Goal: Task Accomplishment & Management: Use online tool/utility

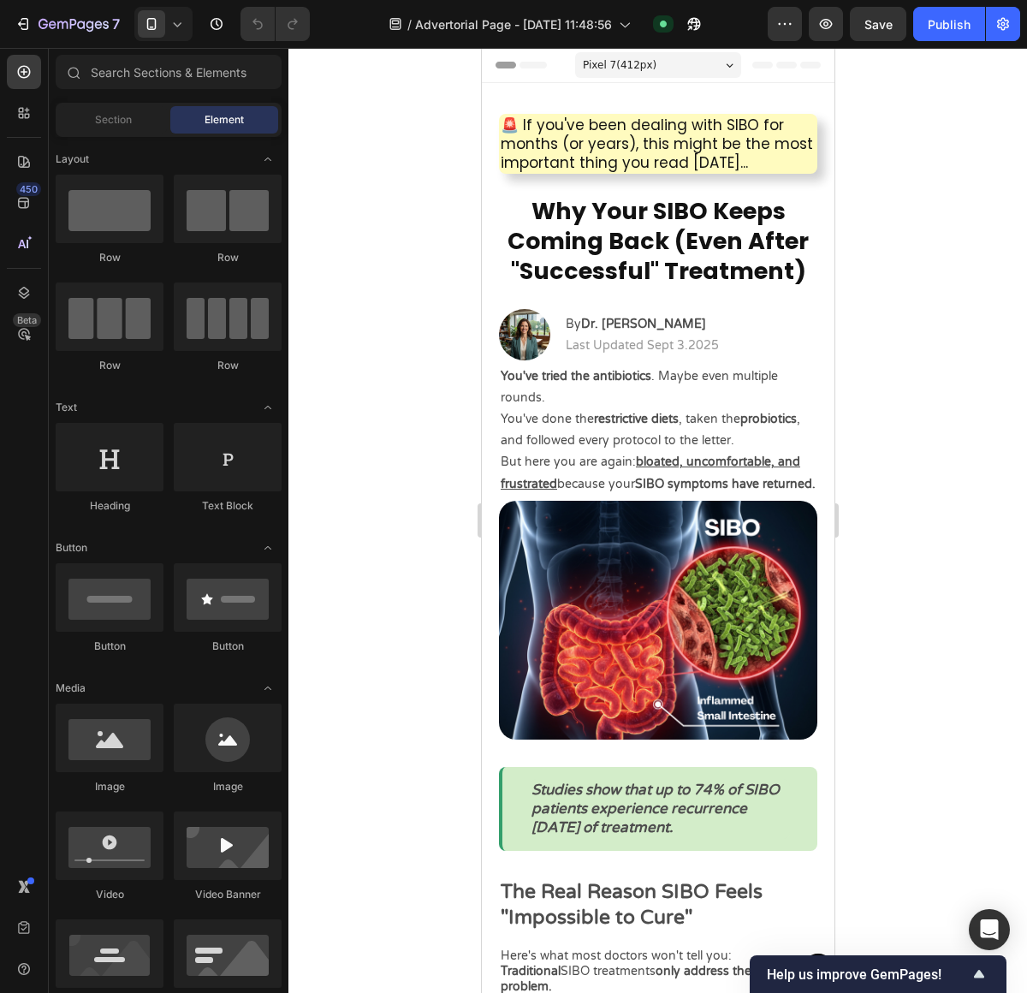
click at [880, 292] on div at bounding box center [657, 520] width 739 height 945
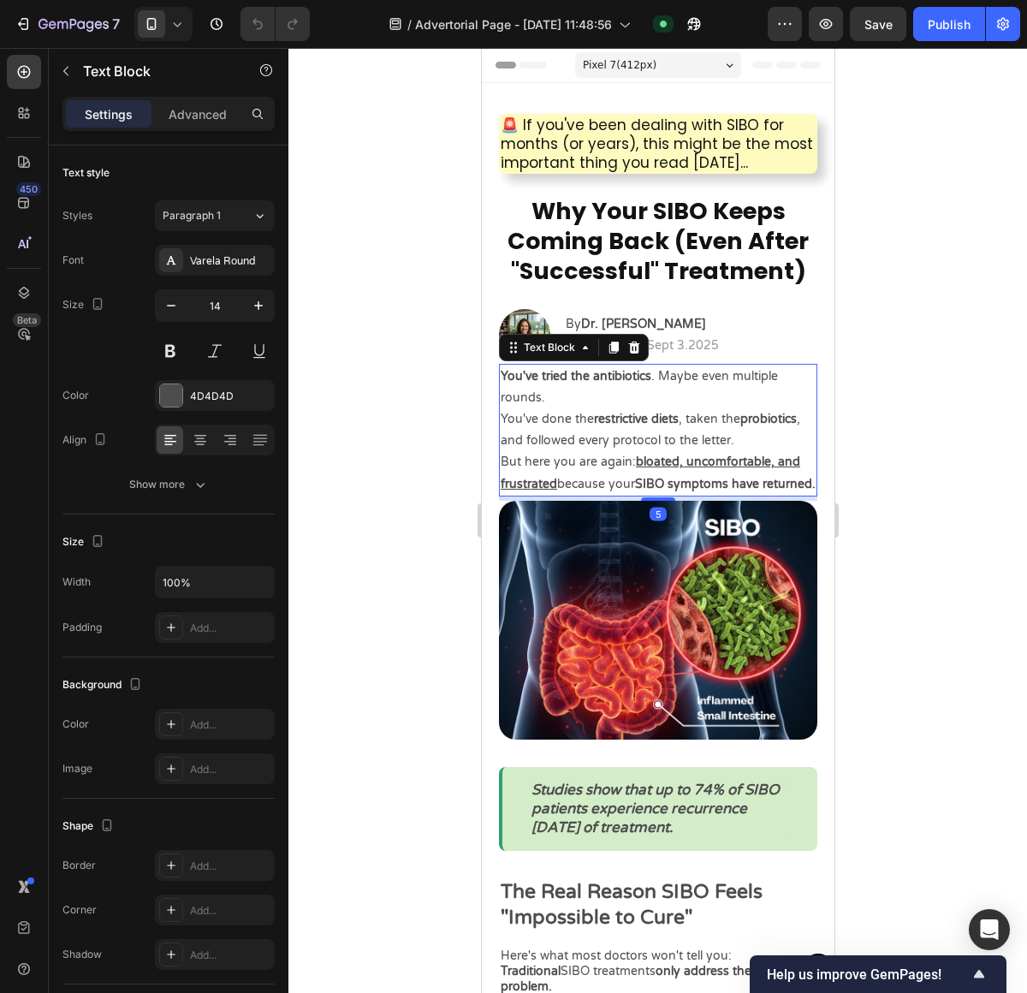
click at [667, 439] on p "You've done the restrictive diets , taken the probiotics , and followed every p…" at bounding box center [657, 429] width 315 height 43
click at [255, 310] on icon "button" at bounding box center [258, 305] width 17 height 17
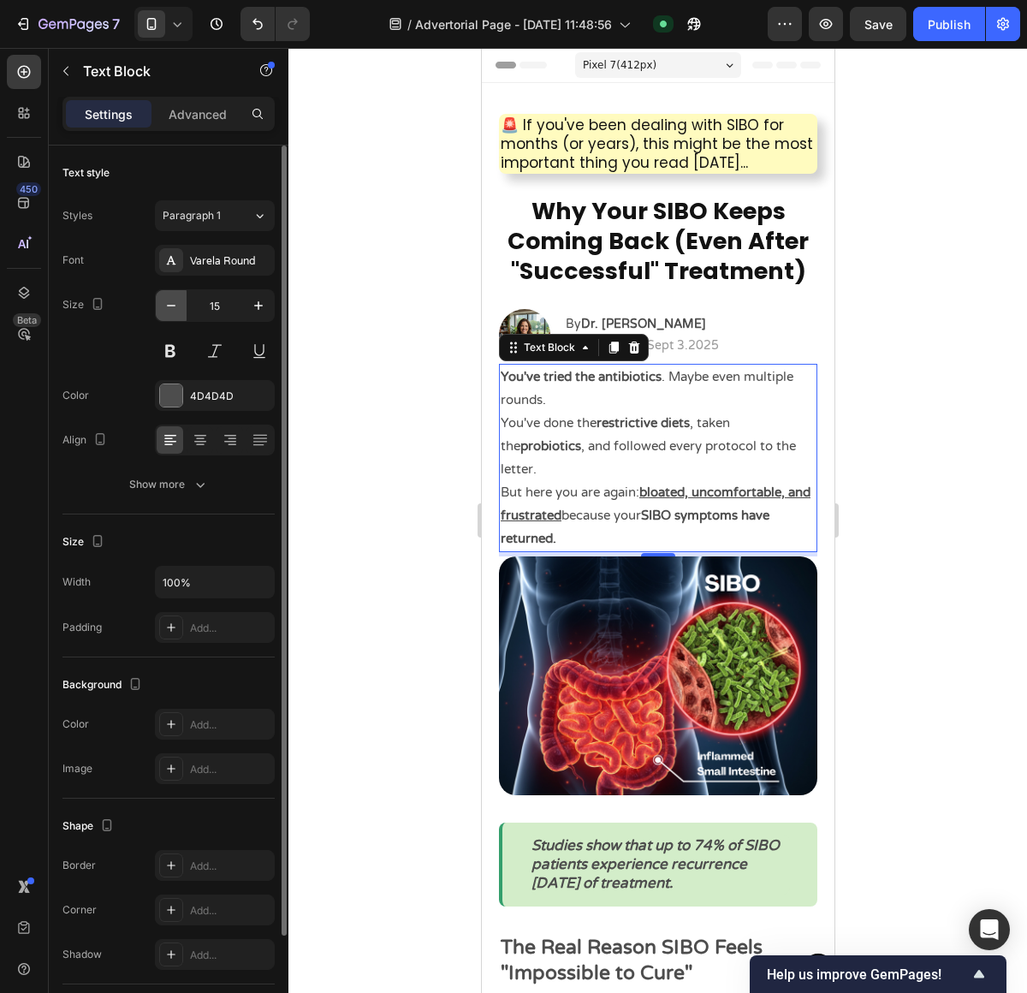
click at [179, 312] on icon "button" at bounding box center [171, 305] width 17 height 17
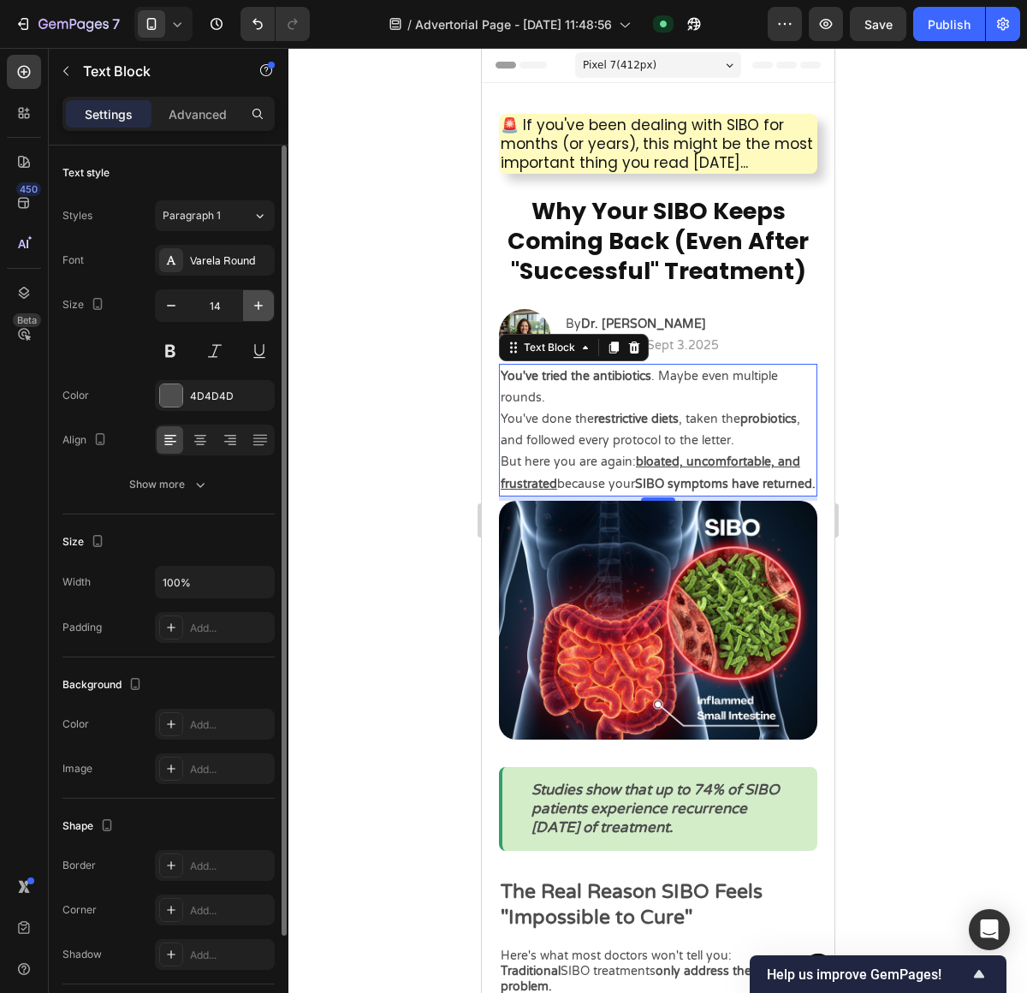
click at [259, 312] on icon "button" at bounding box center [258, 305] width 17 height 17
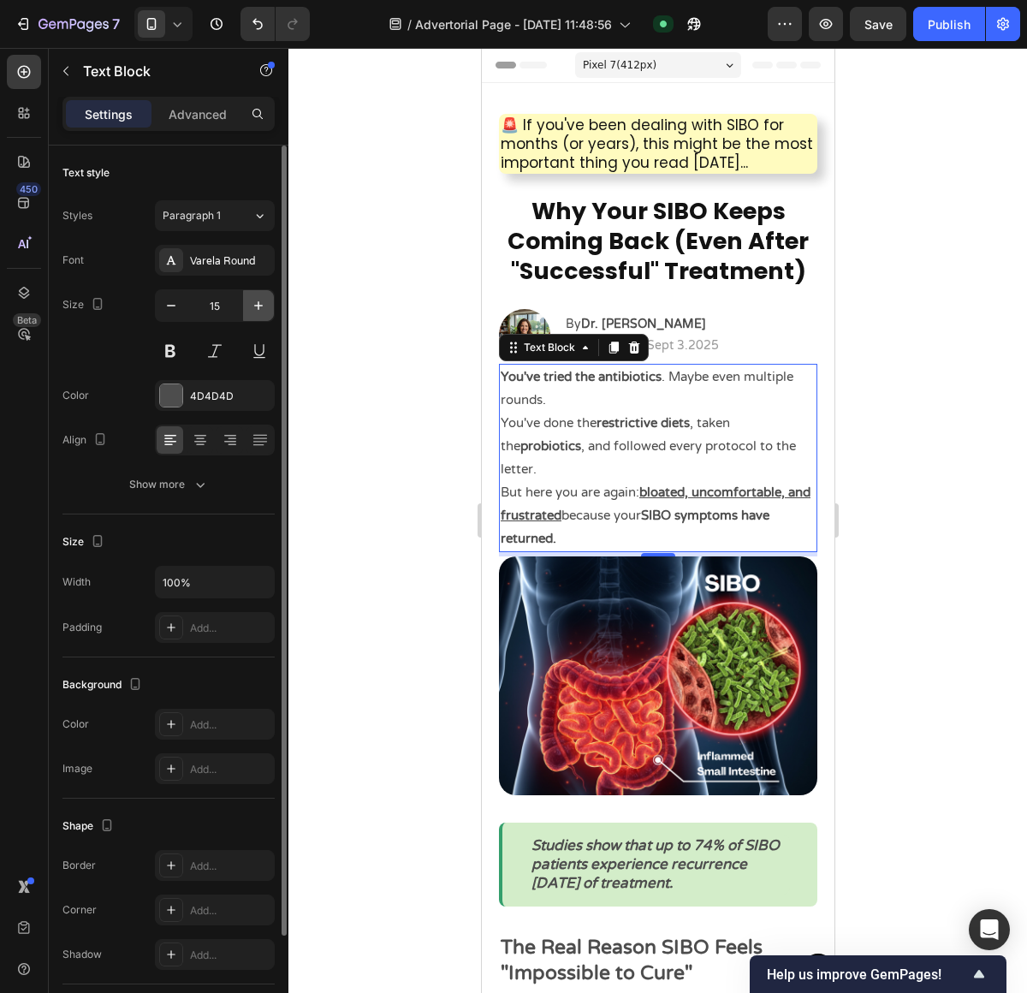
click at [259, 312] on icon "button" at bounding box center [258, 305] width 17 height 17
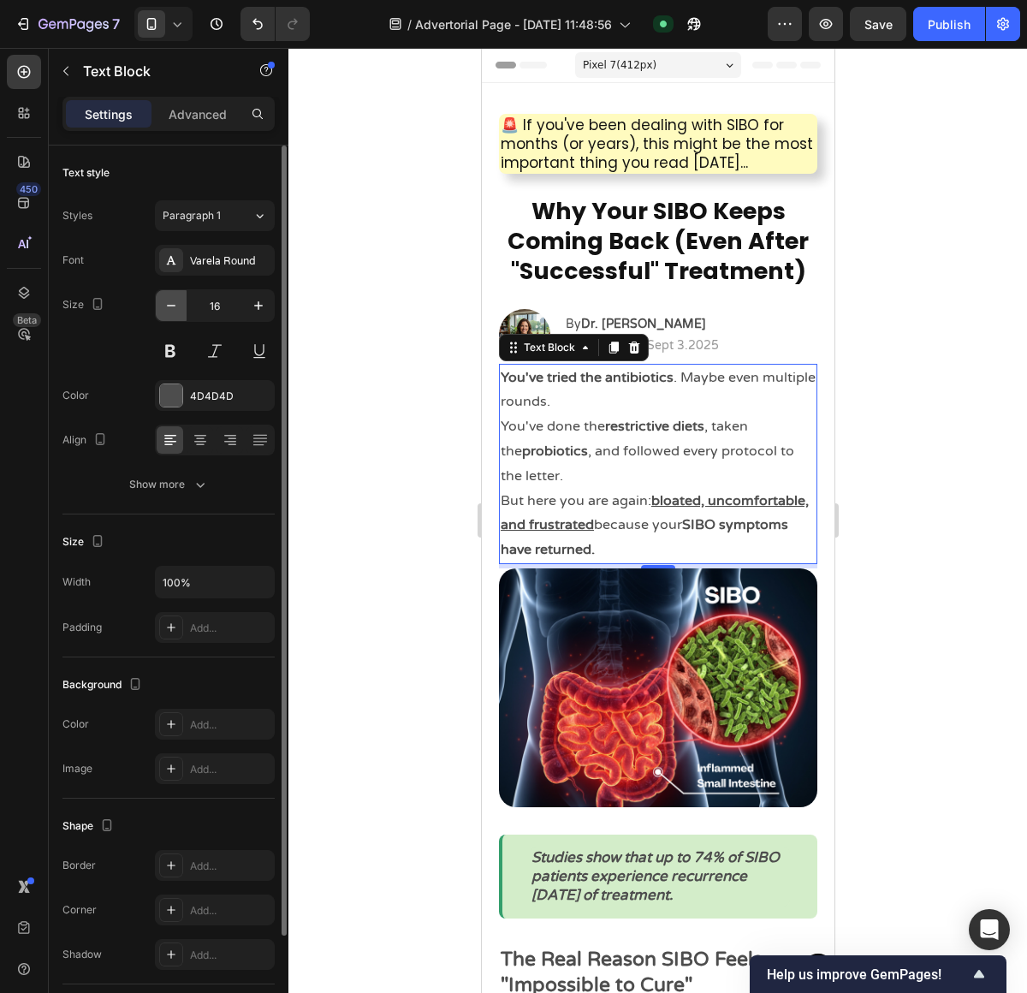
click at [177, 316] on button "button" at bounding box center [171, 305] width 31 height 31
type input "15"
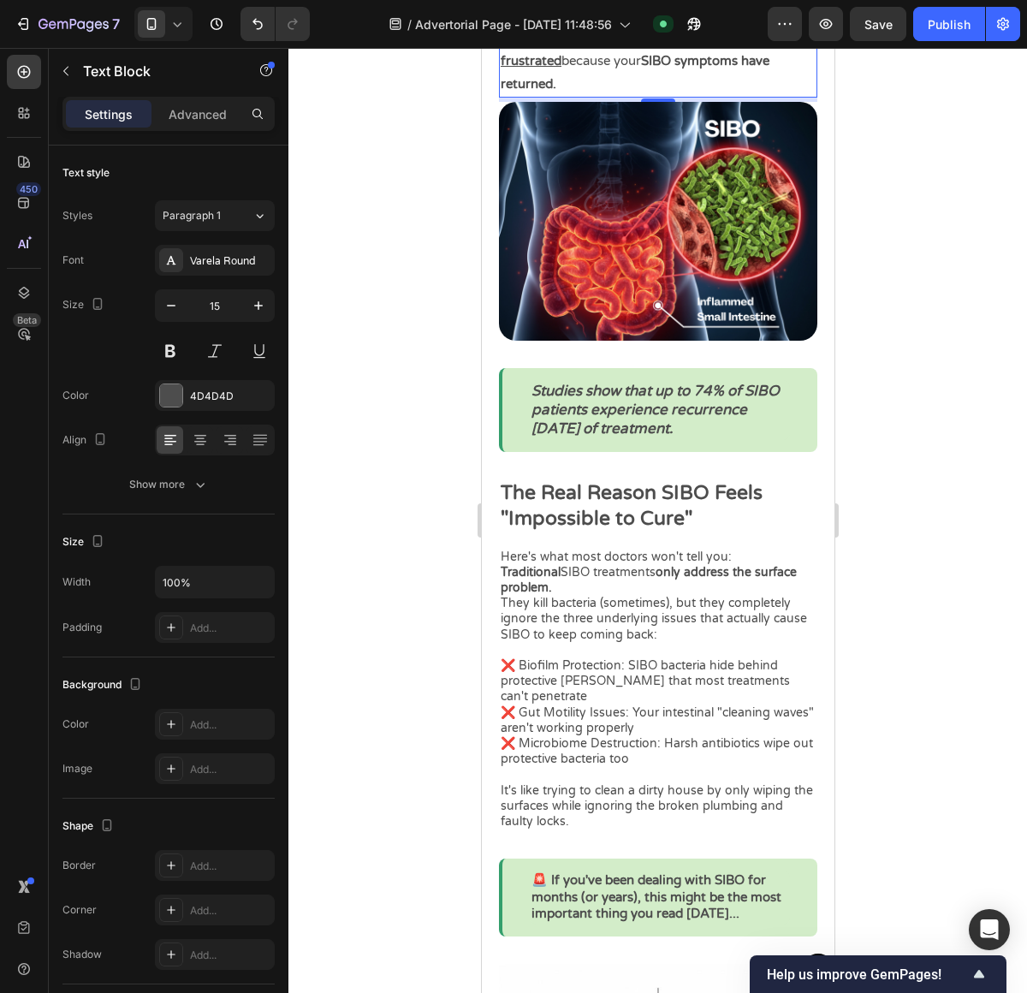
scroll to position [513, 0]
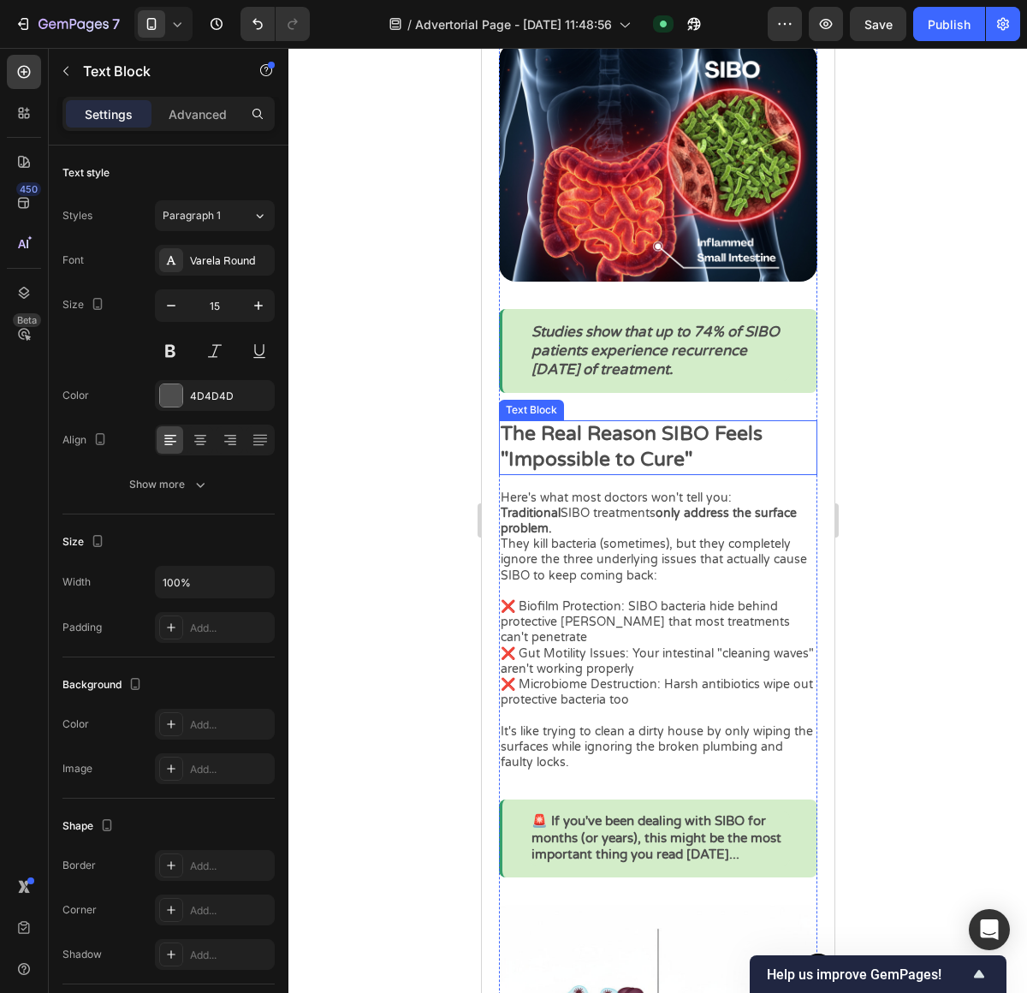
click at [614, 456] on p "The Real Reason SIBO Feels "Impossible to Cure"" at bounding box center [657, 447] width 315 height 51
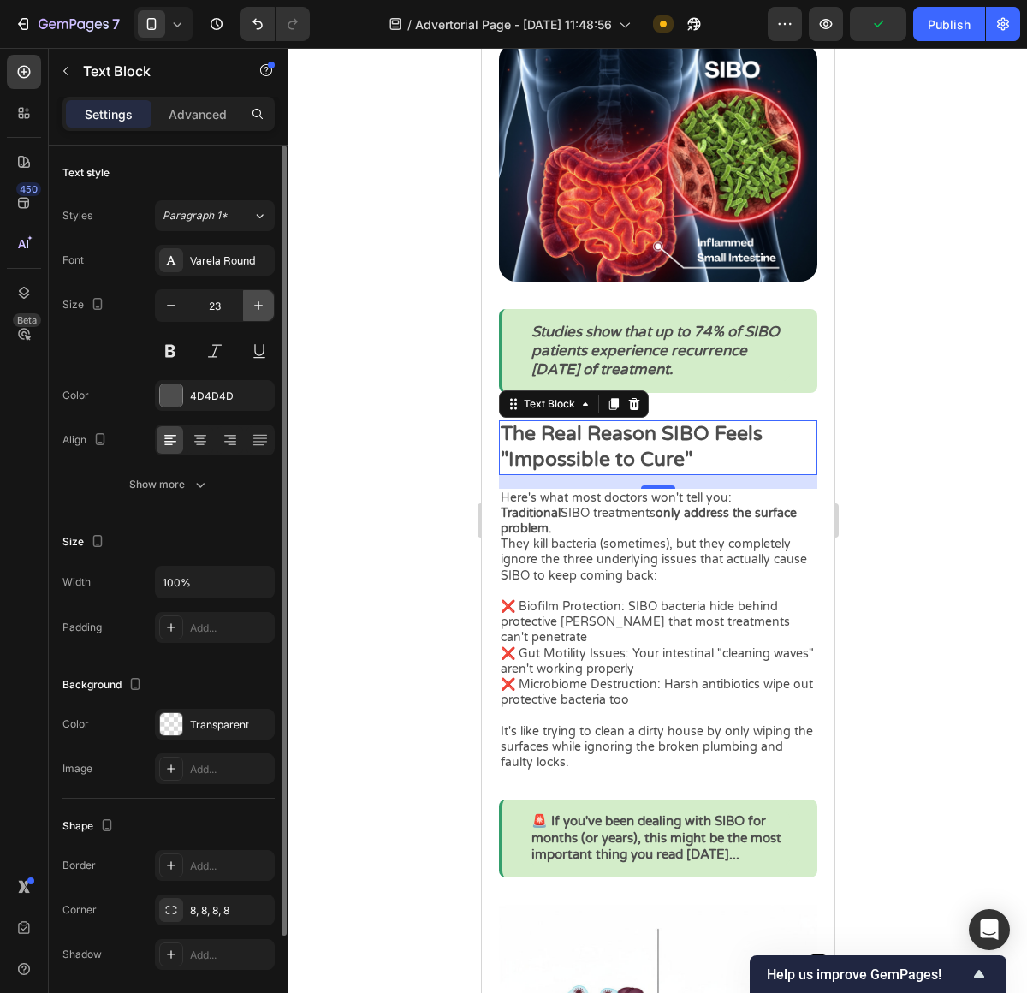
click at [252, 301] on icon "button" at bounding box center [258, 305] width 17 height 17
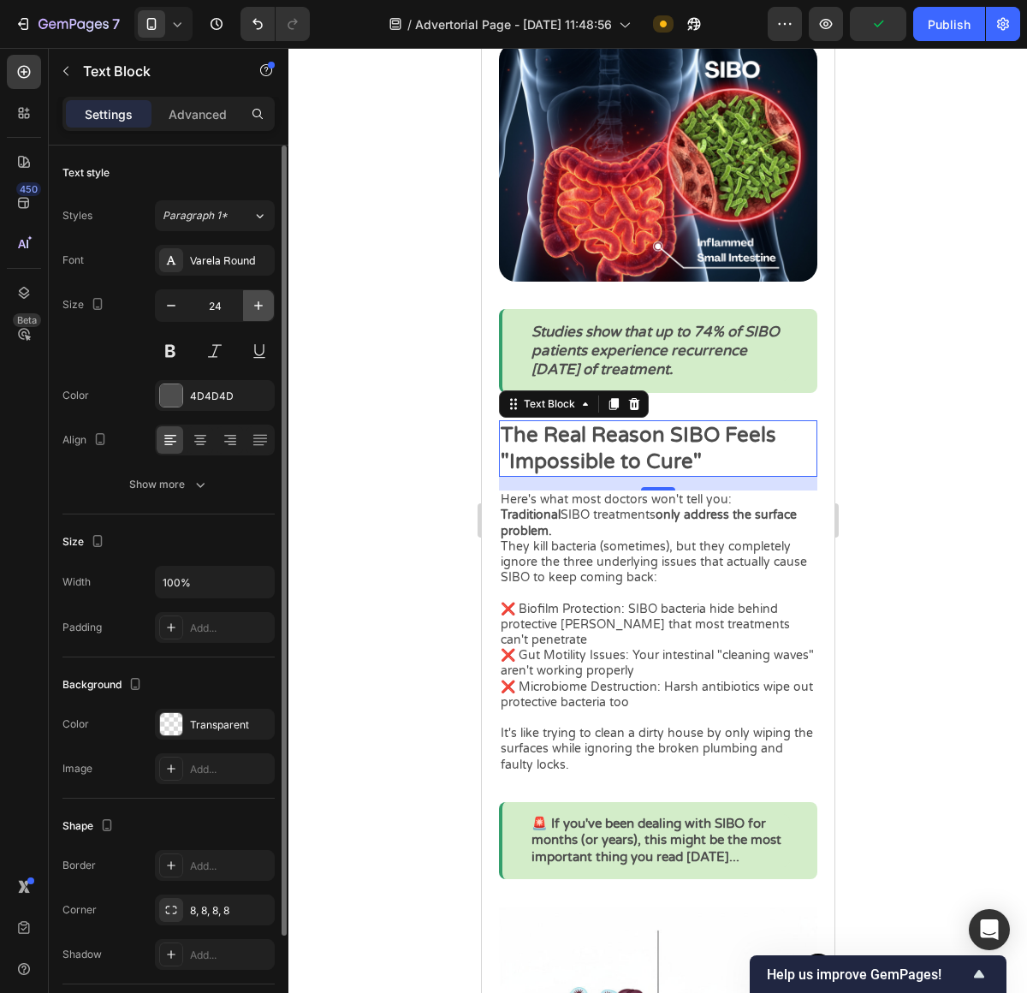
click at [252, 301] on icon "button" at bounding box center [258, 305] width 17 height 17
type input "25"
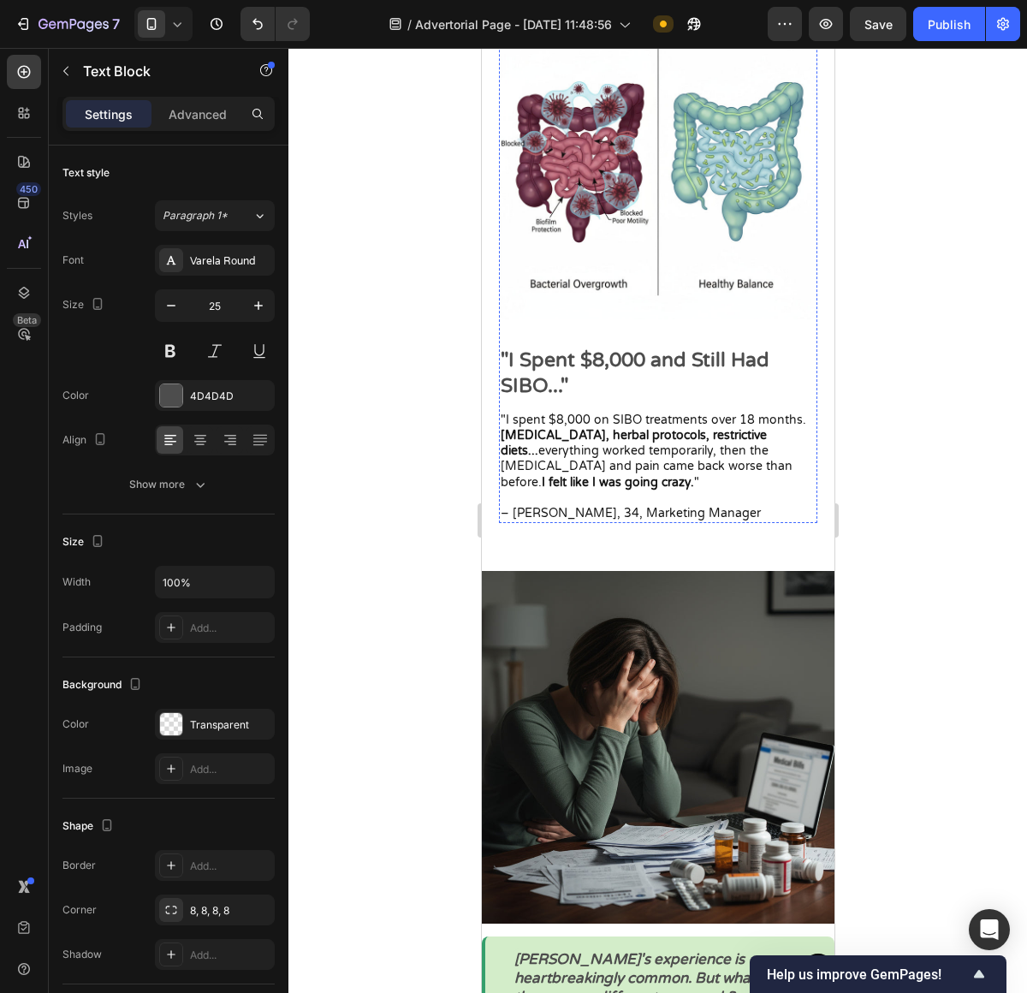
scroll to position [1415, 0]
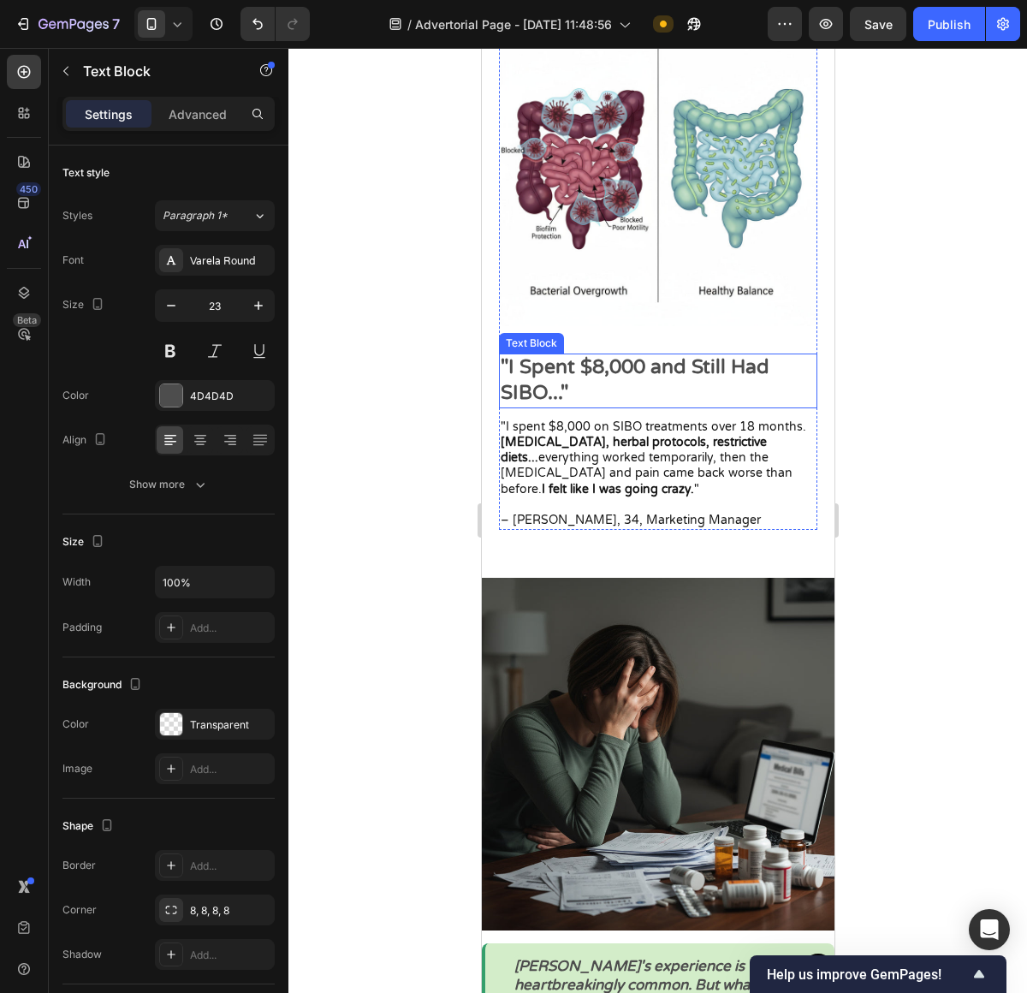
click at [644, 389] on p ""I Spent $8,000 and Still Had SIBO..."" at bounding box center [657, 380] width 315 height 51
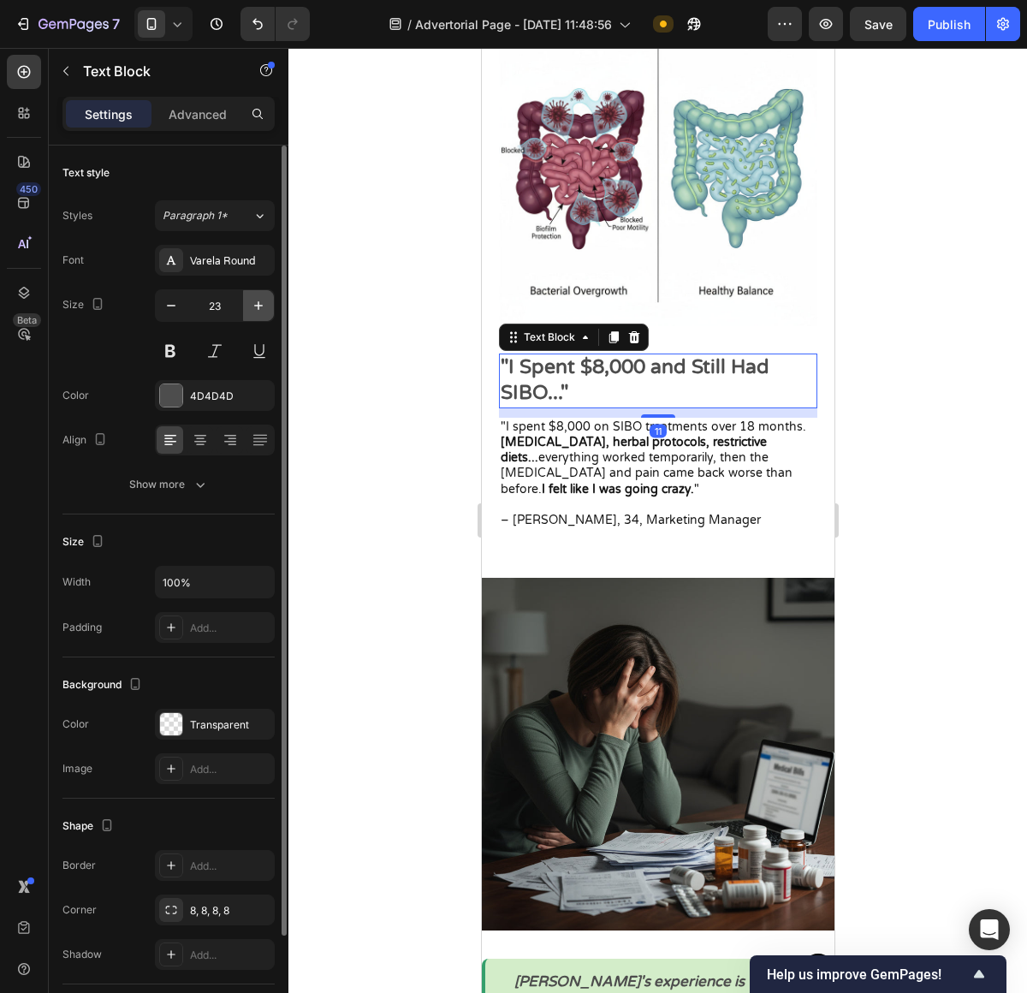
click at [252, 312] on icon "button" at bounding box center [258, 305] width 17 height 17
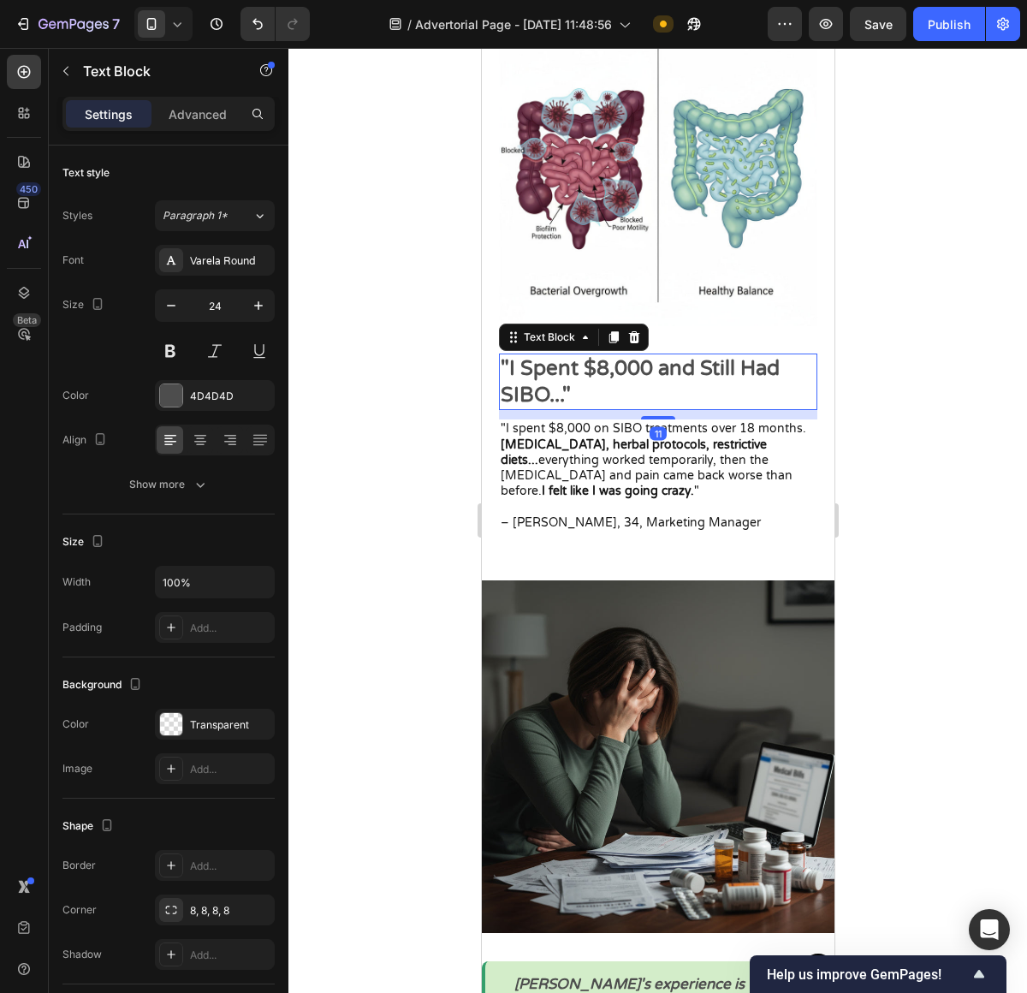
type input "25"
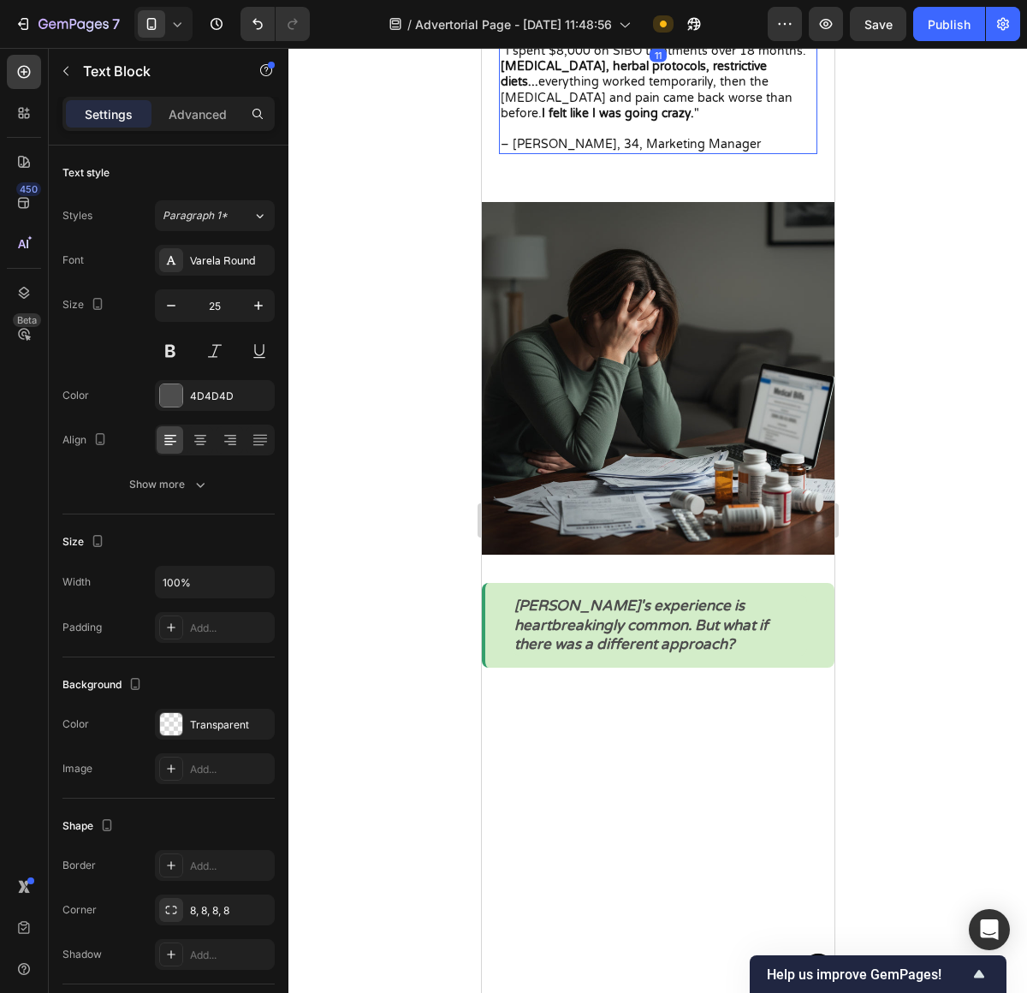
scroll to position [1998, 0]
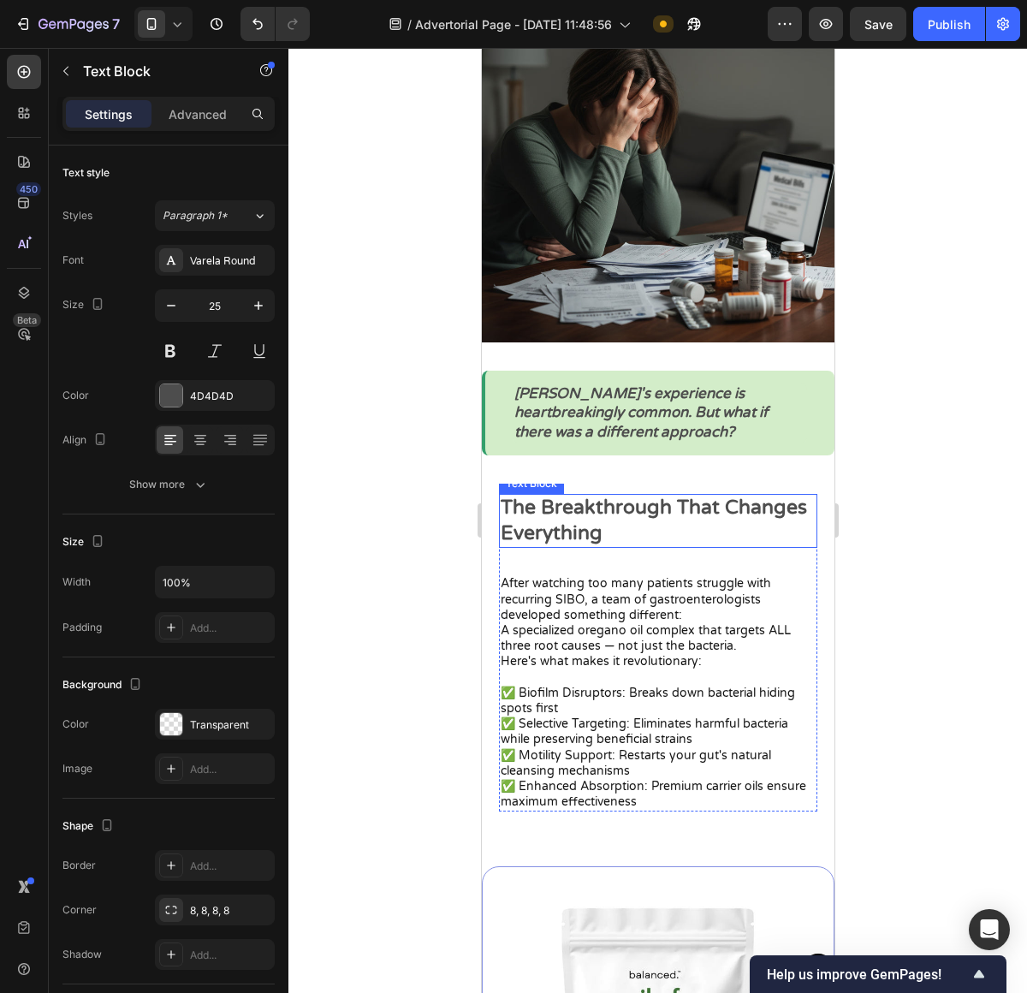
click at [623, 519] on p "The Breakthrough That Changes Everything" at bounding box center [657, 521] width 315 height 51
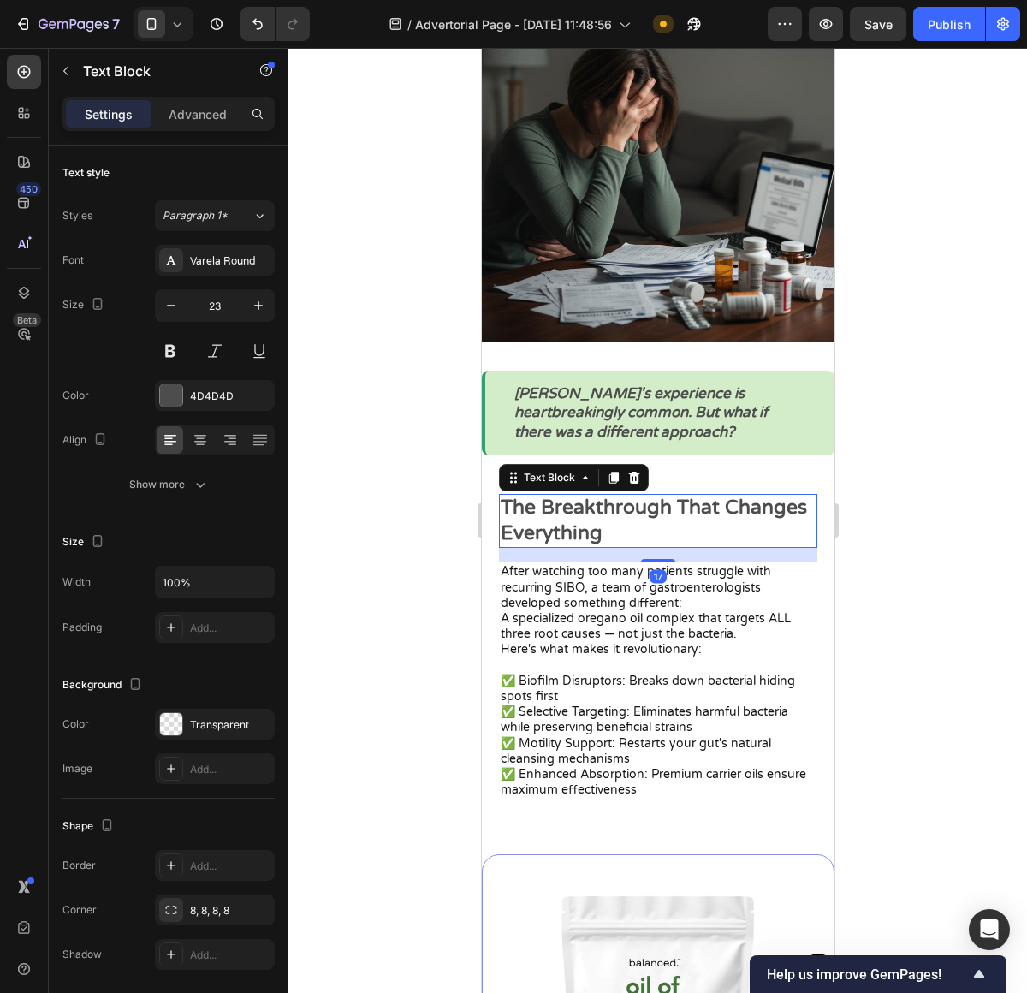
drag, startPoint x: 659, startPoint y: 558, endPoint x: 659, endPoint y: 545, distance: 12.8
click at [659, 545] on div "The Breakthrough That Changes Everything Text Block 17 After watching too many …" at bounding box center [657, 647] width 318 height 306
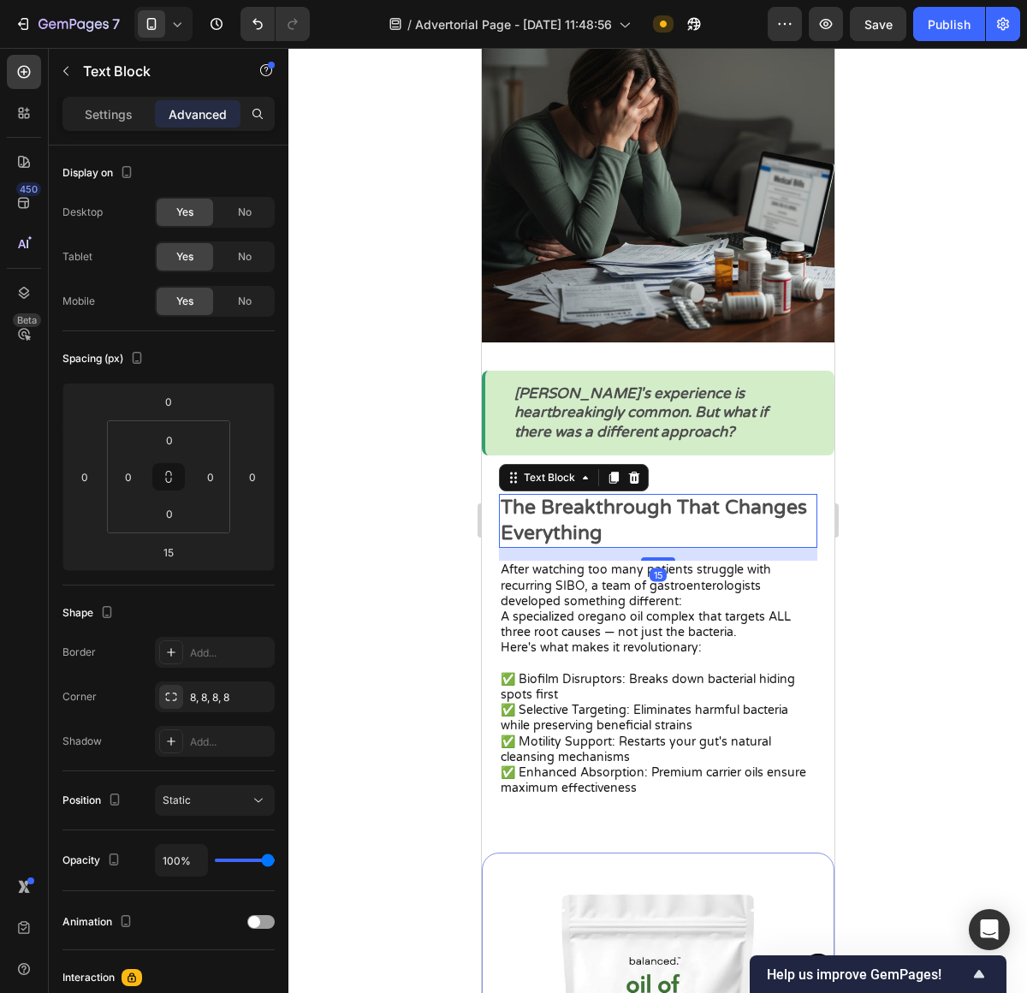
click at [791, 519] on p "The Breakthrough That Changes Everything" at bounding box center [657, 521] width 315 height 51
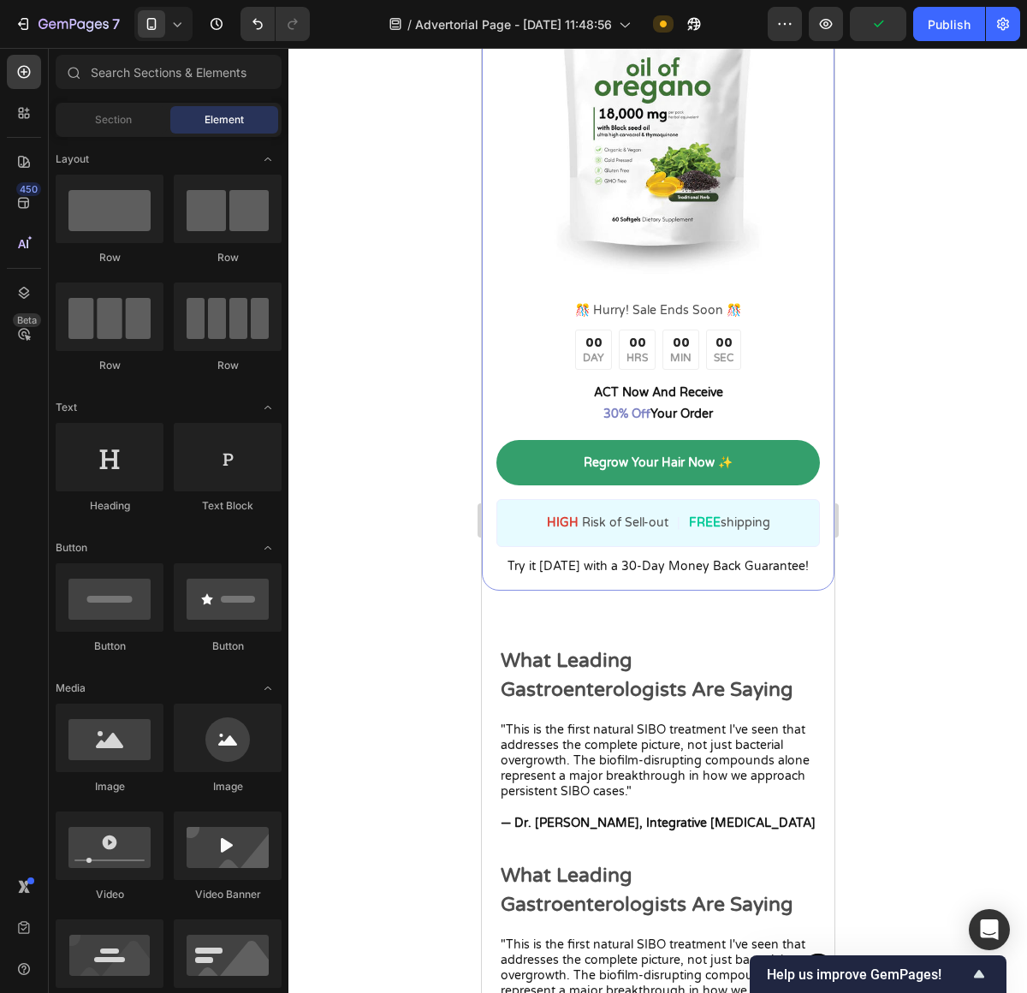
click at [904, 447] on div at bounding box center [657, 520] width 739 height 945
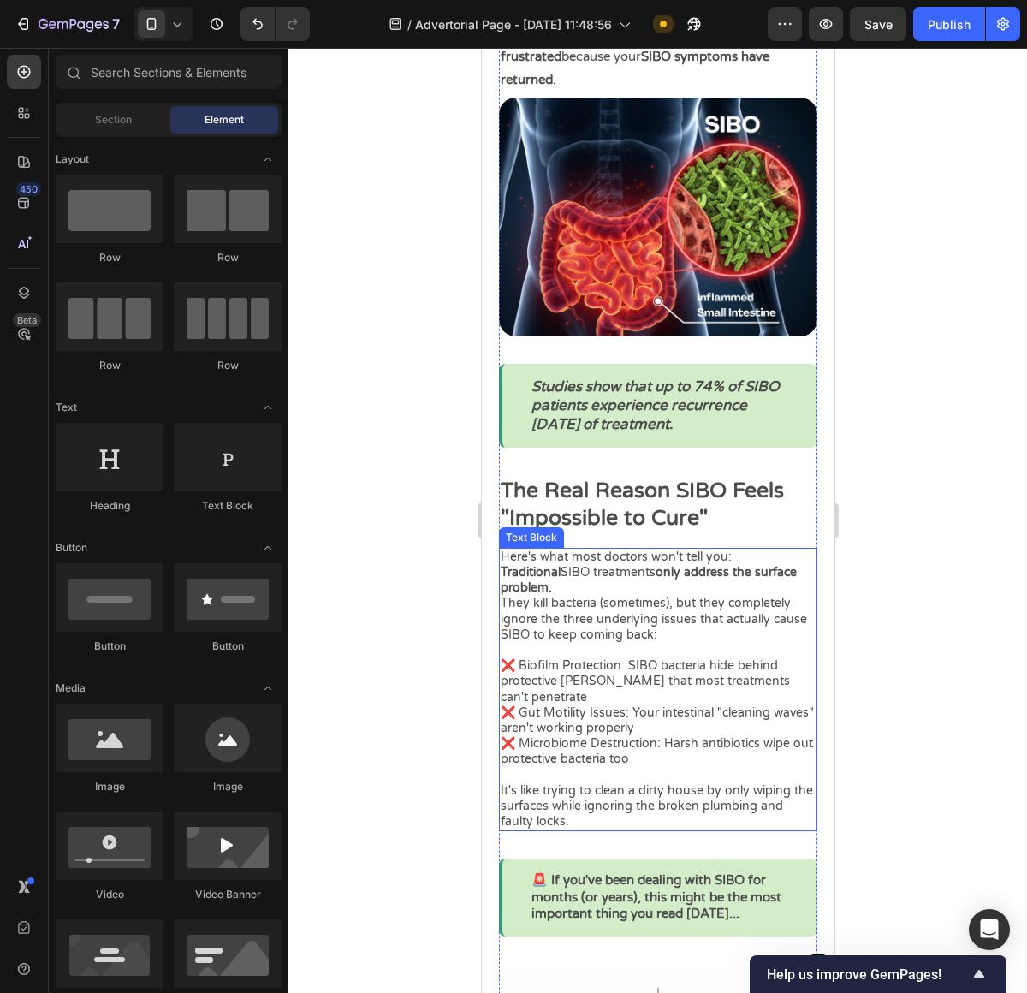
scroll to position [15, 0]
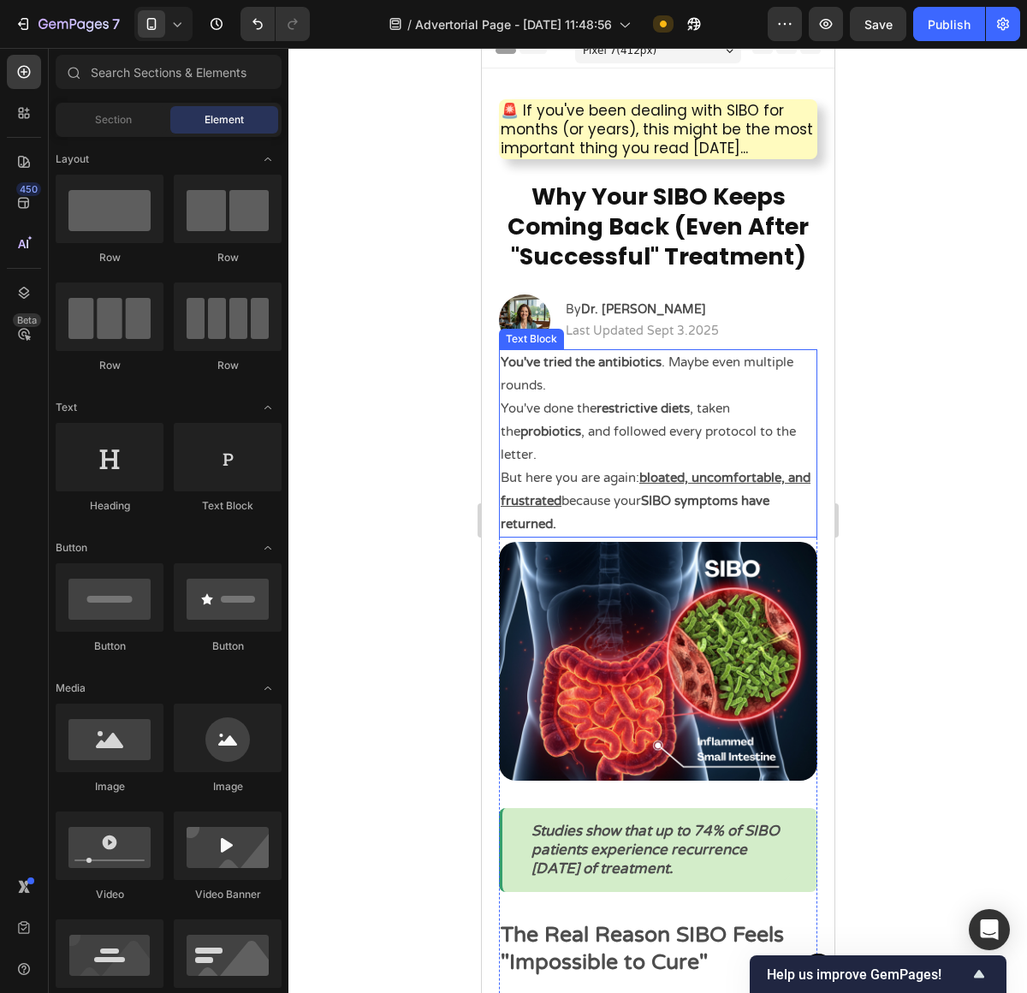
click at [634, 443] on p "You've done the restrictive diets , taken the probiotics , and followed every p…" at bounding box center [657, 431] width 315 height 69
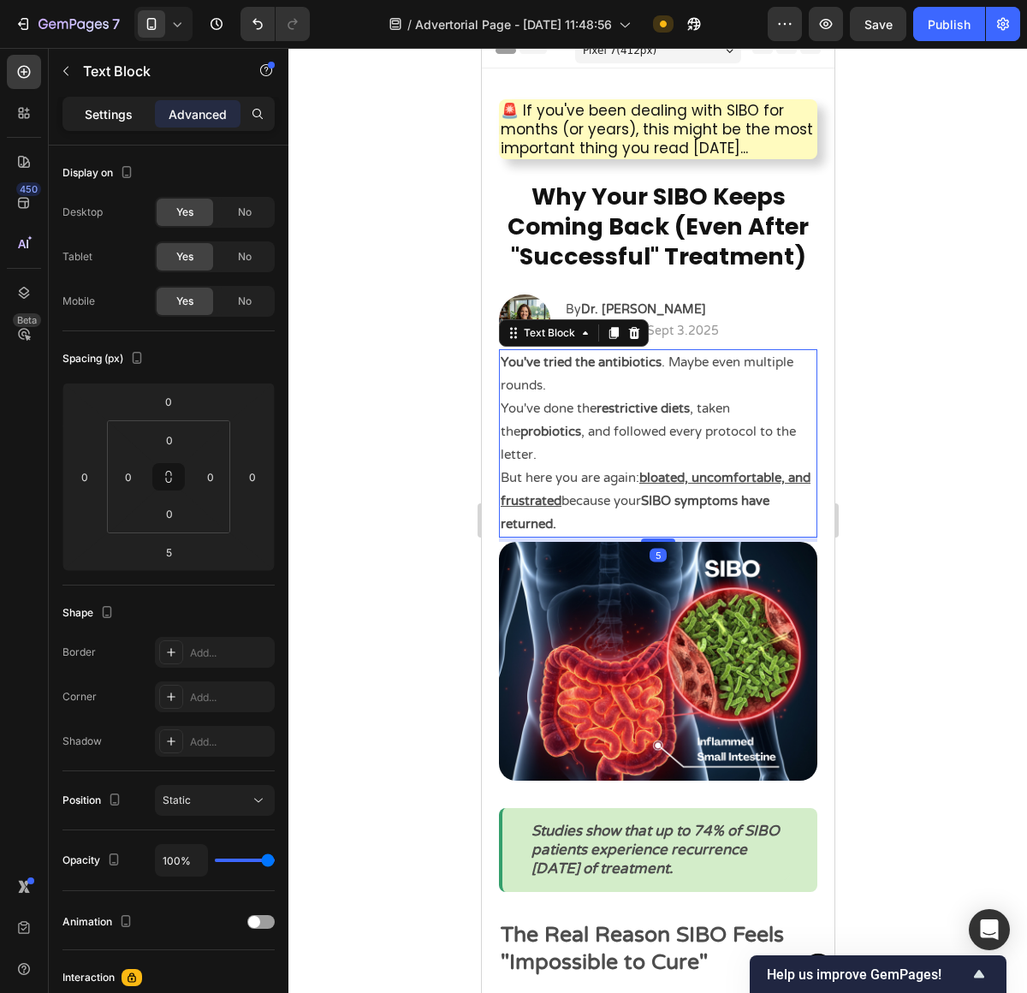
click at [95, 100] on div "Settings" at bounding box center [109, 113] width 86 height 27
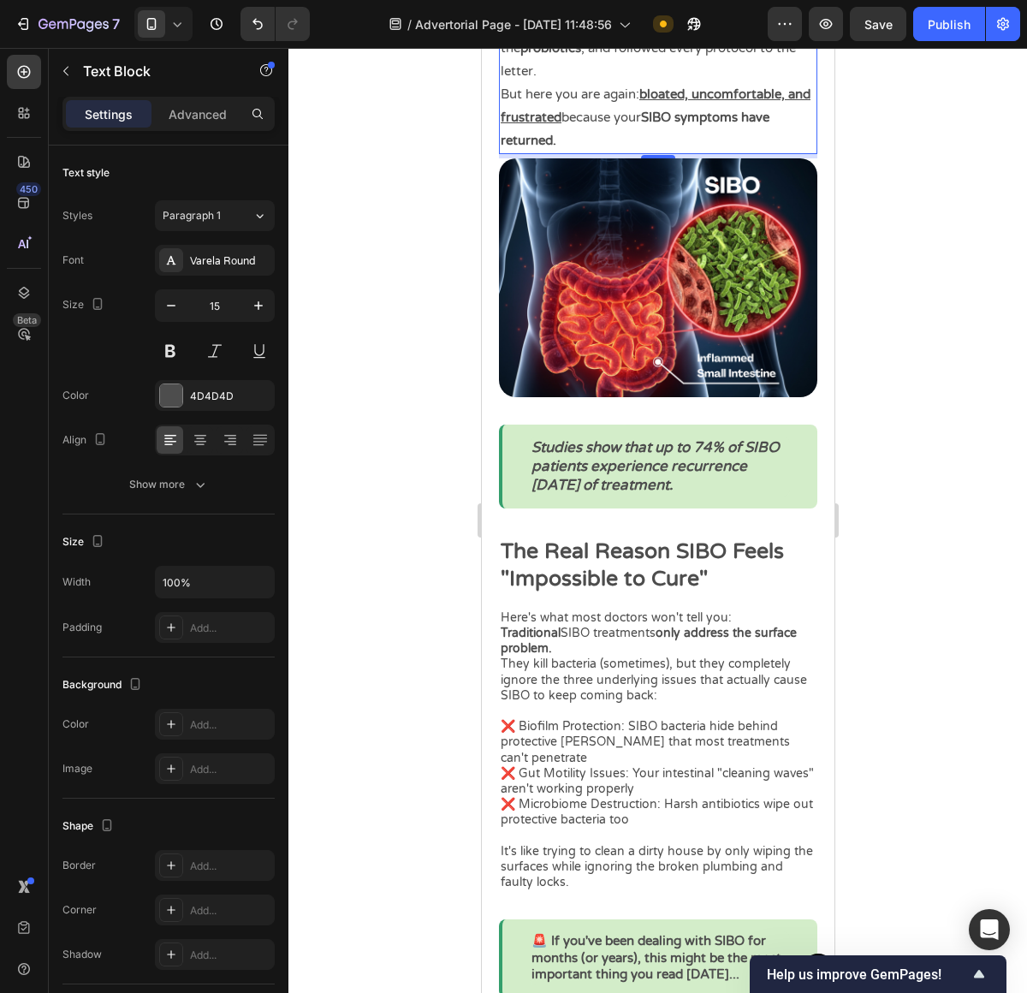
scroll to position [404, 0]
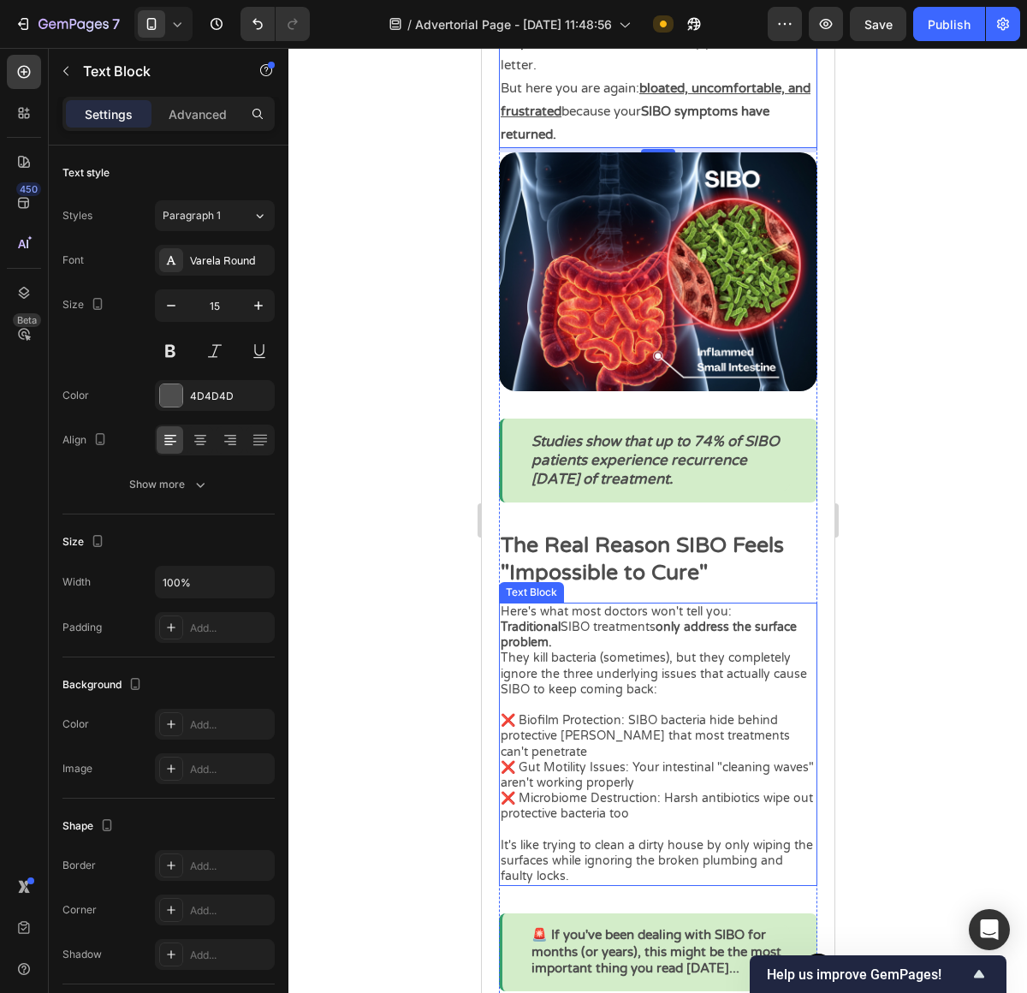
click at [639, 662] on p "They kill bacteria (sometimes), but they completely ignore the three underlying…" at bounding box center [657, 681] width 315 height 62
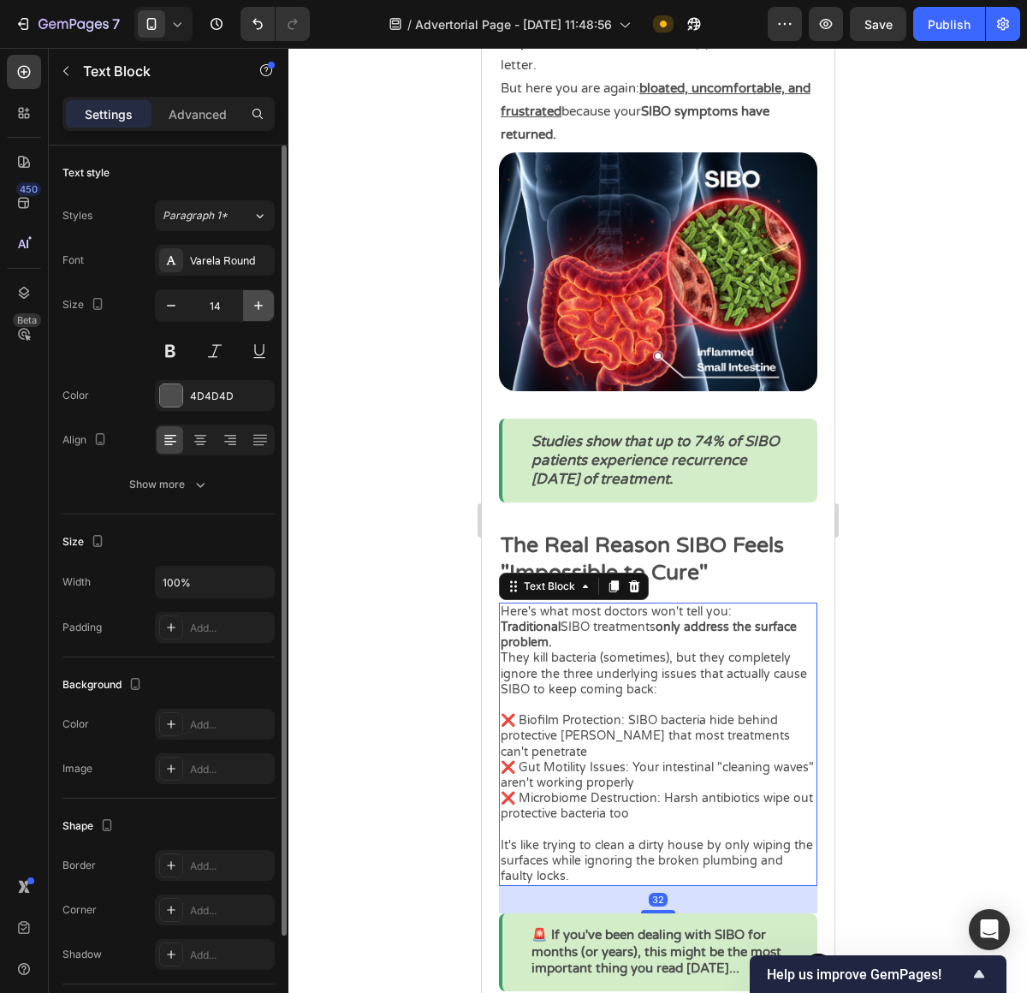
click at [256, 305] on icon "button" at bounding box center [258, 305] width 17 height 17
type input "15"
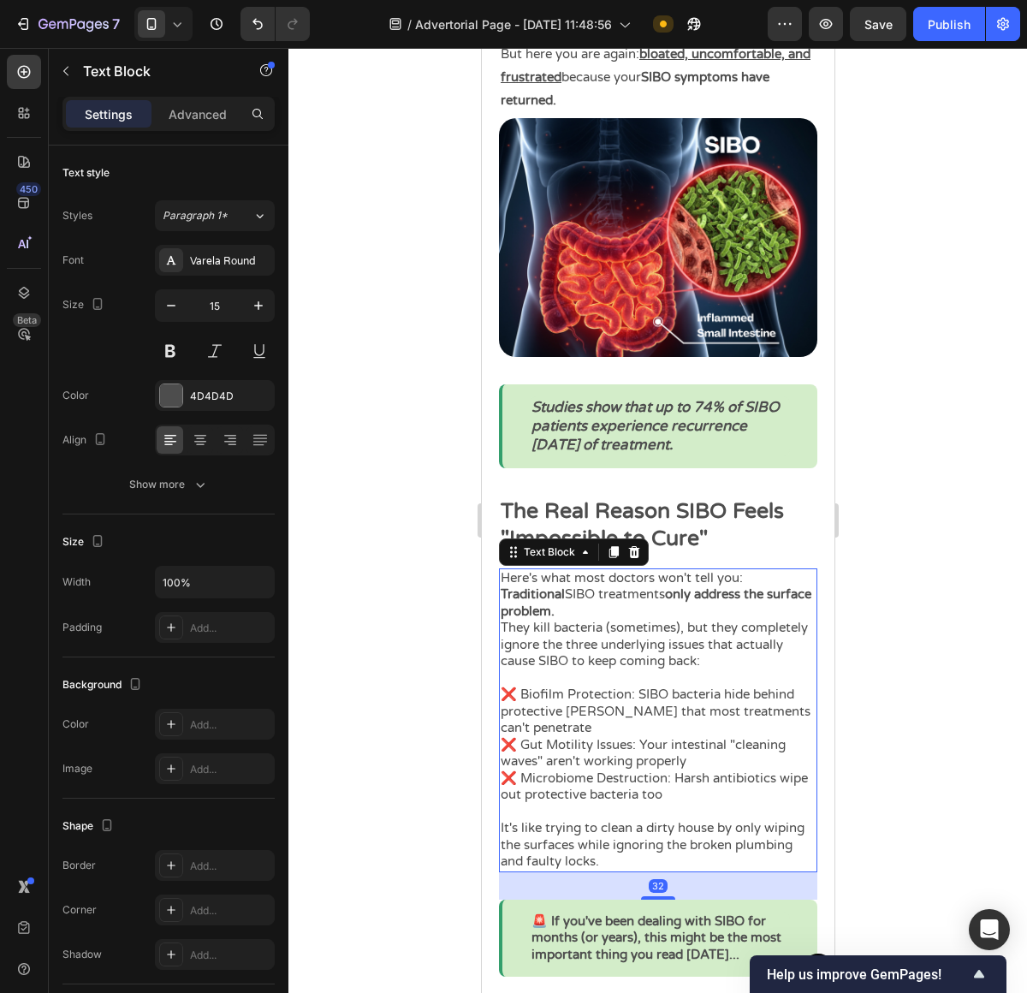
scroll to position [454, 0]
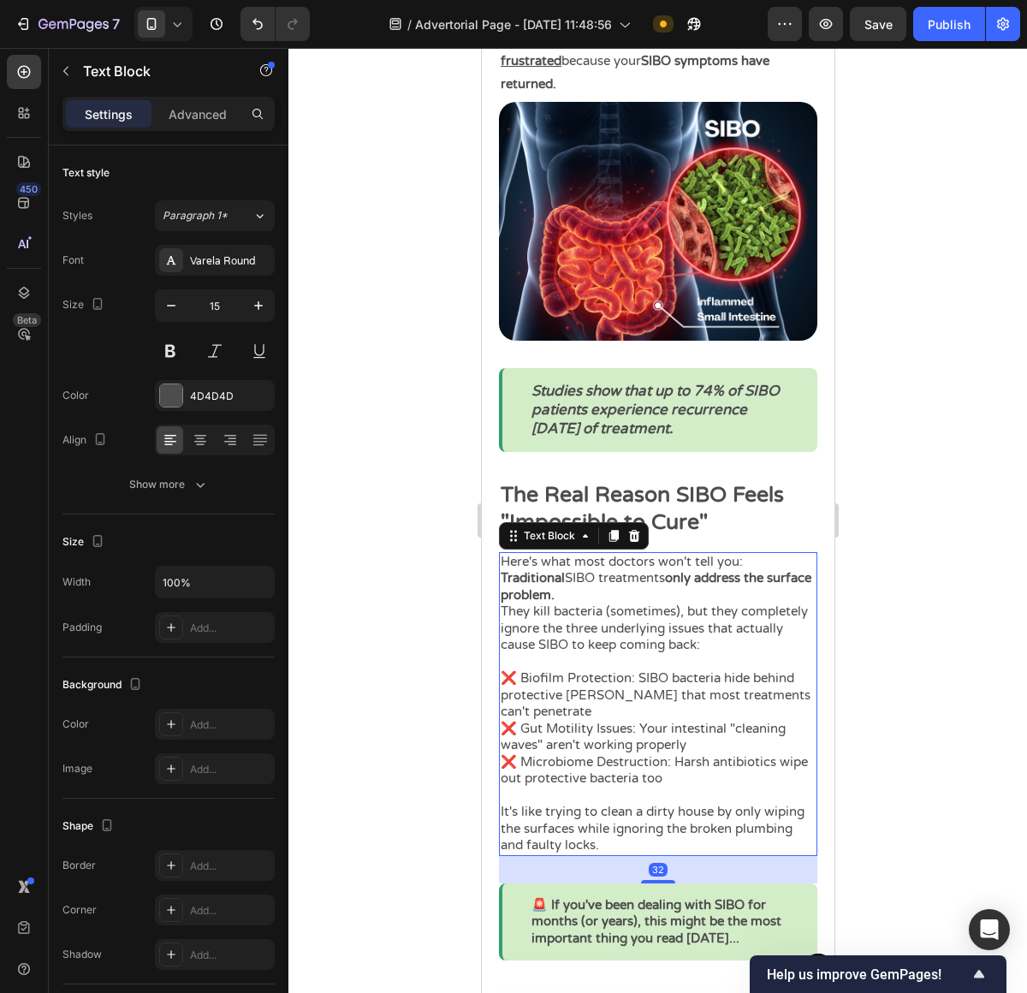
click at [949, 670] on div at bounding box center [657, 520] width 739 height 945
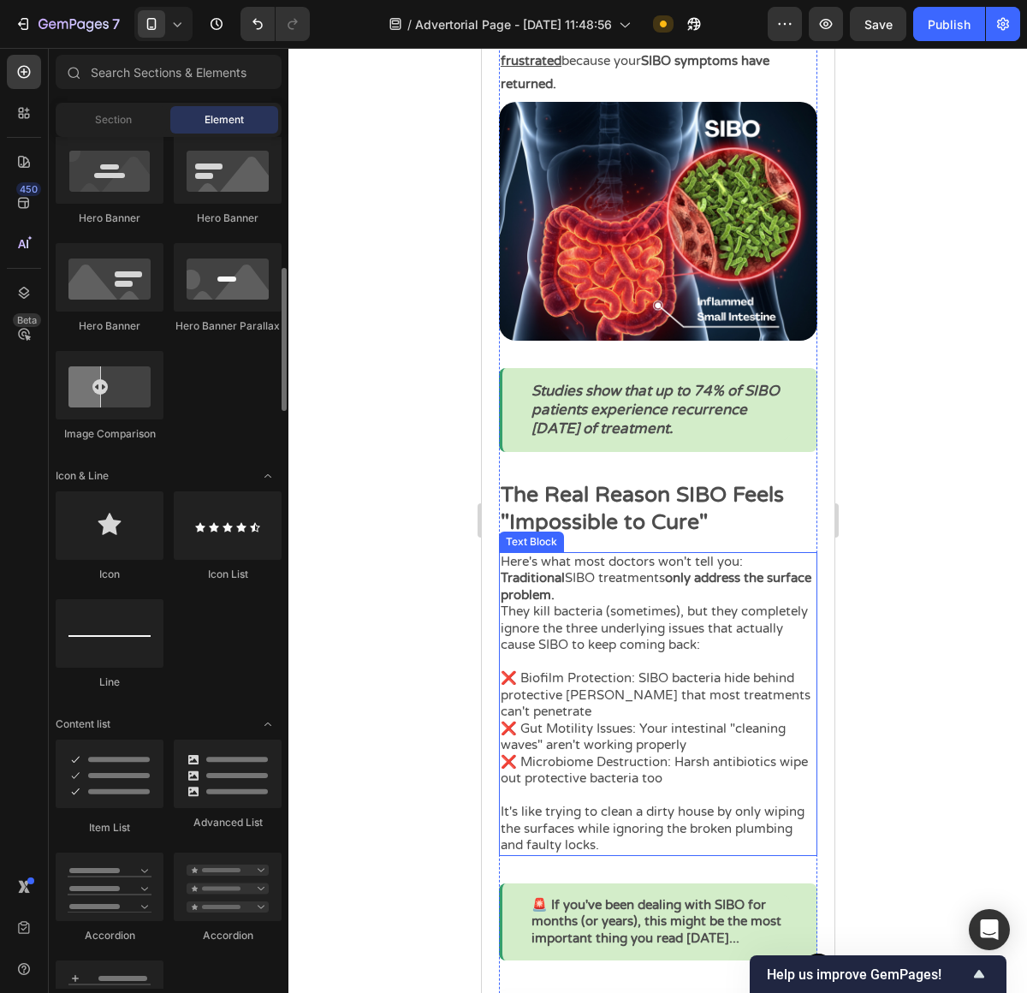
scroll to position [994, 0]
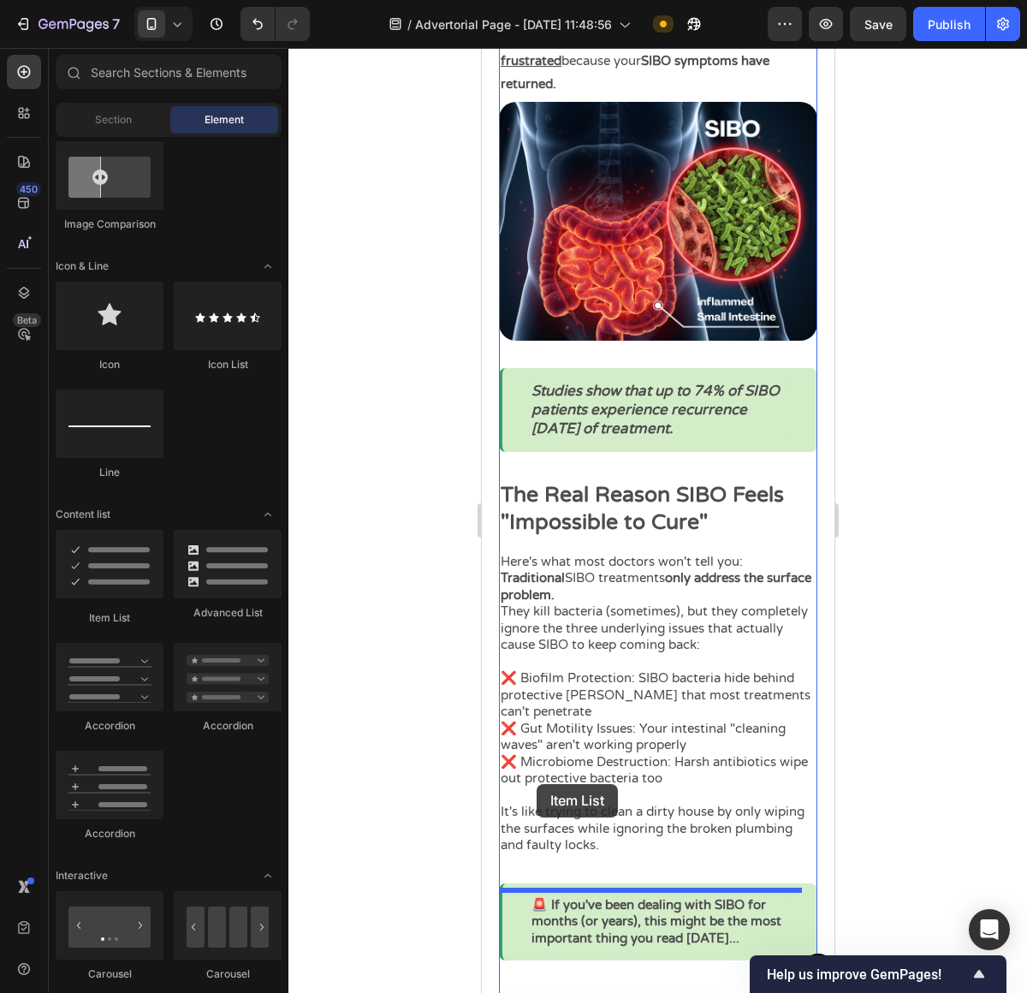
drag, startPoint x: 606, startPoint y: 602, endPoint x: 537, endPoint y: 784, distance: 194.2
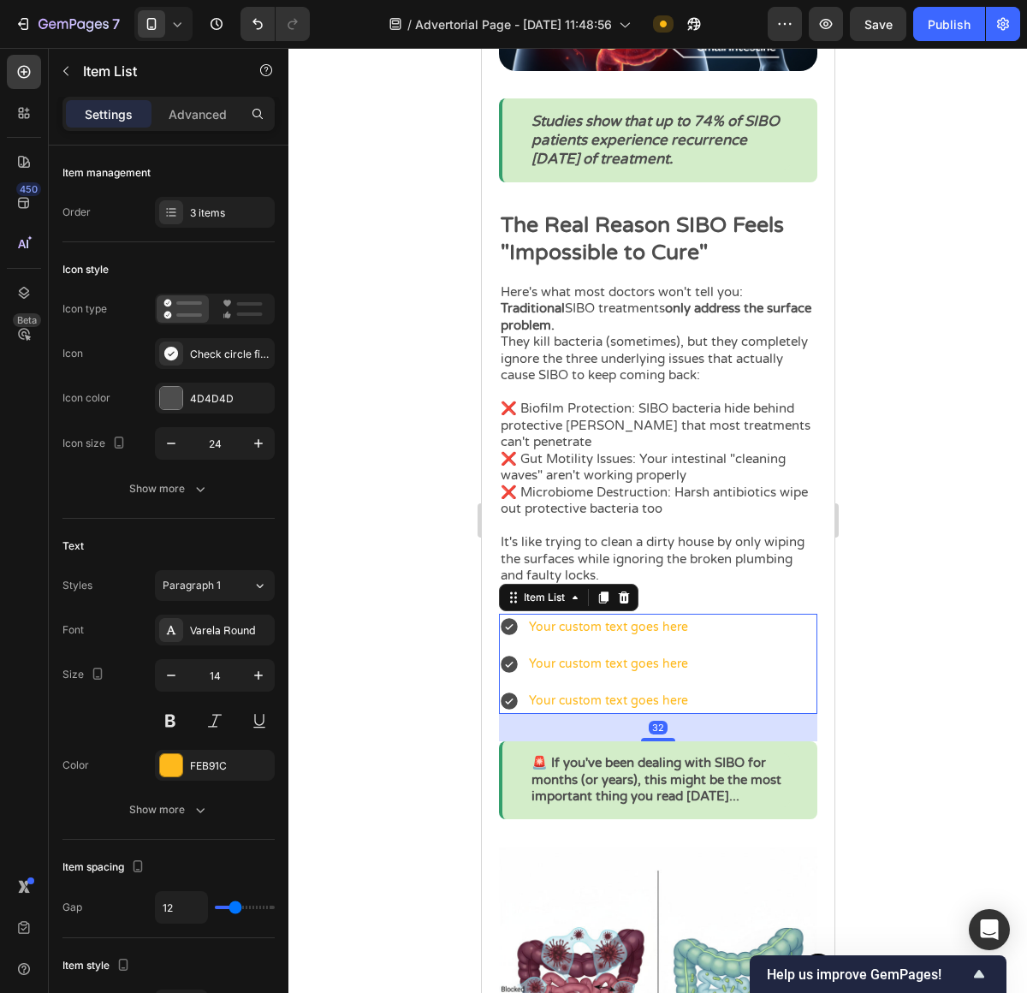
scroll to position [734, 0]
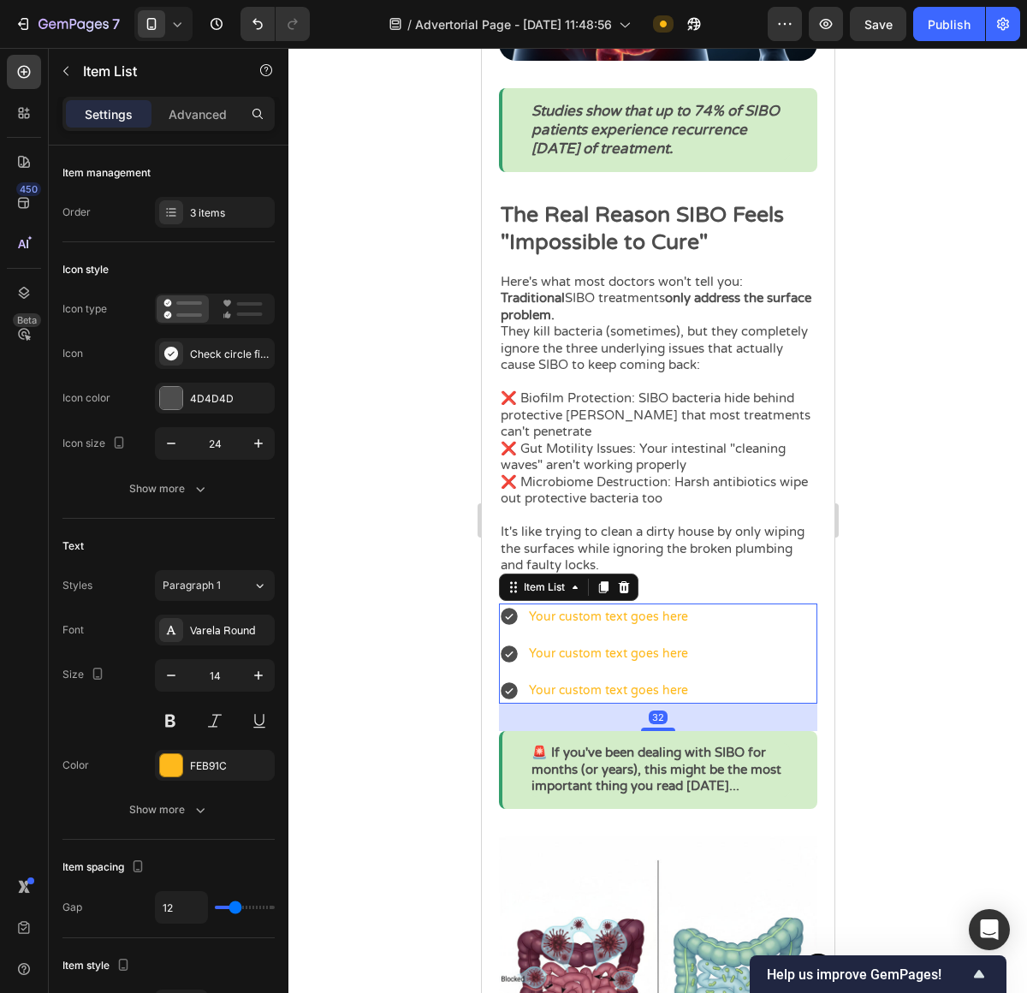
click at [511, 626] on icon at bounding box center [508, 616] width 17 height 17
click at [204, 361] on div "Check circle filled" at bounding box center [230, 354] width 80 height 15
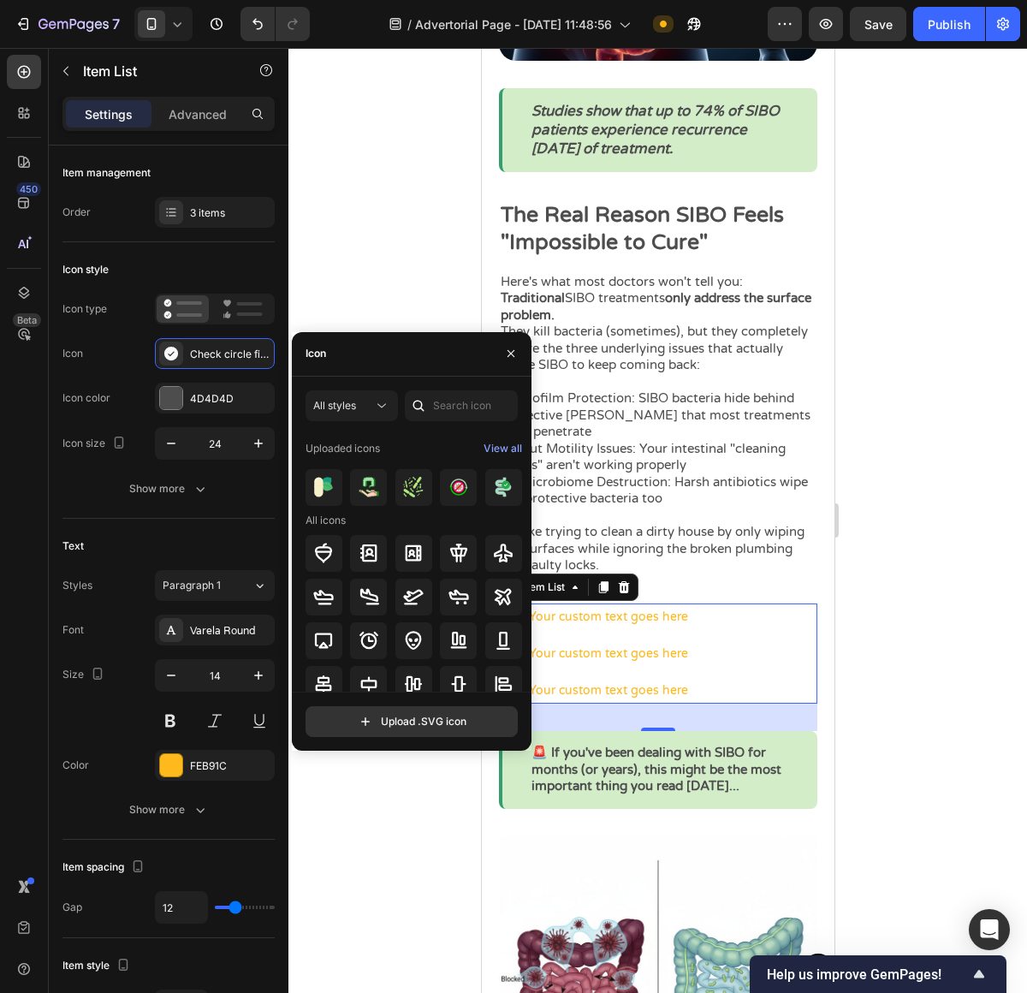
click at [386, 359] on div "Icon" at bounding box center [412, 354] width 240 height 45
click at [495, 414] on input "text" at bounding box center [461, 405] width 113 height 31
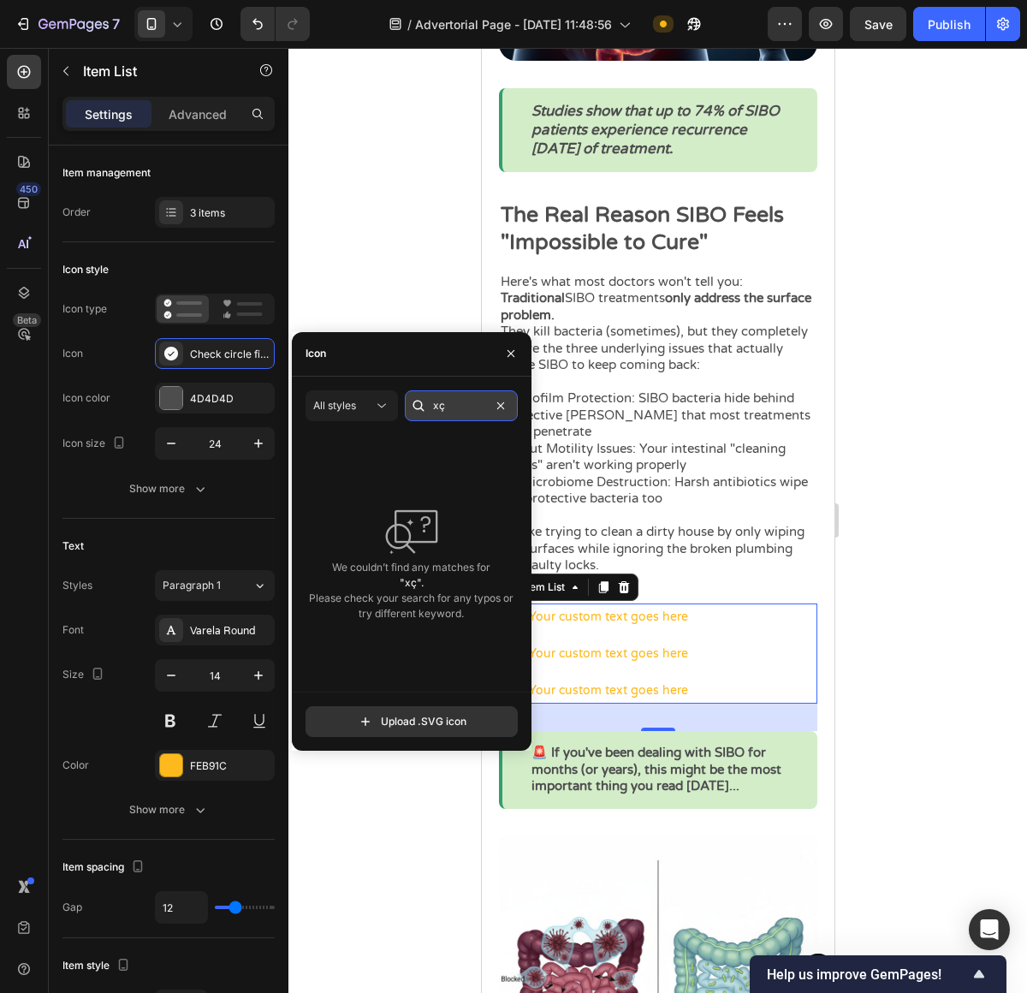
type input "x"
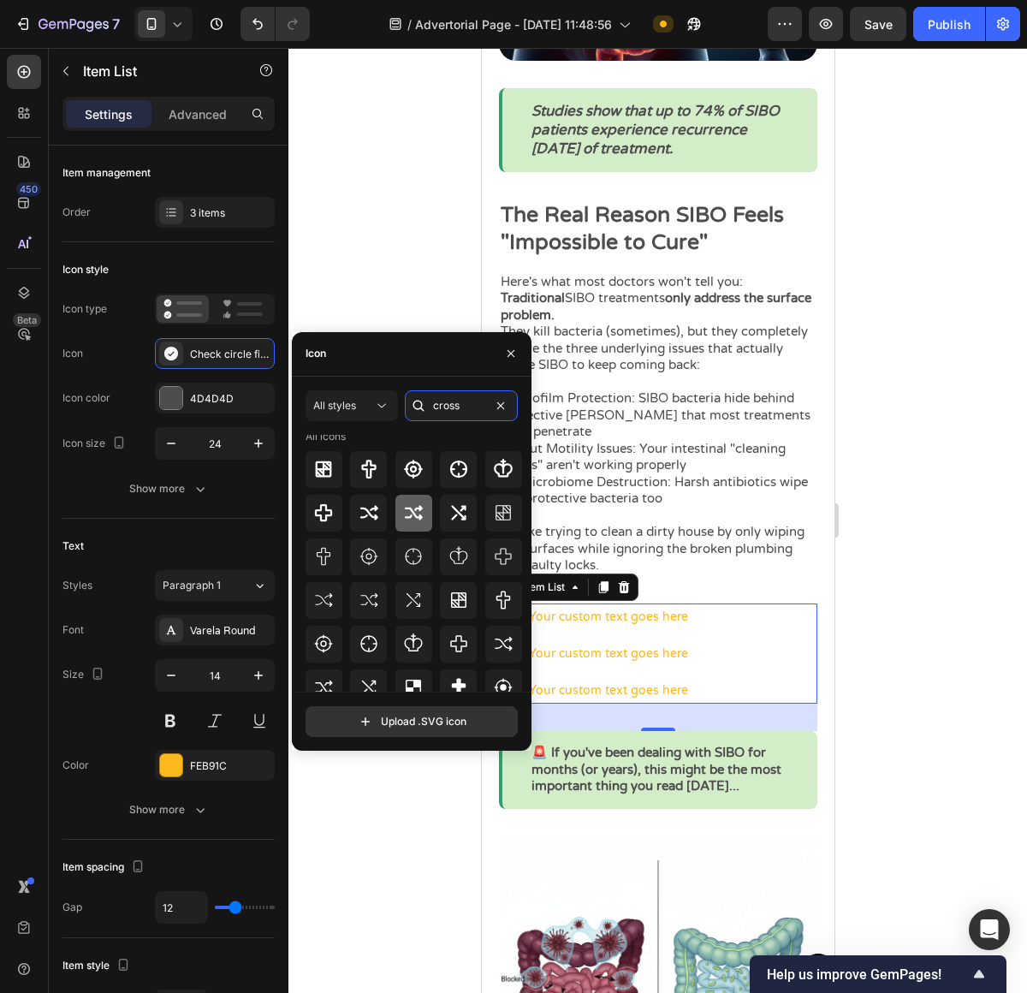
scroll to position [0, 0]
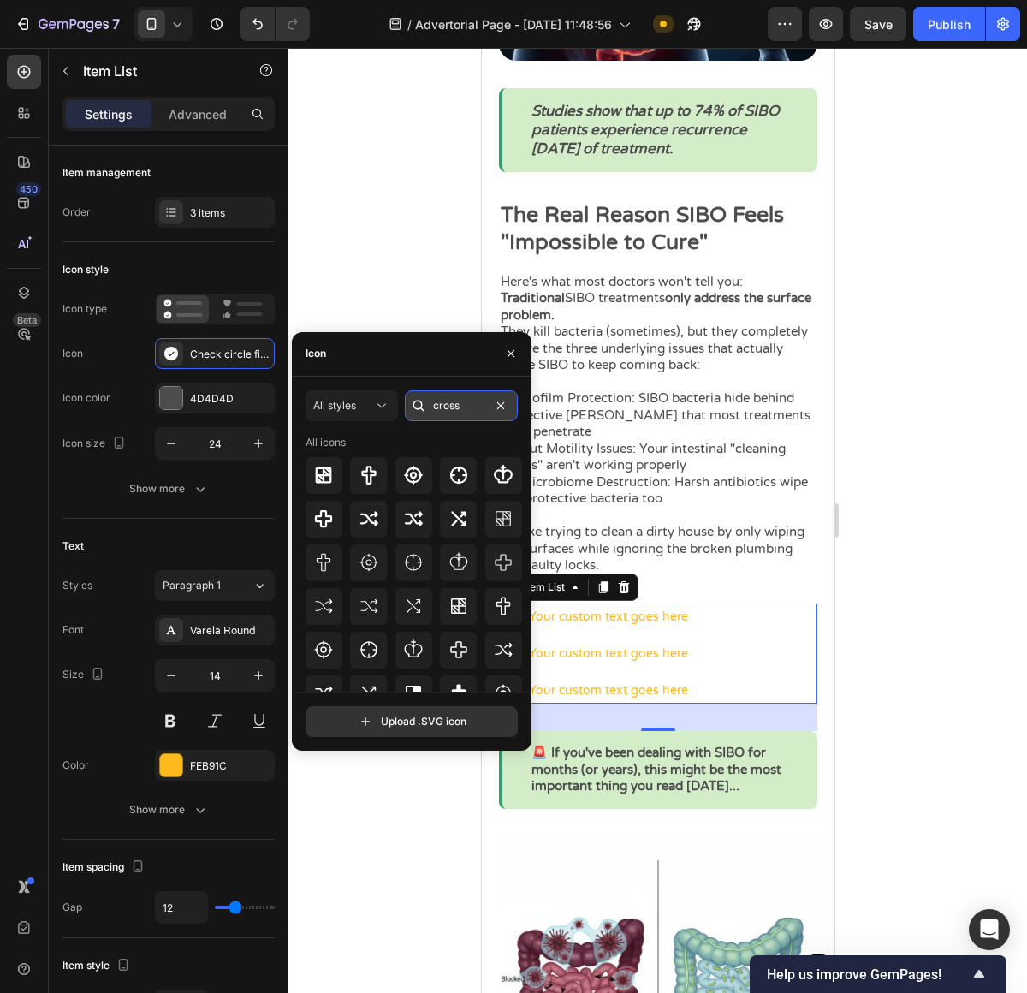
click at [468, 412] on input "cross" at bounding box center [461, 405] width 113 height 31
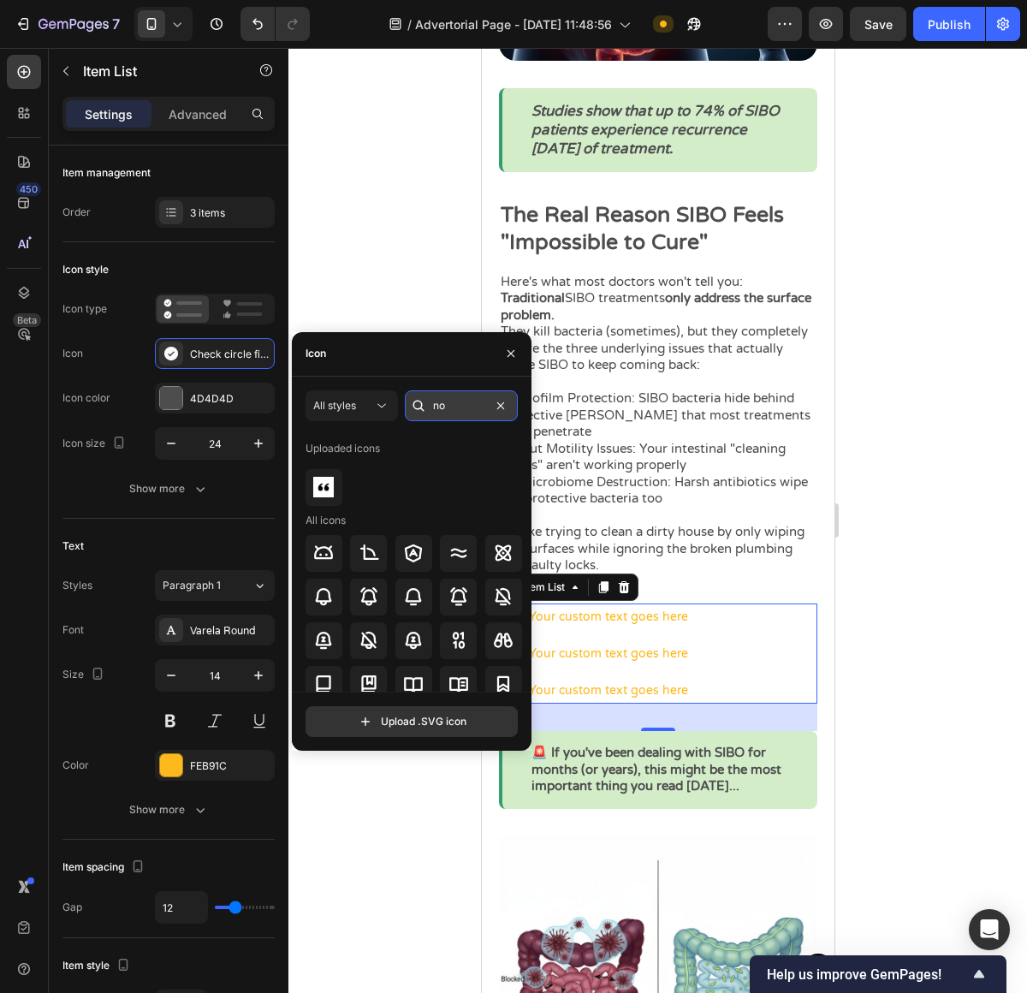
type input "n"
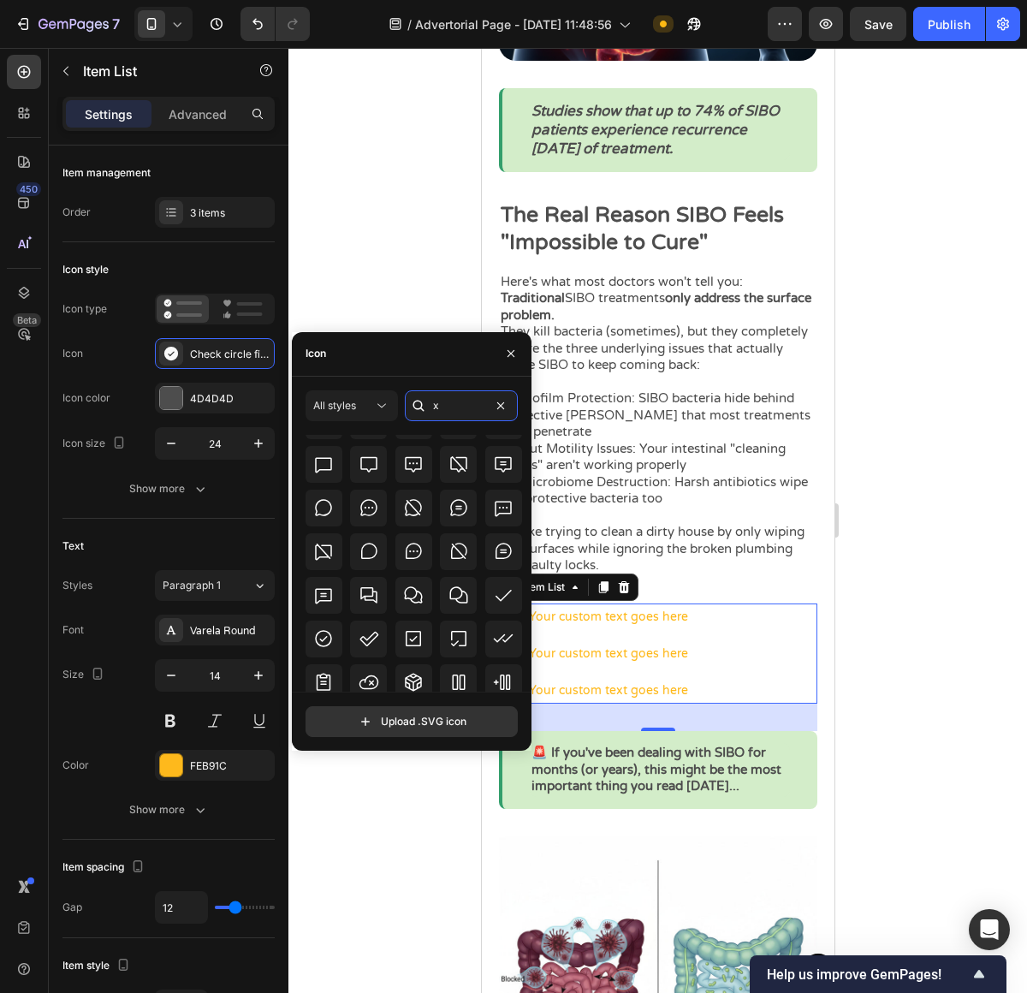
scroll to position [3184, 0]
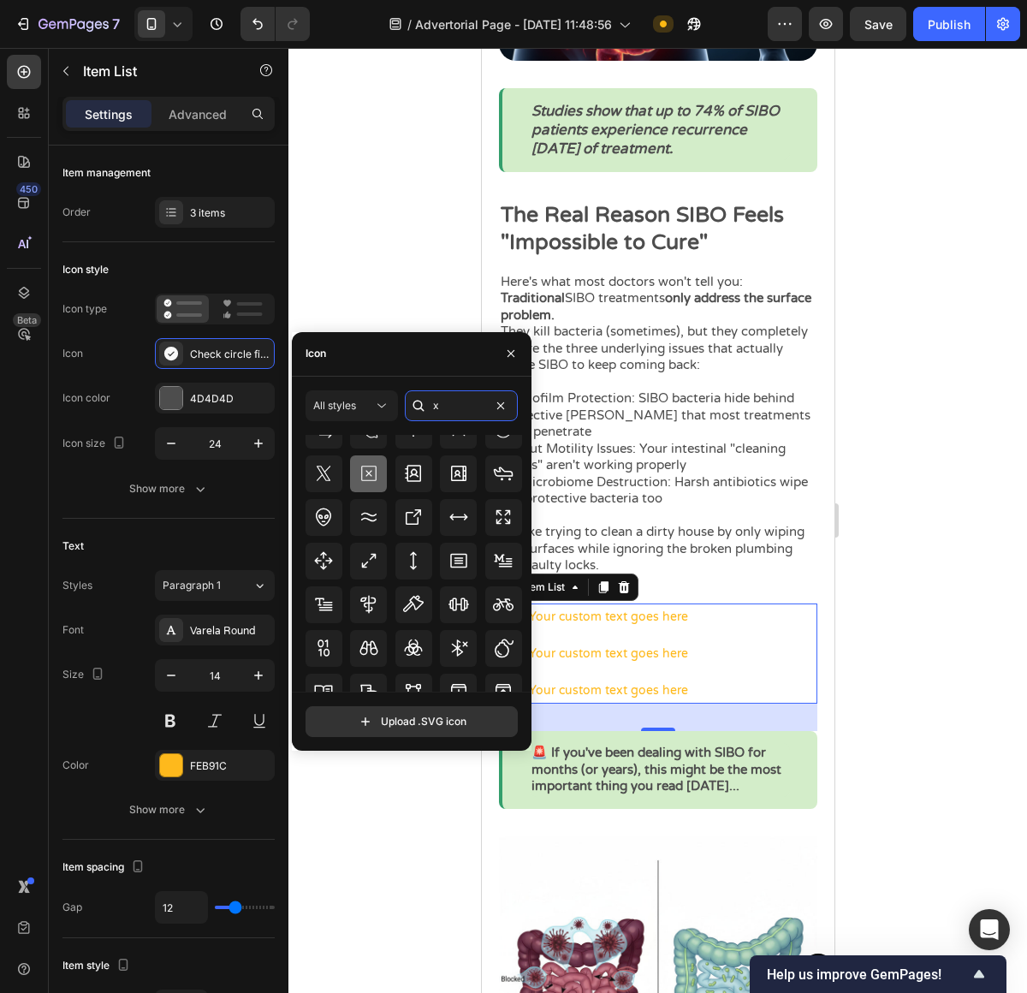
type input "x"
click at [365, 474] on icon at bounding box center [368, 473] width 15 height 15
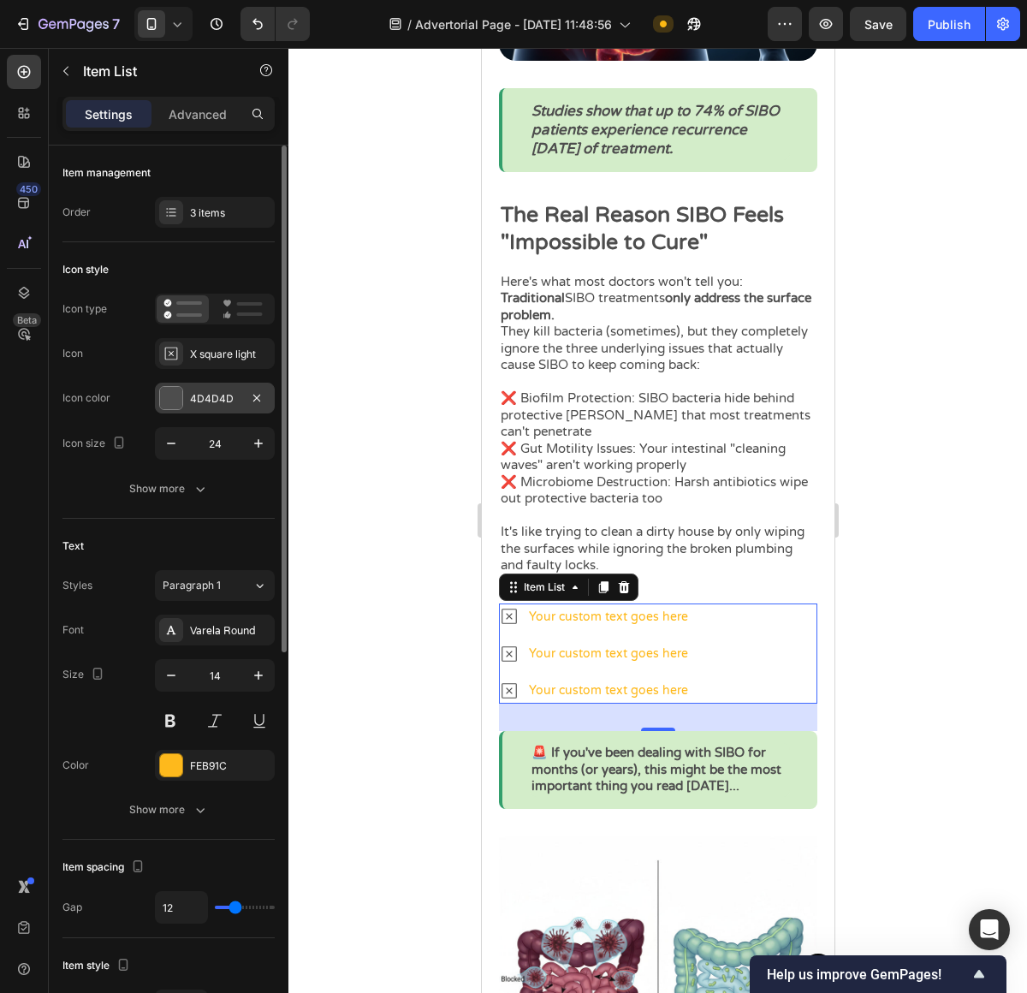
click at [181, 407] on div at bounding box center [171, 398] width 22 height 22
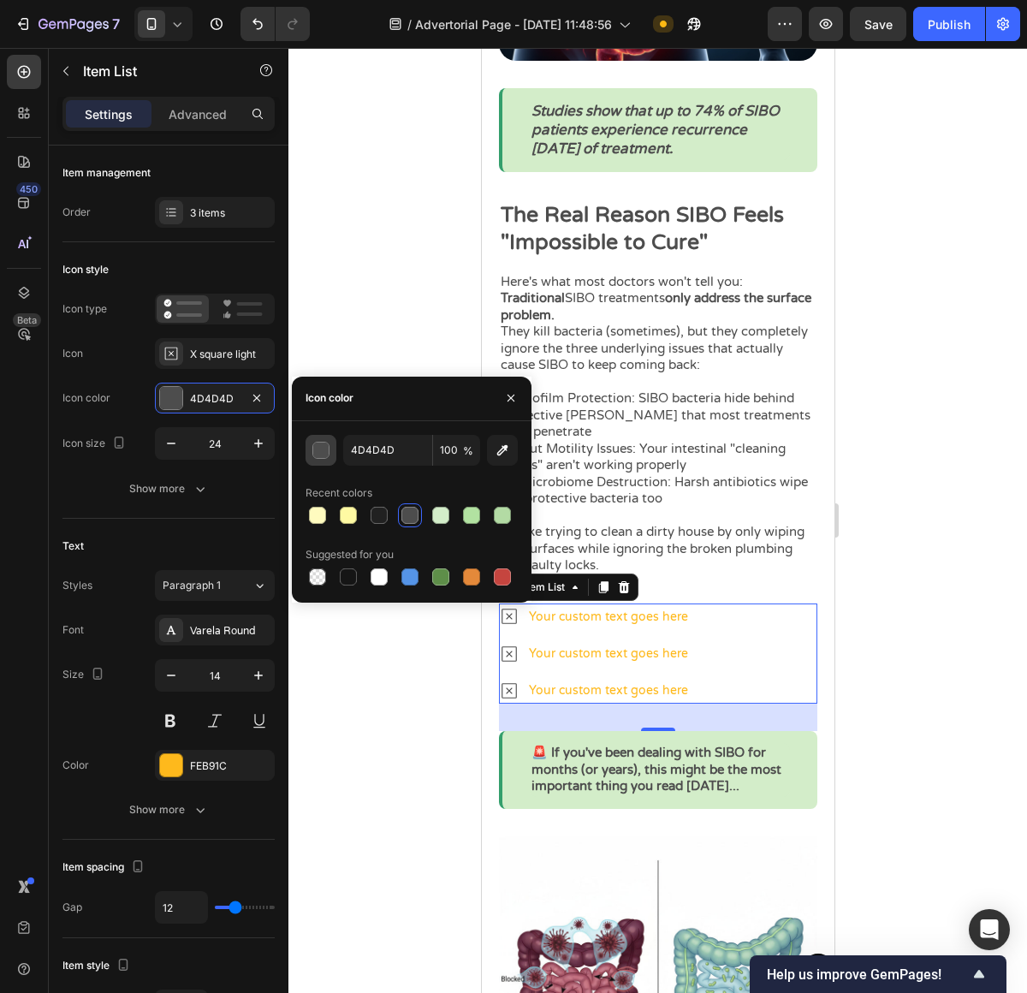
click at [329, 442] on div "button" at bounding box center [320, 450] width 17 height 17
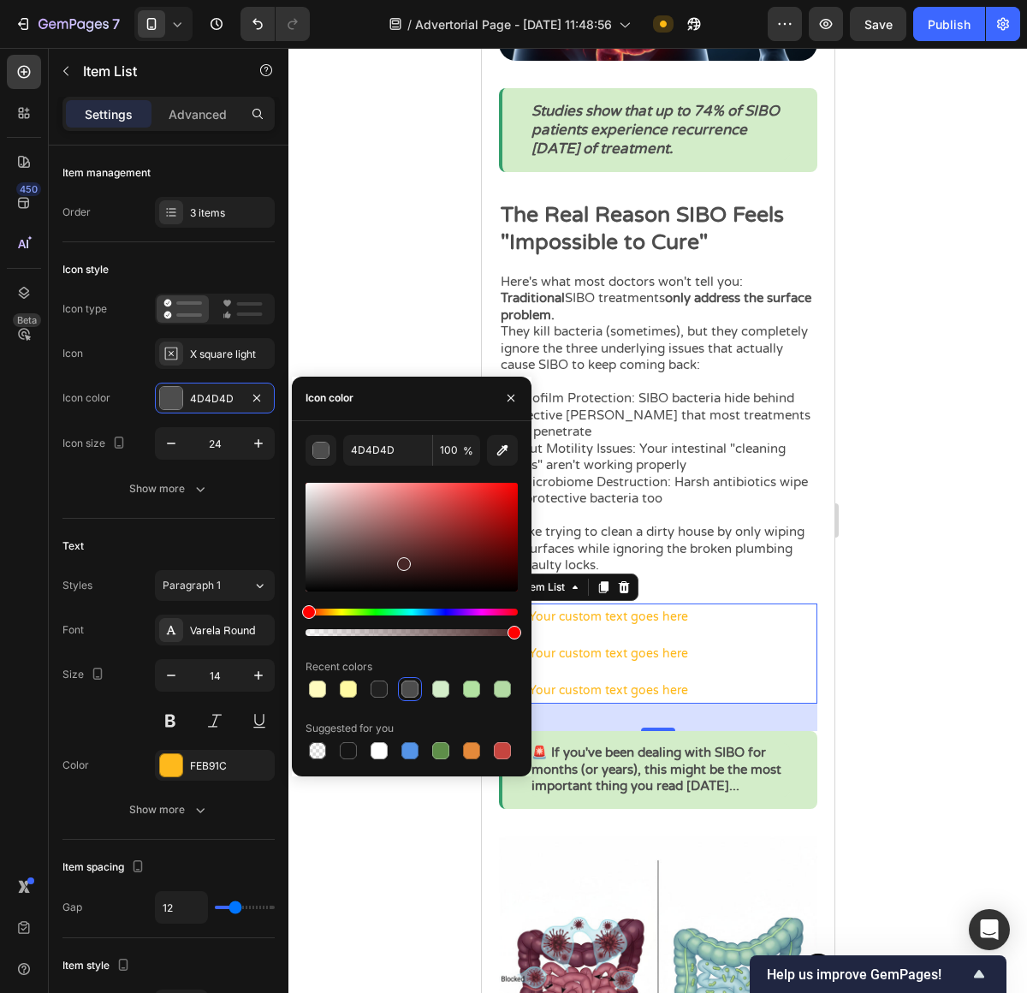
drag, startPoint x: 883, startPoint y: 608, endPoint x: 615, endPoint y: 471, distance: 300.8
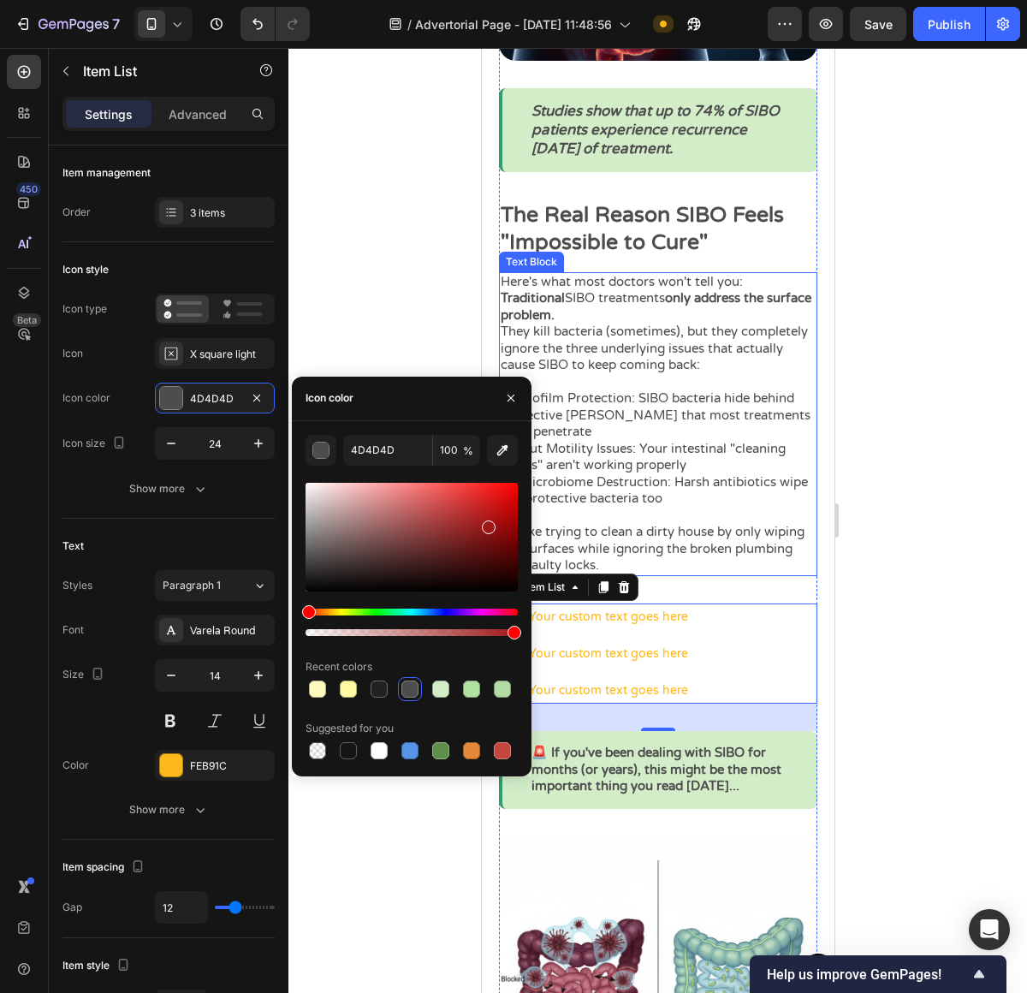
type input "9E1717"
drag, startPoint x: 976, startPoint y: 548, endPoint x: 531, endPoint y: 463, distance: 452.2
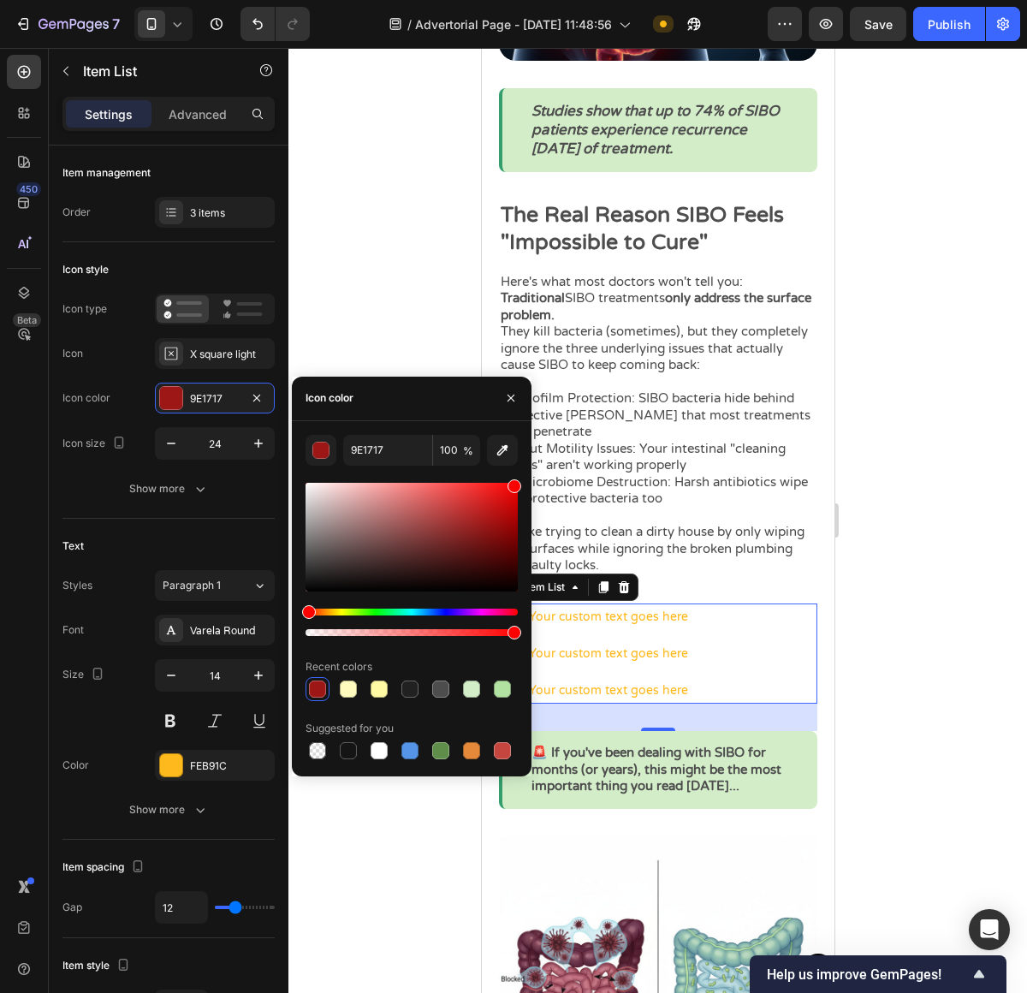
click at [899, 542] on div at bounding box center [657, 520] width 739 height 945
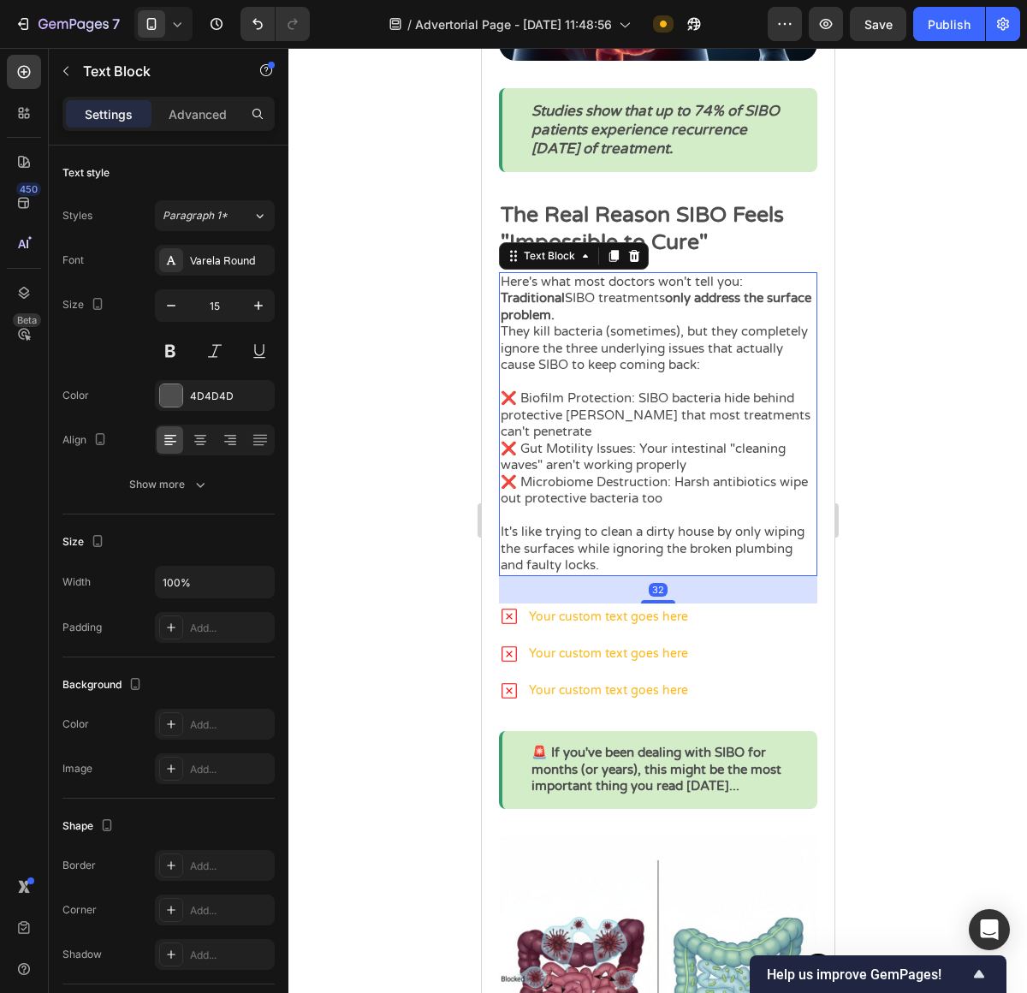
click at [582, 416] on p "❌ Biofilm Protection: SIBO bacteria hide behind protective [PERSON_NAME] that m…" at bounding box center [657, 415] width 315 height 50
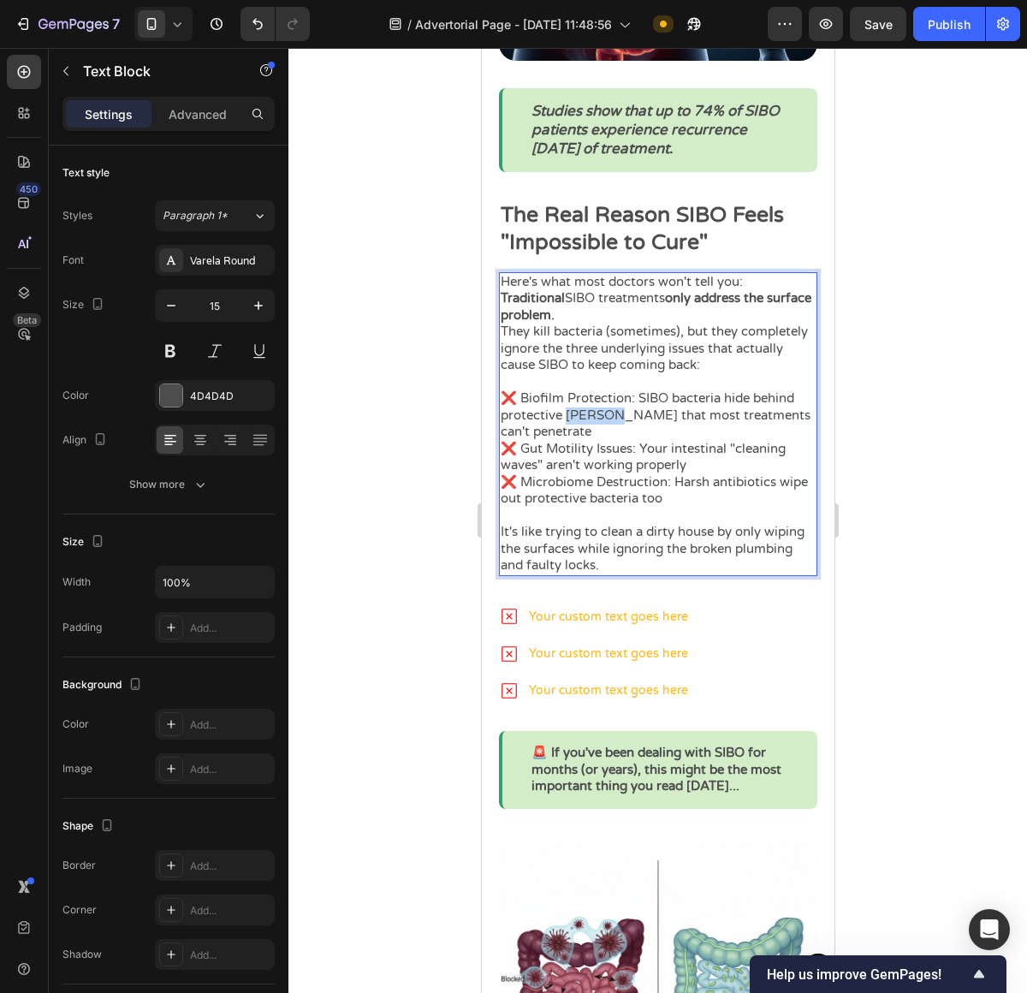
click at [582, 416] on p "❌ Biofilm Protection: SIBO bacteria hide behind protective [PERSON_NAME] that m…" at bounding box center [657, 415] width 315 height 50
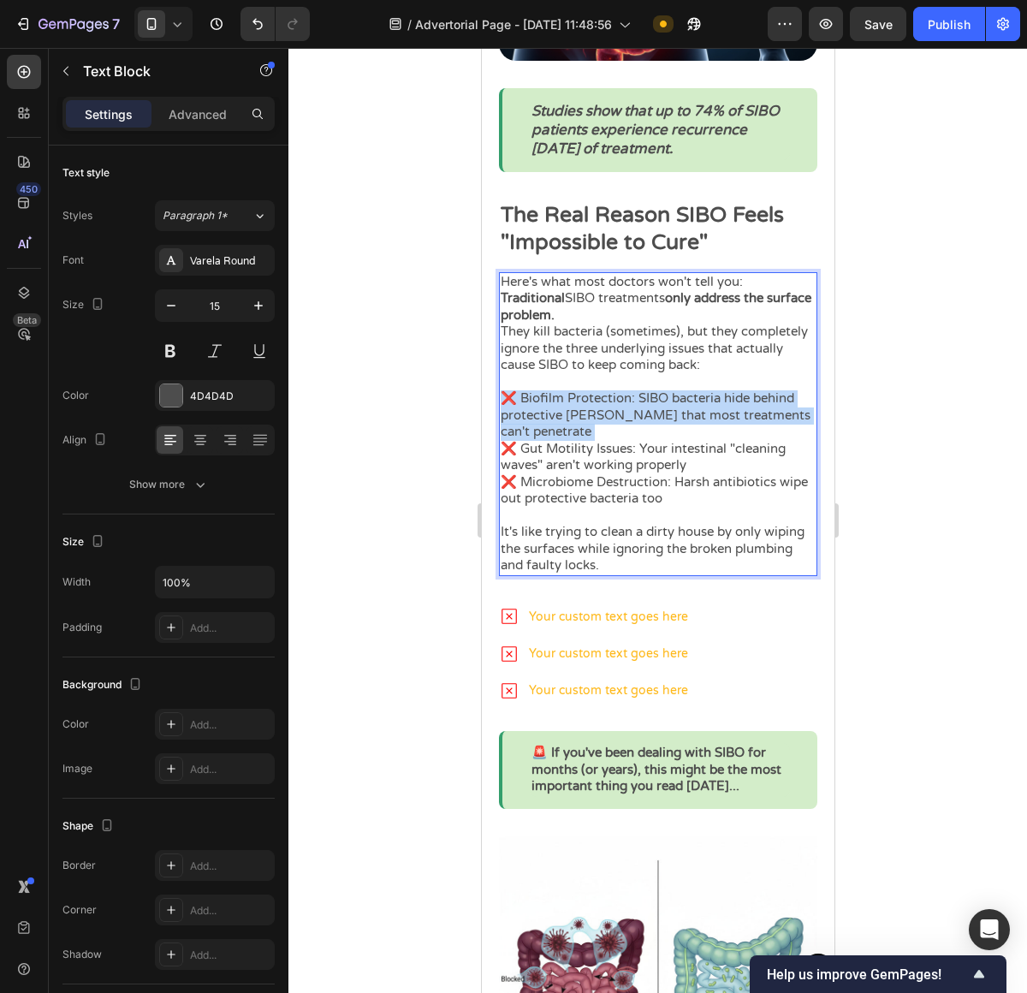
click at [582, 416] on p "❌ Biofilm Protection: SIBO bacteria hide behind protective [PERSON_NAME] that m…" at bounding box center [657, 415] width 315 height 50
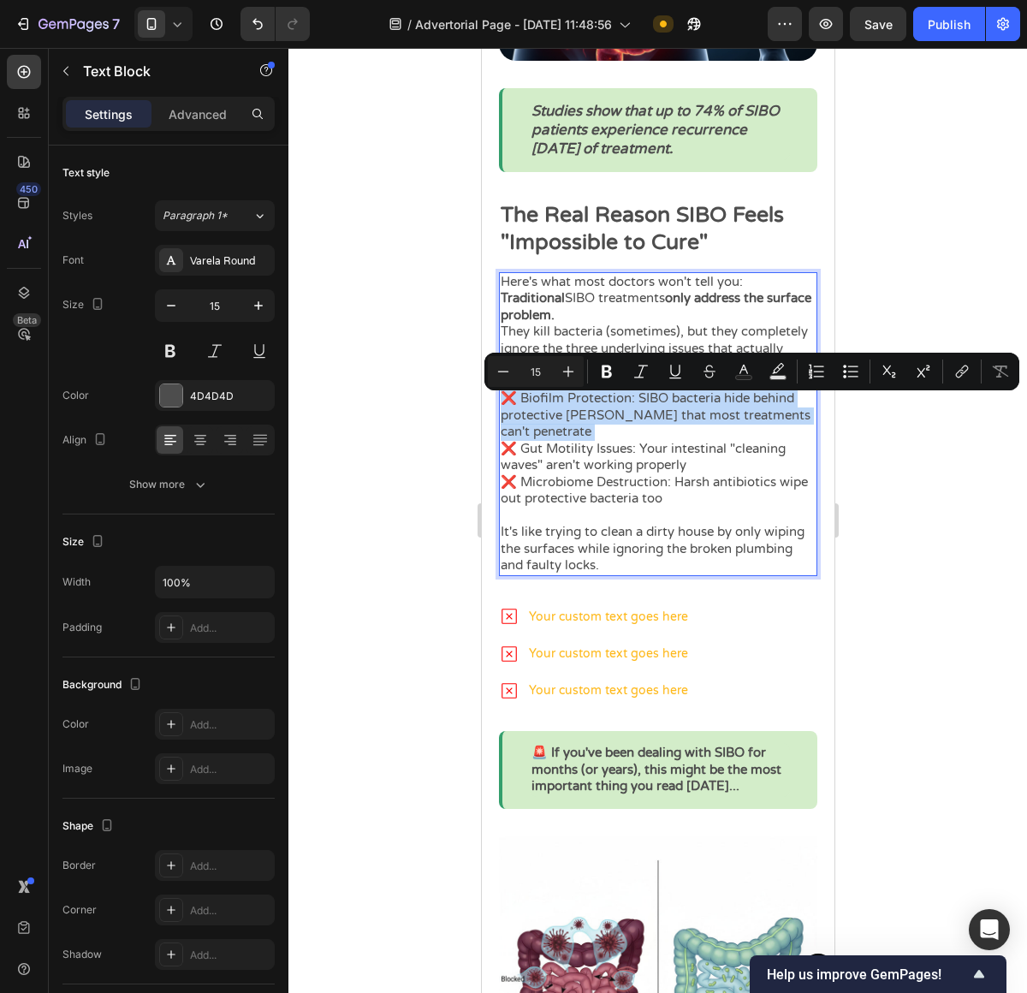
copy p "❌ Biofilm Protection: SIBO bacteria hide behind protective [PERSON_NAME] that m…"
click at [549, 436] on p "❌ Biofilm Protection: SIBO bacteria hide behind protective [PERSON_NAME] that m…" at bounding box center [657, 415] width 315 height 50
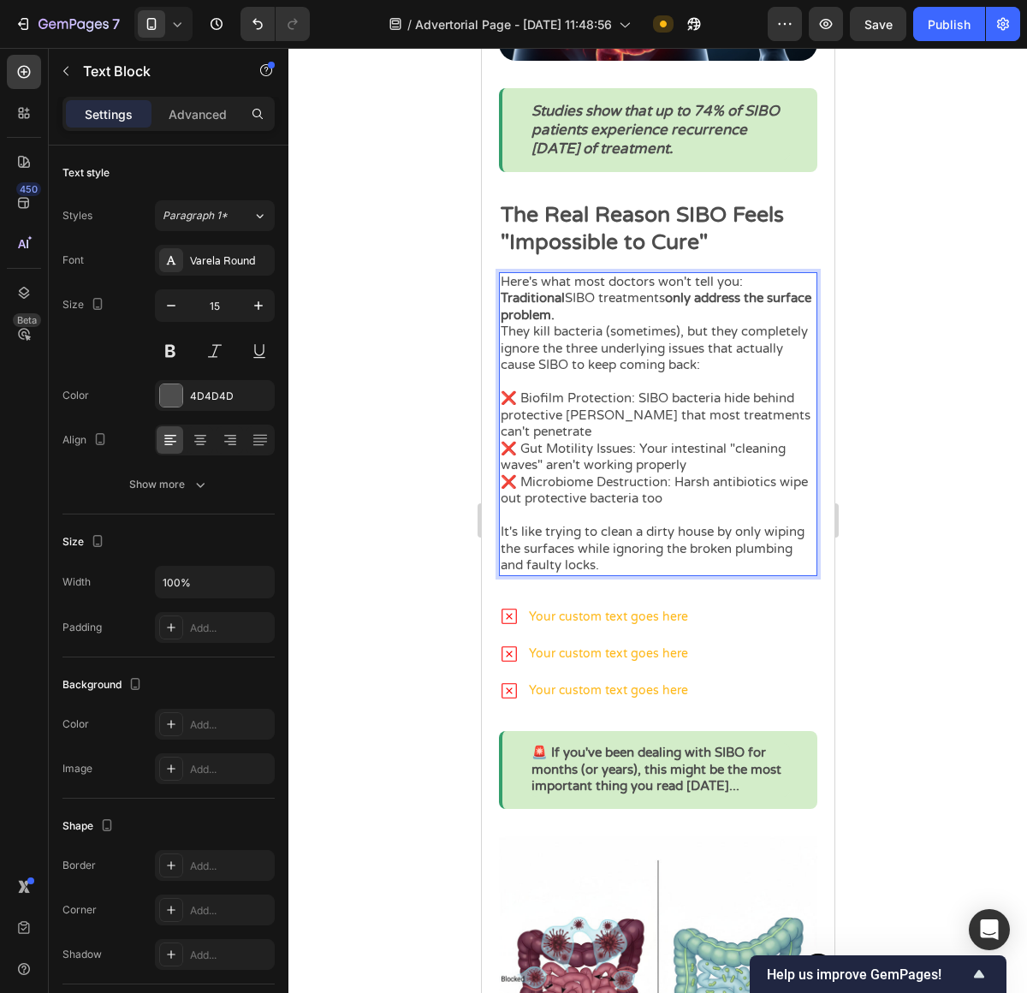
click at [572, 430] on p "❌ Biofilm Protection: SIBO bacteria hide behind protective [PERSON_NAME] that m…" at bounding box center [657, 415] width 315 height 50
drag, startPoint x: 570, startPoint y: 433, endPoint x: 523, endPoint y: 407, distance: 54.0
click at [523, 407] on p "❌ Biofilm Protection: SIBO bacteria hide behind protective [PERSON_NAME] that m…" at bounding box center [657, 415] width 315 height 50
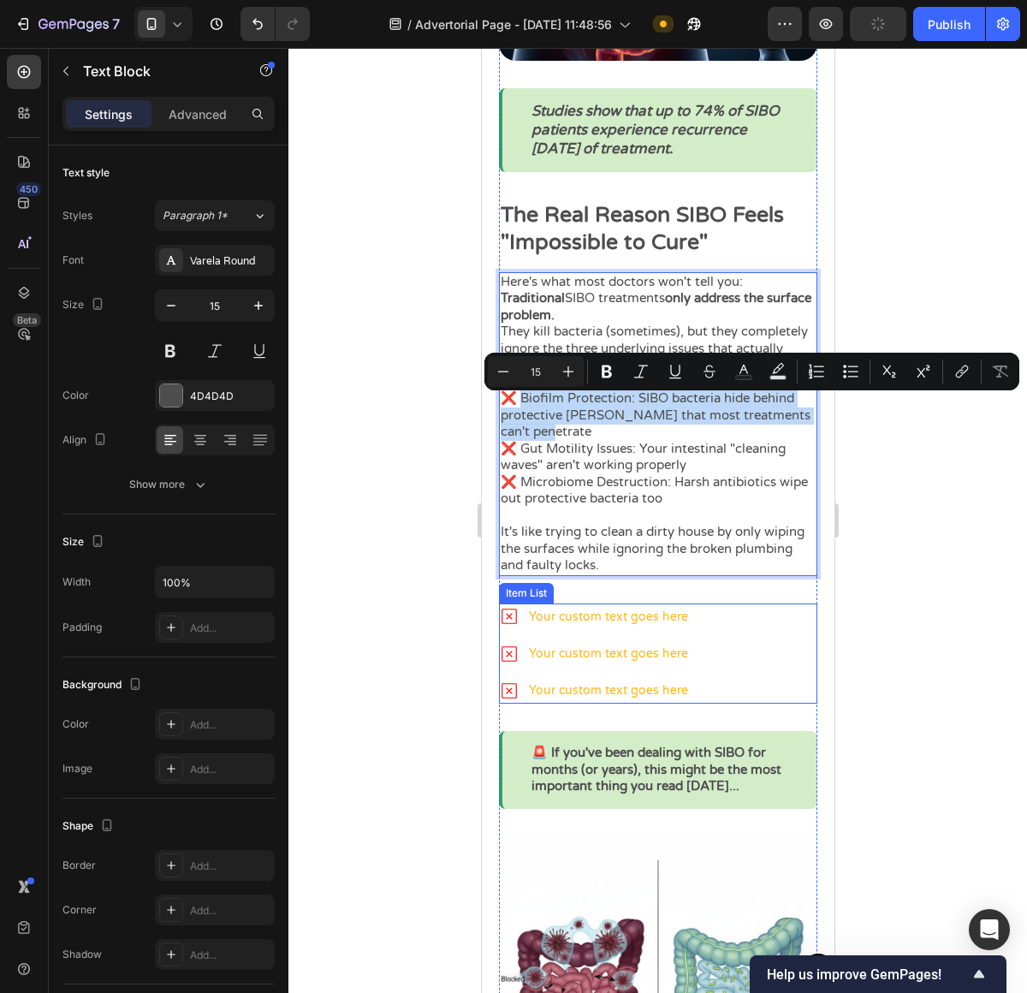
copy p "Biofilm Protection: SIBO bacteria hide behind protective shields that most trea…"
click at [590, 617] on div "Your custom text goes here" at bounding box center [607, 616] width 164 height 27
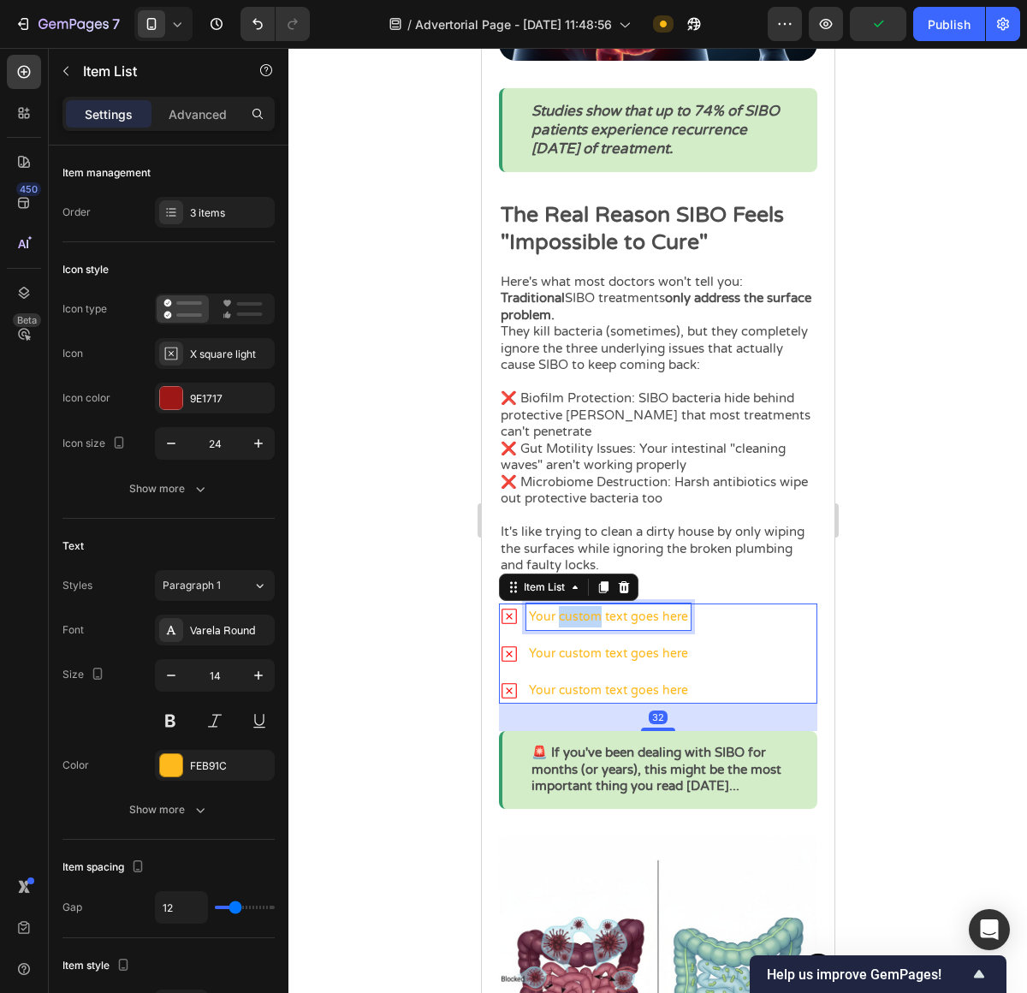
click at [590, 617] on div "Your custom text goes here" at bounding box center [607, 616] width 164 height 27
click at [590, 617] on p "Your custom text goes here" at bounding box center [607, 616] width 159 height 21
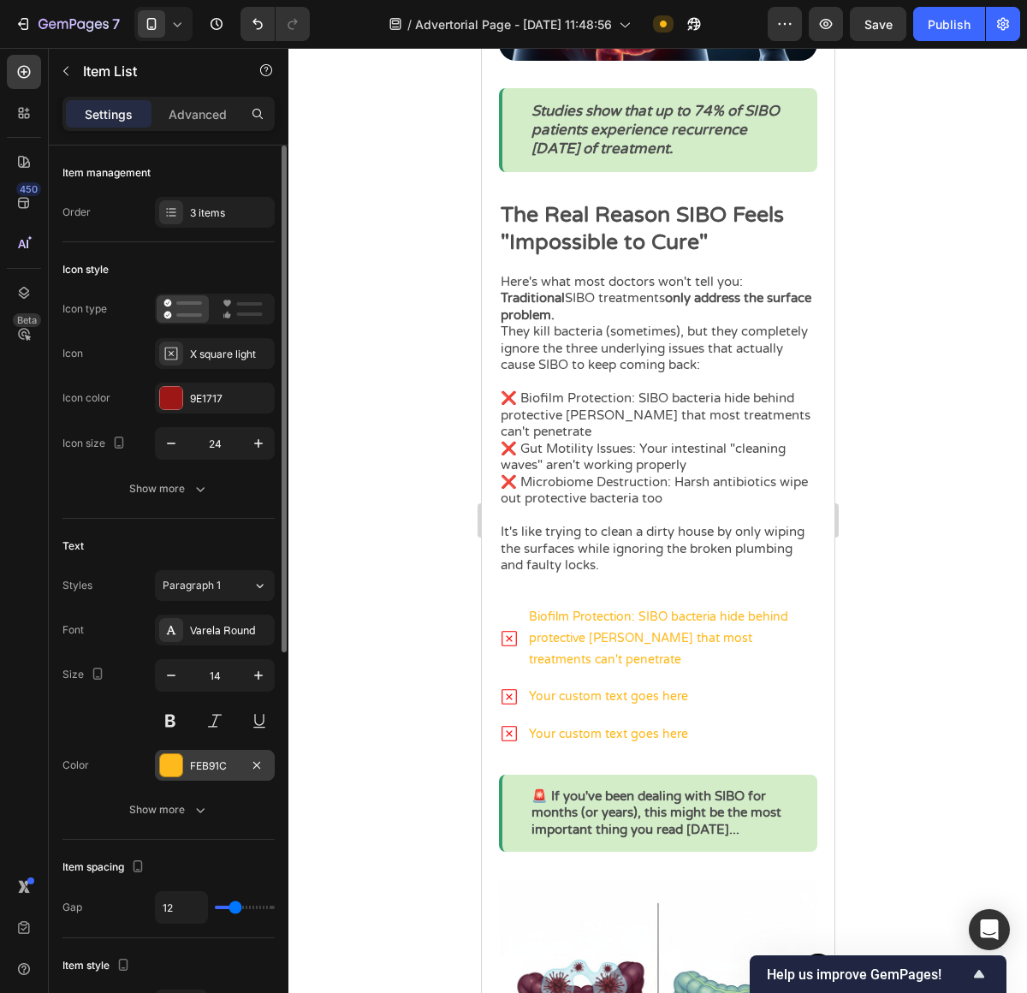
click at [209, 775] on div "FEB91C" at bounding box center [215, 765] width 120 height 31
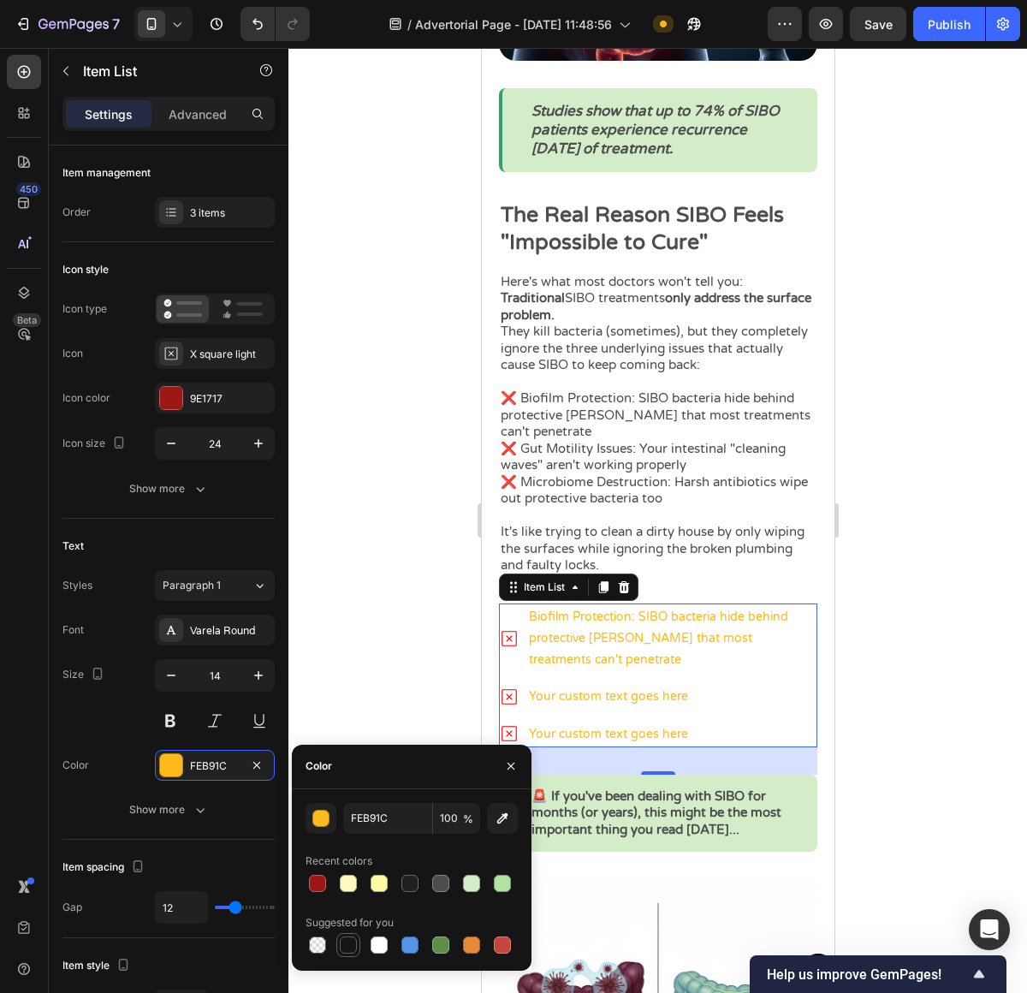
click at [356, 950] on div at bounding box center [348, 945] width 21 height 21
type input "151515"
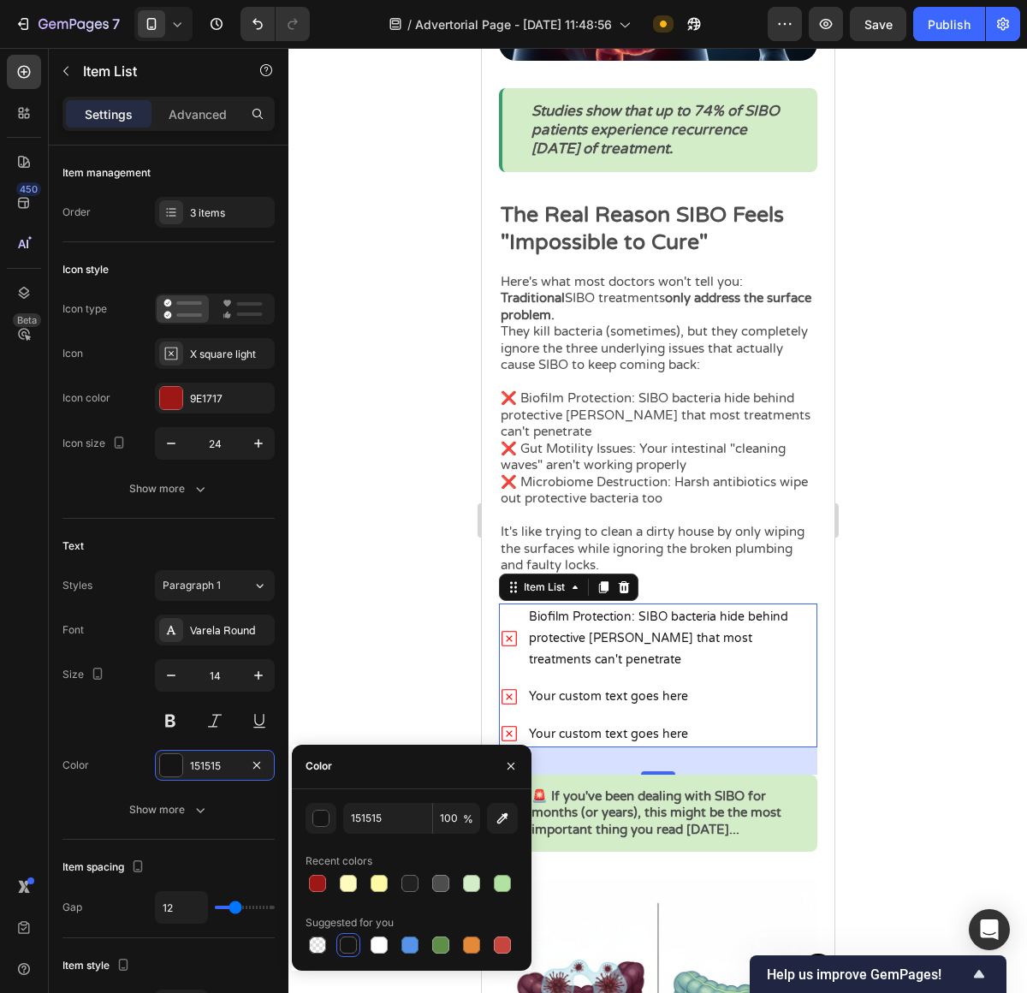
click at [919, 686] on div at bounding box center [657, 520] width 739 height 945
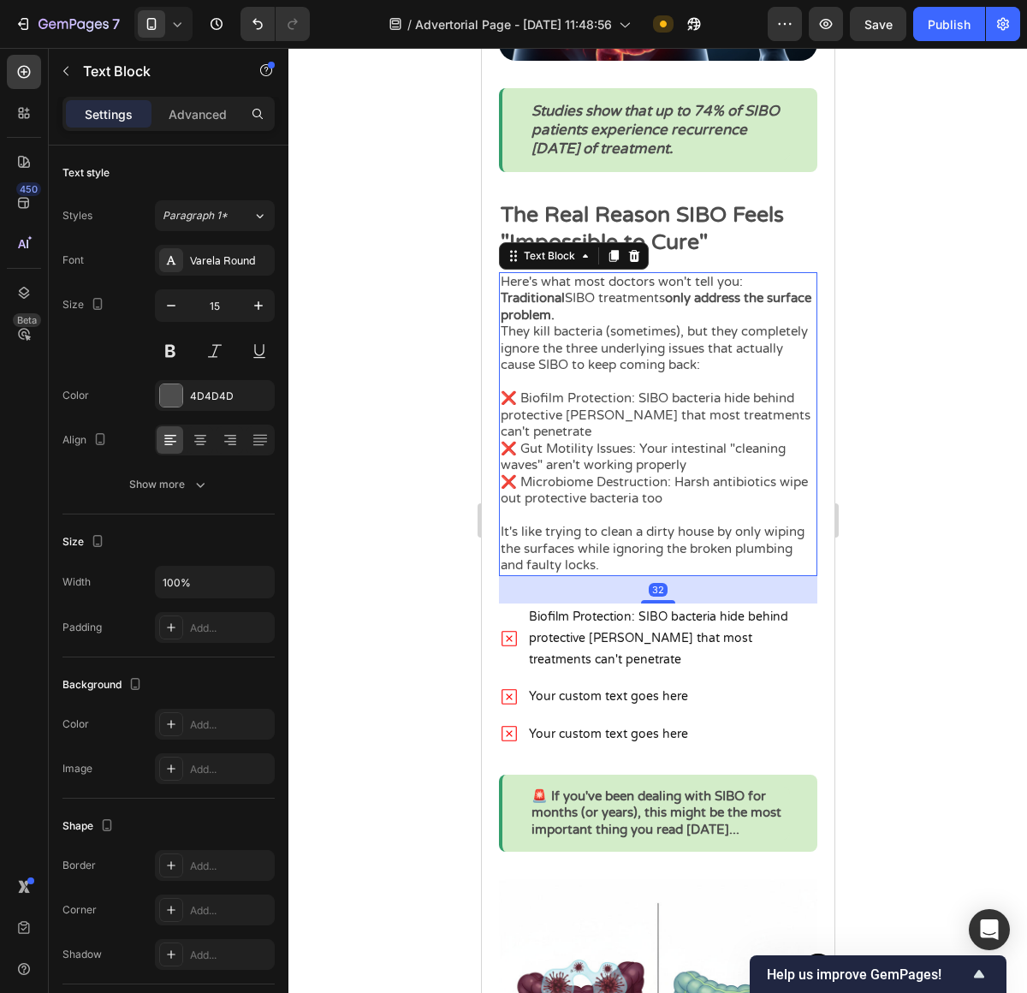
click at [587, 441] on p "❌ Biofilm Protection: SIBO bacteria hide behind protective [PERSON_NAME] that m…" at bounding box center [657, 415] width 315 height 50
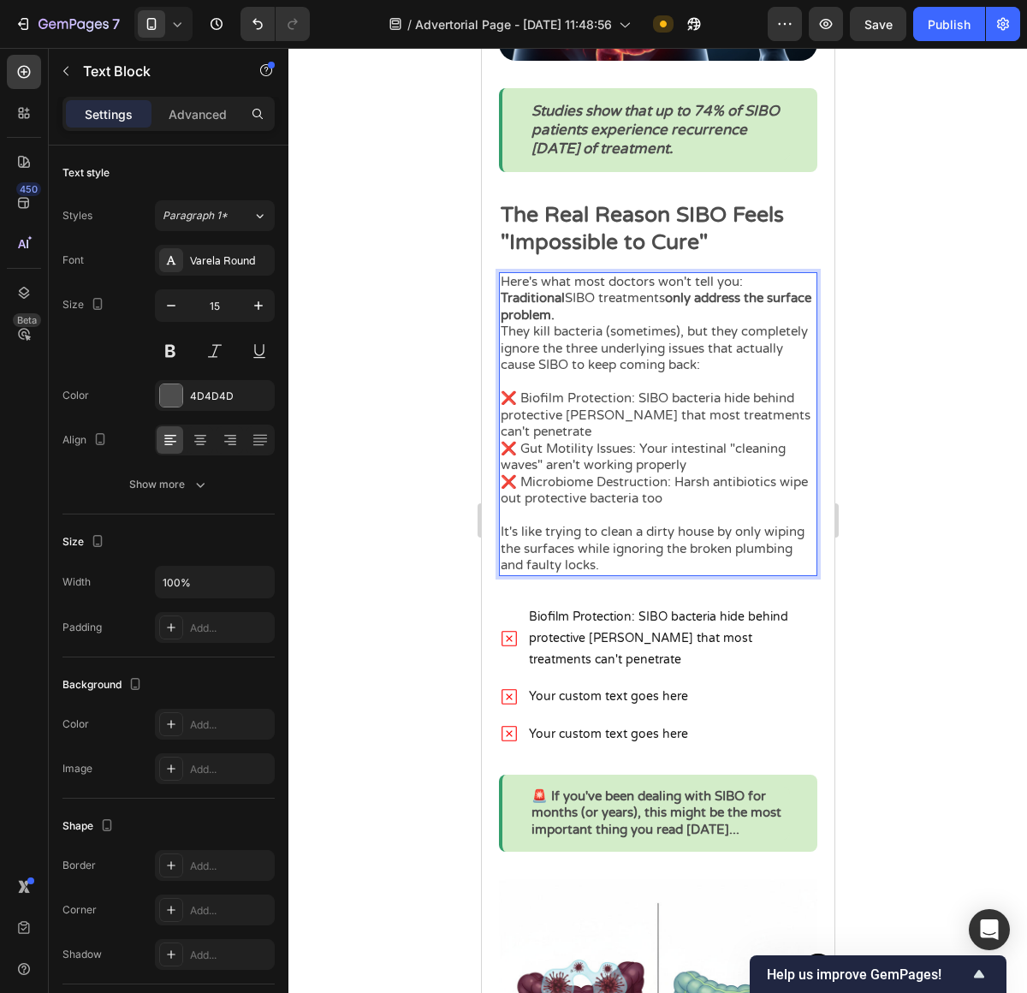
click at [584, 452] on p "❌ Gut Motility Issues: Your intestinal "cleaning waves" aren't working properly" at bounding box center [657, 457] width 315 height 33
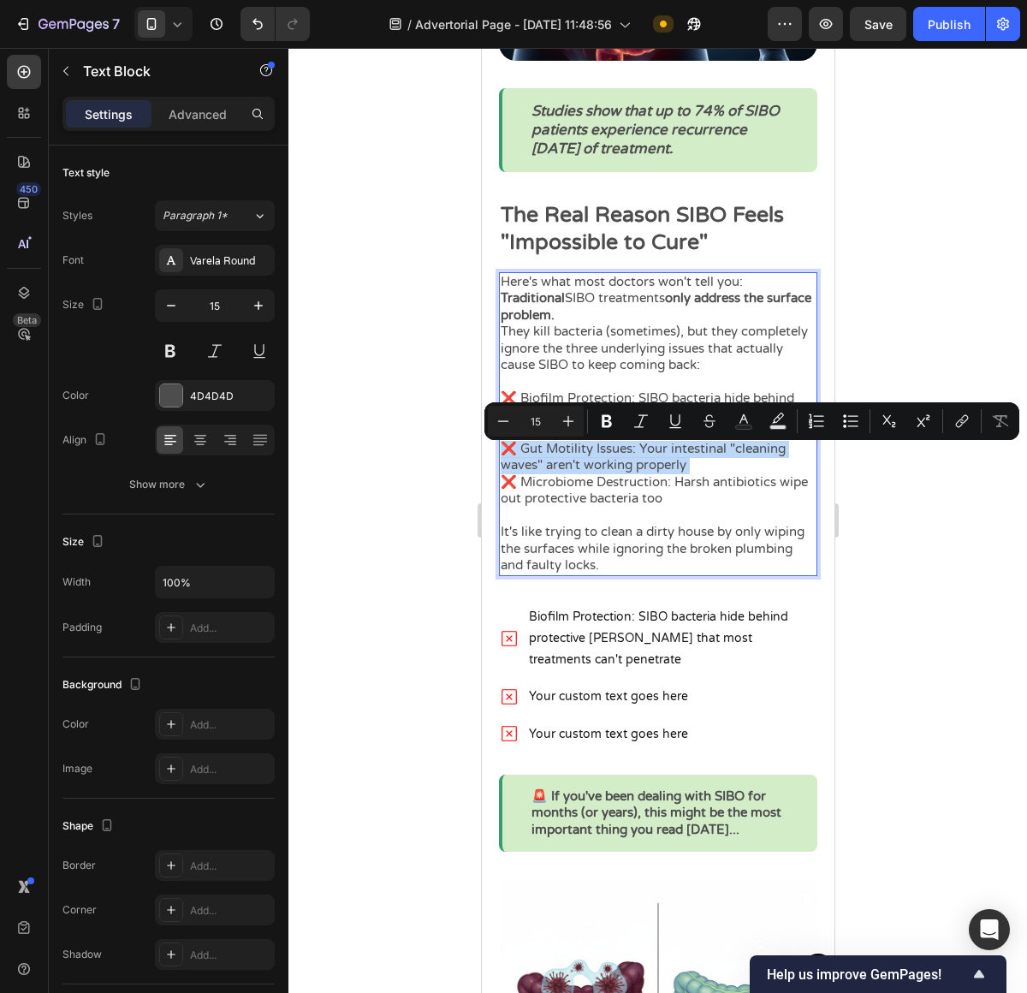
copy p "❌ Gut Motility Issues: Your intestinal "cleaning waves" aren't working properly"
click at [572, 701] on p "Your custom text goes here" at bounding box center [671, 696] width 286 height 21
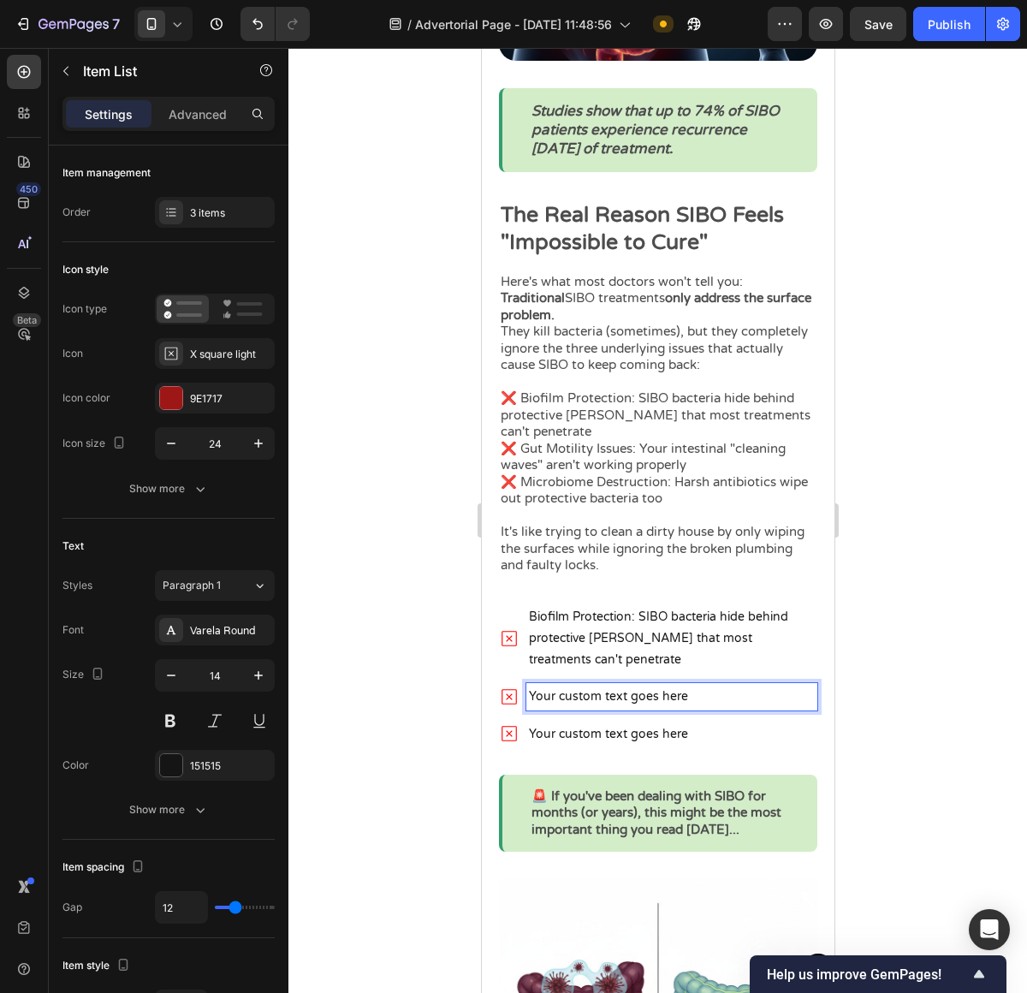
click at [572, 701] on p "Your custom text goes here" at bounding box center [671, 696] width 286 height 21
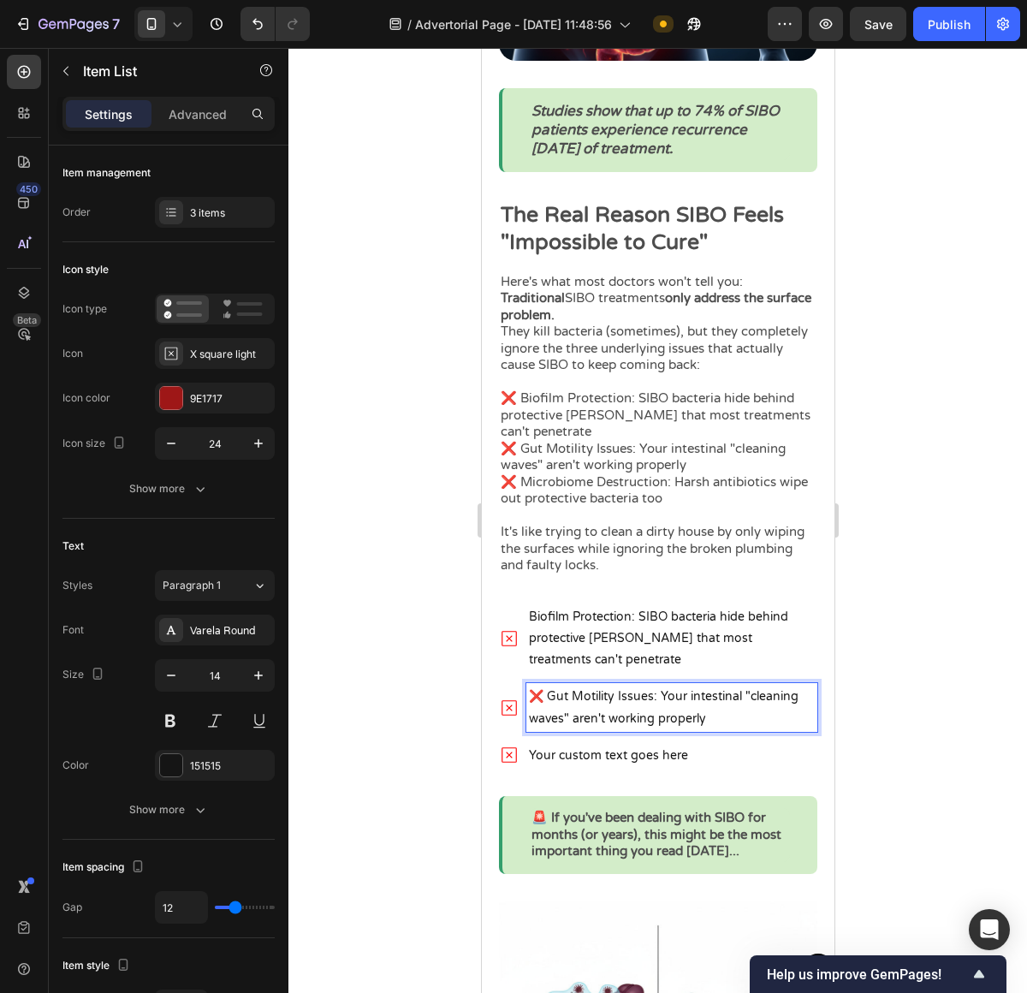
click at [544, 703] on p "❌ Gut Motility Issues: Your intestinal "cleaning waves" aren't working properly" at bounding box center [671, 707] width 286 height 43
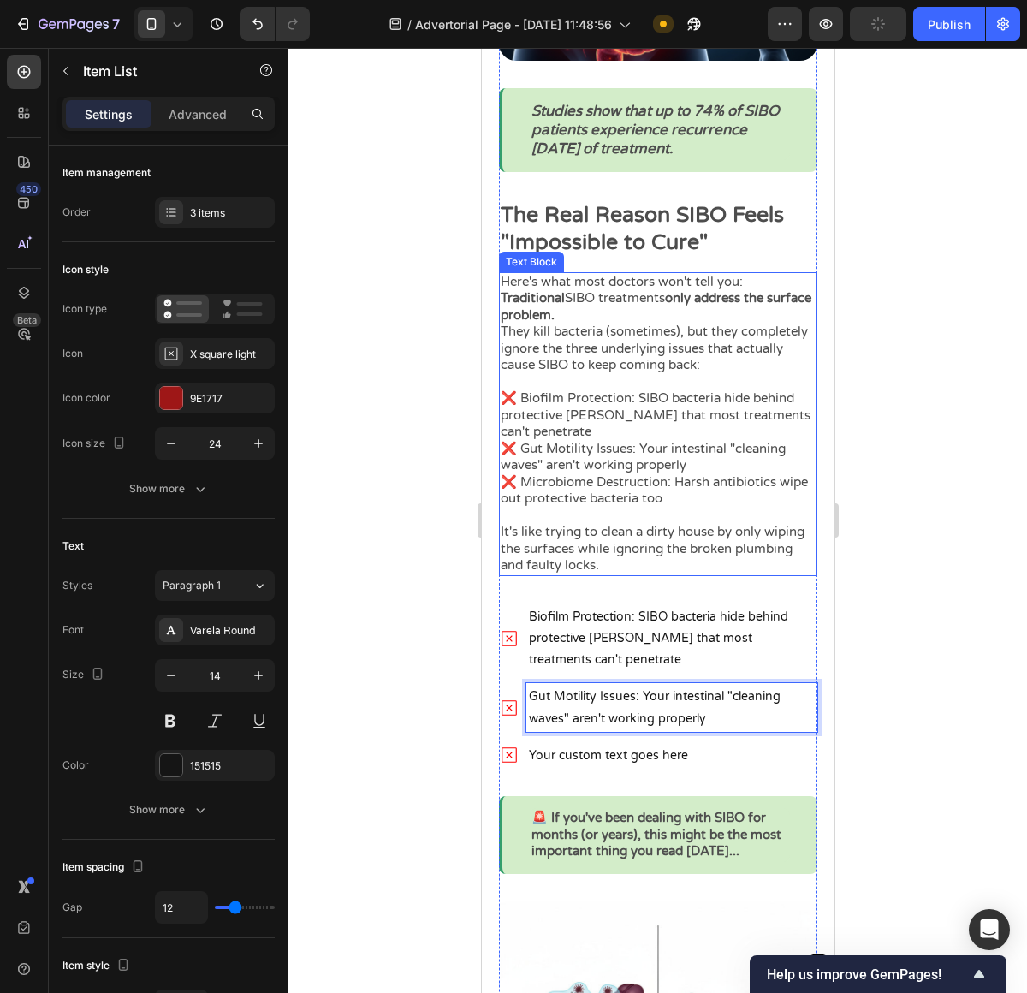
click at [598, 490] on p "❌ Microbiome Destruction: Harsh antibiotics wipe out protective bacteria too" at bounding box center [657, 499] width 315 height 50
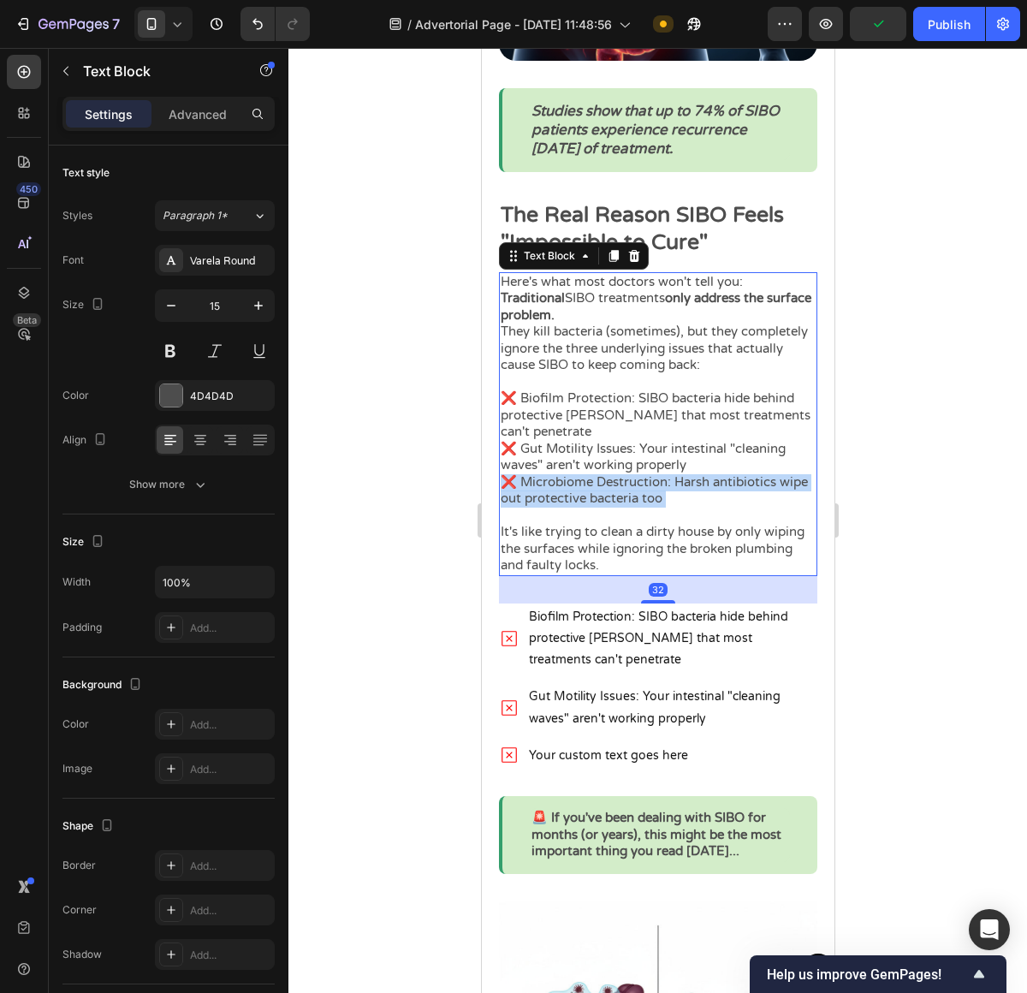
click at [598, 490] on p "❌ Microbiome Destruction: Harsh antibiotics wipe out protective bacteria too" at bounding box center [657, 499] width 315 height 50
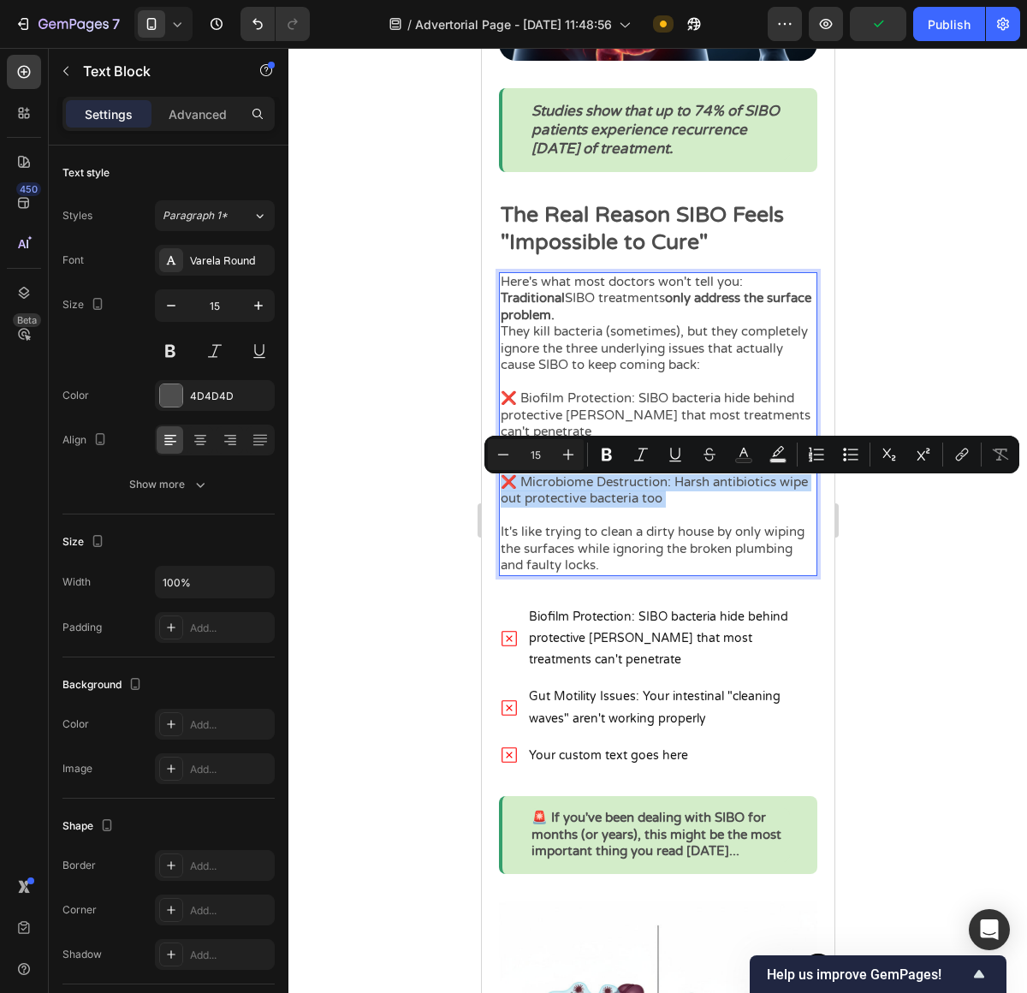
copy p "❌ Microbiome Destruction: Harsh antibiotics wipe out protective bacteria too"
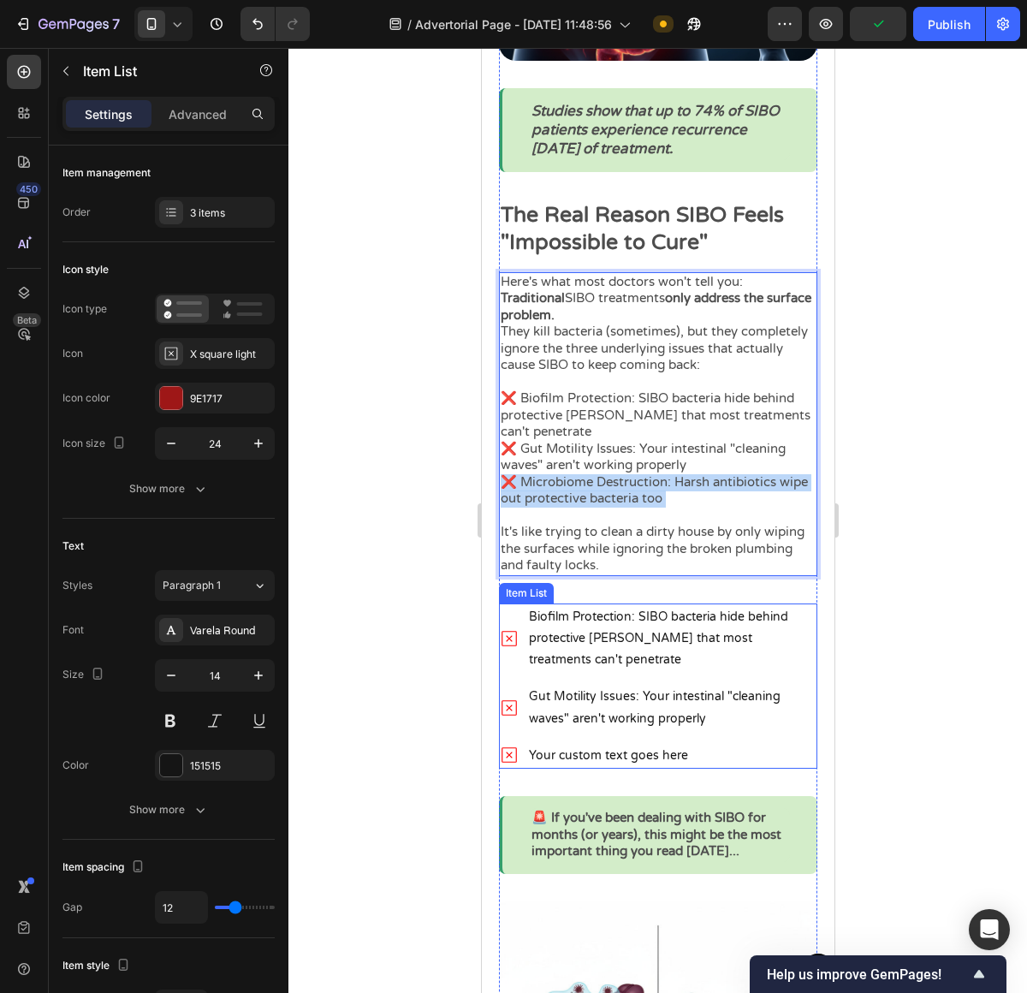
click at [550, 763] on p "Your custom text goes here" at bounding box center [671, 755] width 286 height 21
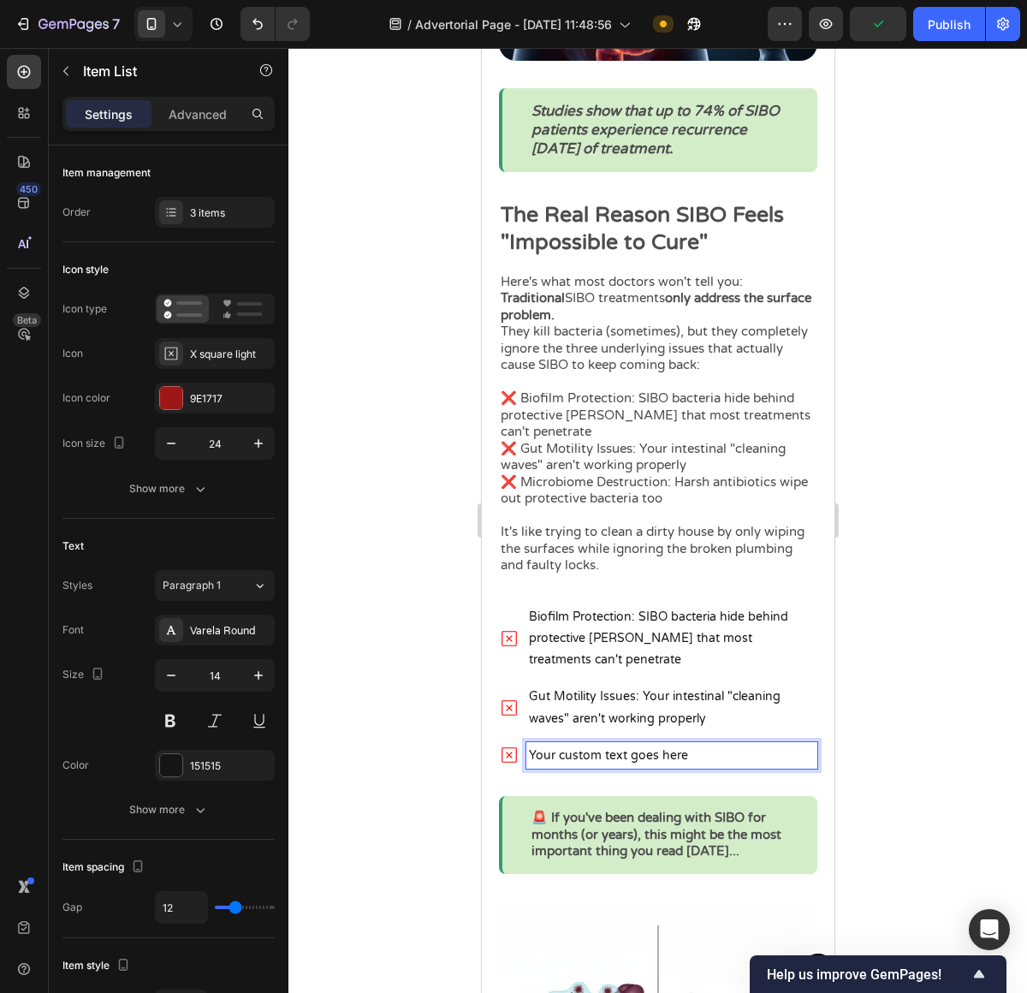
click at [550, 763] on p "Your custom text goes here" at bounding box center [671, 755] width 286 height 21
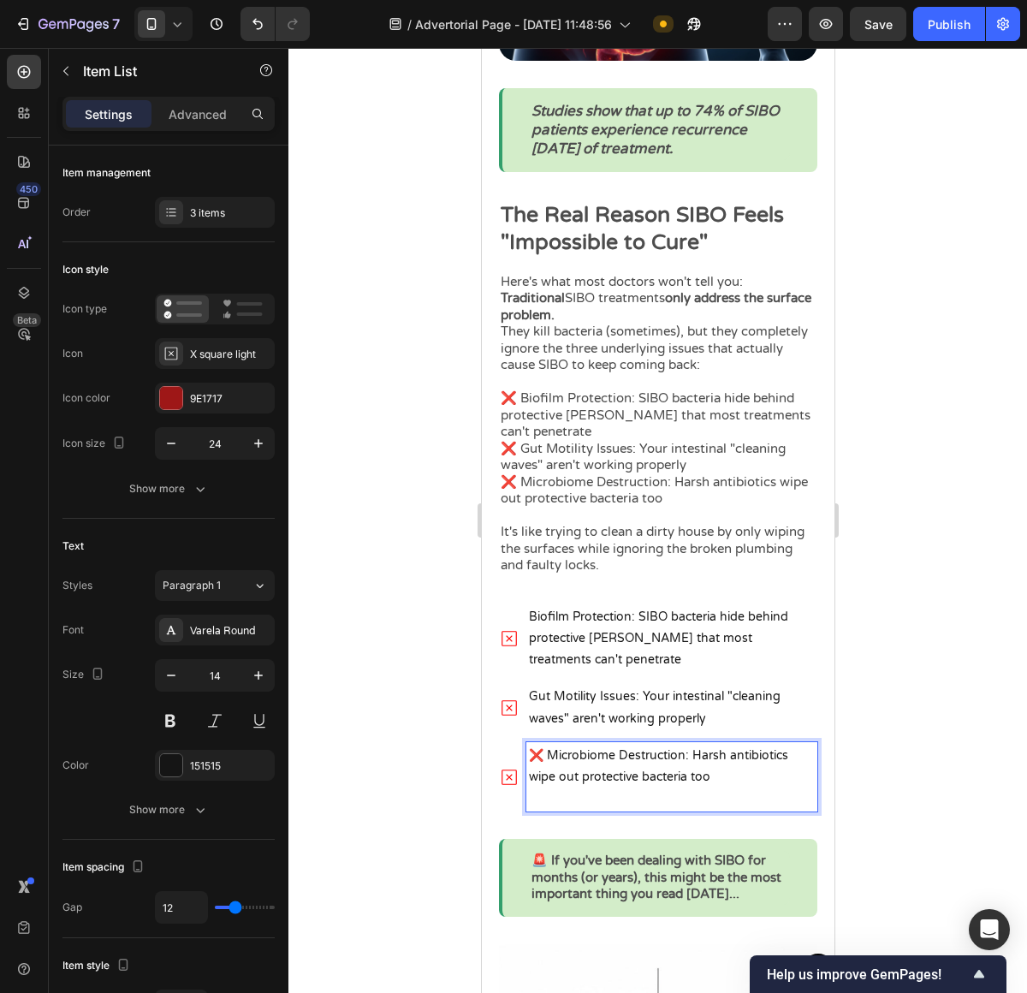
click at [551, 767] on p "❌ Microbiome Destruction: Harsh antibiotics wipe out protective bacteria too" at bounding box center [671, 777] width 286 height 65
click at [718, 780] on p "Microbiome Destruction: Harsh antibiotics wipe out protective bacteria too" at bounding box center [671, 777] width 286 height 65
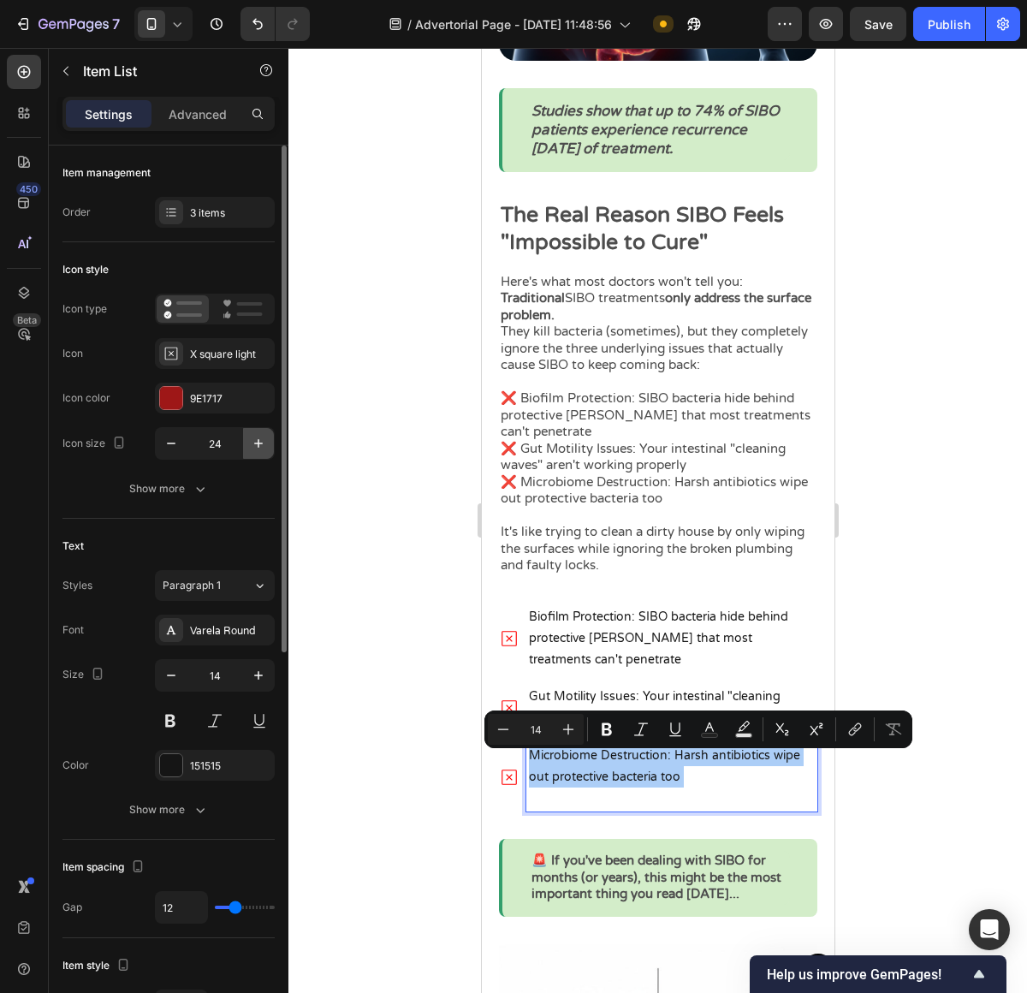
click at [262, 438] on icon "button" at bounding box center [258, 443] width 17 height 17
type input "25"
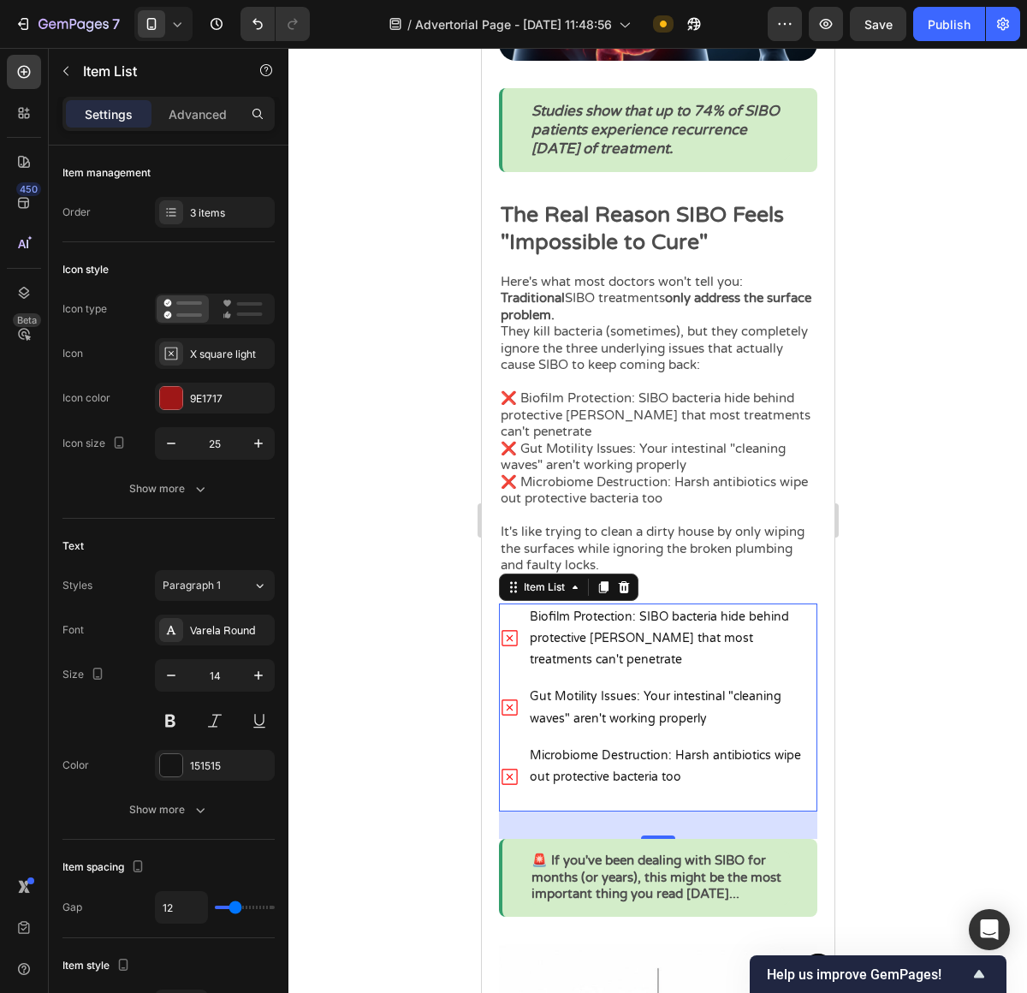
drag, startPoint x: 1019, startPoint y: 696, endPoint x: 1005, endPoint y: 692, distance: 14.9
click at [1018, 695] on div at bounding box center [657, 520] width 739 height 945
drag, startPoint x: 659, startPoint y: 681, endPoint x: 931, endPoint y: 663, distance: 272.7
click at [659, 681] on div "Biofilm Protection: SIBO bacteria hide behind protective shields that most trea…" at bounding box center [657, 707] width 318 height 209
click at [251, 437] on icon "button" at bounding box center [258, 443] width 17 height 17
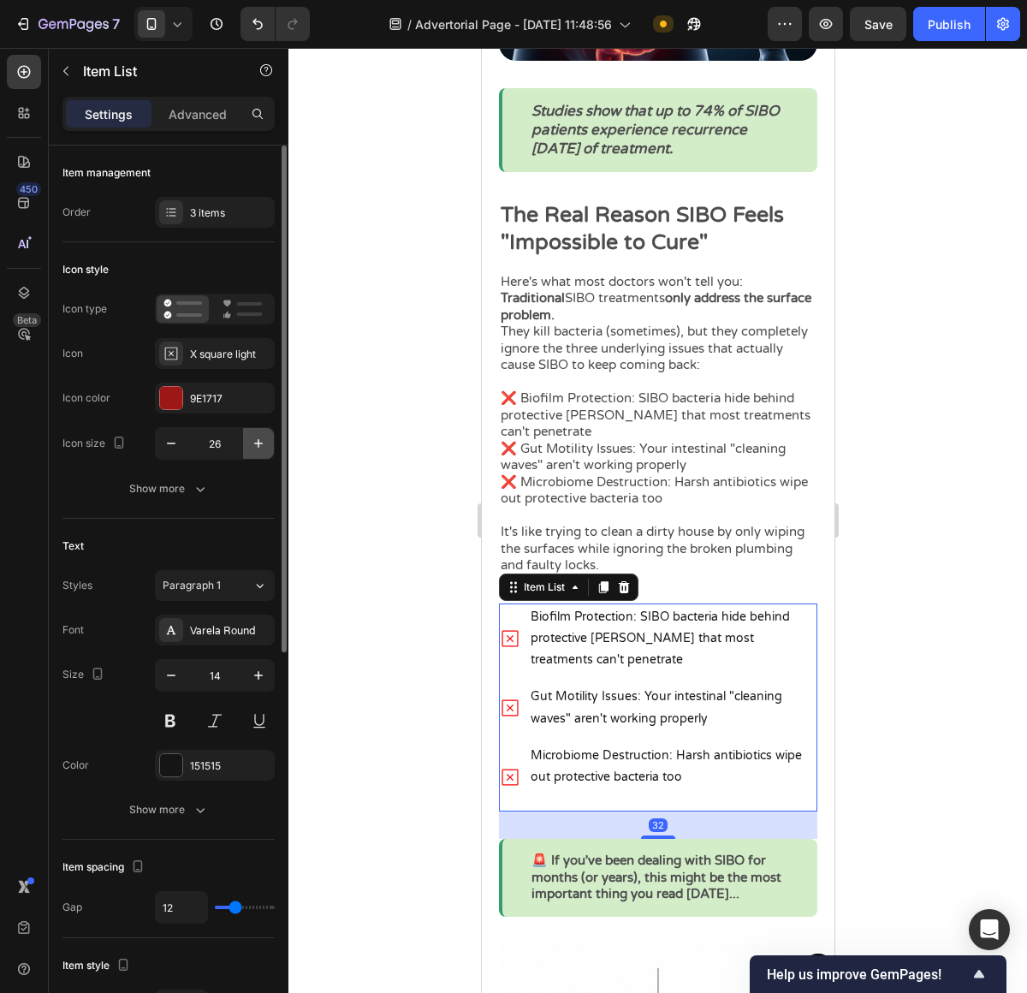
click at [251, 437] on icon "button" at bounding box center [258, 443] width 17 height 17
click at [151, 446] on div "Icon size 28" at bounding box center [168, 443] width 212 height 33
click at [156, 445] on button "button" at bounding box center [171, 443] width 31 height 31
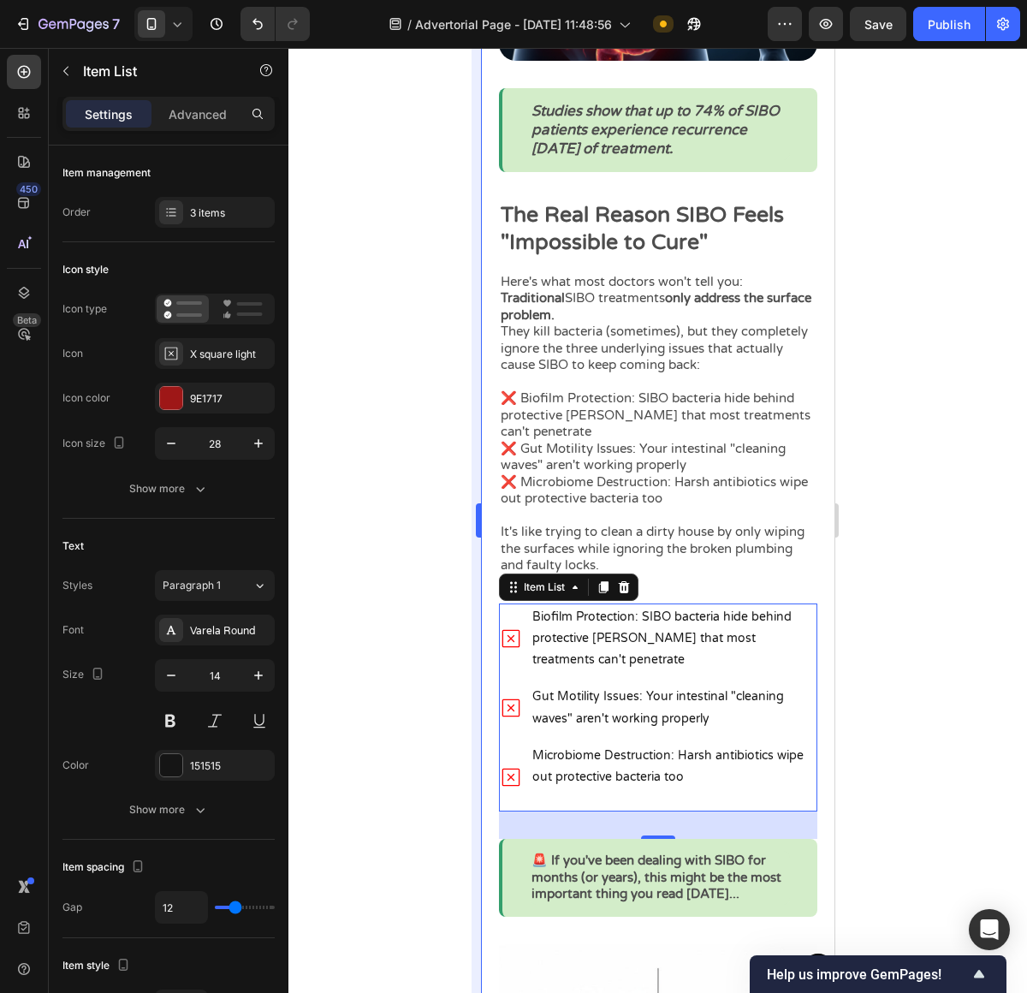
type input "27"
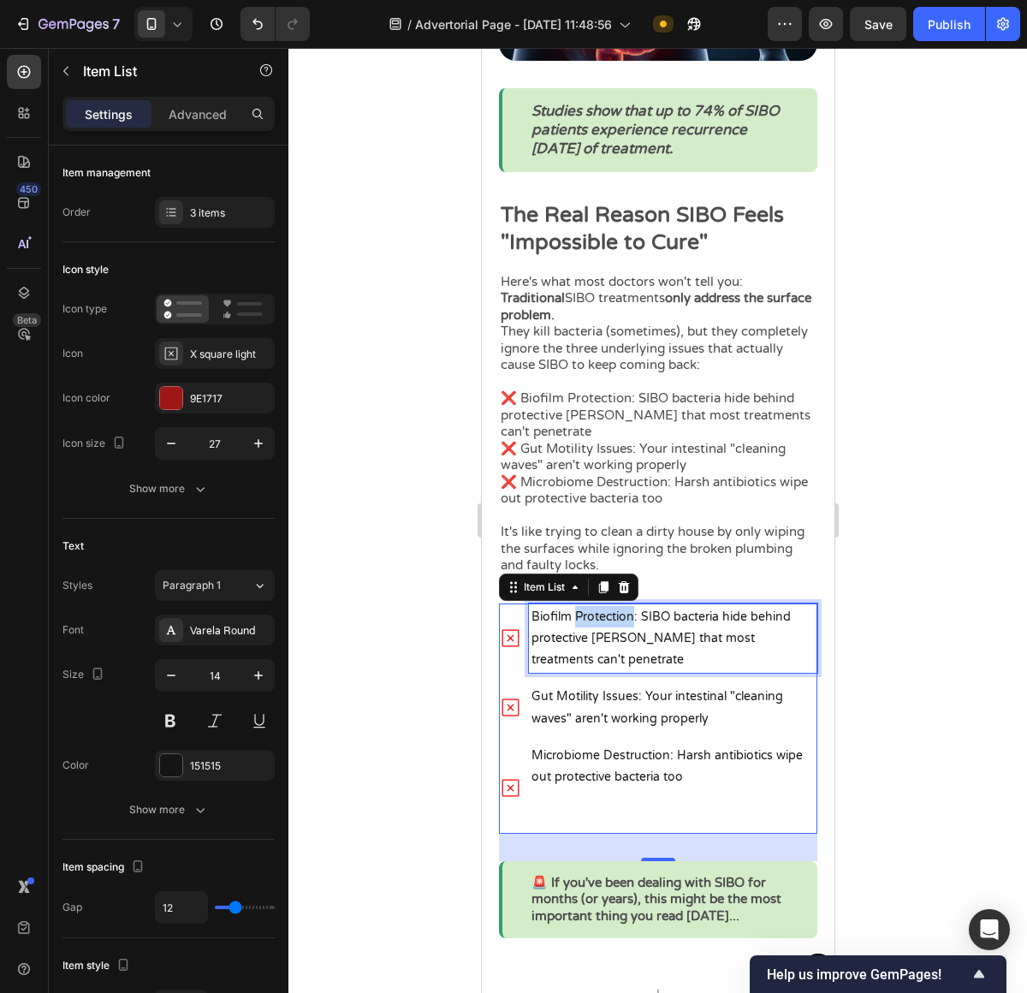
click at [599, 626] on p "Biofilm Protection: SIBO bacteria hide behind protective shields that most trea…" at bounding box center [672, 638] width 283 height 65
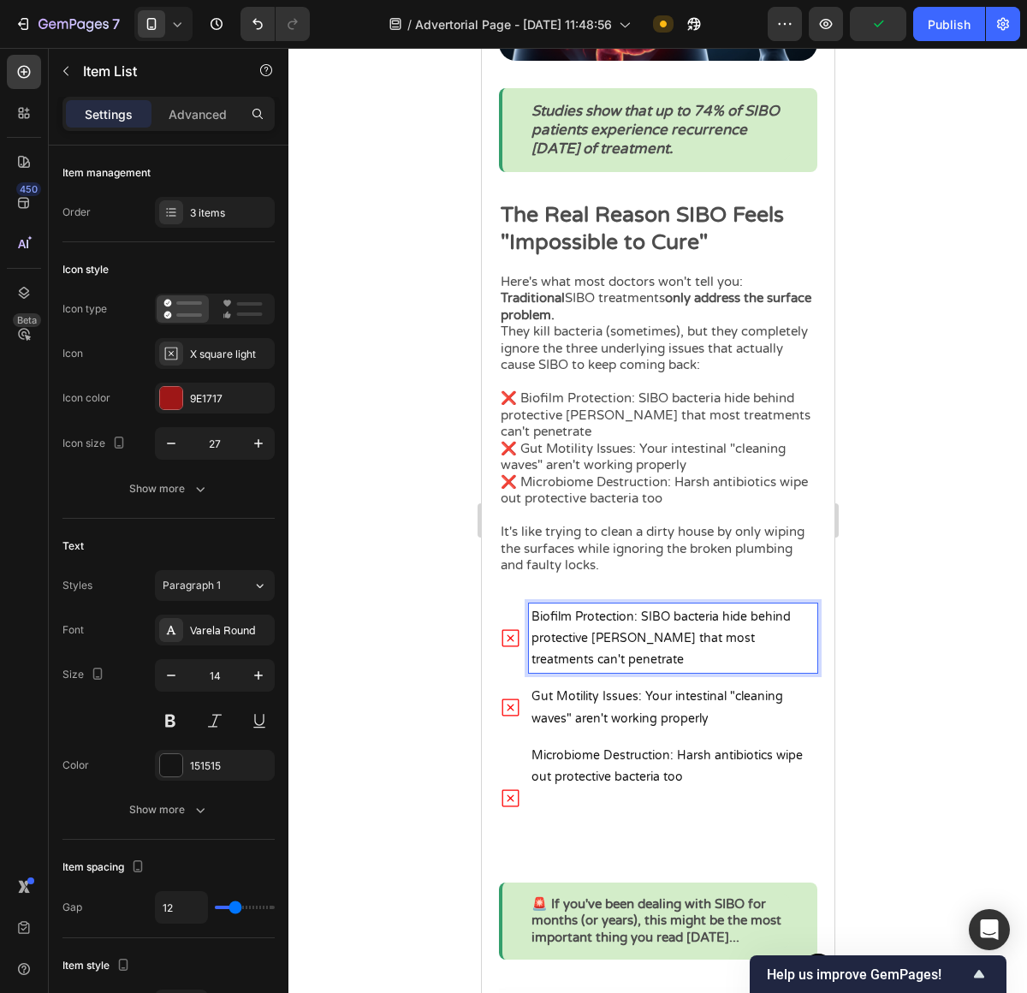
click at [597, 646] on p "Biofilm Protection: SIBO bacteria hide behind protective shields that most trea…" at bounding box center [672, 638] width 283 height 65
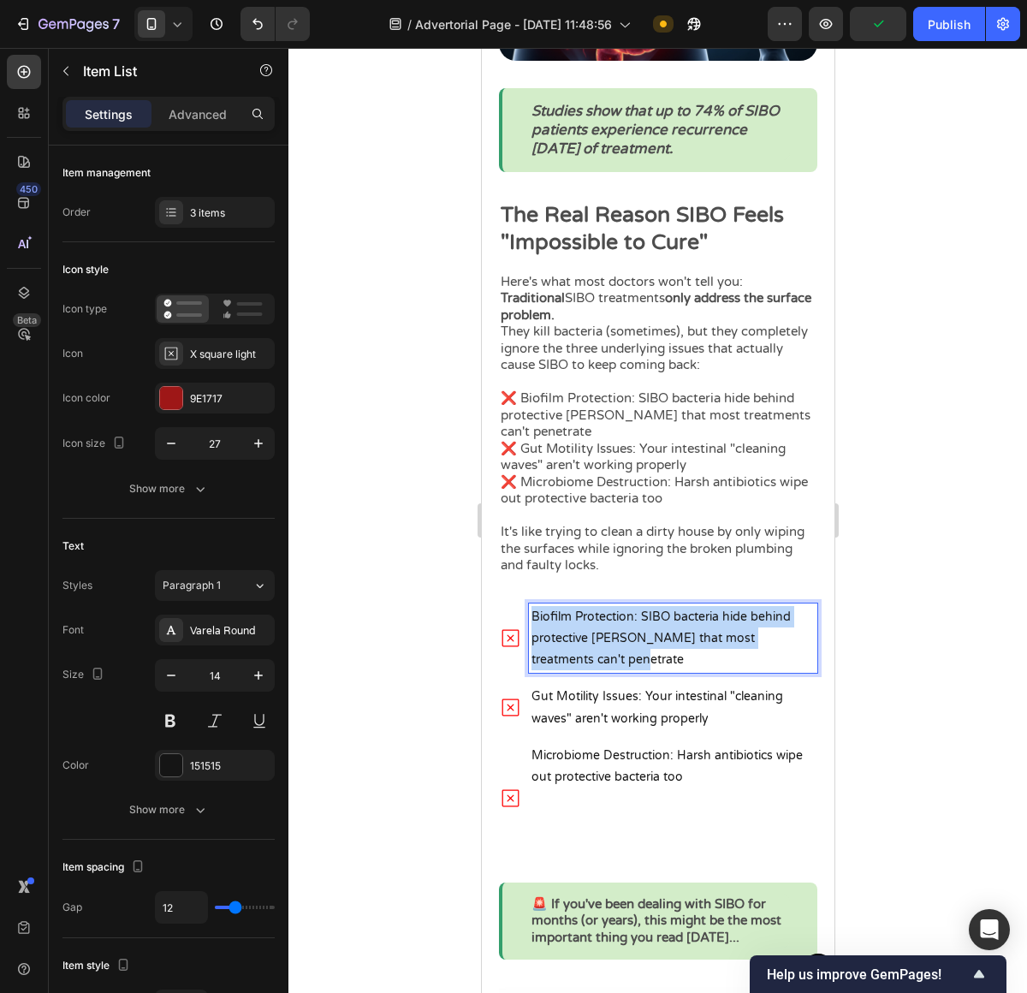
click at [597, 646] on p "Biofilm Protection: SIBO bacteria hide behind protective shields that most trea…" at bounding box center [672, 638] width 283 height 65
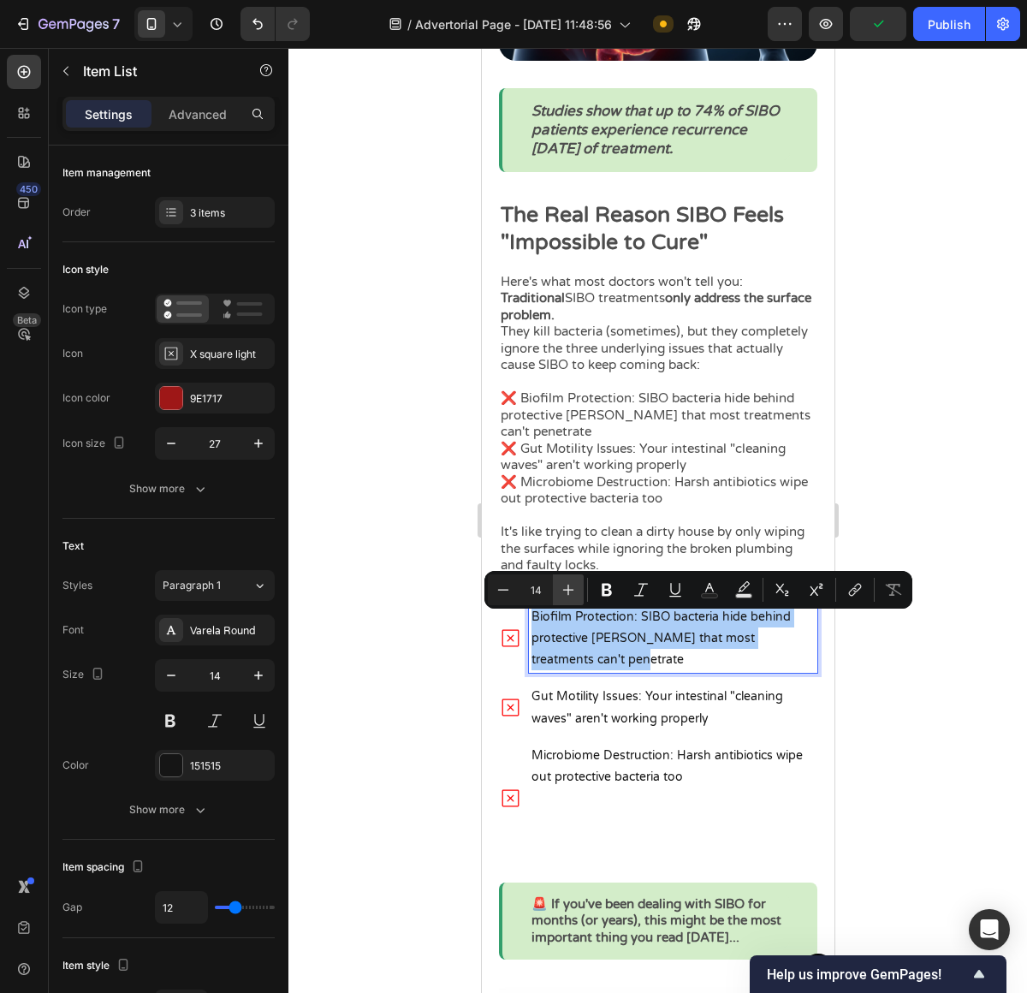
click at [561, 582] on icon "Editor contextual toolbar" at bounding box center [568, 589] width 17 height 17
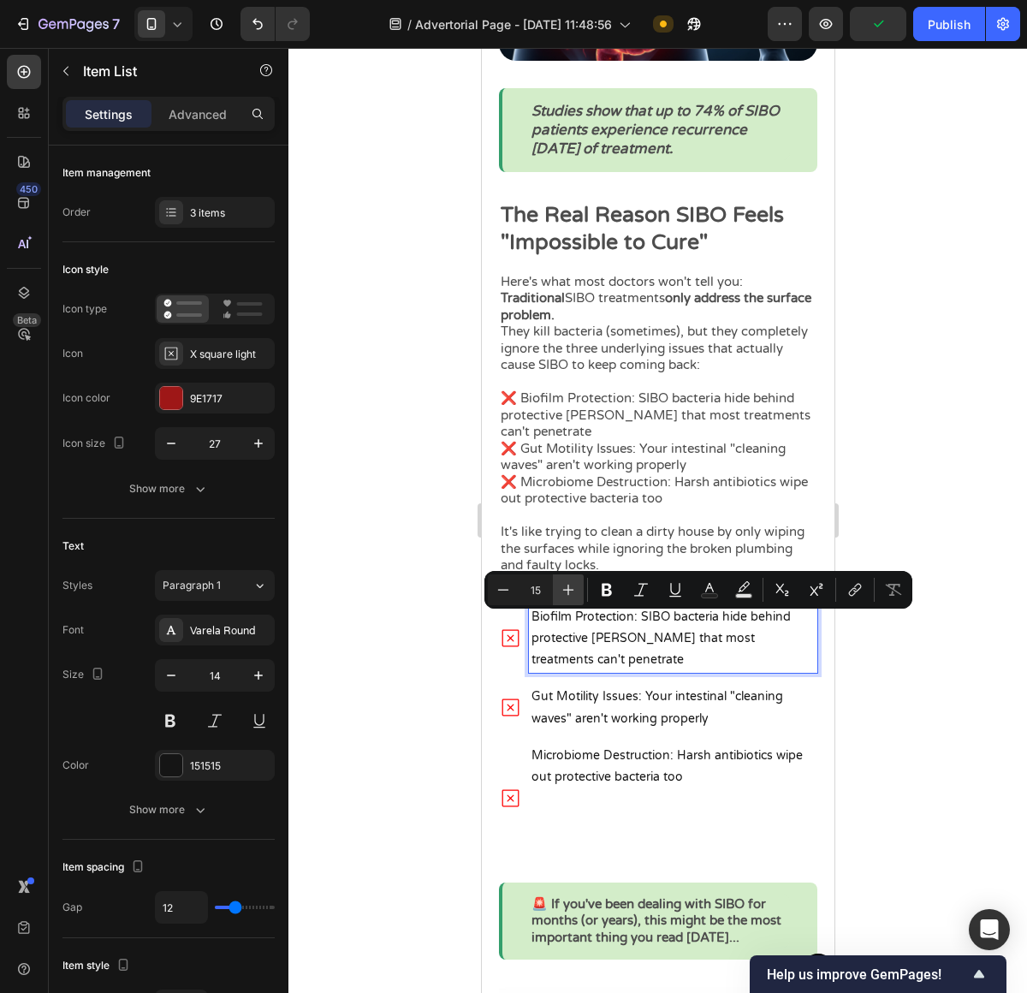
click at [561, 582] on icon "Editor contextual toolbar" at bounding box center [568, 589] width 17 height 17
click at [562, 584] on icon "Editor contextual toolbar" at bounding box center [568, 589] width 17 height 17
type input "17"
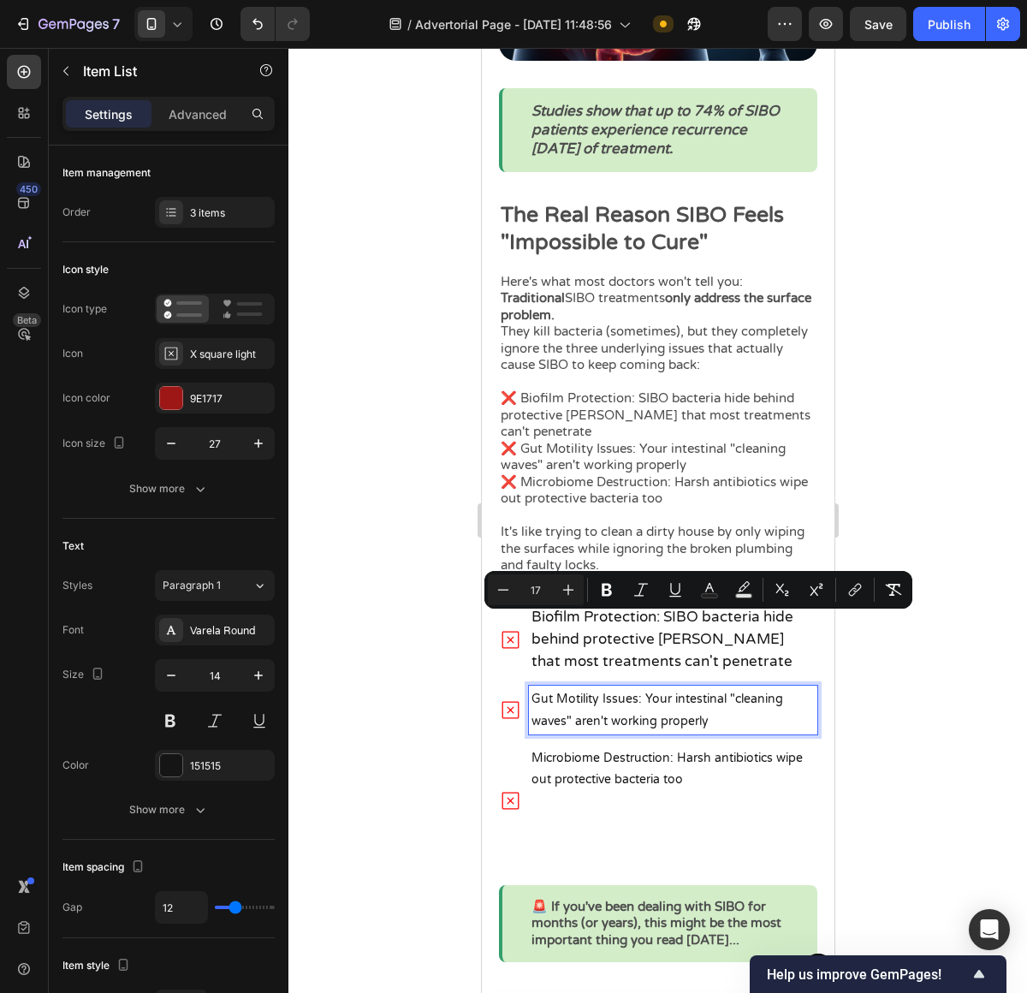
click at [613, 731] on p "Gut Motility Issues: Your intestinal "cleaning waves" aren't working properly" at bounding box center [672, 709] width 283 height 43
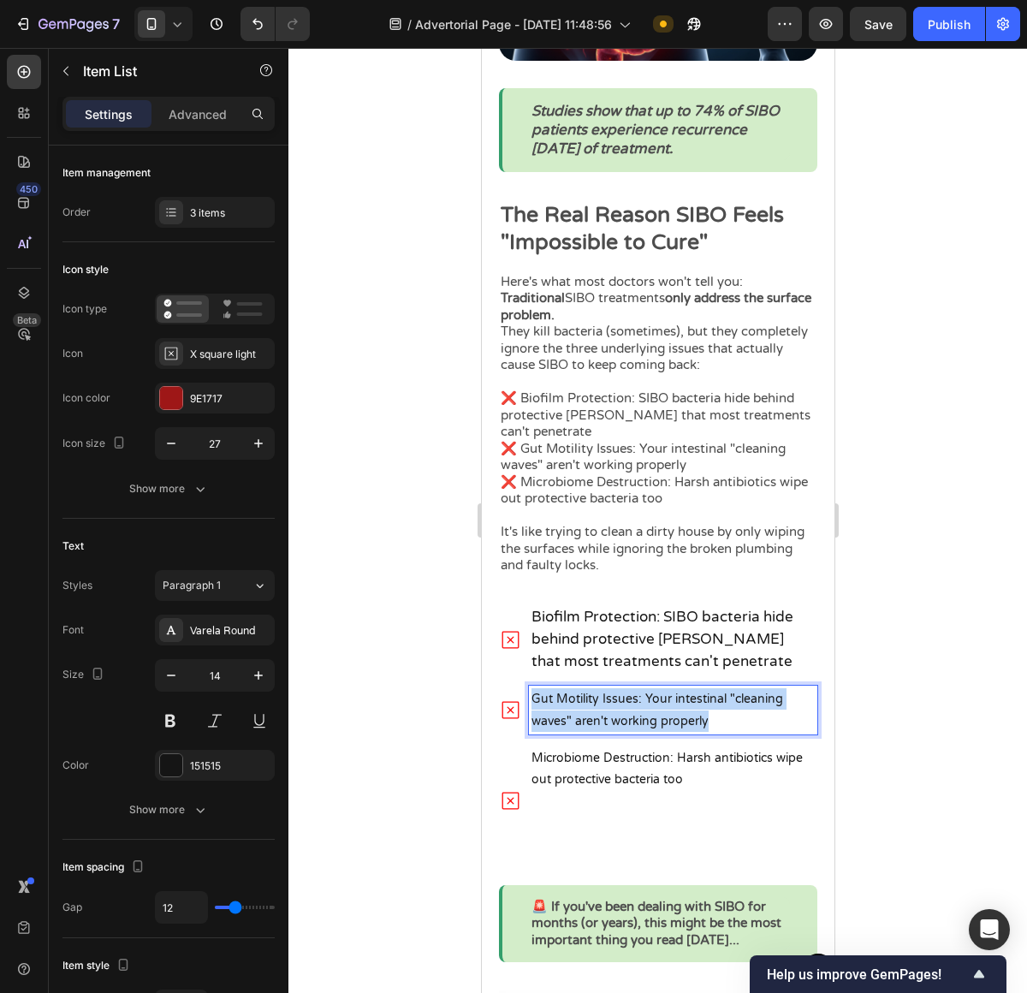
click at [613, 731] on p "Gut Motility Issues: Your intestinal "cleaning waves" aren't working properly" at bounding box center [672, 709] width 283 height 43
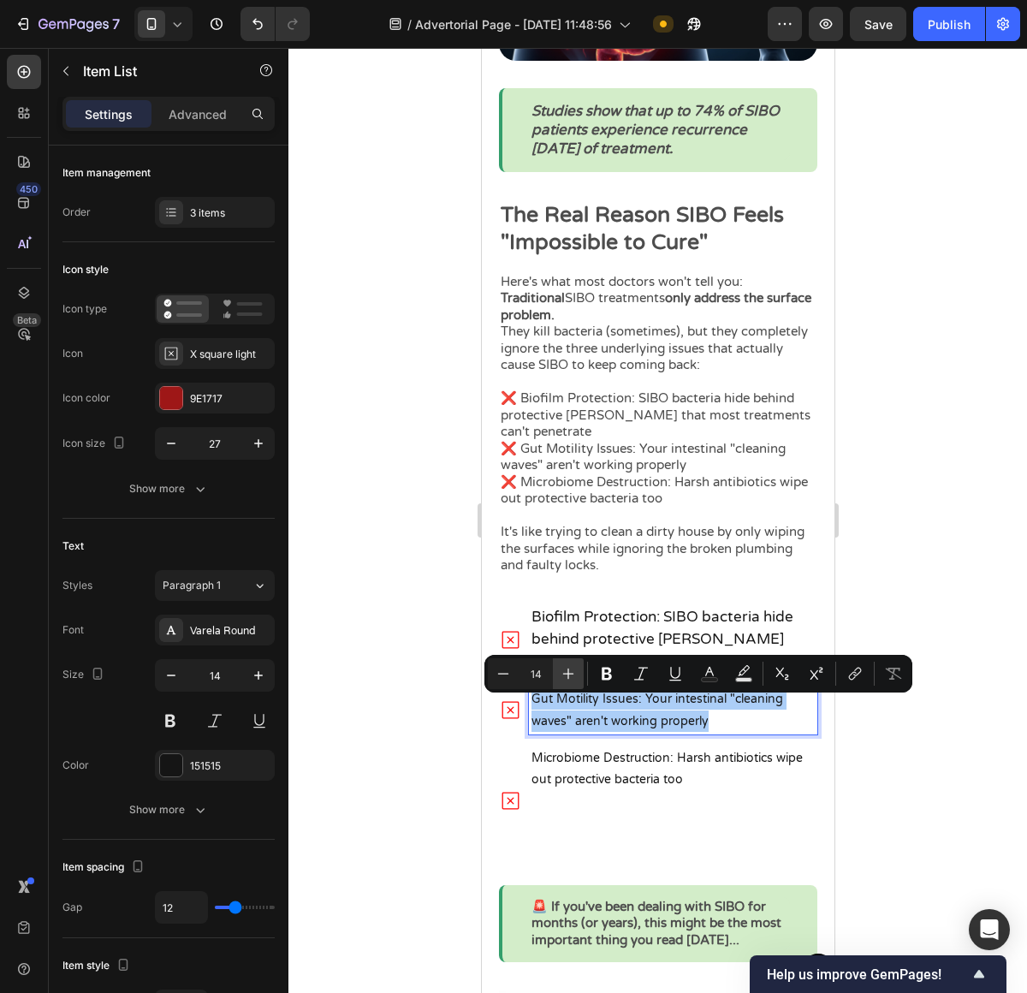
click at [570, 680] on icon "Editor contextual toolbar" at bounding box center [568, 673] width 17 height 17
type input "17"
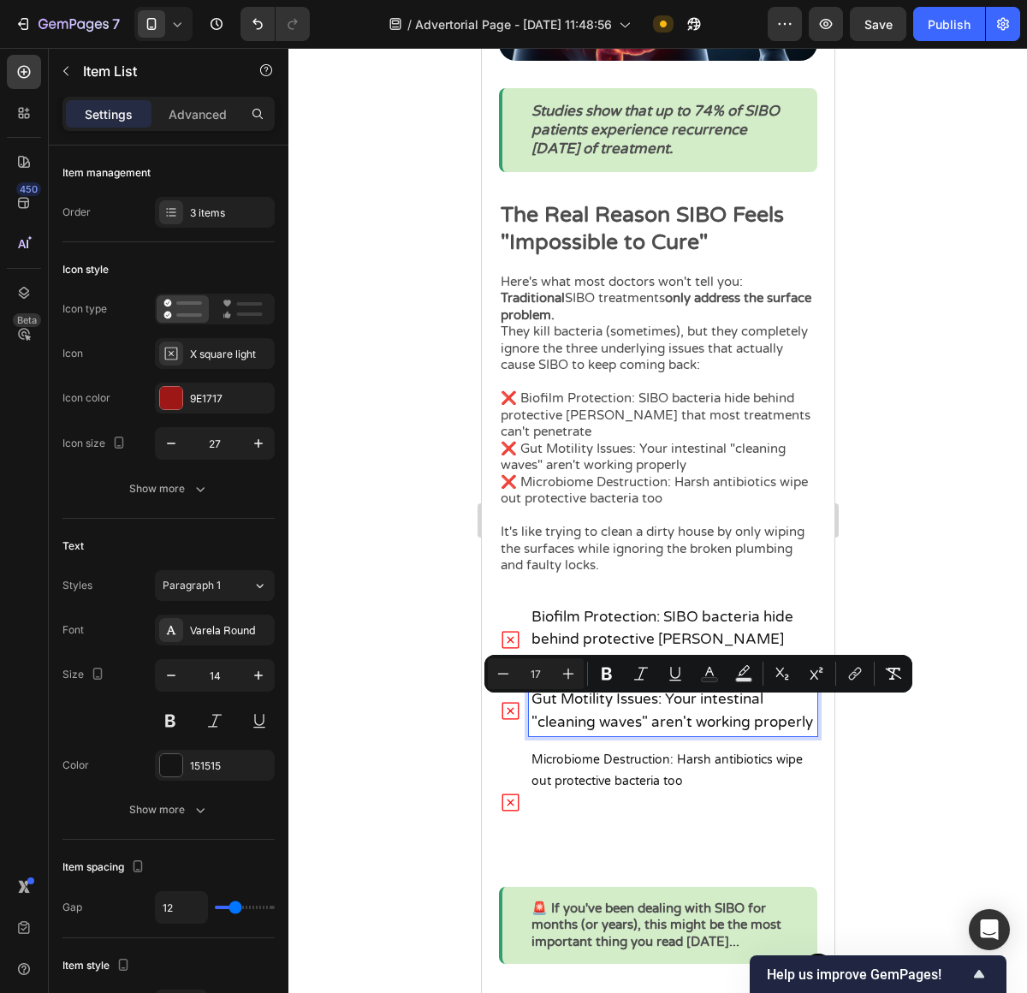
click at [625, 790] on p "Microbiome Destruction: Harsh antibiotics wipe out protective bacteria too" at bounding box center [672, 803] width 283 height 108
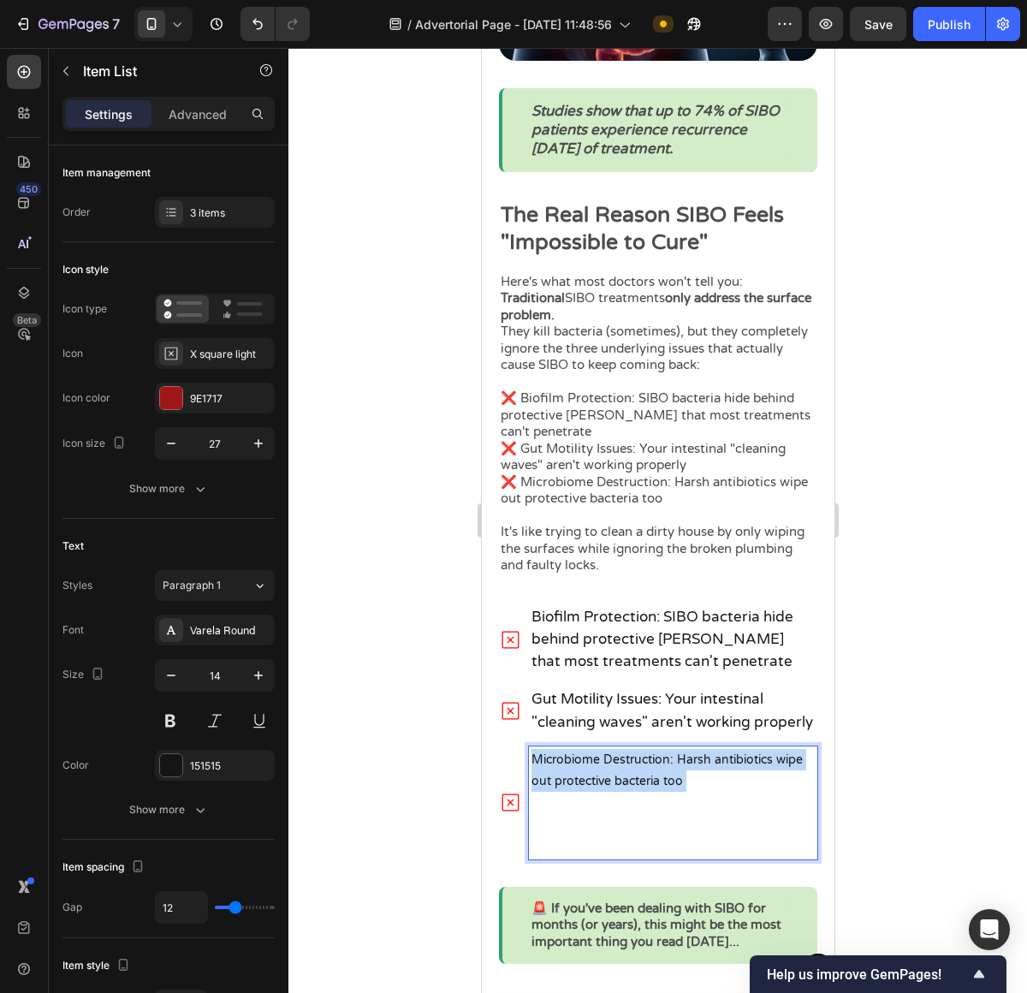
click at [625, 790] on p "Microbiome Destruction: Harsh antibiotics wipe out protective bacteria too" at bounding box center [672, 803] width 283 height 108
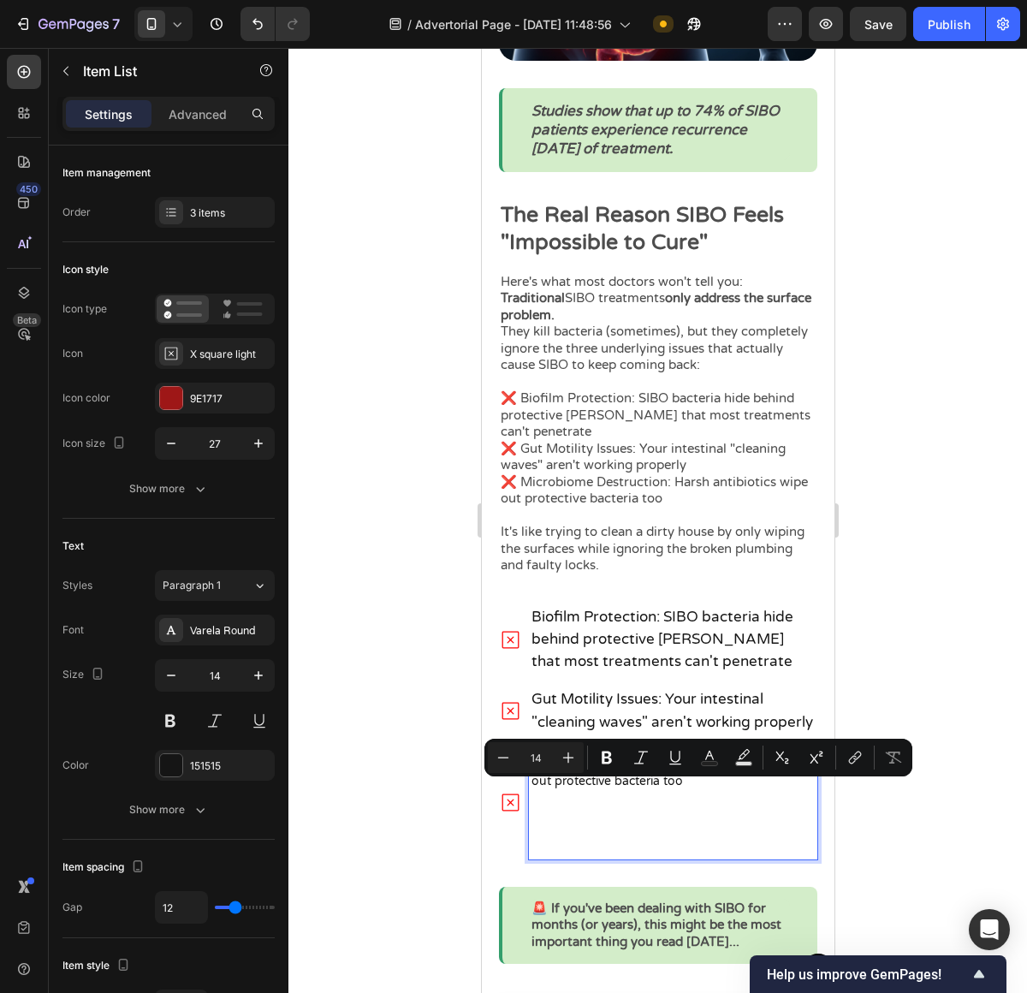
click at [614, 857] on p "Microbiome Destruction: Harsh antibiotics wipe out protective bacteria too" at bounding box center [672, 803] width 283 height 108
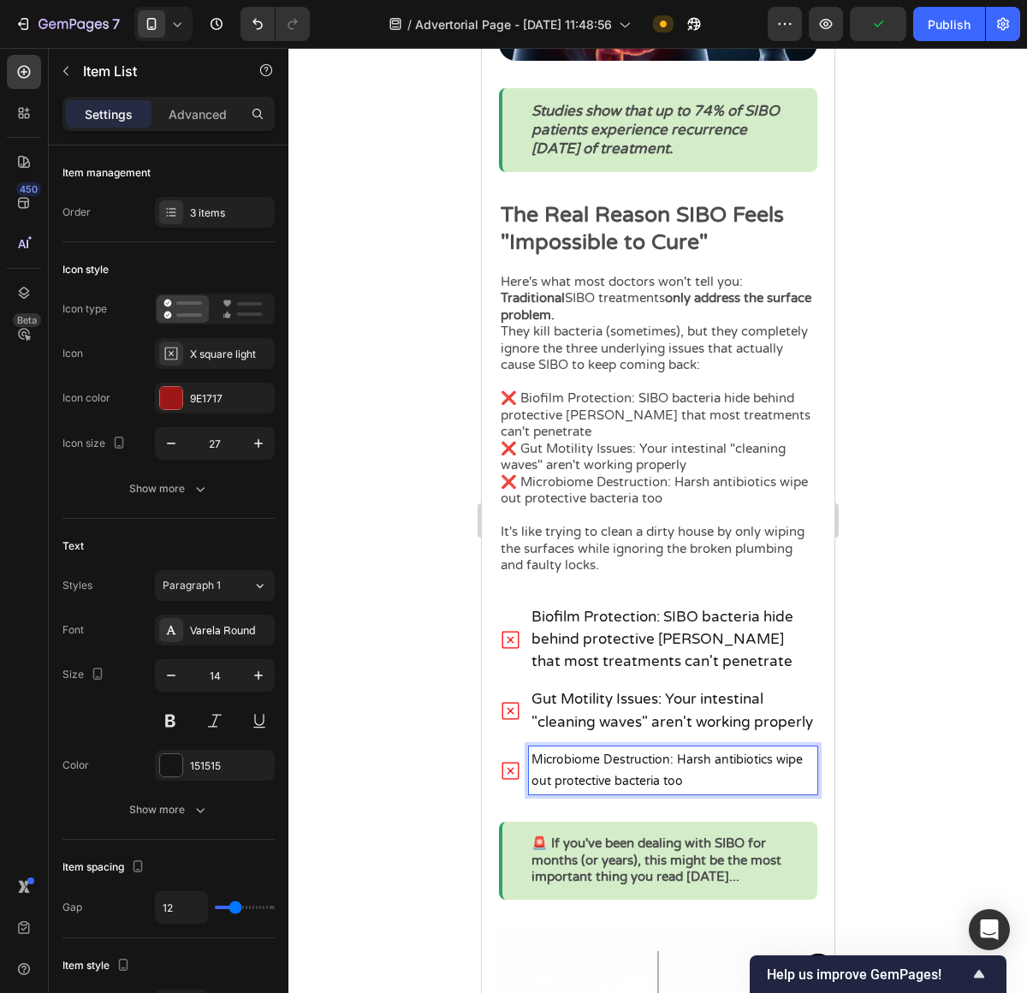
click at [678, 794] on div "Microbiome Destruction: Harsh antibiotics wipe out protective bacteria too" at bounding box center [672, 770] width 288 height 48
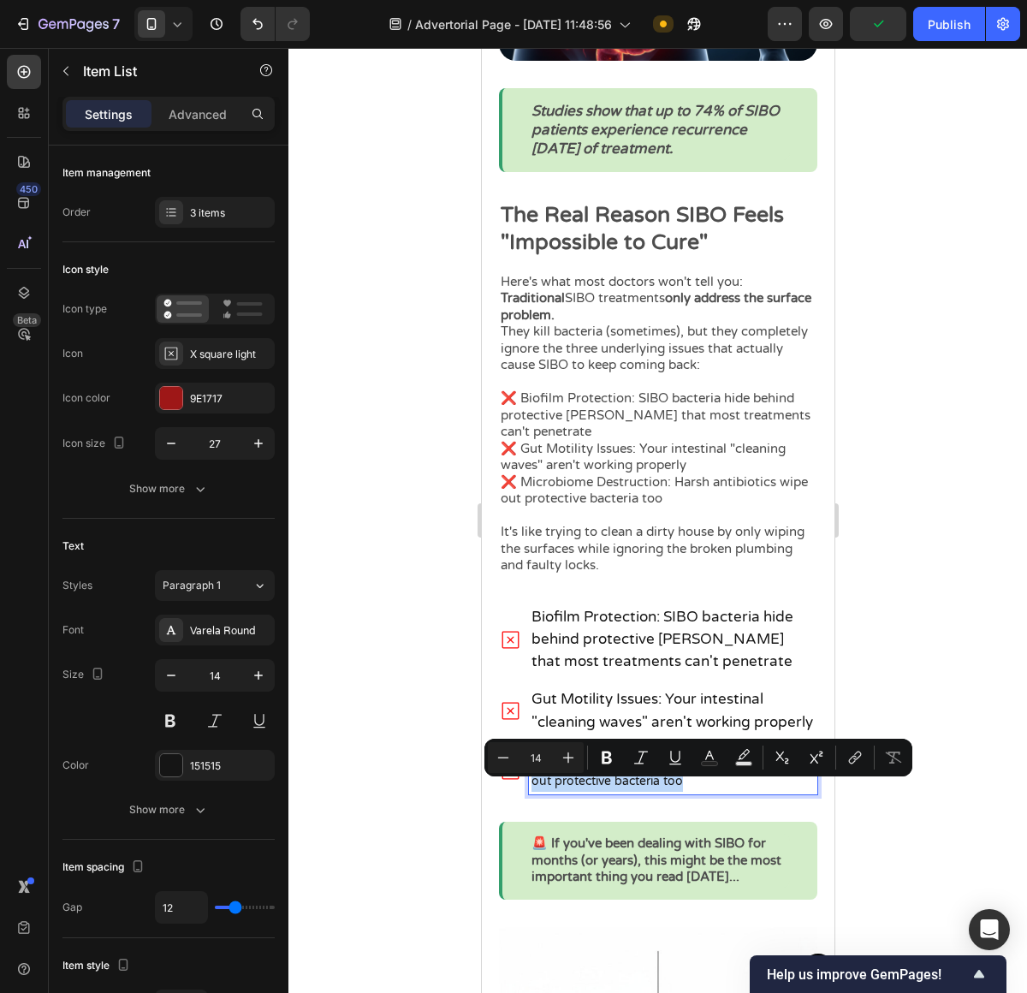
type input "17"
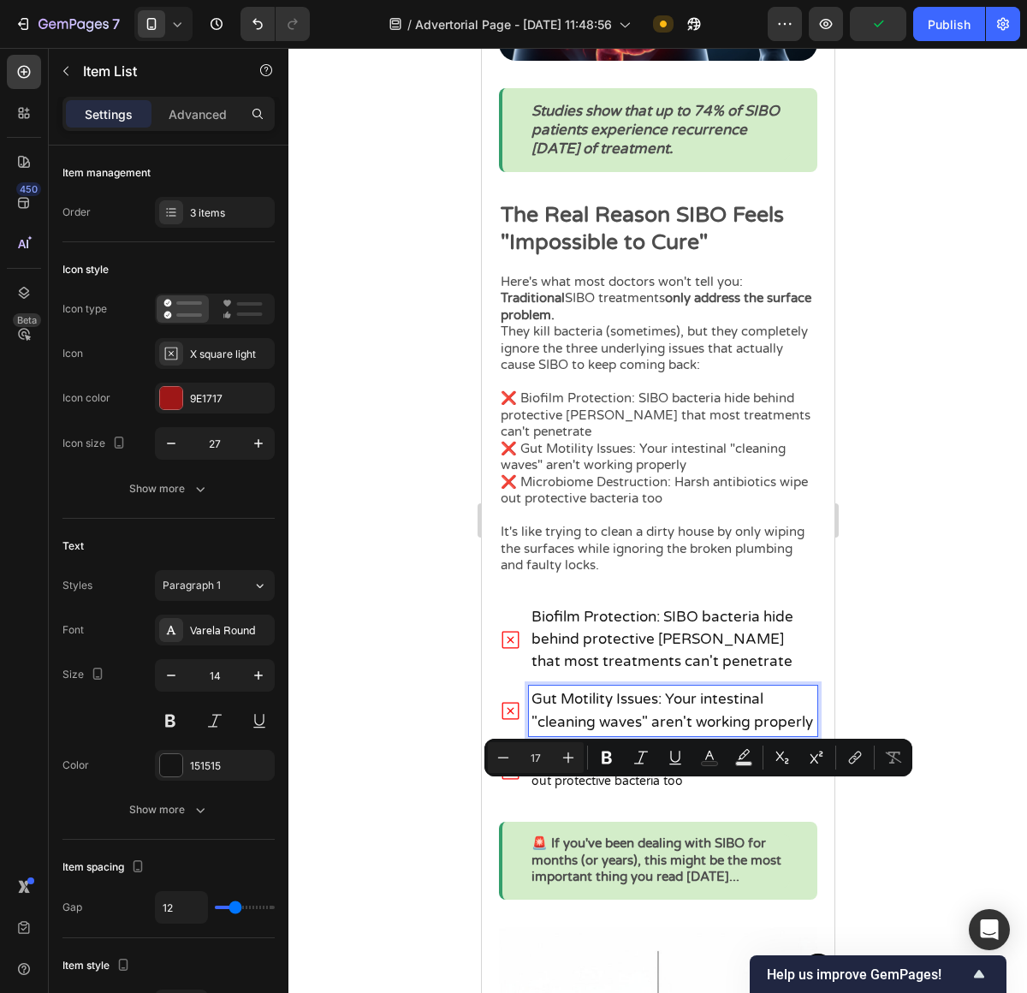
click at [579, 719] on p "Gut Motility Issues: Your intestinal "cleaning waves" aren't working properly" at bounding box center [672, 710] width 283 height 45
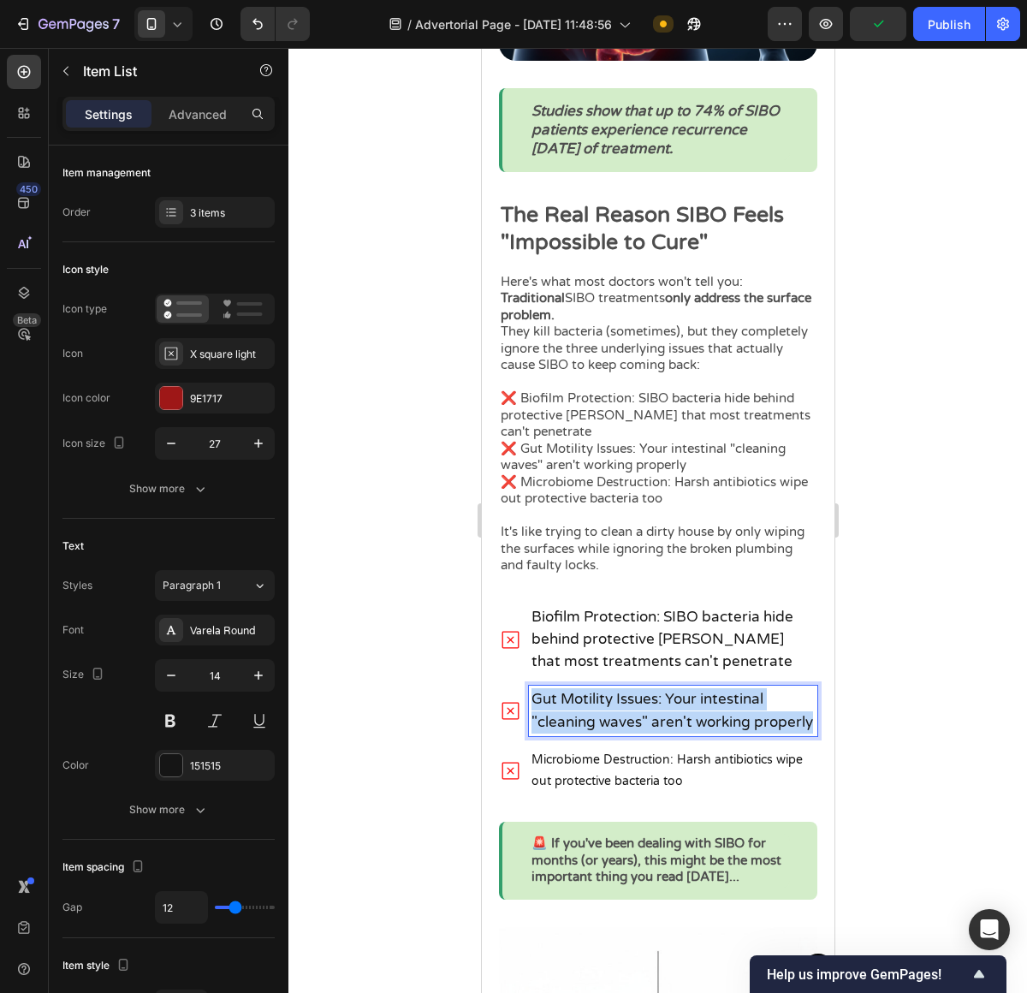
click at [579, 719] on p "Gut Motility Issues: Your intestinal "cleaning waves" aren't working properly" at bounding box center [672, 710] width 283 height 45
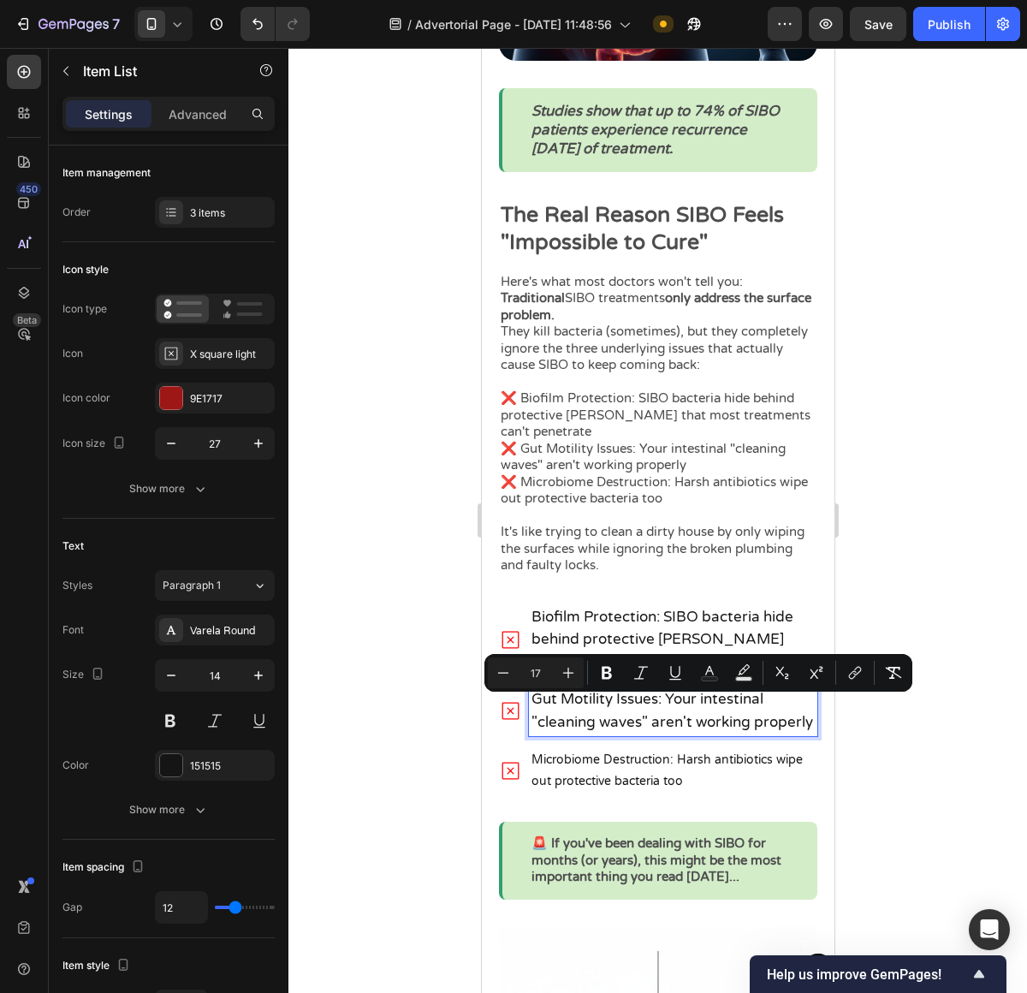
click at [586, 632] on p "Biofilm Protection: SIBO bacteria hide behind protective shields that most trea…" at bounding box center [672, 640] width 283 height 68
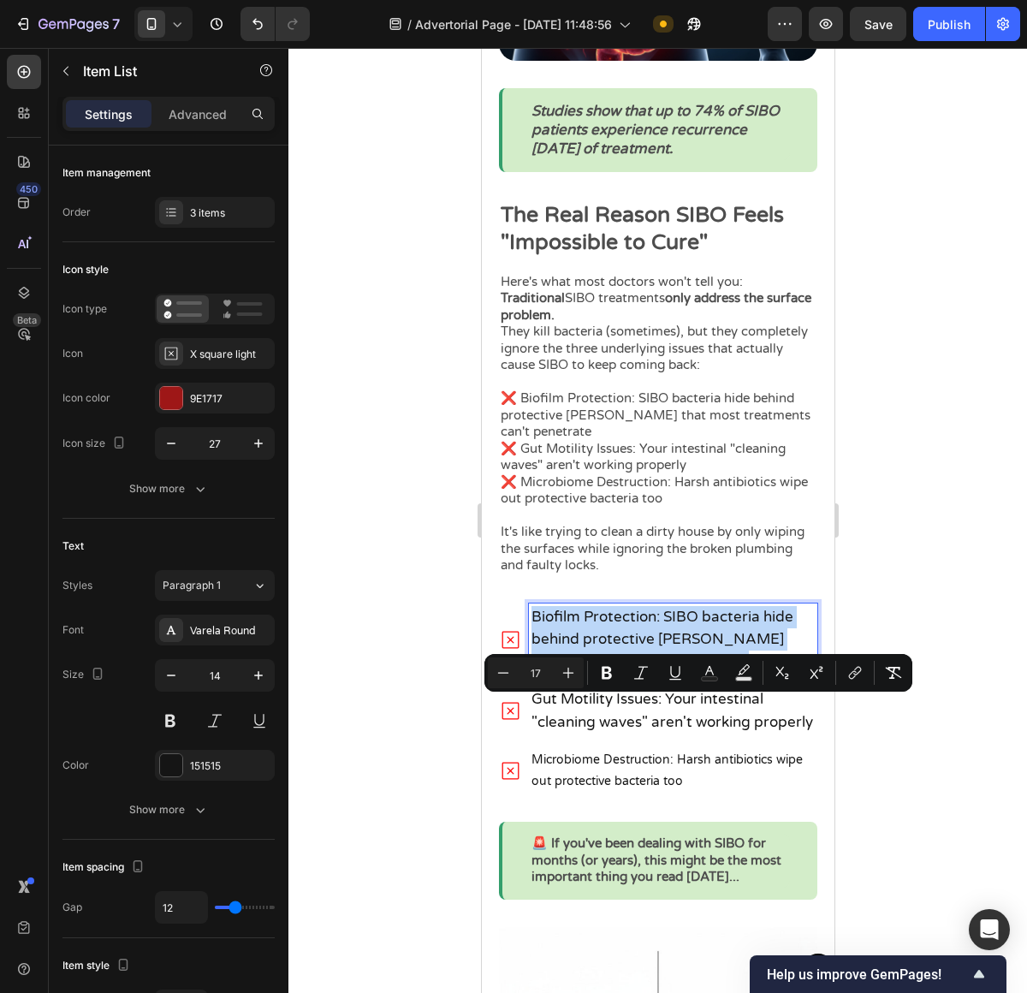
click at [586, 632] on p "Biofilm Protection: SIBO bacteria hide behind protective shields that most trea…" at bounding box center [672, 640] width 283 height 68
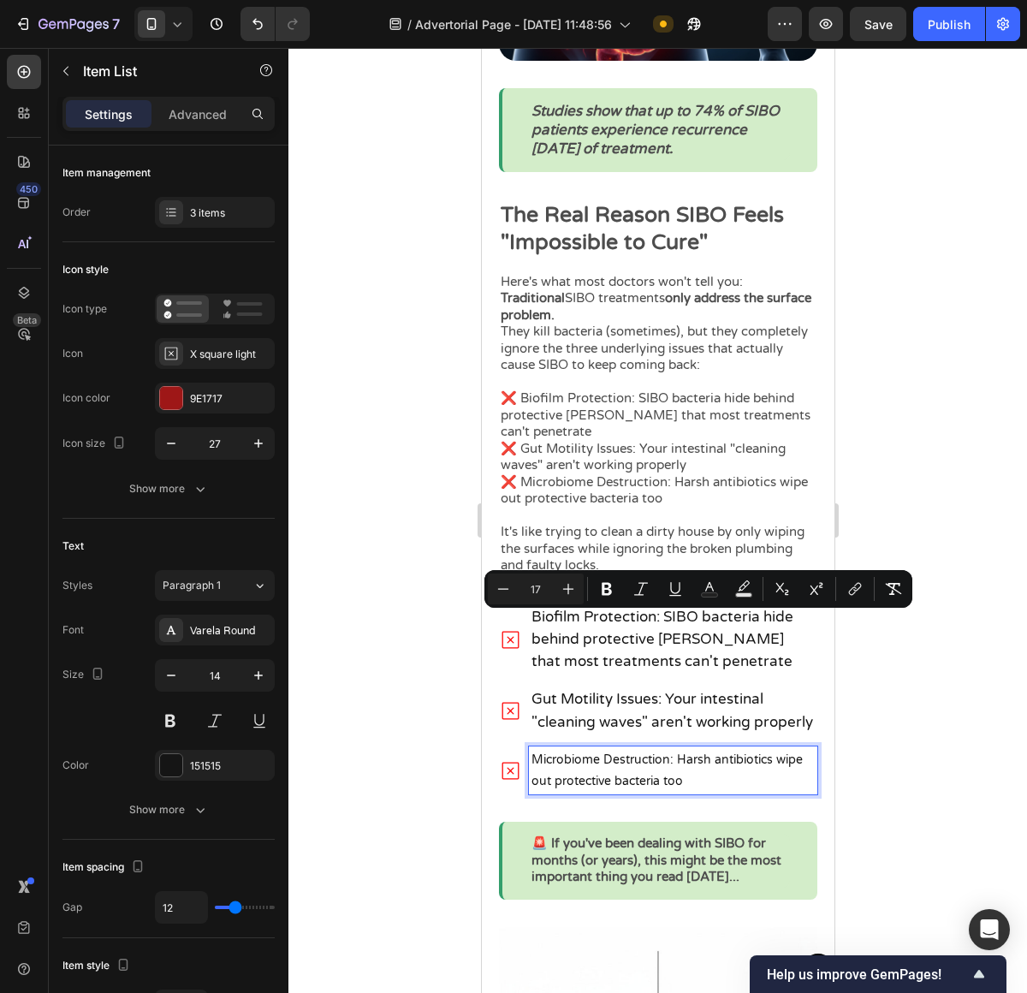
click at [590, 792] on p "Microbiome Destruction: Harsh antibiotics wipe out protective bacteria too" at bounding box center [672, 770] width 283 height 43
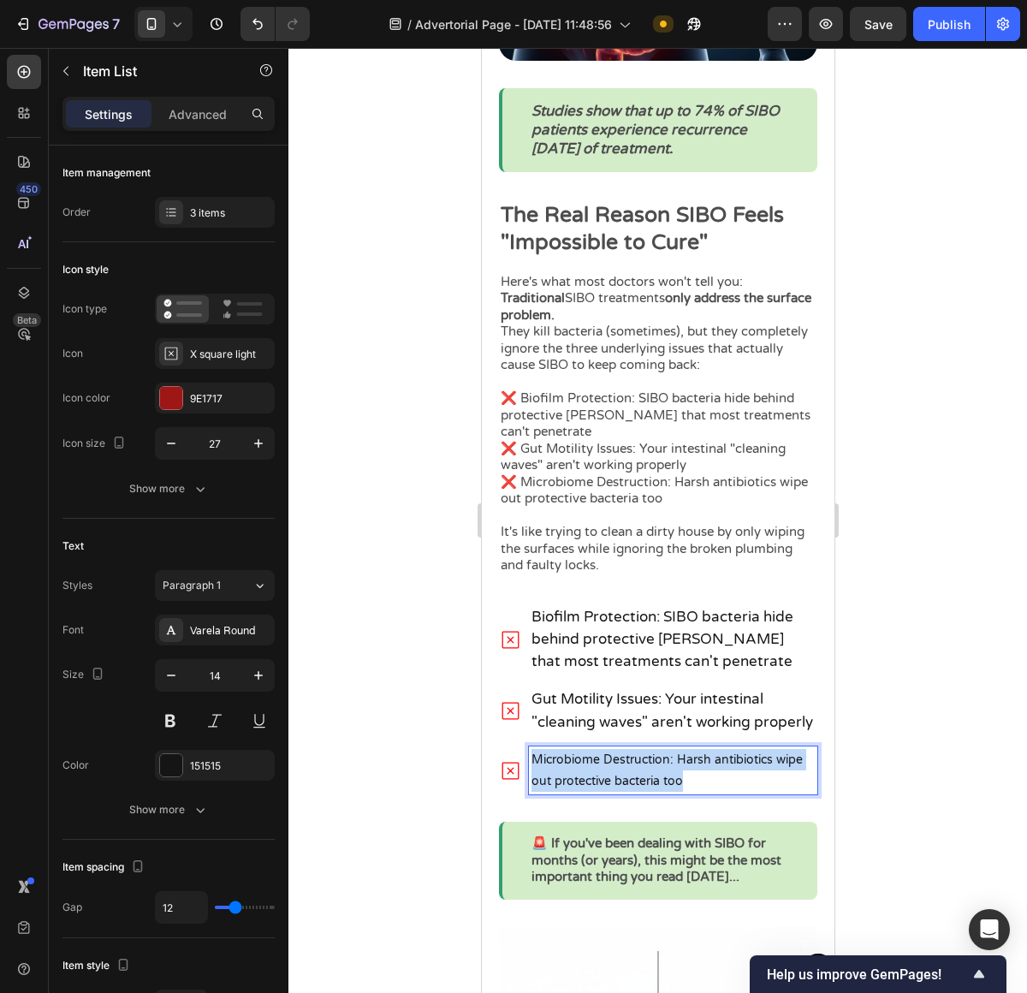
click at [590, 792] on p "Microbiome Destruction: Harsh antibiotics wipe out protective bacteria too" at bounding box center [672, 770] width 283 height 43
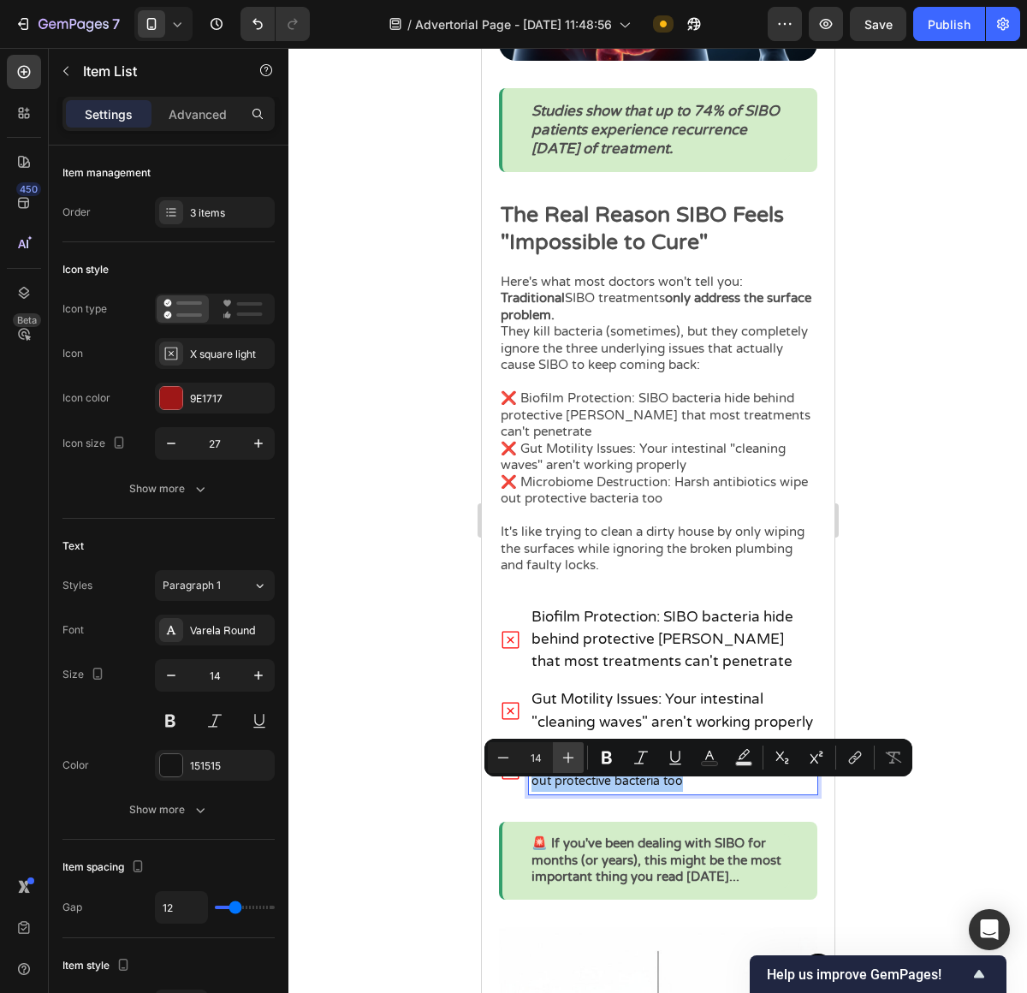
click at [567, 763] on icon "Editor contextual toolbar" at bounding box center [568, 757] width 17 height 17
type input "17"
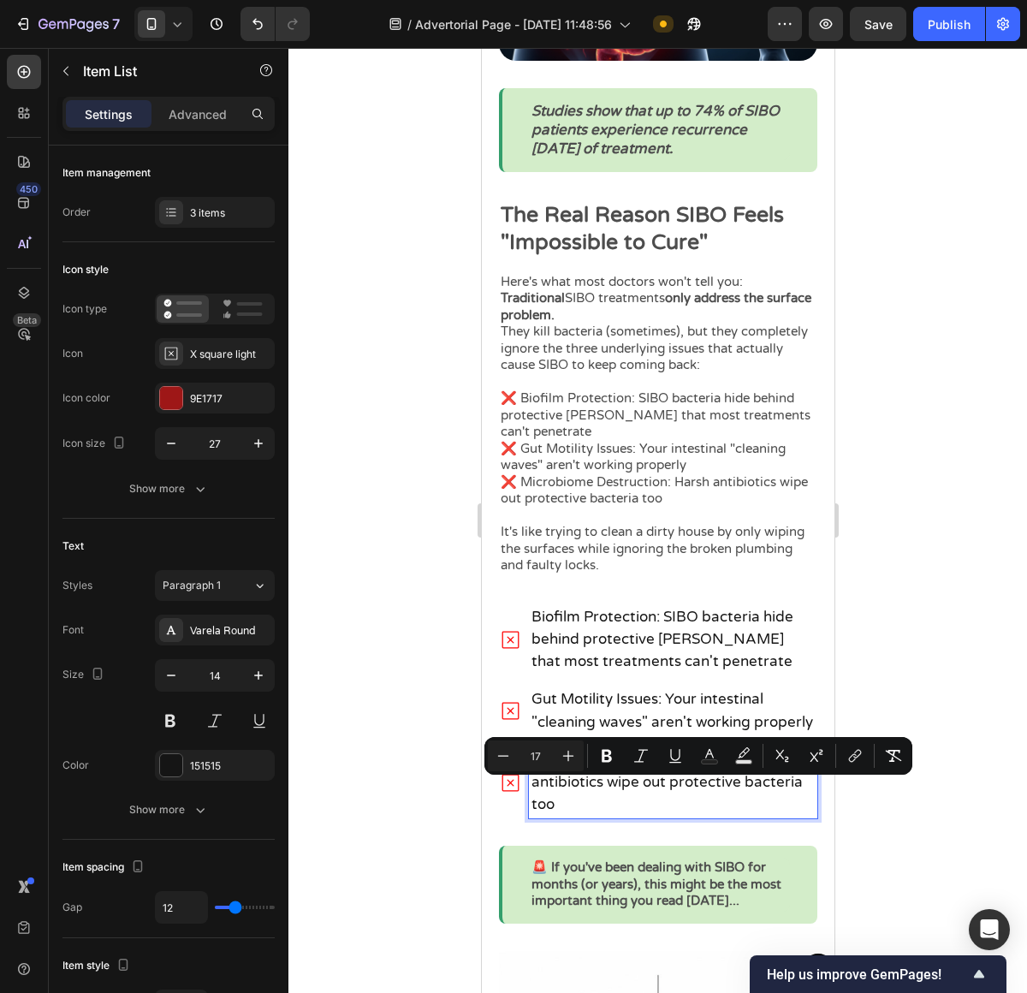
click at [913, 594] on div at bounding box center [657, 520] width 739 height 945
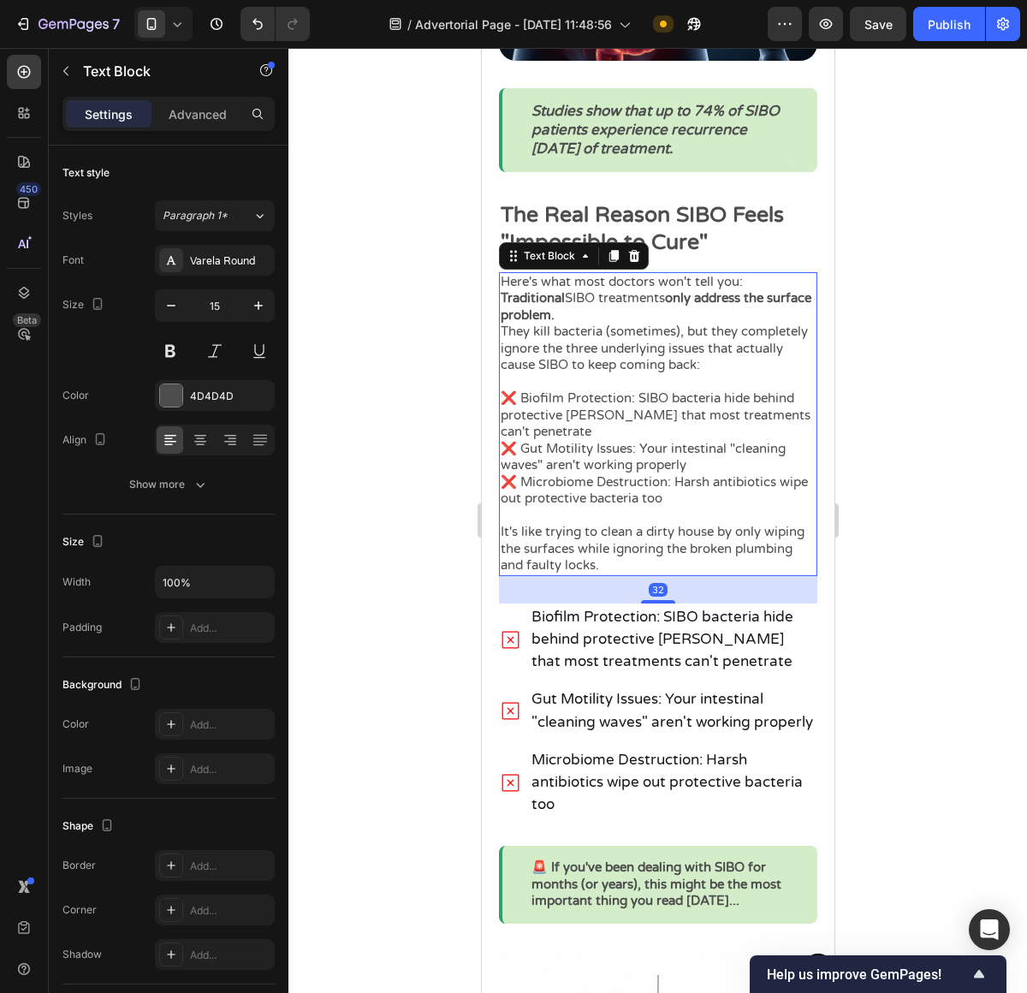
click at [737, 507] on p "❌ Microbiome Destruction: Harsh antibiotics wipe out protective bacteria too" at bounding box center [657, 499] width 315 height 50
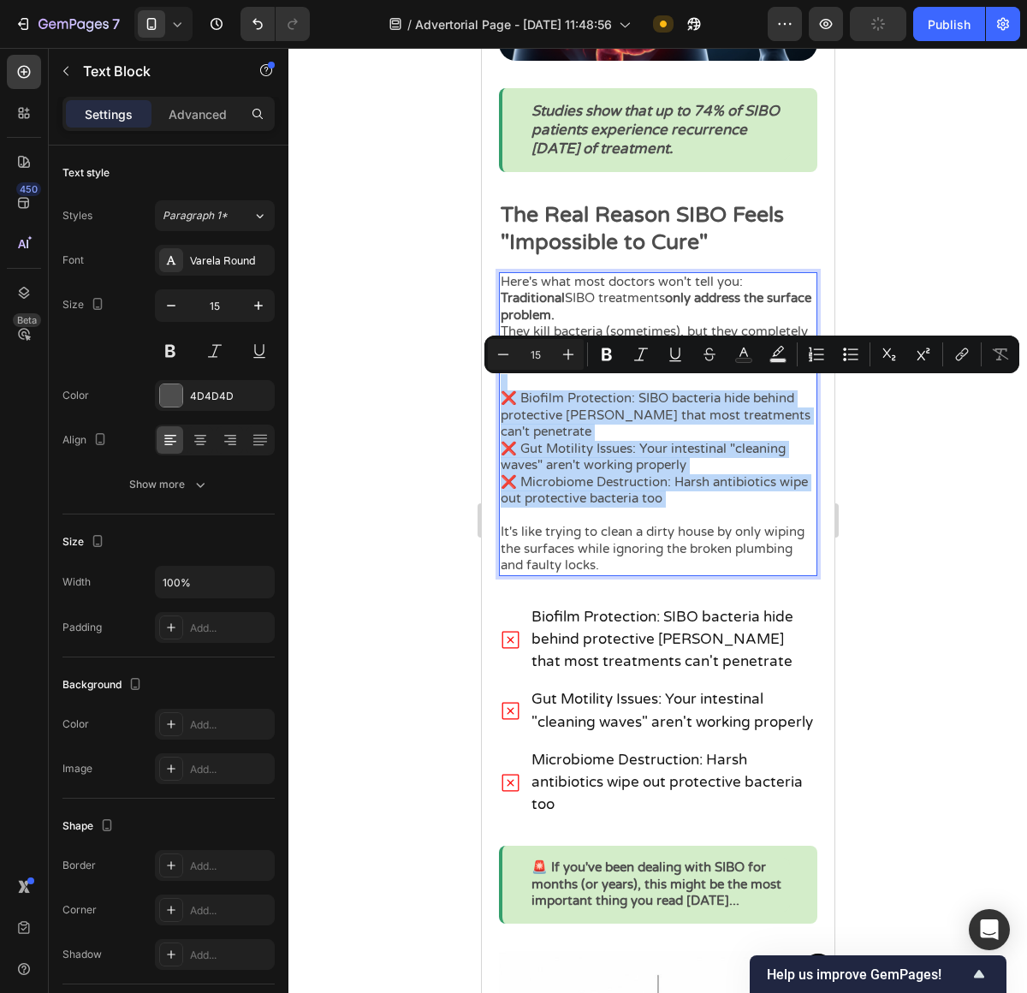
drag, startPoint x: 733, startPoint y: 507, endPoint x: 958, endPoint y: 456, distance: 230.0
click at [762, 491] on p "❌ Microbiome Destruction: Harsh antibiotics wipe out protective bacteria too" at bounding box center [657, 499] width 315 height 50
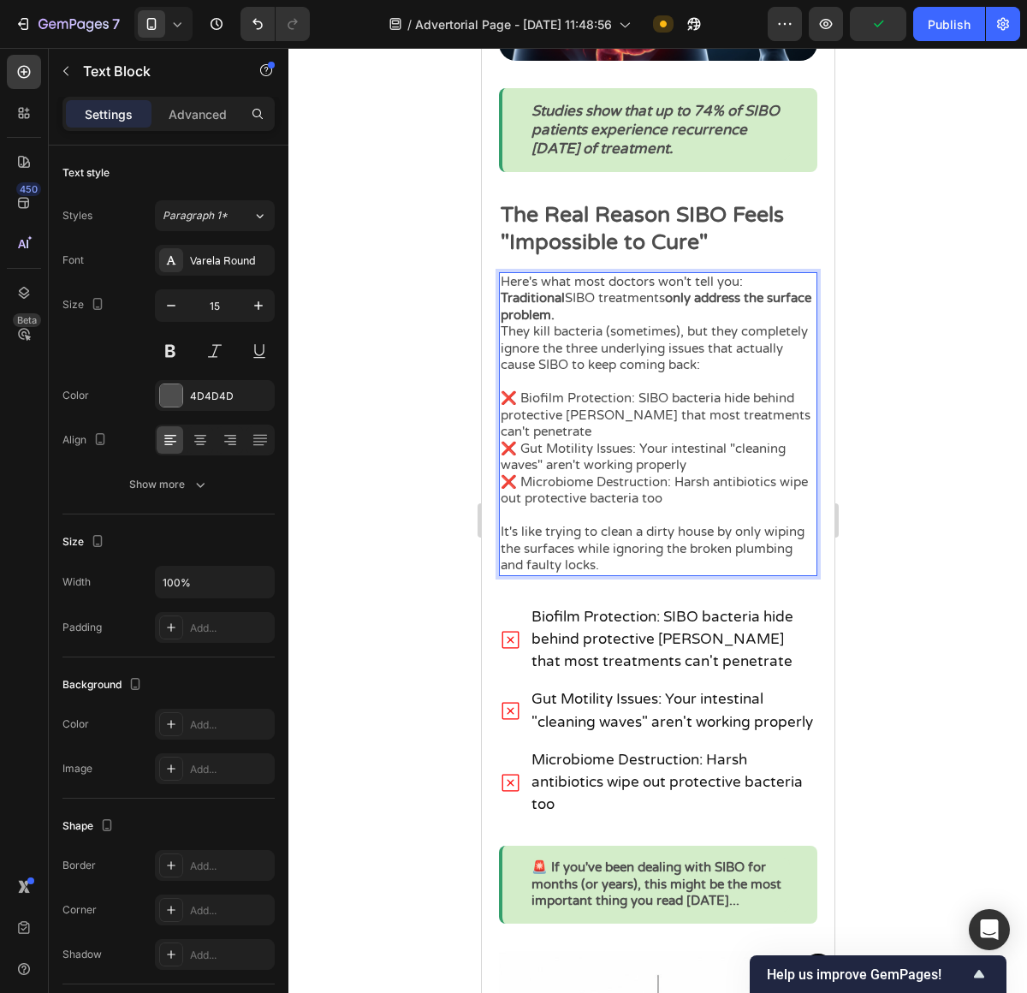
click at [737, 545] on p "It's like trying to clean a dirty house by only wiping the surfaces while ignor…" at bounding box center [657, 549] width 315 height 50
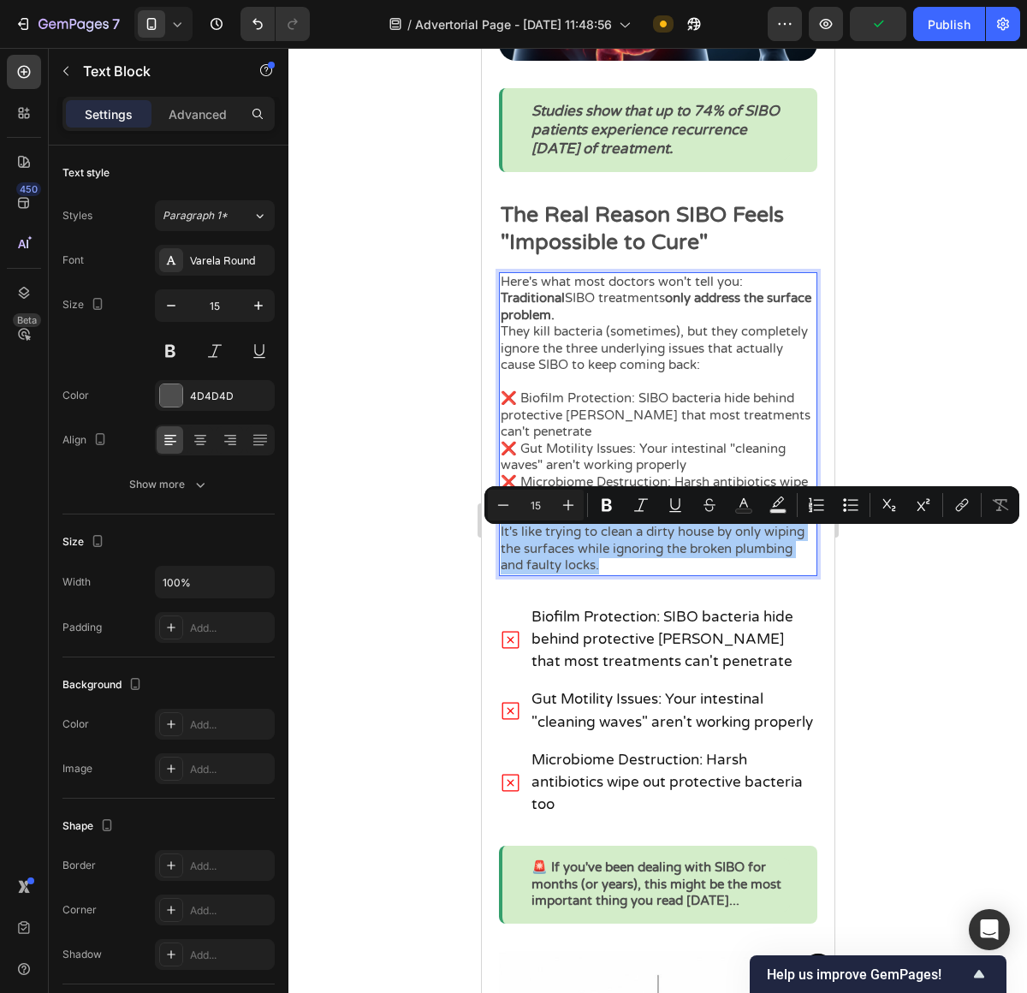
click at [918, 657] on div at bounding box center [657, 520] width 739 height 945
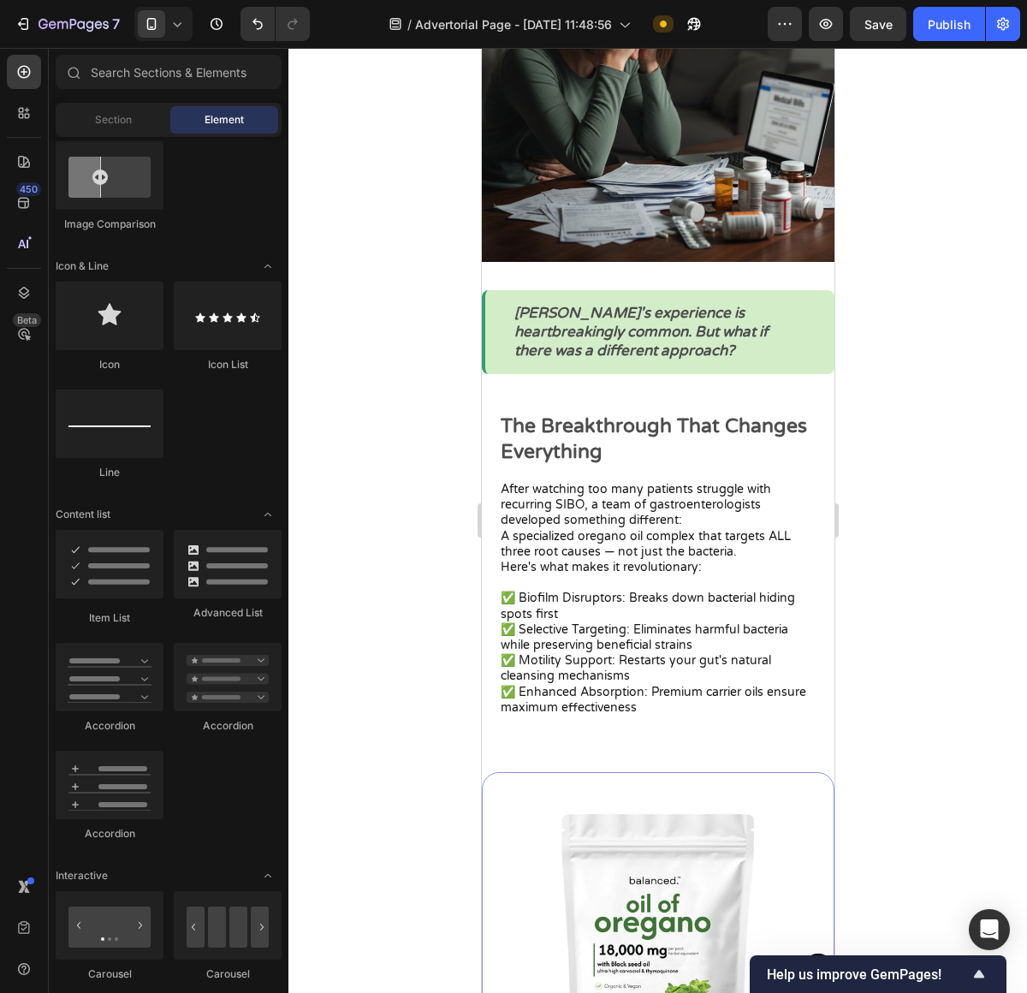
scroll to position [2098, 0]
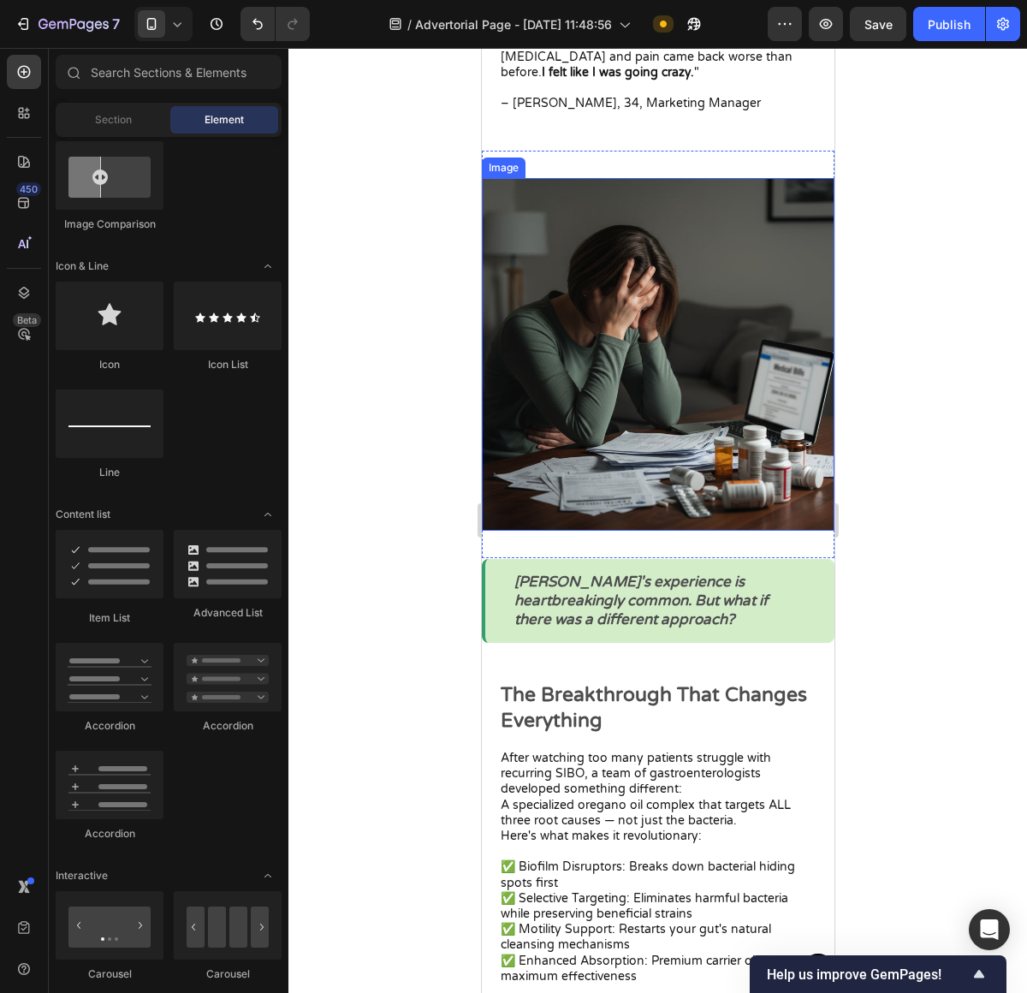
click at [644, 266] on img at bounding box center [657, 354] width 353 height 353
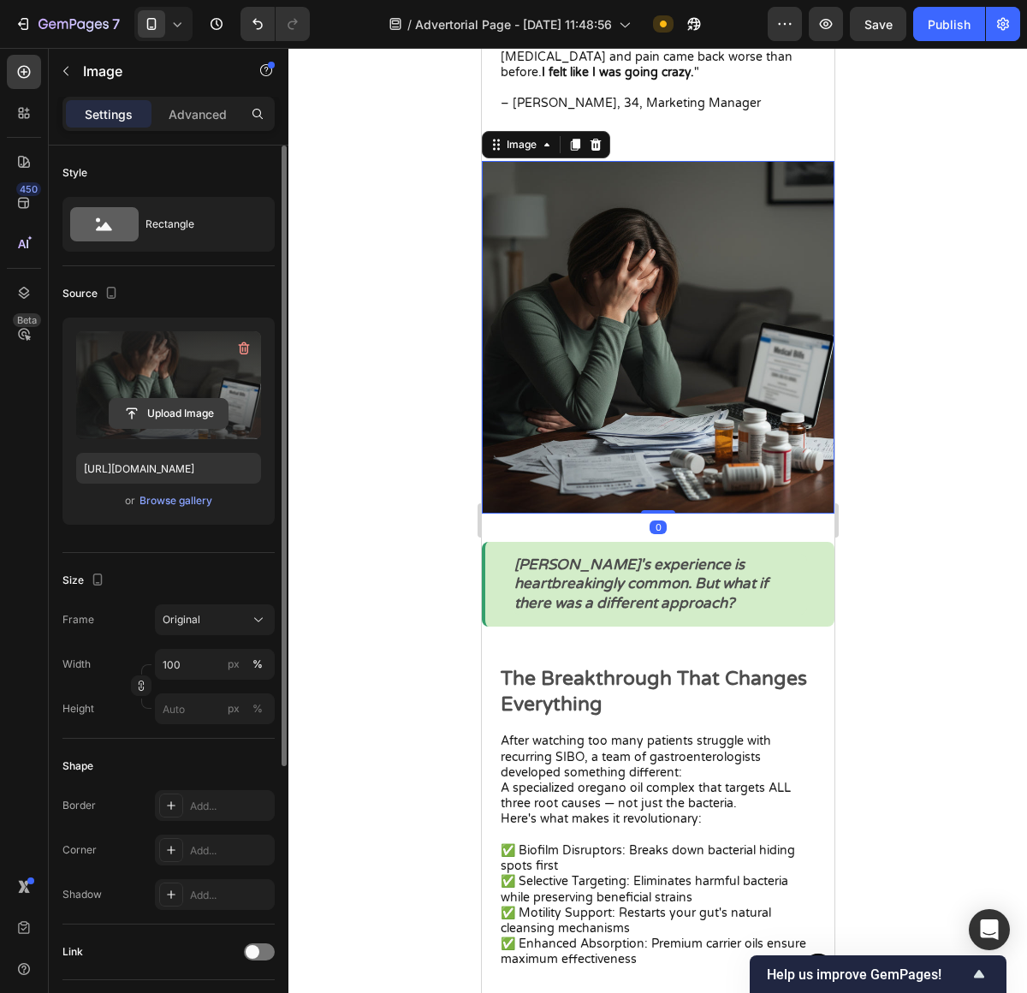
click at [145, 417] on input "file" at bounding box center [169, 413] width 118 height 29
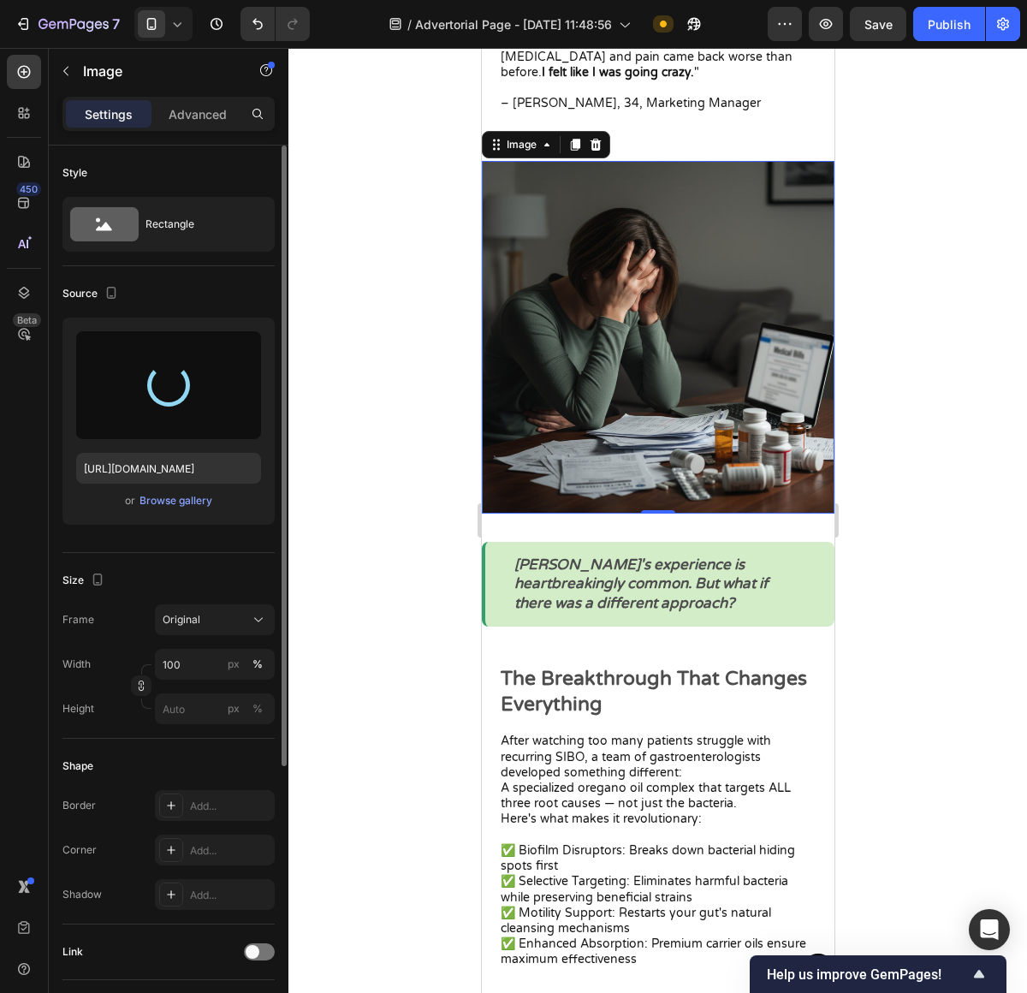
type input "https://cdn.shopify.com/s/files/1/0673/4944/6882/files/gempages_484072994692399…"
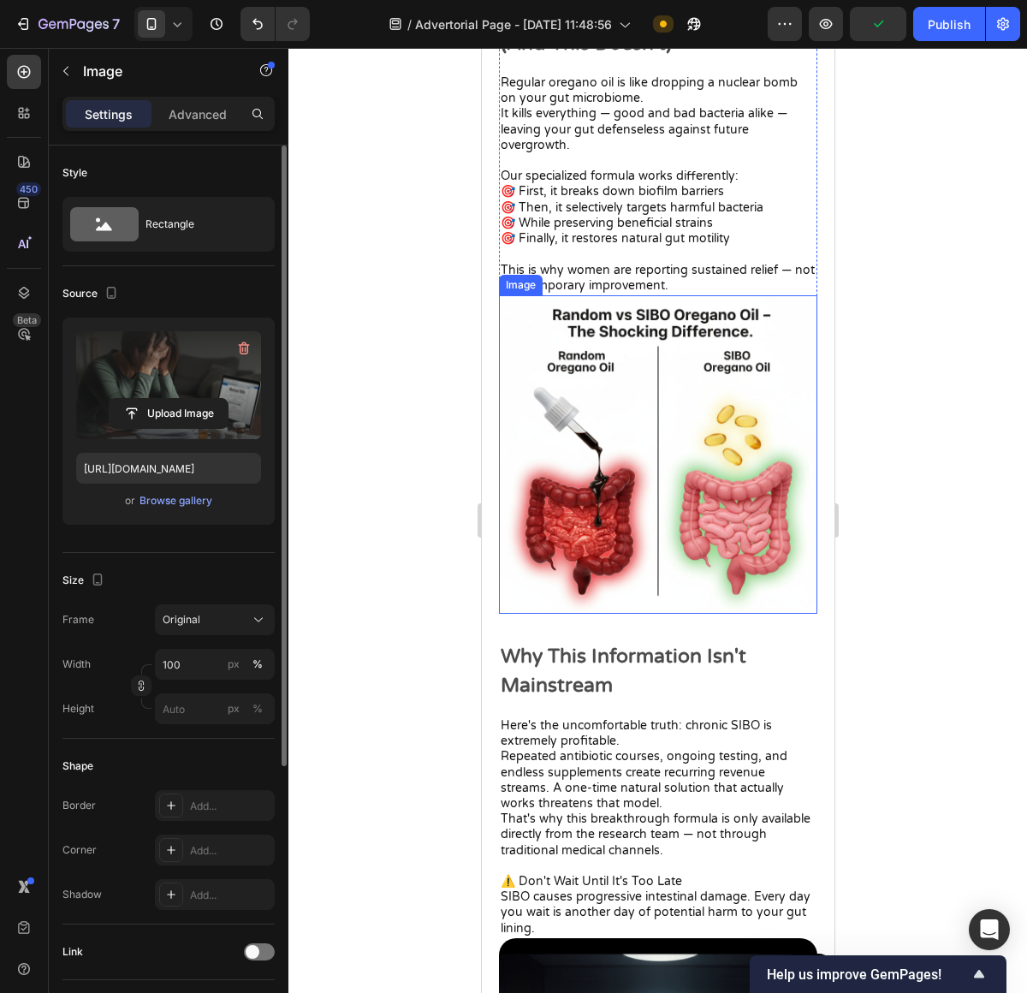
scroll to position [4461, 0]
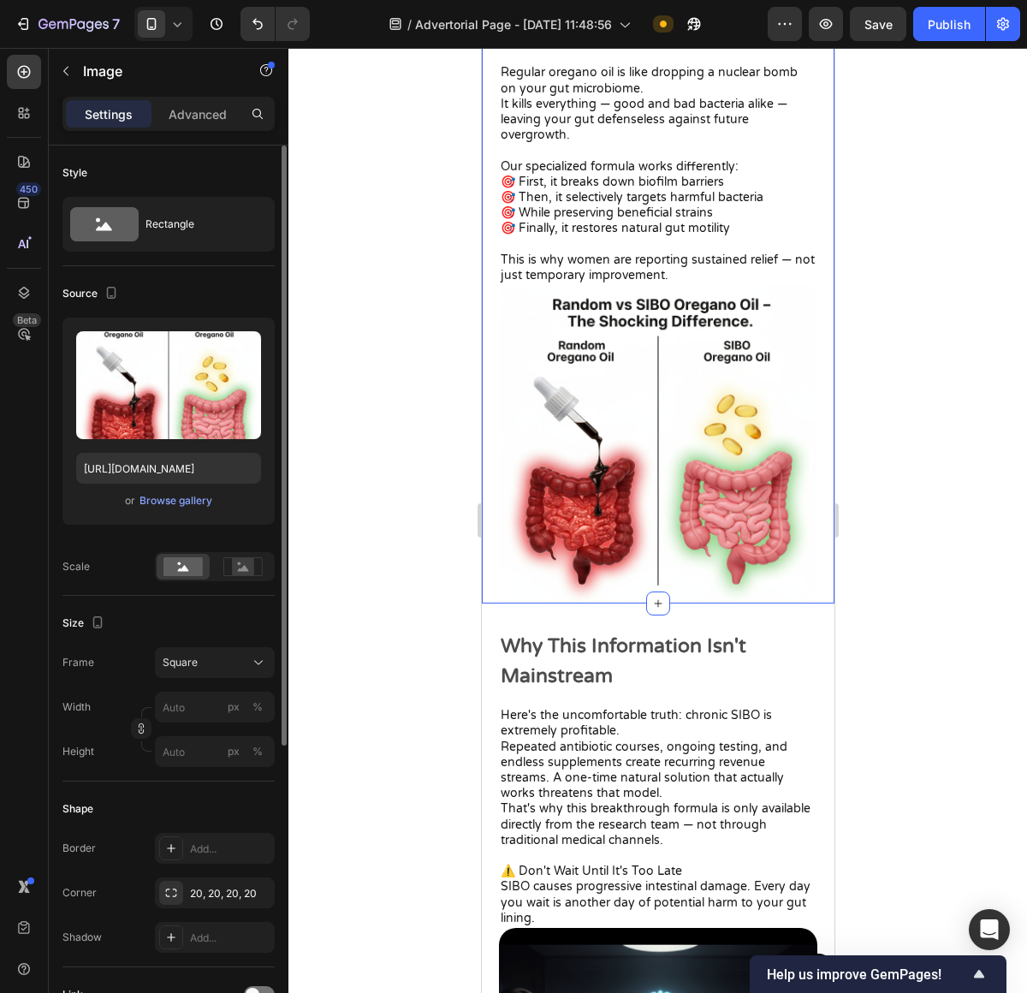
click at [591, 413] on img at bounding box center [657, 444] width 318 height 318
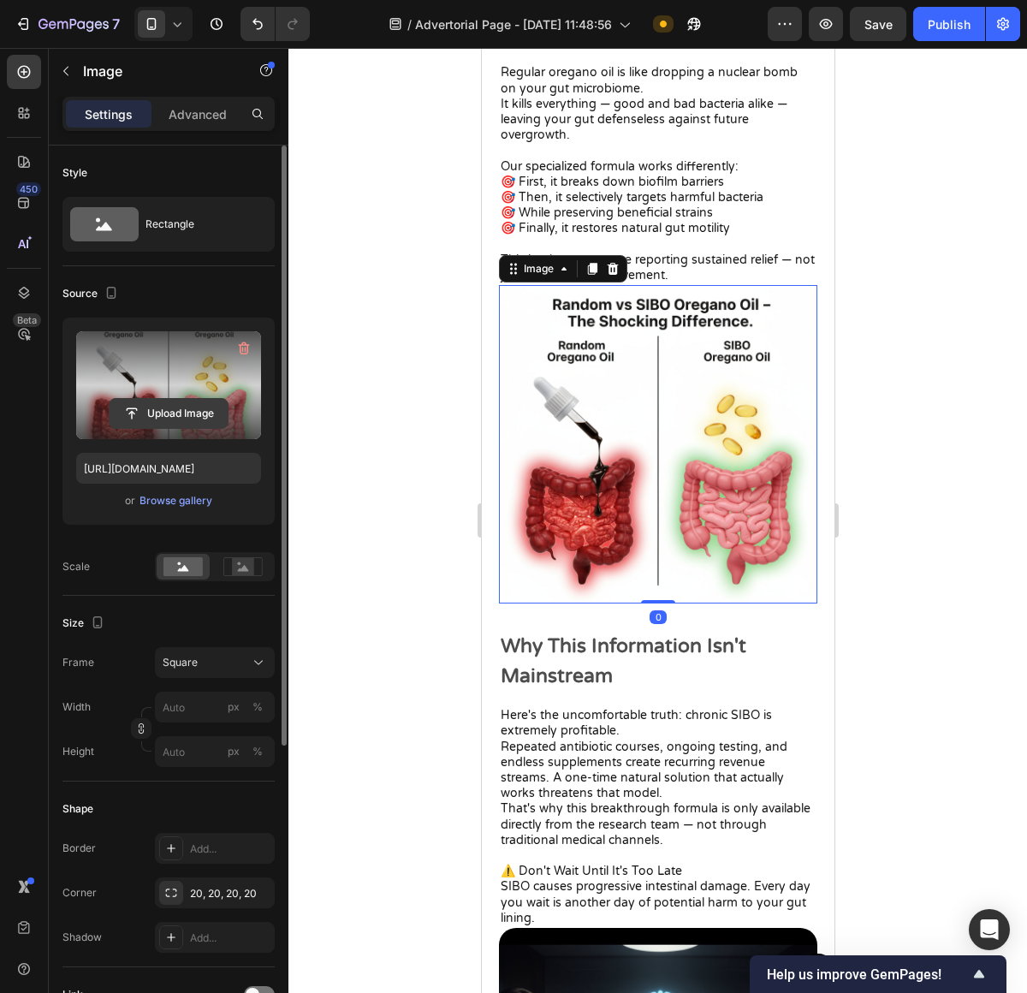
click at [220, 406] on input "file" at bounding box center [169, 413] width 118 height 29
type input "C:\fakepath\82577"
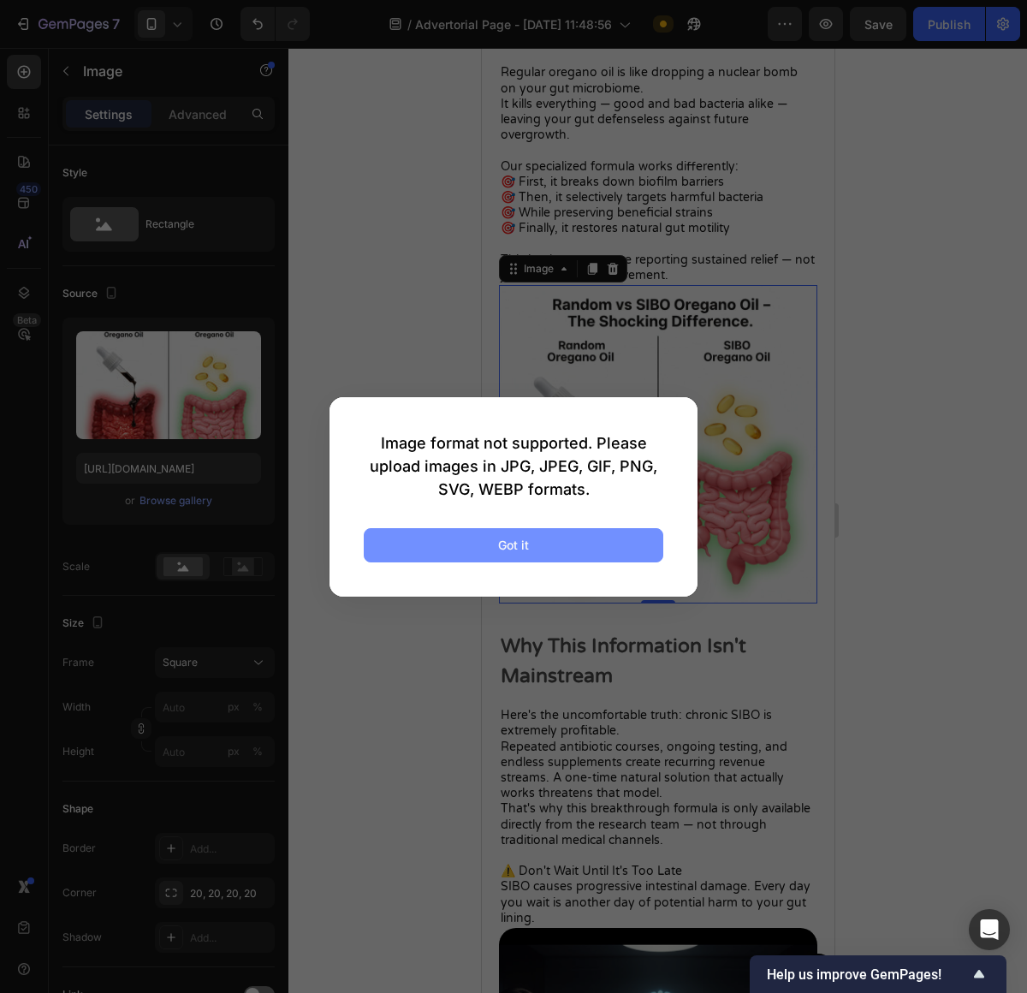
click at [536, 543] on button "Got it" at bounding box center [514, 545] width 300 height 34
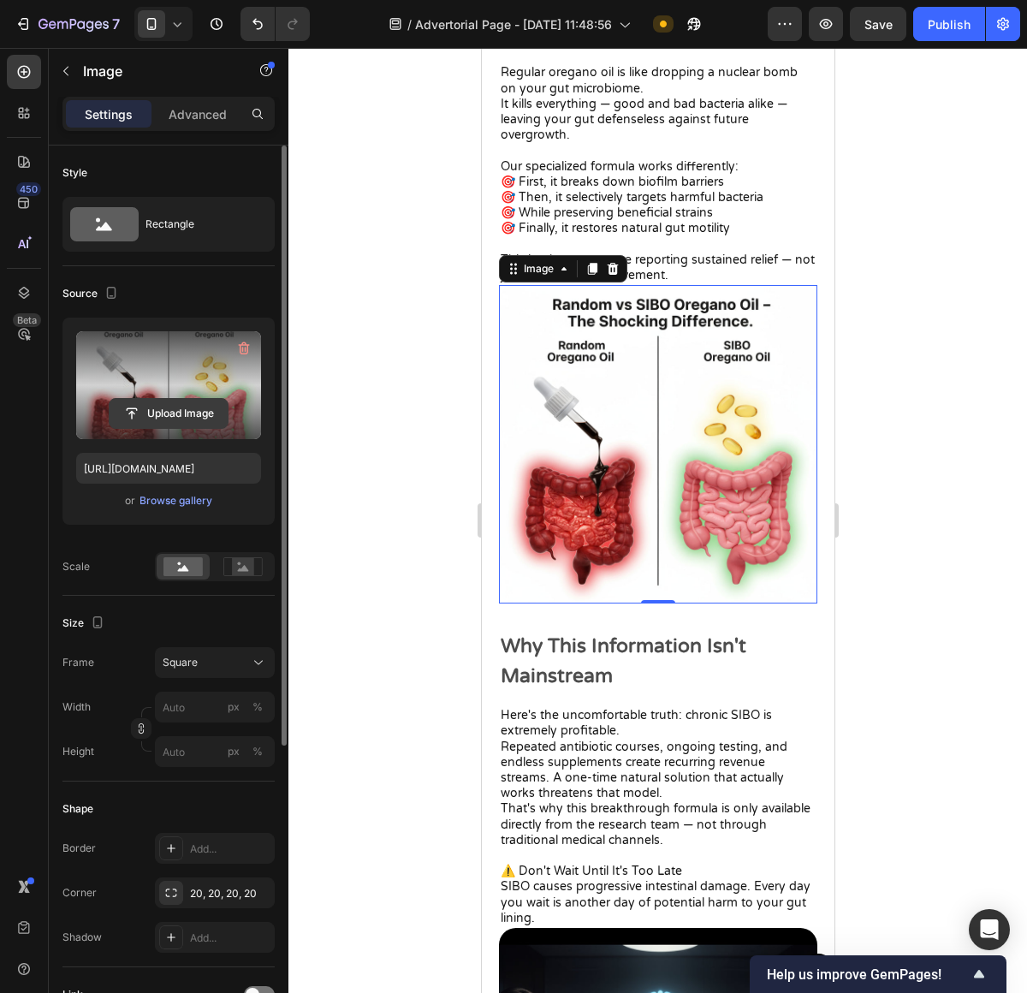
click at [169, 409] on input "file" at bounding box center [169, 413] width 118 height 29
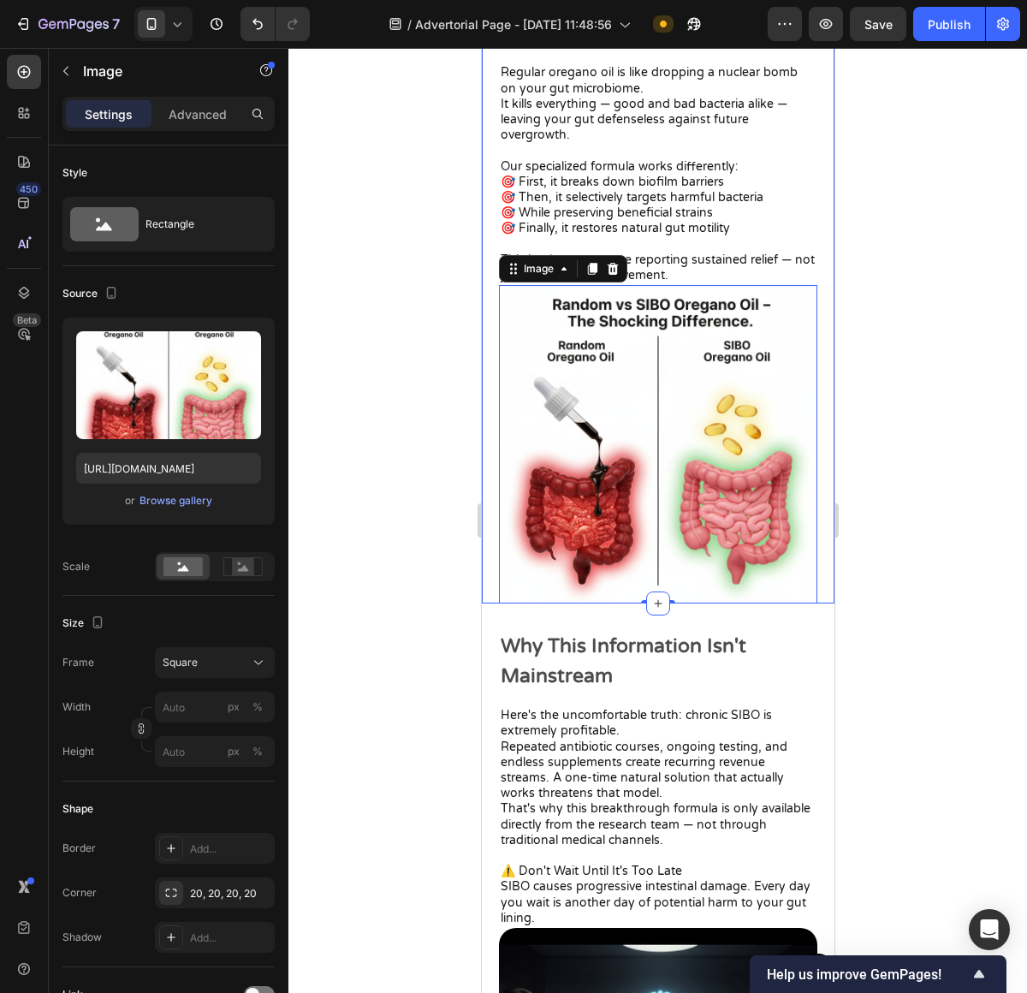
click at [370, 498] on div at bounding box center [657, 520] width 739 height 945
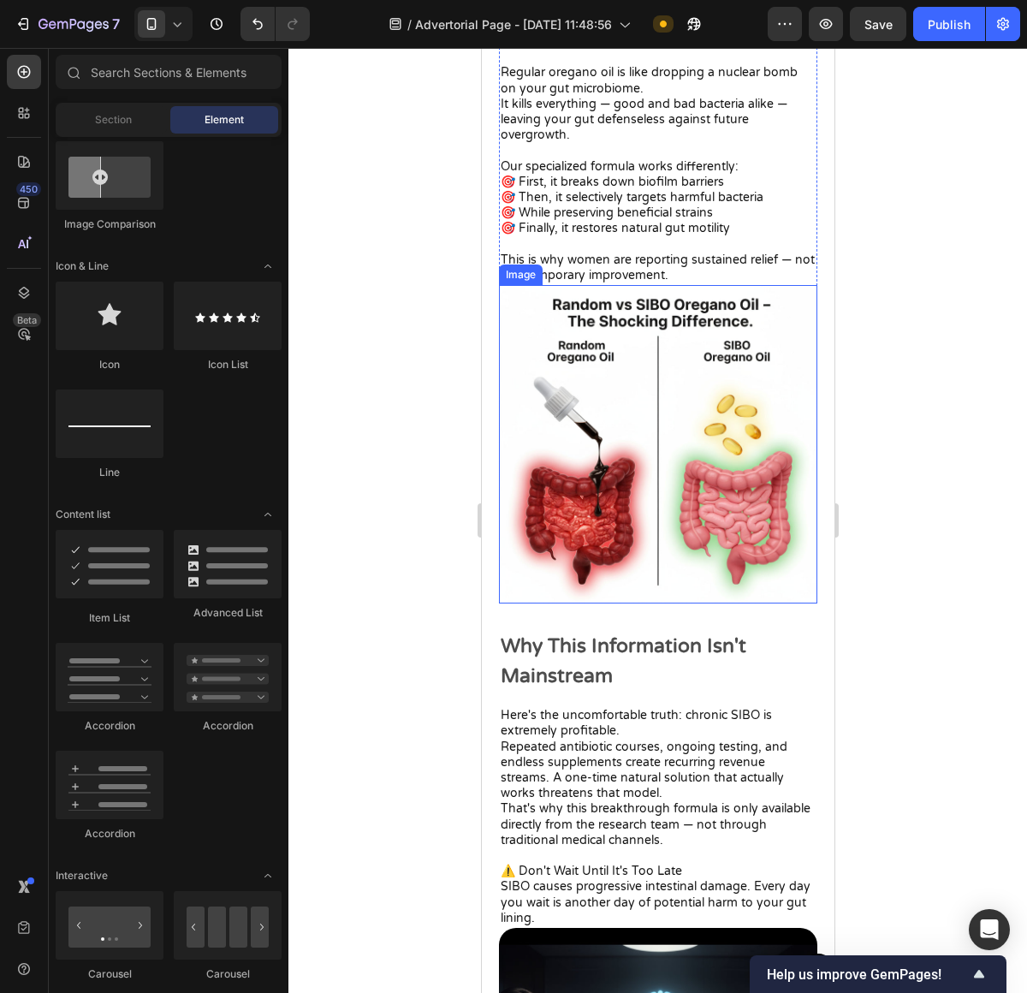
click at [655, 425] on img at bounding box center [657, 444] width 318 height 318
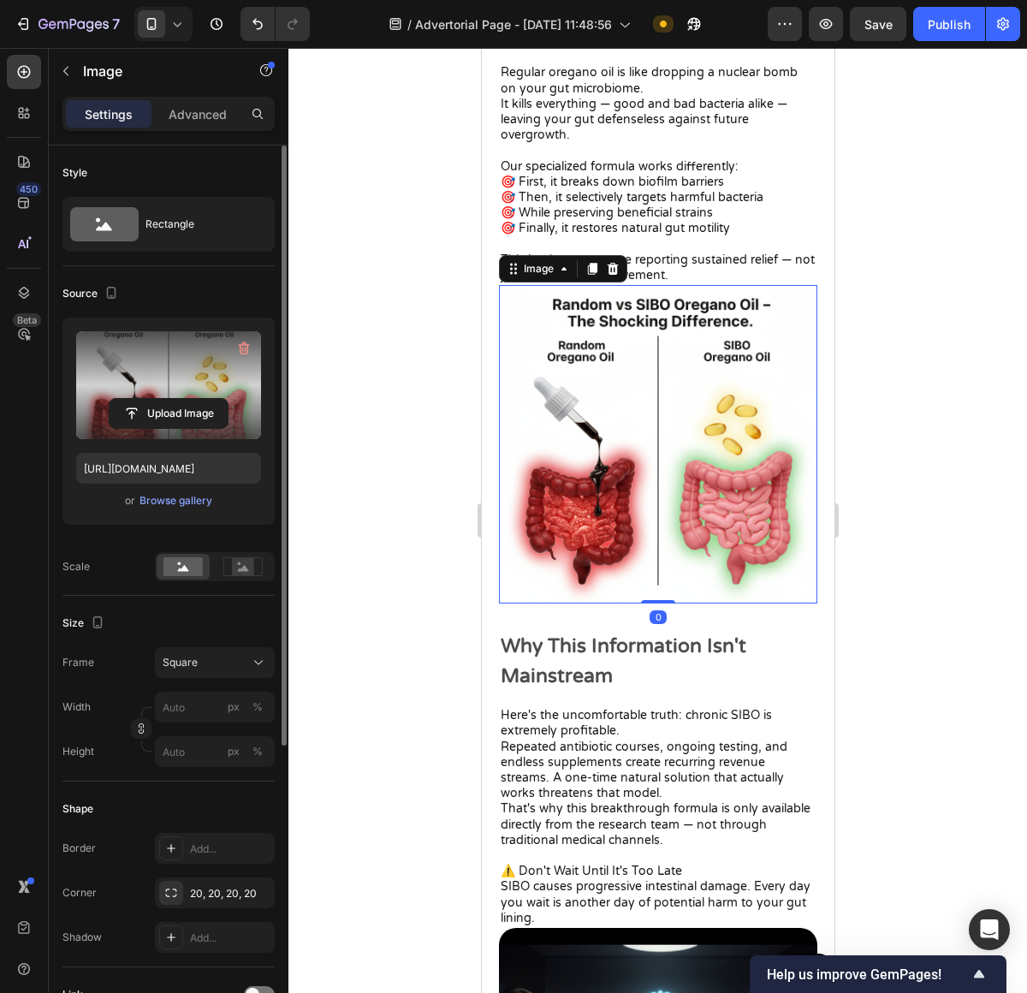
click at [221, 396] on label at bounding box center [168, 385] width 185 height 108
click at [221, 399] on input "file" at bounding box center [169, 413] width 118 height 29
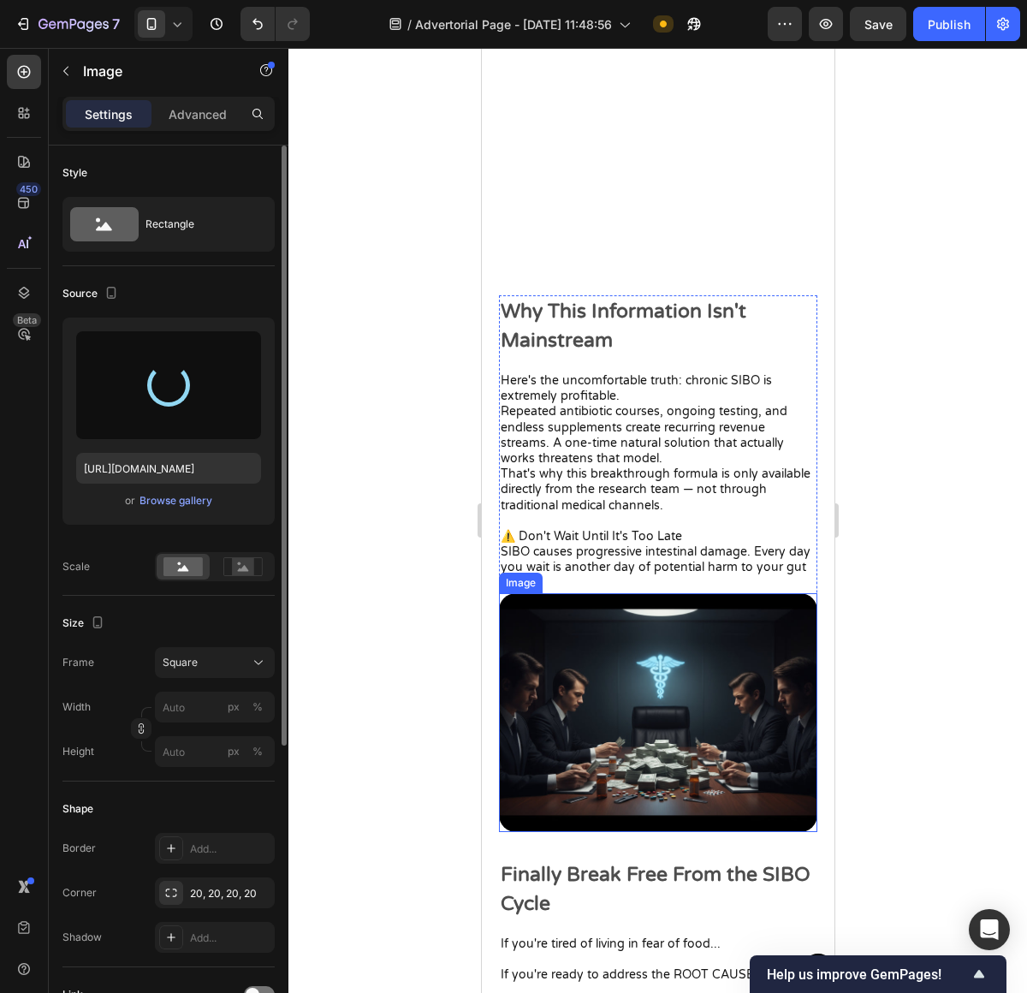
scroll to position [5082, 0]
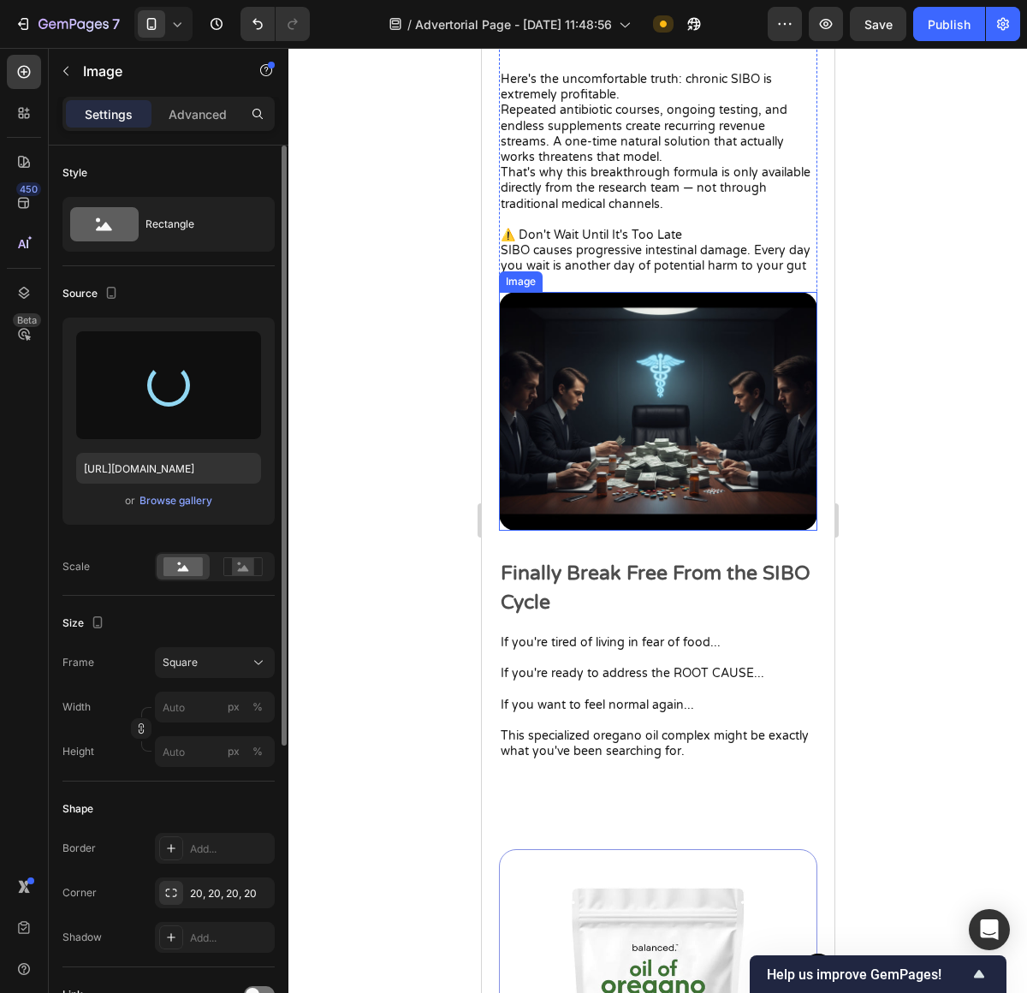
click at [638, 442] on img at bounding box center [657, 411] width 318 height 239
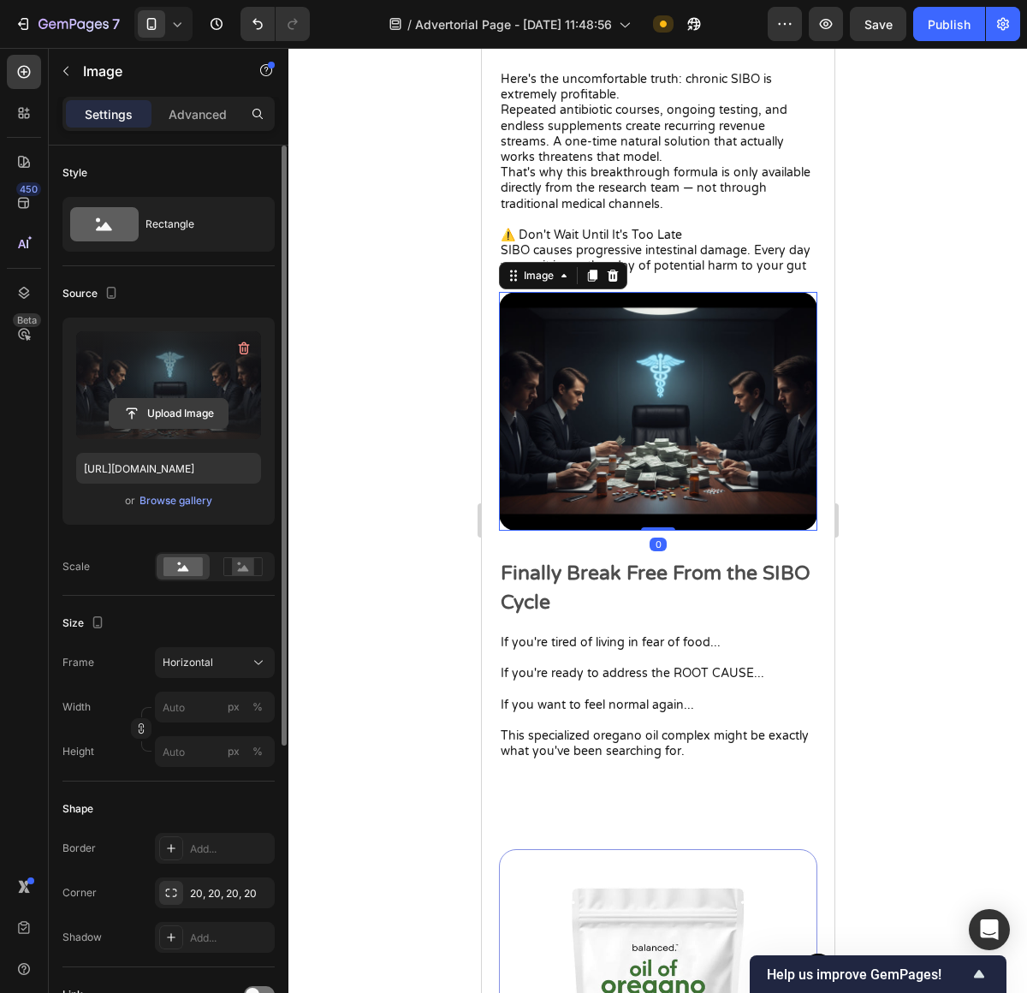
click at [172, 413] on input "file" at bounding box center [169, 413] width 118 height 29
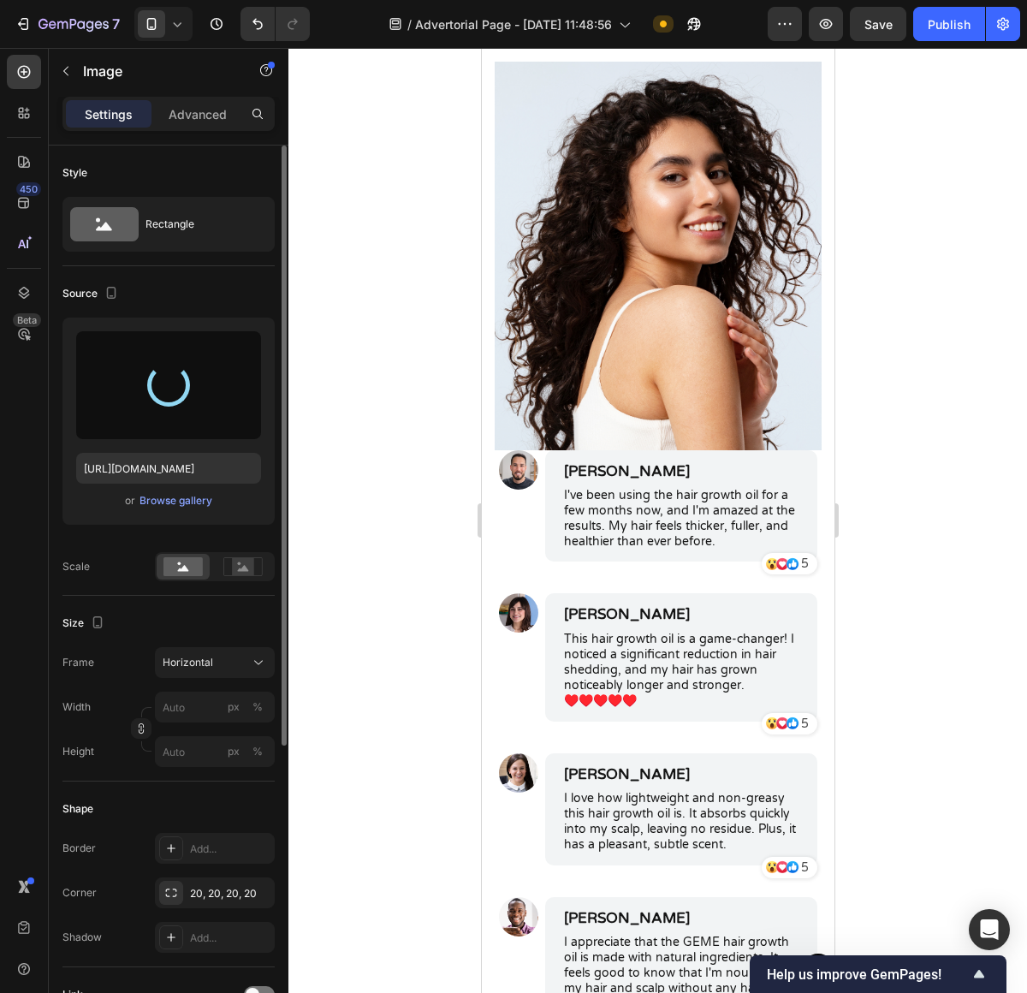
type input "https://cdn.shopify.com/s/files/1/0673/4944/6882/files/gempages_484072994692399…"
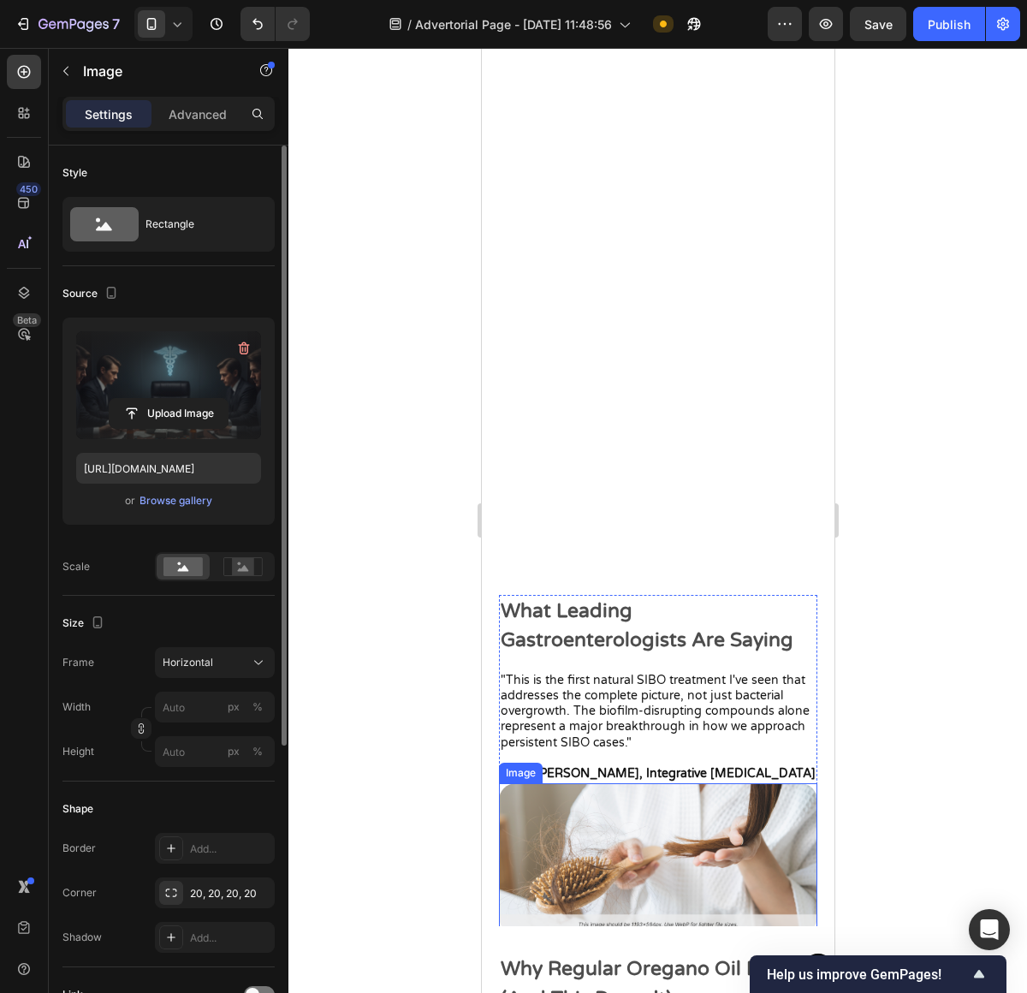
scroll to position [4763, 0]
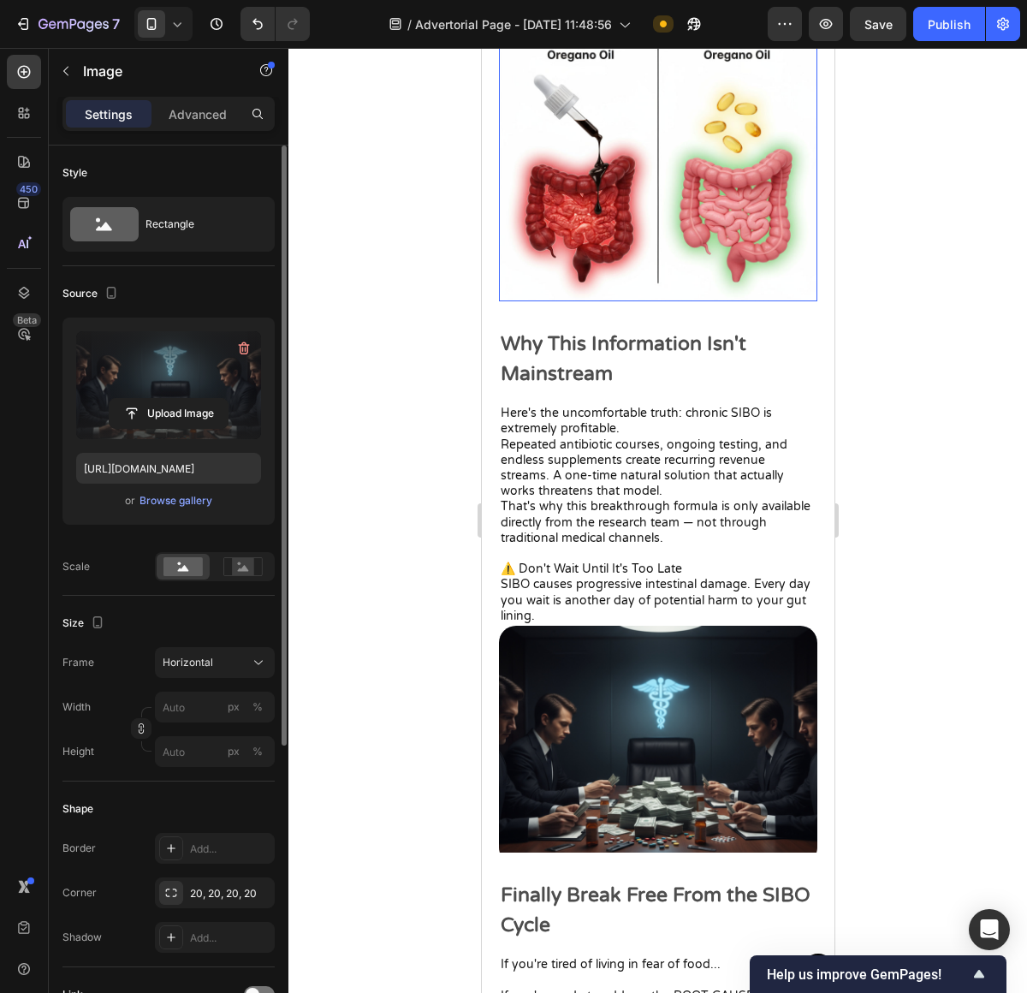
click at [629, 192] on img at bounding box center [657, 142] width 318 height 318
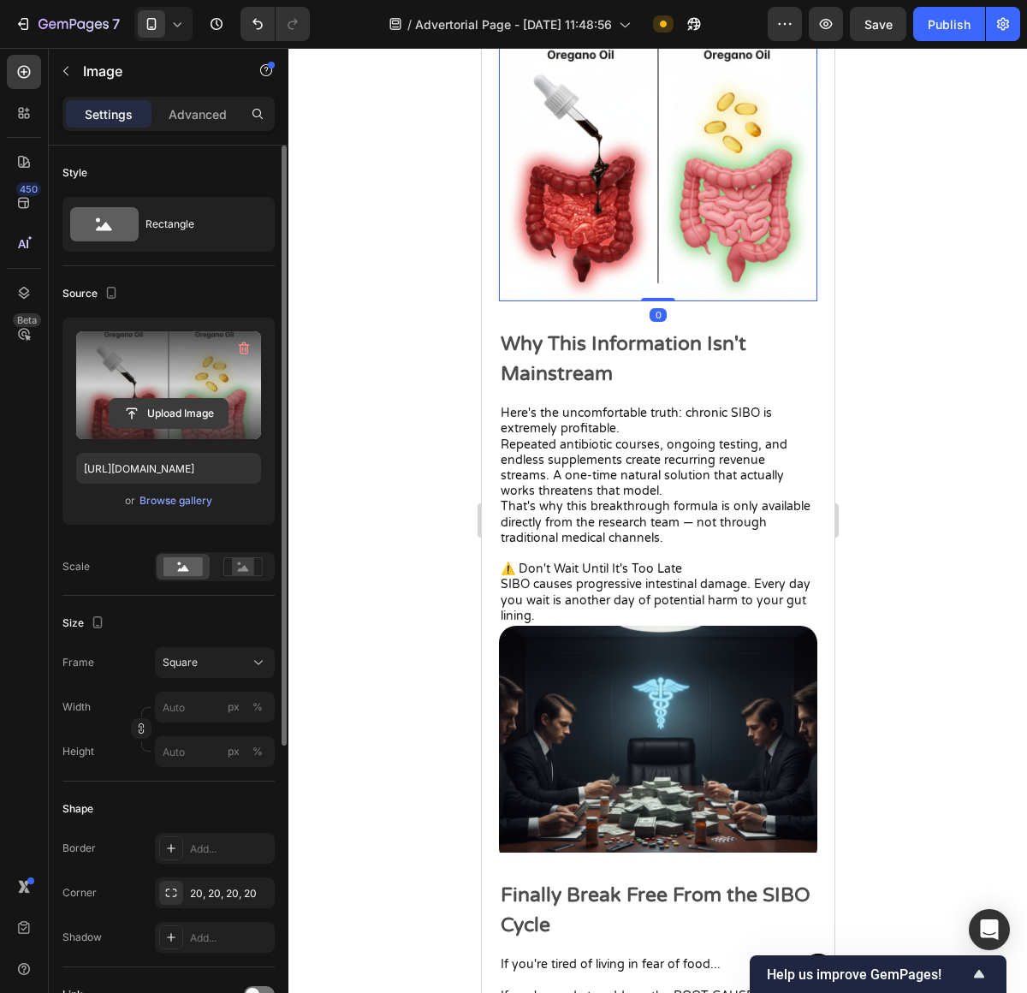
click at [182, 426] on input "file" at bounding box center [169, 413] width 118 height 29
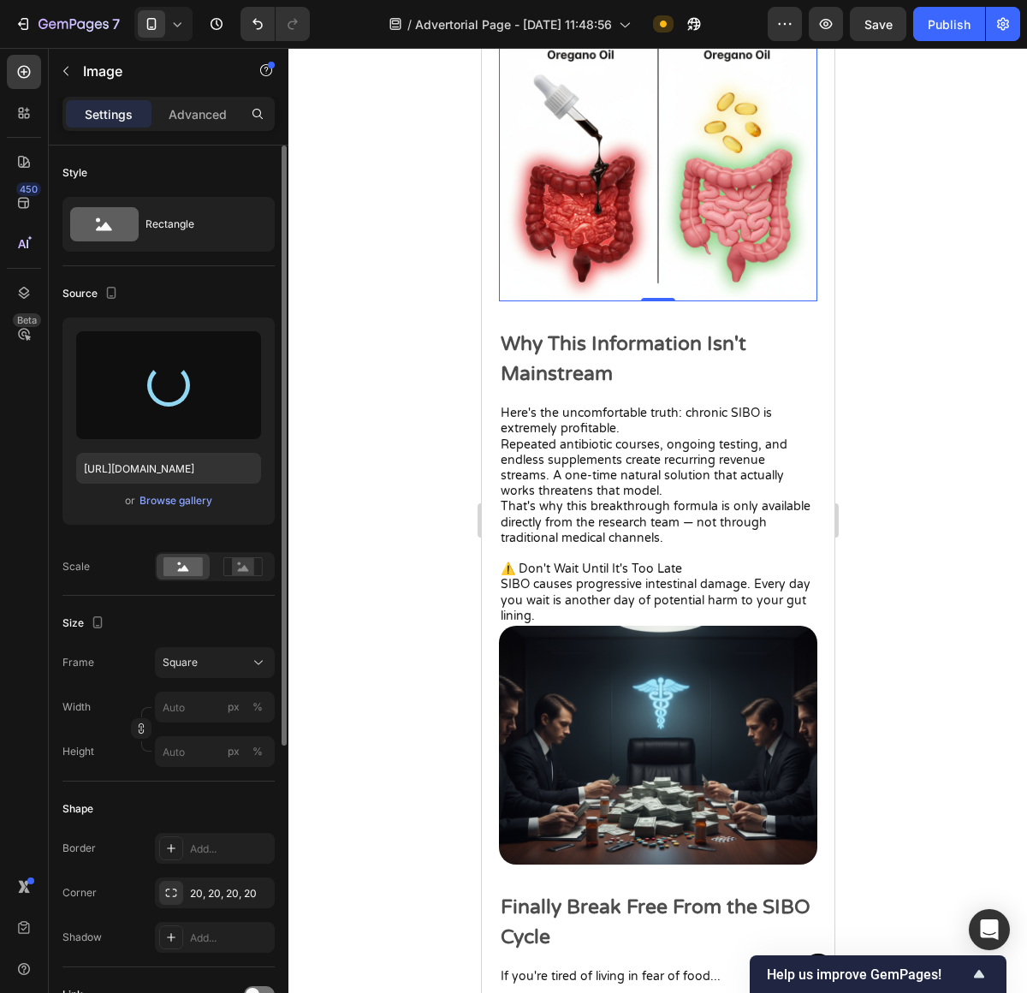
type input "https://cdn.shopify.com/s/files/1/0673/4944/6882/files/gempages_484072994692399…"
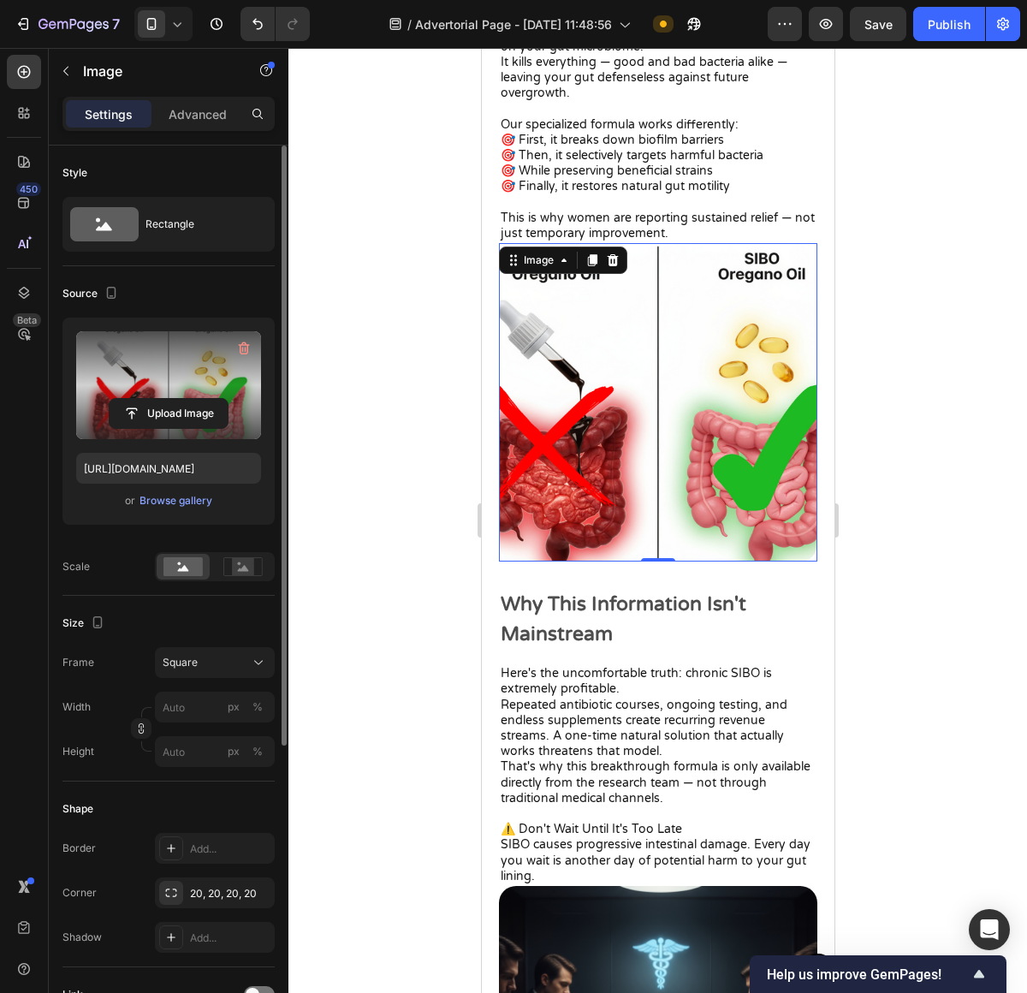
scroll to position [4502, 0]
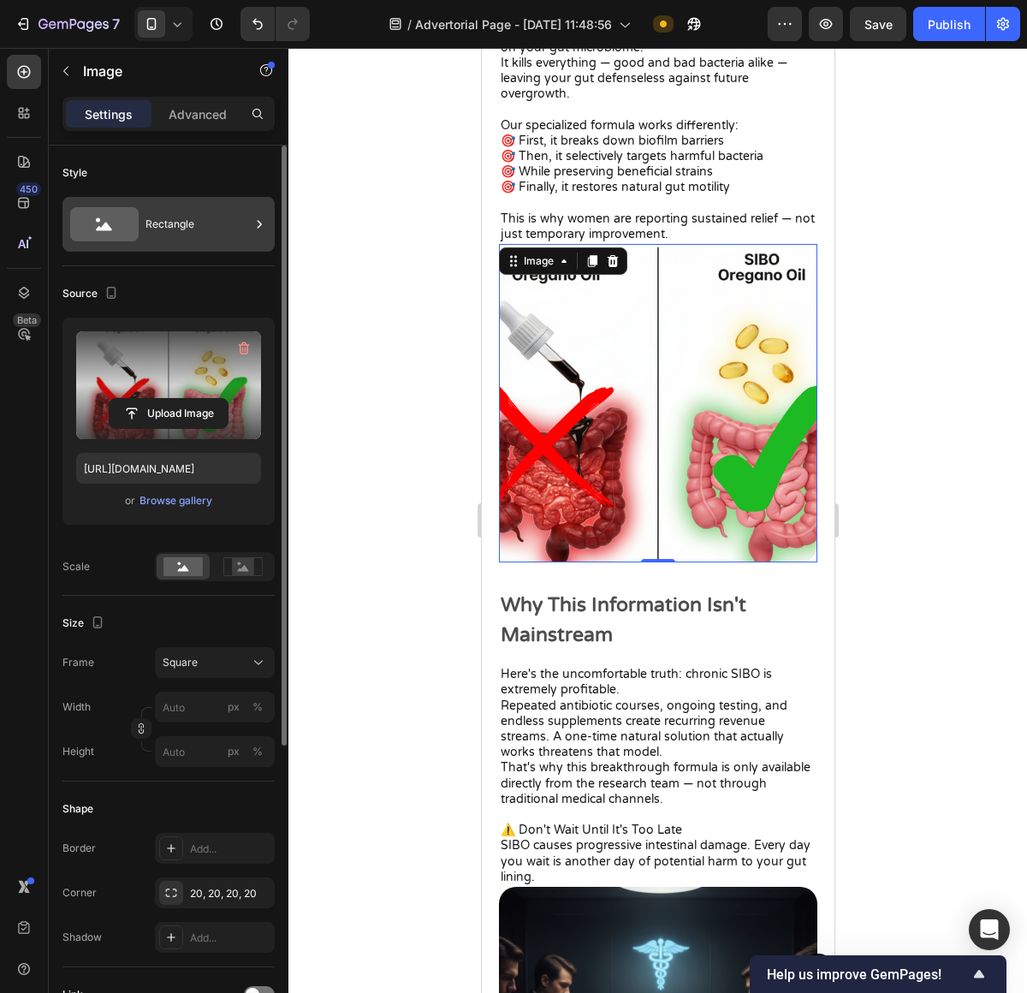
click at [153, 212] on div "Rectangle" at bounding box center [197, 224] width 104 height 39
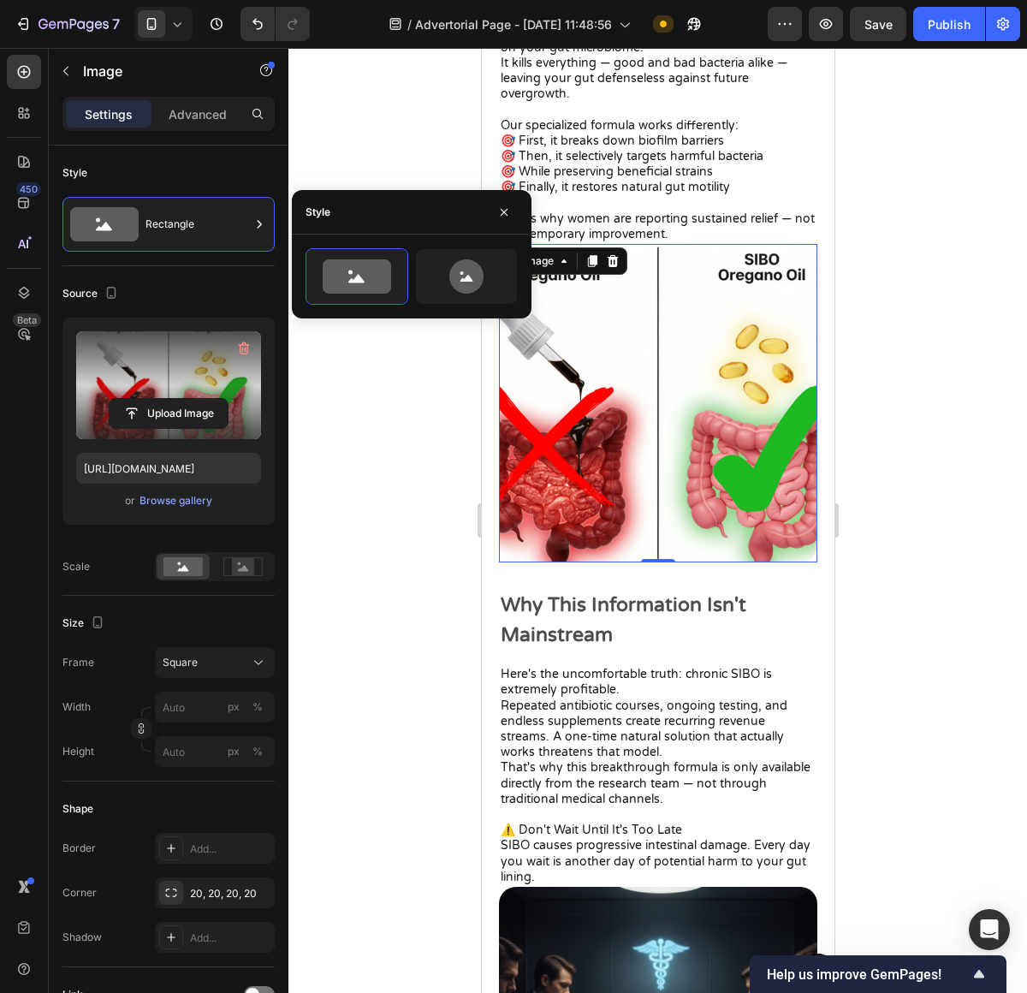
click at [203, 267] on div "Source Upload Image https://cdn.shopify.com/s/files/1/0673/4944/6882/files/gemp…" at bounding box center [168, 430] width 212 height 329
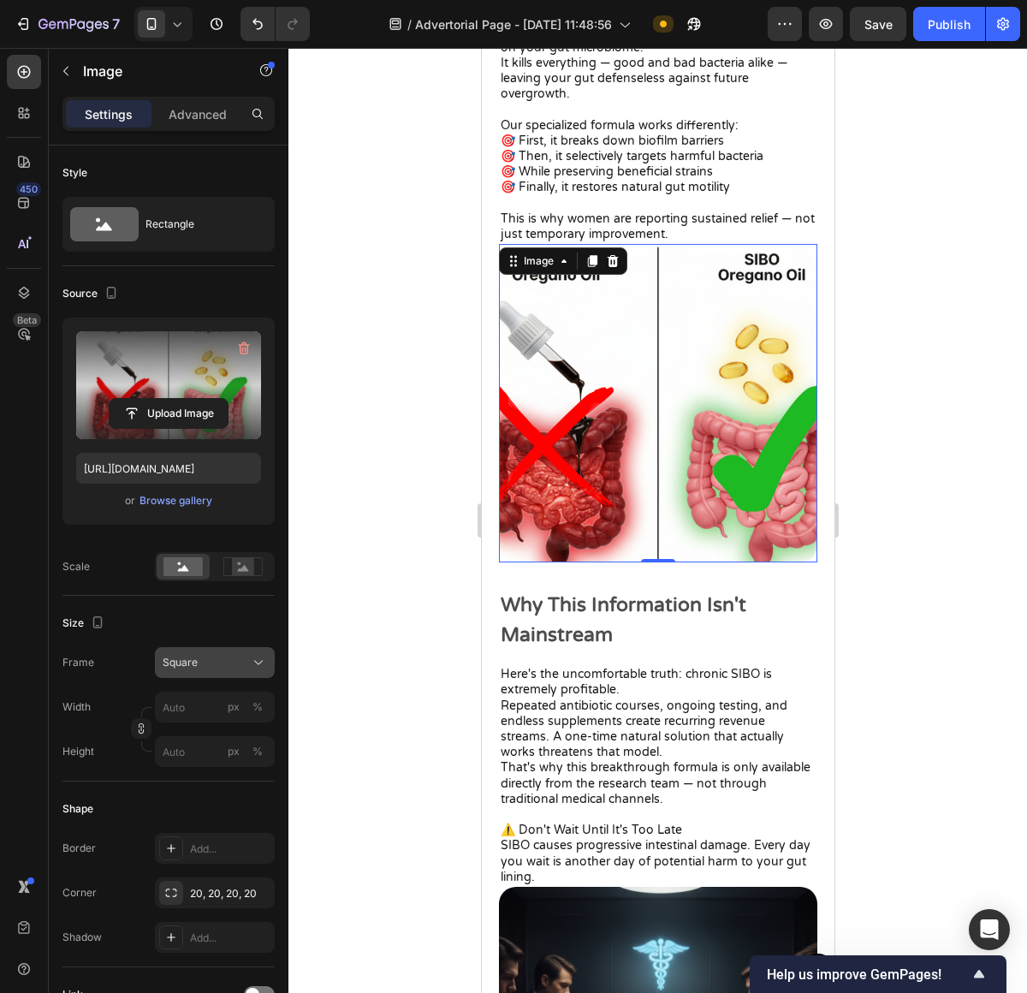
click at [207, 668] on div "Square" at bounding box center [205, 662] width 84 height 15
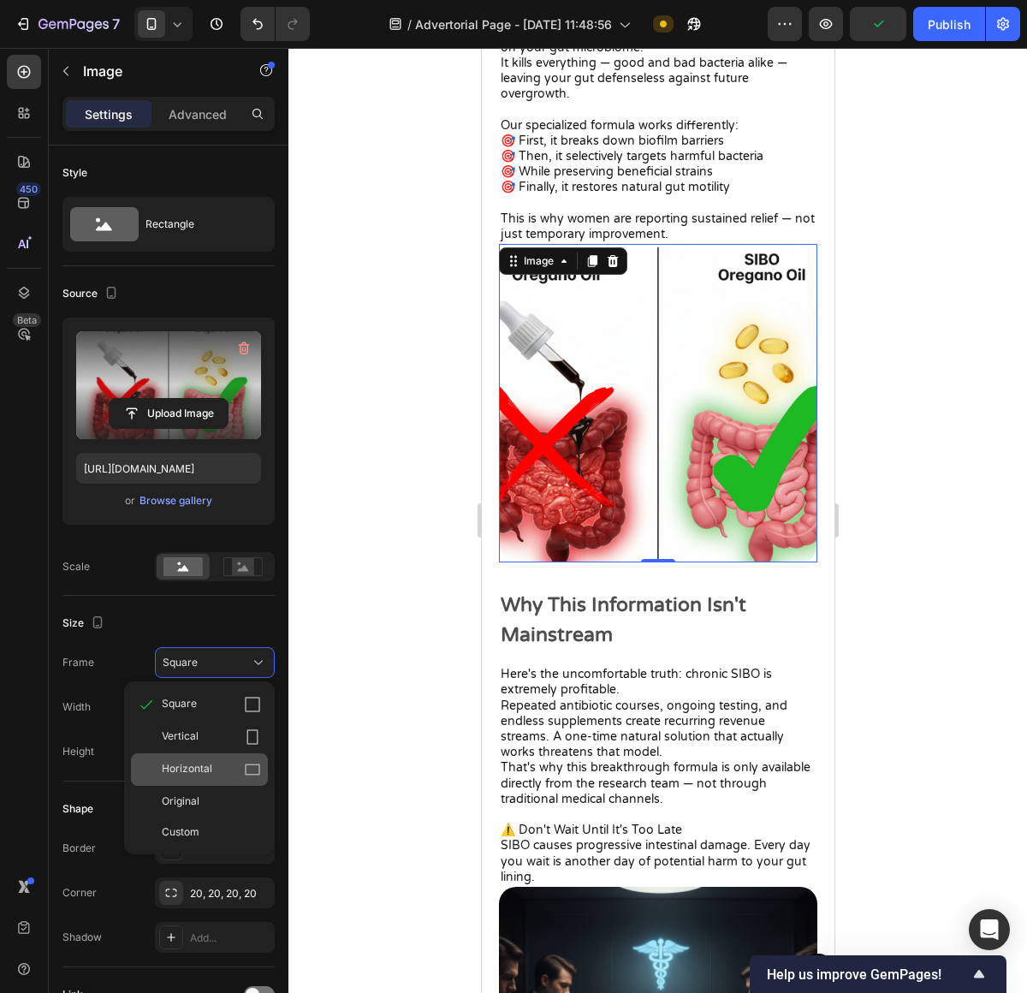
click at [240, 768] on div "Horizontal" at bounding box center [211, 769] width 99 height 17
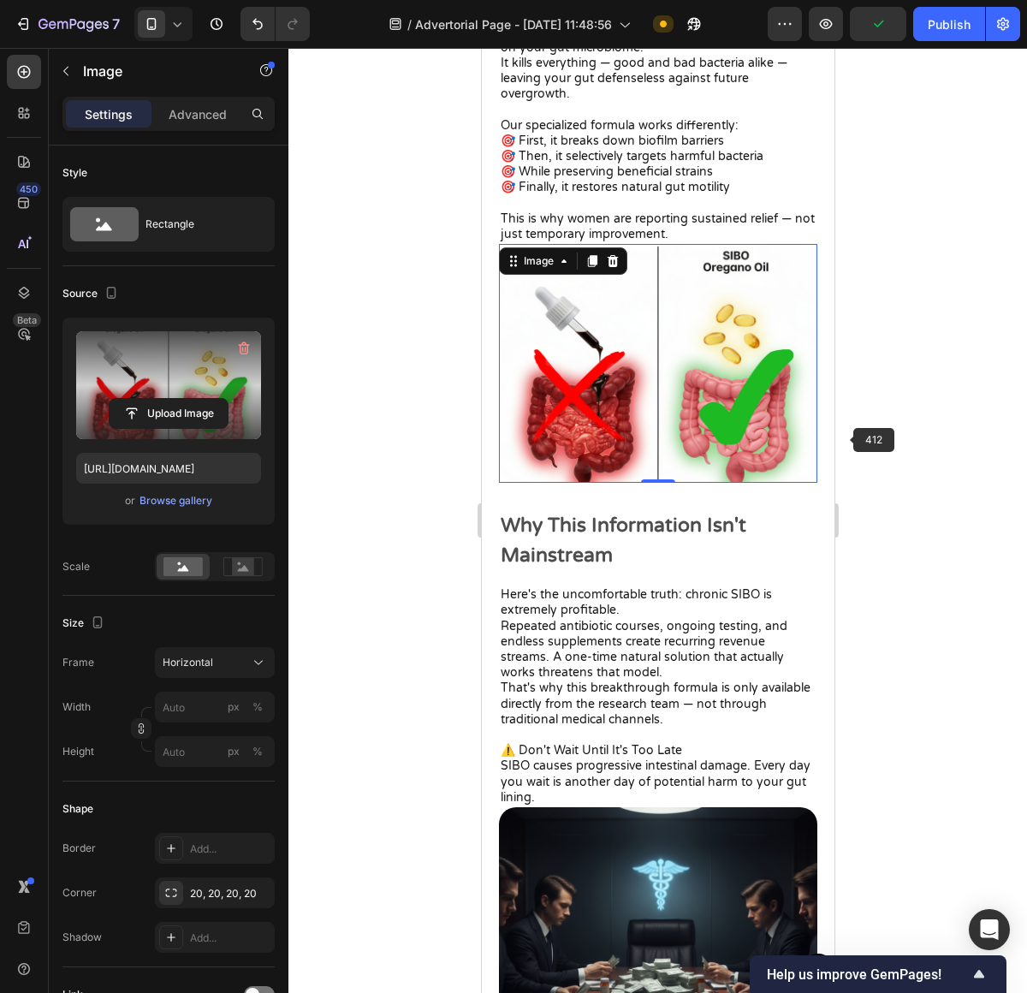
click at [913, 382] on div at bounding box center [657, 520] width 739 height 945
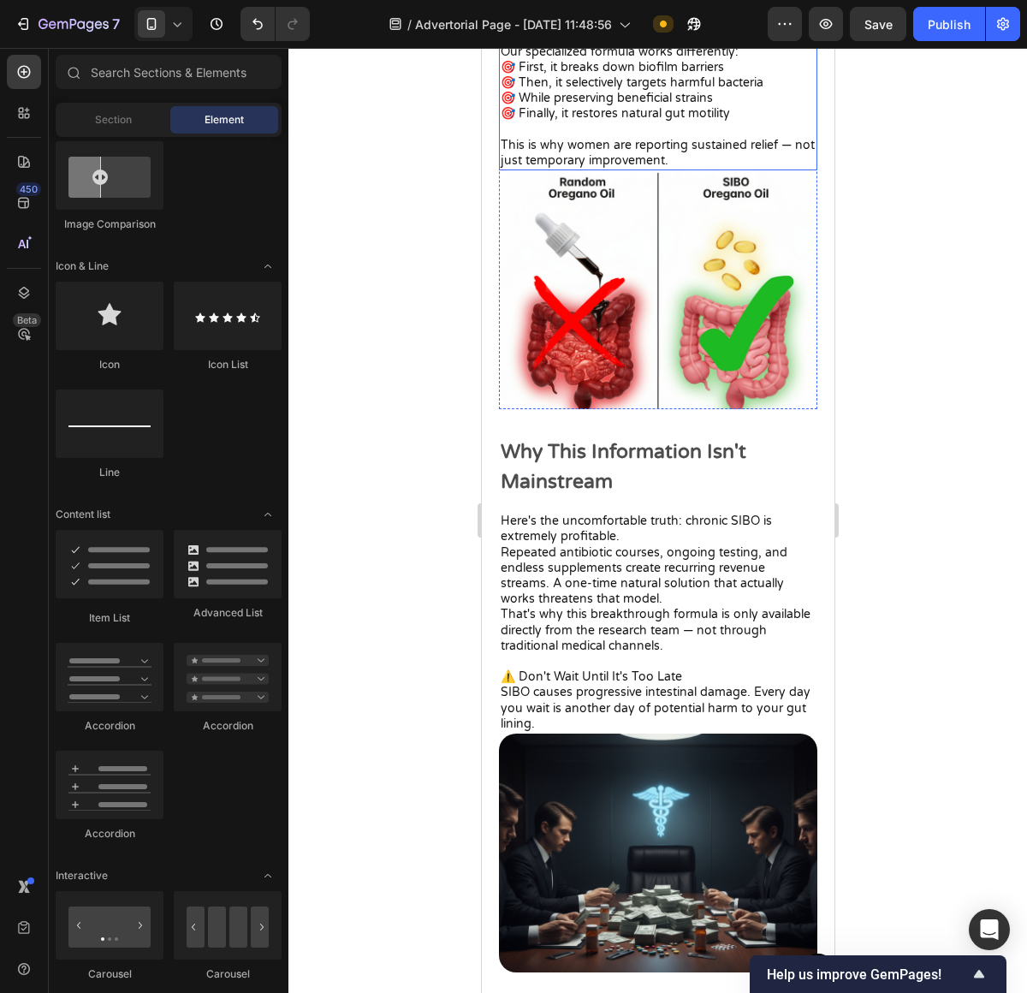
scroll to position [4816, 0]
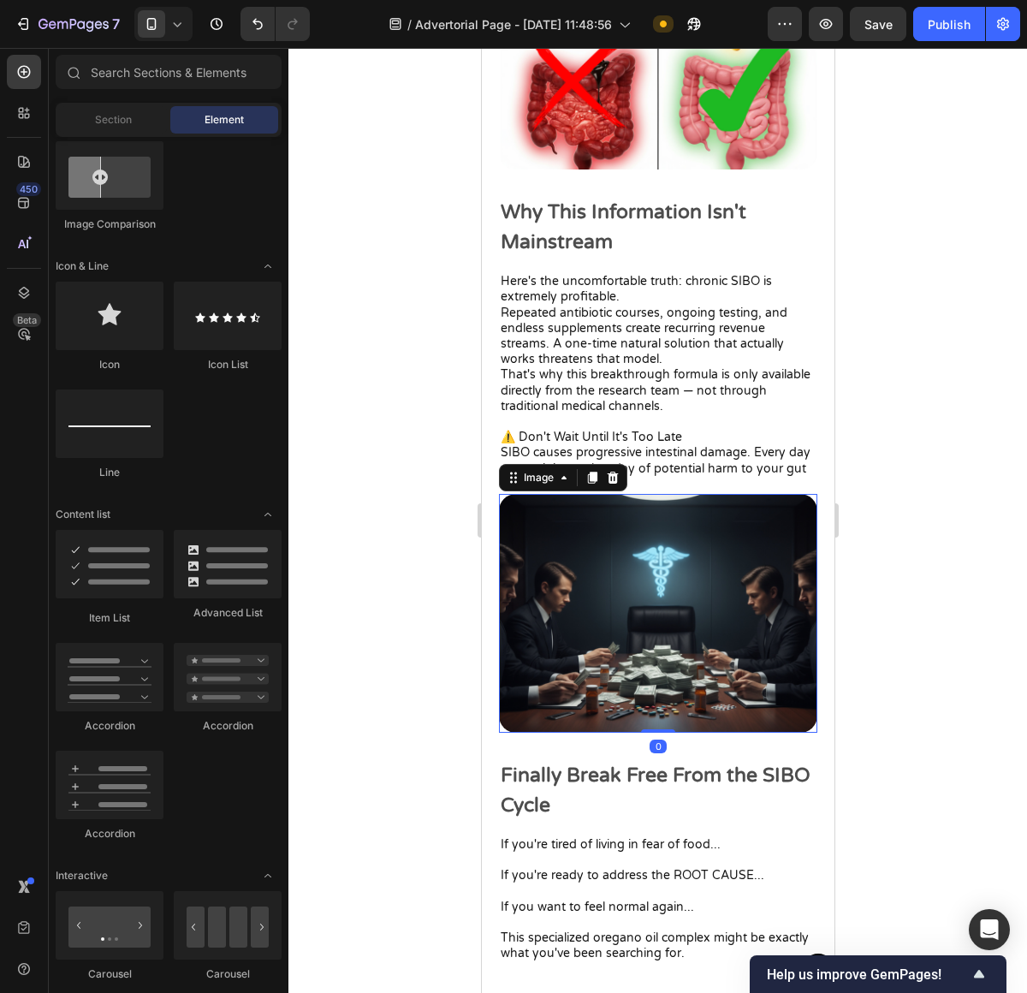
click at [765, 654] on img at bounding box center [657, 613] width 318 height 239
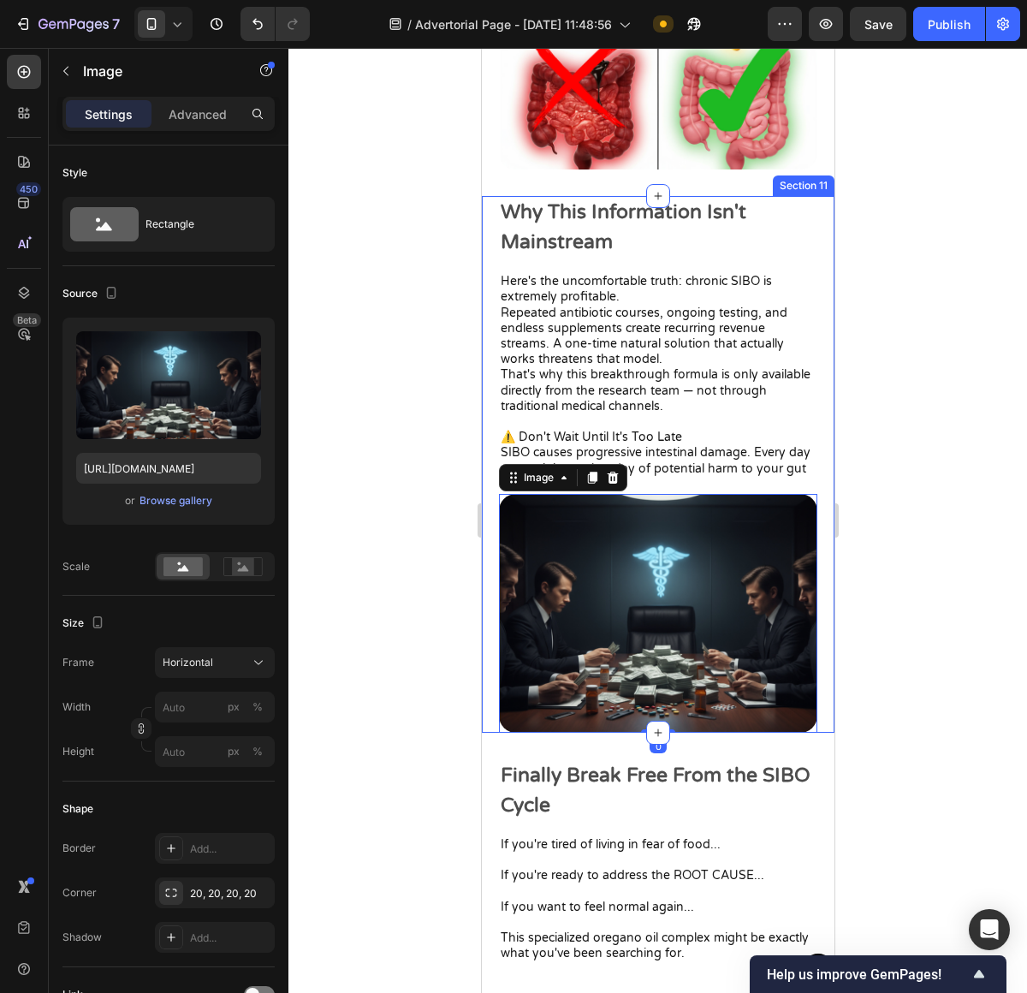
click at [945, 620] on div at bounding box center [657, 520] width 739 height 945
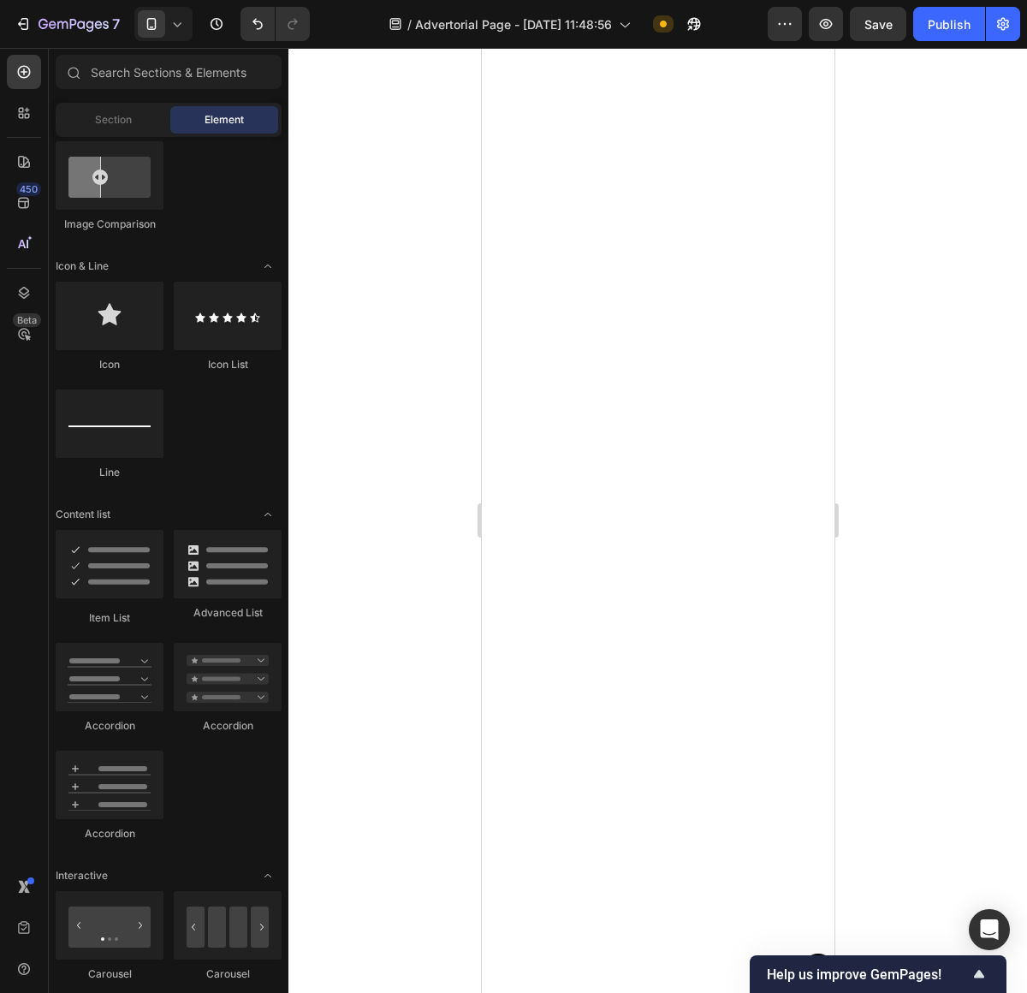
scroll to position [2081, 0]
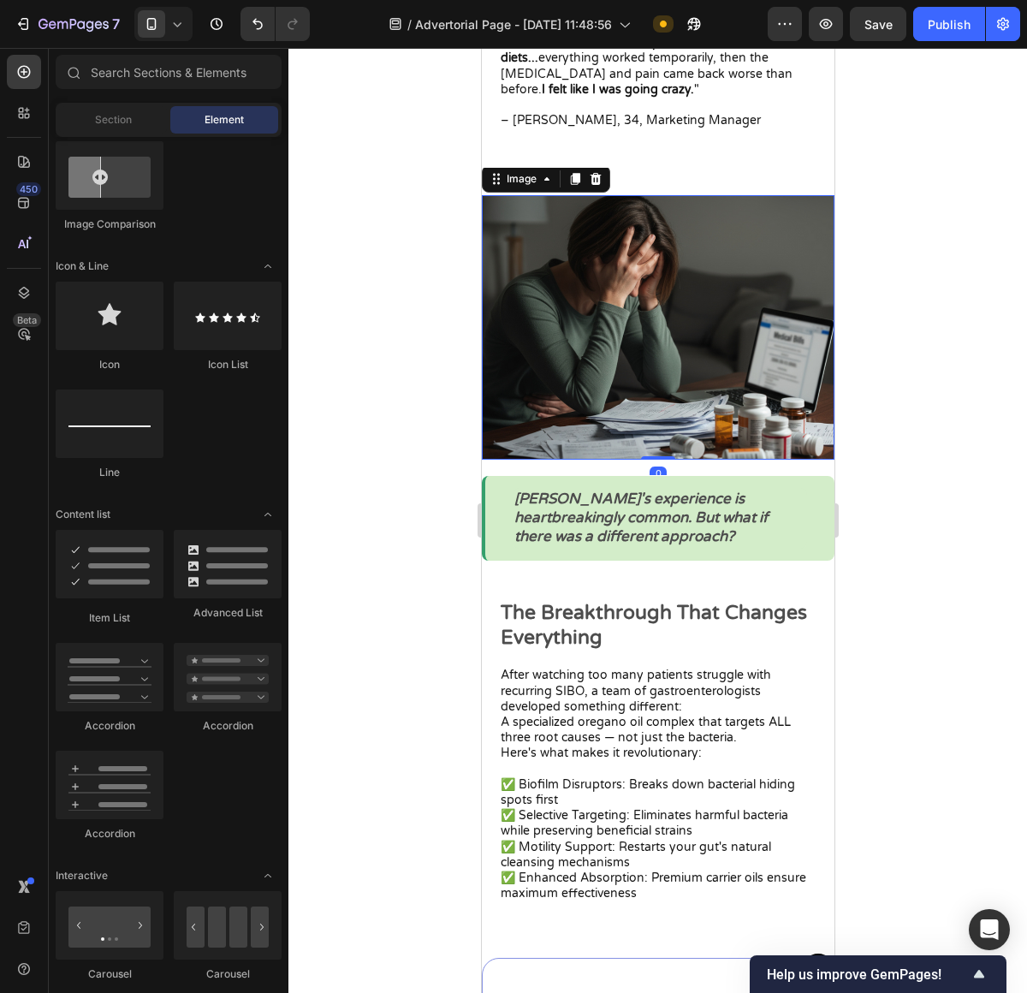
click at [632, 297] on img at bounding box center [657, 327] width 353 height 264
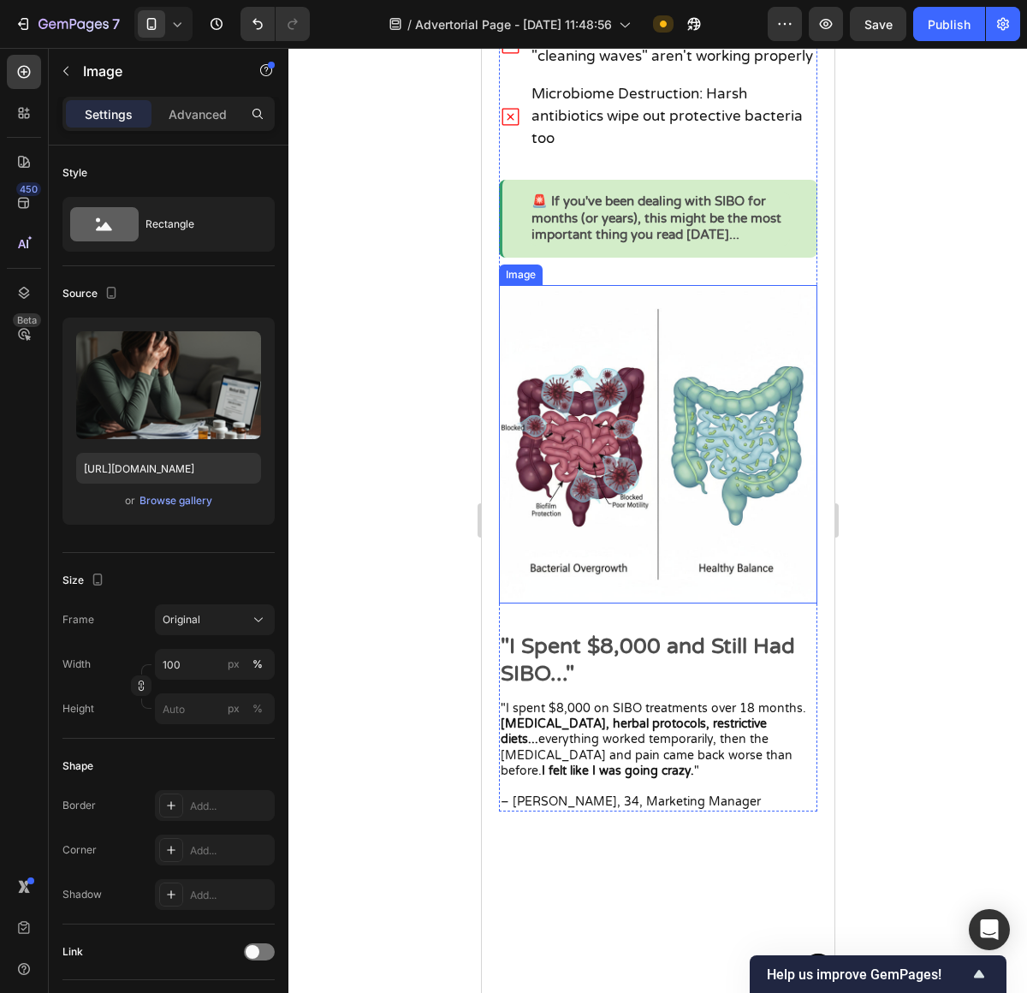
scroll to position [1845, 0]
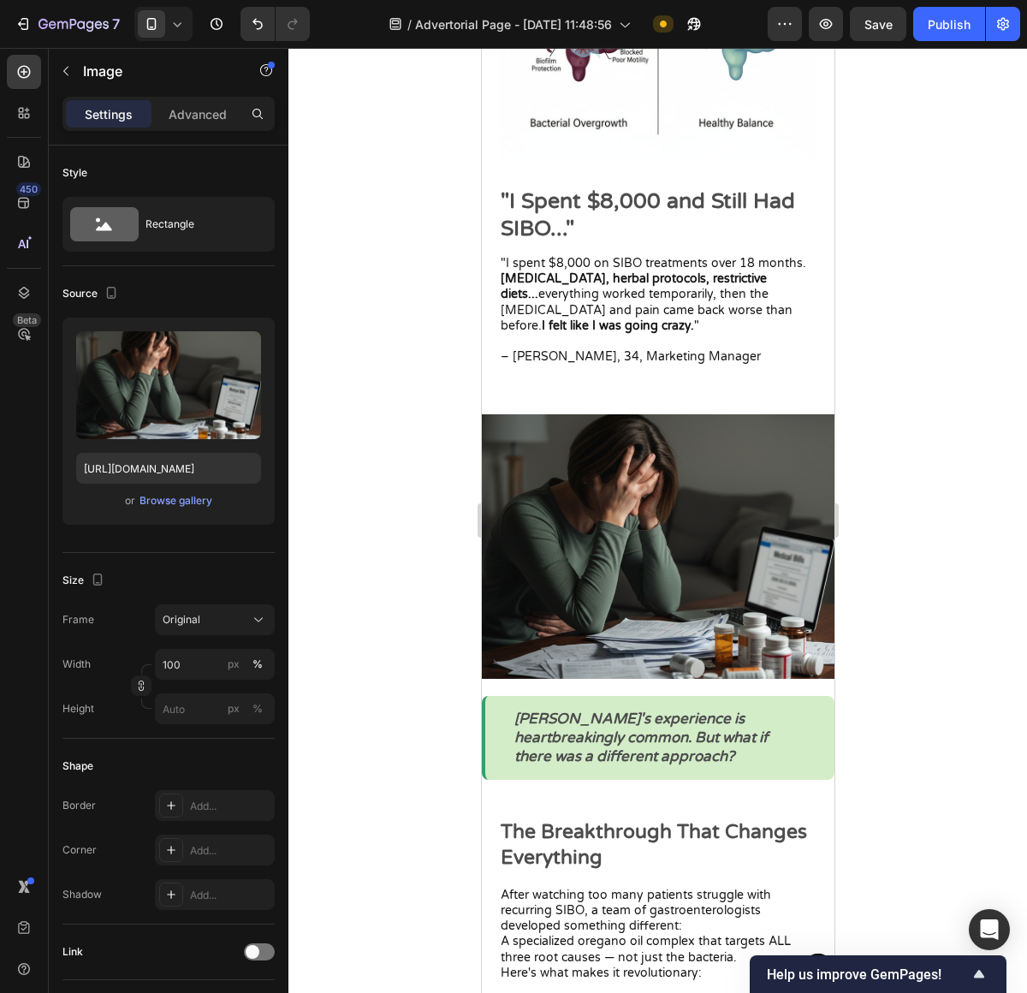
click at [599, 541] on img at bounding box center [657, 546] width 353 height 264
click at [604, 478] on img at bounding box center [657, 546] width 353 height 264
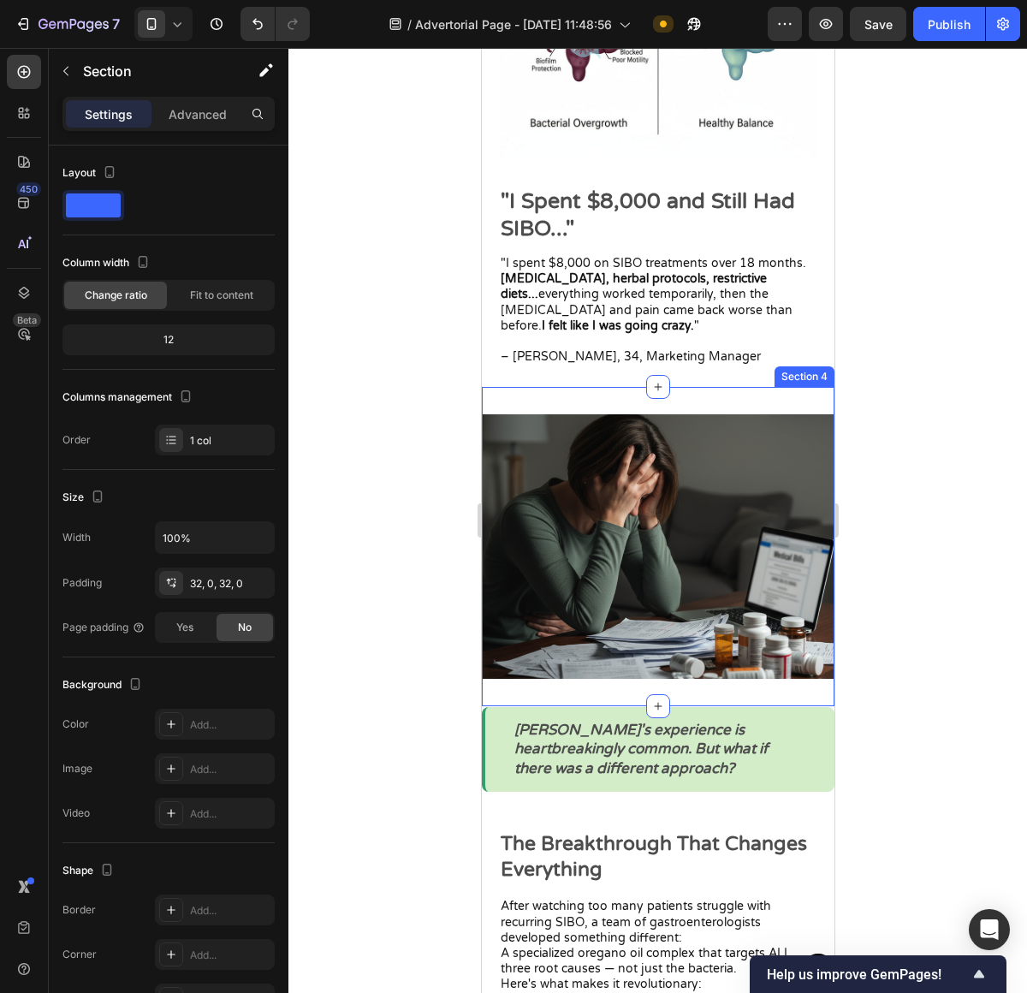
click at [621, 406] on div "Image Section 4" at bounding box center [657, 546] width 353 height 319
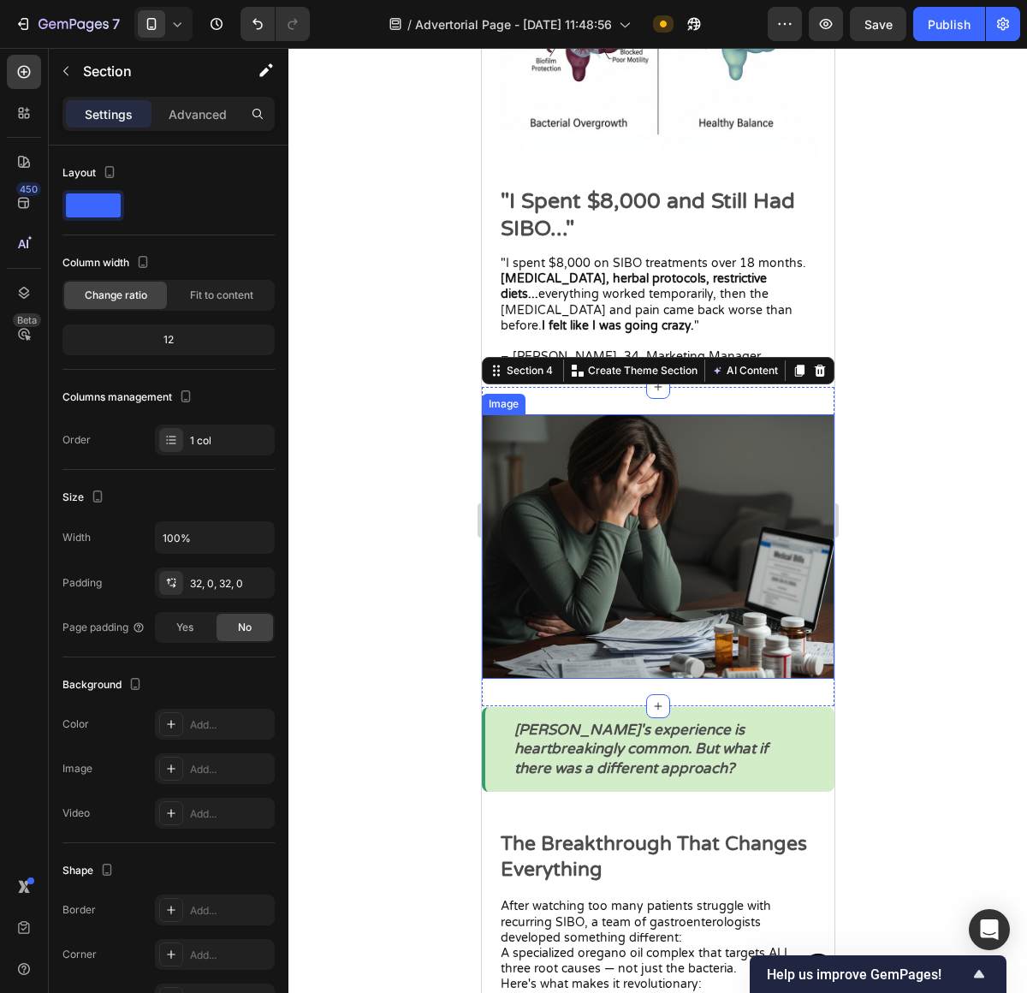
click at [603, 507] on img at bounding box center [657, 546] width 353 height 264
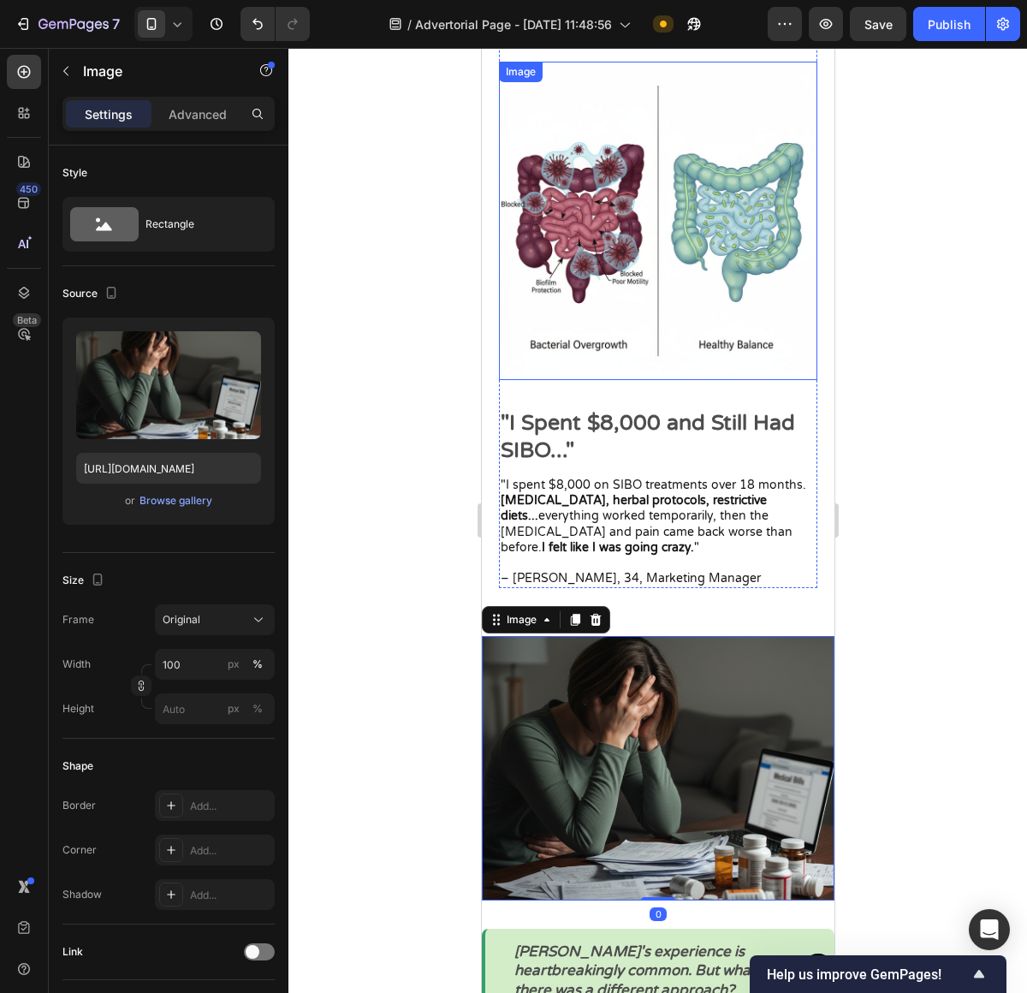
click at [636, 264] on img at bounding box center [657, 221] width 318 height 318
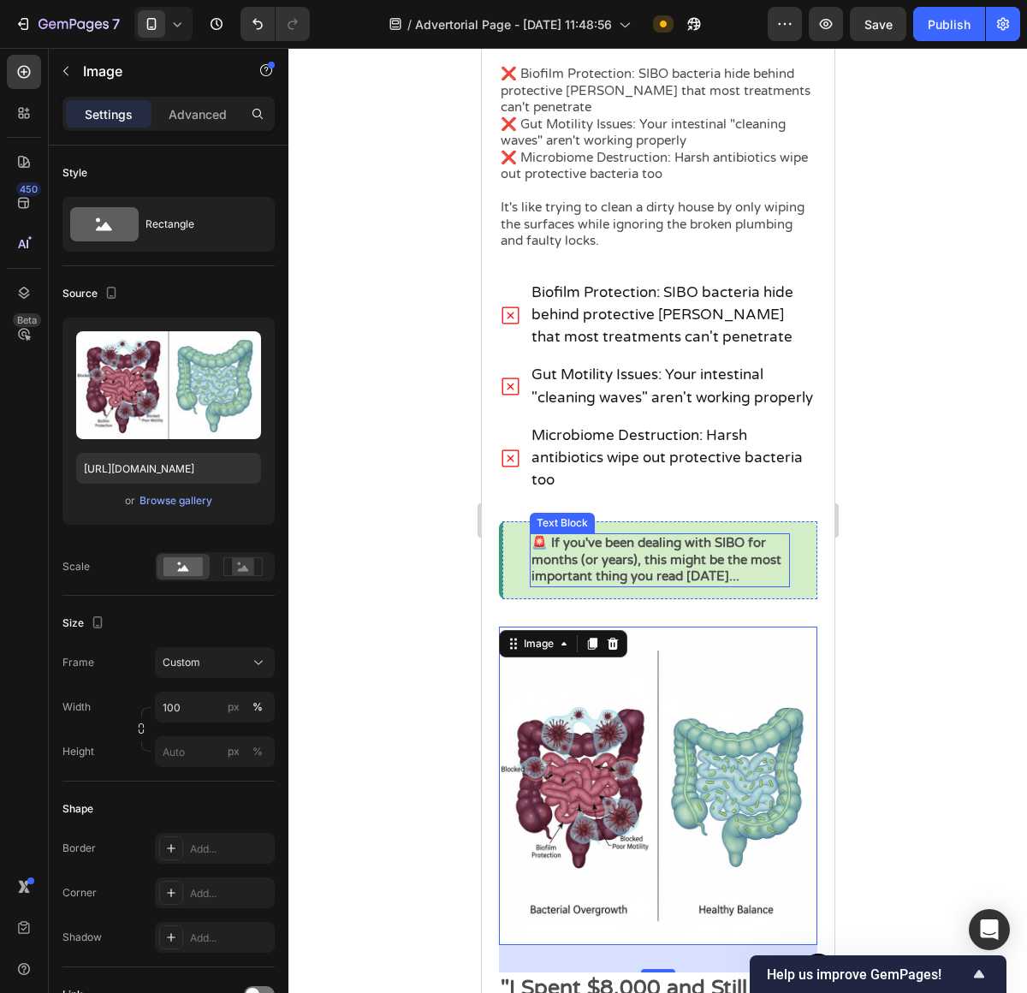
scroll to position [1774, 0]
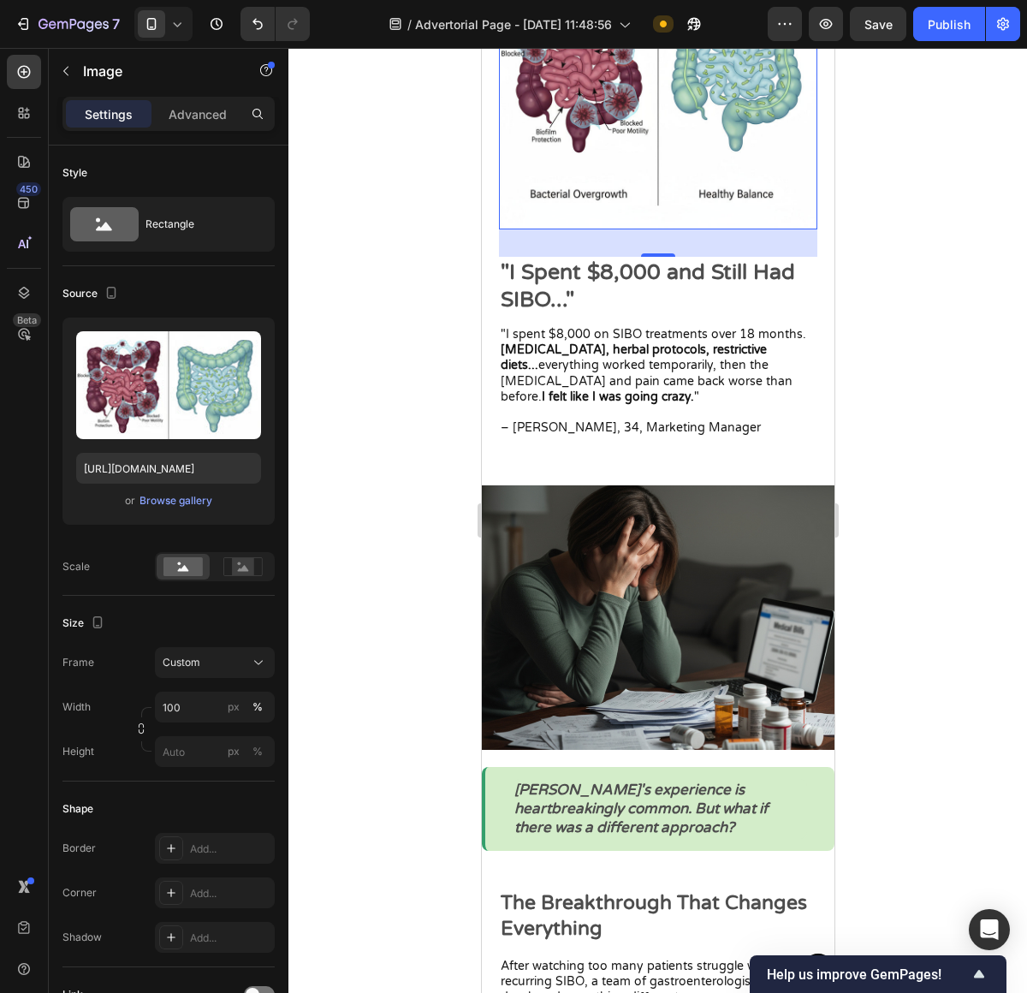
click at [903, 303] on div at bounding box center [657, 520] width 739 height 945
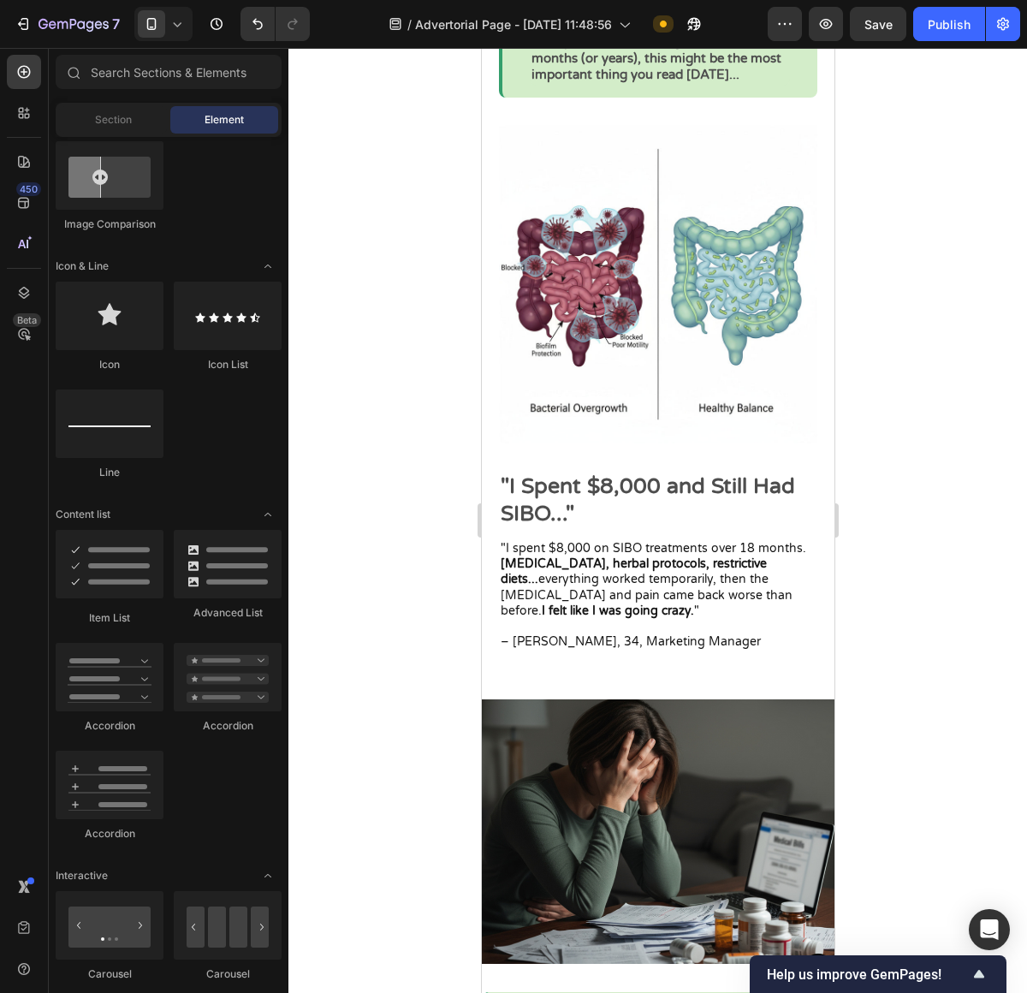
scroll to position [1532, 0]
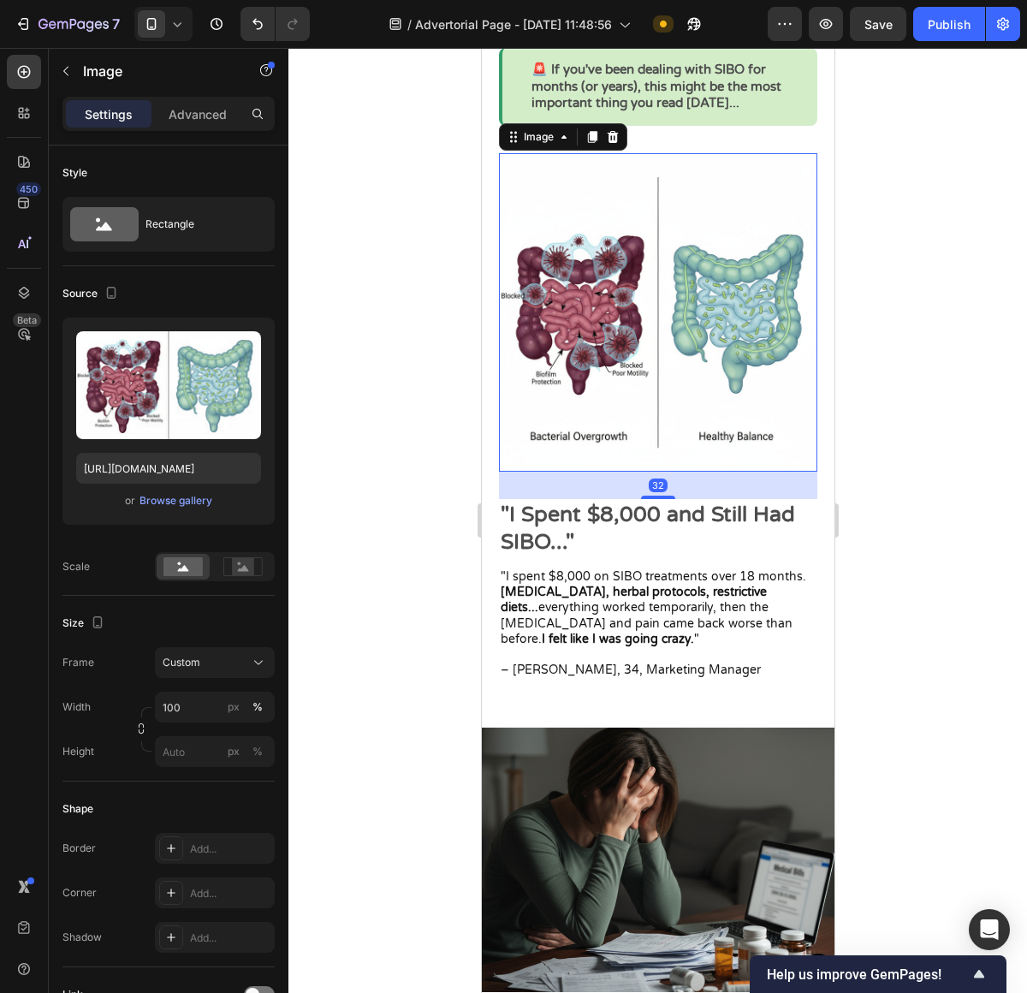
click at [624, 335] on img at bounding box center [657, 312] width 318 height 318
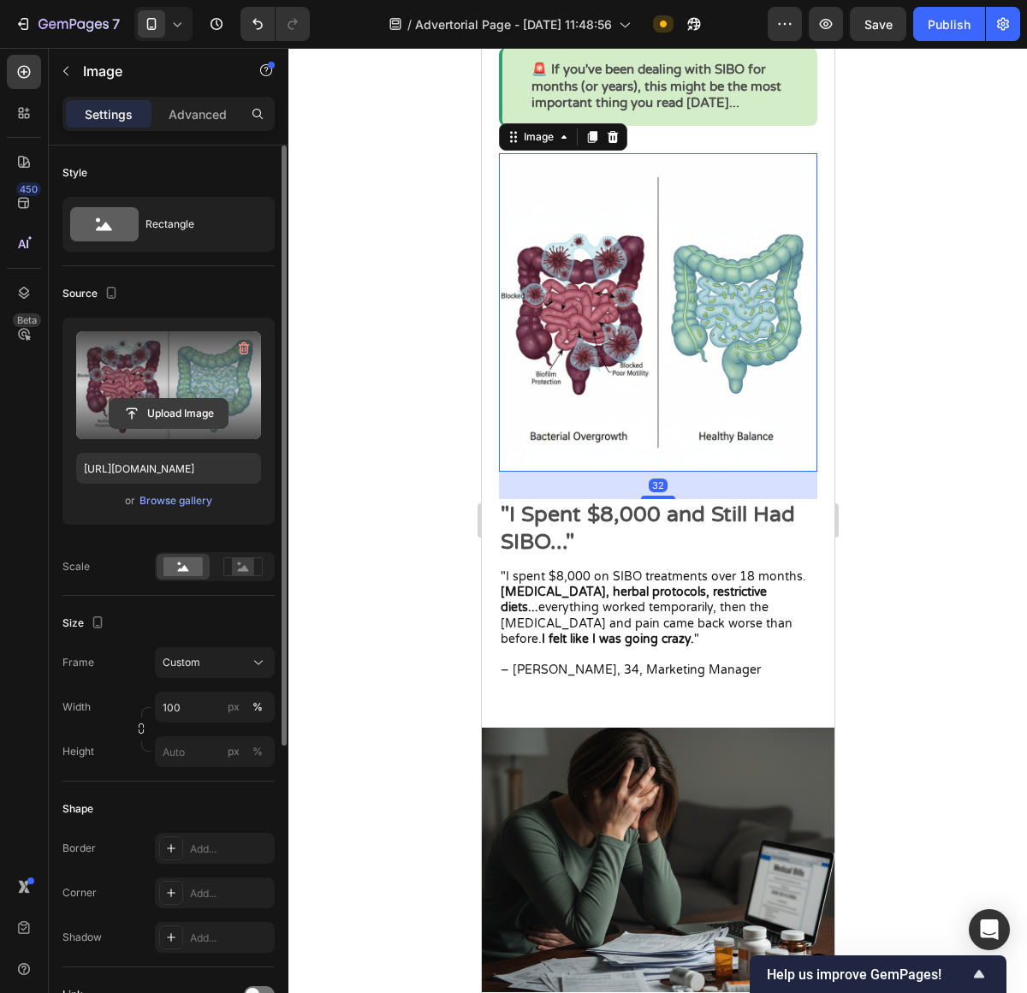
click at [161, 405] on input "file" at bounding box center [169, 413] width 118 height 29
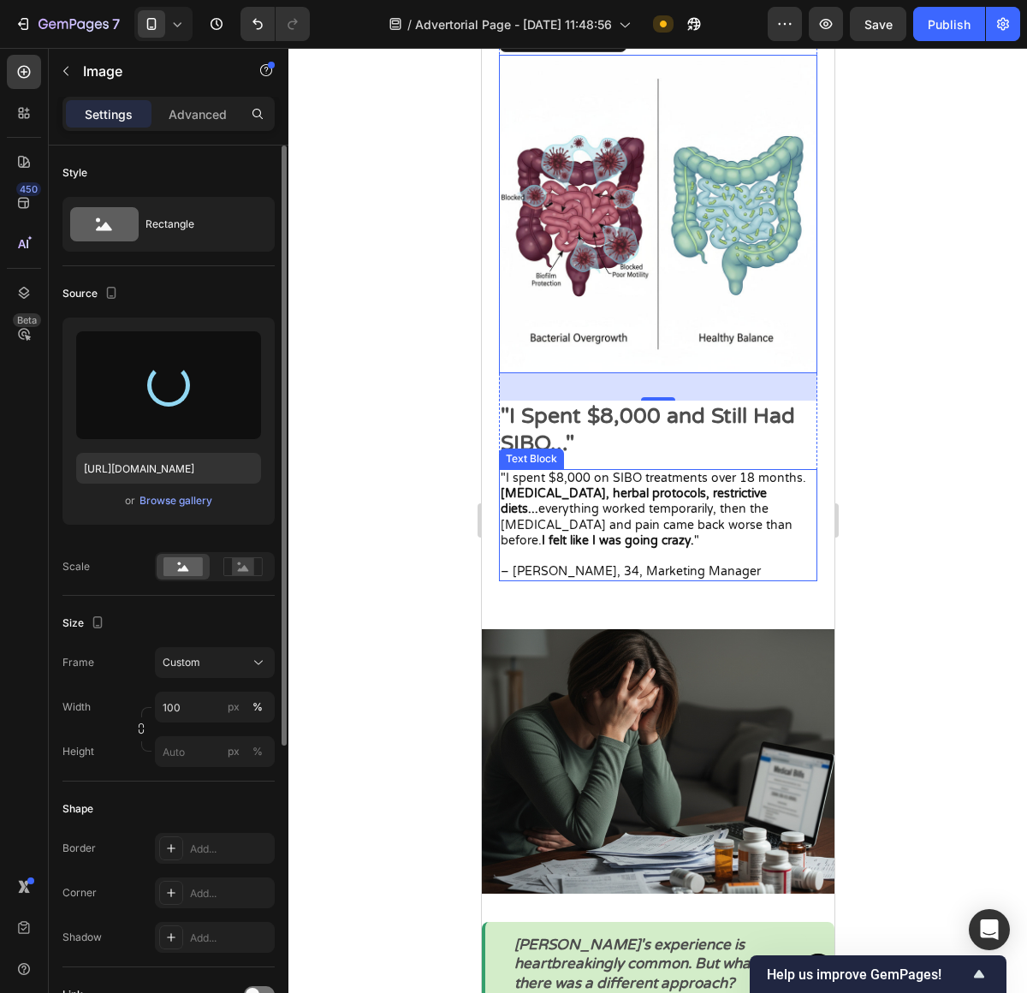
scroll to position [1635, 0]
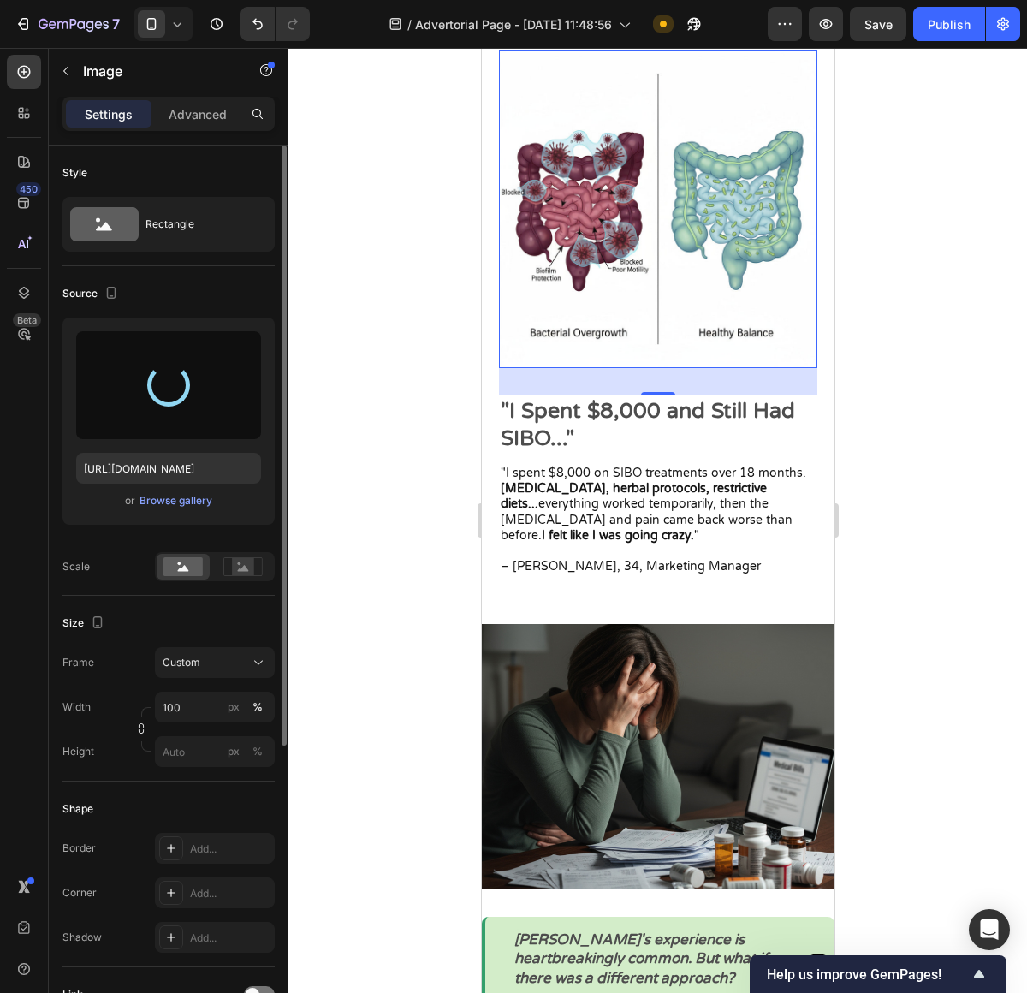
type input "https://cdn.shopify.com/s/files/1/0673/4944/6882/files/gempages_484072994692399…"
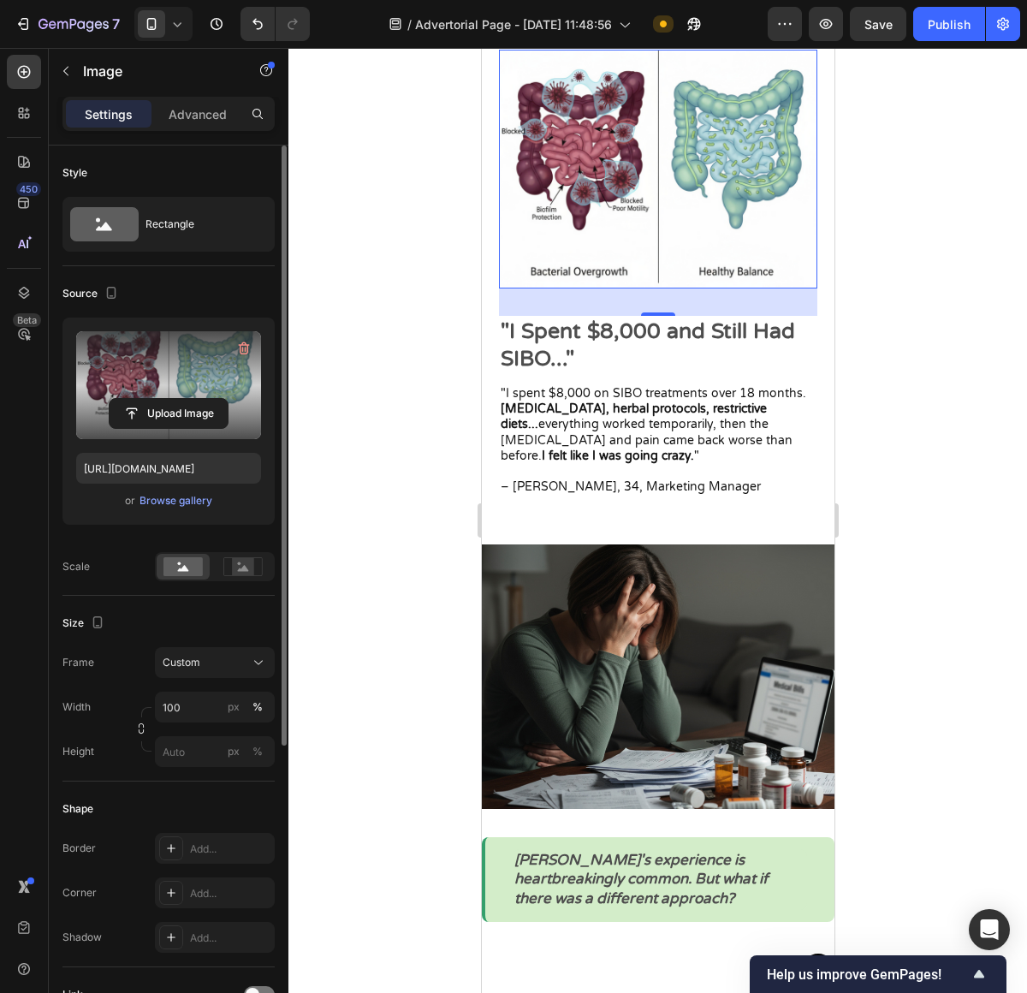
click at [677, 227] on img at bounding box center [657, 169] width 318 height 239
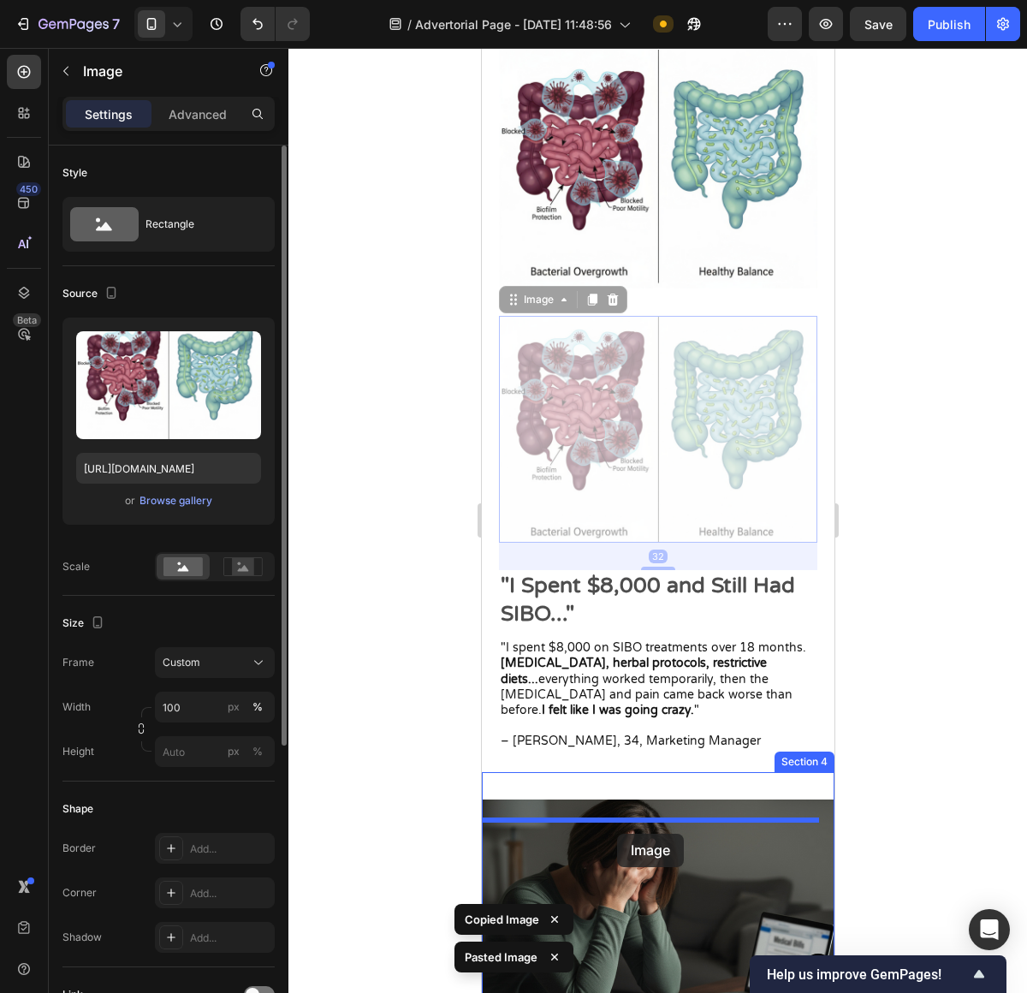
drag, startPoint x: 645, startPoint y: 448, endPoint x: 617, endPoint y: 834, distance: 386.2
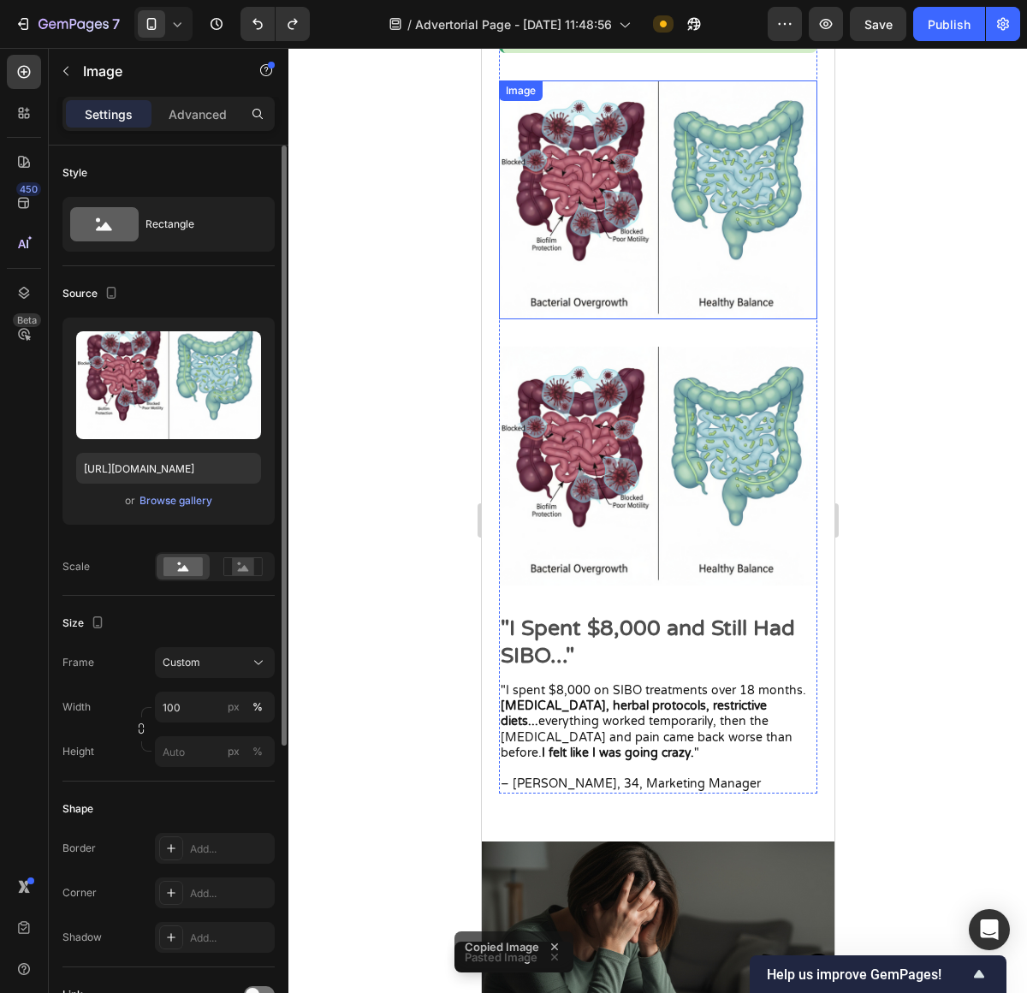
scroll to position [1602, 0]
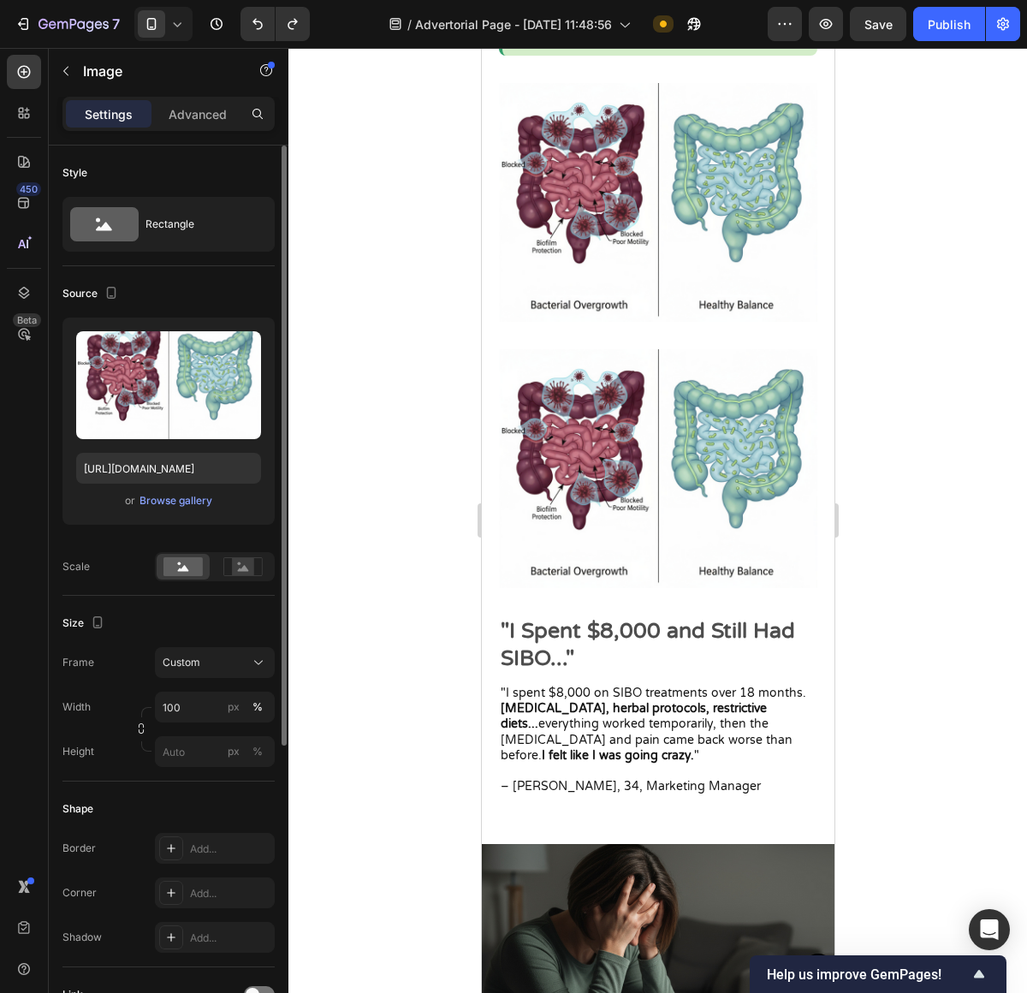
click at [628, 503] on img at bounding box center [657, 468] width 318 height 239
click at [780, 451] on img at bounding box center [657, 468] width 318 height 239
click at [965, 356] on div at bounding box center [657, 520] width 739 height 945
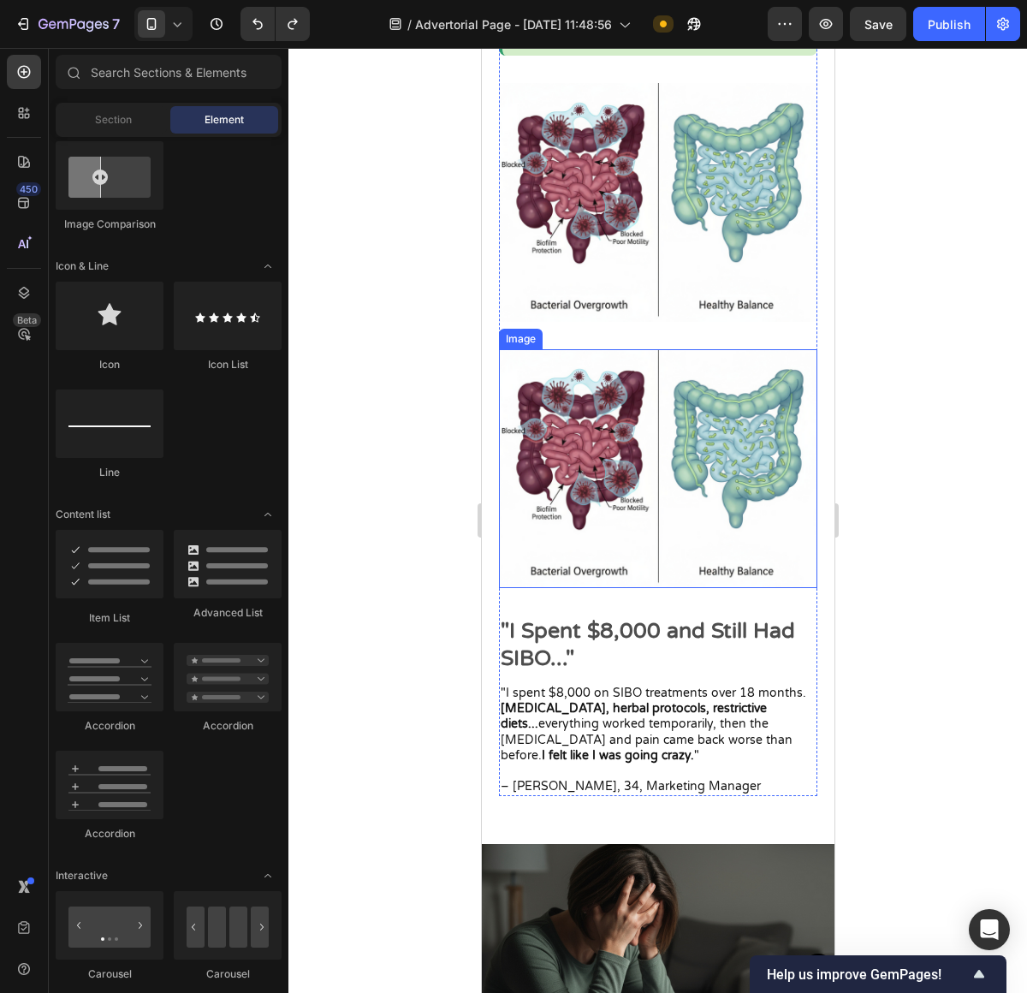
click at [665, 412] on img at bounding box center [657, 468] width 318 height 239
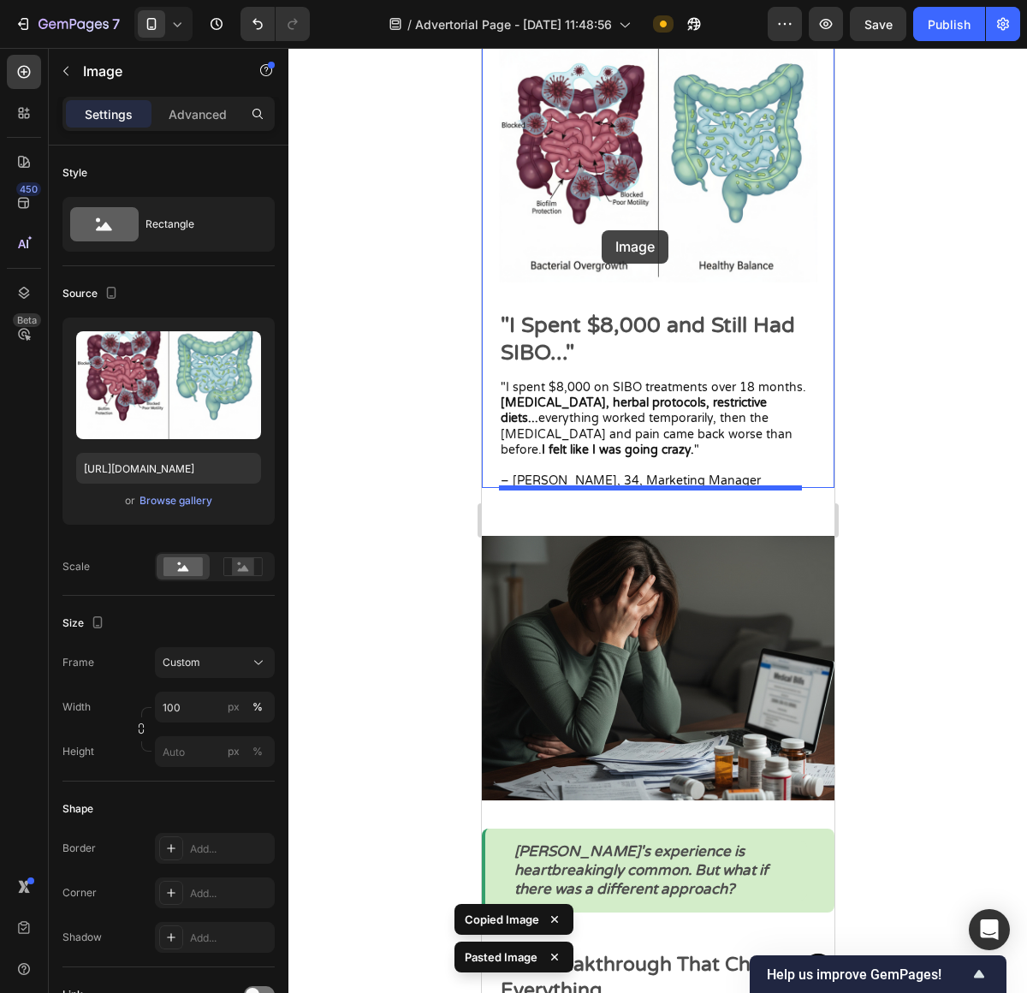
scroll to position [2154, 0]
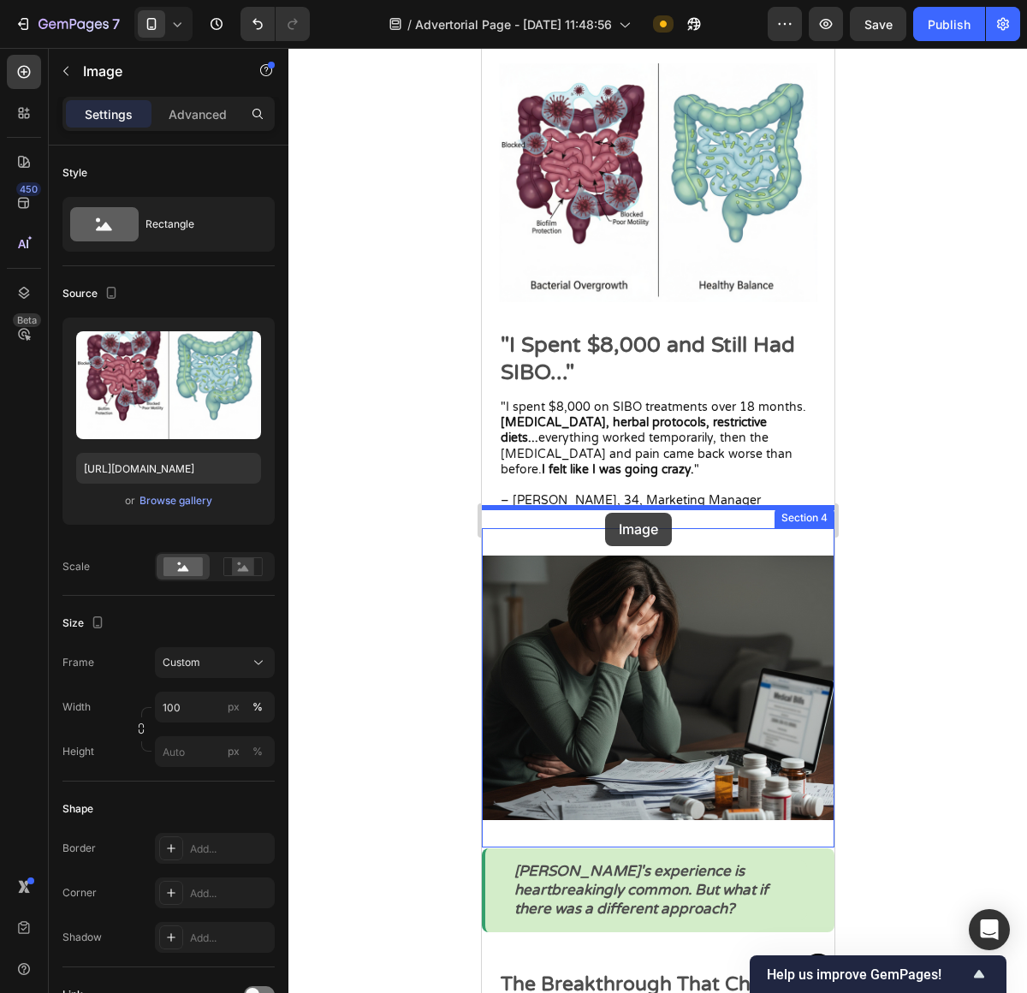
drag, startPoint x: 644, startPoint y: 540, endPoint x: 605, endPoint y: 513, distance: 47.3
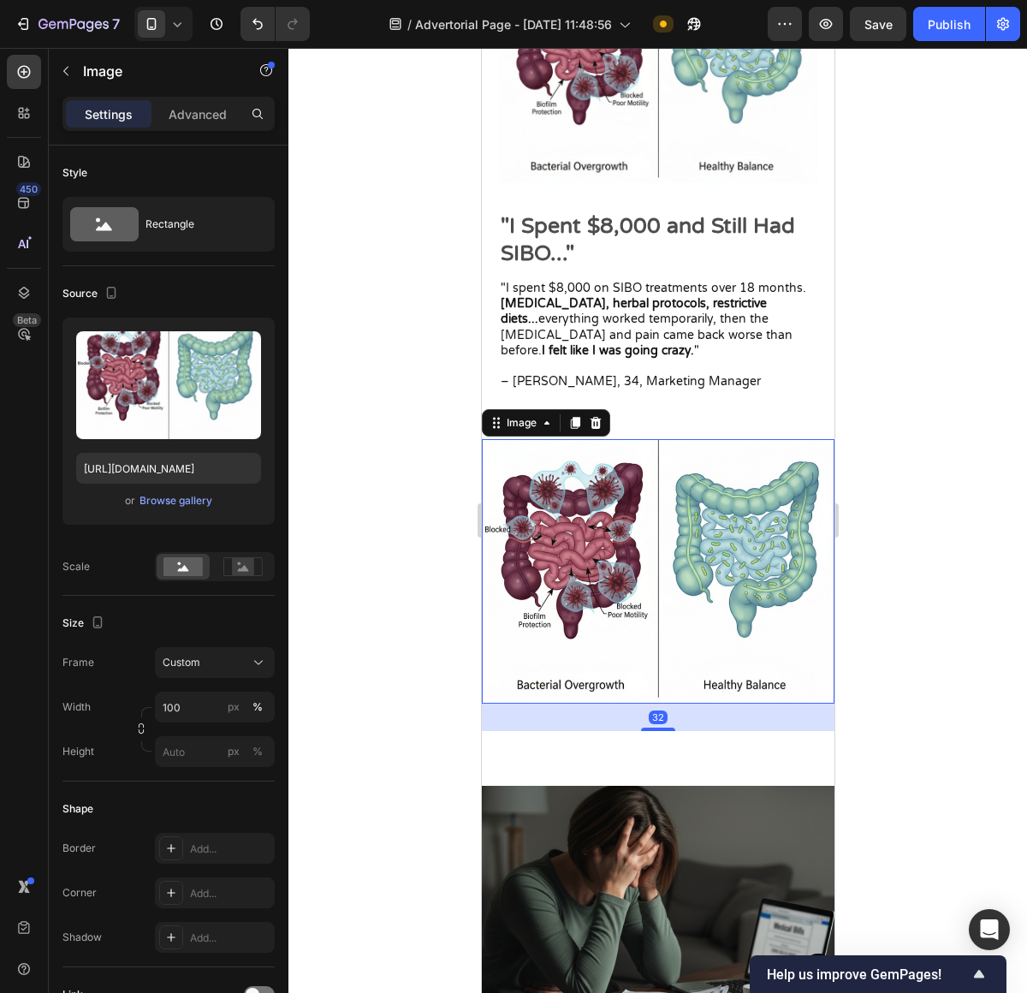
scroll to position [2152, 0]
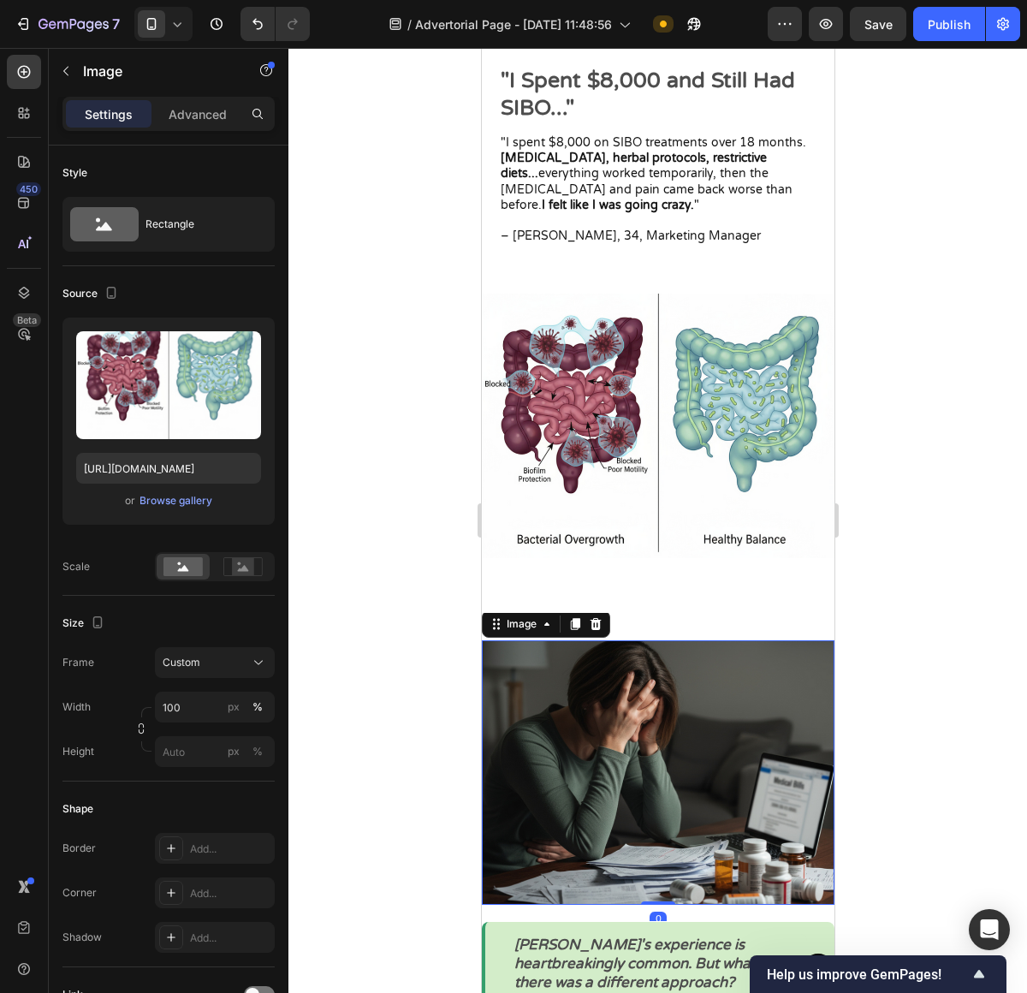
click at [604, 730] on img at bounding box center [657, 772] width 353 height 264
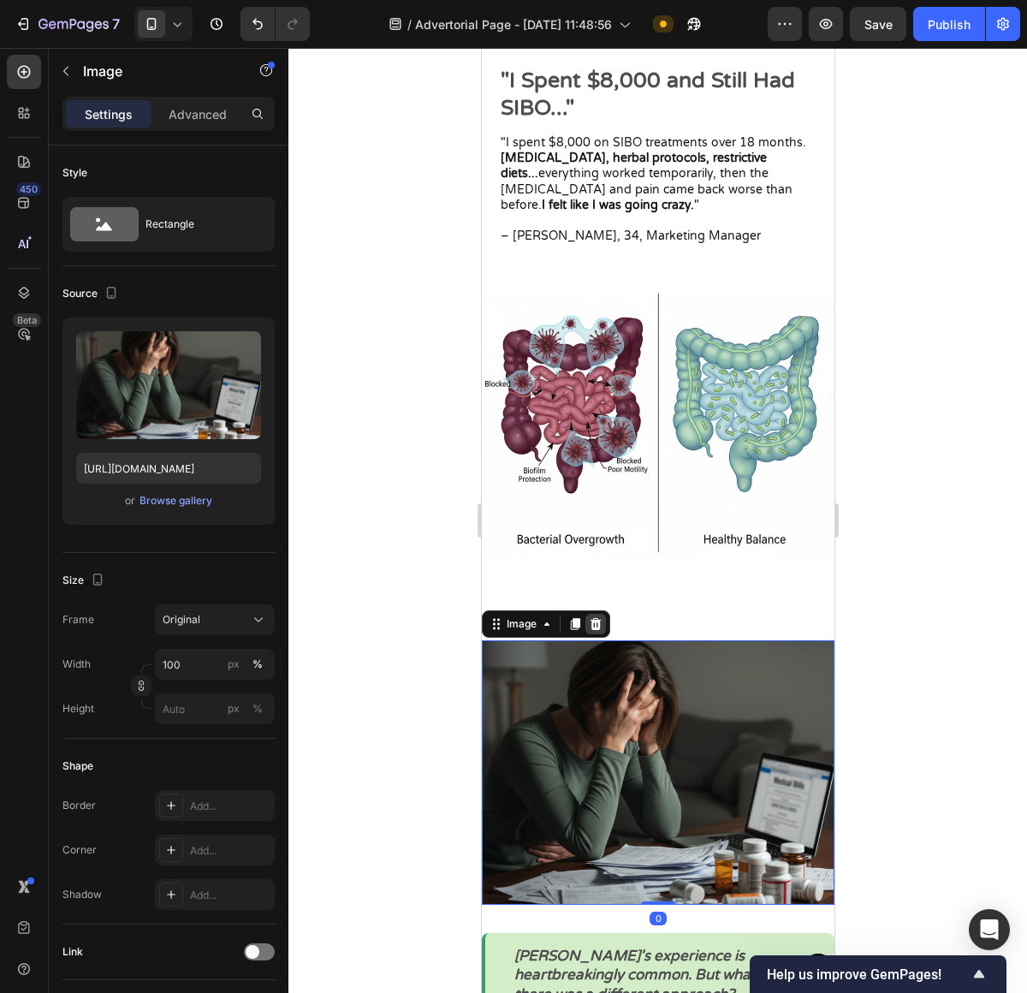
click at [592, 623] on icon at bounding box center [595, 624] width 11 height 12
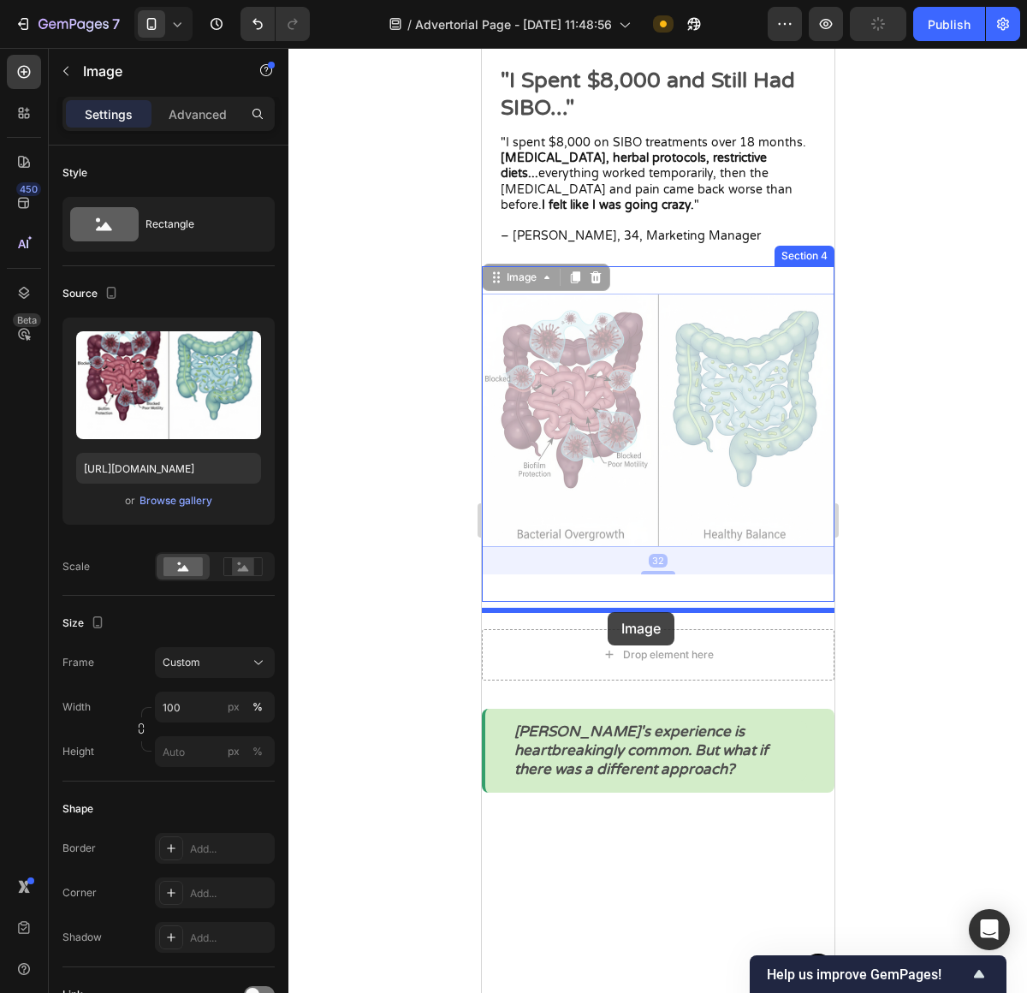
drag, startPoint x: 629, startPoint y: 414, endPoint x: 608, endPoint y: 611, distance: 198.0
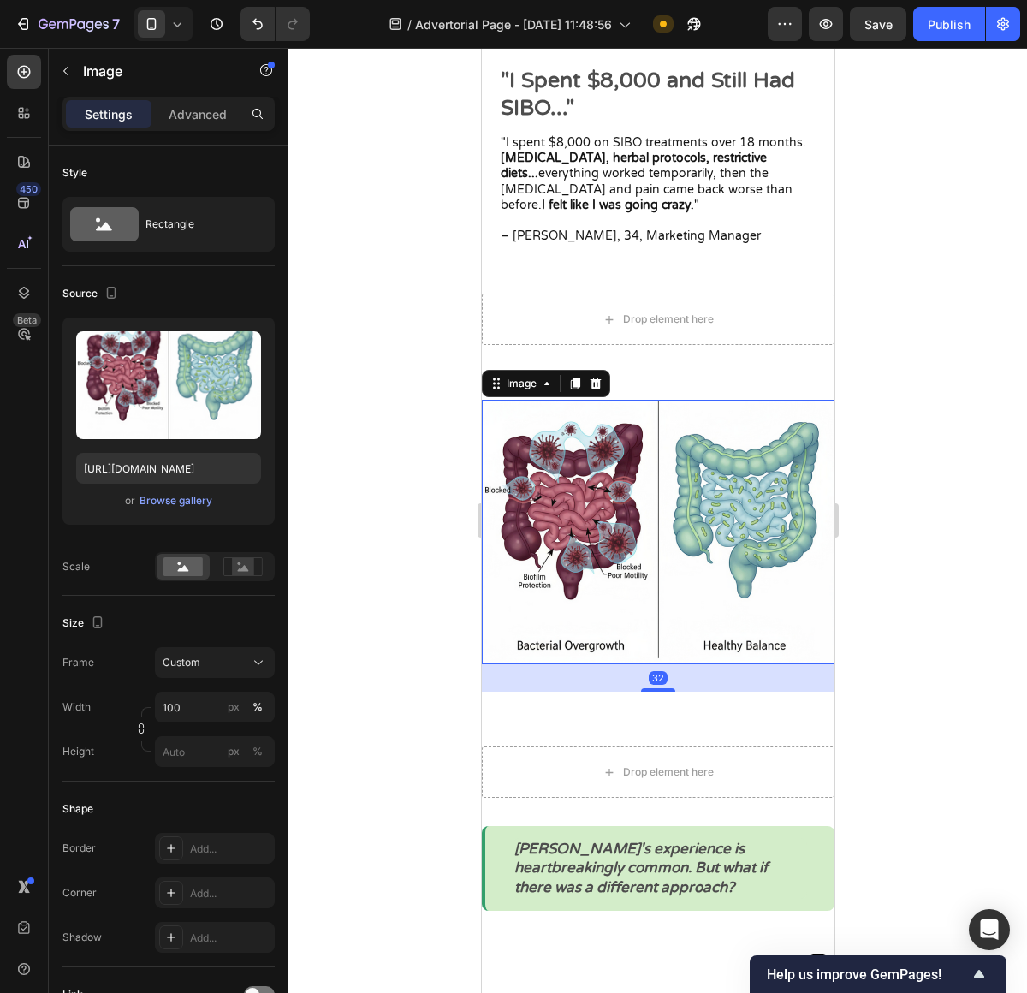
click at [863, 455] on div at bounding box center [657, 520] width 739 height 945
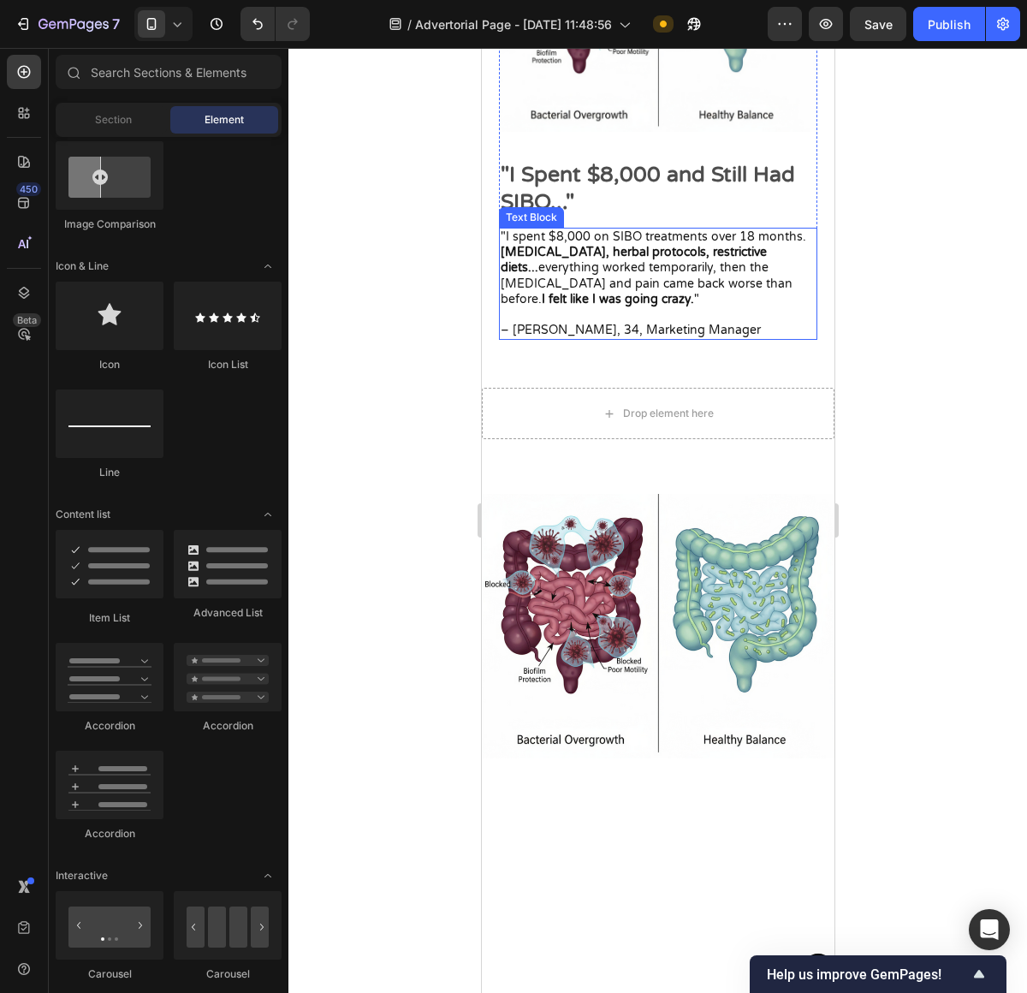
scroll to position [2175, 0]
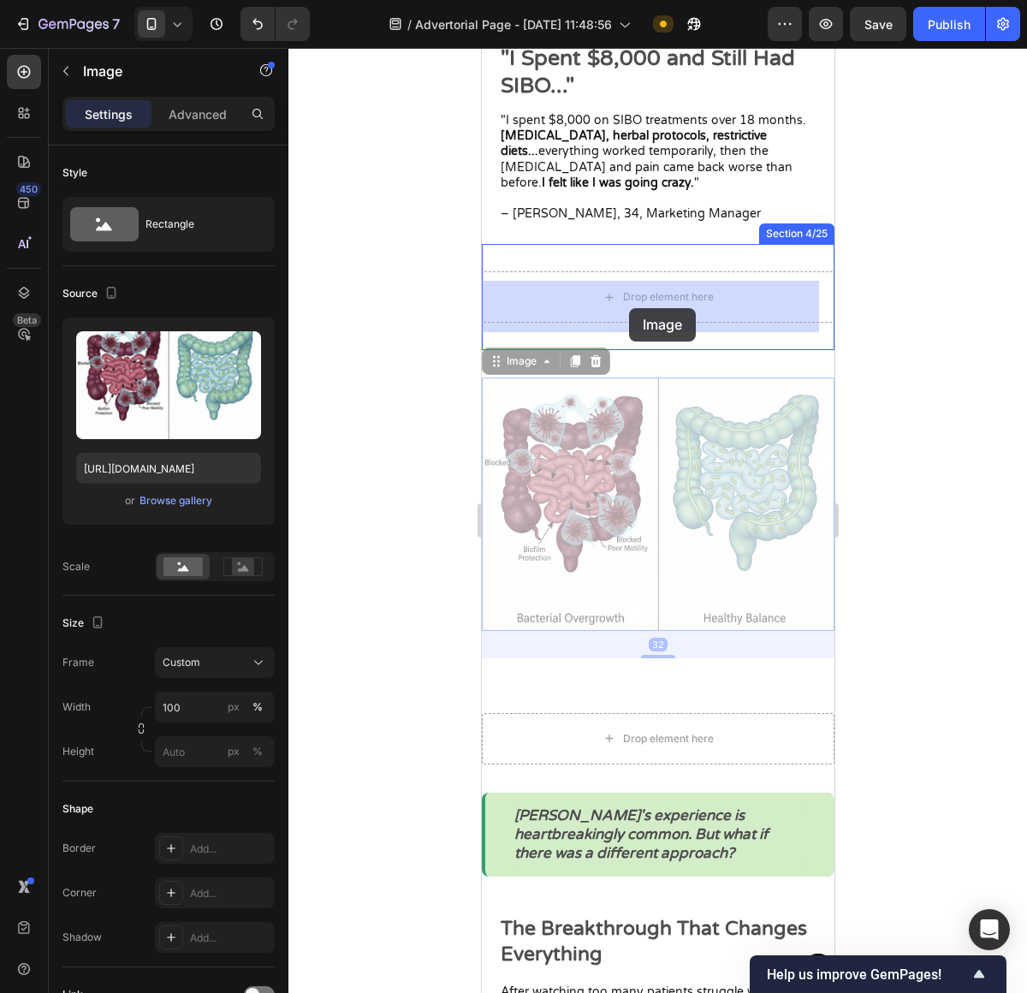
drag, startPoint x: 613, startPoint y: 434, endPoint x: 632, endPoint y: 300, distance: 134.8
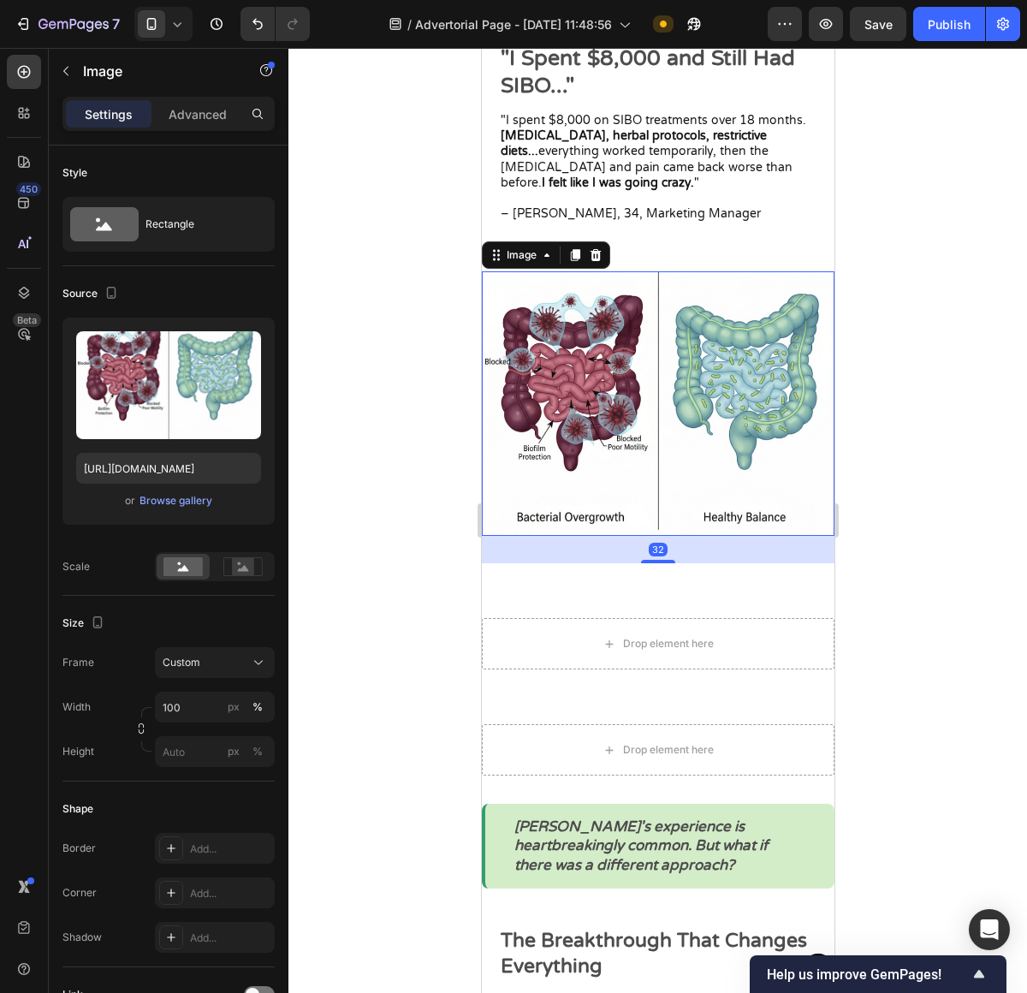
click at [906, 386] on div at bounding box center [657, 520] width 739 height 945
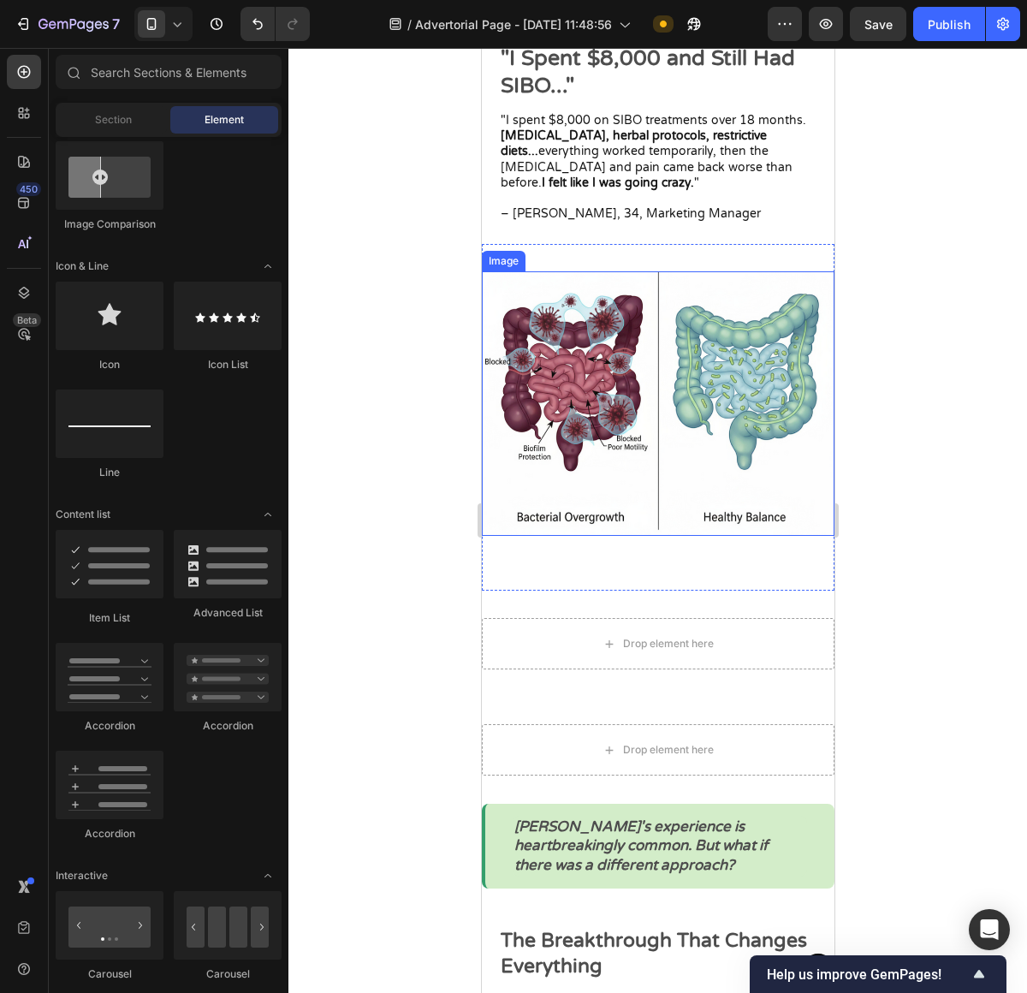
click at [715, 378] on img at bounding box center [657, 403] width 353 height 264
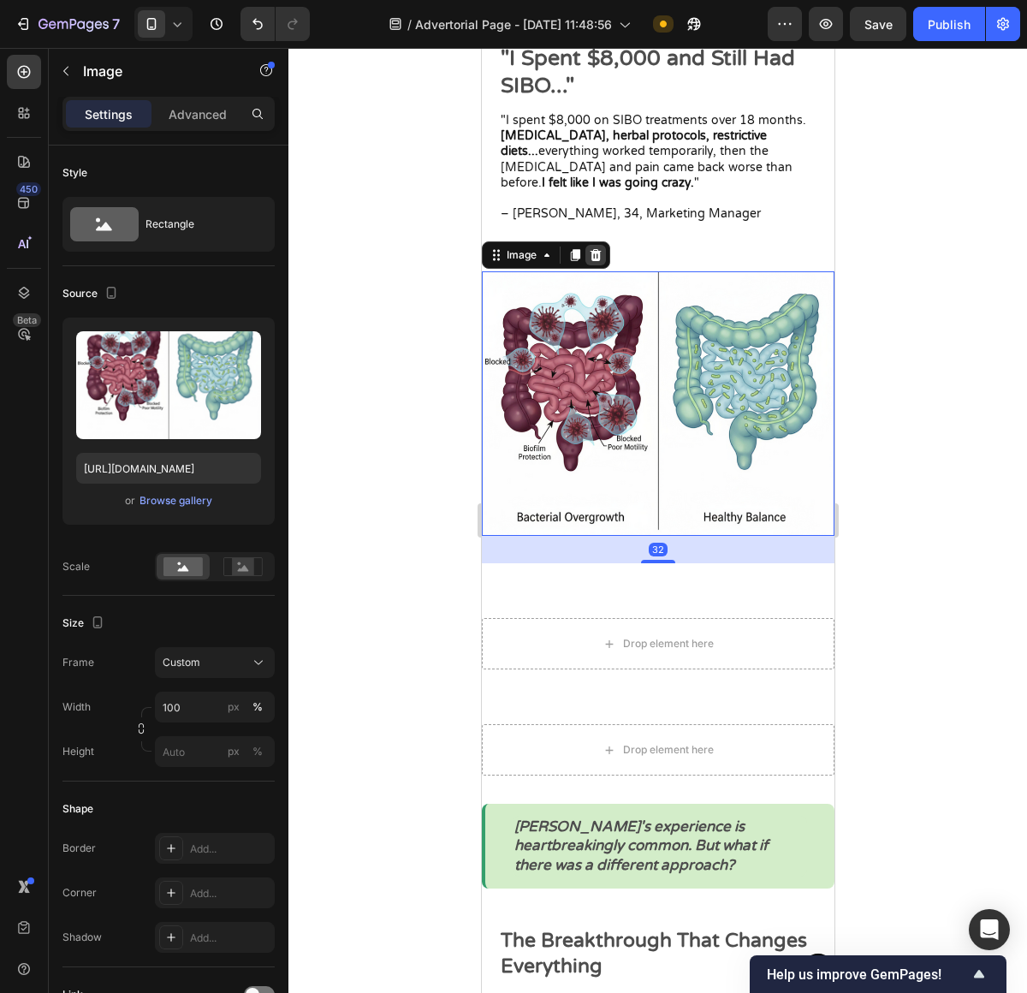
click at [602, 265] on div at bounding box center [595, 255] width 21 height 21
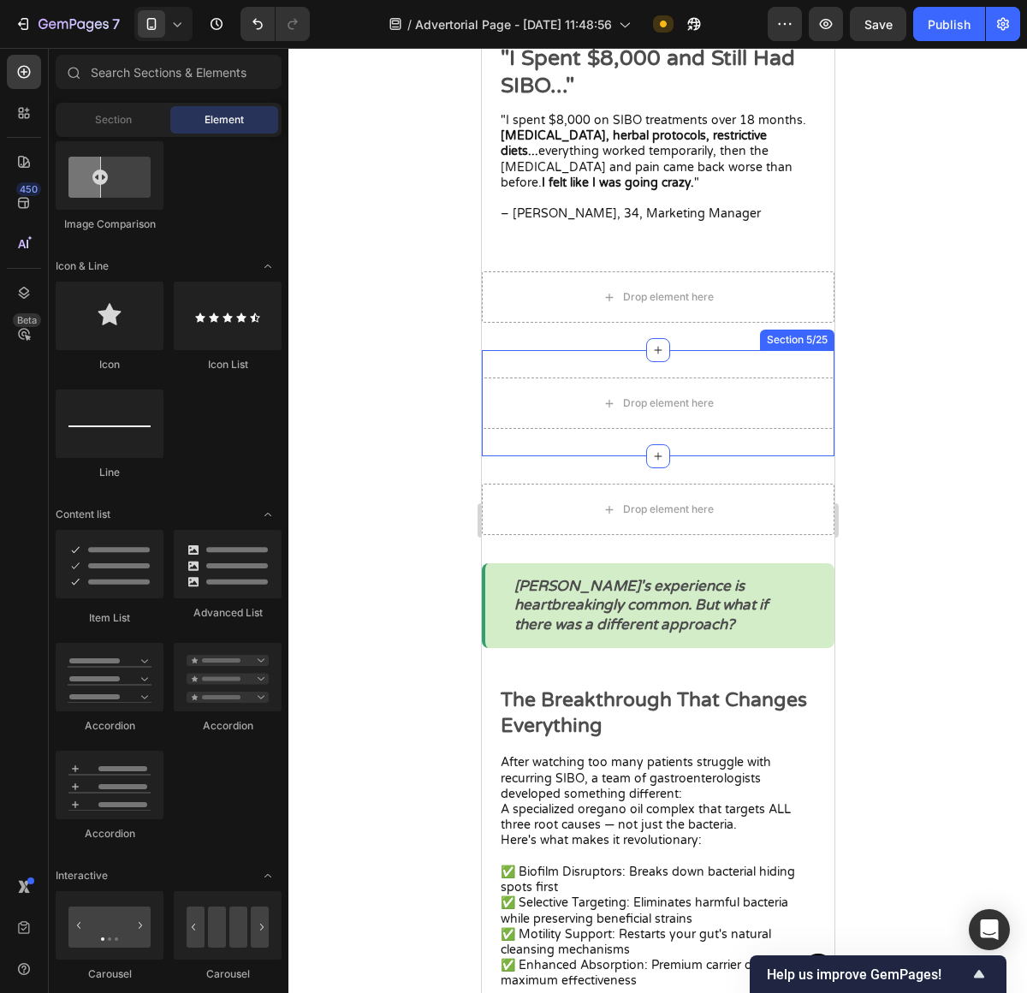
click at [709, 379] on div "Drop element here Section 5/25" at bounding box center [657, 403] width 353 height 106
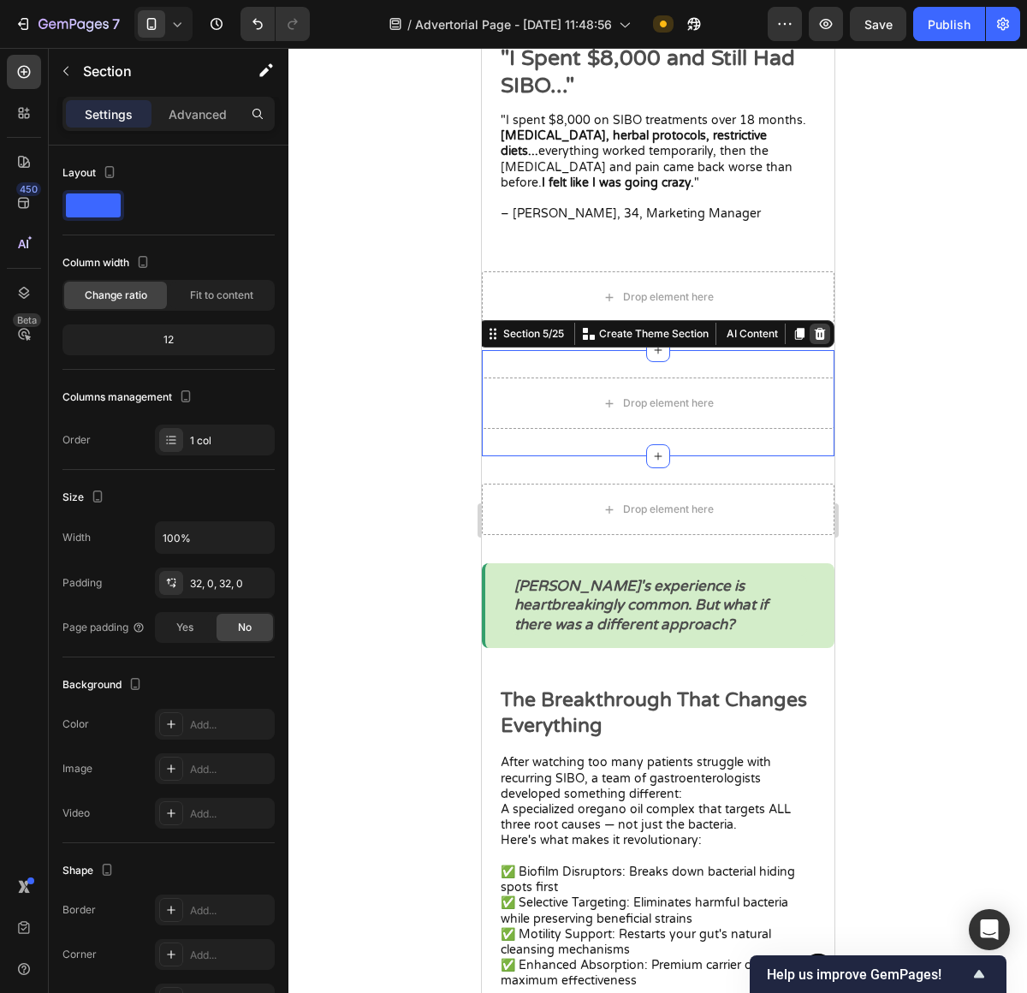
click at [812, 341] on icon at bounding box center [819, 334] width 14 height 14
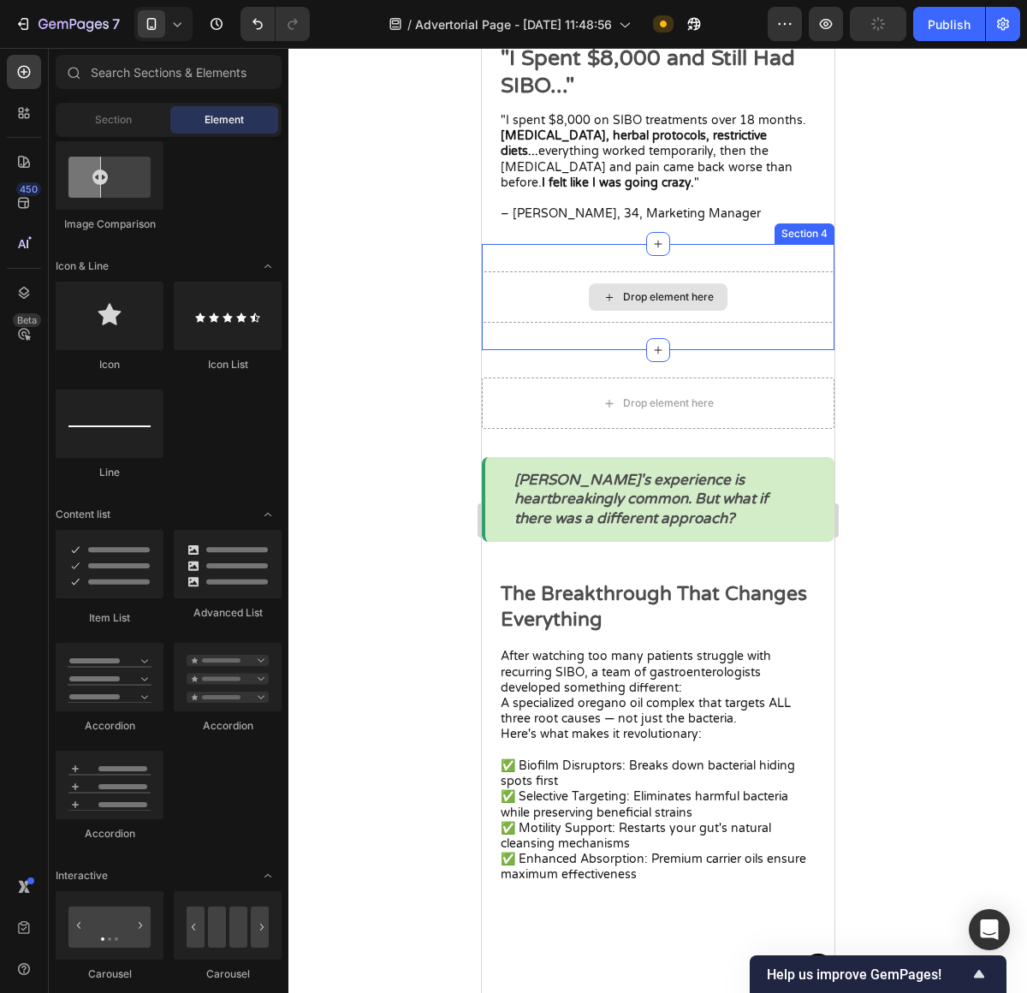
click at [735, 312] on div "Drop element here" at bounding box center [657, 296] width 353 height 51
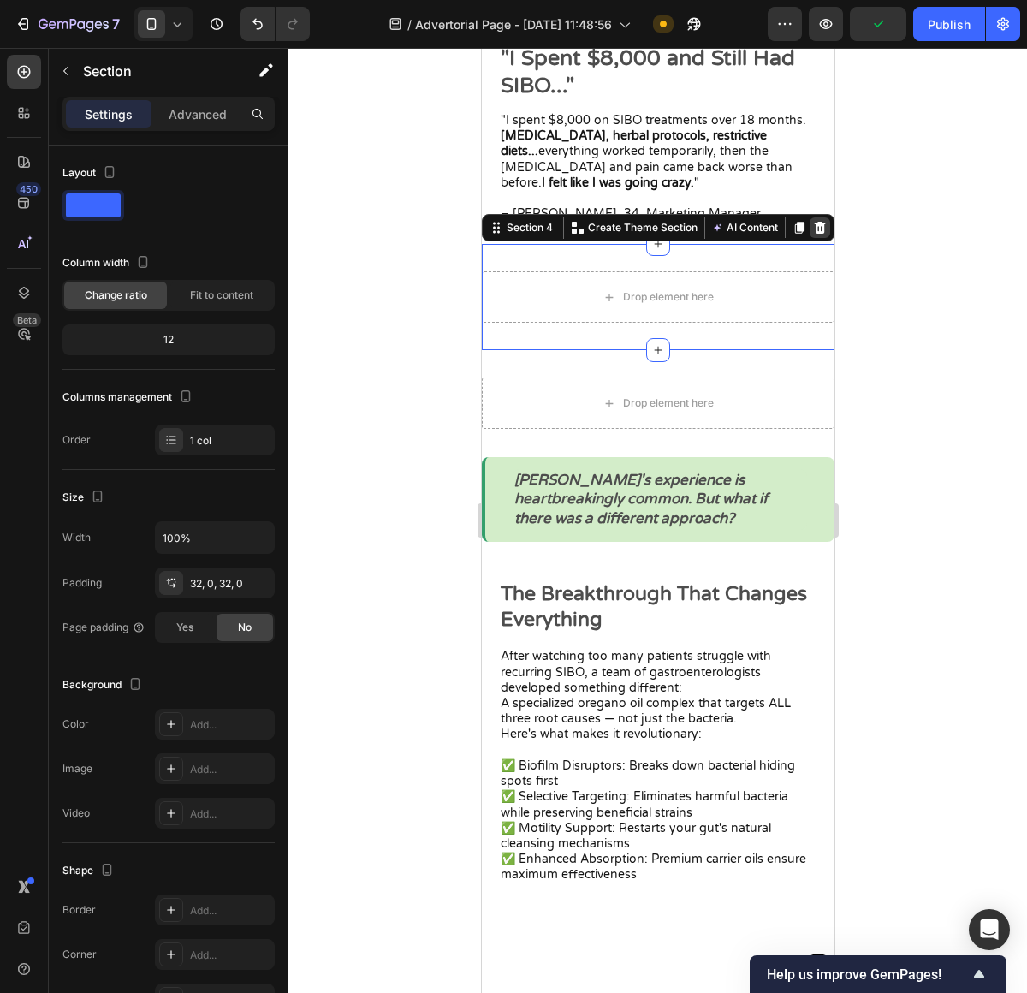
click at [812, 234] on icon at bounding box center [819, 228] width 14 height 14
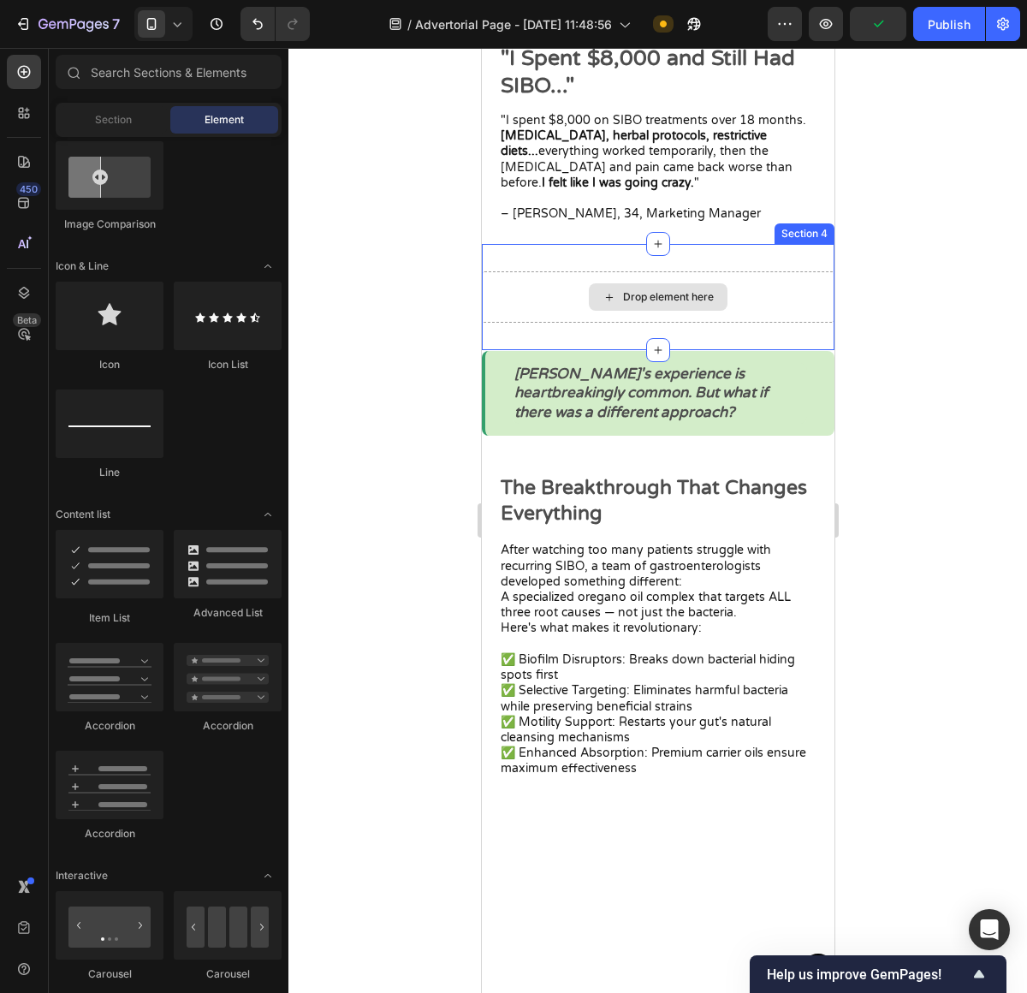
click at [686, 287] on div "Drop element here" at bounding box center [657, 296] width 353 height 51
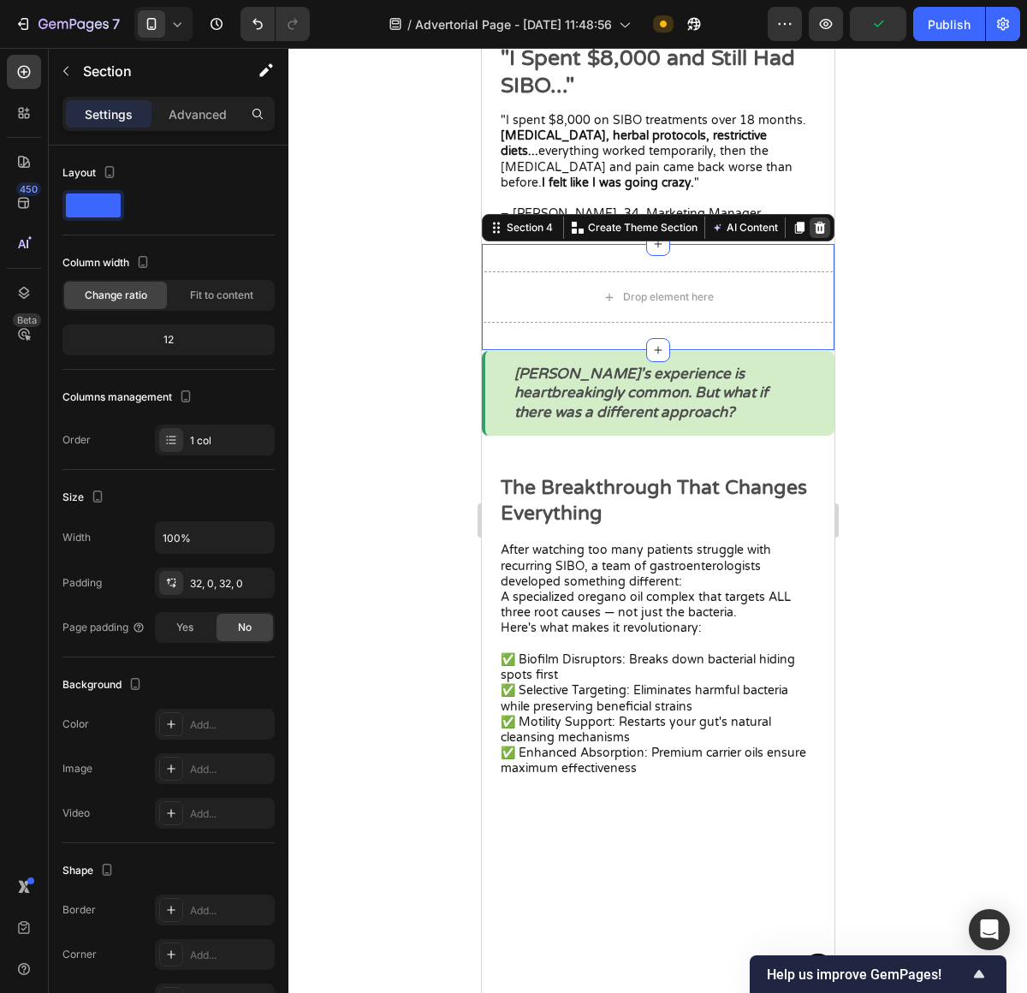
click at [814, 234] on icon at bounding box center [819, 228] width 11 height 12
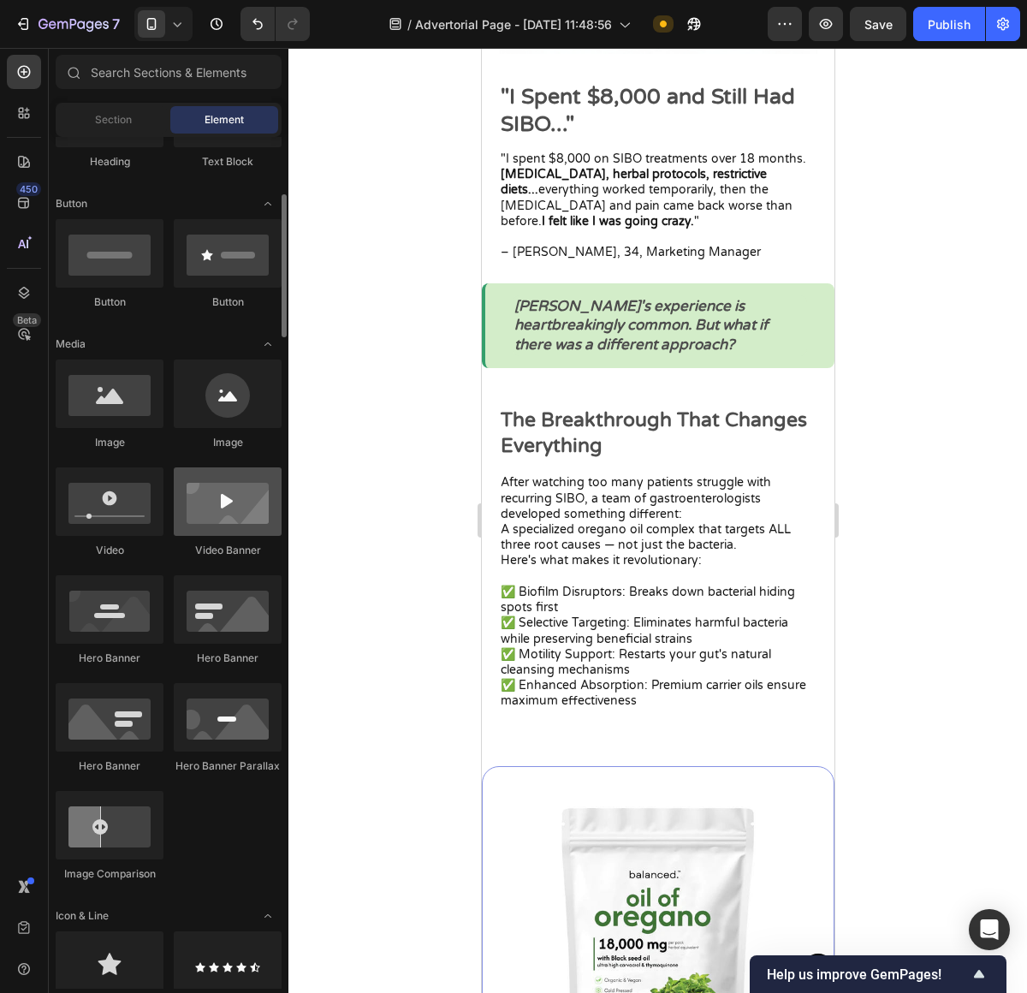
scroll to position [0, 0]
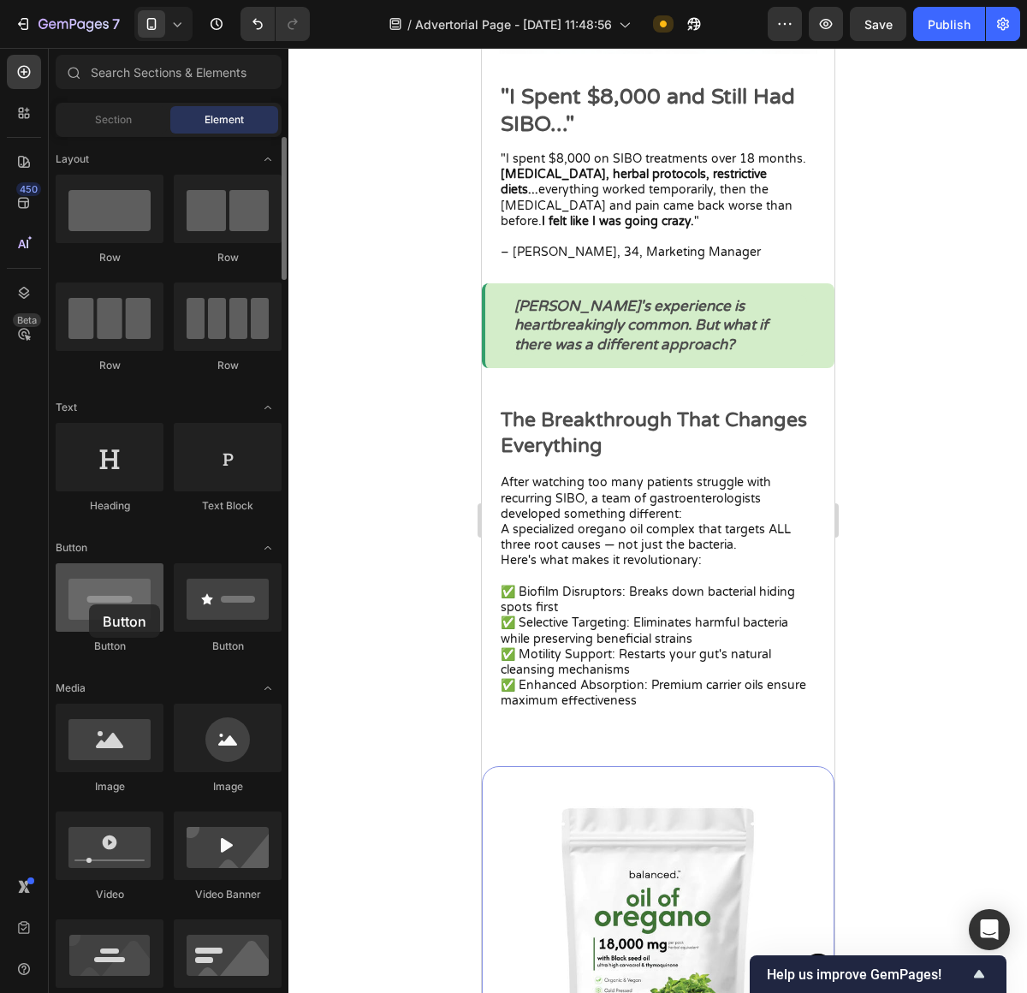
drag, startPoint x: 134, startPoint y: 607, endPoint x: 89, endPoint y: 604, distance: 45.4
click at [89, 604] on div at bounding box center [110, 597] width 108 height 68
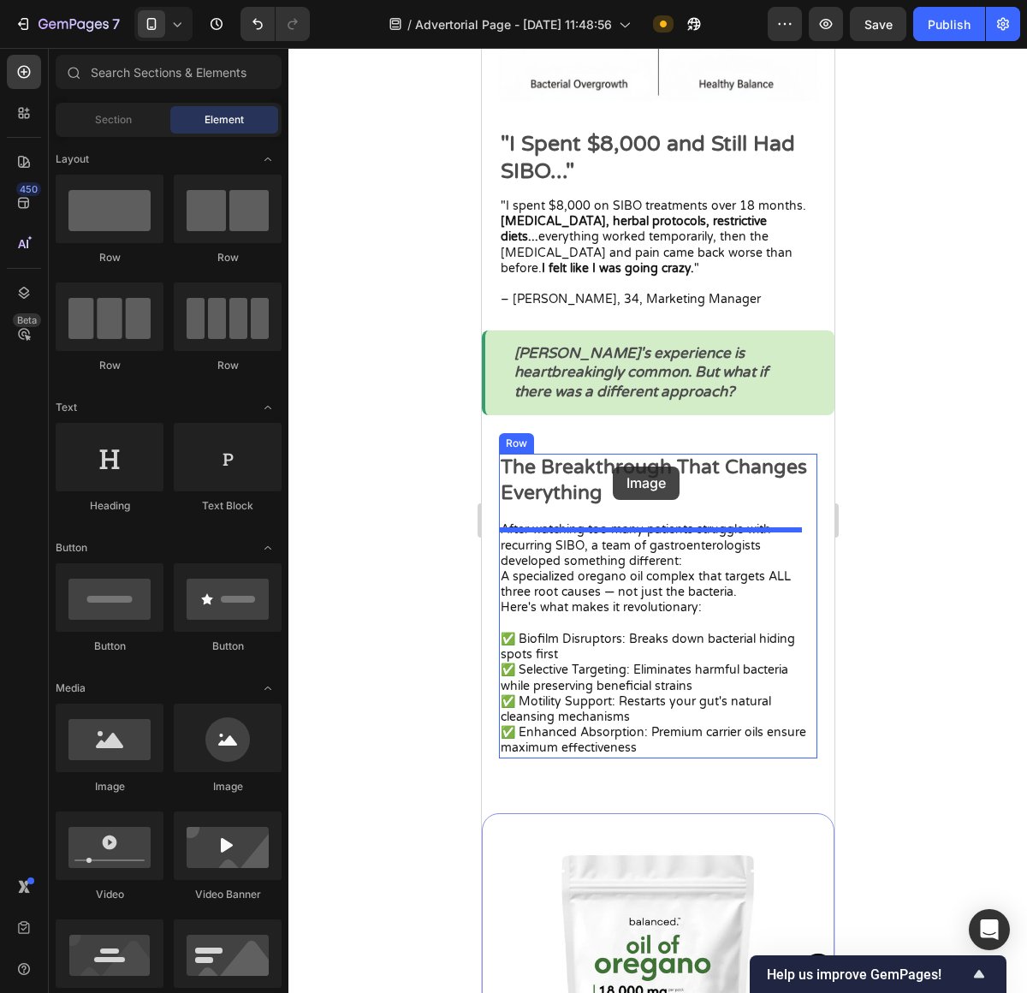
scroll to position [1928, 0]
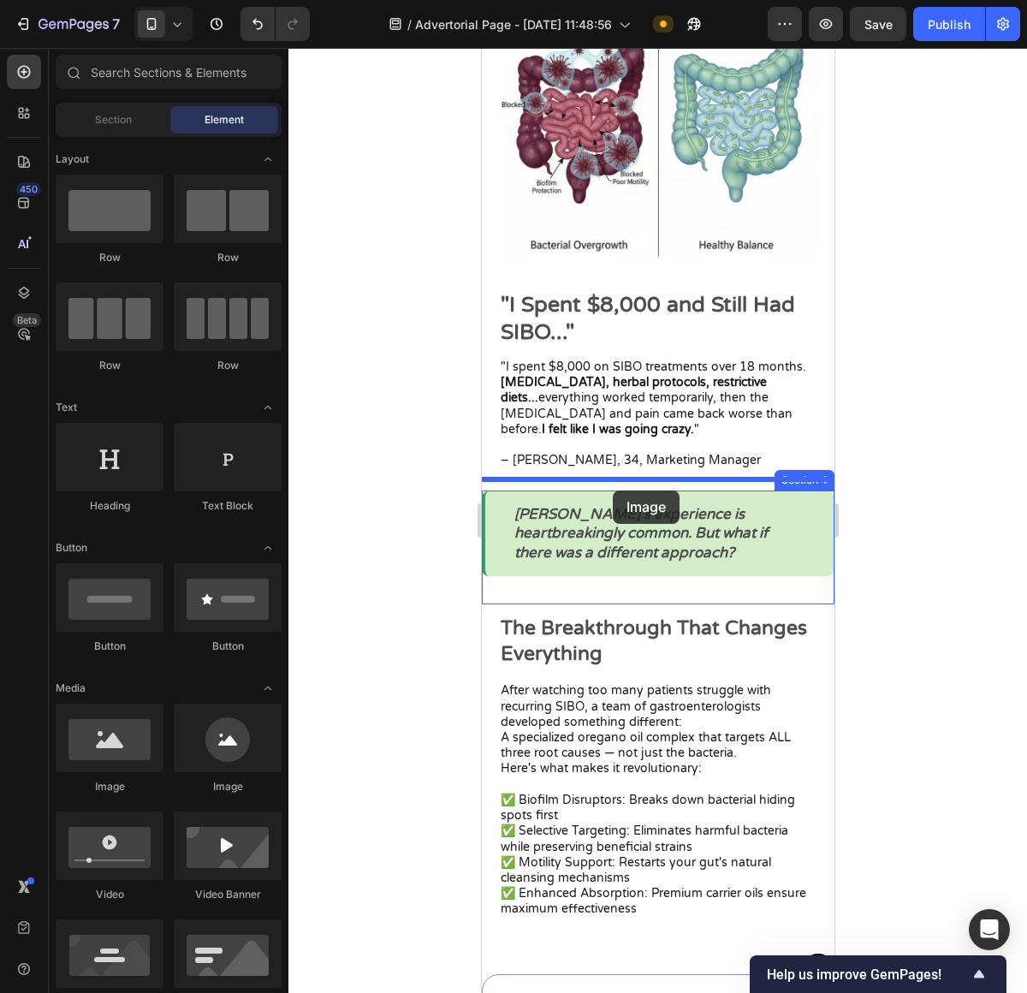
drag, startPoint x: 599, startPoint y: 797, endPoint x: 613, endPoint y: 490, distance: 306.7
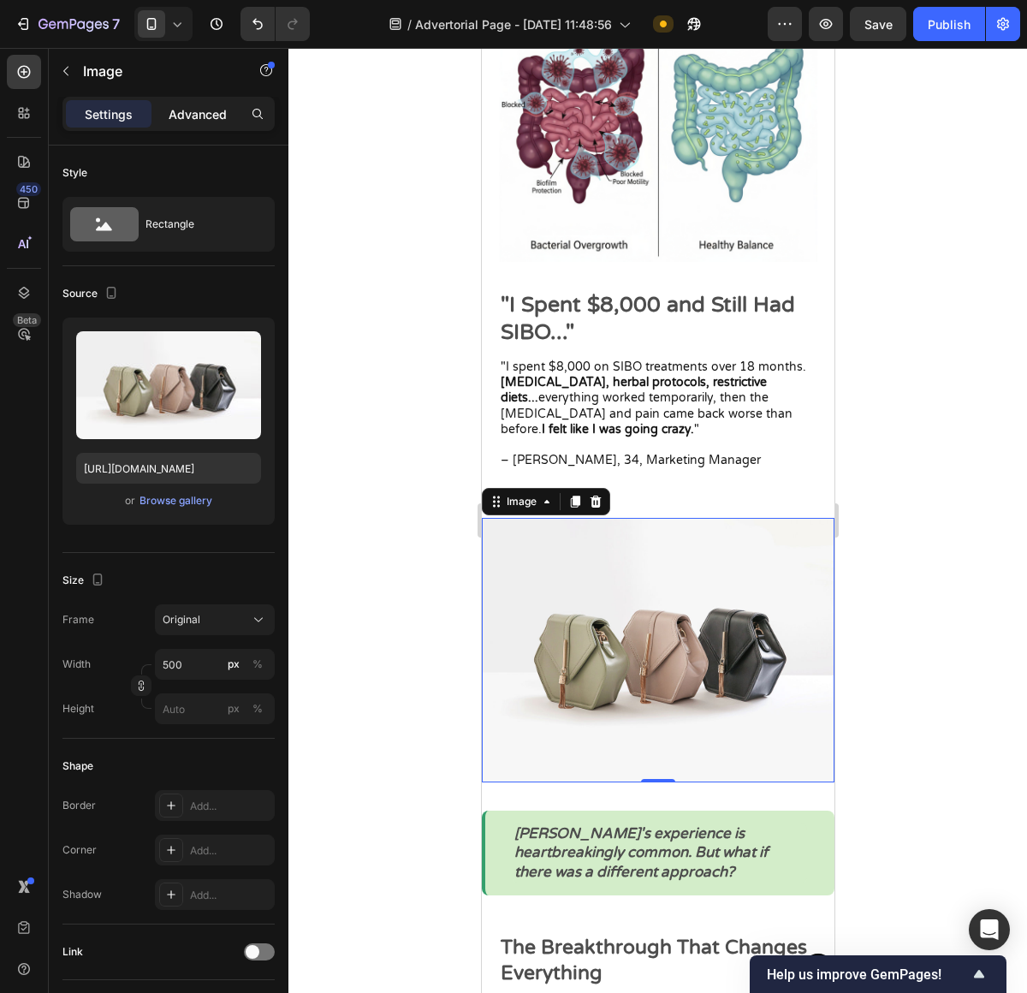
click at [191, 120] on p "Advanced" at bounding box center [198, 114] width 58 height 18
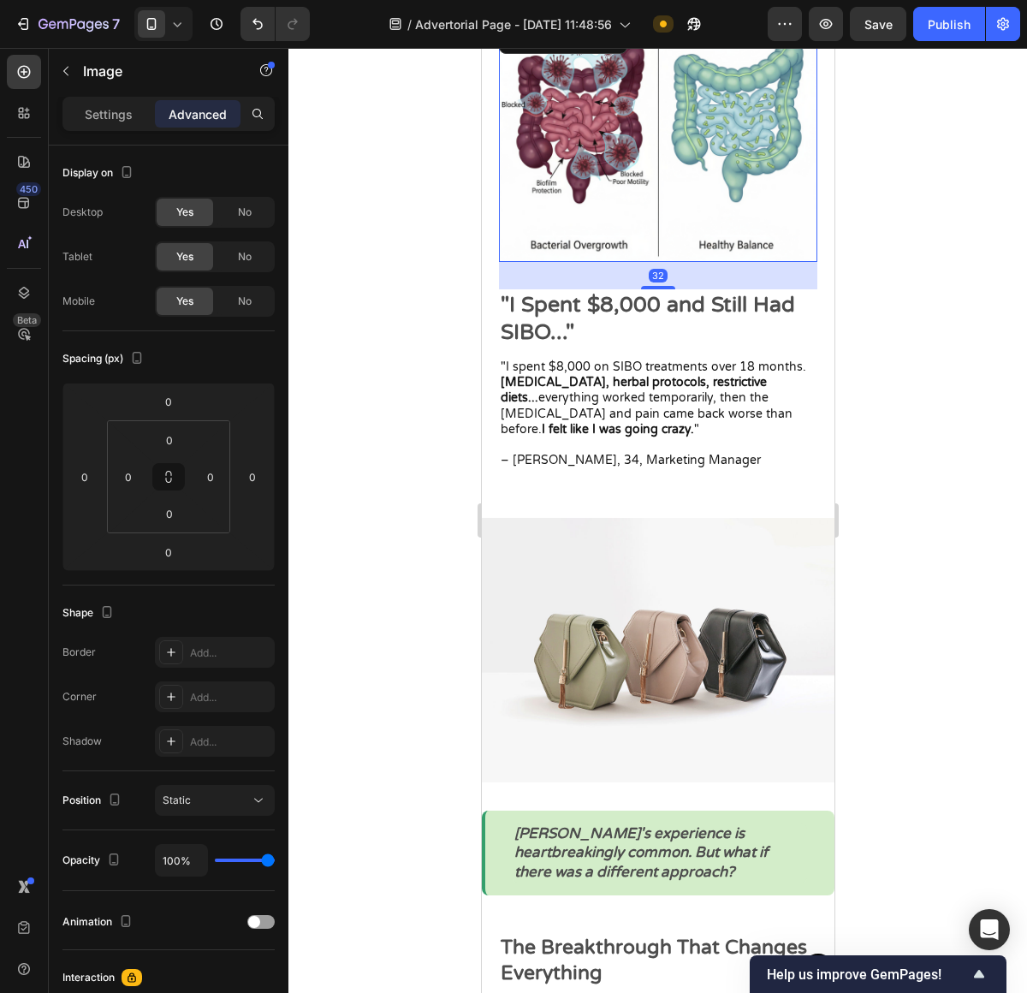
click at [614, 159] on img at bounding box center [657, 142] width 318 height 239
click at [603, 186] on img at bounding box center [657, 142] width 318 height 239
click at [881, 246] on div at bounding box center [657, 520] width 739 height 945
click at [651, 222] on img at bounding box center [657, 142] width 318 height 239
click at [639, 656] on img at bounding box center [657, 650] width 353 height 264
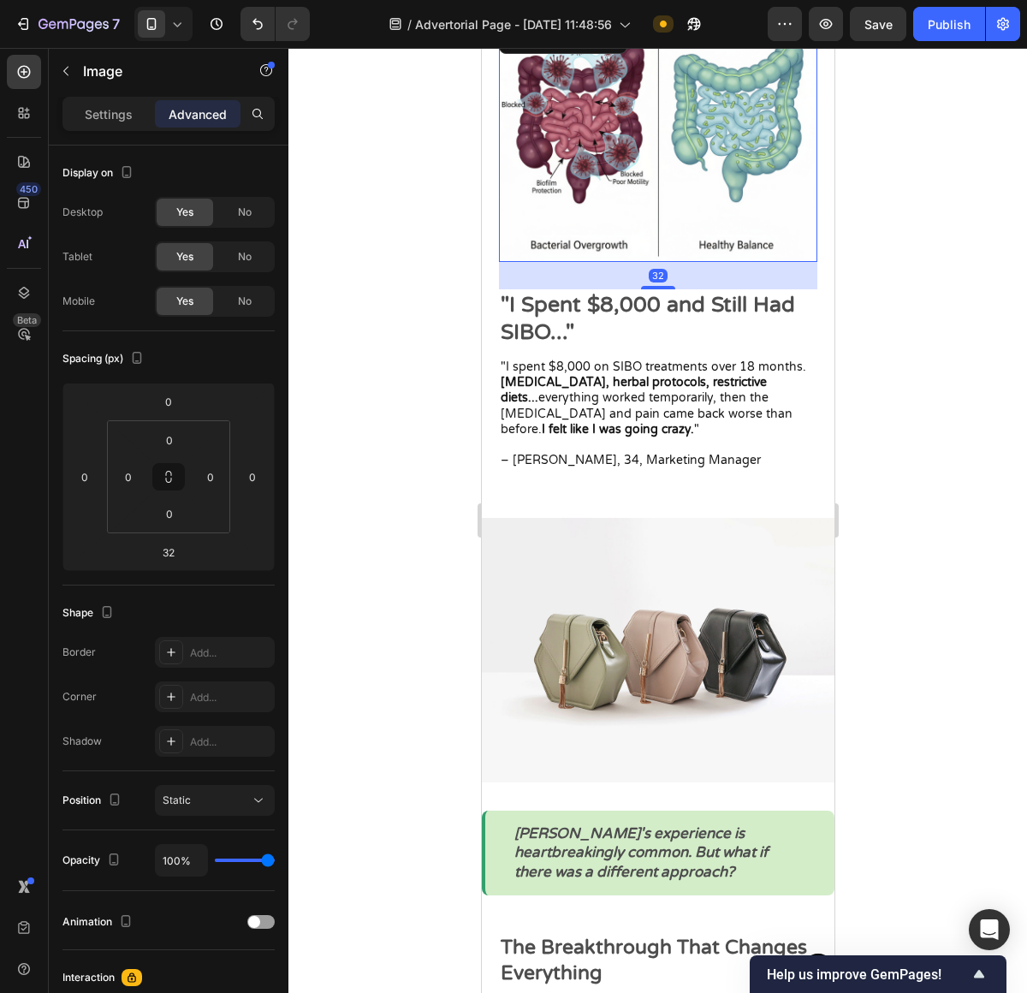
click at [672, 216] on img at bounding box center [657, 142] width 318 height 239
click at [611, 612] on img at bounding box center [657, 650] width 353 height 264
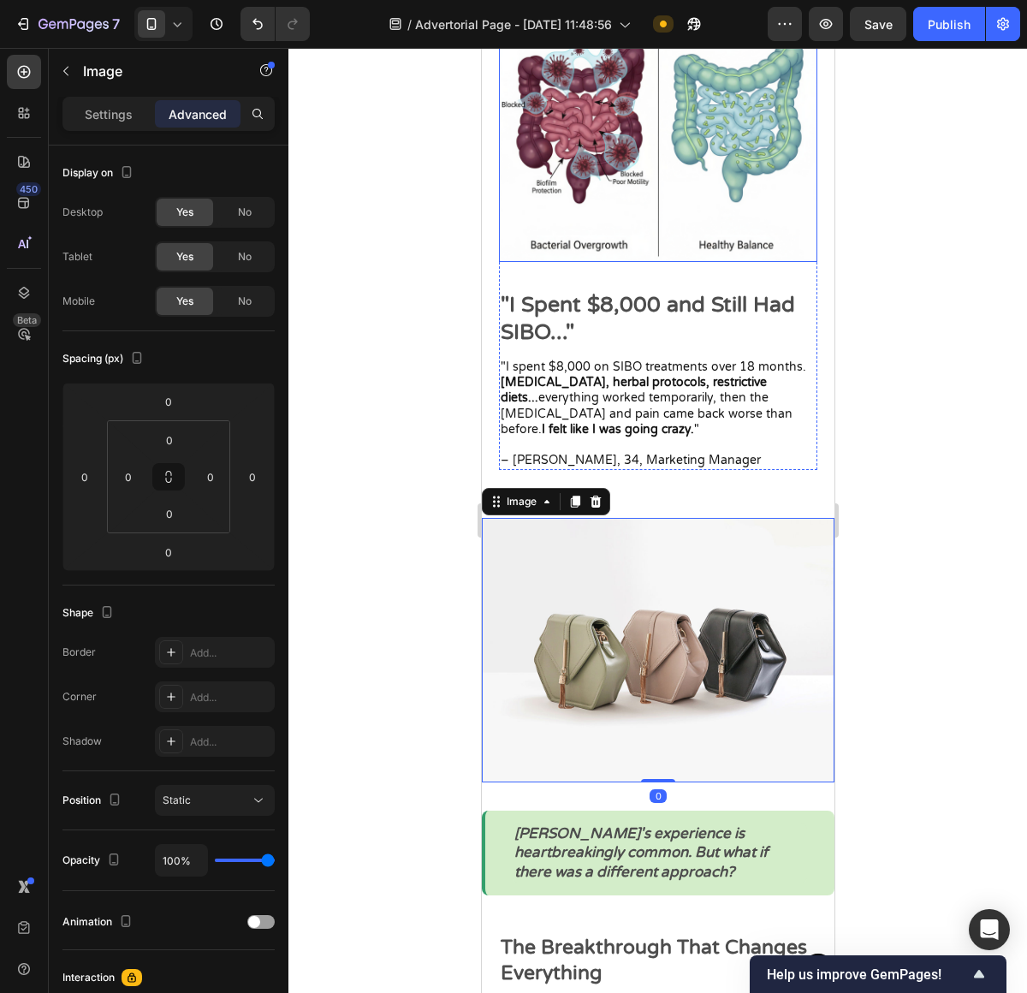
click at [571, 192] on img at bounding box center [657, 142] width 318 height 239
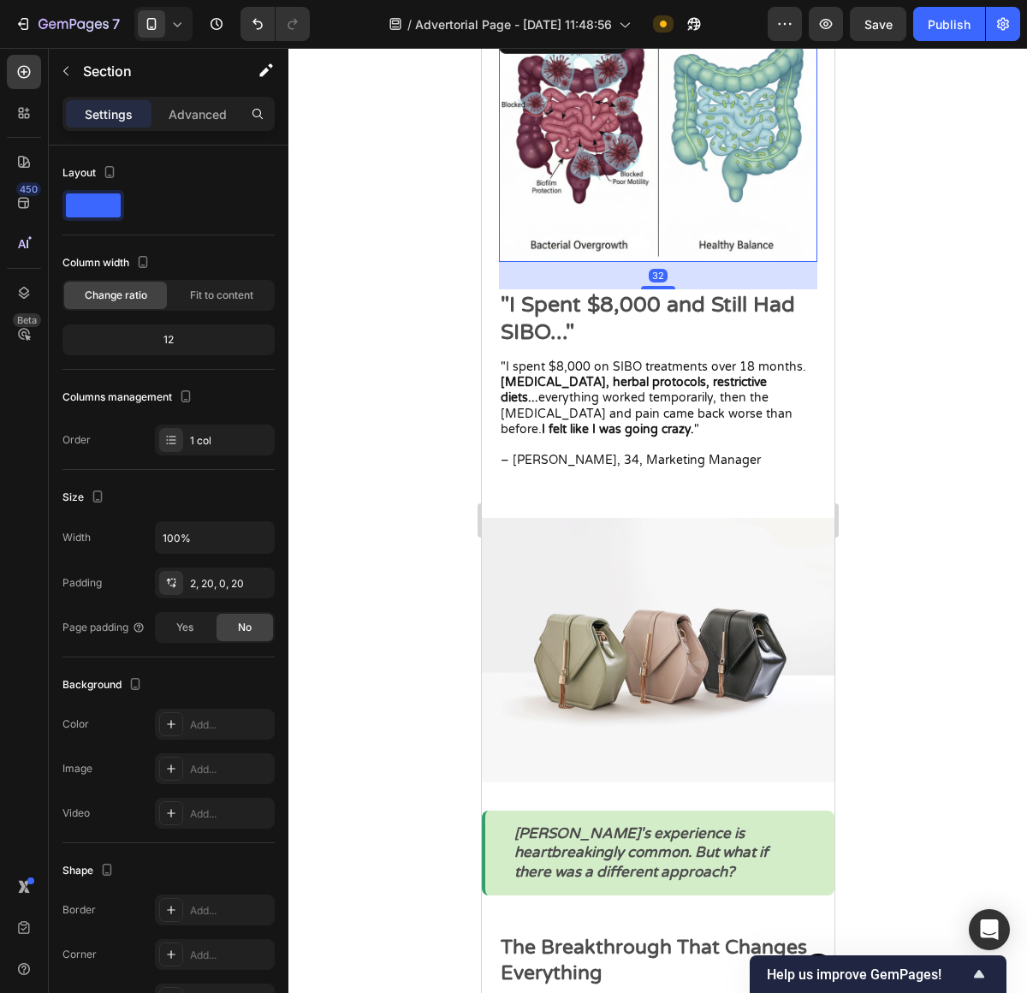
click at [612, 212] on img at bounding box center [657, 142] width 318 height 239
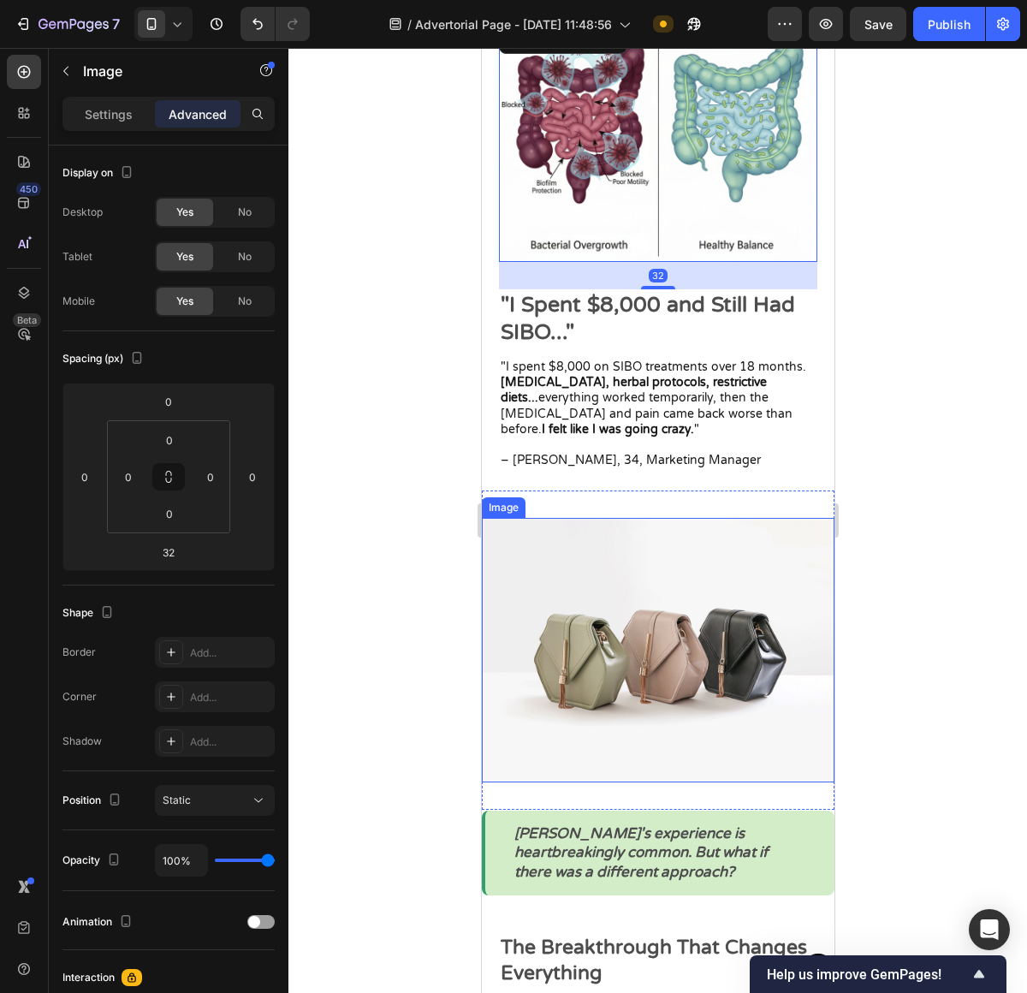
click at [599, 569] on img at bounding box center [657, 650] width 353 height 264
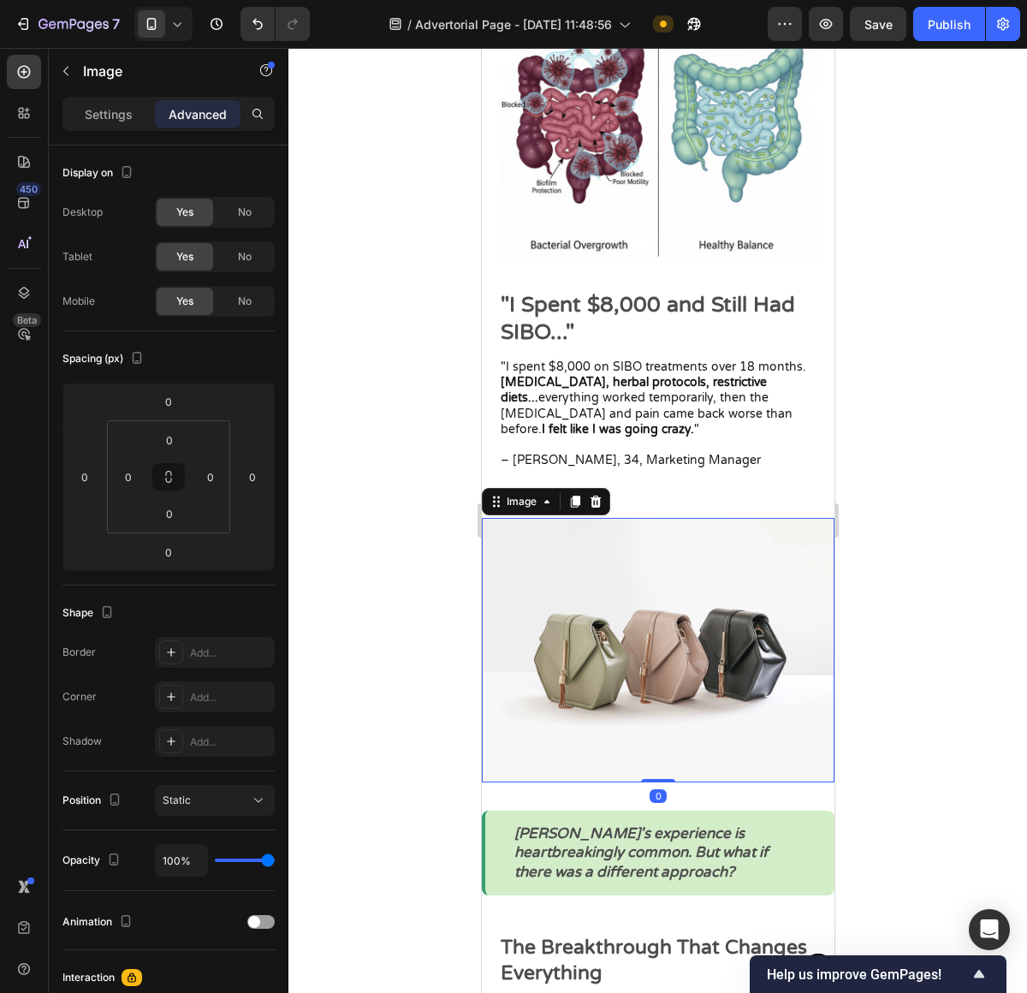
click at [675, 624] on img at bounding box center [657, 650] width 353 height 264
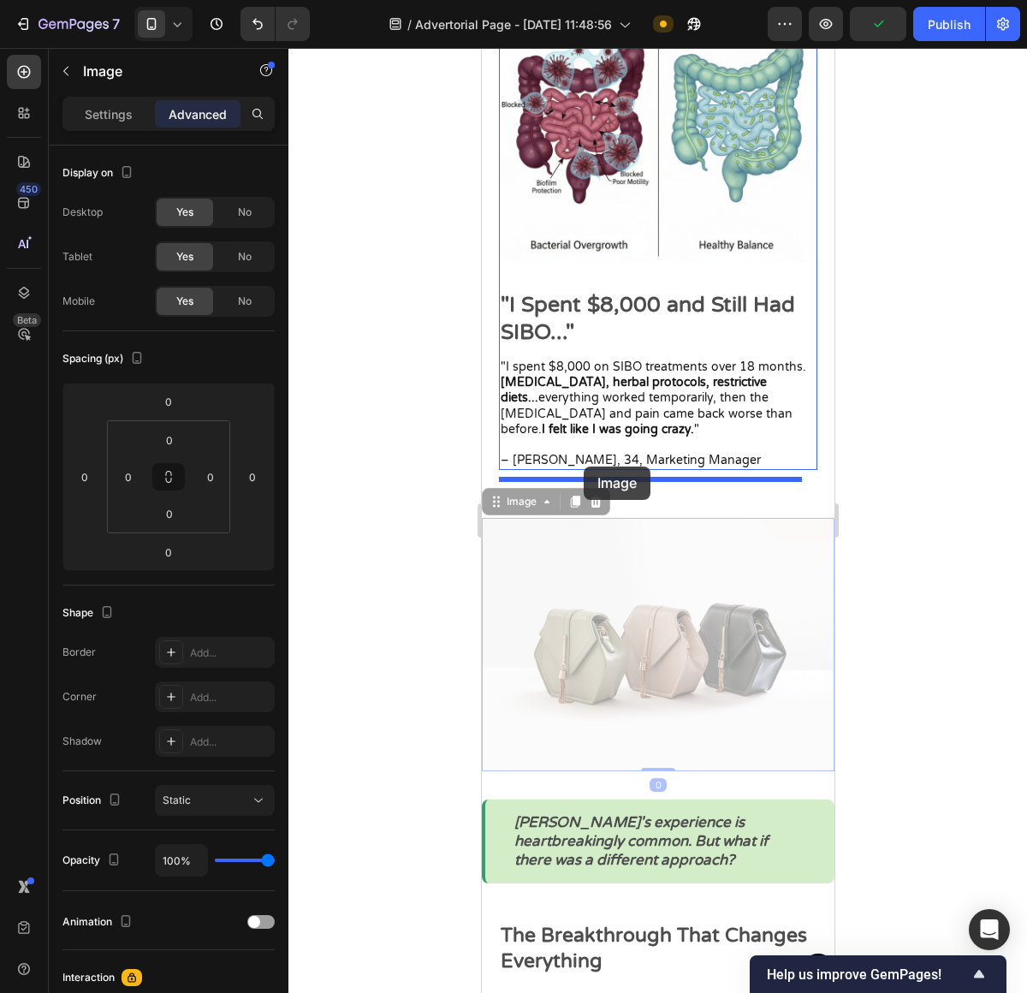
drag, startPoint x: 684, startPoint y: 591, endPoint x: 584, endPoint y: 466, distance: 160.1
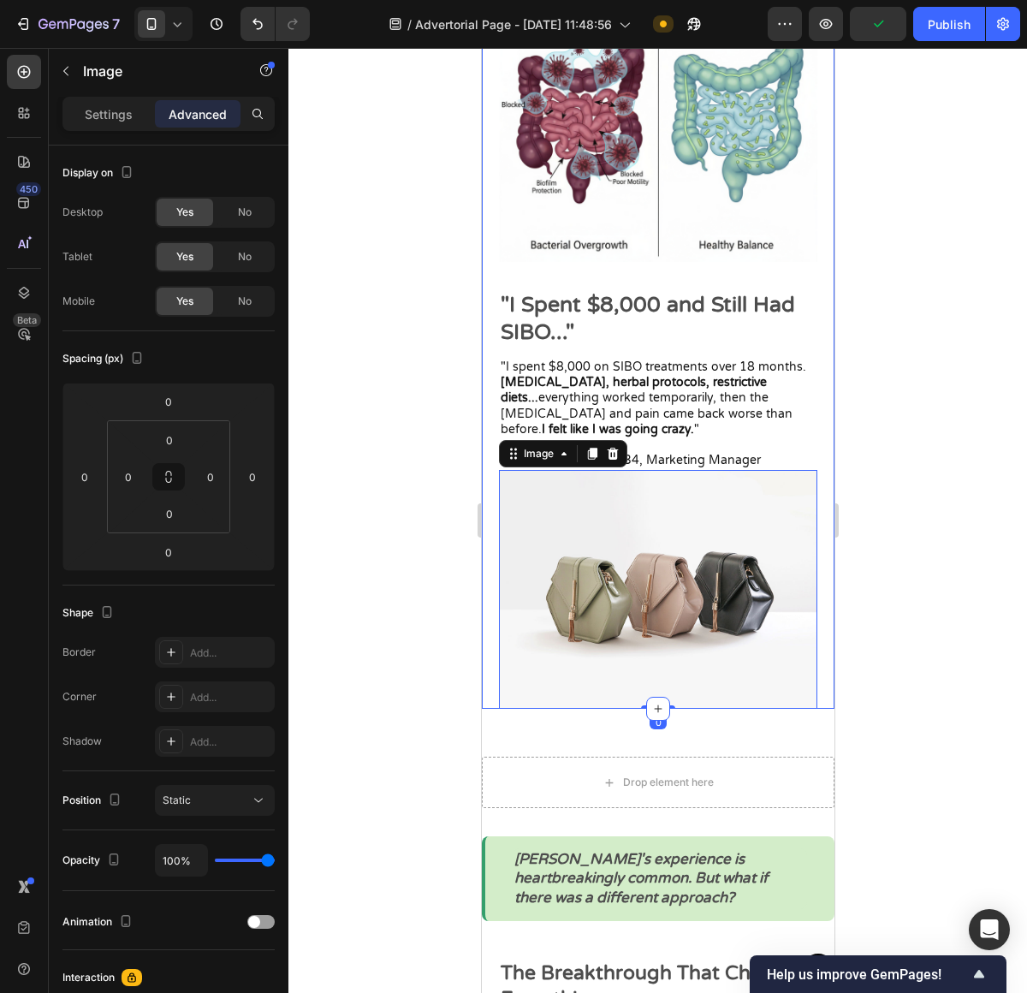
click at [934, 513] on div at bounding box center [657, 520] width 739 height 945
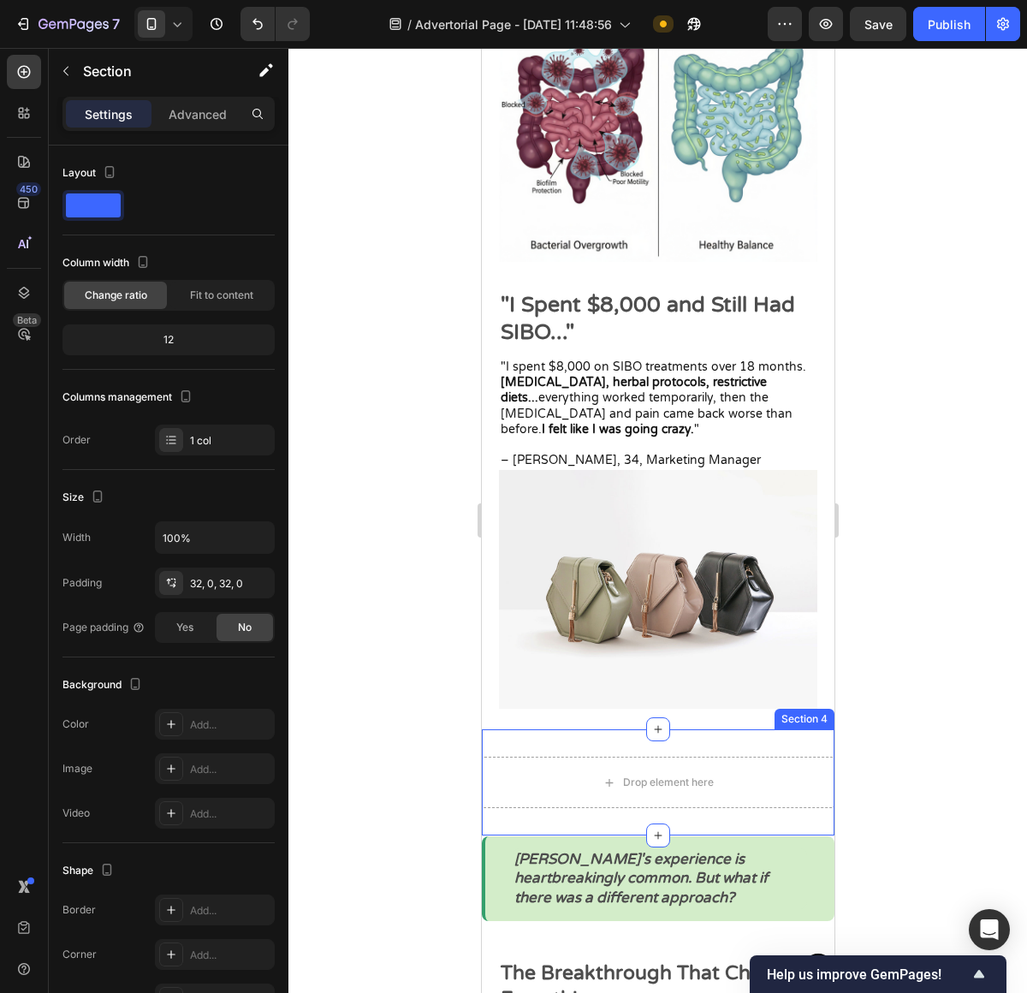
click at [739, 742] on div "Drop element here Section 4" at bounding box center [657, 782] width 353 height 106
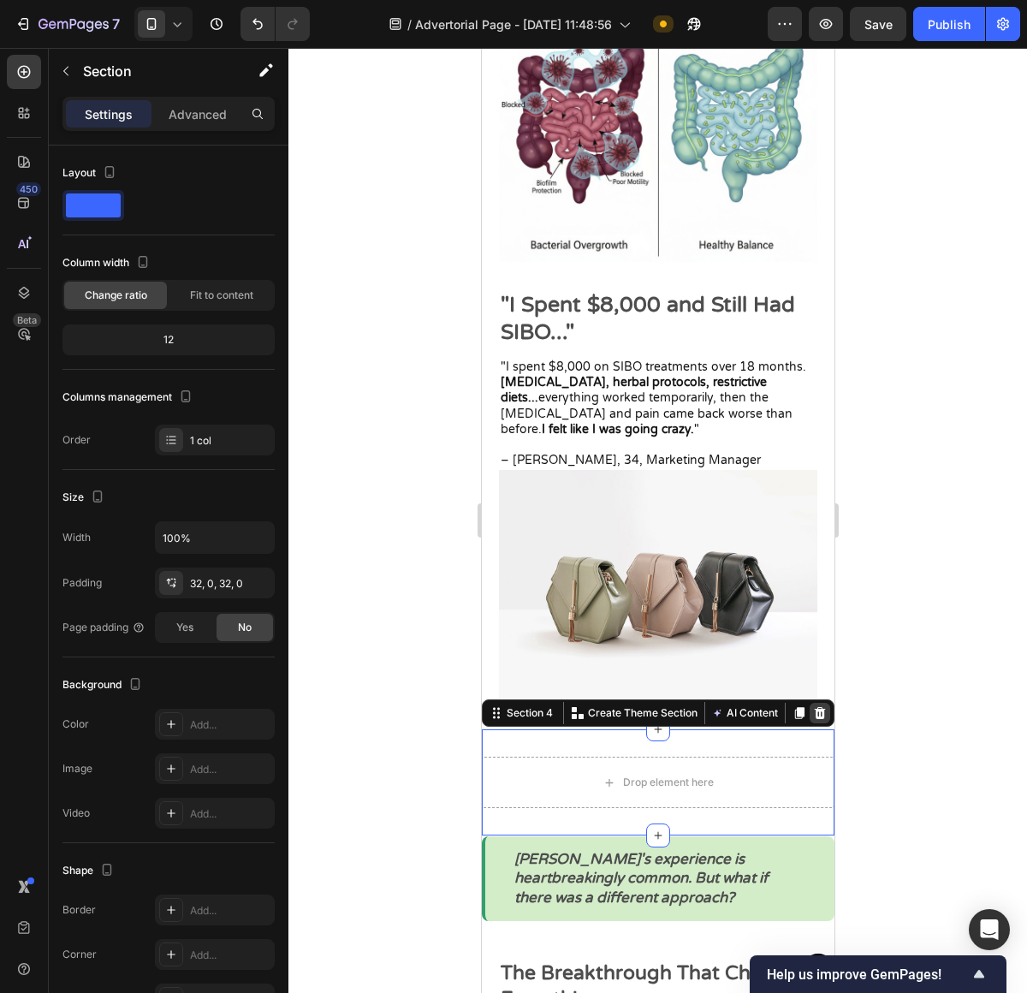
click at [810, 715] on div at bounding box center [819, 713] width 21 height 21
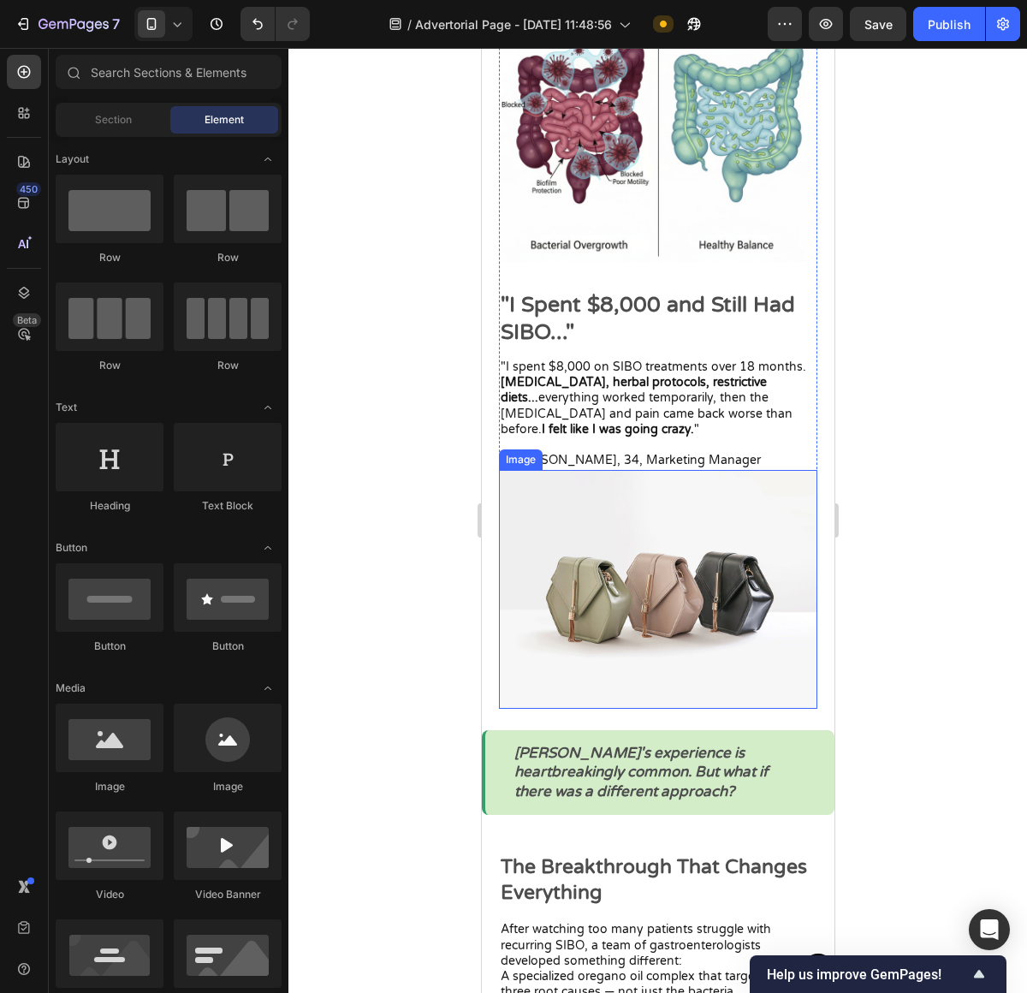
click at [682, 535] on img at bounding box center [657, 589] width 318 height 239
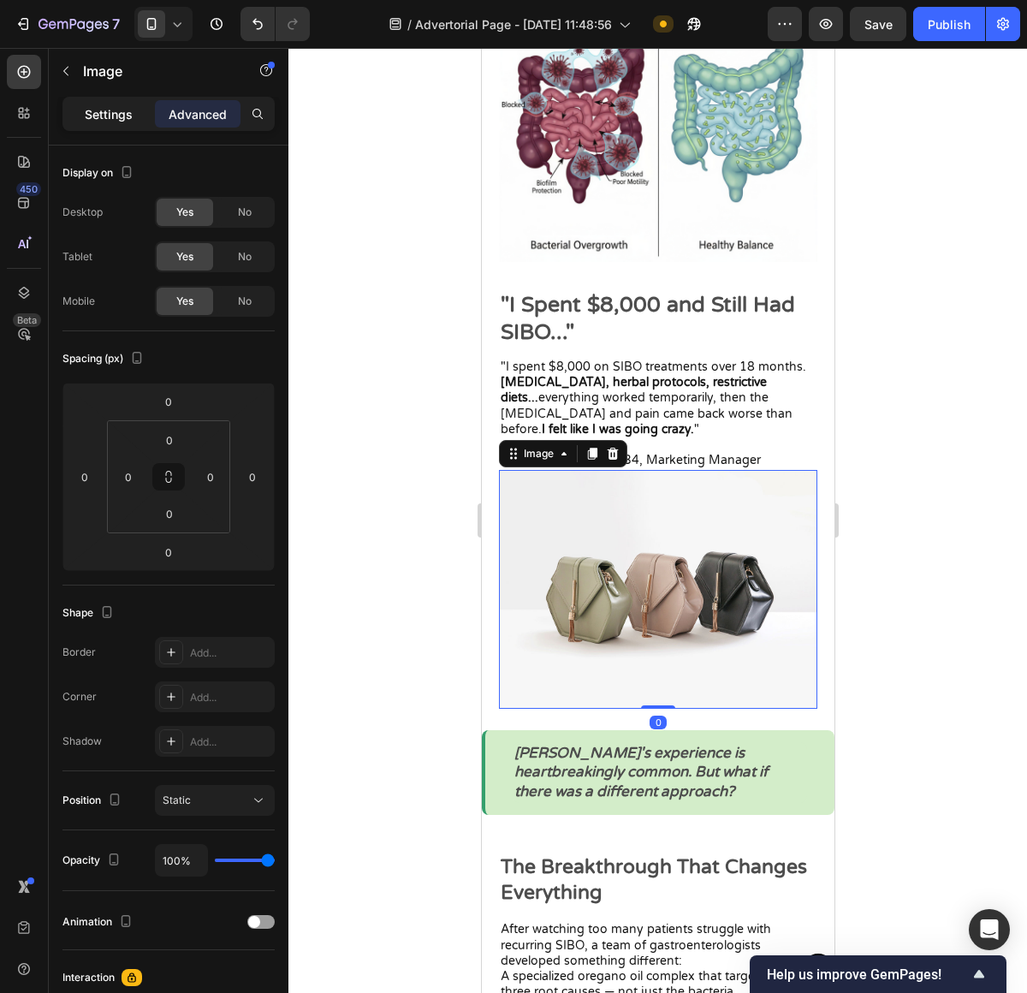
click at [137, 111] on div "Settings" at bounding box center [109, 113] width 86 height 27
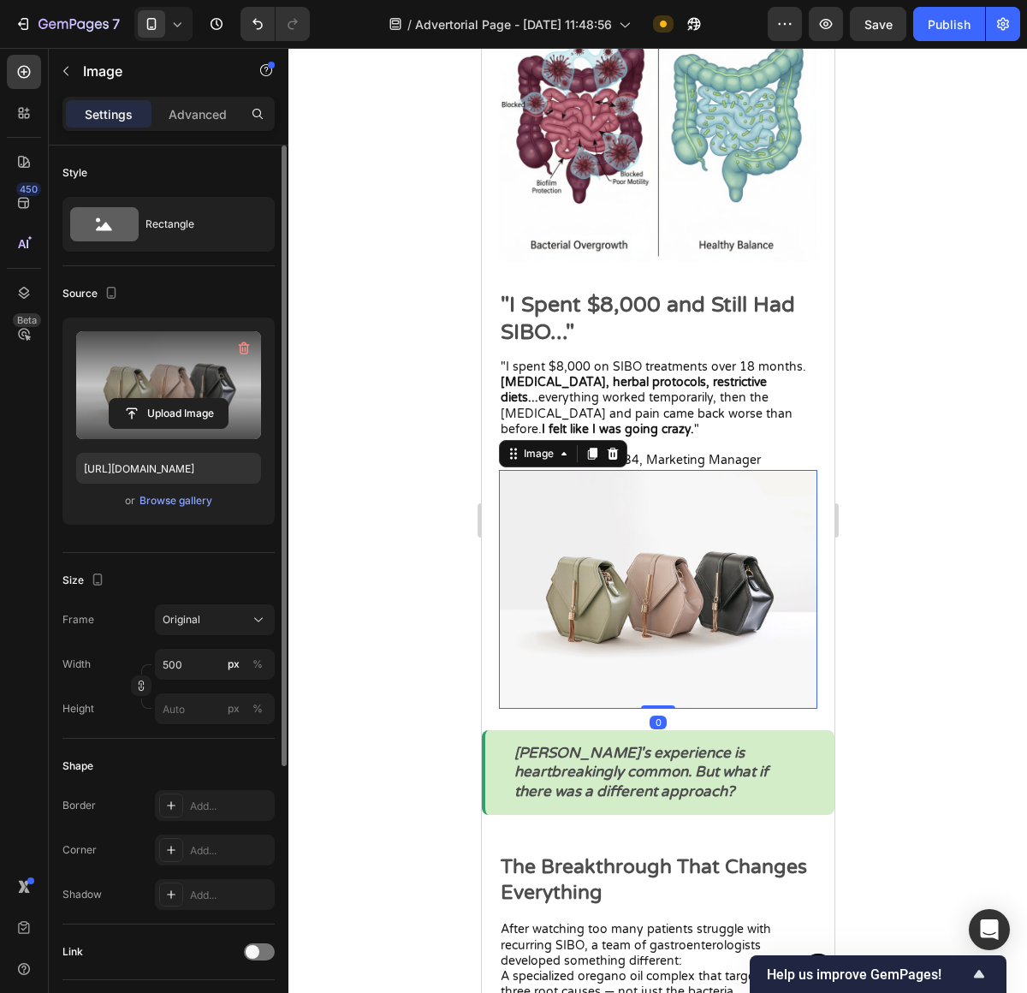
click at [149, 365] on label at bounding box center [168, 385] width 185 height 108
click at [149, 399] on input "file" at bounding box center [169, 413] width 118 height 29
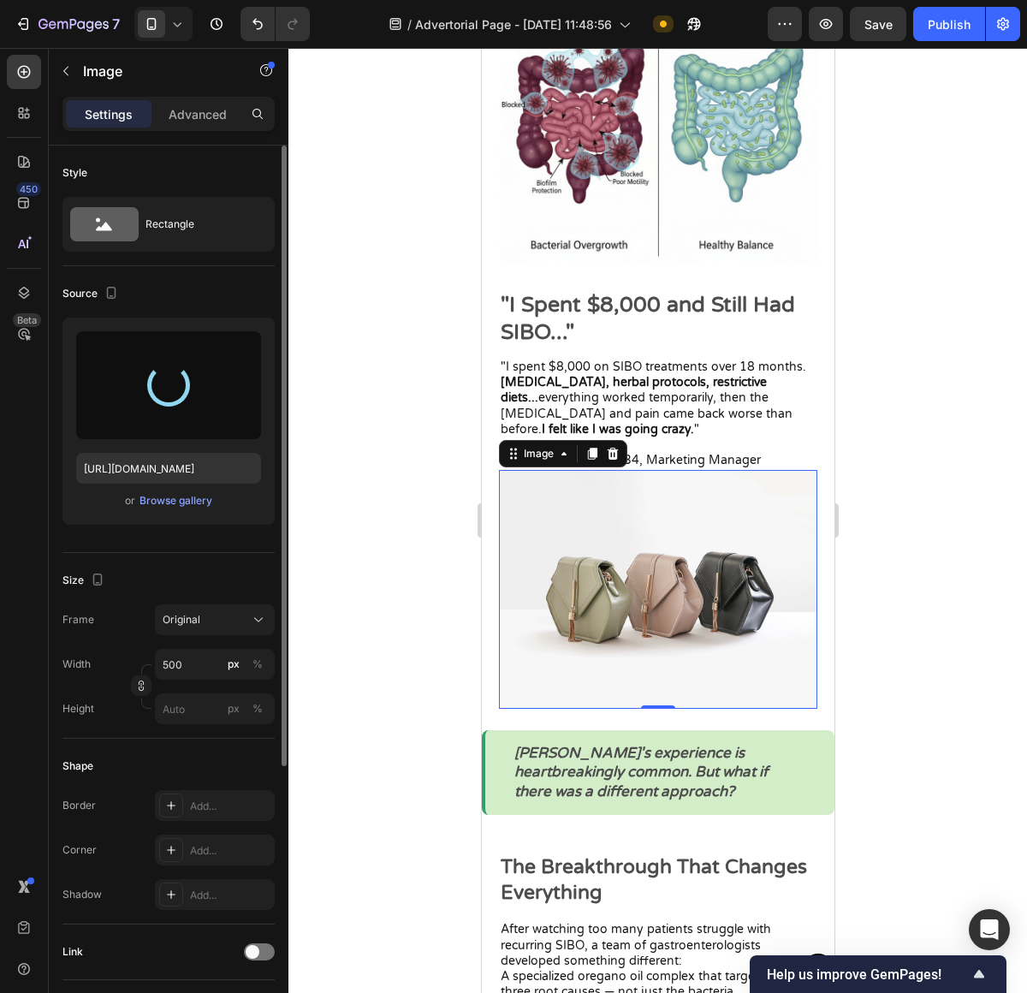
type input "https://cdn.shopify.com/s/files/1/0673/4944/6882/files/gempages_484072994692399…"
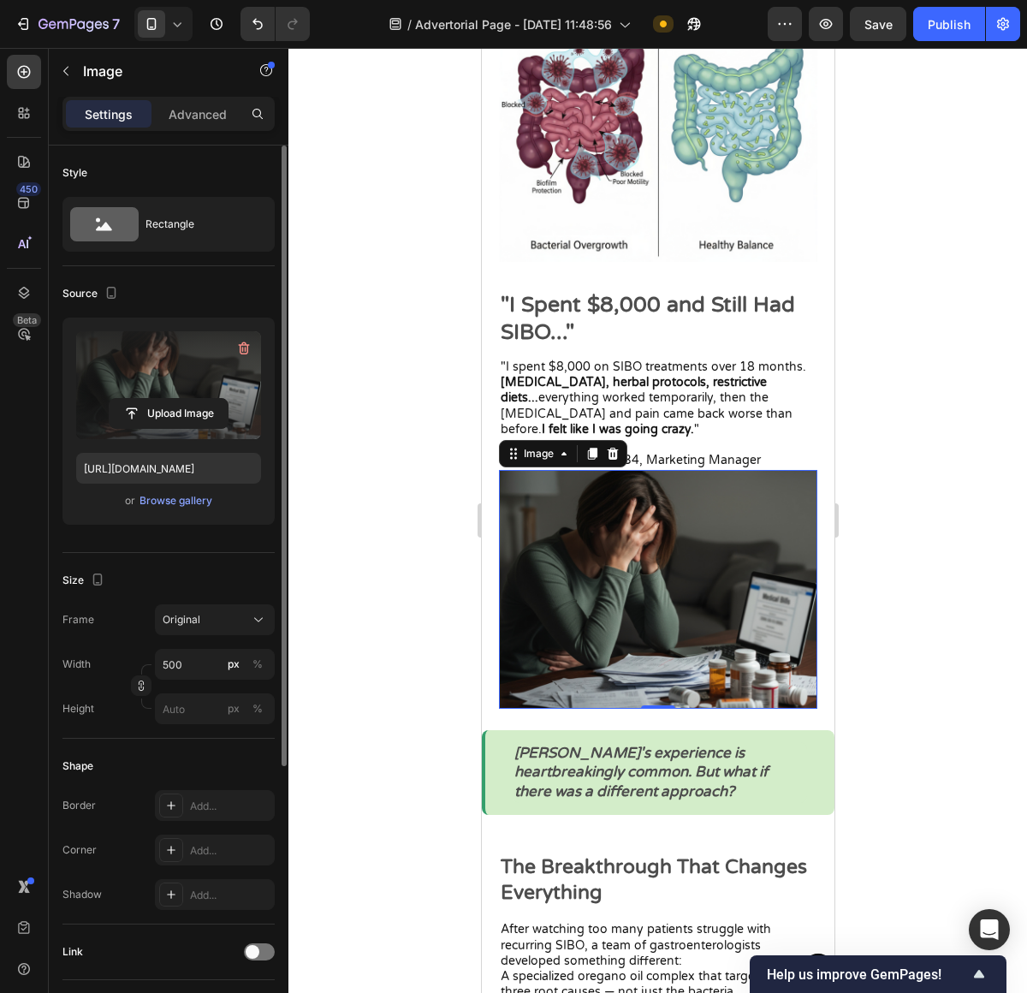
click at [923, 521] on div at bounding box center [657, 520] width 739 height 945
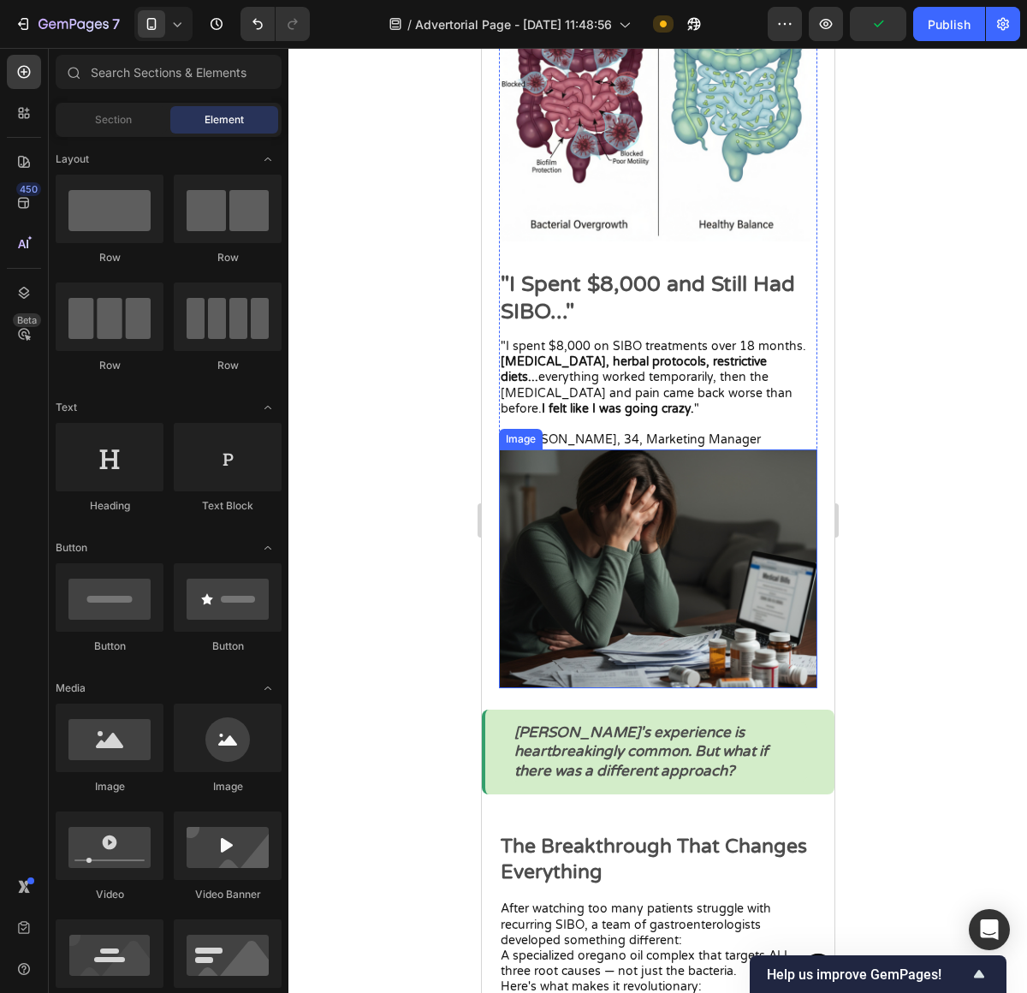
scroll to position [2123, 0]
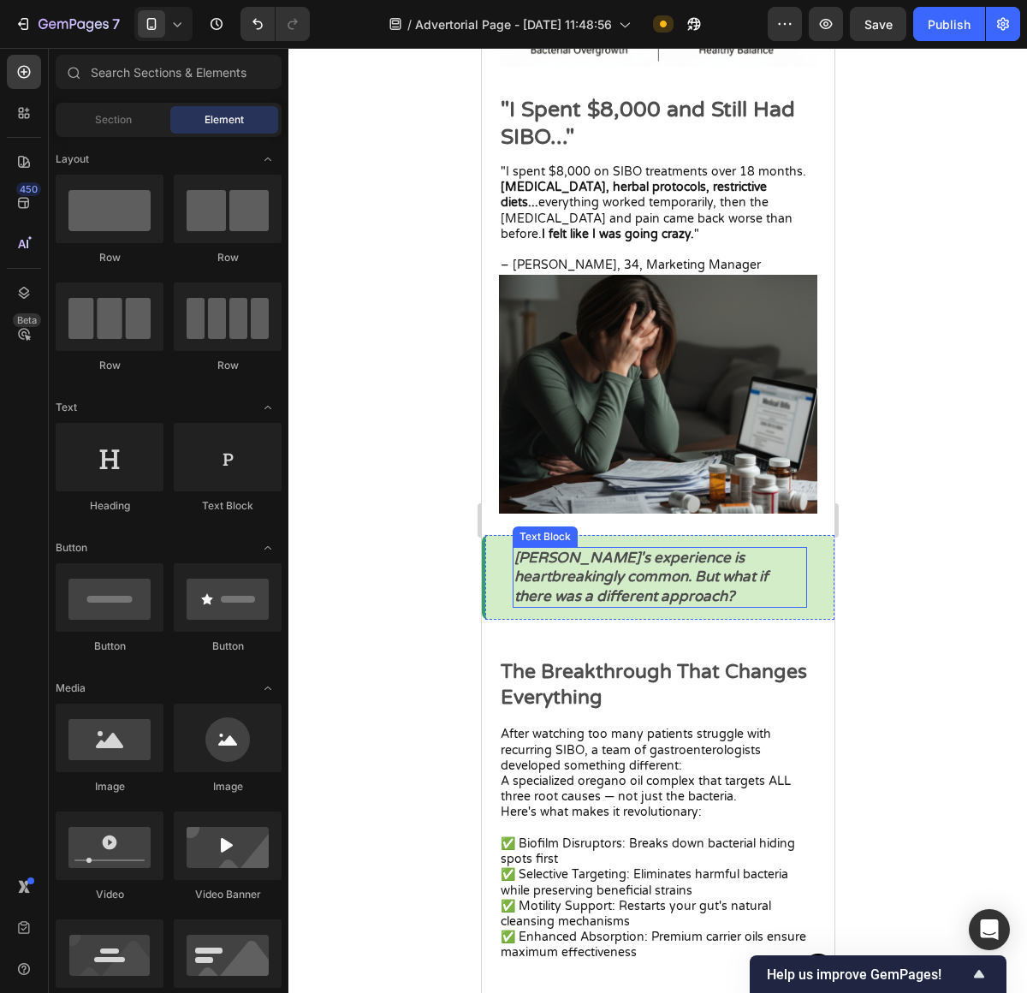
click at [674, 595] on p "[PERSON_NAME]'s experience is heartbreakingly common. But what if there was a d…" at bounding box center [658, 577] width 291 height 56
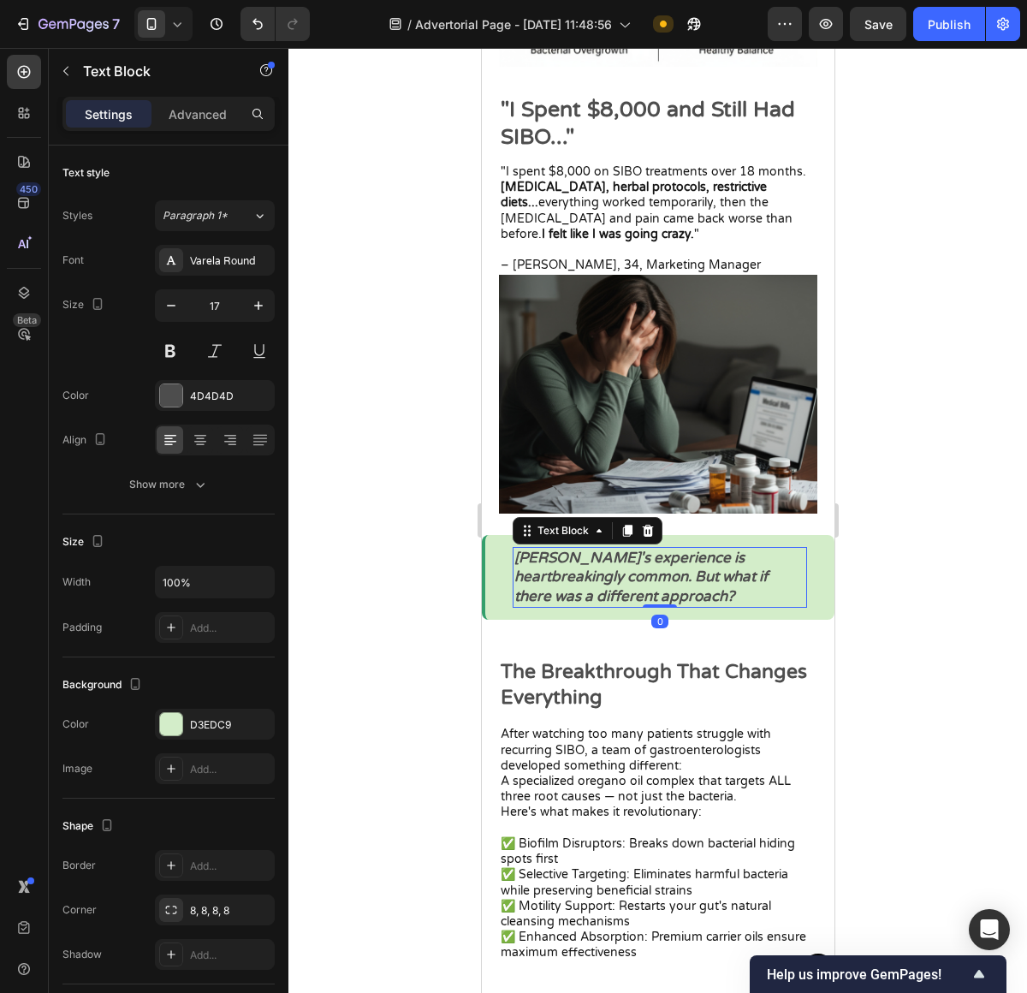
click at [719, 593] on p "[PERSON_NAME]'s experience is heartbreakingly common. But what if there was a d…" at bounding box center [658, 577] width 291 height 56
click at [698, 591] on p "[PERSON_NAME]'s experience is heartbreakingly common. But what if there was a d…" at bounding box center [658, 577] width 291 height 56
click at [897, 645] on div at bounding box center [657, 520] width 739 height 945
click at [694, 594] on icon "Sarah's experience is heartbreakingly common. But what if there was a different…" at bounding box center [646, 577] width 267 height 56
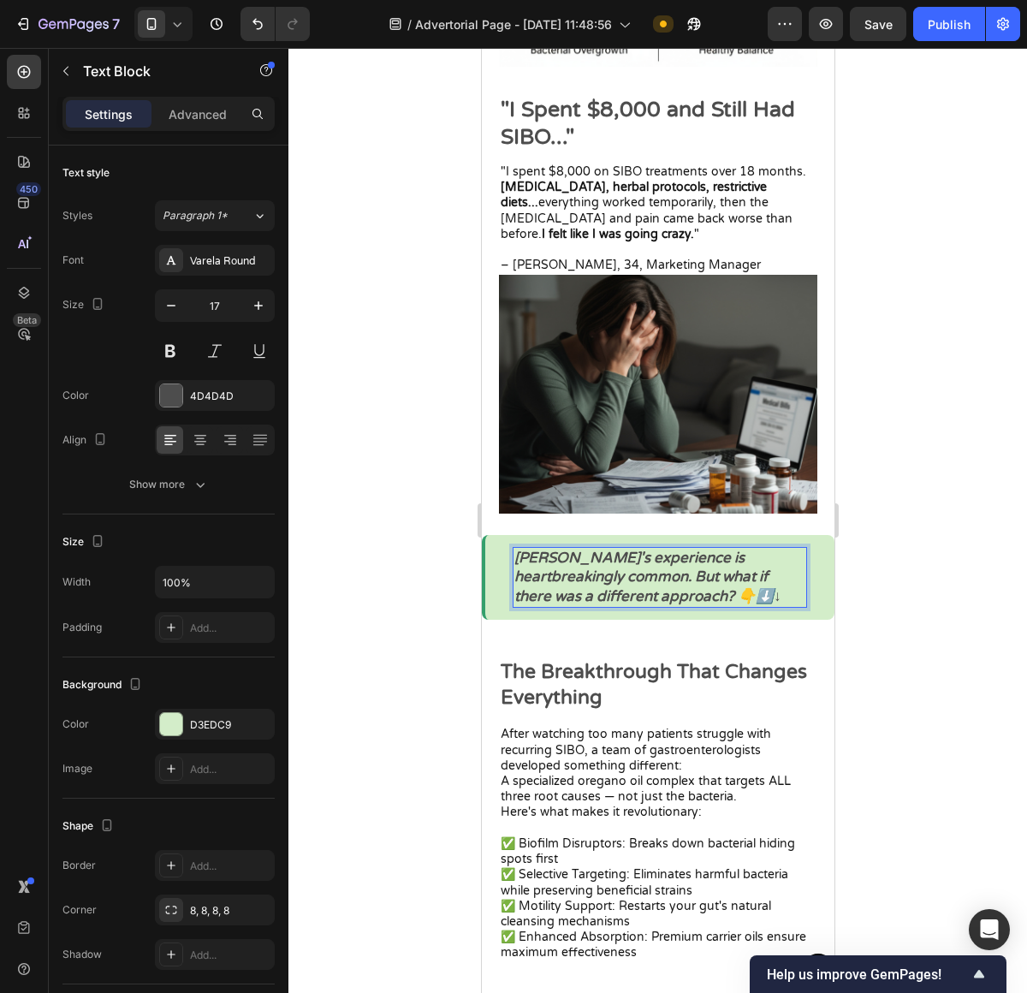
click at [692, 596] on icon "Sarah's experience is heartbreakingly common. But what if there was a different…" at bounding box center [646, 577] width 267 height 56
drag, startPoint x: 690, startPoint y: 596, endPoint x: 662, endPoint y: 596, distance: 28.2
click at [662, 596] on icon "Sarah's experience is heartbreakingly common. But what if there was a different…" at bounding box center [646, 577] width 267 height 56
click at [898, 614] on div at bounding box center [657, 520] width 739 height 945
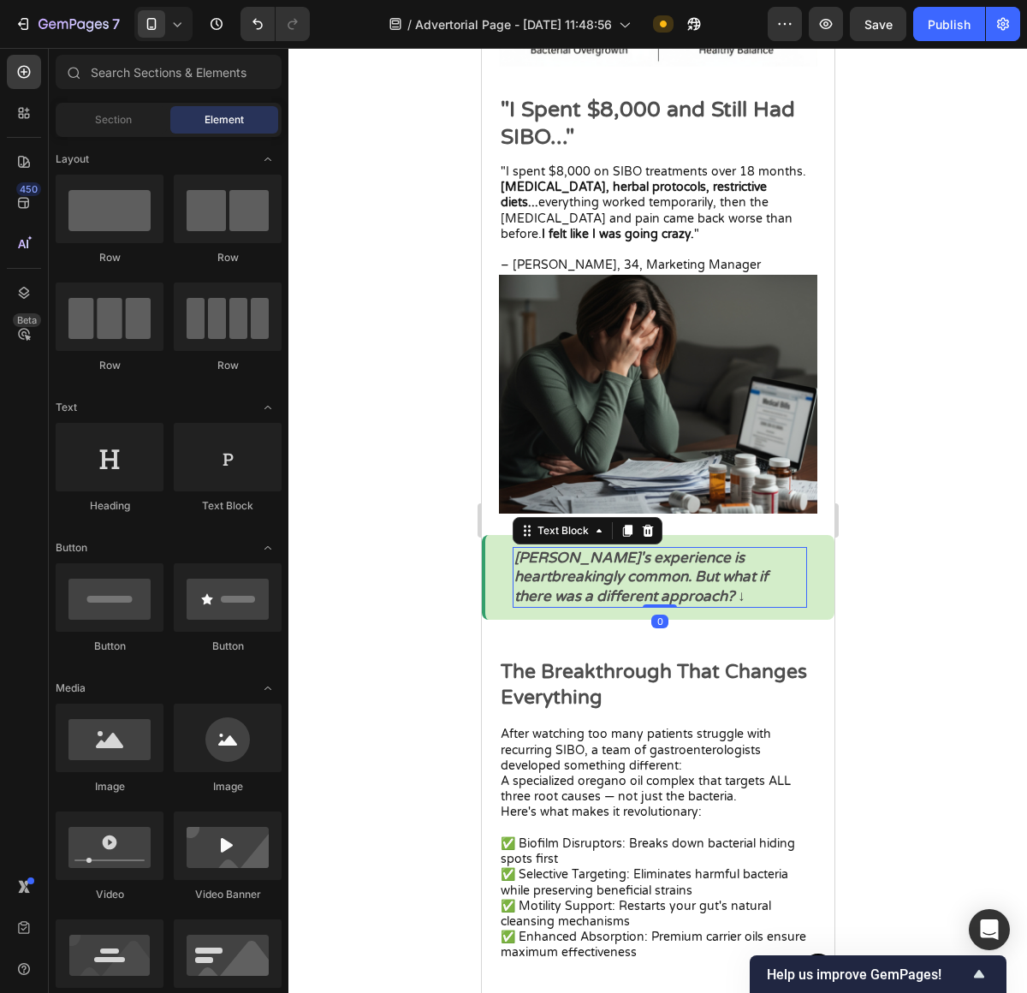
click at [661, 583] on icon "Sarah's experience is heartbreakingly common. But what if there was a different…" at bounding box center [639, 577] width 253 height 56
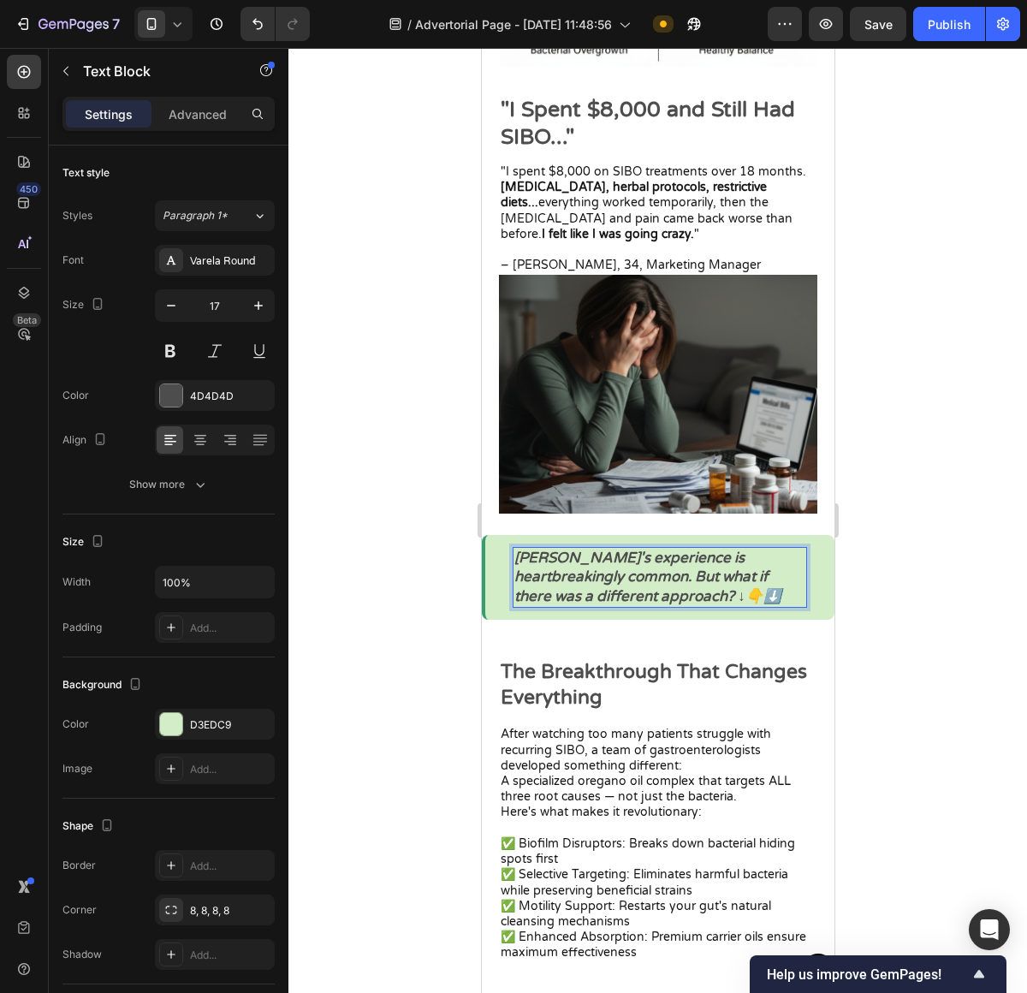
click at [679, 593] on icon "Sarah's experience is heartbreakingly common. But what if there was a different…" at bounding box center [646, 577] width 267 height 56
click at [660, 596] on icon "Sarah's experience is heartbreakingly common. But what if there was a different…" at bounding box center [639, 577] width 253 height 56
click at [658, 595] on icon "Sarah's experience is heartbreakingly common. But what if there was a different…" at bounding box center [639, 577] width 253 height 56
click at [656, 596] on icon "Sarah's experience is heartbreakingly common. But what if there was a different…" at bounding box center [639, 577] width 253 height 56
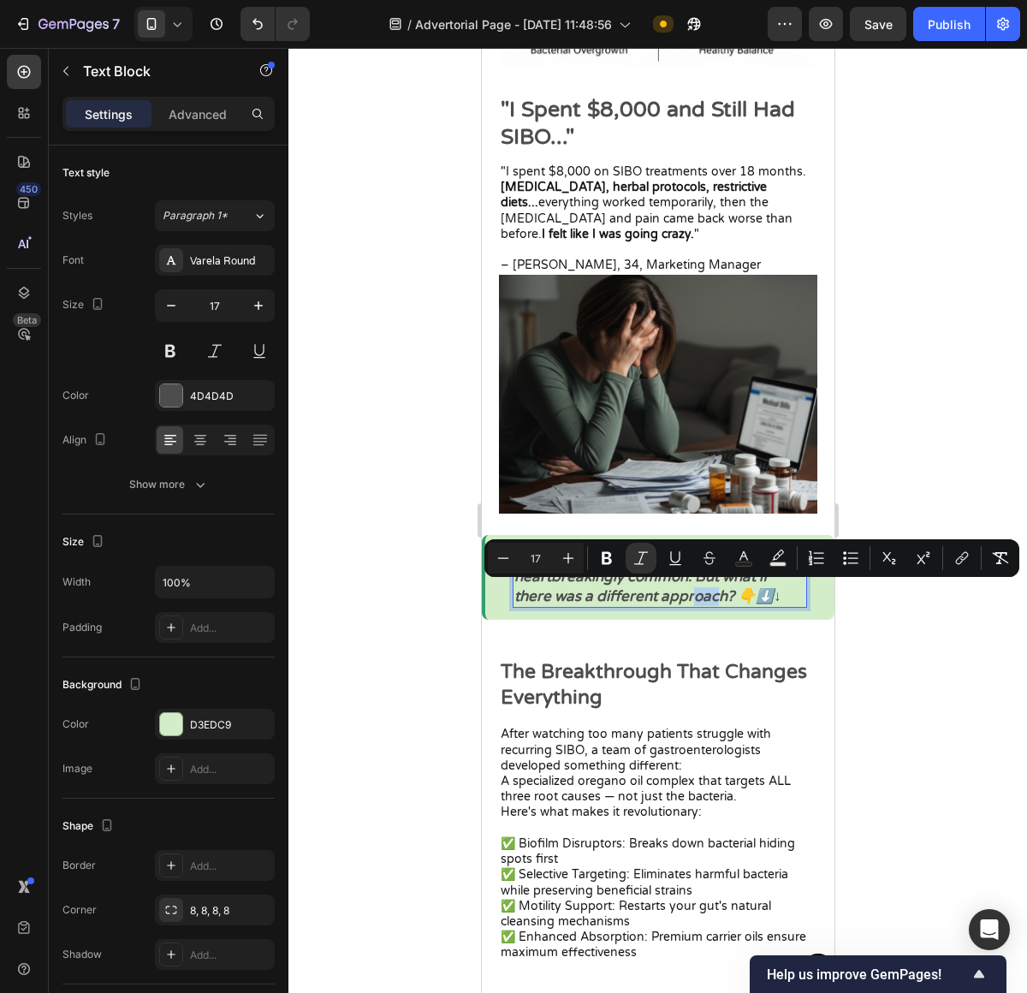
drag, startPoint x: 674, startPoint y: 597, endPoint x: 703, endPoint y: 600, distance: 30.1
click at [703, 600] on p "Sarah's experience is heartbreakingly common. But what if there was a different…" at bounding box center [658, 577] width 291 height 56
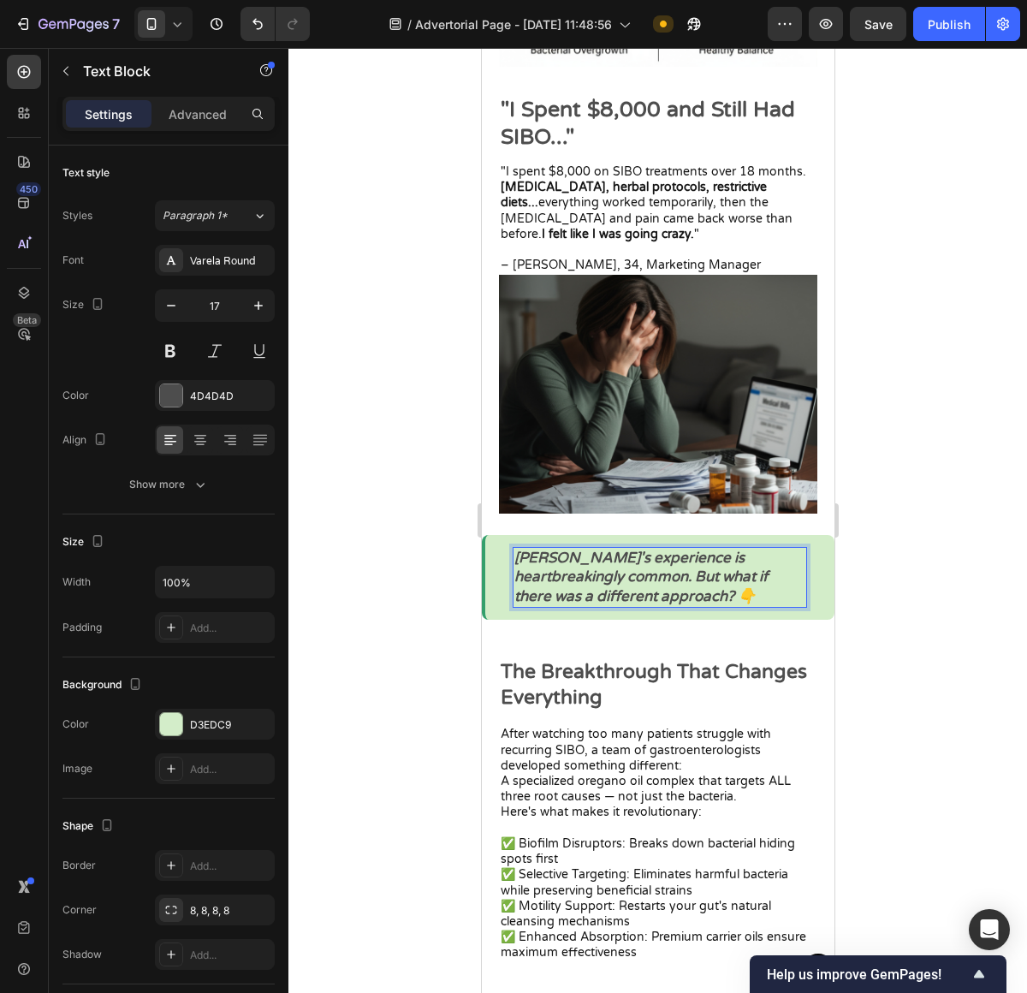
click at [866, 626] on div at bounding box center [657, 520] width 739 height 945
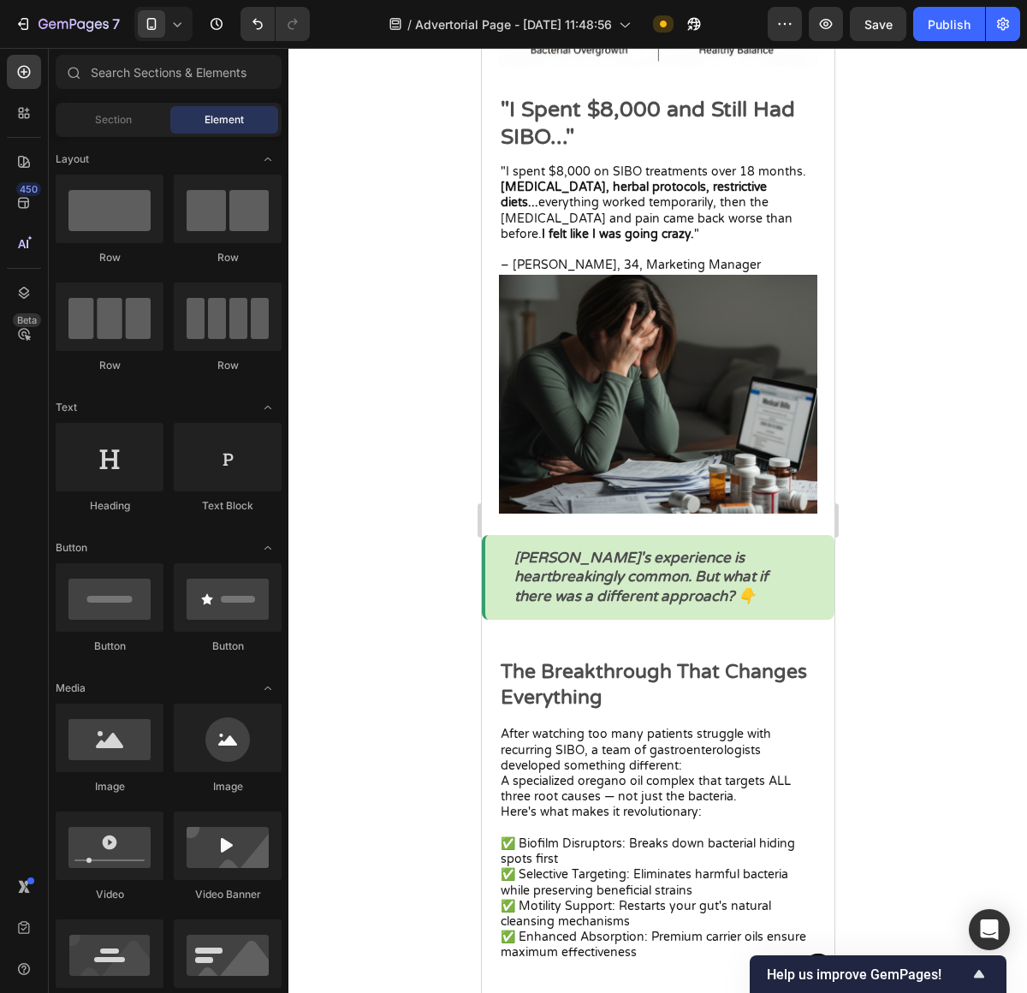
click at [896, 626] on div at bounding box center [657, 520] width 739 height 945
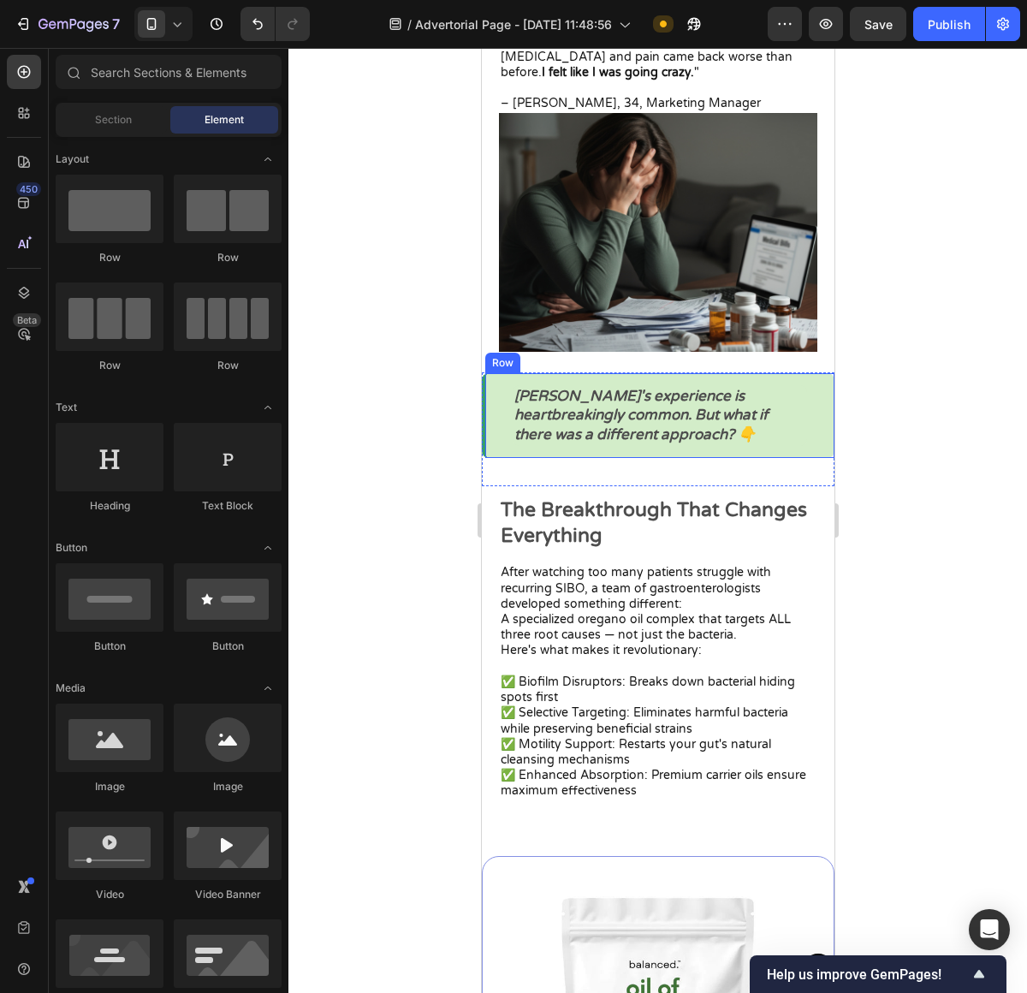
scroll to position [2332, 0]
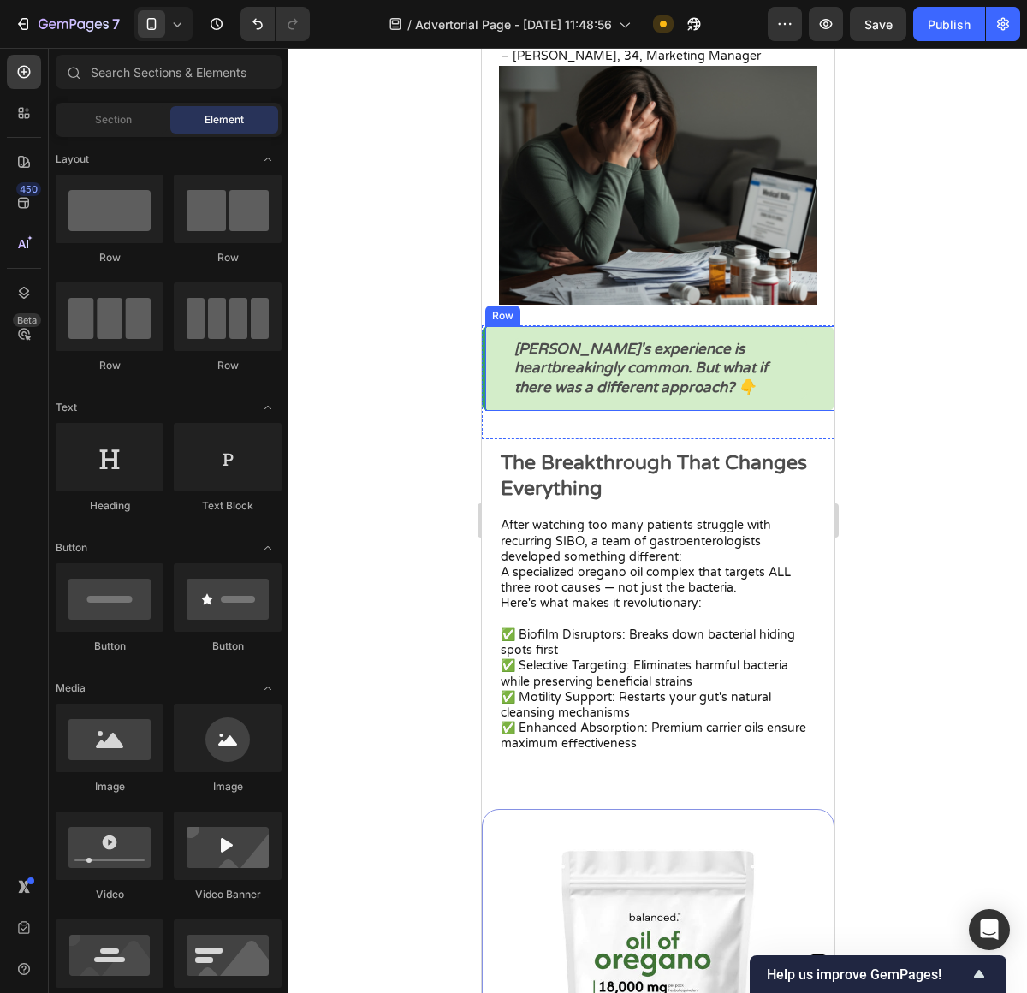
click at [709, 401] on div "Sarah's experience is heartbreakingly common. But what if there was a different…" at bounding box center [657, 368] width 353 height 84
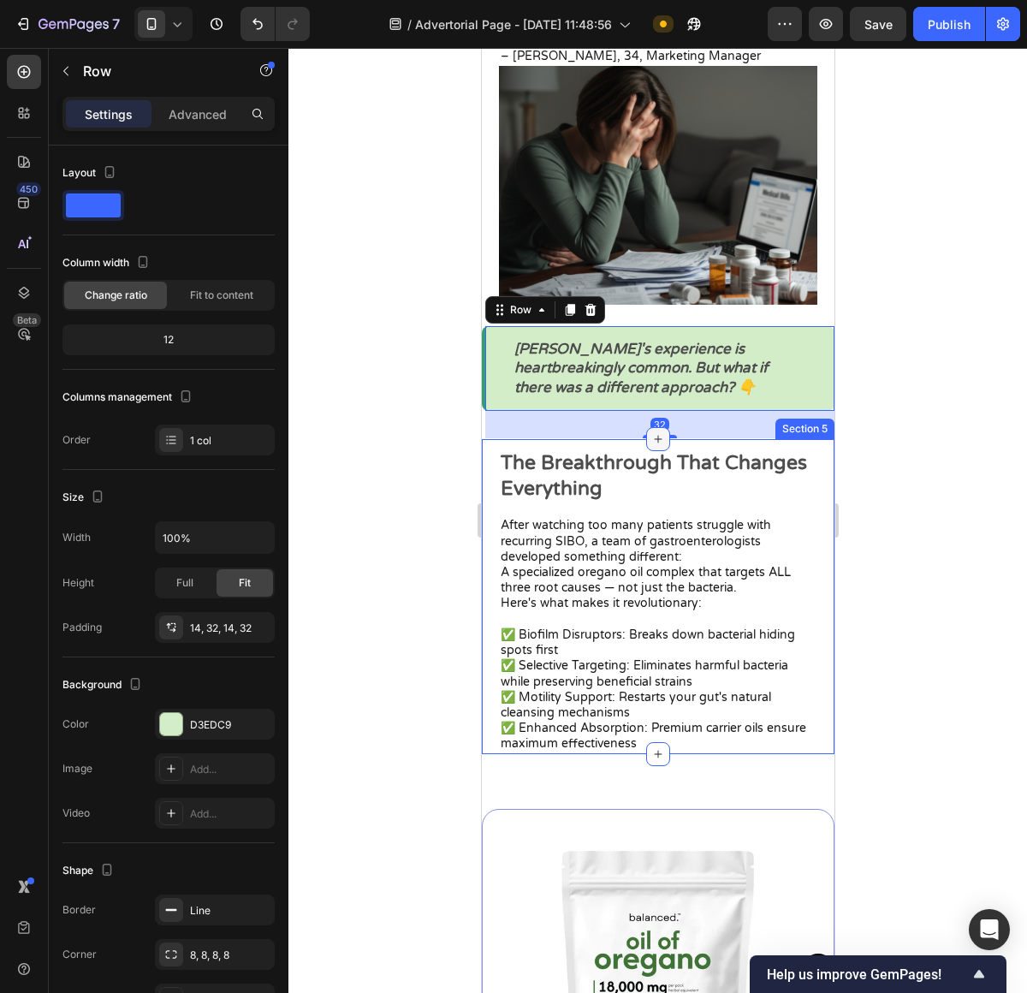
click at [650, 432] on icon at bounding box center [657, 439] width 14 height 14
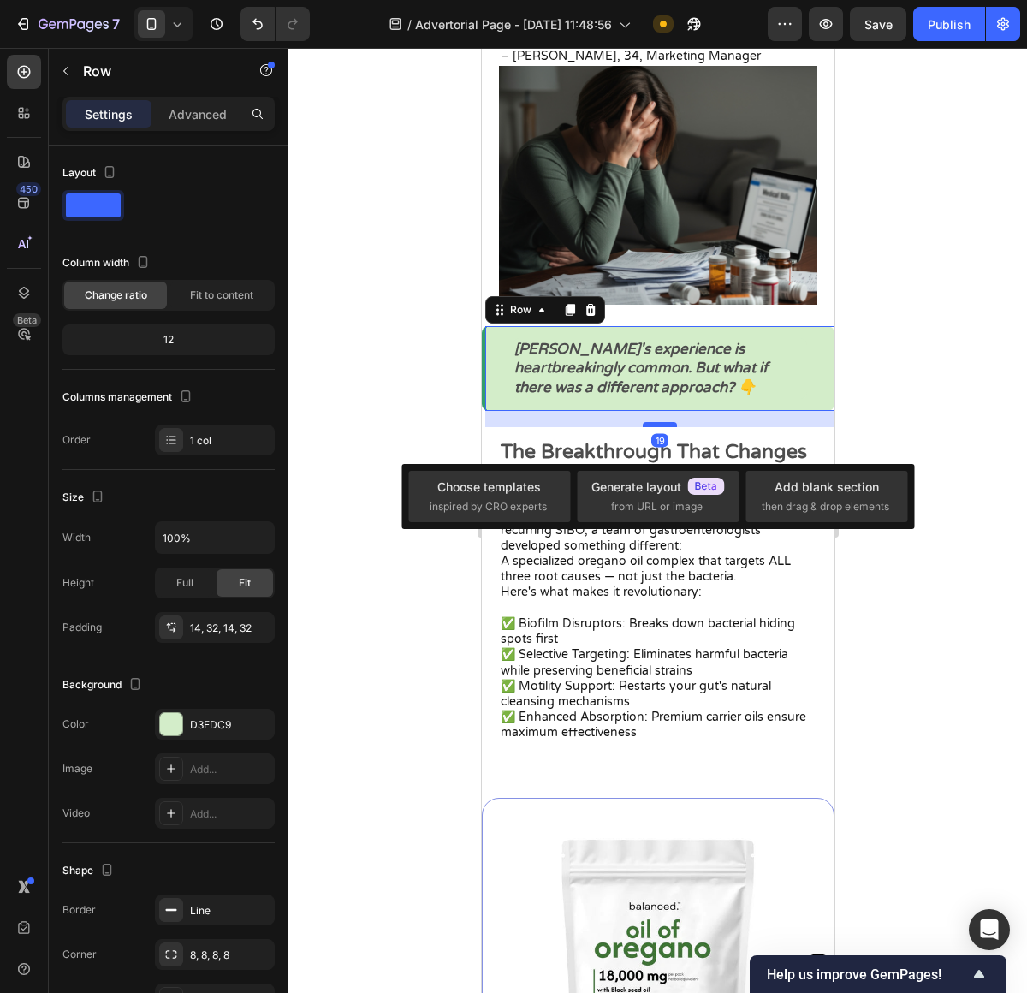
drag, startPoint x: 662, startPoint y: 433, endPoint x: 666, endPoint y: 422, distance: 11.6
click at [666, 422] on div at bounding box center [659, 424] width 34 height 5
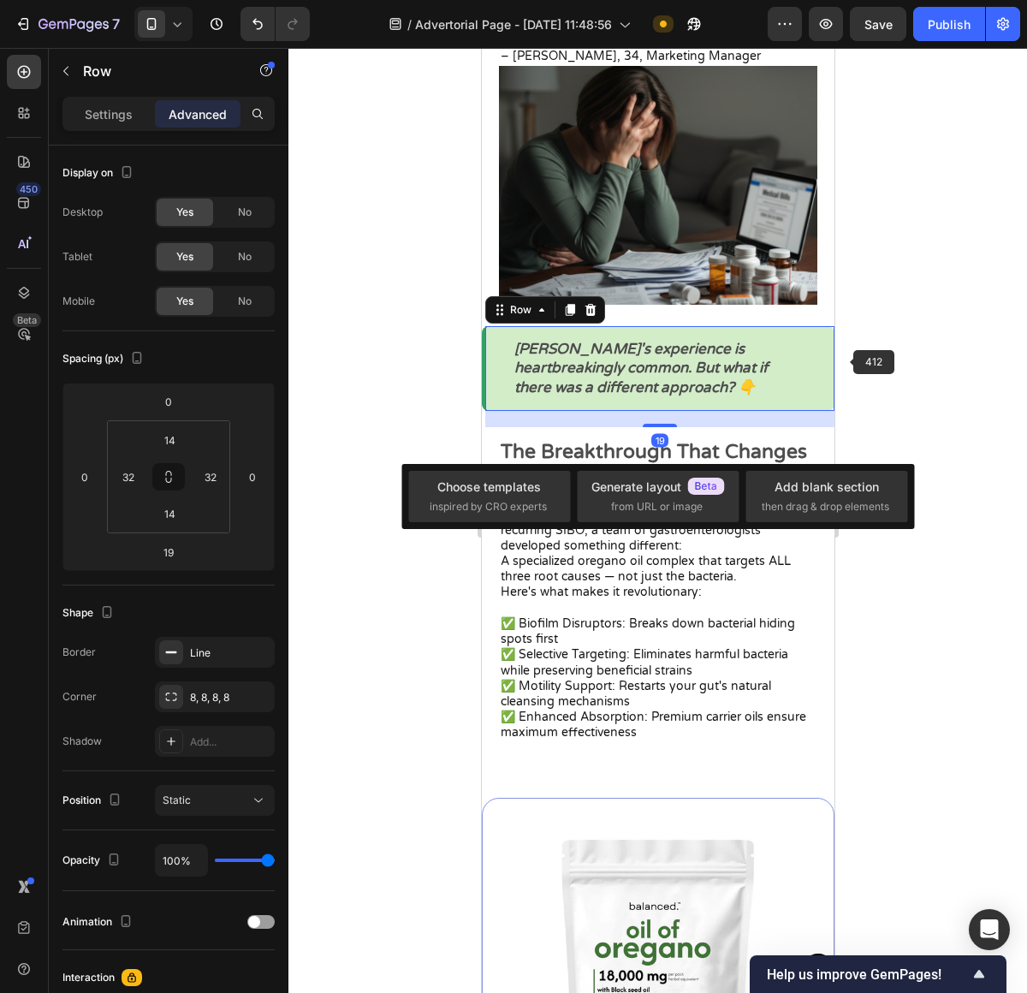
click at [860, 356] on div at bounding box center [657, 520] width 739 height 945
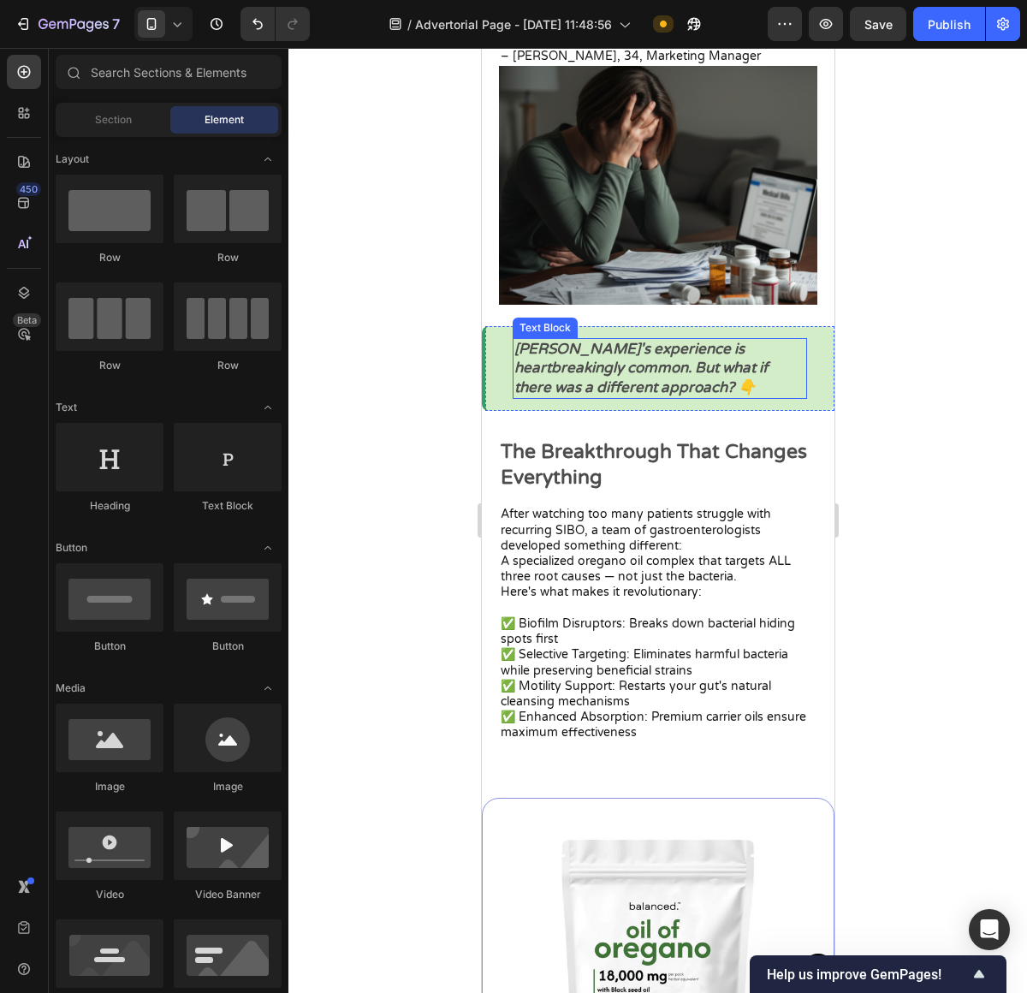
click at [673, 346] on icon "Sarah's experience is heartbreakingly common. But what if there was a different…" at bounding box center [639, 368] width 253 height 56
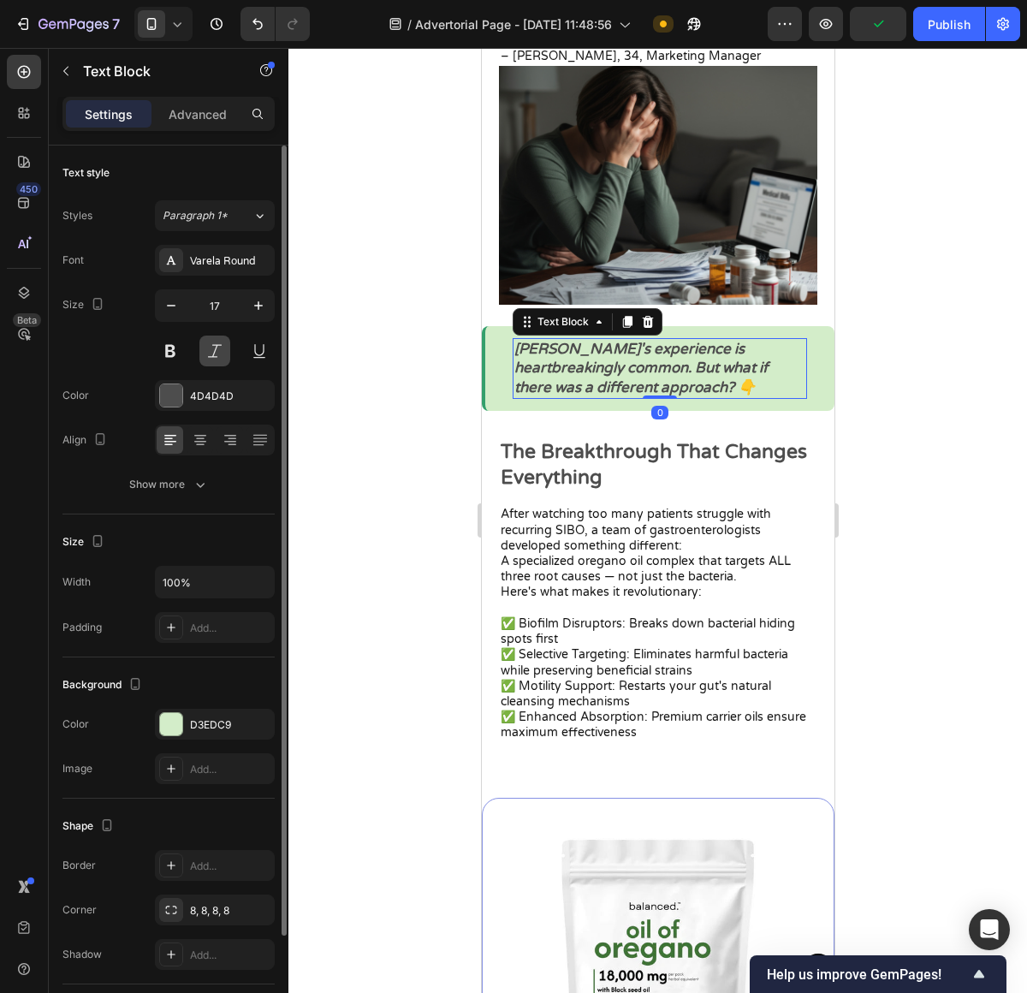
click at [212, 347] on button at bounding box center [214, 350] width 31 height 31
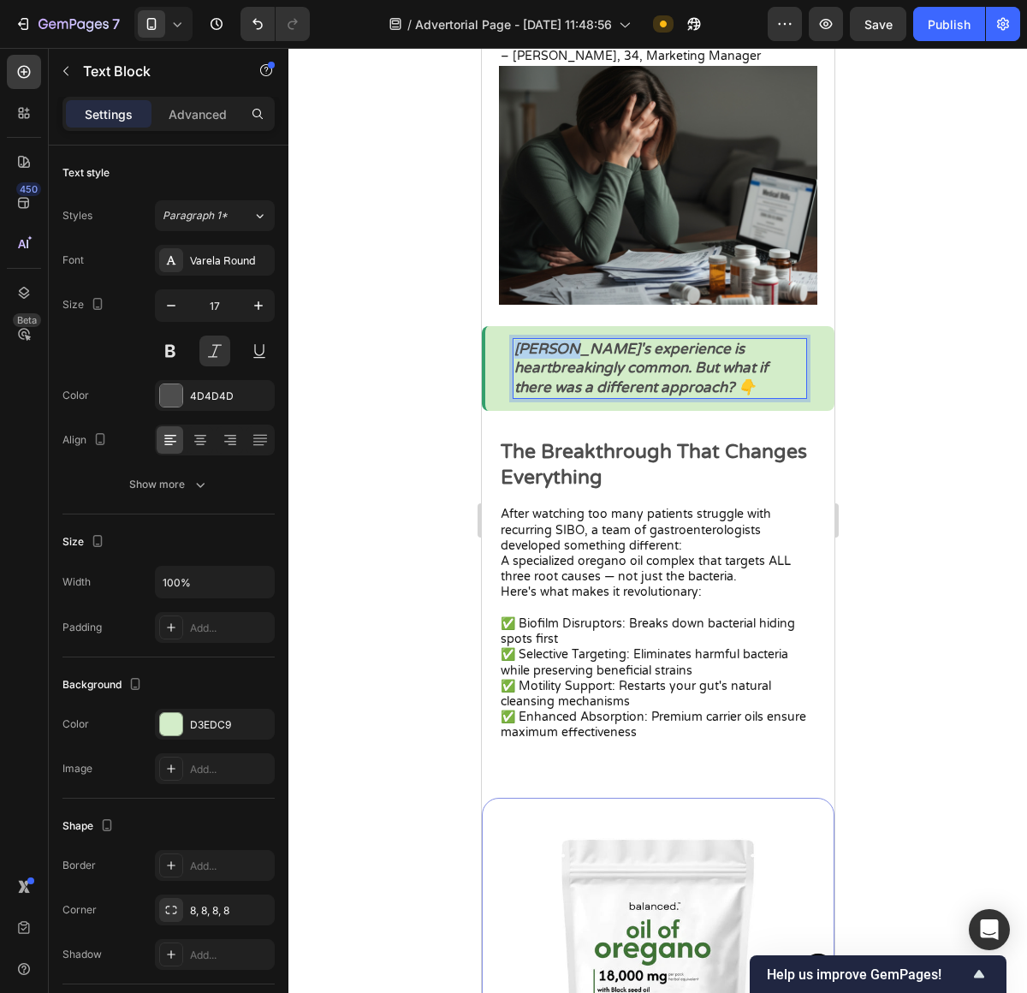
click at [528, 349] on icon "Sarah's experience is heartbreakingly common. But what if there was a different…" at bounding box center [639, 368] width 253 height 56
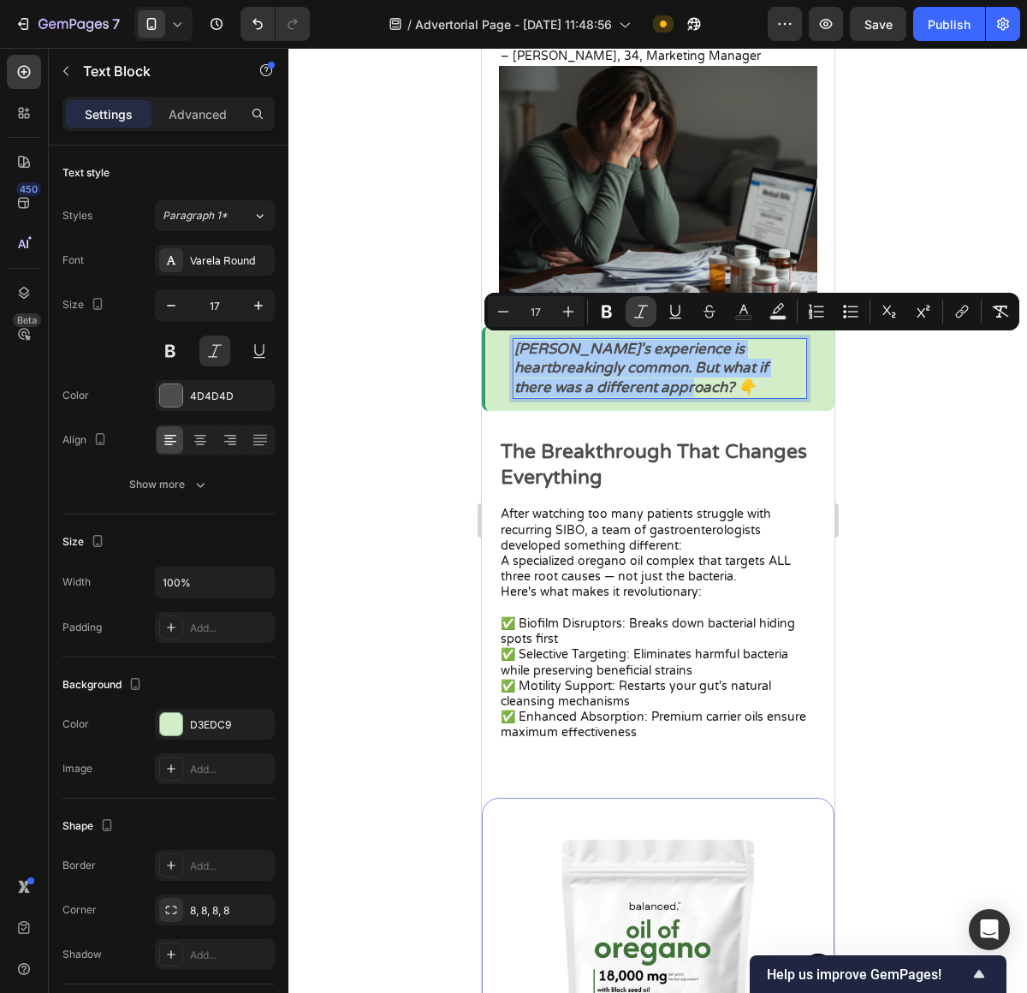
click at [648, 312] on icon "Editor contextual toolbar" at bounding box center [640, 311] width 17 height 17
click at [645, 315] on icon "Editor contextual toolbar" at bounding box center [640, 311] width 17 height 17
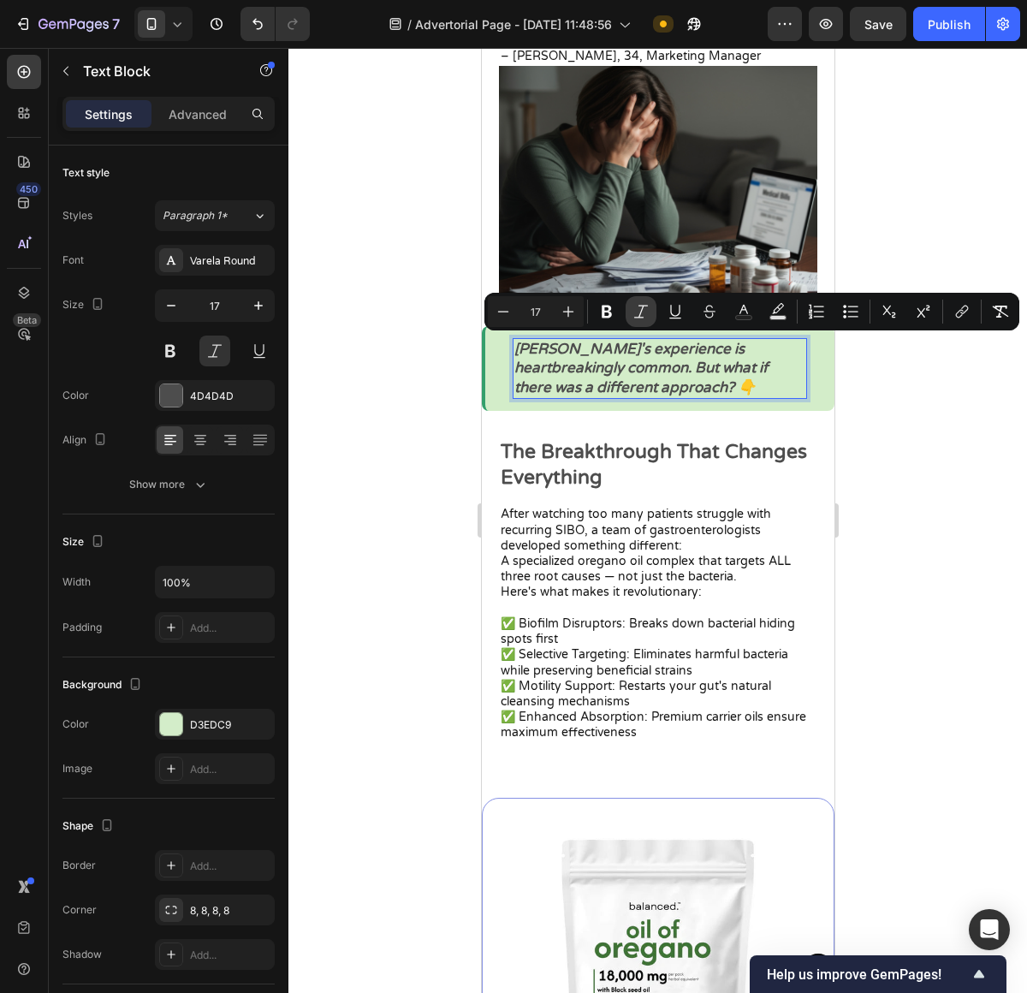
click at [645, 315] on icon "Editor contextual toolbar" at bounding box center [640, 311] width 17 height 17
click at [610, 317] on icon "Editor contextual toolbar" at bounding box center [606, 311] width 17 height 17
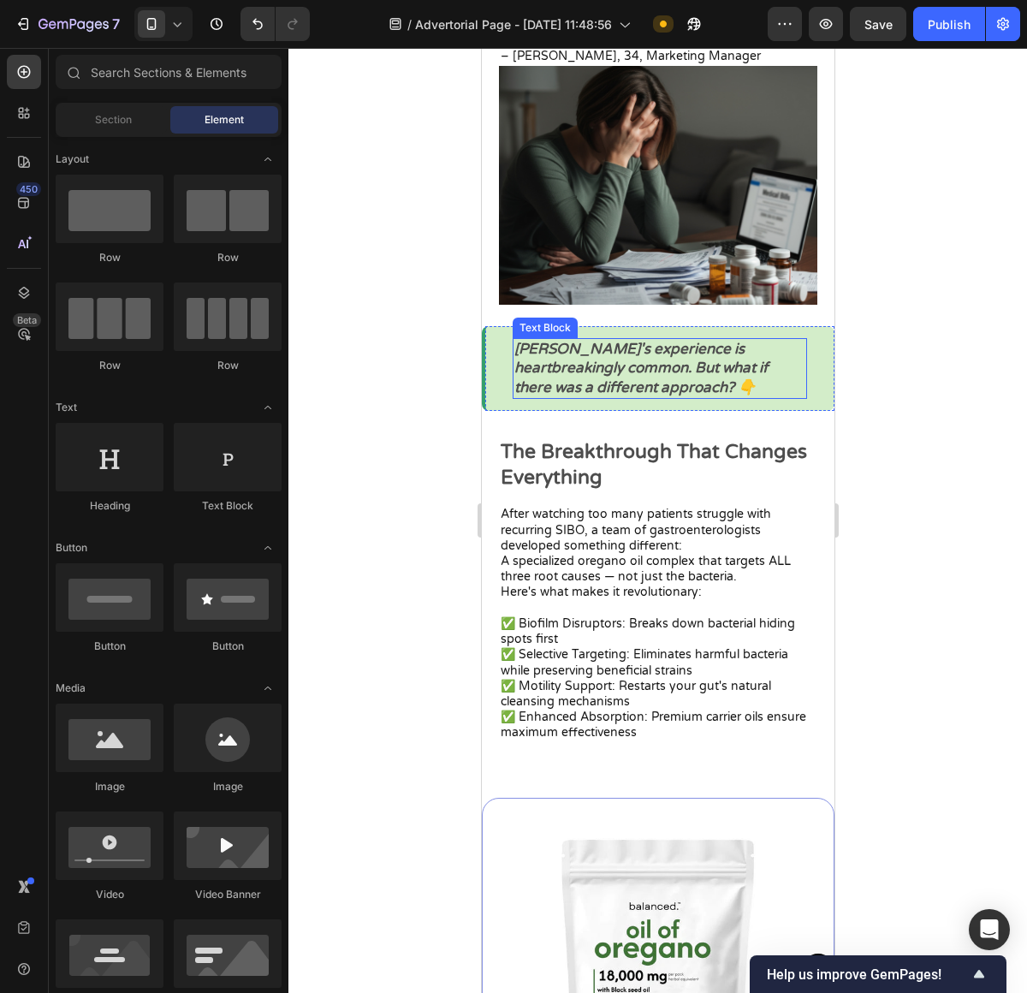
click at [600, 362] on strong "Sarah's experience is heartbreakingly common. But what if there was a different…" at bounding box center [639, 368] width 253 height 56
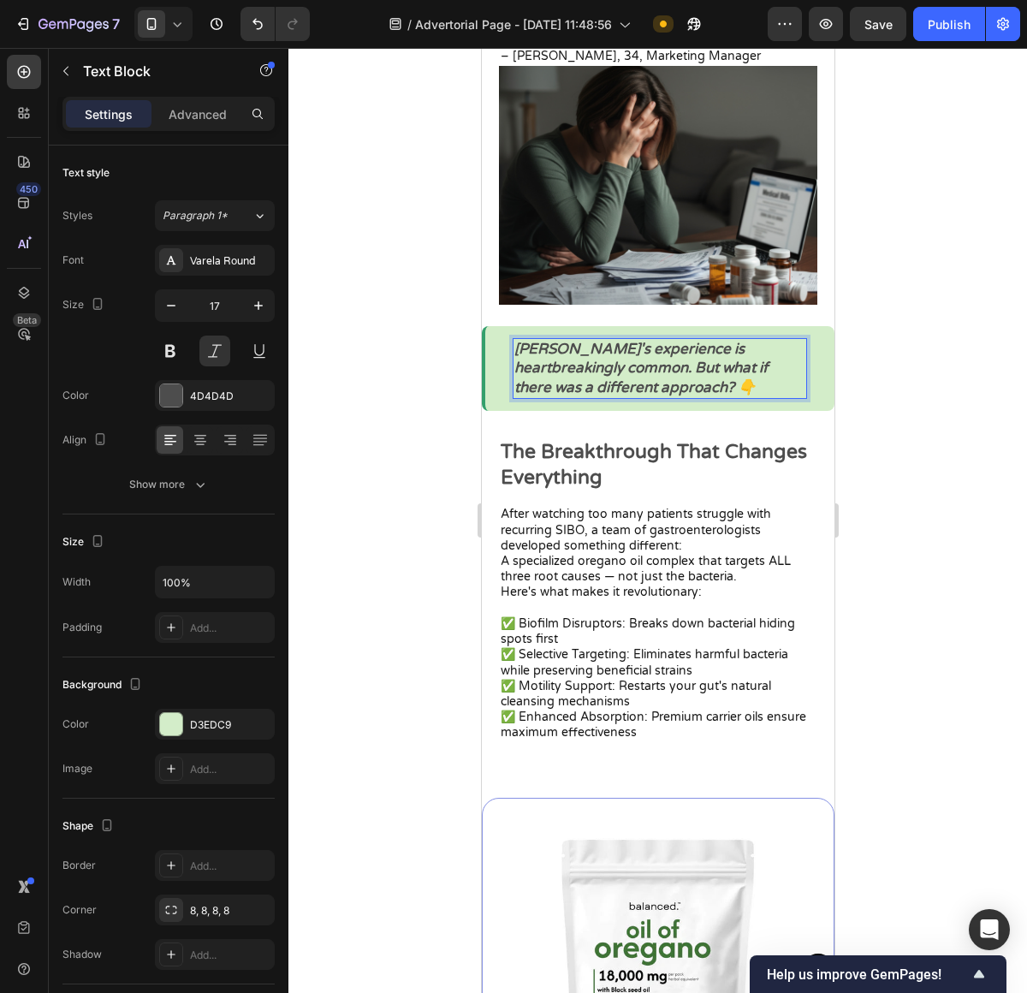
click at [789, 396] on div "Sarah's experience is heartbreakingly common. But what if there was a different…" at bounding box center [657, 368] width 353 height 84
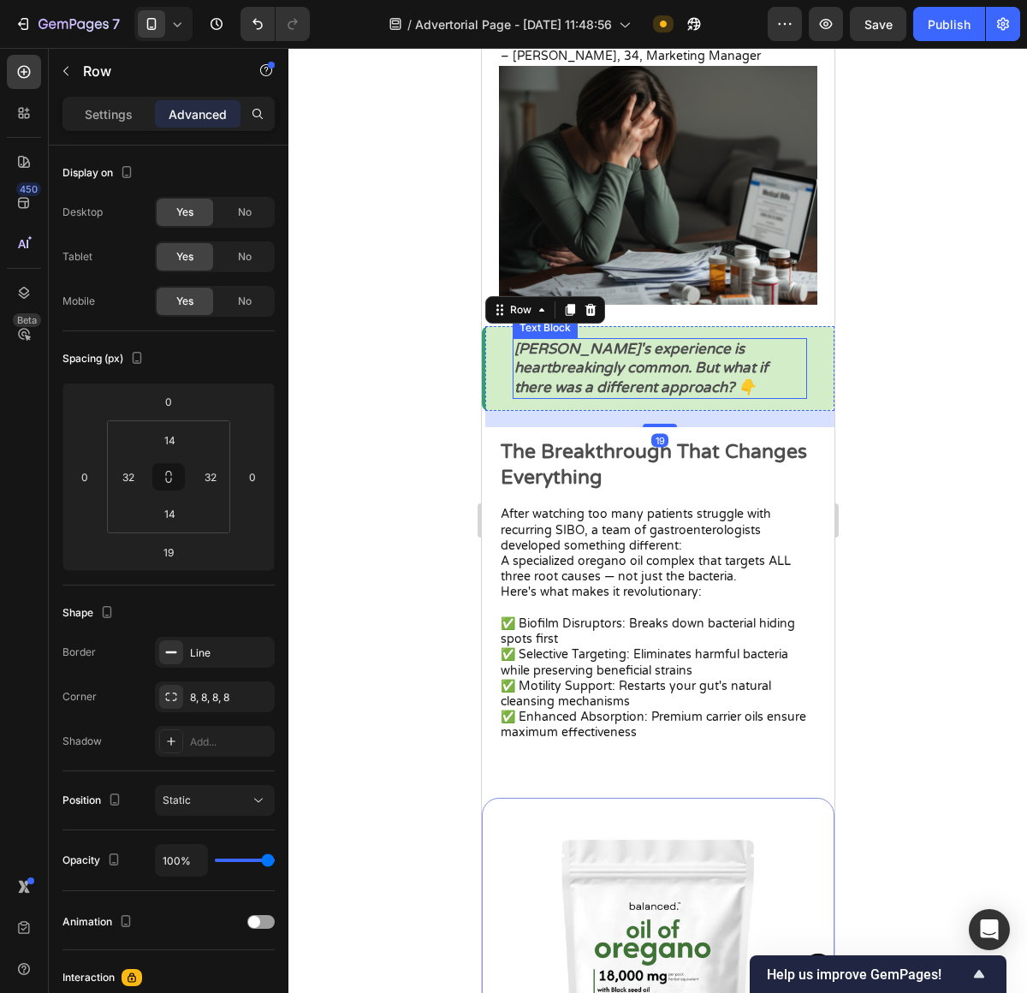
click at [598, 367] on strong "Sarah's experience is heartbreakingly common. But what if there was a different…" at bounding box center [639, 368] width 253 height 56
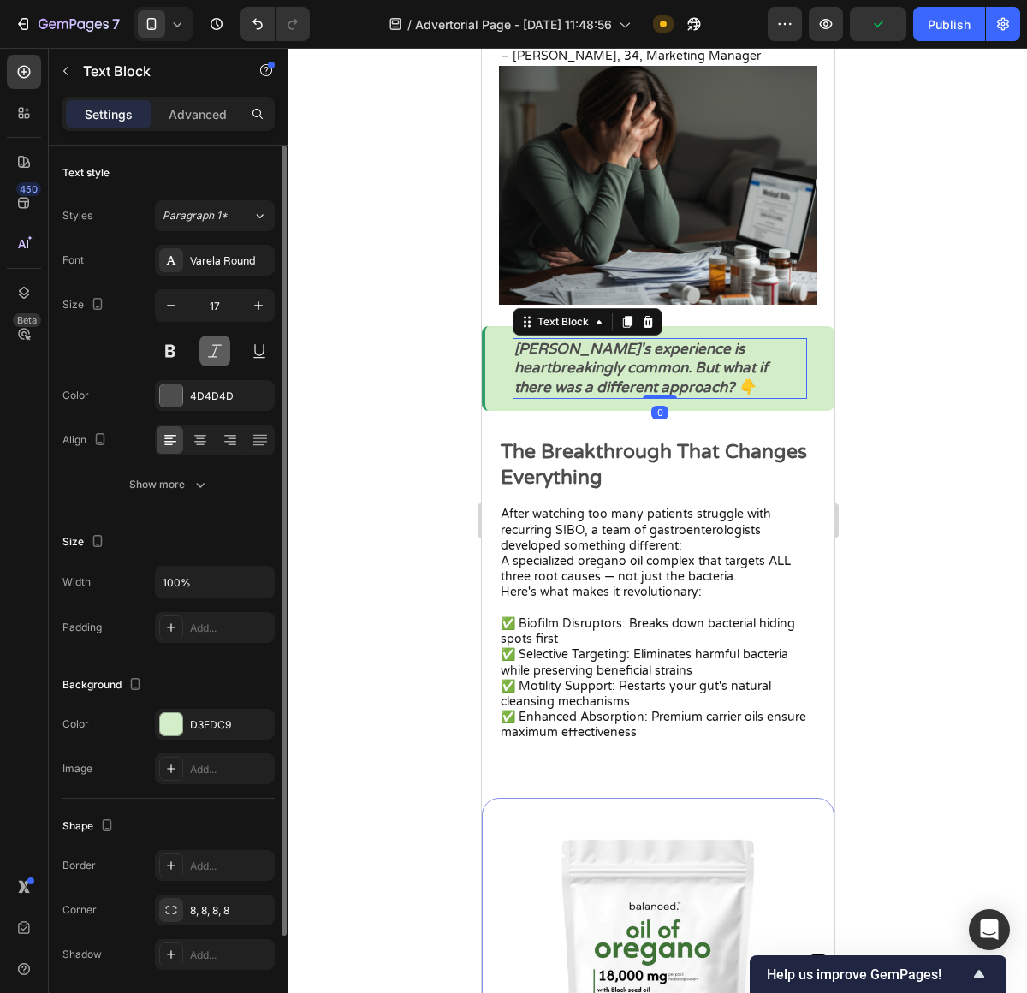
click at [229, 356] on button at bounding box center [214, 350] width 31 height 31
click at [224, 356] on button at bounding box center [214, 350] width 31 height 31
click at [189, 356] on div at bounding box center [215, 350] width 120 height 31
click at [173, 356] on button at bounding box center [170, 350] width 31 height 31
click at [219, 357] on button at bounding box center [214, 350] width 31 height 31
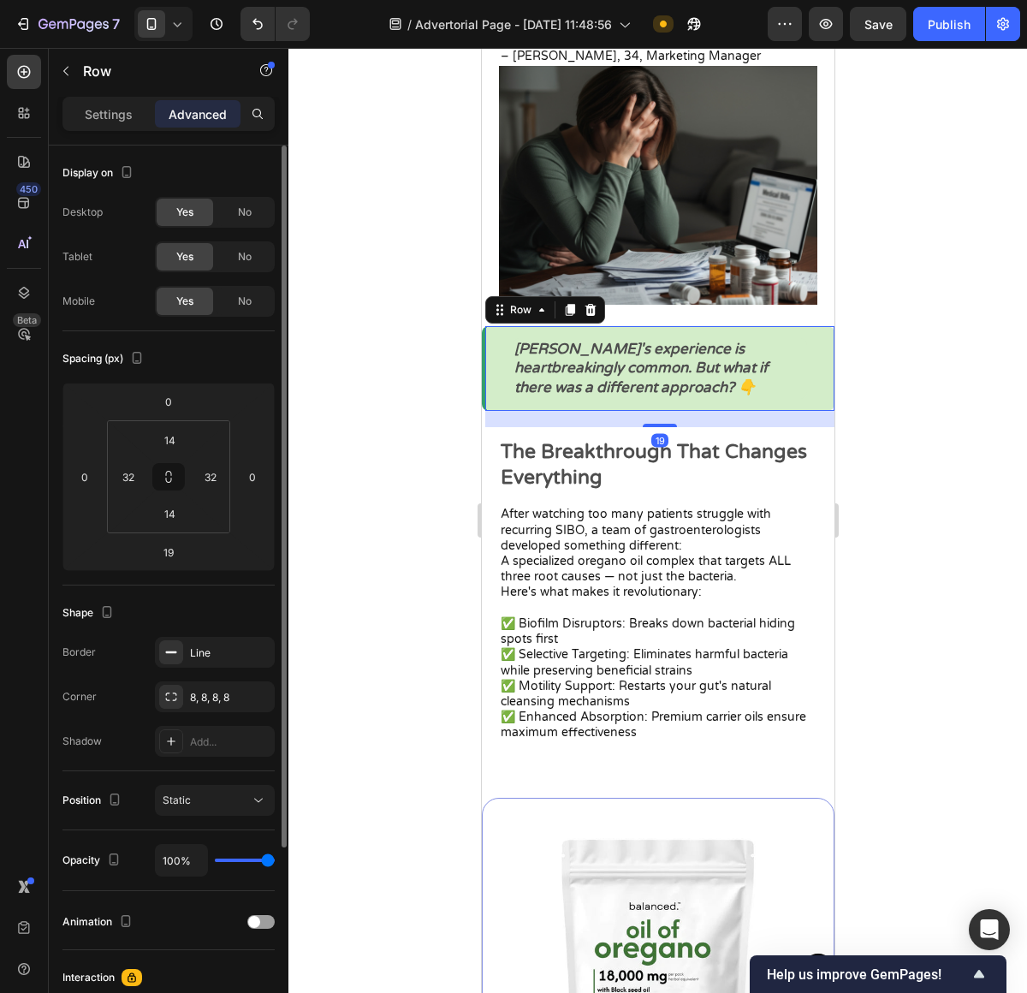
click at [675, 397] on div "Sarah's experience is heartbreakingly common. But what if there was a different…" at bounding box center [657, 368] width 353 height 84
click at [905, 430] on div at bounding box center [657, 520] width 739 height 945
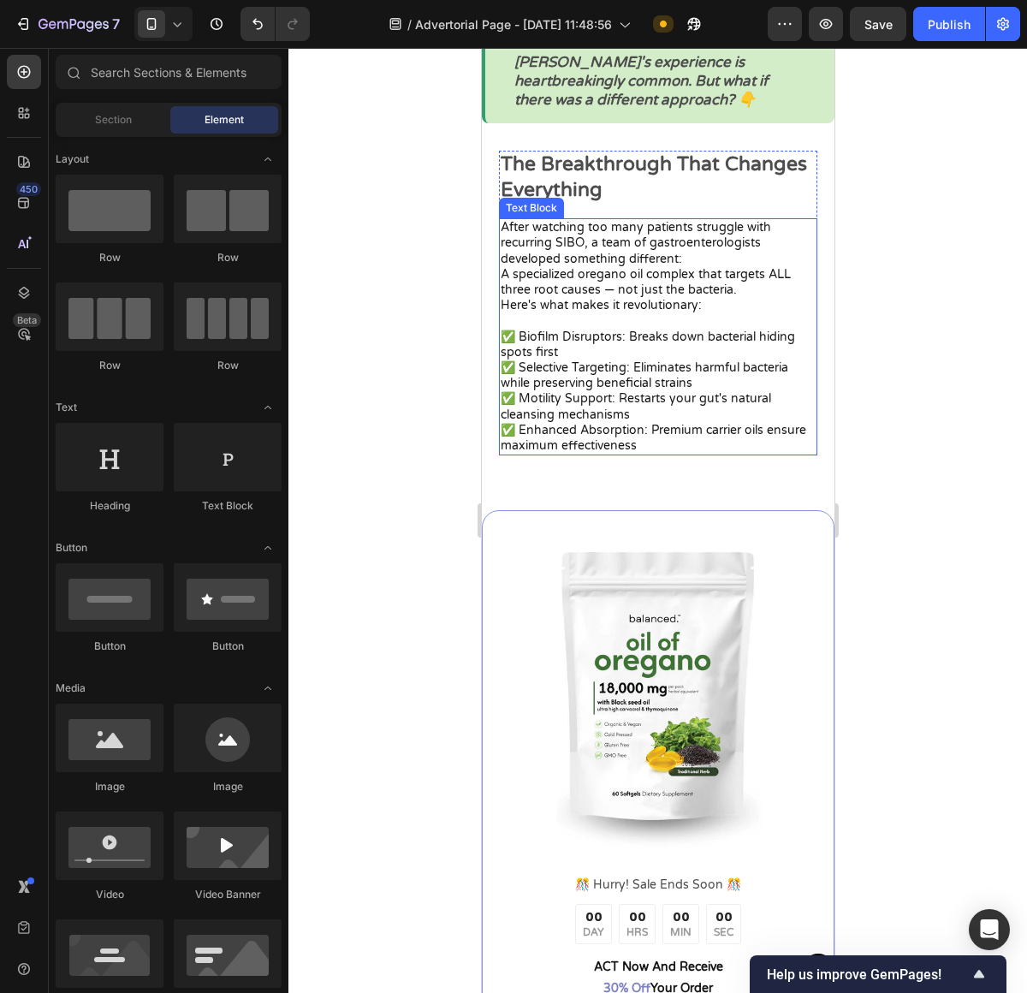
scroll to position [2611, 0]
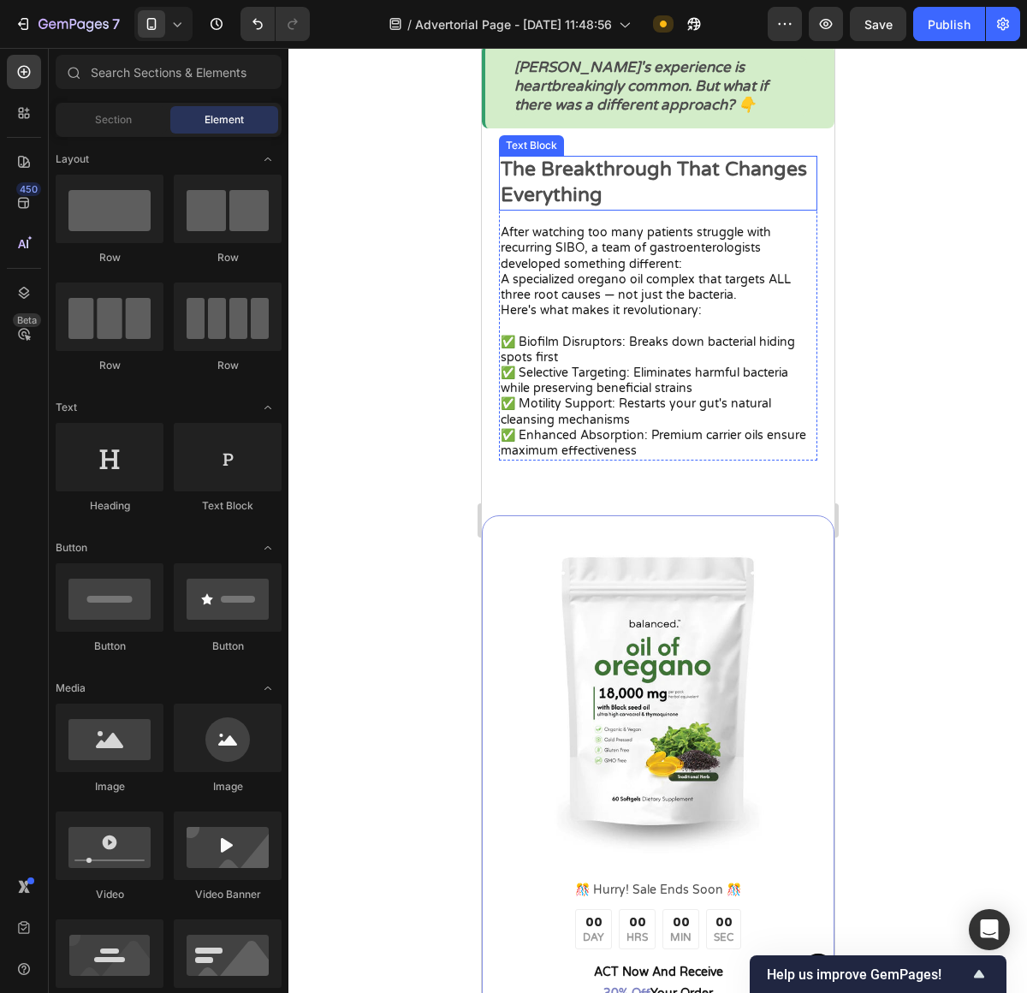
click at [660, 176] on p "The Breakthrough That Changes Everything" at bounding box center [657, 182] width 315 height 51
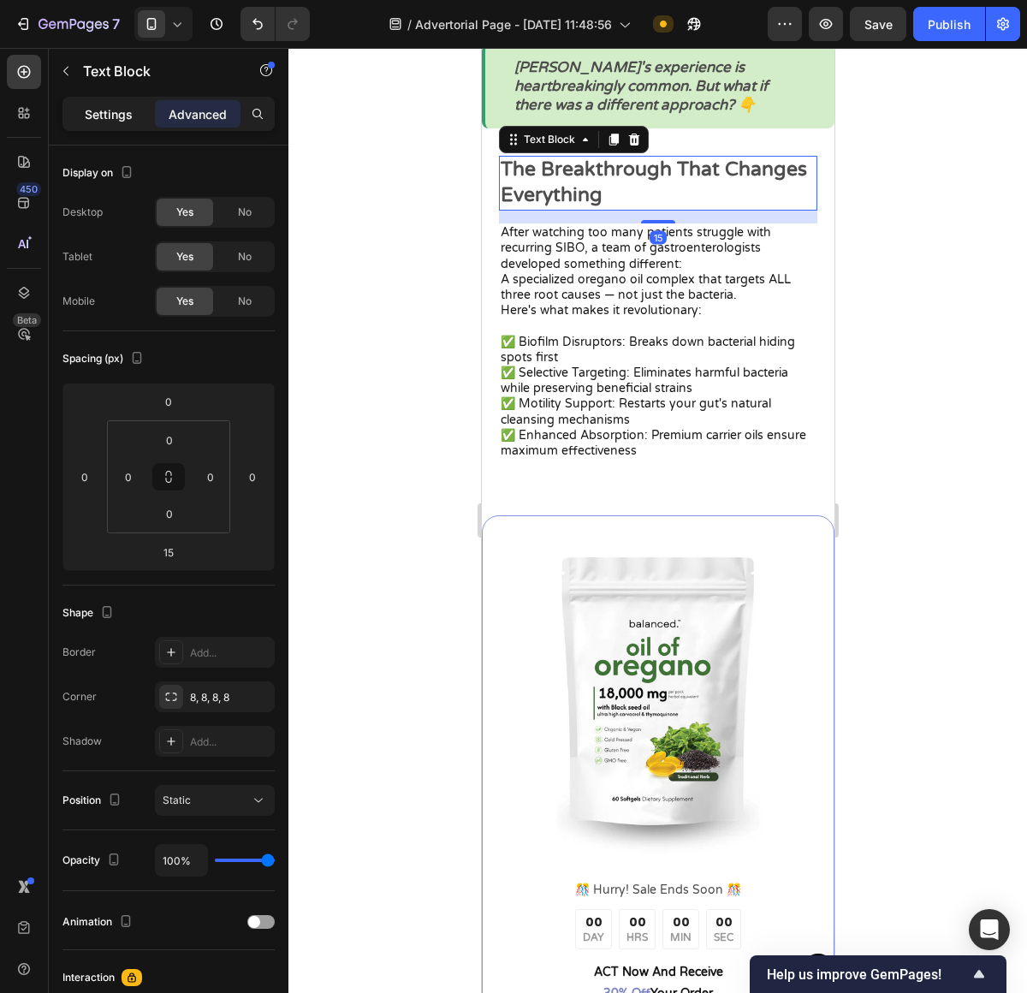
click at [86, 100] on div "Settings" at bounding box center [109, 113] width 86 height 27
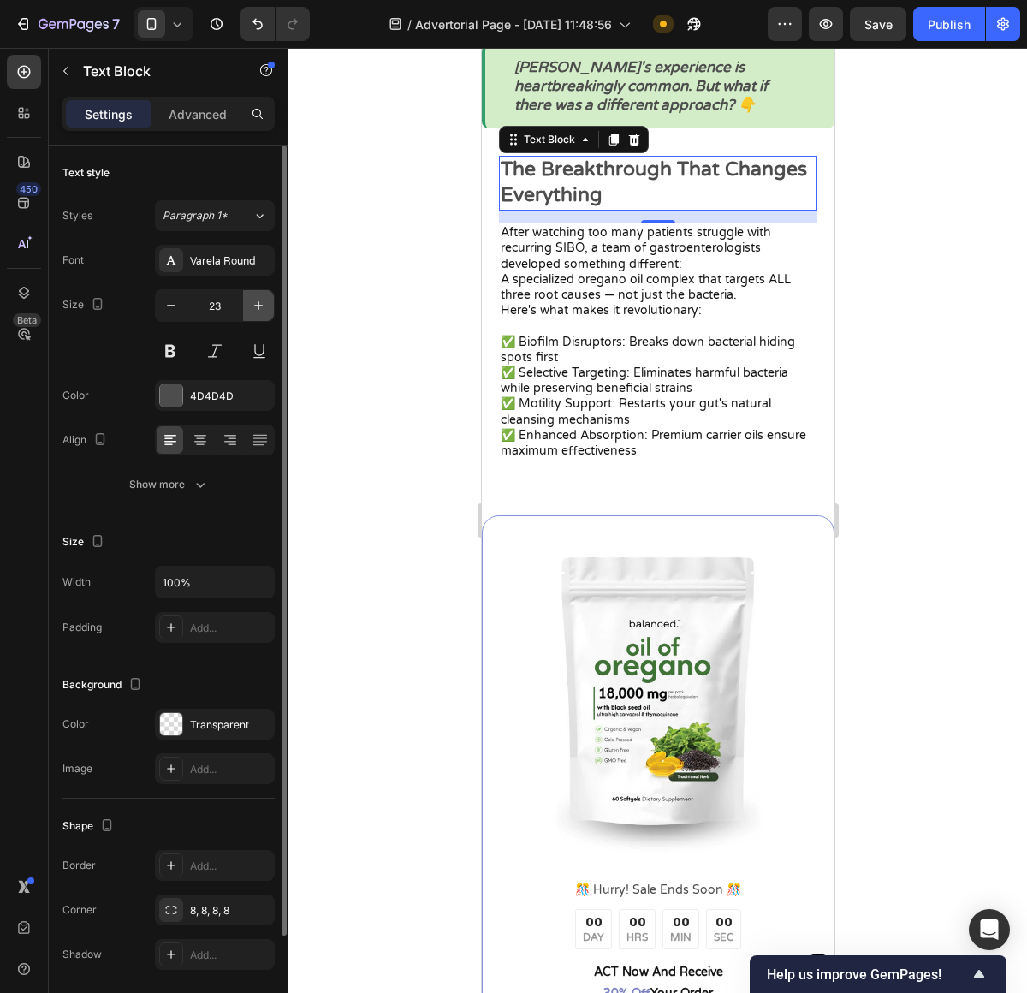
click at [251, 302] on icon "button" at bounding box center [258, 305] width 17 height 17
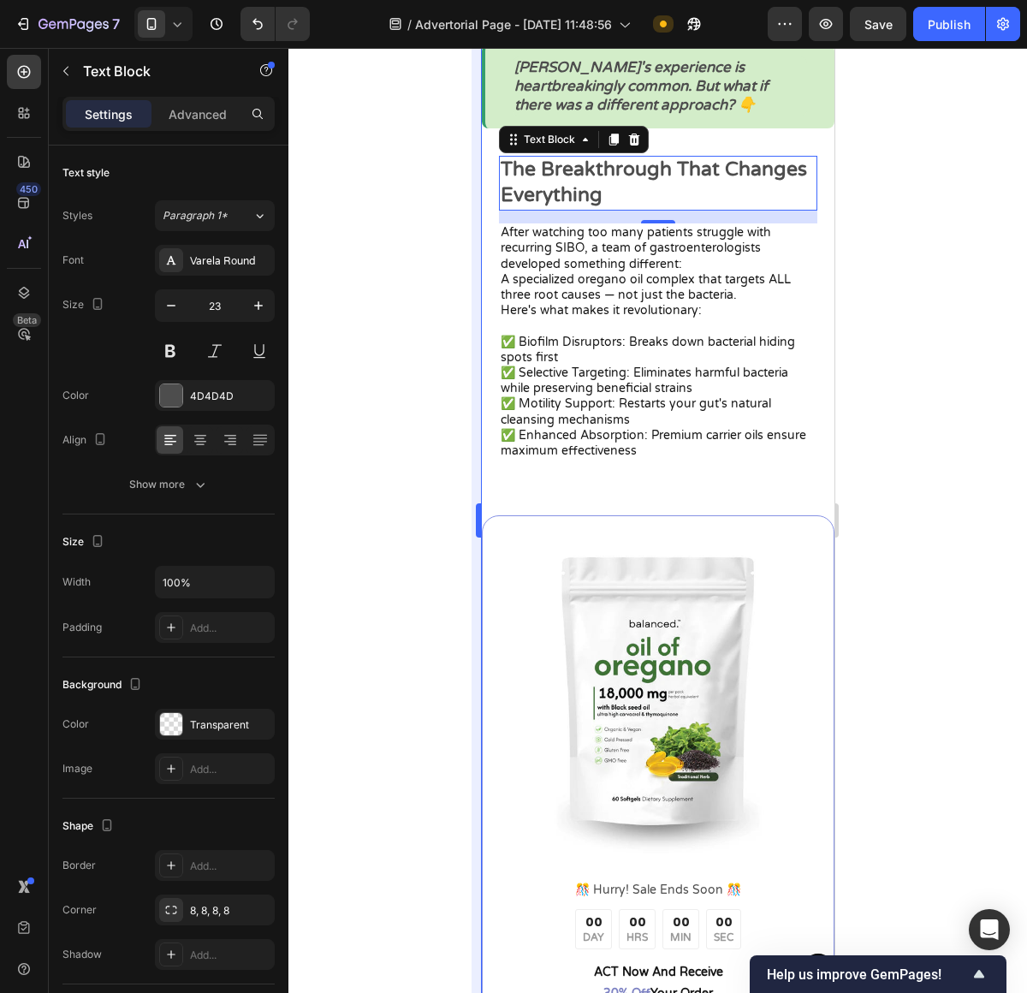
drag, startPoint x: 251, startPoint y: 302, endPoint x: 478, endPoint y: 336, distance: 229.4
click at [252, 302] on icon "button" at bounding box center [258, 305] width 17 height 17
type input "25"
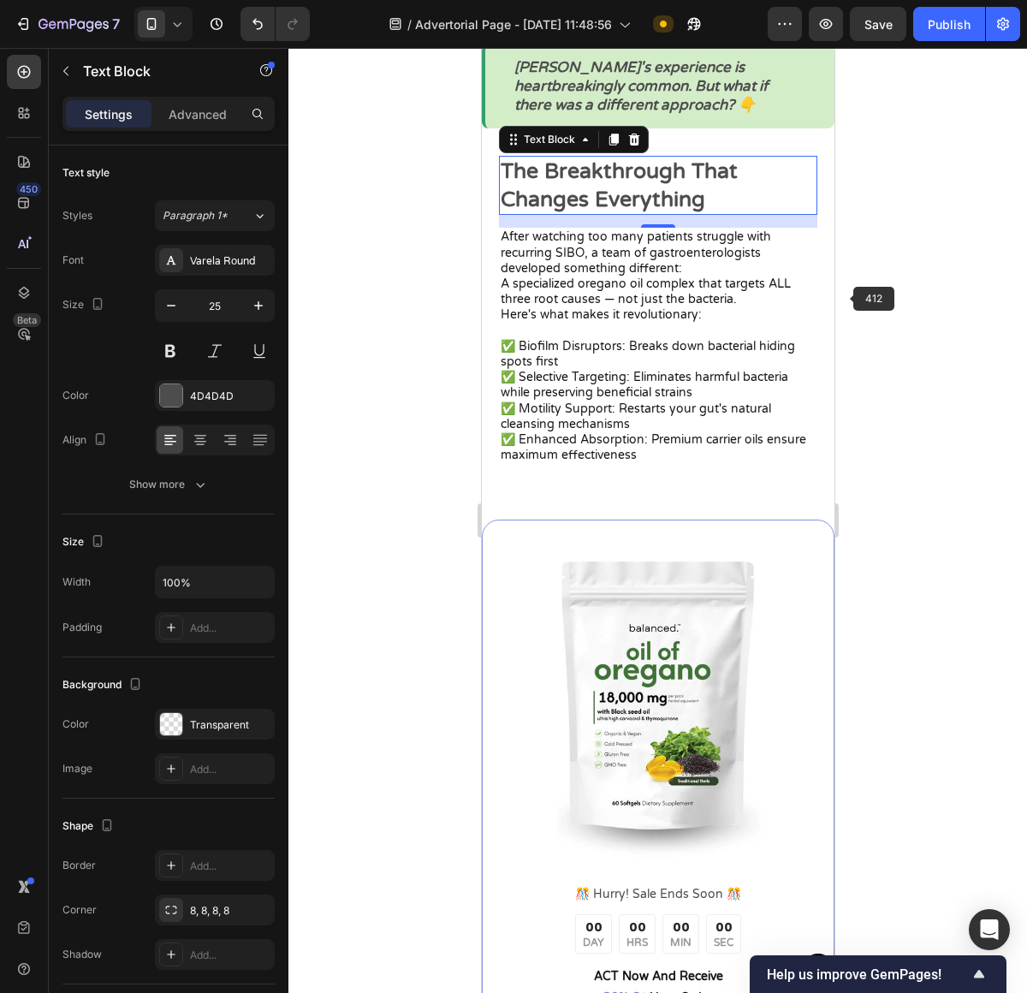
click at [851, 292] on div at bounding box center [657, 520] width 739 height 945
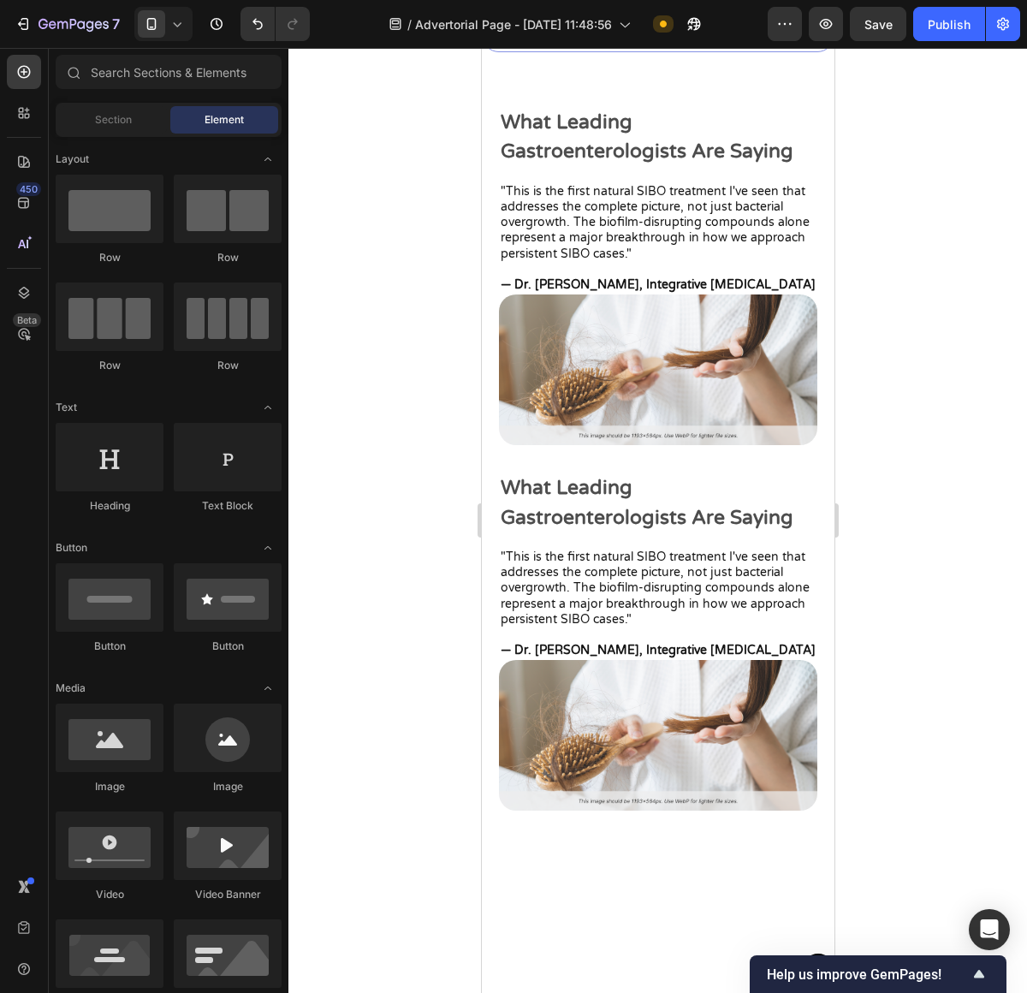
scroll to position [3745, 0]
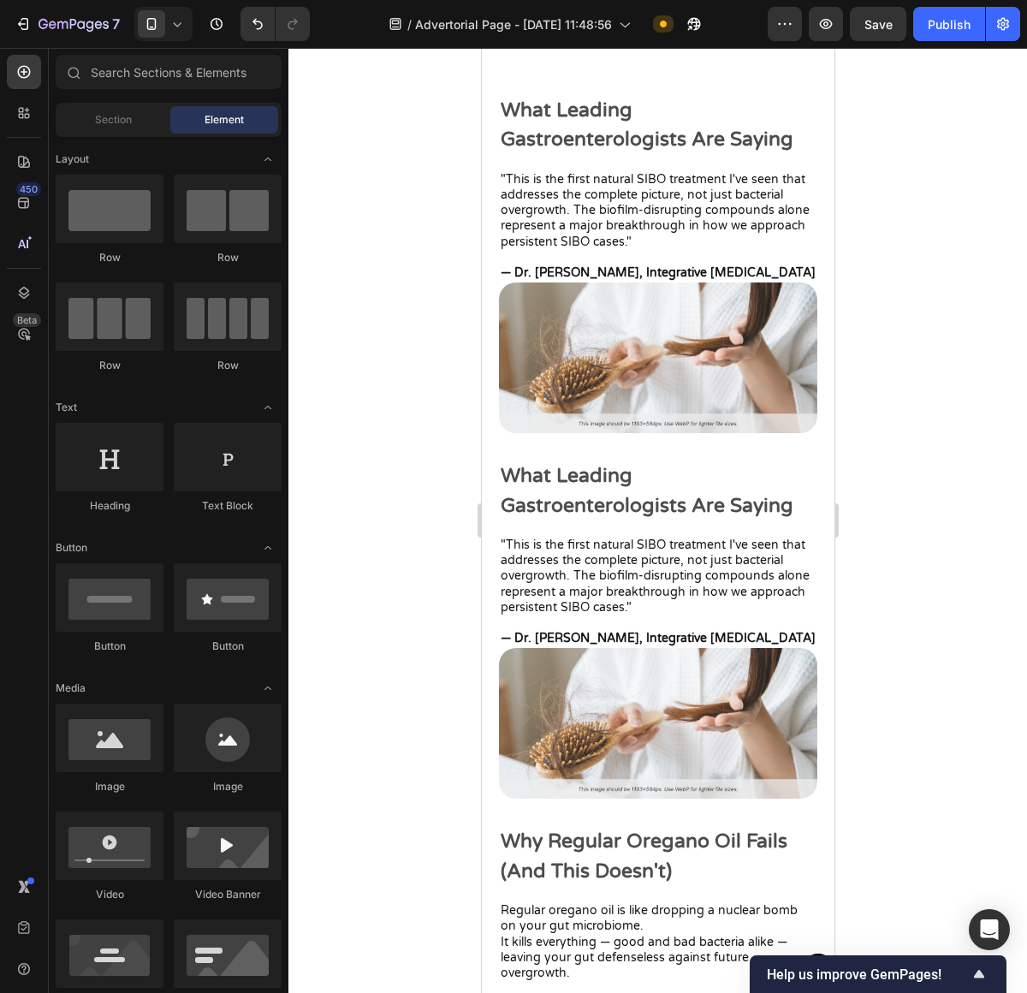
click at [645, 466] on p "What Leading Gastroenterologists Are Saying" at bounding box center [657, 490] width 315 height 59
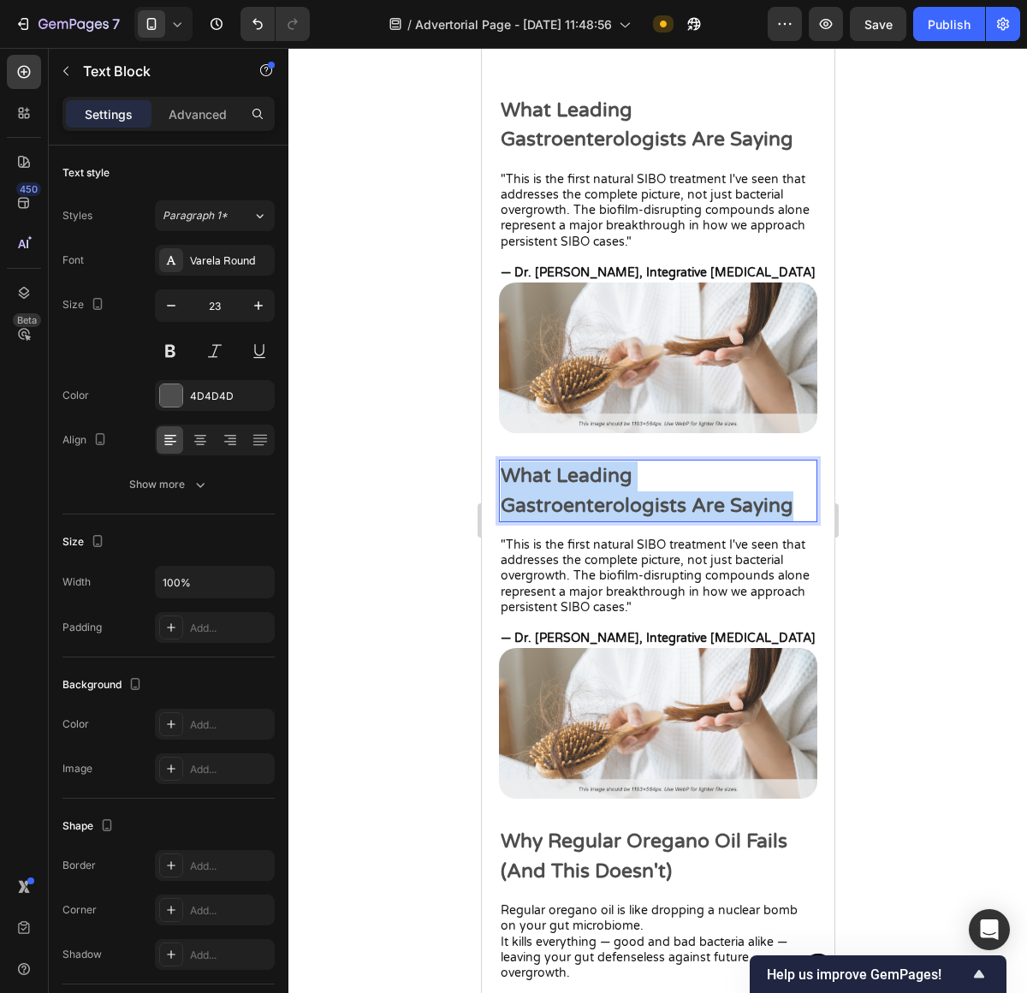
click at [645, 466] on p "What Leading Gastroenterologists Are Saying" at bounding box center [657, 490] width 315 height 59
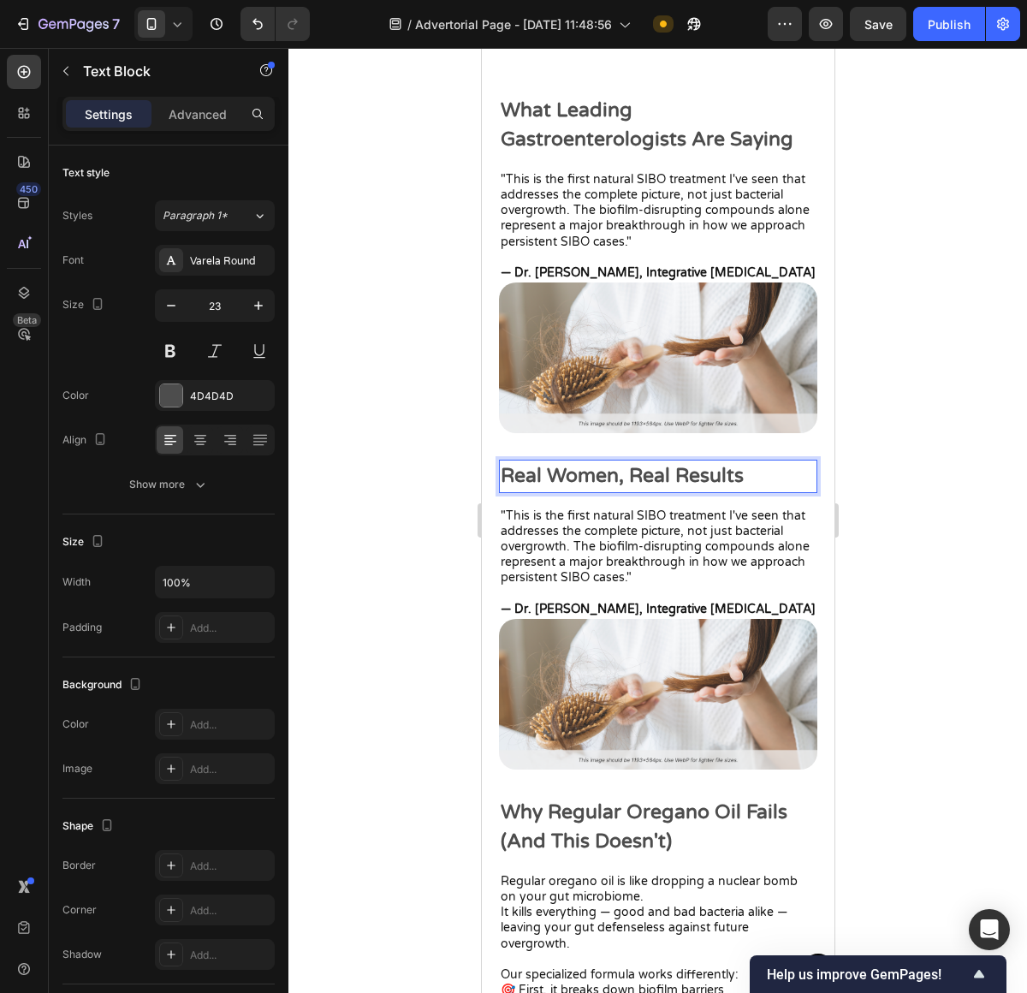
click at [970, 372] on div at bounding box center [657, 520] width 739 height 945
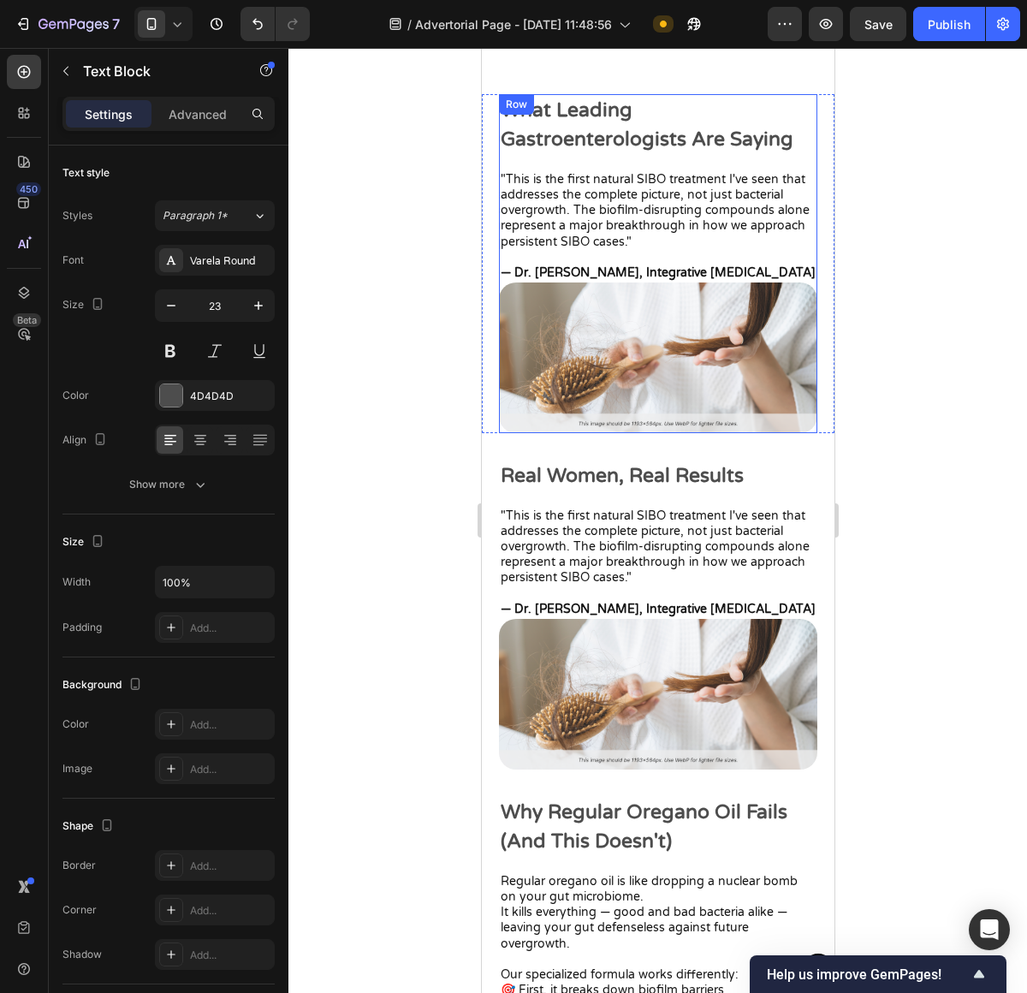
click at [625, 97] on div "What Leading Gastroenterologists Are Saying Text Block" at bounding box center [657, 125] width 318 height 62
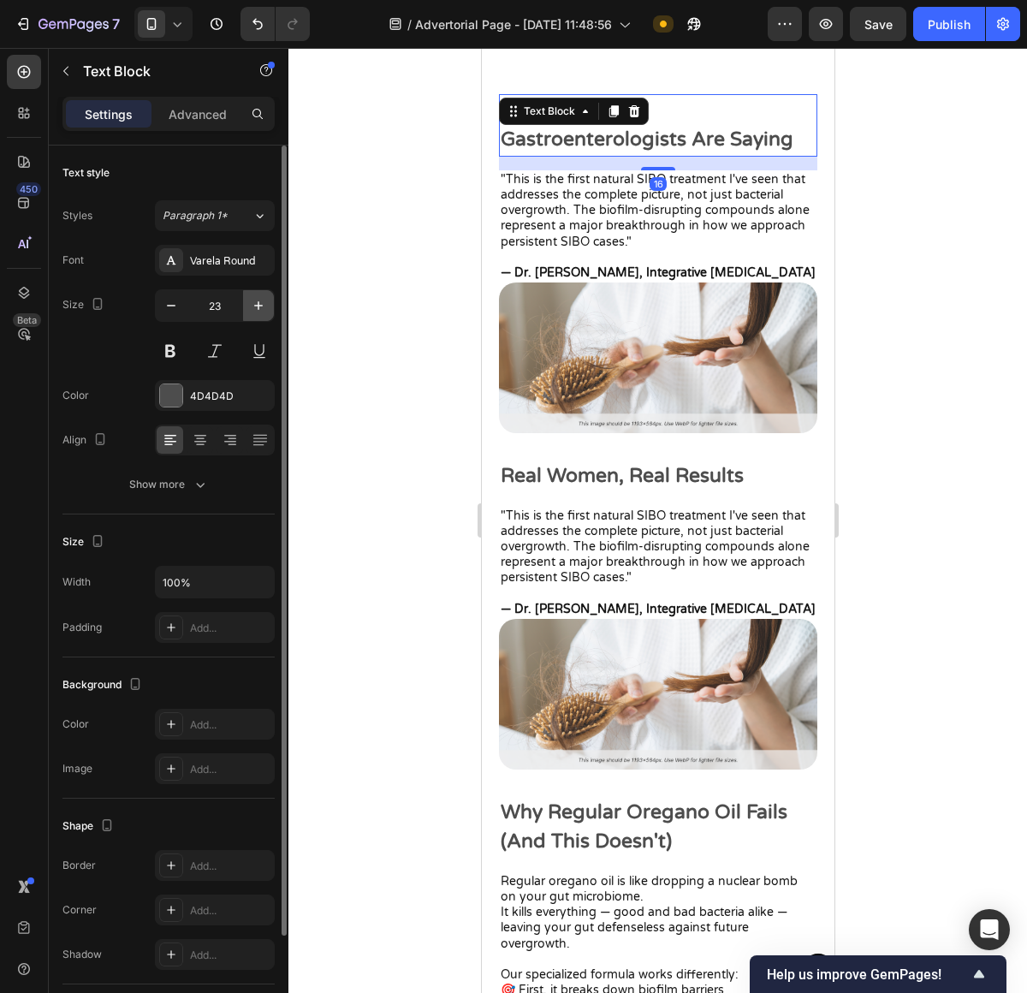
click at [269, 302] on button "button" at bounding box center [258, 305] width 31 height 31
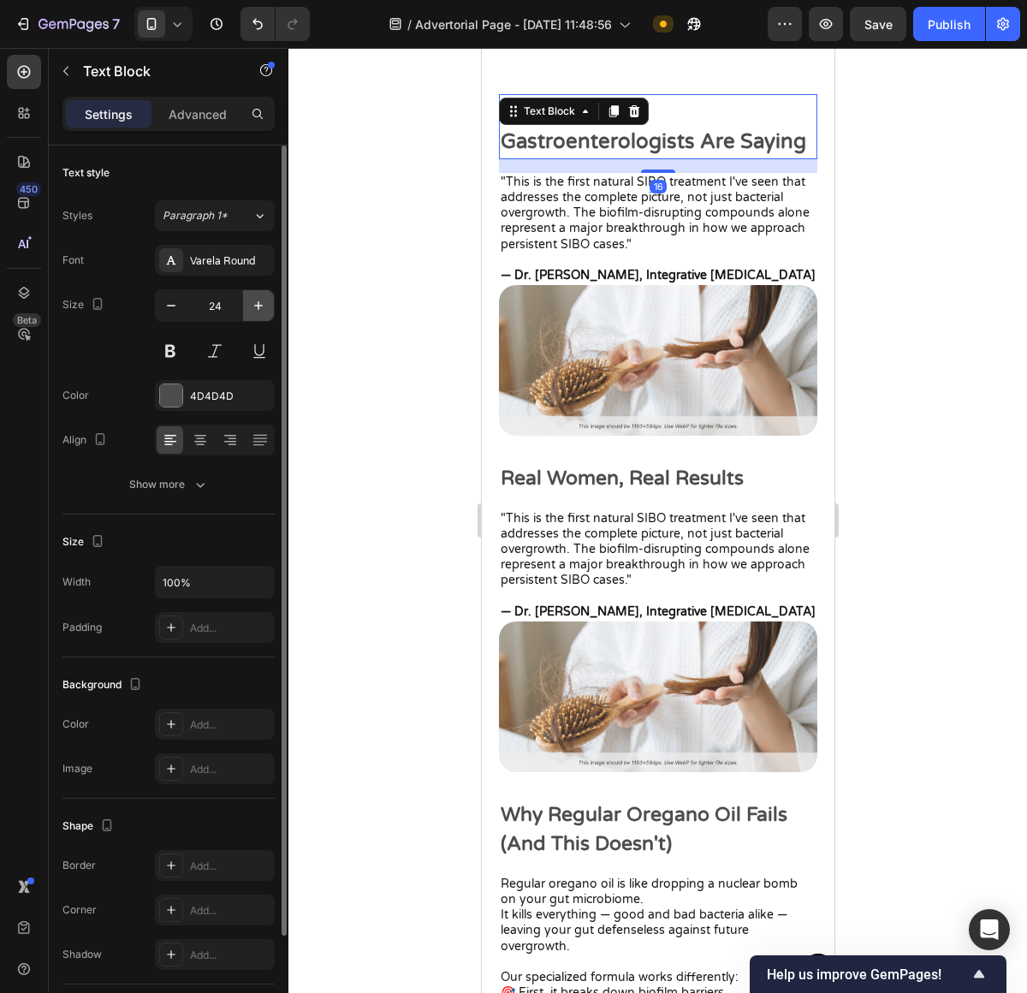
click at [269, 302] on button "button" at bounding box center [258, 305] width 31 height 31
type input "25"
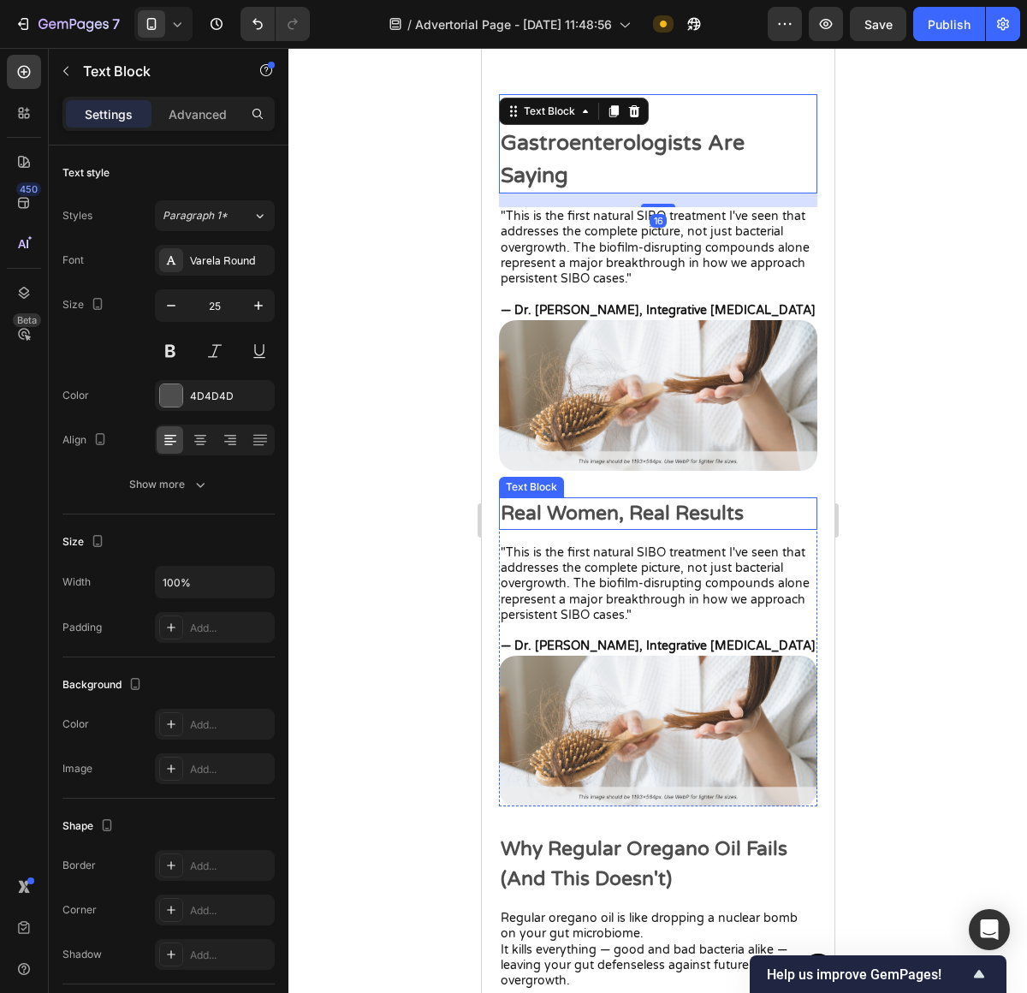
click at [644, 499] on p "Real Women, Real Results" at bounding box center [657, 514] width 315 height 30
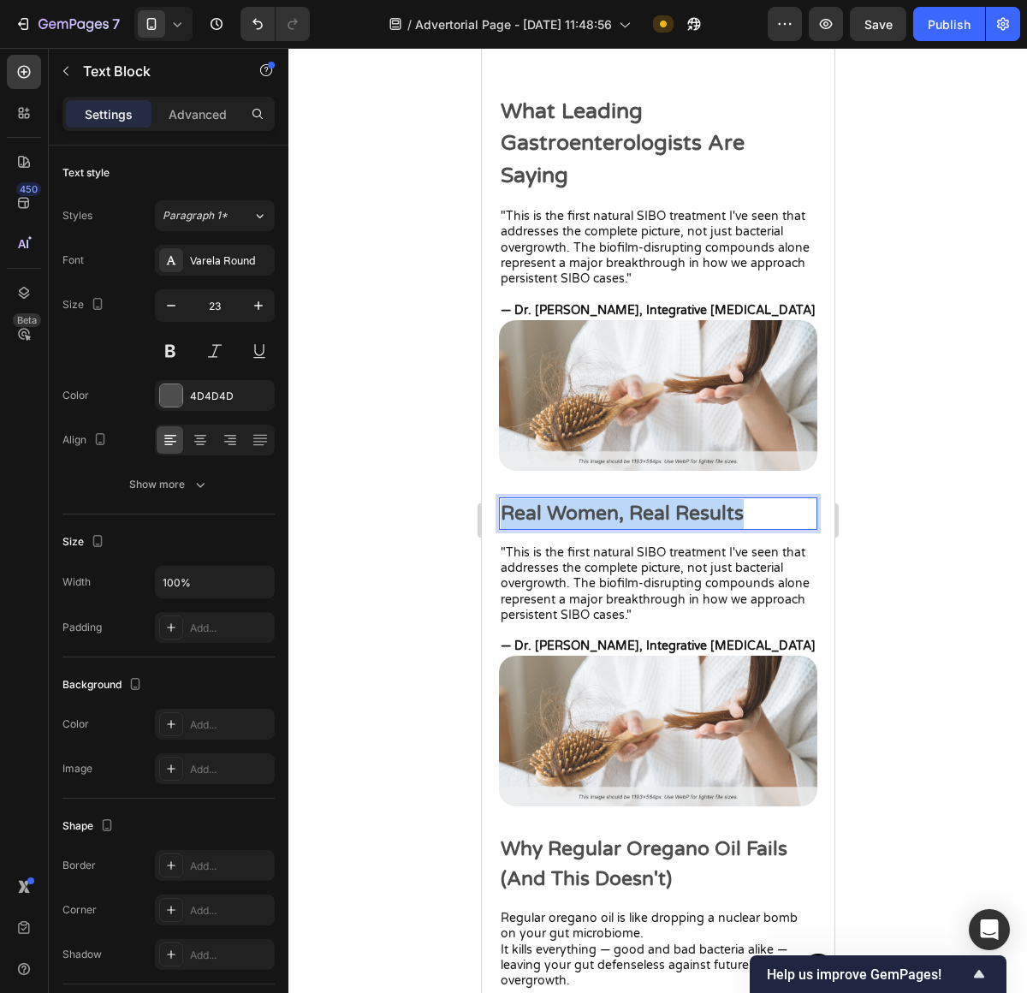
click at [644, 499] on p "Real Women, Real Results" at bounding box center [657, 514] width 315 height 30
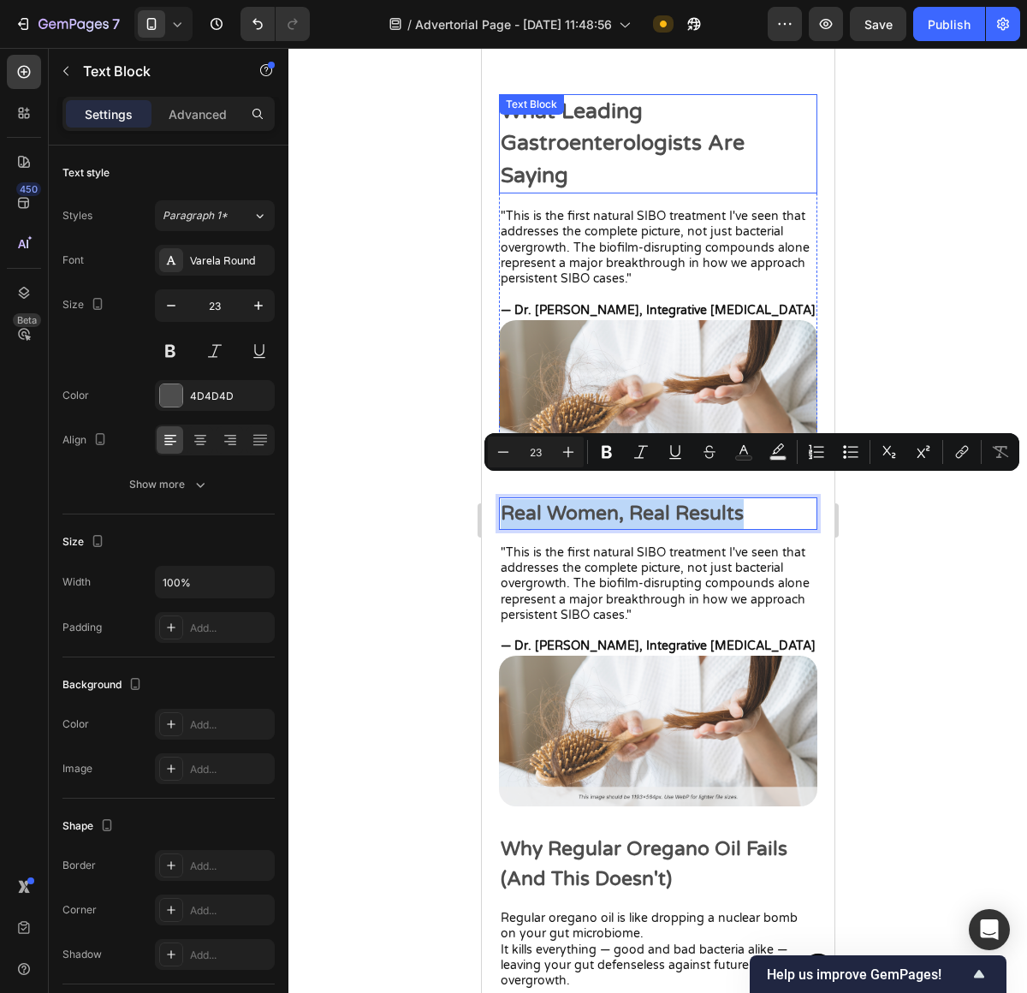
click at [671, 148] on p "What Leading Gastroenterologists Are Saying" at bounding box center [657, 144] width 315 height 97
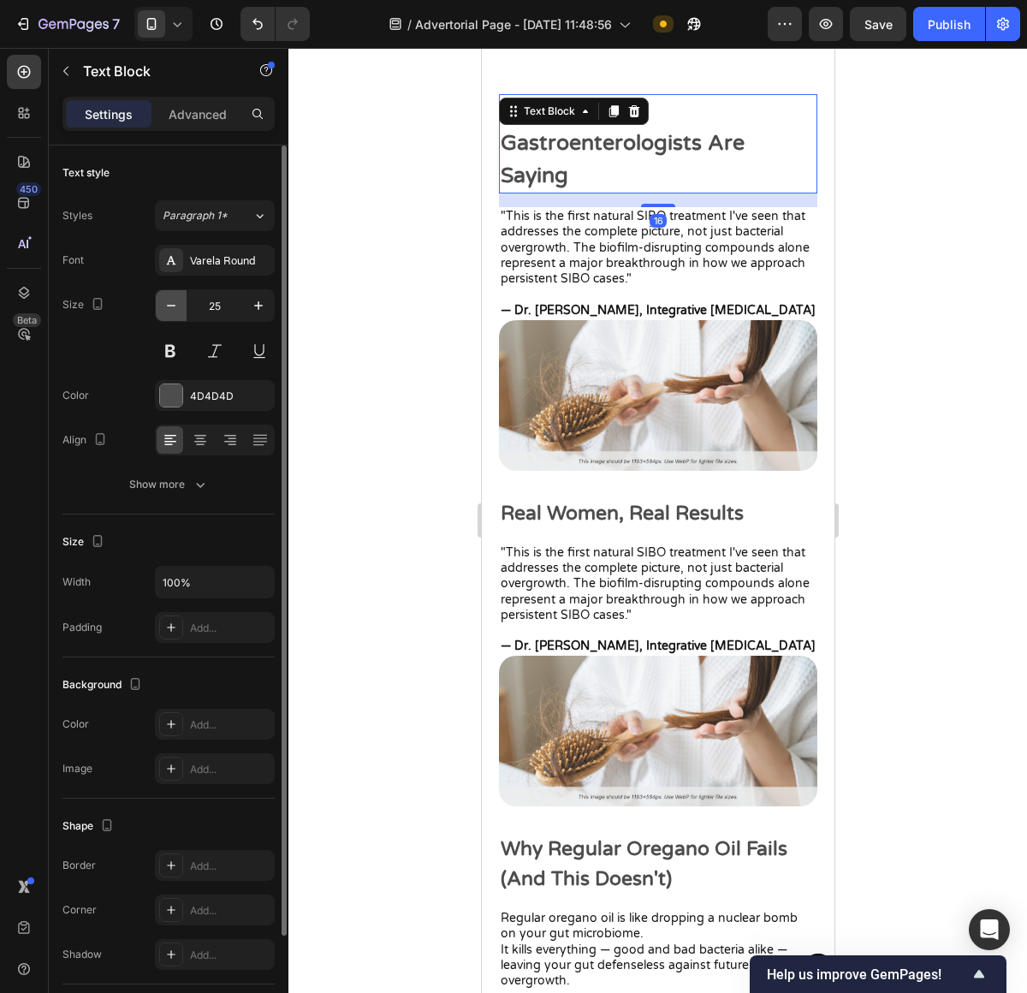
click at [167, 300] on icon "button" at bounding box center [171, 305] width 17 height 17
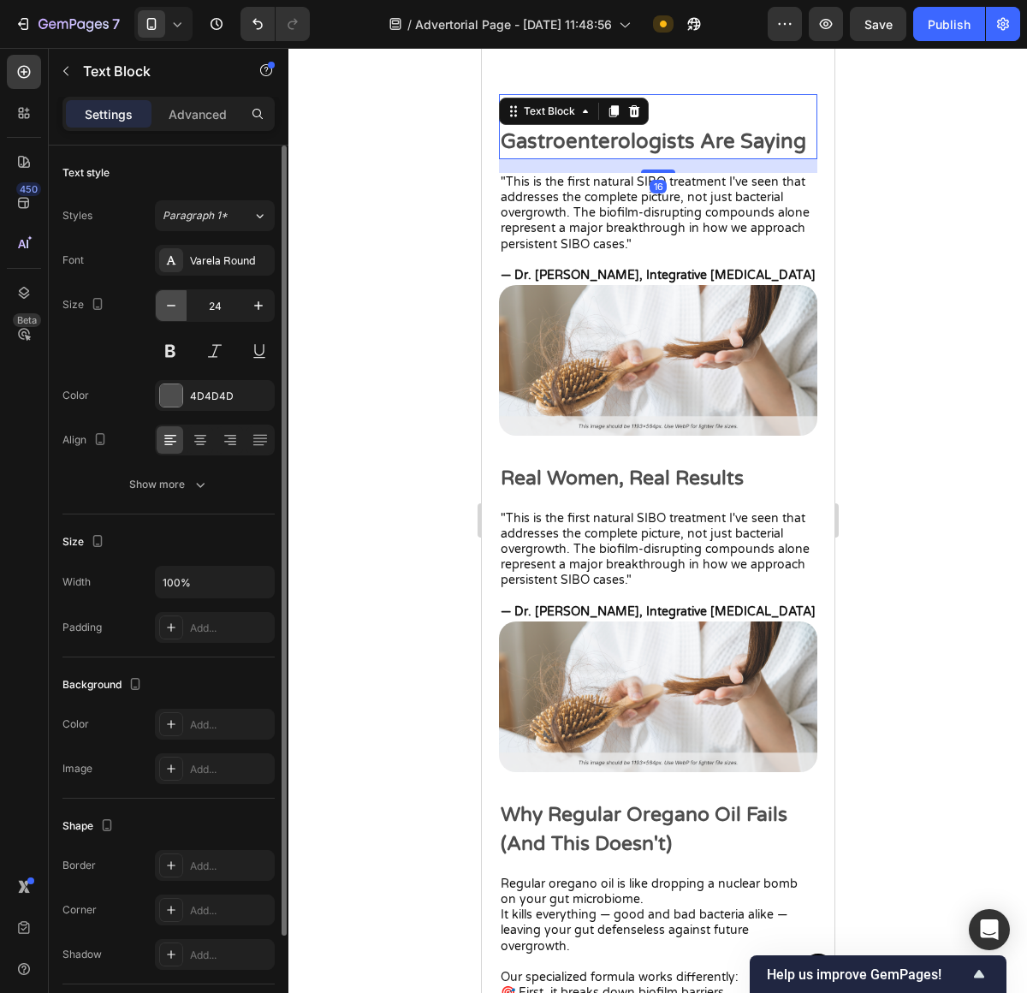
click at [167, 300] on icon "button" at bounding box center [171, 305] width 17 height 17
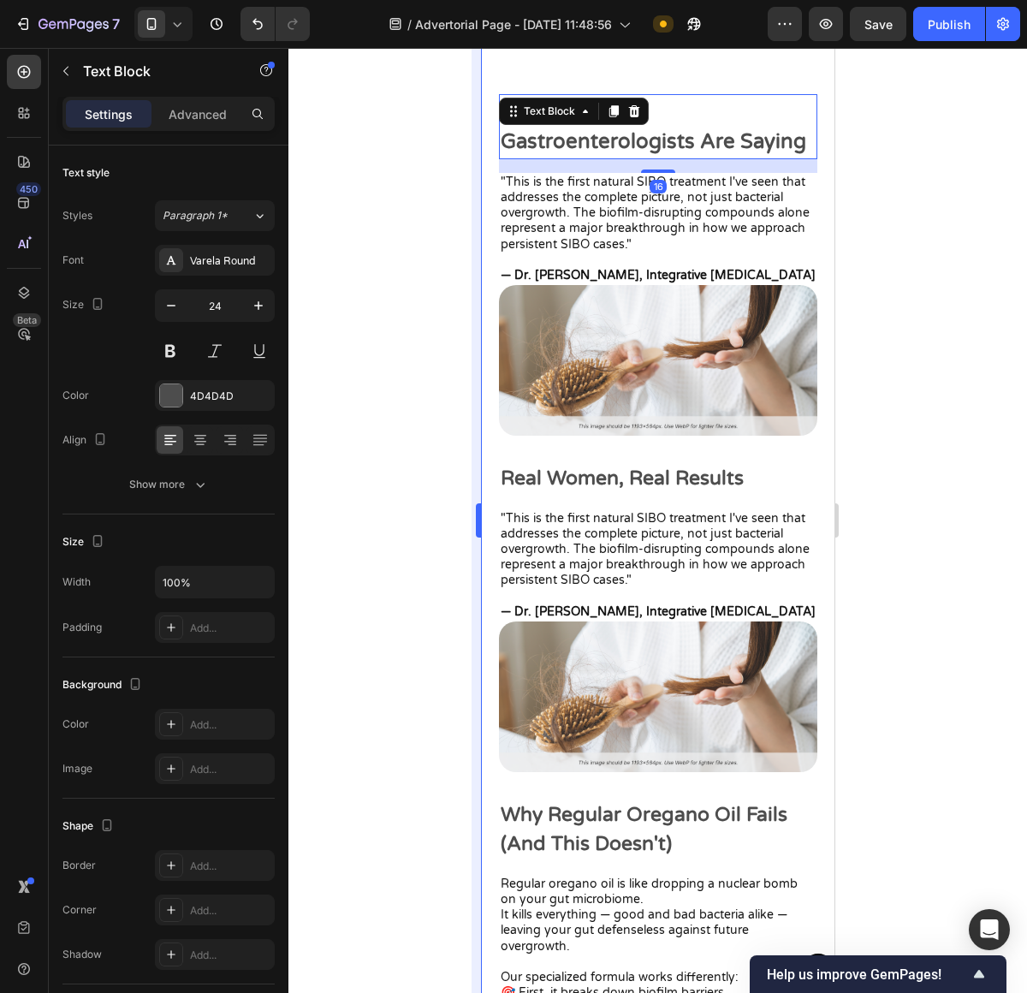
type input "23"
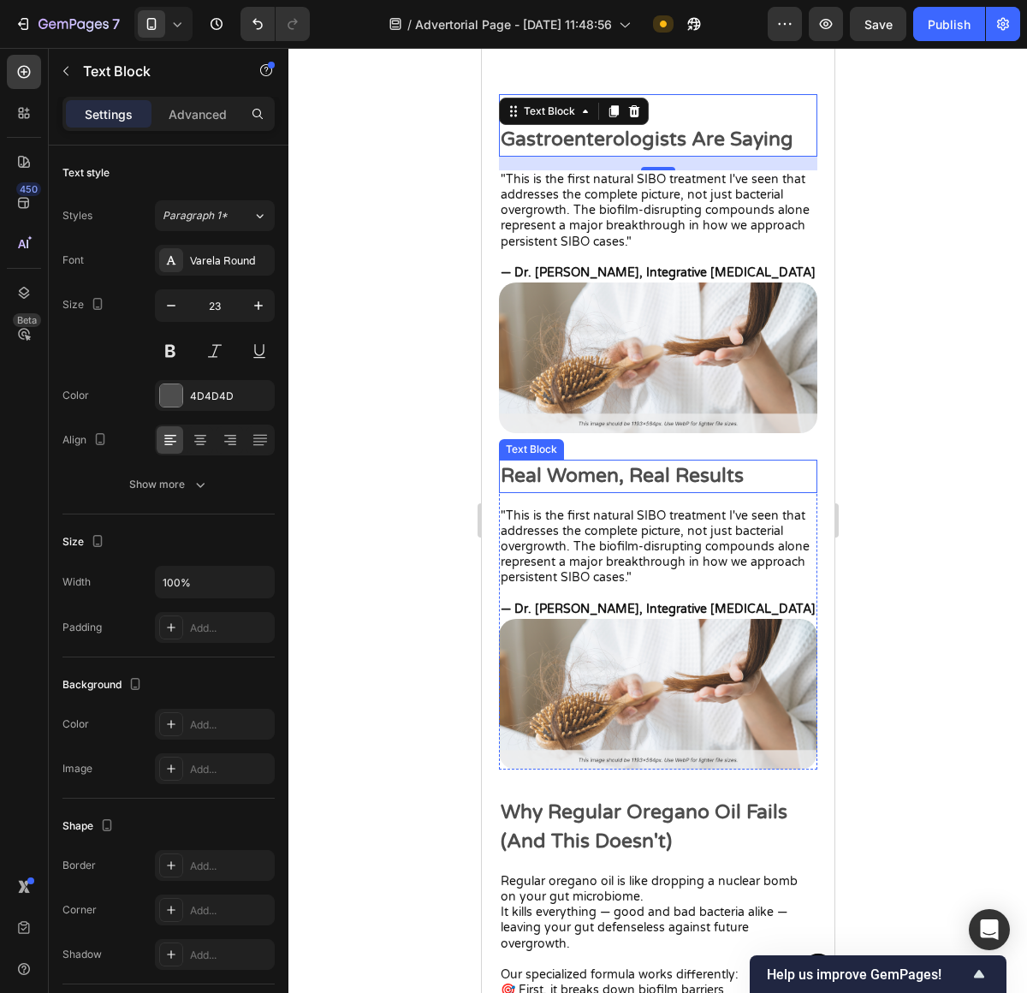
click at [709, 461] on p "Real Women, Real Results" at bounding box center [657, 476] width 315 height 30
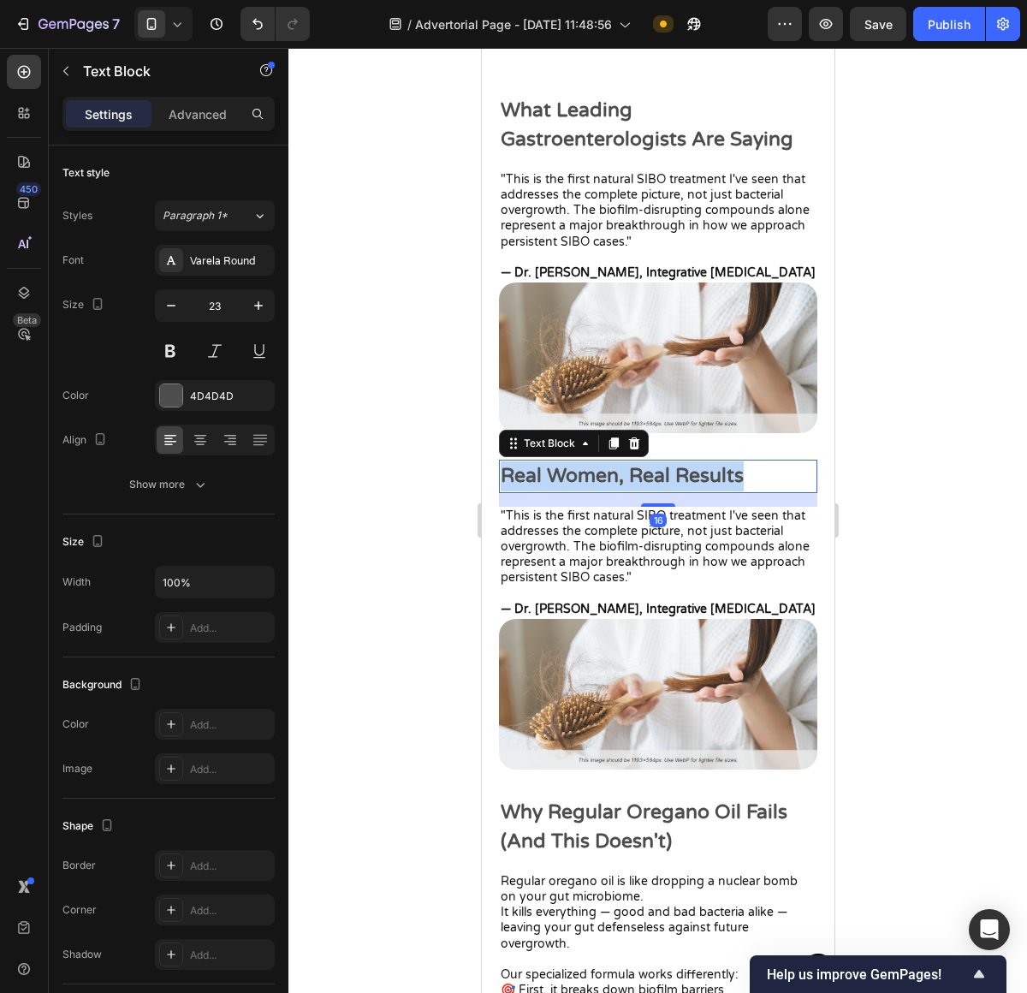
click at [709, 461] on p "Real Women, Real Results" at bounding box center [657, 476] width 315 height 30
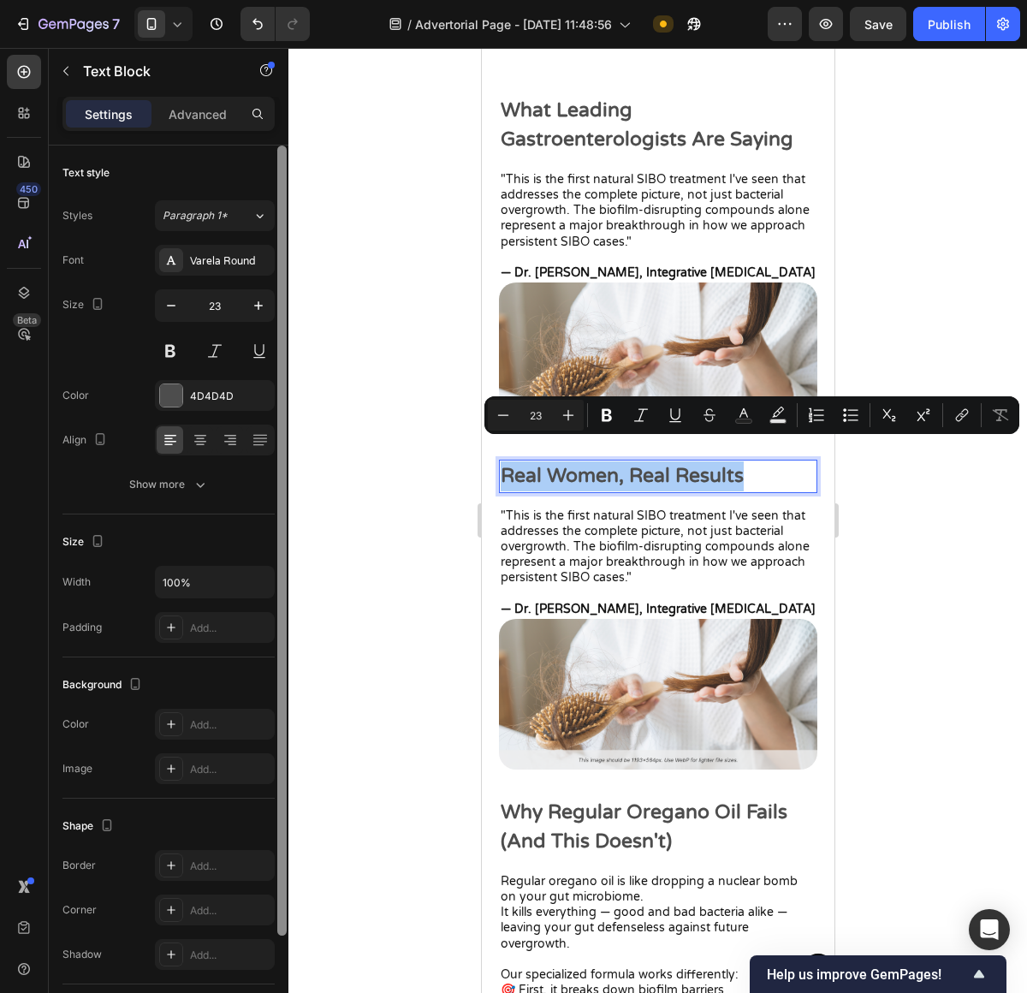
click at [276, 299] on div at bounding box center [282, 593] width 13 height 896
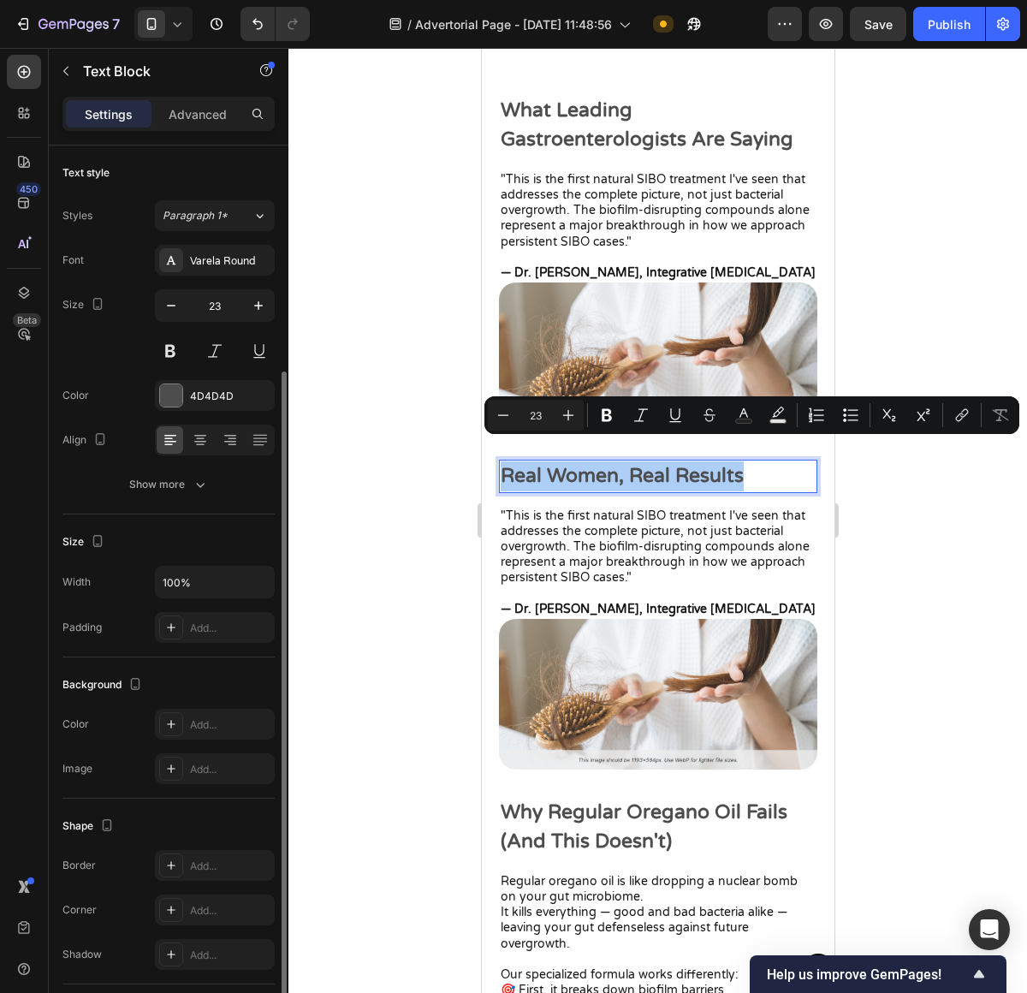
scroll to position [120, 0]
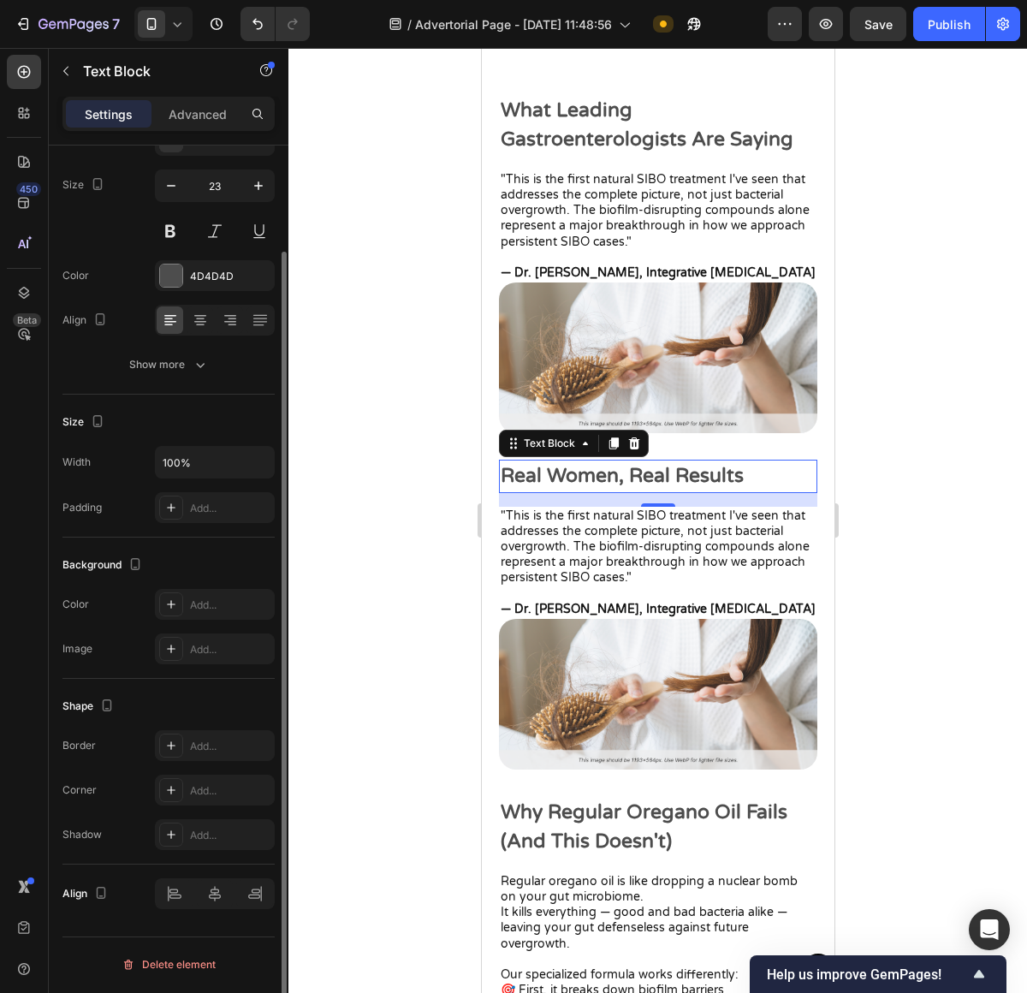
click at [564, 460] on div "Real Women, Real Results" at bounding box center [657, 476] width 318 height 33
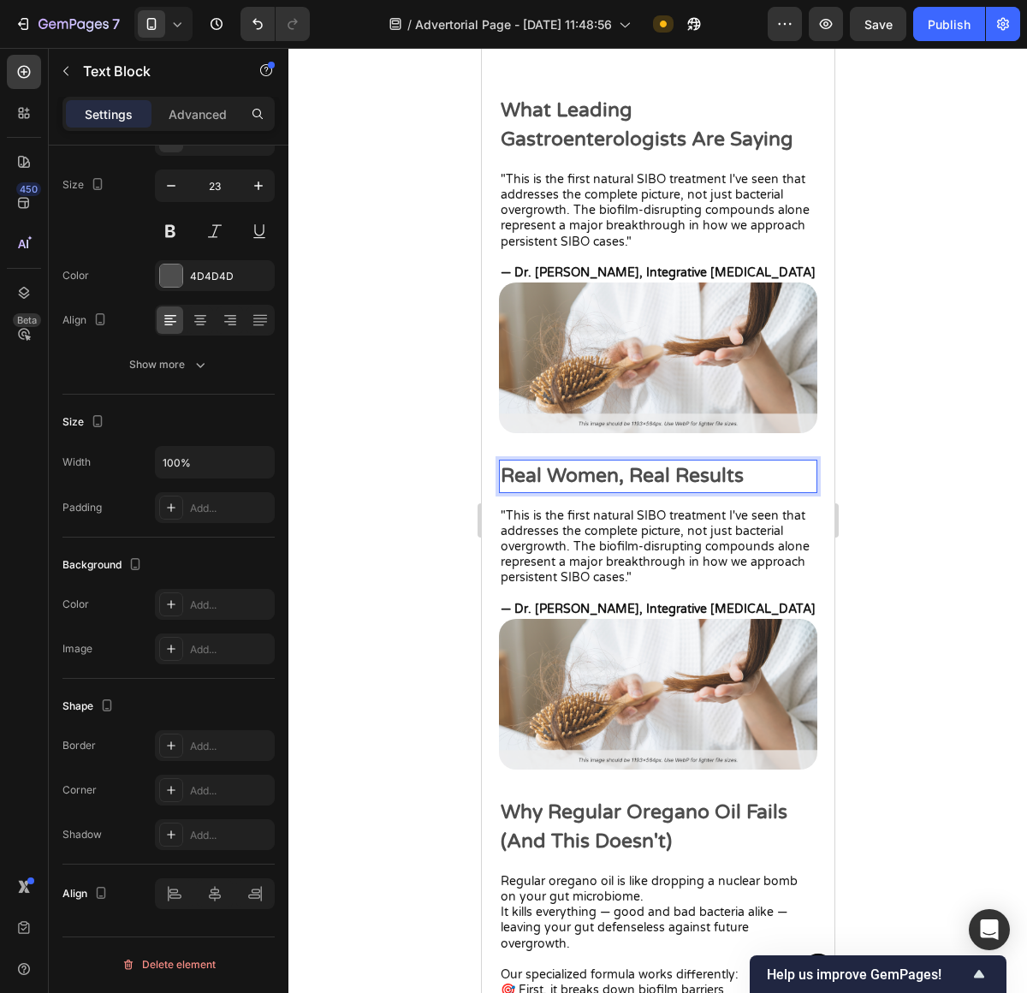
click at [560, 461] on p "Real Women, Real Results" at bounding box center [657, 476] width 315 height 30
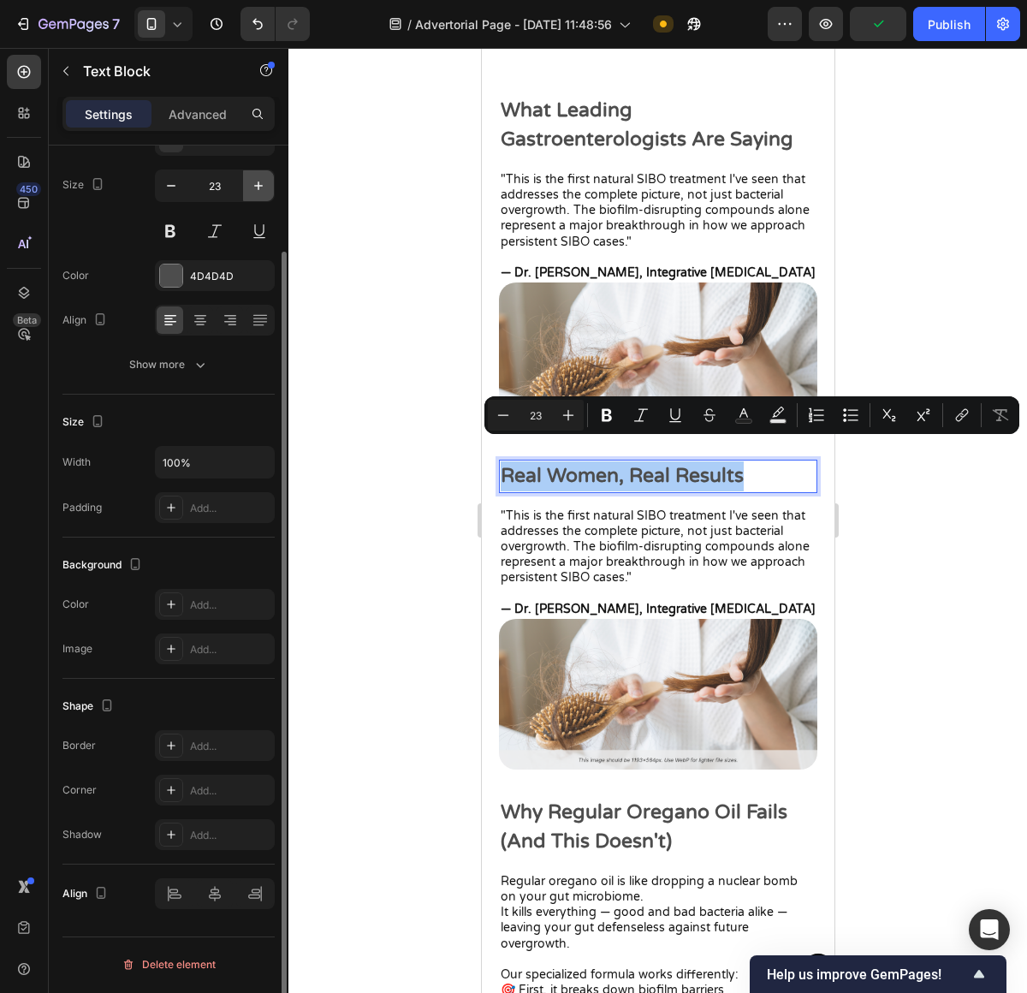
click at [258, 197] on button "button" at bounding box center [258, 185] width 31 height 31
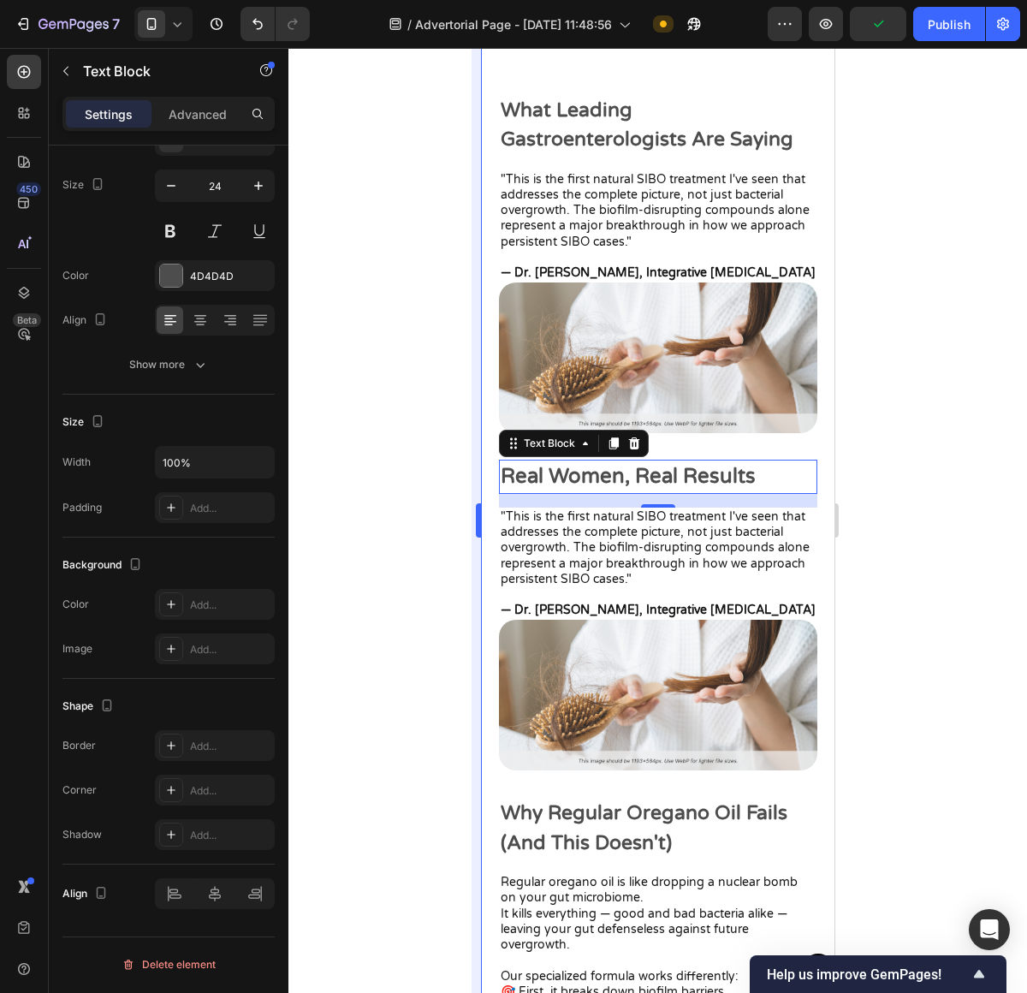
type input "25"
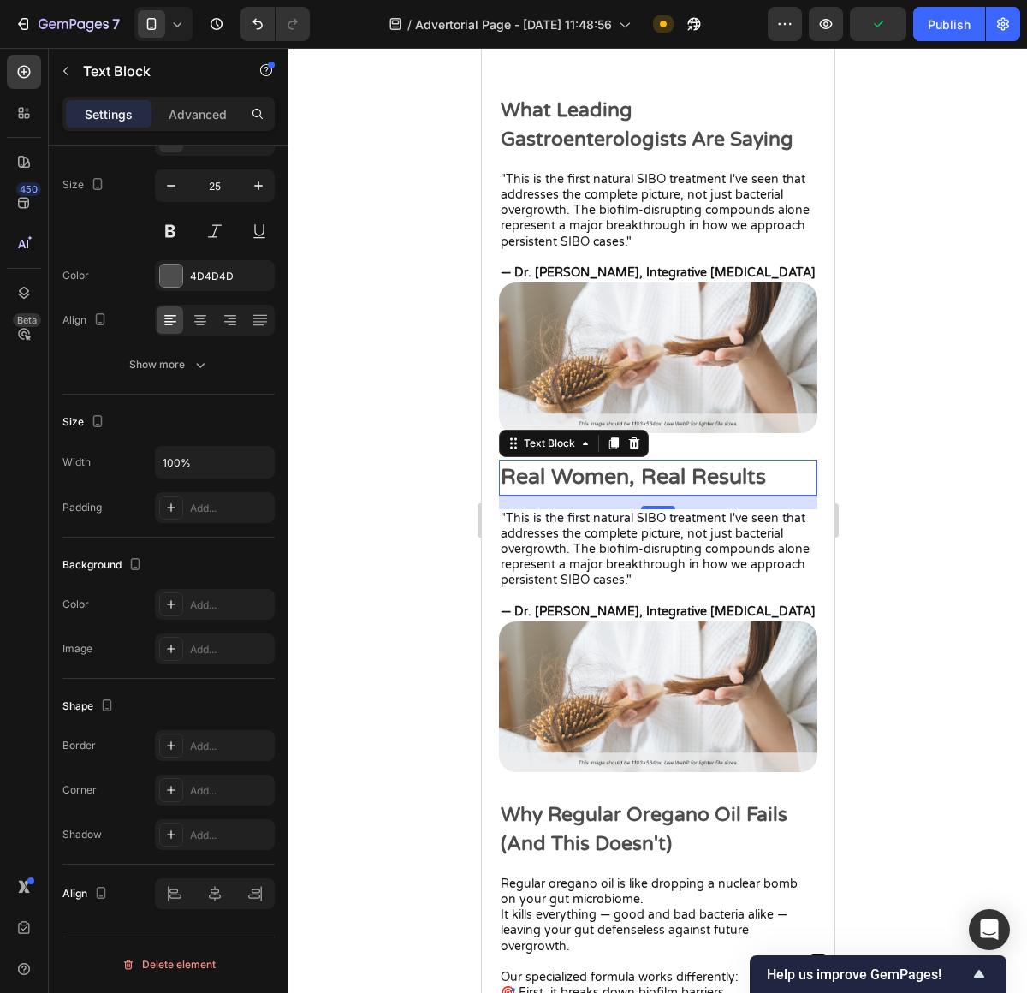
click at [937, 537] on div at bounding box center [657, 520] width 739 height 945
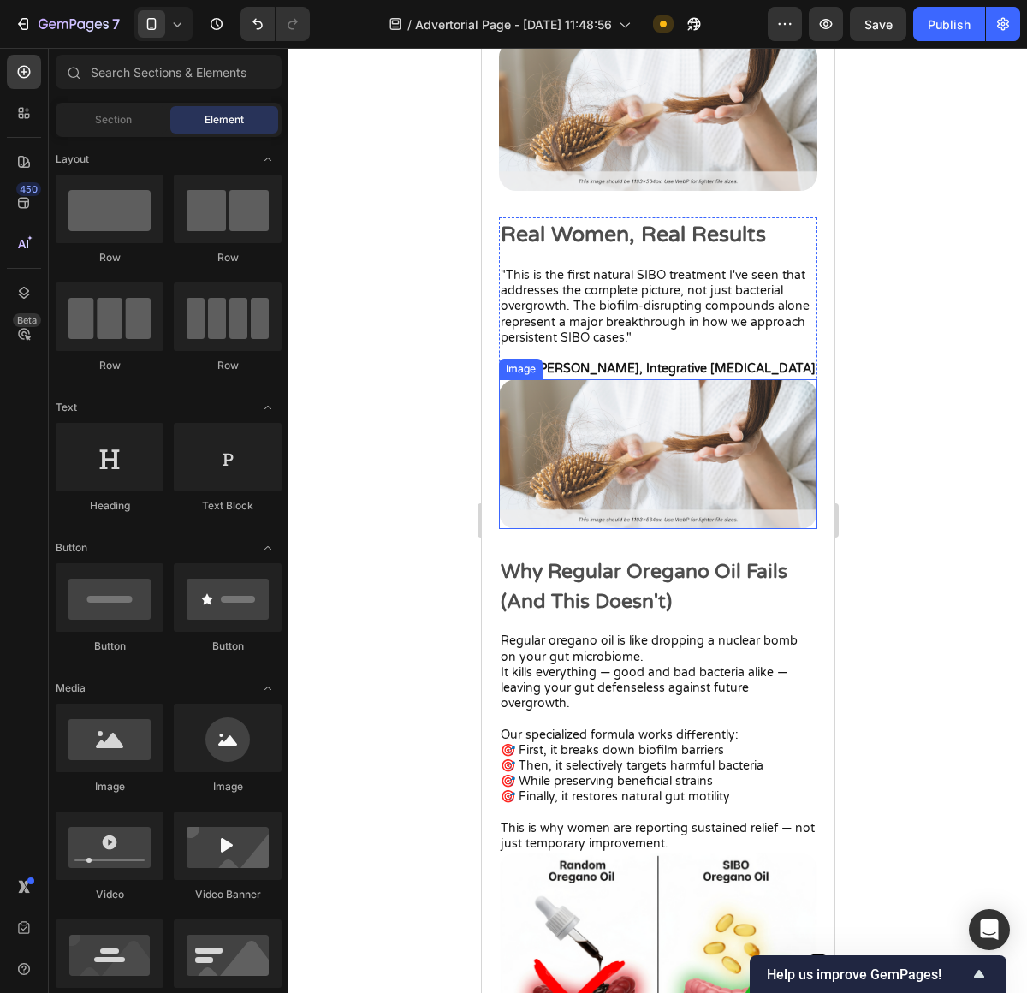
scroll to position [3977, 0]
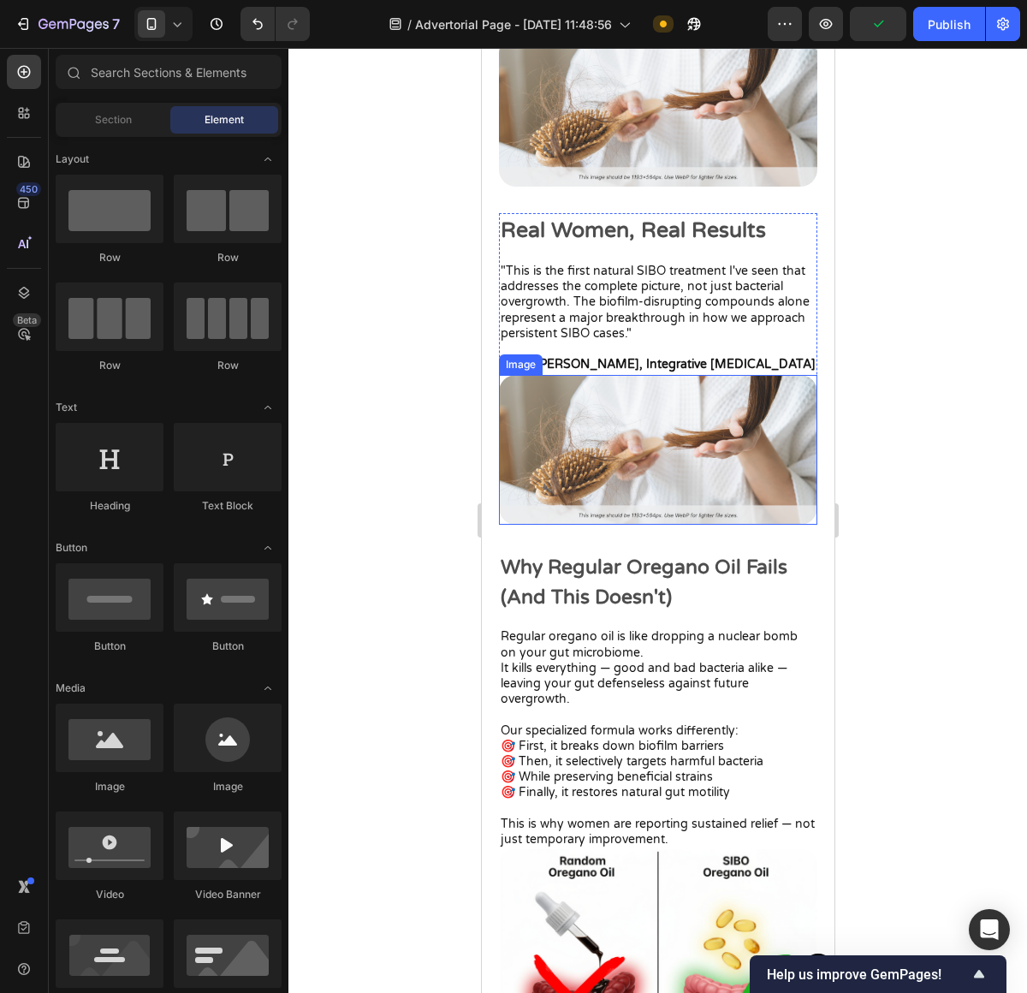
click at [724, 420] on img at bounding box center [657, 450] width 318 height 151
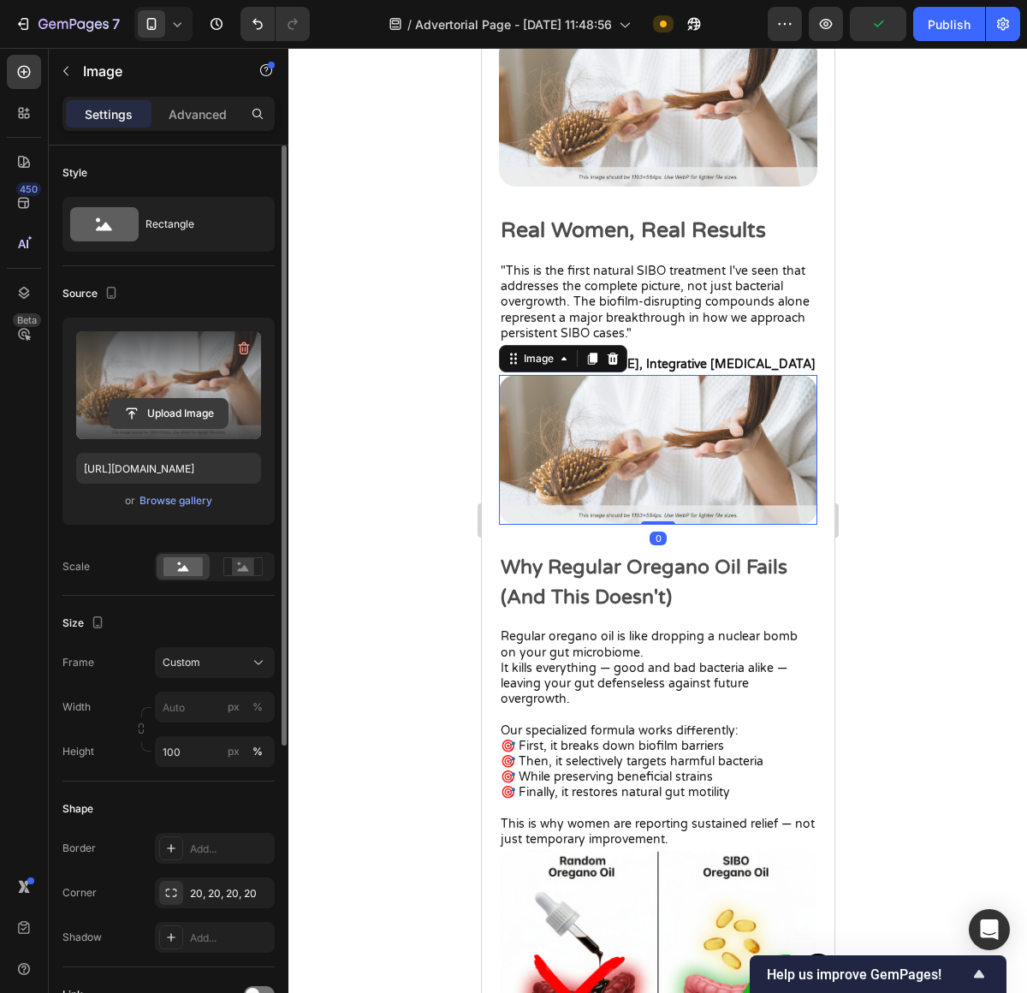
click at [184, 409] on input "file" at bounding box center [169, 413] width 118 height 29
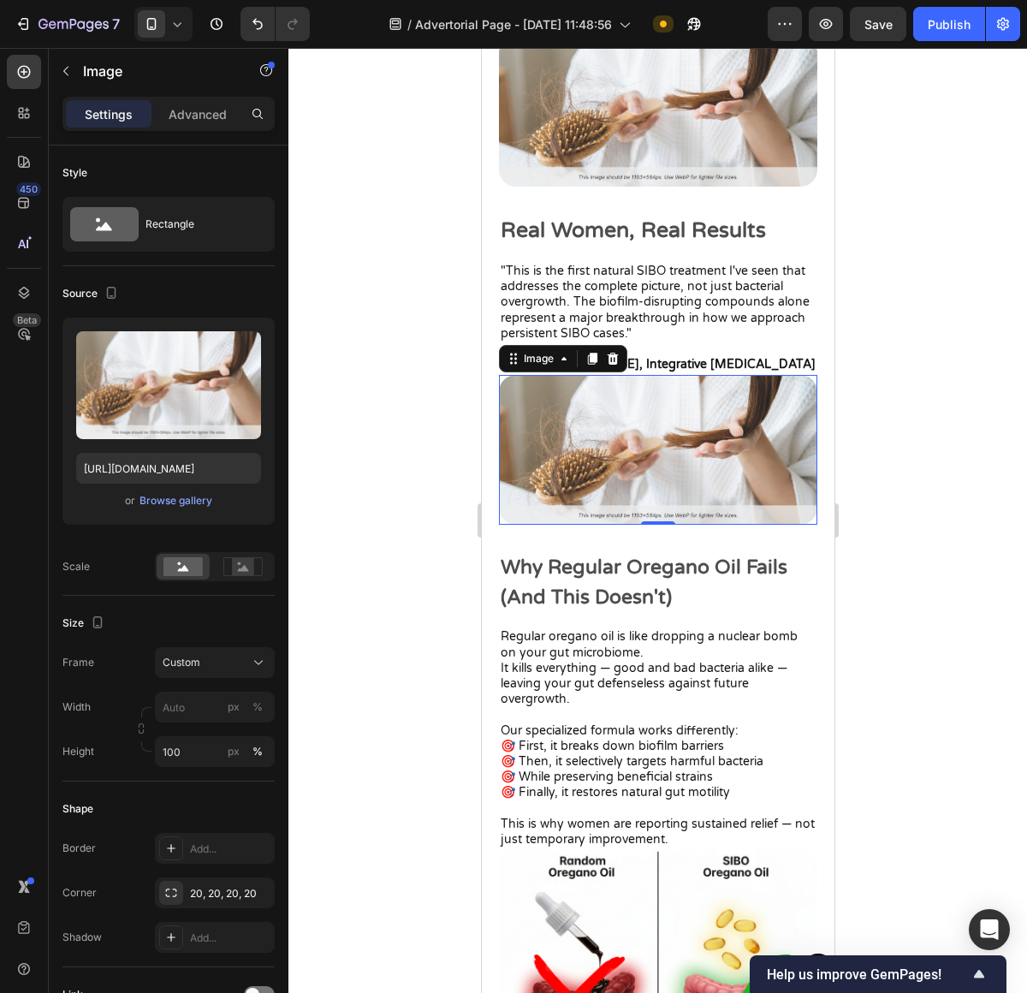
click at [652, 423] on img at bounding box center [657, 450] width 318 height 151
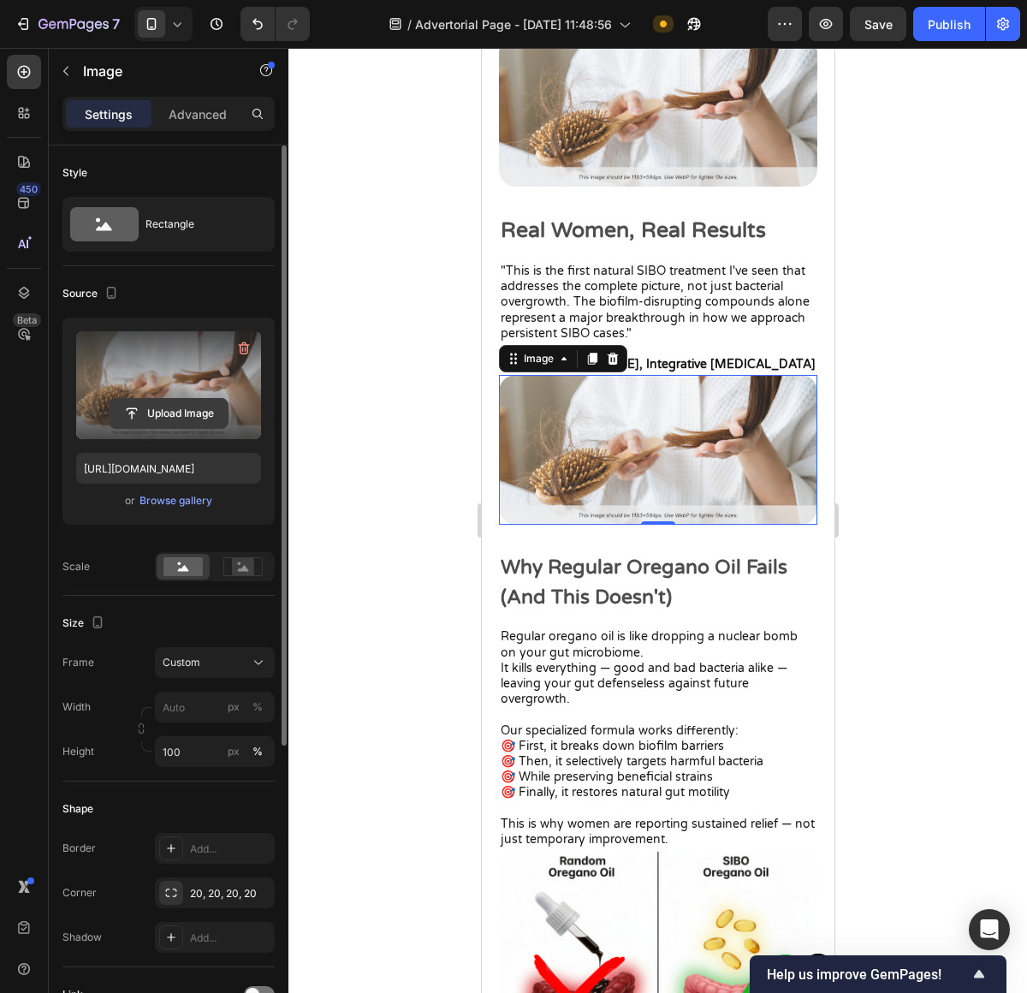
click at [178, 398] on button "Upload Image" at bounding box center [169, 413] width 120 height 31
click at [168, 411] on input "file" at bounding box center [169, 413] width 118 height 29
click at [183, 385] on label at bounding box center [168, 385] width 185 height 108
click at [183, 399] on input "file" at bounding box center [169, 413] width 118 height 29
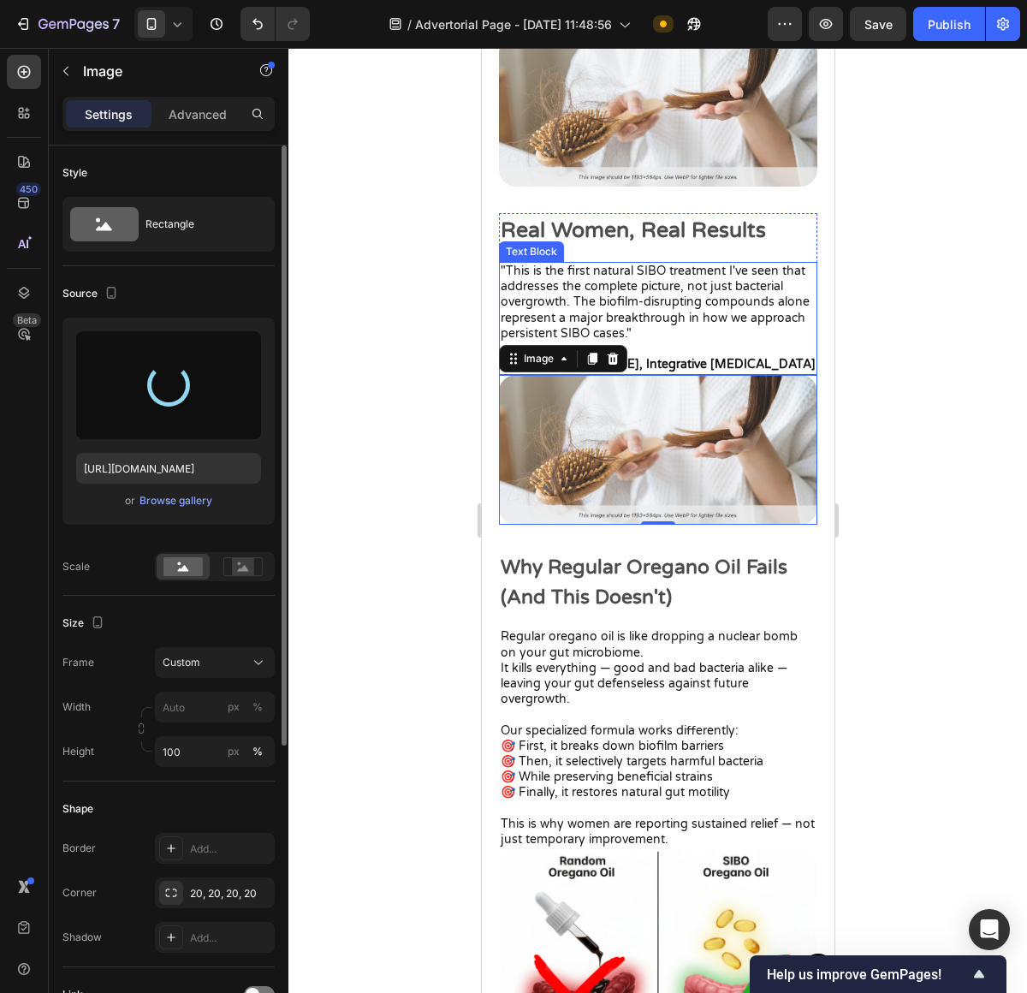
type input "https://cdn.shopify.com/s/files/1/0673/4944/6882/files/gempages_484072994692399…"
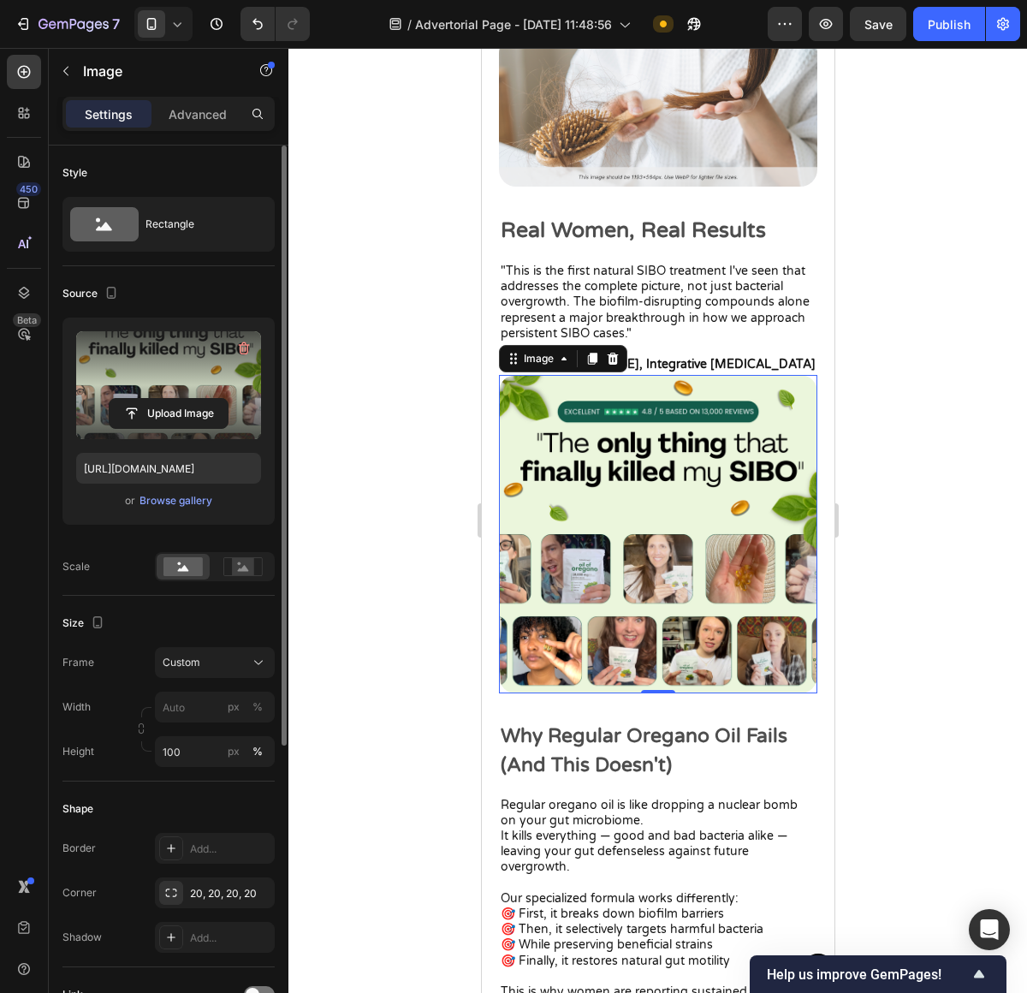
click at [969, 449] on div at bounding box center [657, 520] width 739 height 945
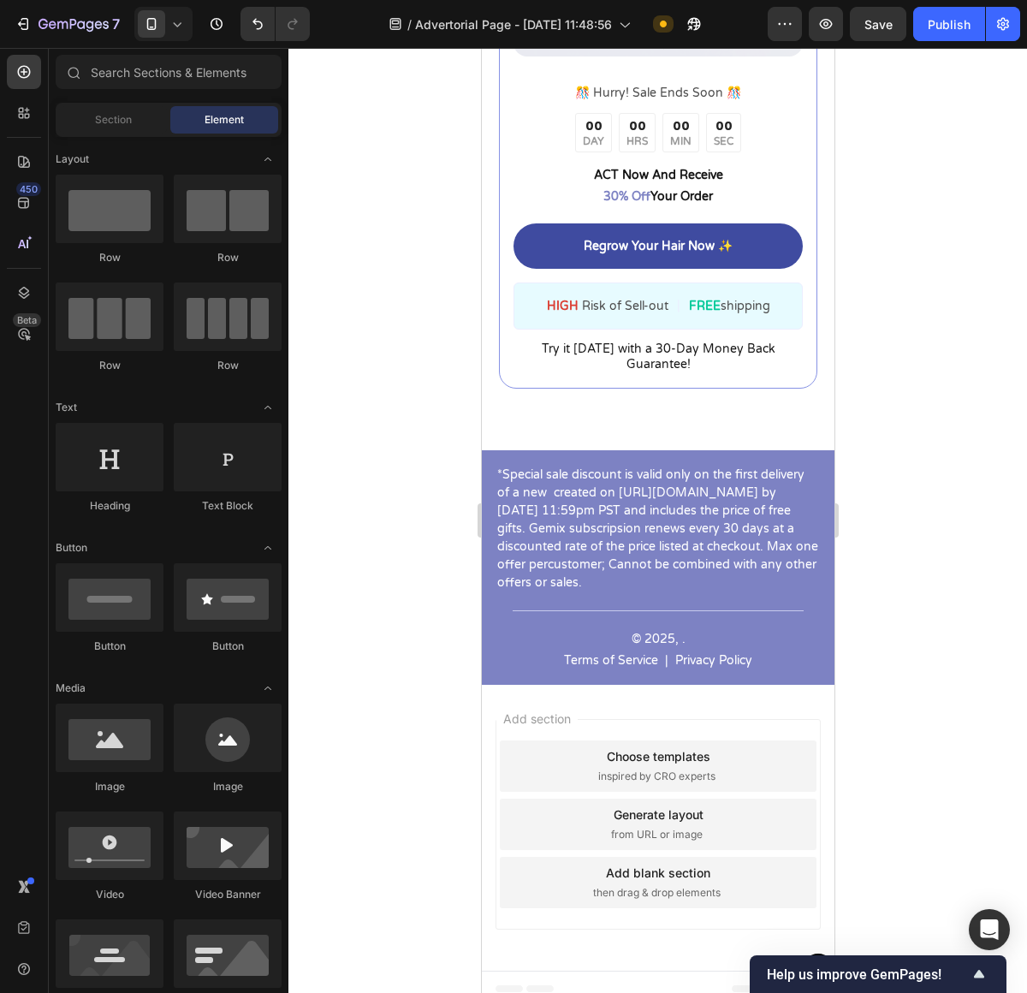
scroll to position [8538, 0]
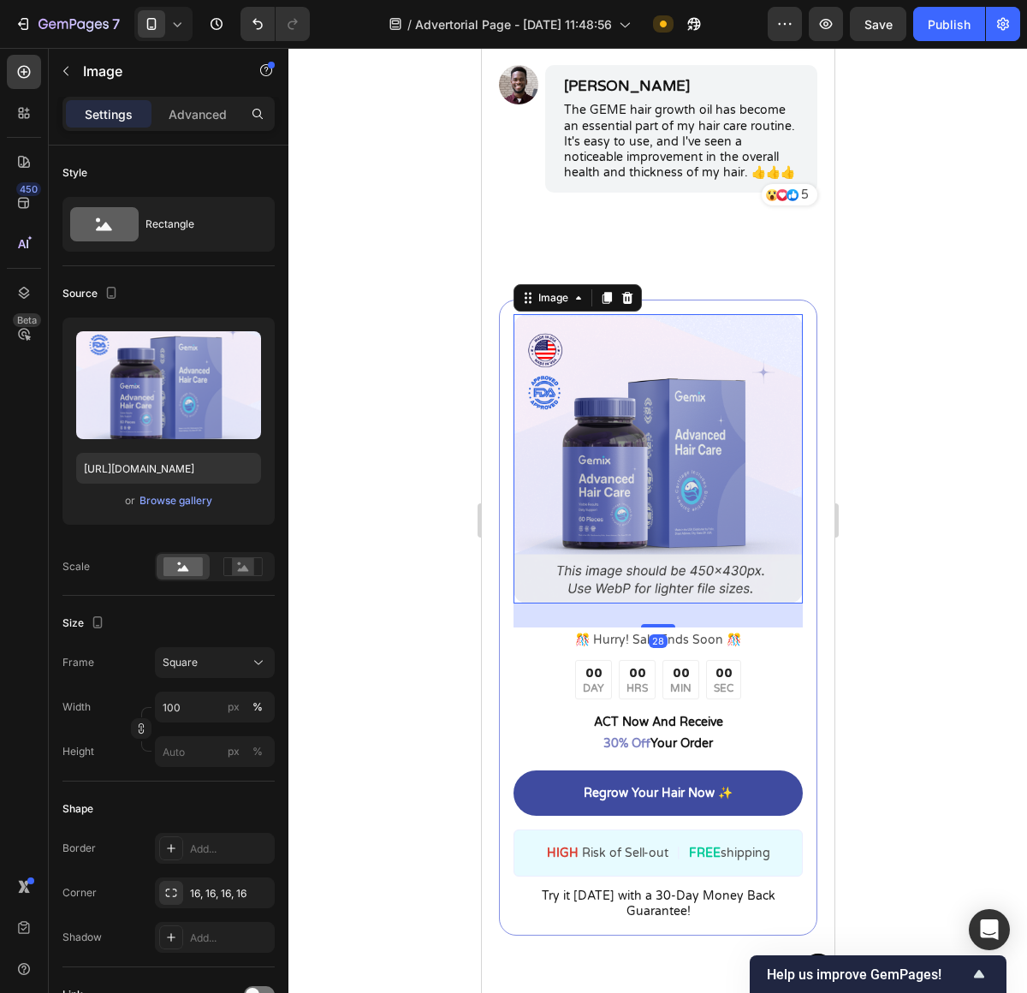
click at [659, 469] on img at bounding box center [657, 458] width 289 height 289
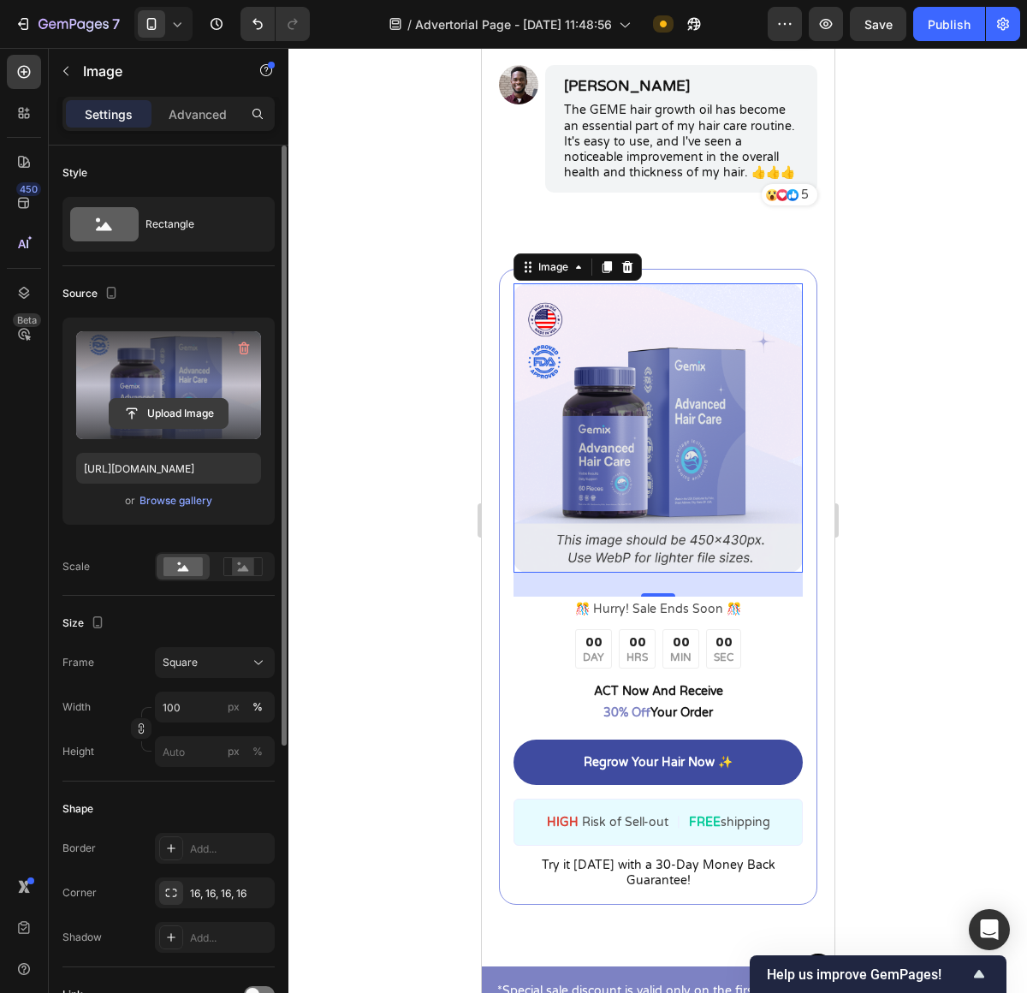
click at [205, 407] on input "file" at bounding box center [169, 413] width 118 height 29
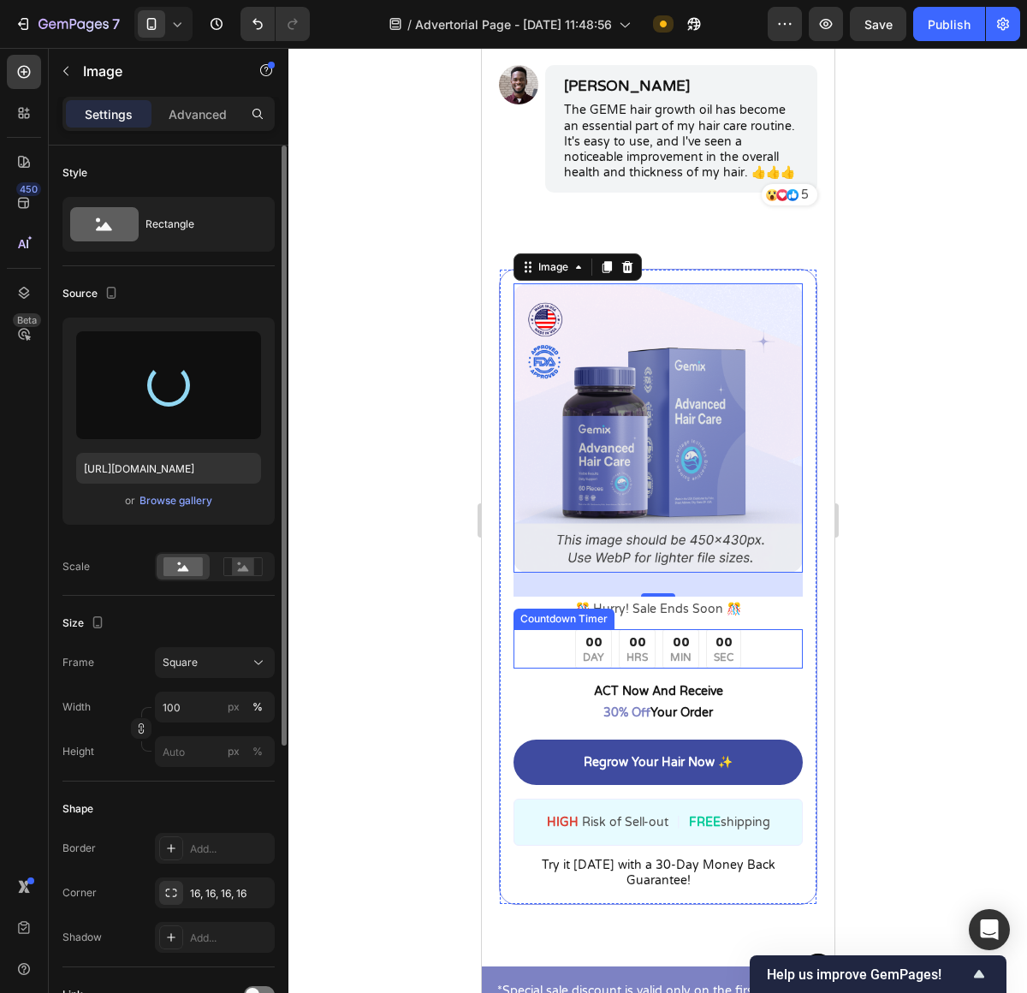
click at [634, 665] on p "HRS" at bounding box center [636, 658] width 21 height 14
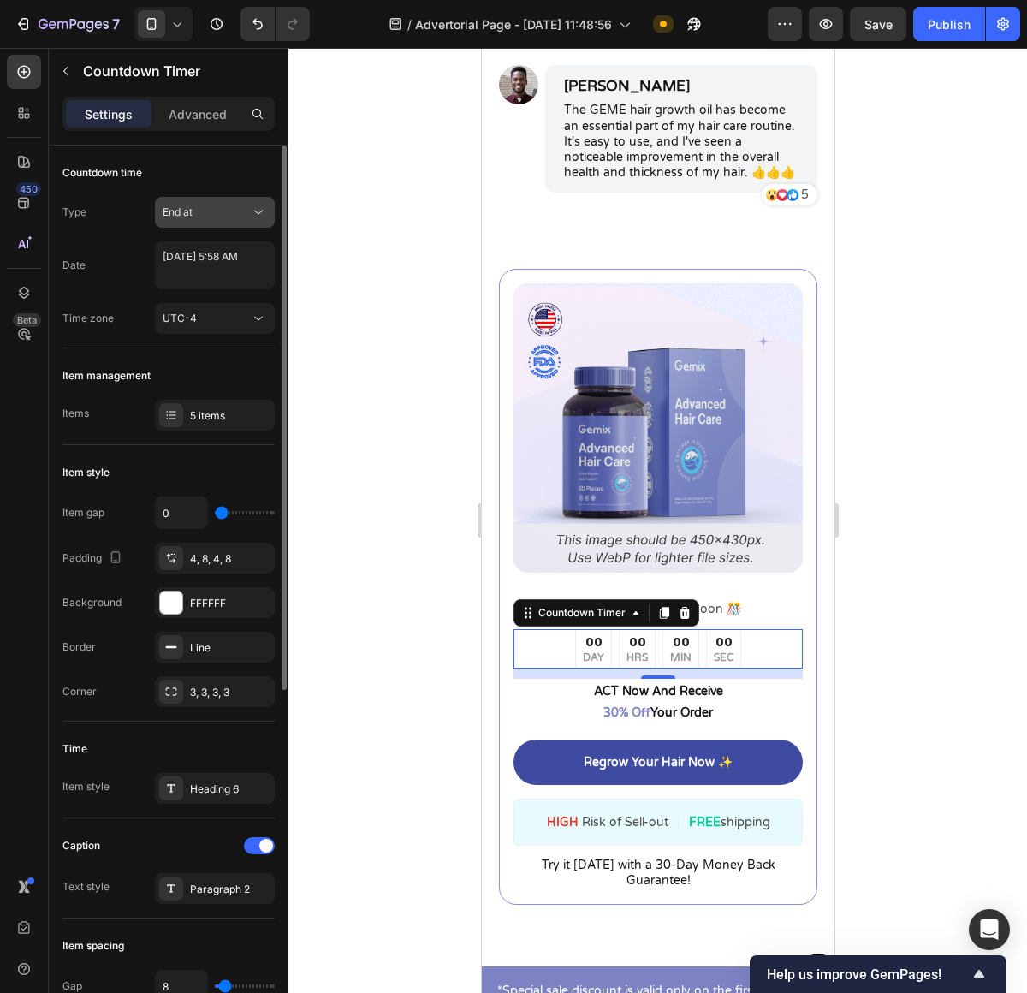
click at [211, 210] on div "End at" at bounding box center [206, 212] width 87 height 15
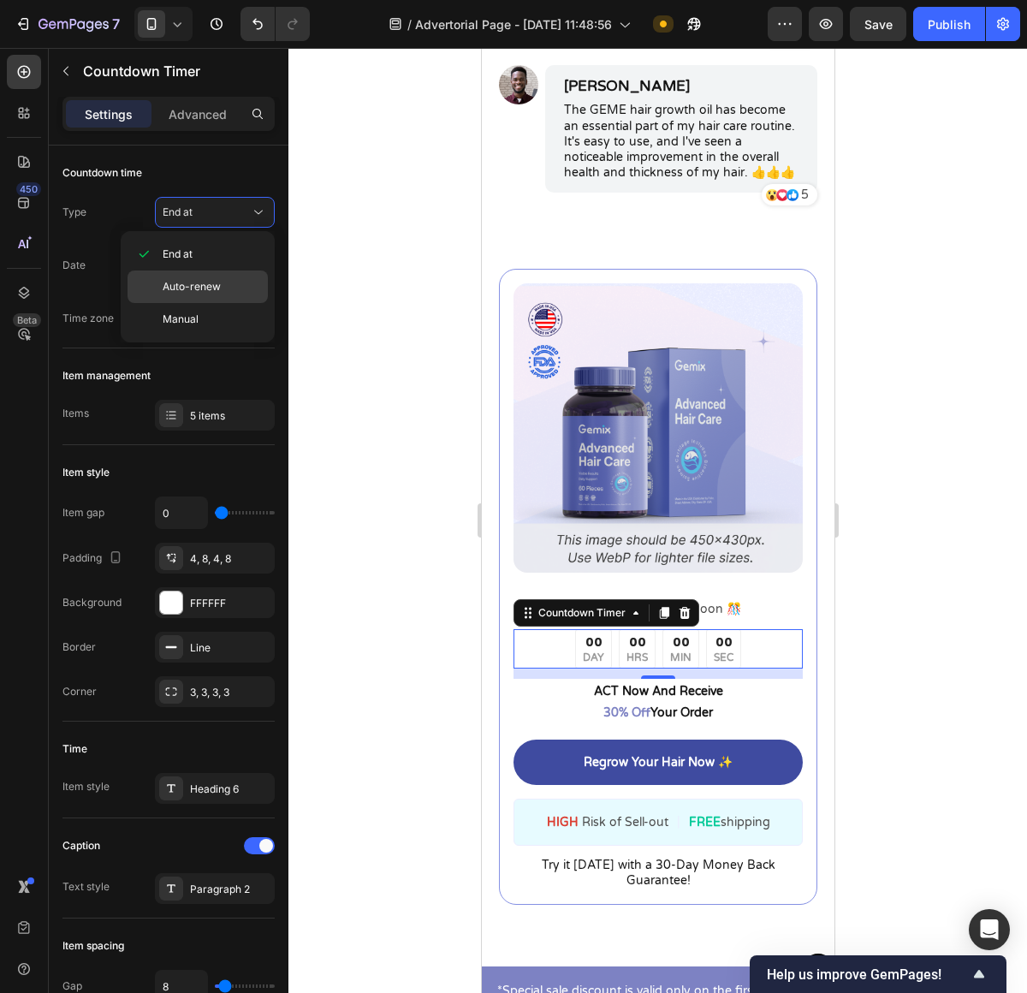
click at [218, 292] on span "Auto-renew" at bounding box center [192, 286] width 58 height 15
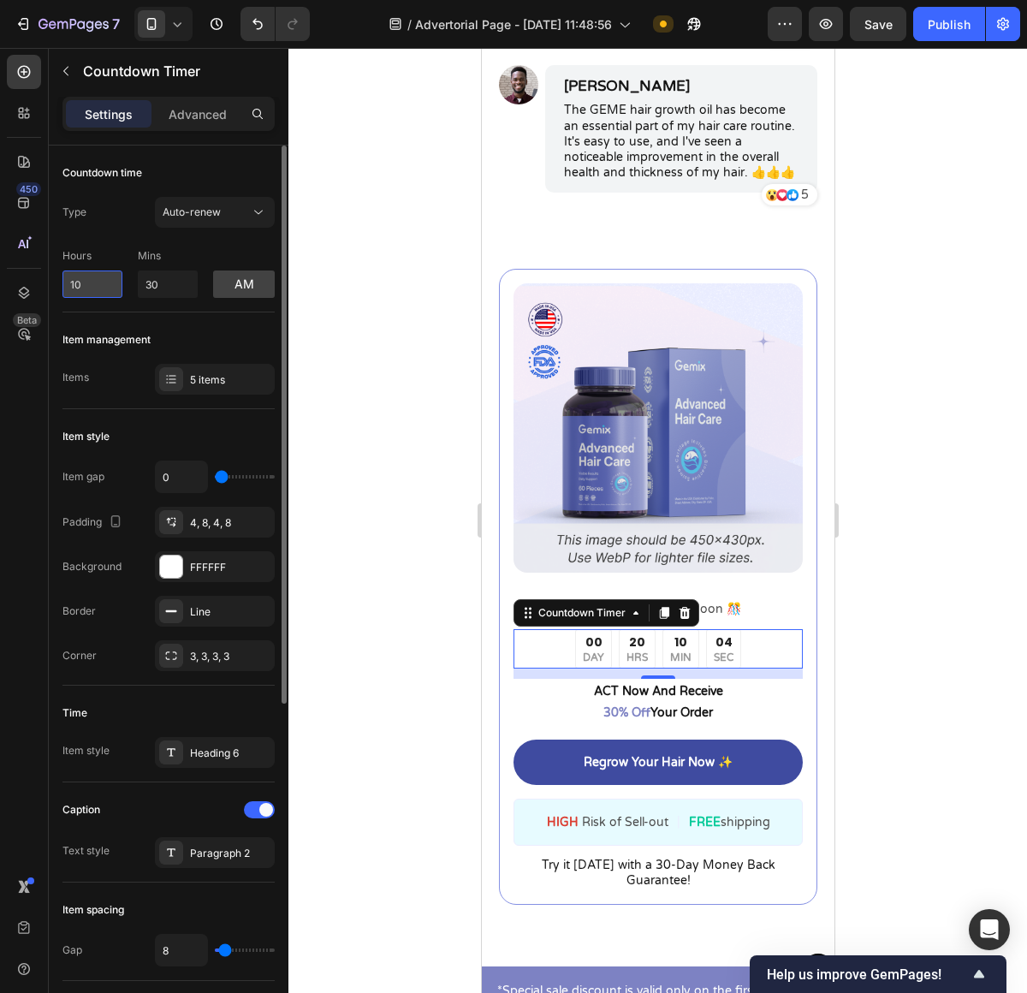
click at [111, 290] on input "10" at bounding box center [92, 283] width 60 height 27
click at [201, 305] on div "Countdown time Type Auto-renew Hours 10 Mins 30 am" at bounding box center [168, 228] width 212 height 167
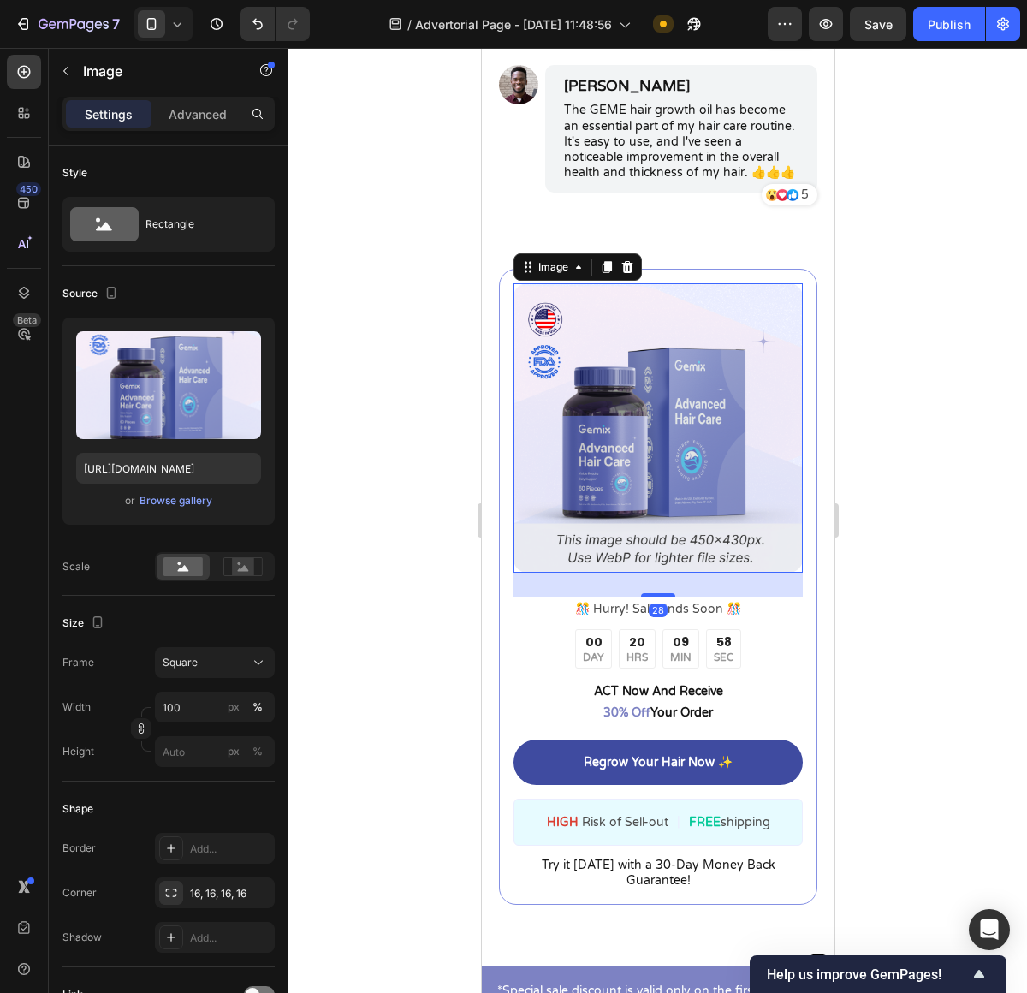
click at [727, 492] on img at bounding box center [657, 427] width 289 height 289
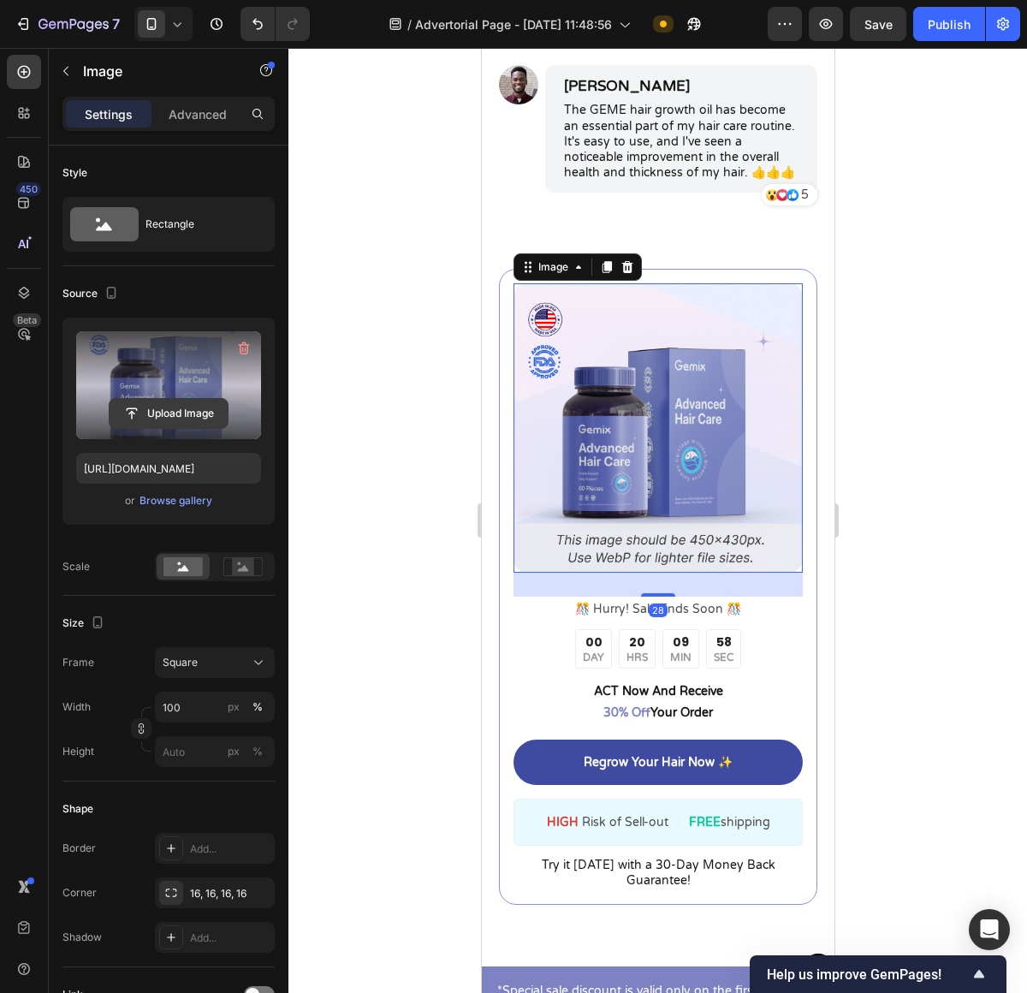
click at [215, 419] on input "file" at bounding box center [169, 413] width 118 height 29
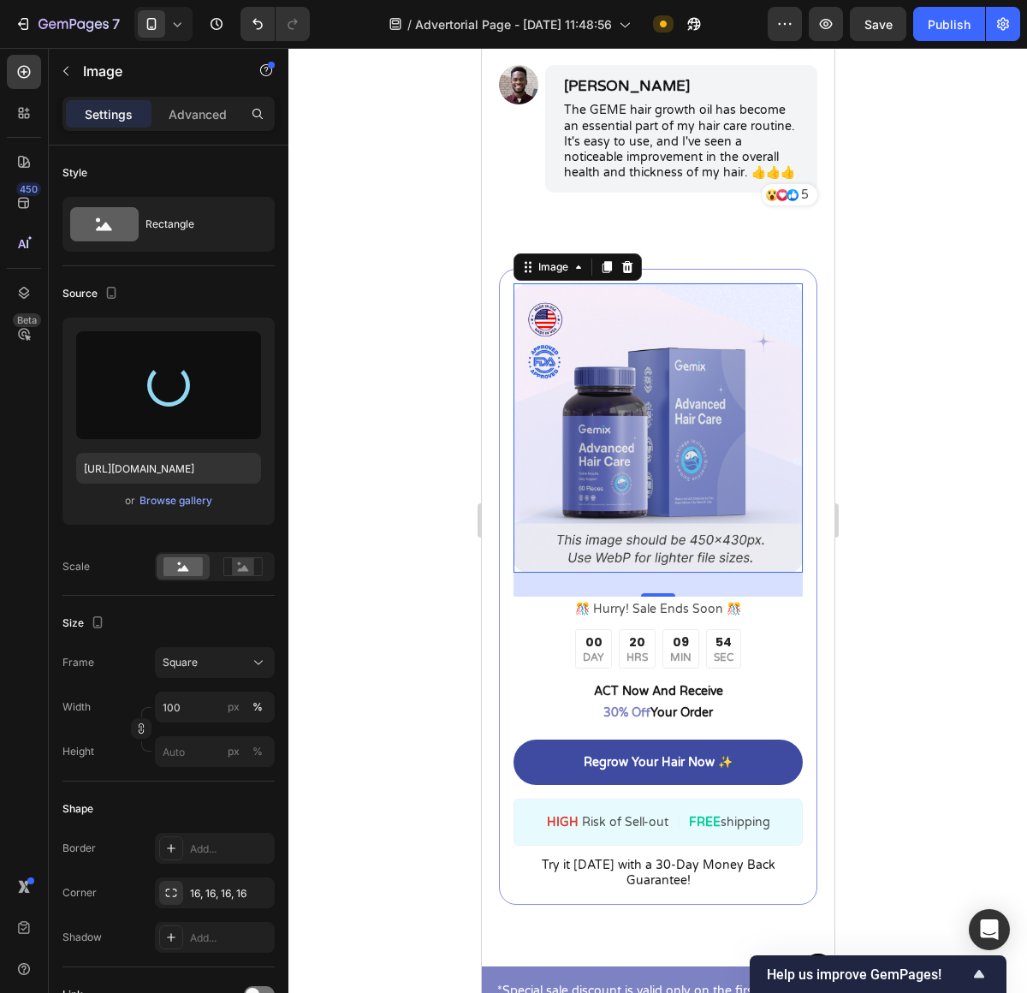
type input "https://cdn.shopify.com/s/files/1/0673/4944/6882/files/gempages_484072994692399…"
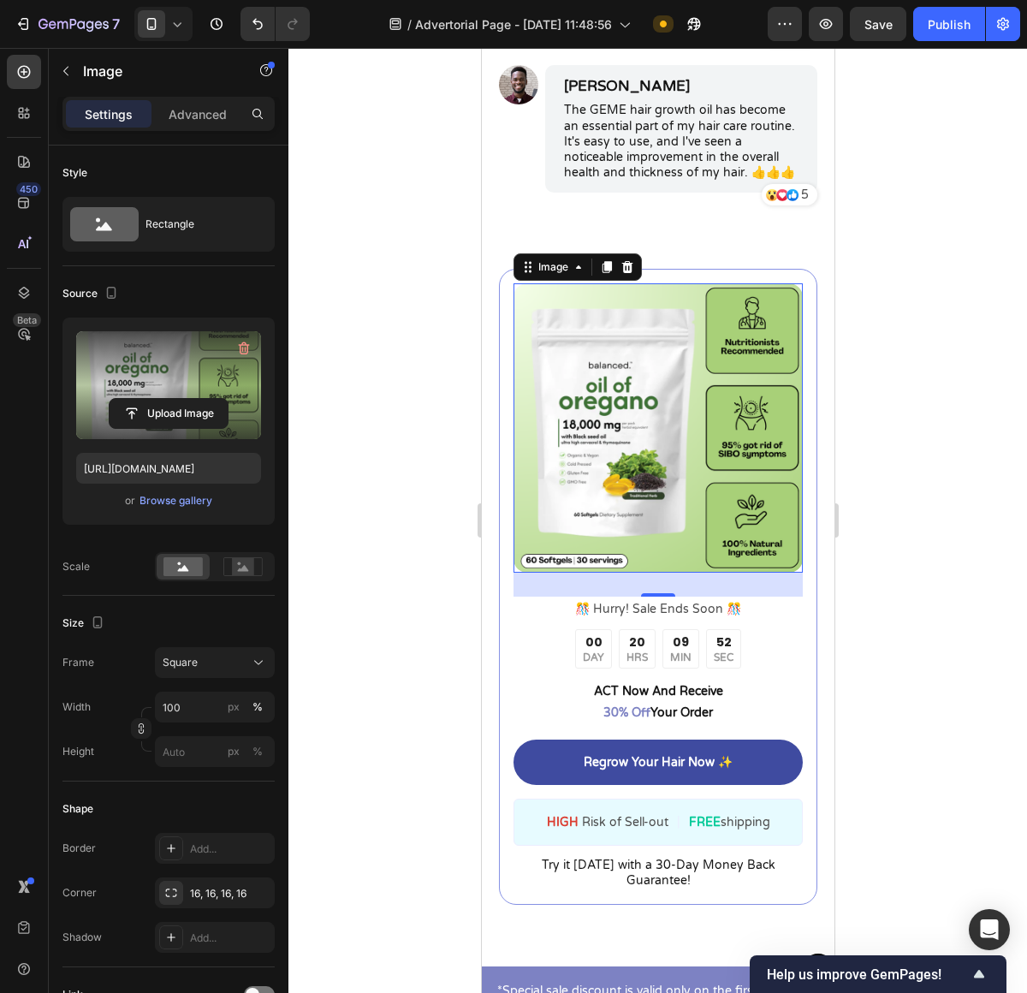
click at [897, 294] on div at bounding box center [657, 520] width 739 height 945
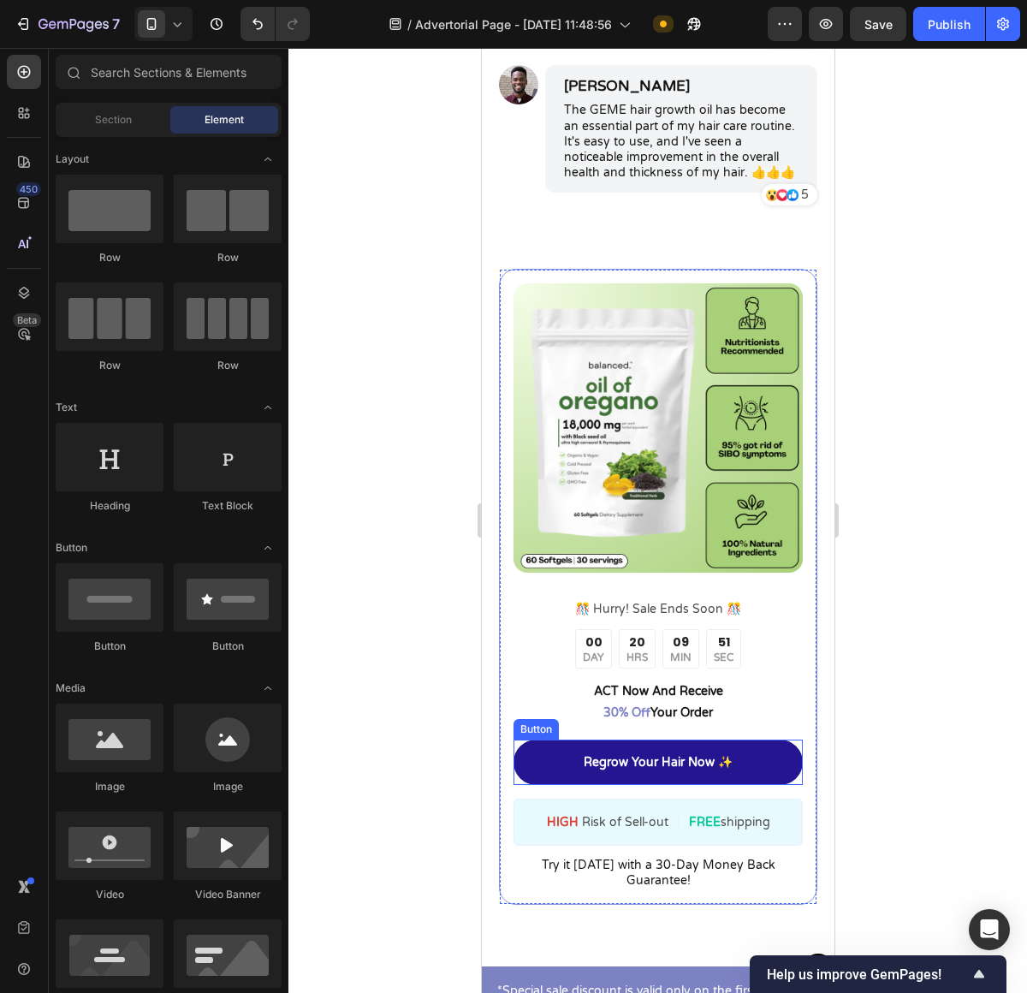
click at [773, 768] on link "Regrow Your Hair Now ✨" at bounding box center [657, 761] width 289 height 45
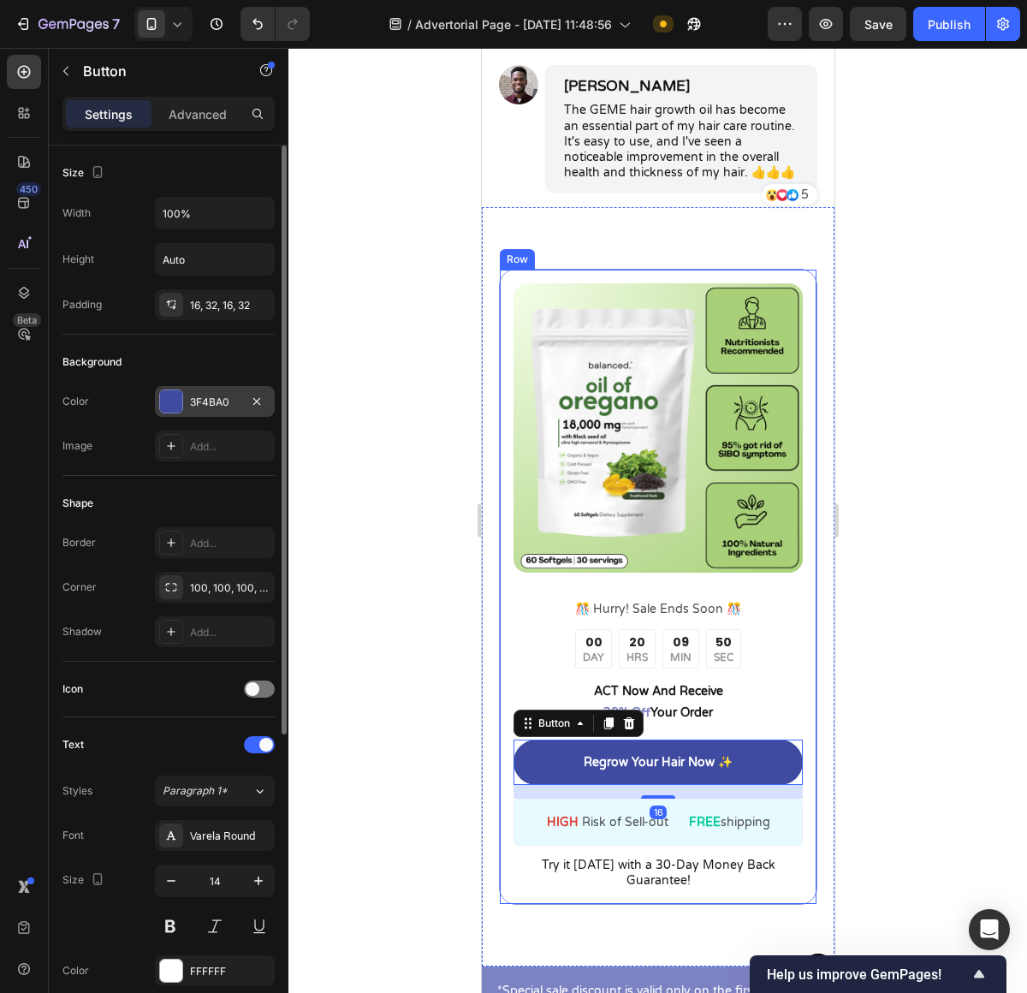
click at [170, 397] on div at bounding box center [171, 401] width 22 height 22
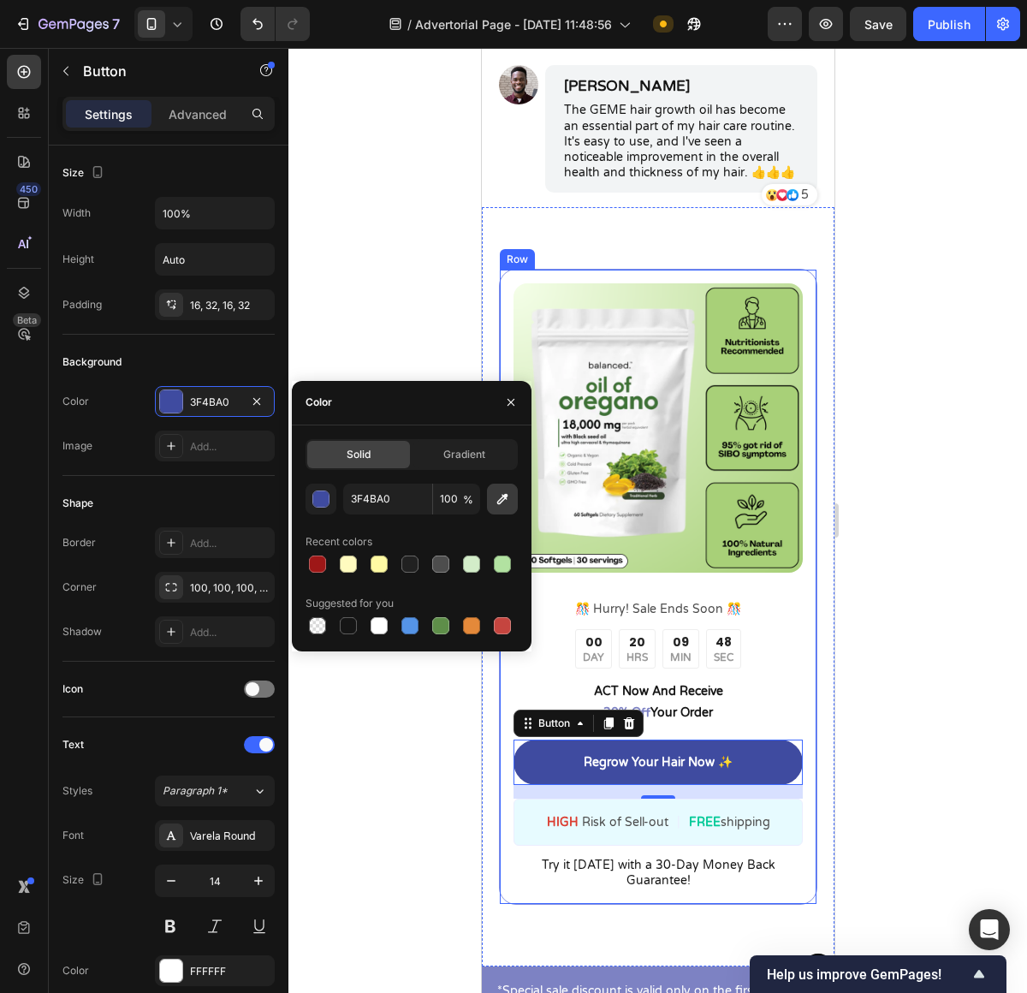
click at [496, 497] on icon "button" at bounding box center [502, 498] width 17 height 17
type input "A9D078"
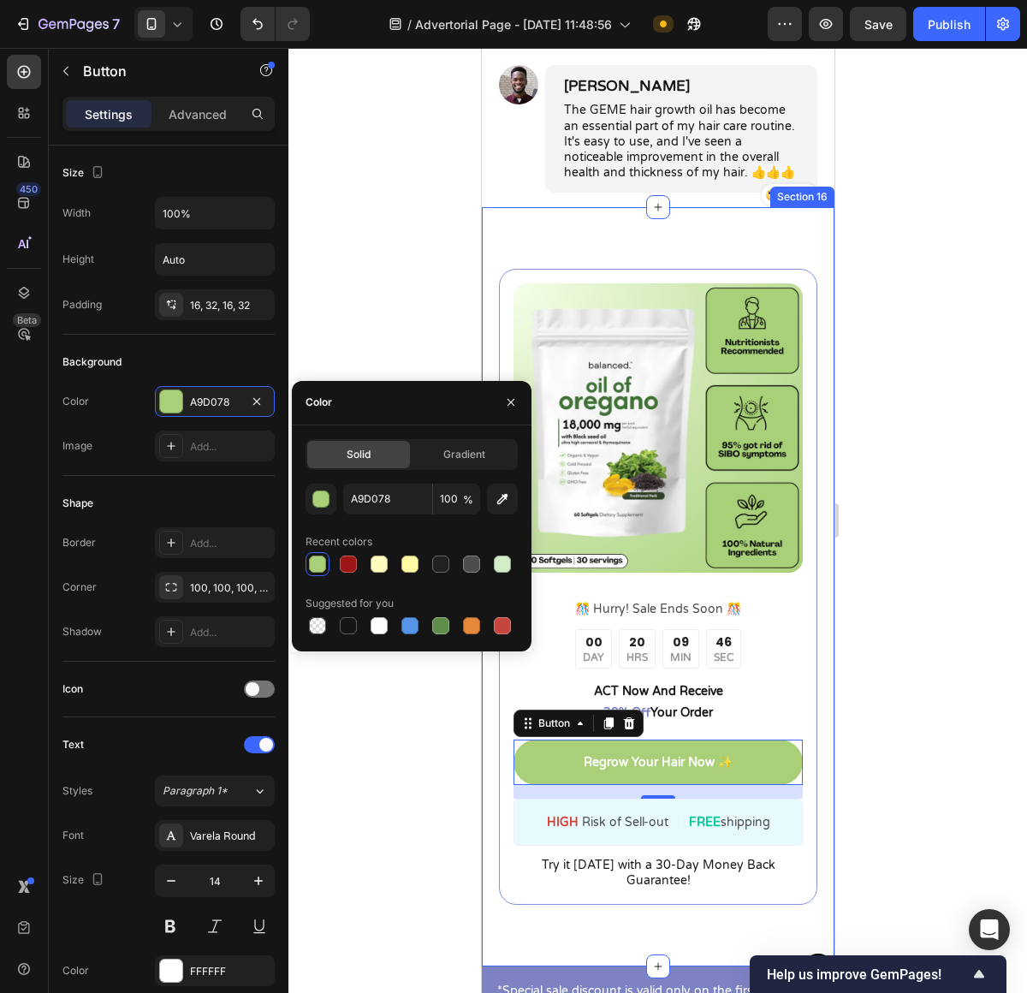
click at [870, 612] on div at bounding box center [657, 520] width 739 height 945
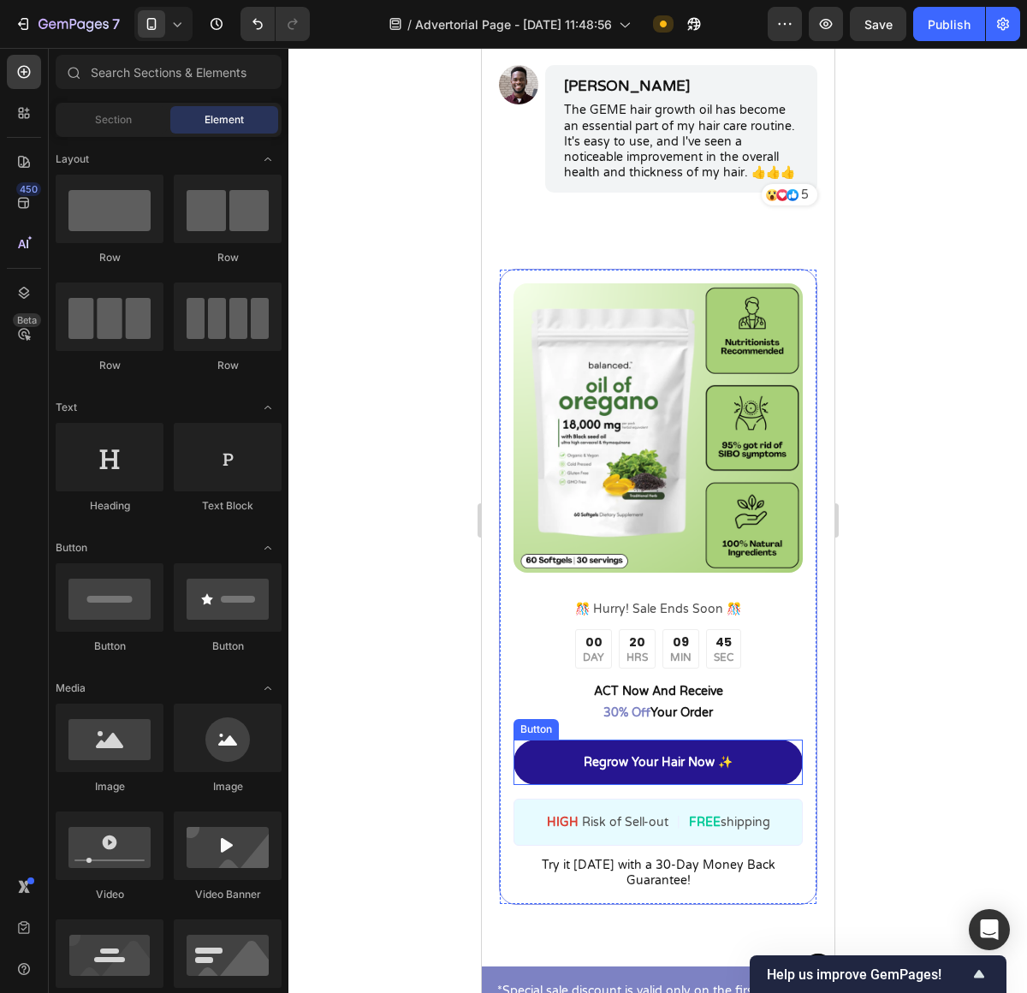
click at [772, 774] on link "Regrow Your Hair Now ✨" at bounding box center [657, 761] width 289 height 45
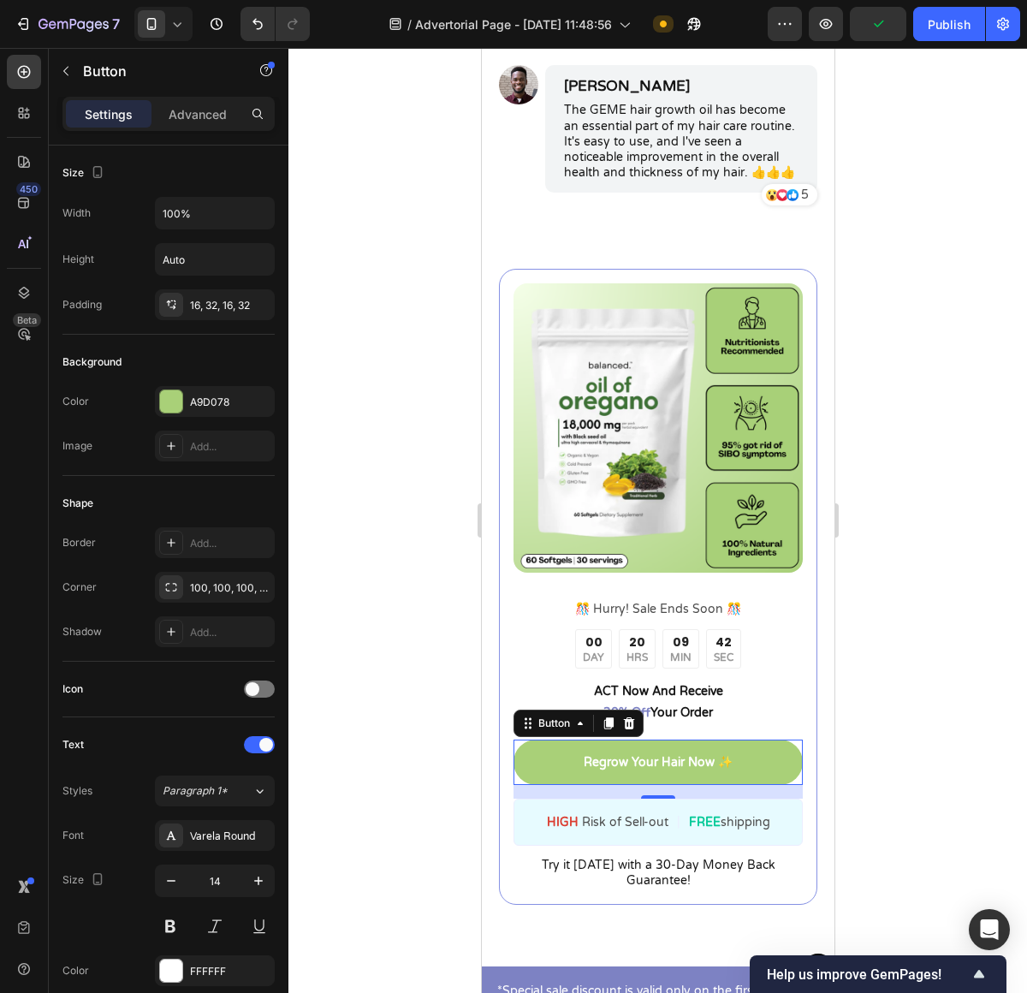
click at [201, 94] on div "Button" at bounding box center [146, 72] width 195 height 49
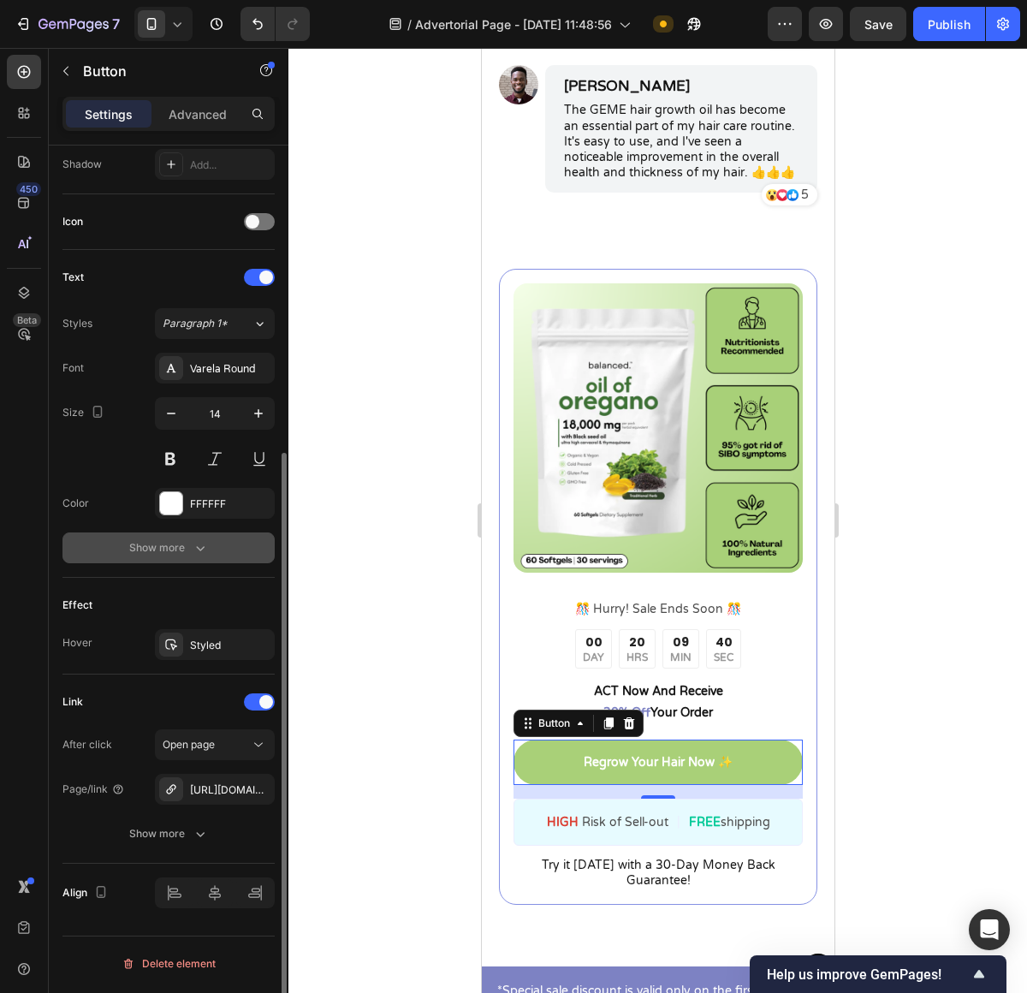
click at [175, 553] on div "Show more" at bounding box center [169, 547] width 80 height 17
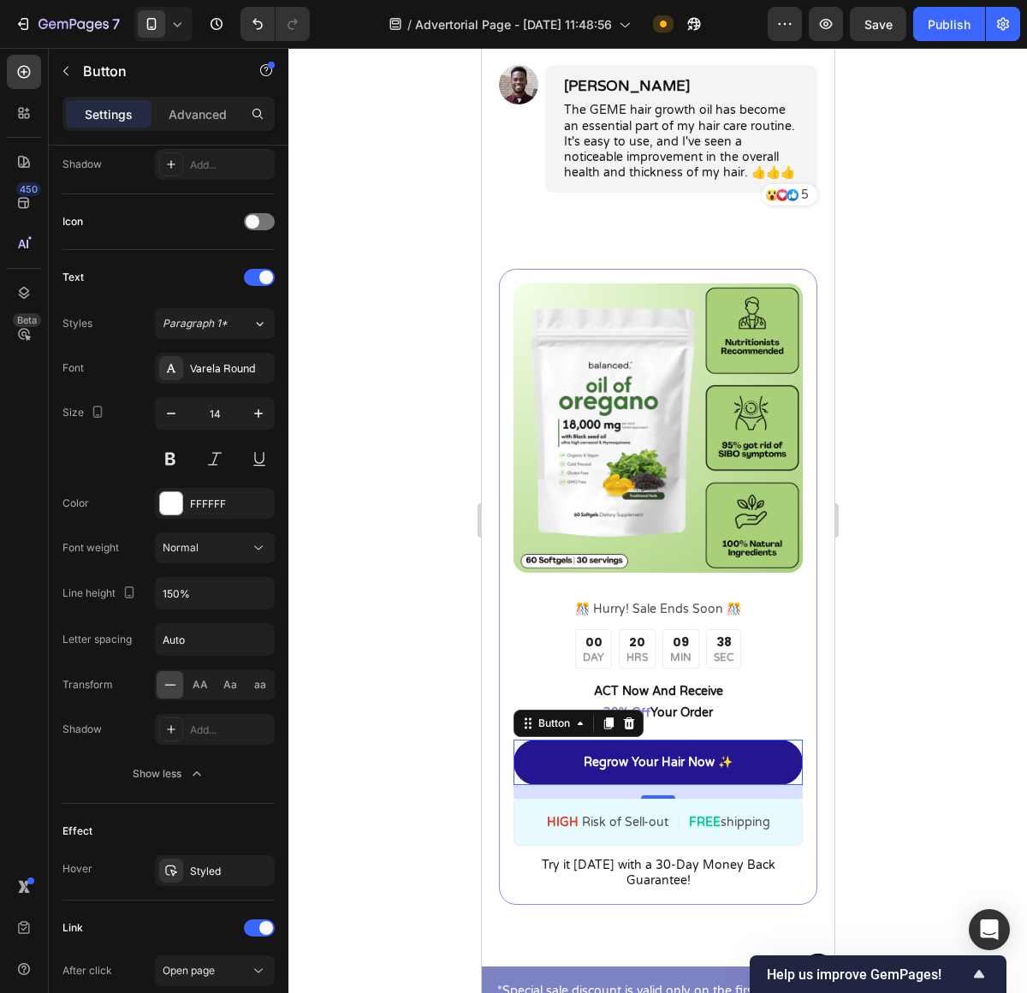
click at [558, 785] on link "Regrow Your Hair Now ✨" at bounding box center [657, 761] width 289 height 45
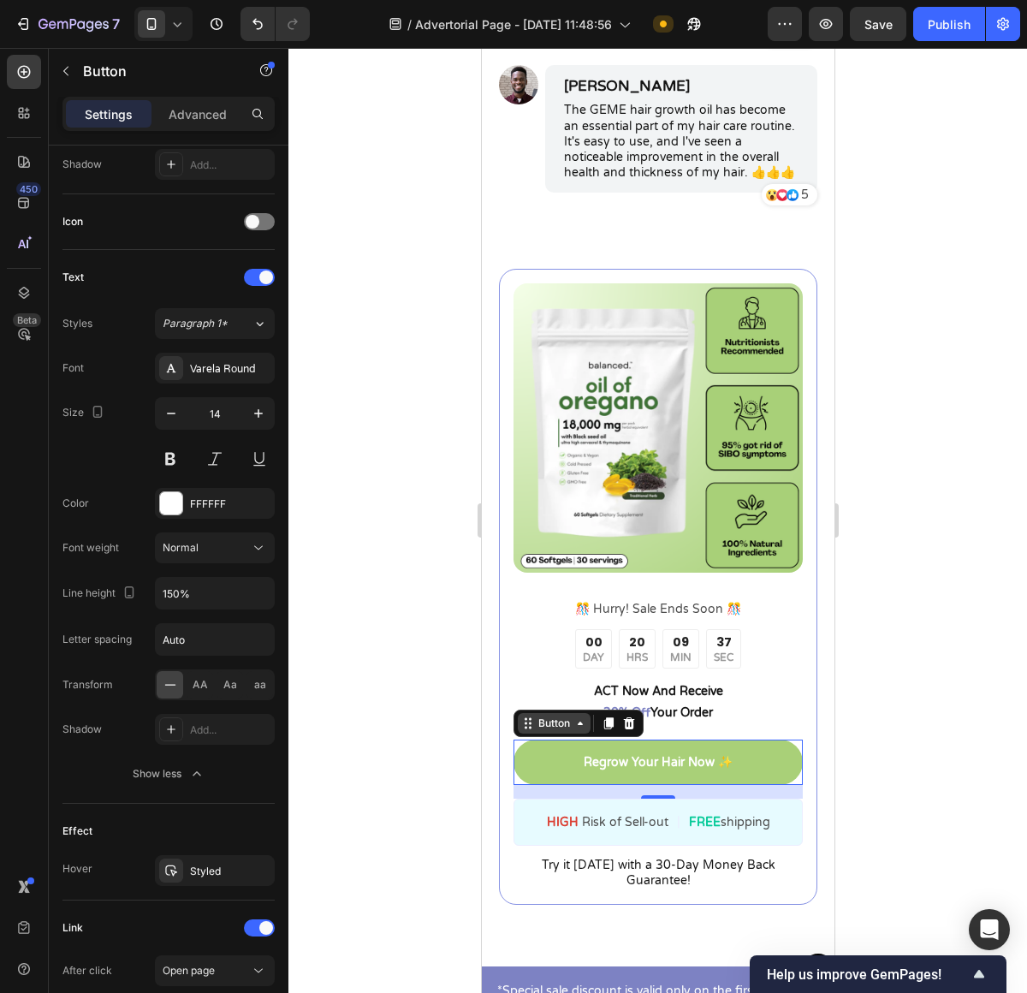
click at [554, 733] on div "Button" at bounding box center [553, 723] width 73 height 21
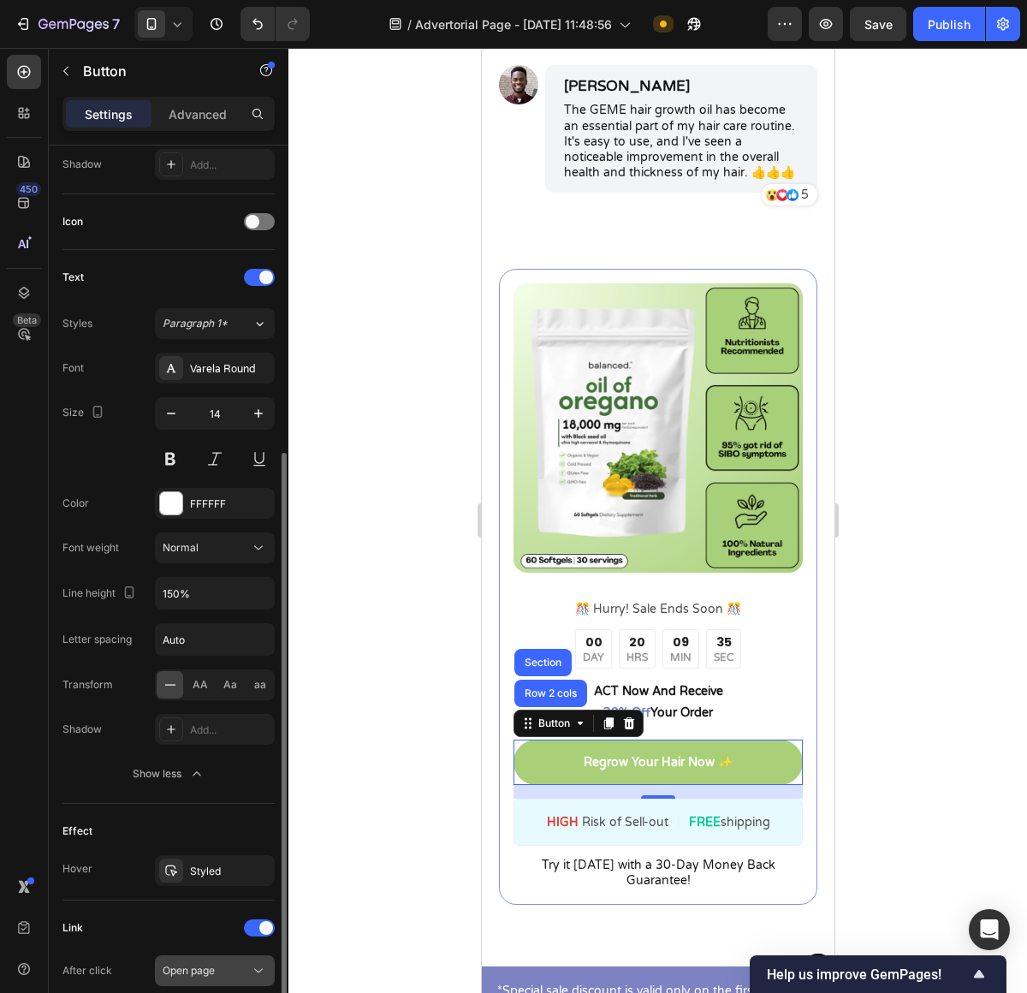
scroll to position [694, 0]
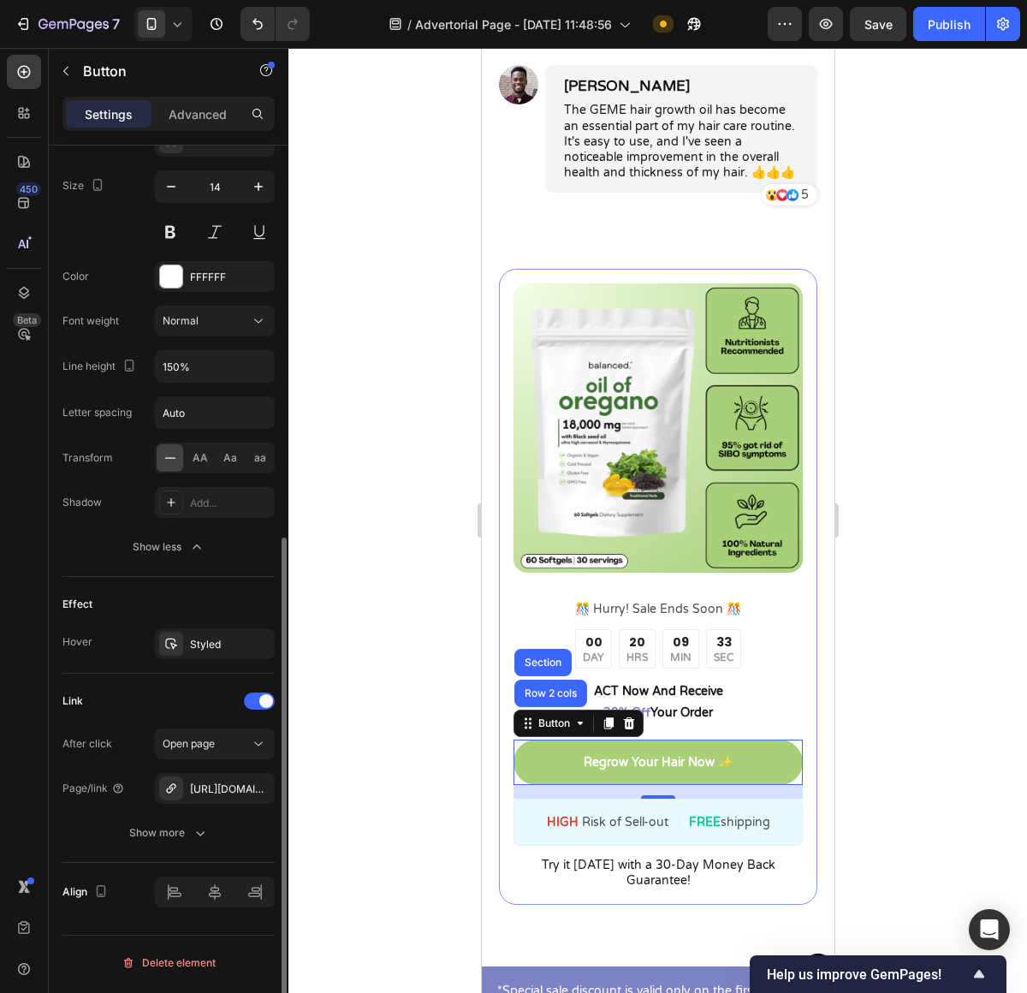
click at [186, 570] on div "Text Styles Paragraph 1* Font Varela Round Size 14 Color FFFFFF Font weight Nor…" at bounding box center [168, 300] width 212 height 554
click at [186, 653] on div "Styled" at bounding box center [215, 643] width 120 height 31
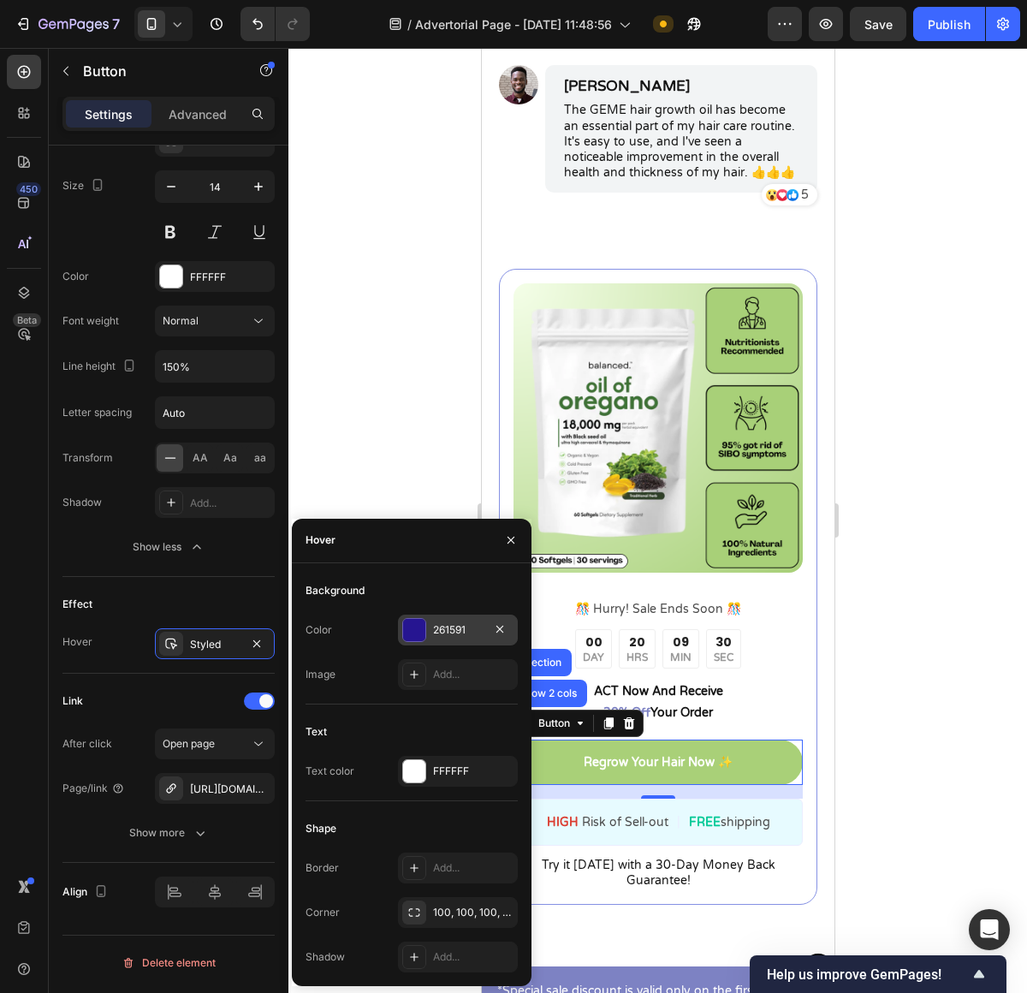
click at [421, 626] on div at bounding box center [414, 630] width 22 height 22
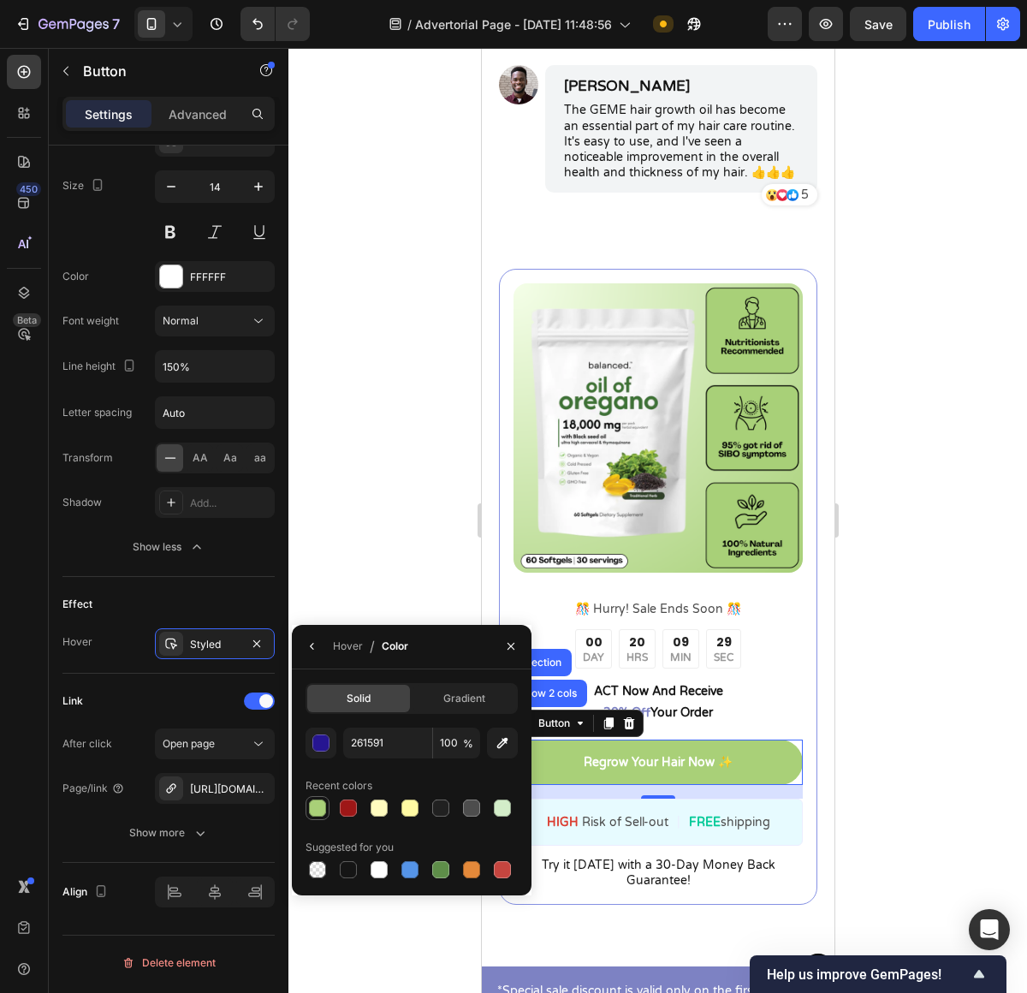
click at [319, 816] on div at bounding box center [317, 808] width 21 height 21
type input "A9D078"
drag, startPoint x: 870, startPoint y: 699, endPoint x: 340, endPoint y: 662, distance: 531.1
click at [870, 699] on div at bounding box center [657, 520] width 739 height 945
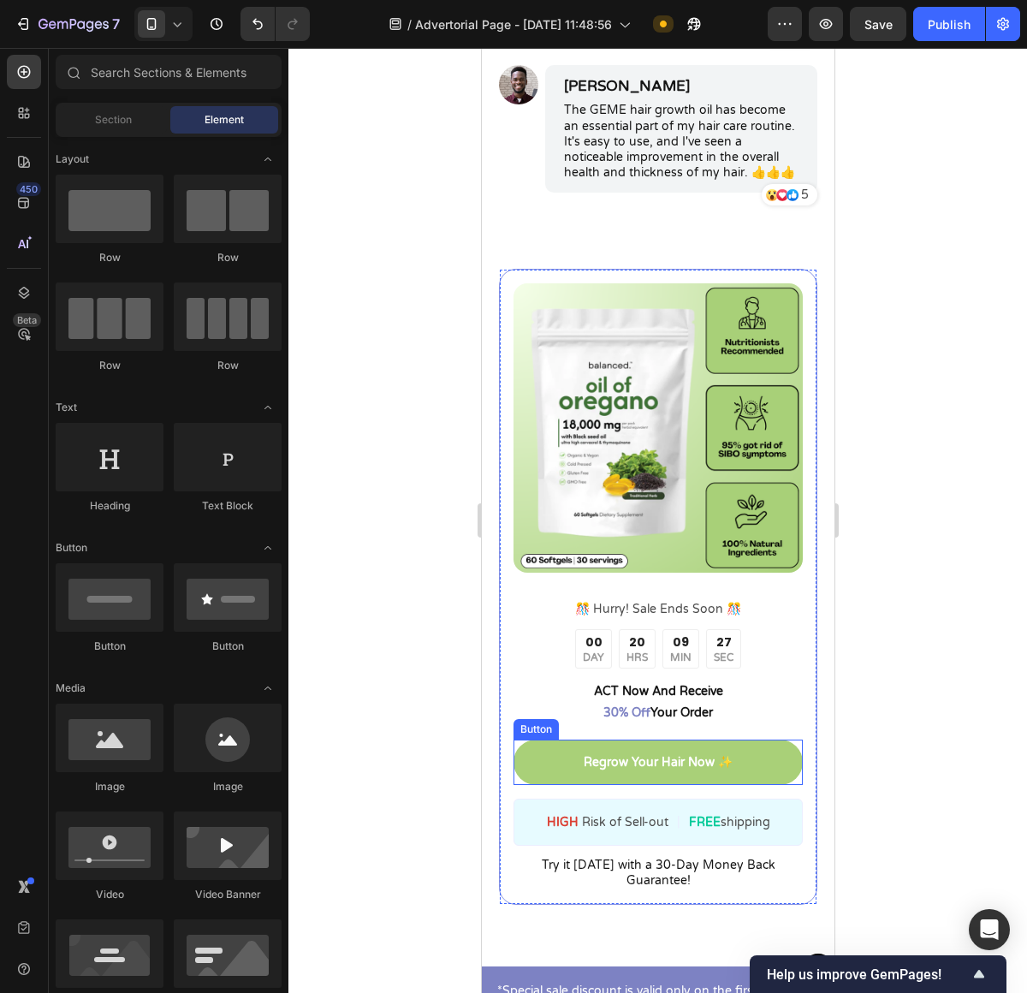
click at [579, 760] on link "Regrow Your Hair Now ✨" at bounding box center [657, 761] width 289 height 45
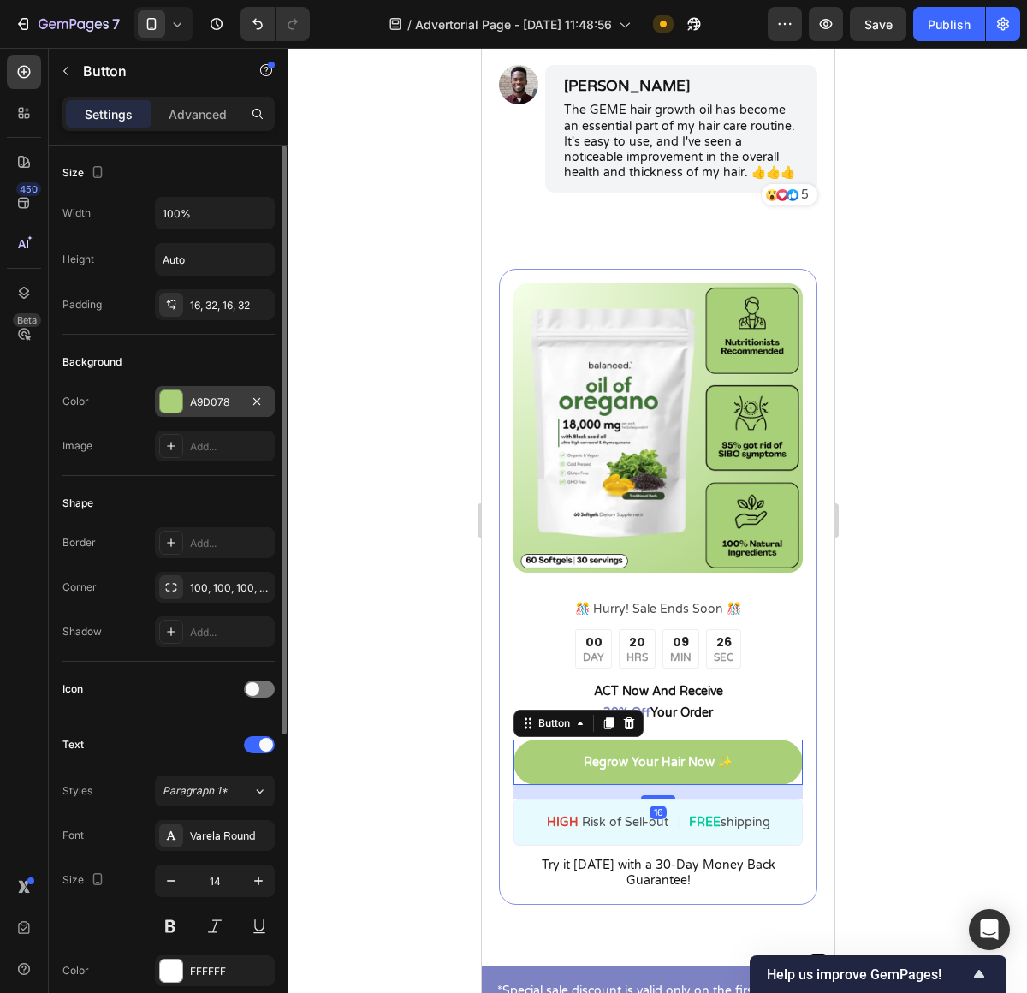
click at [172, 393] on div at bounding box center [171, 401] width 22 height 22
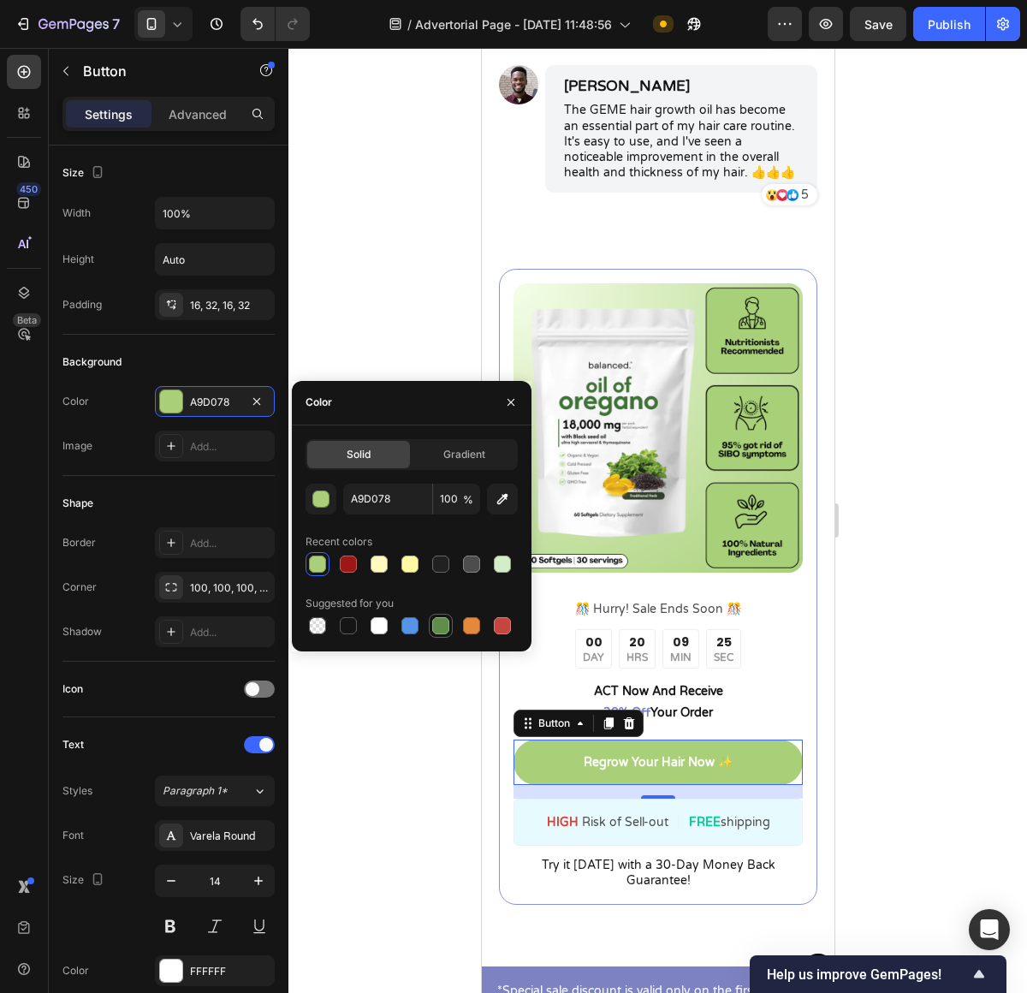
click at [432, 615] on div at bounding box center [440, 625] width 21 height 21
type input "5E8E49"
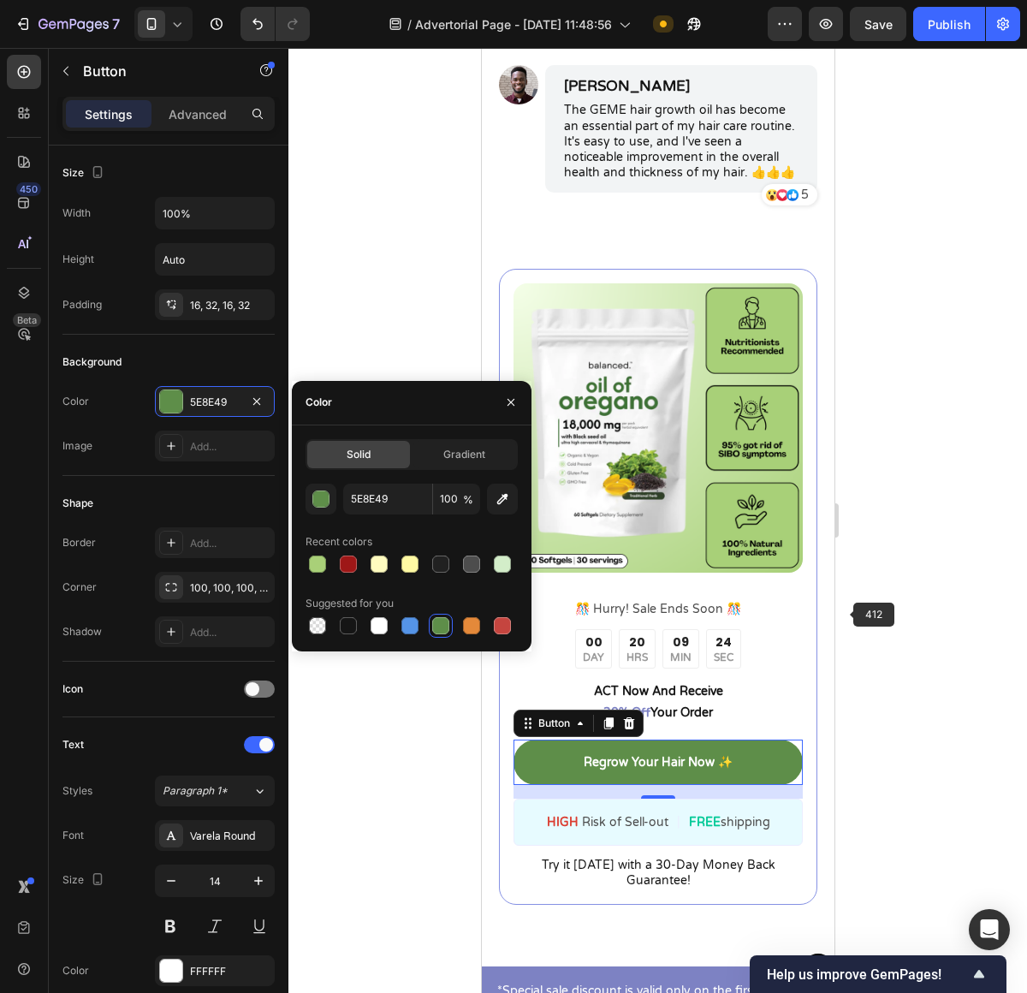
click at [861, 611] on div at bounding box center [657, 520] width 739 height 945
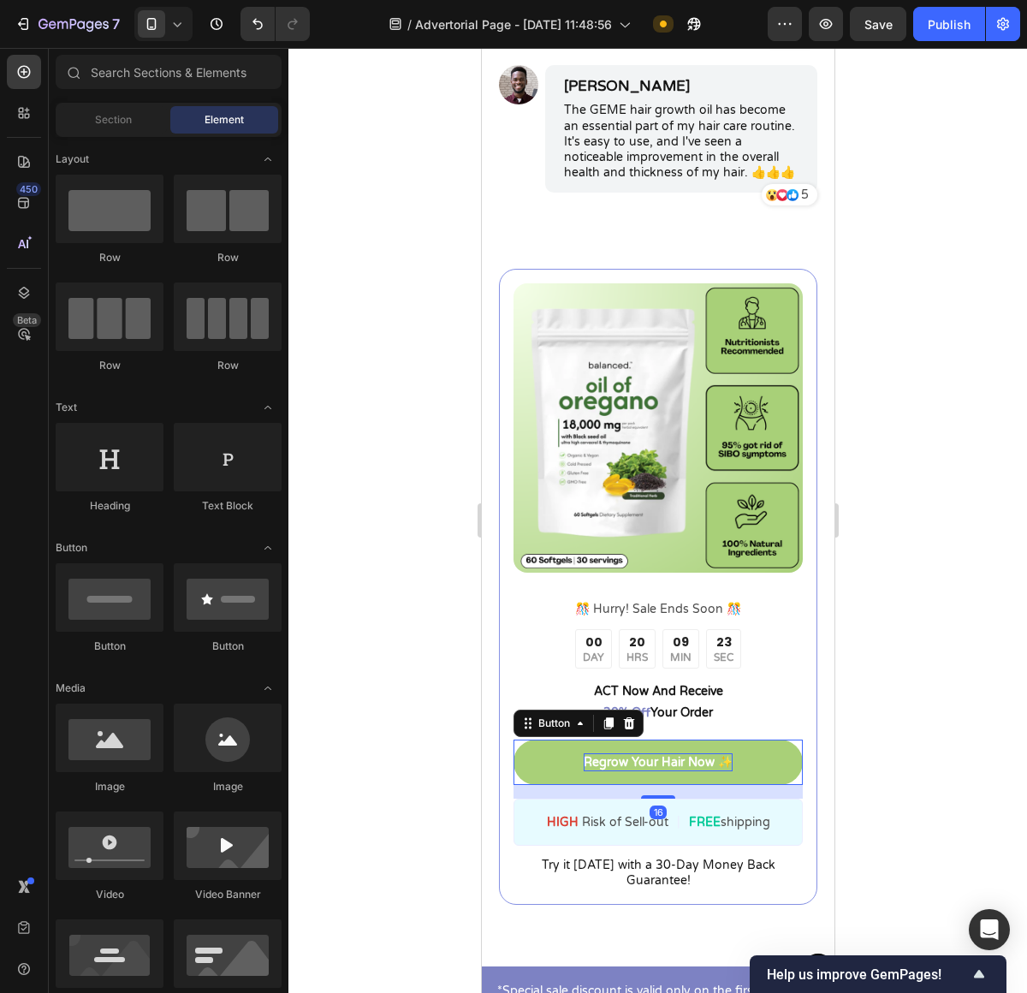
click at [704, 771] on p "Regrow Your Hair Now ✨" at bounding box center [657, 762] width 149 height 18
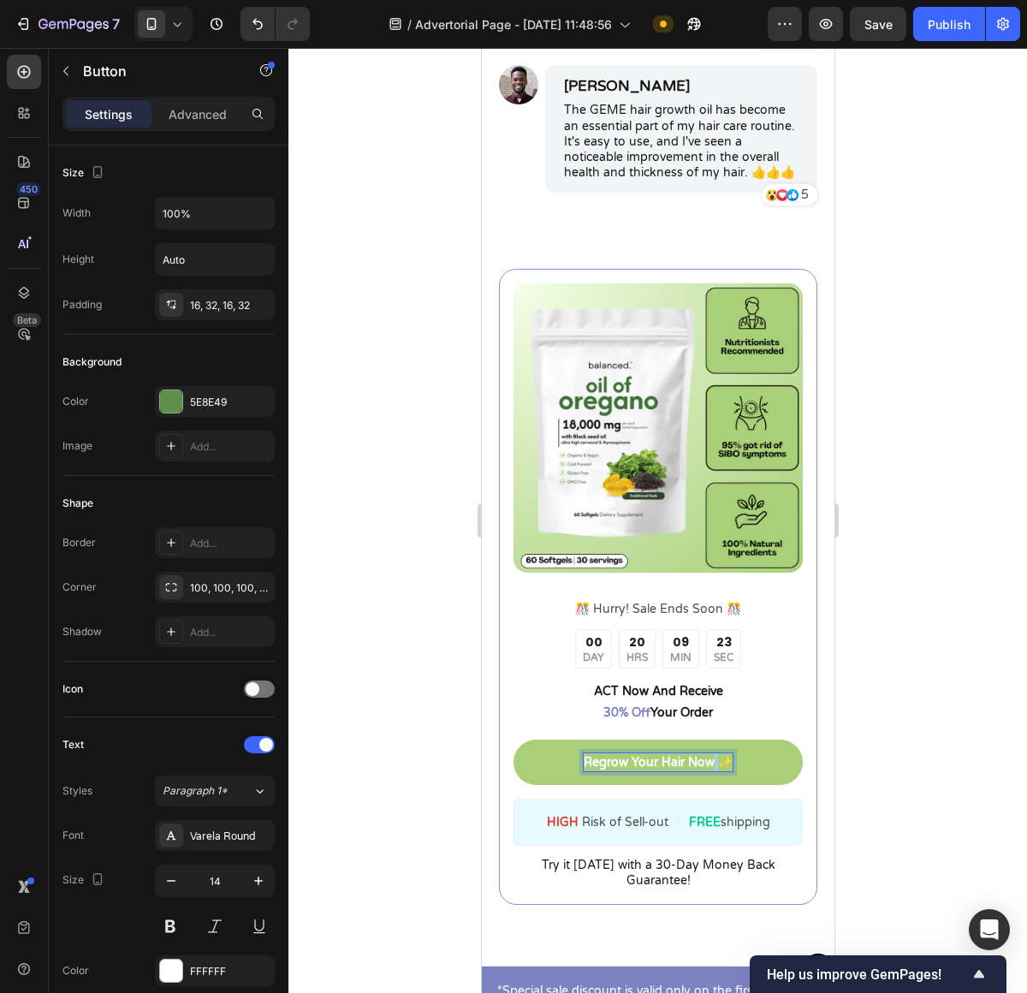
click at [704, 771] on p "Regrow Your Hair Now ✨" at bounding box center [657, 762] width 149 height 18
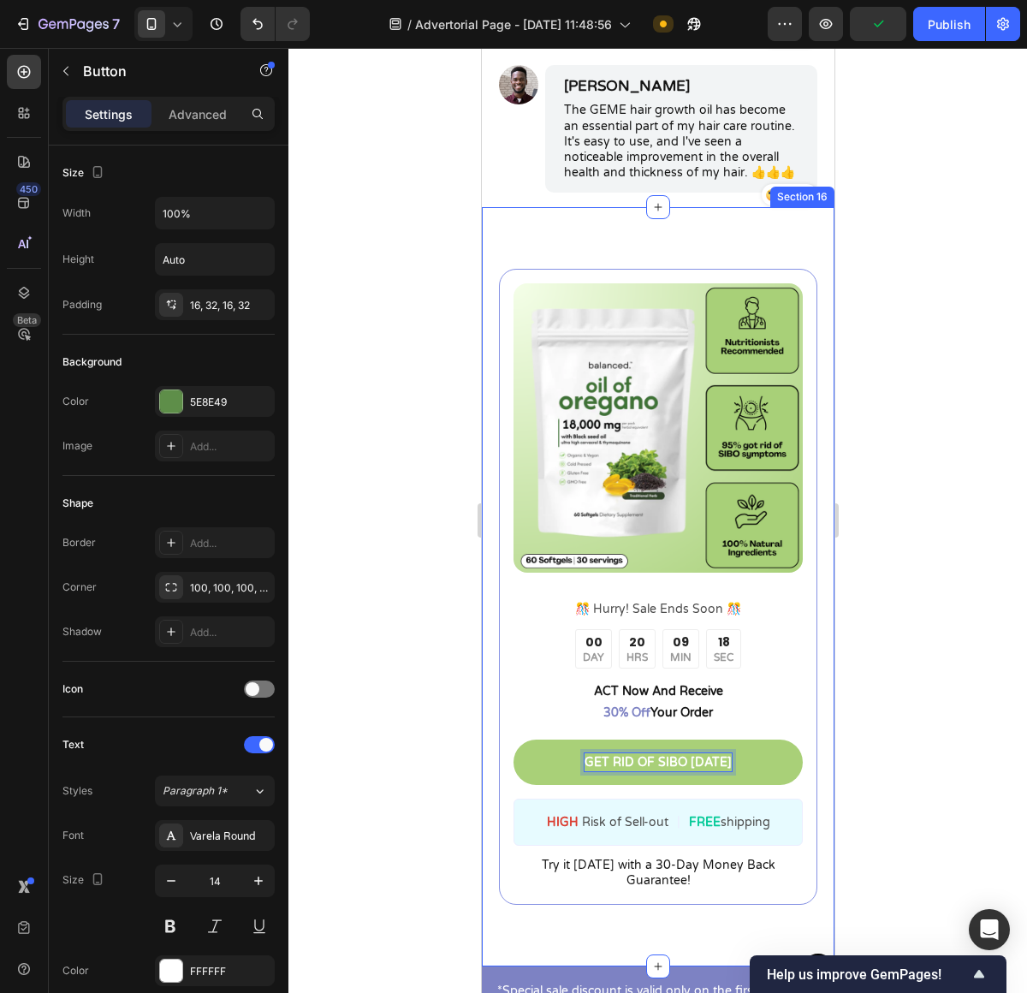
click at [954, 727] on div at bounding box center [657, 520] width 739 height 945
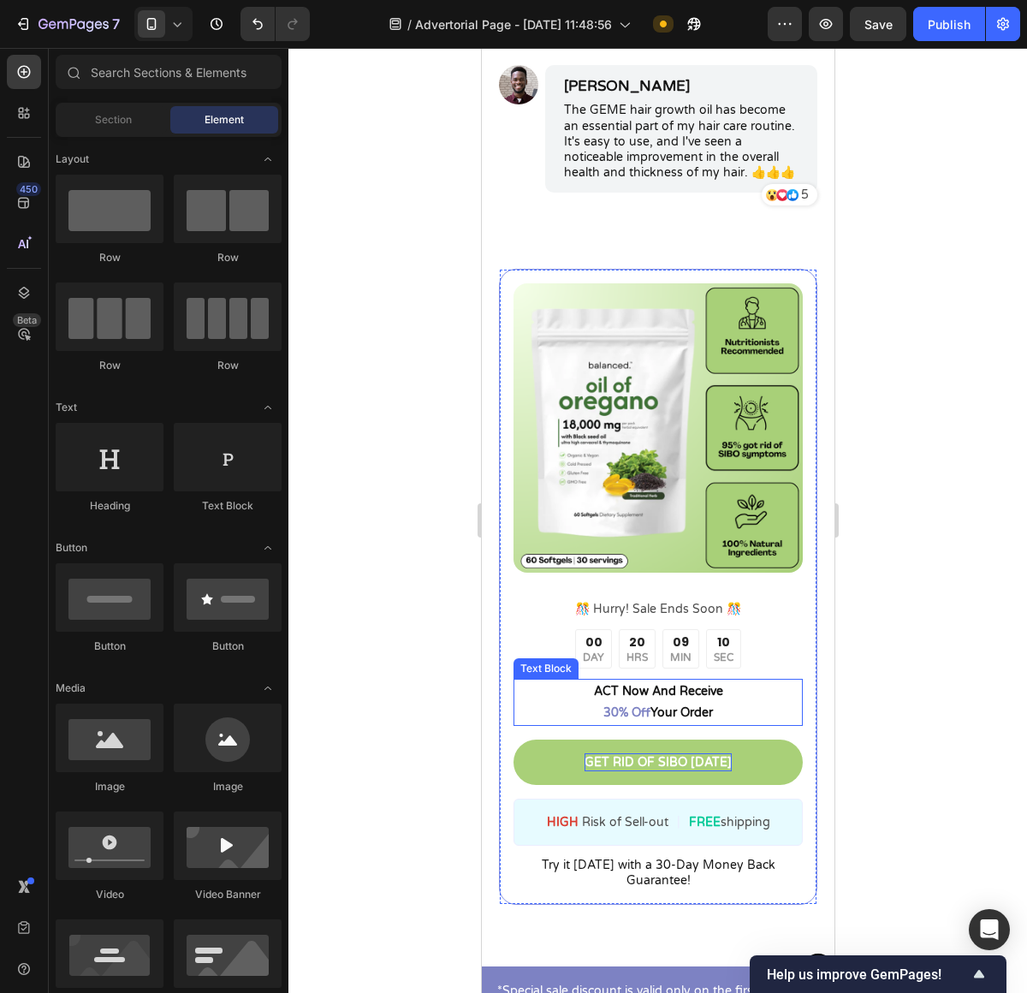
click at [602, 720] on span "30% Off" at bounding box center [625, 712] width 47 height 15
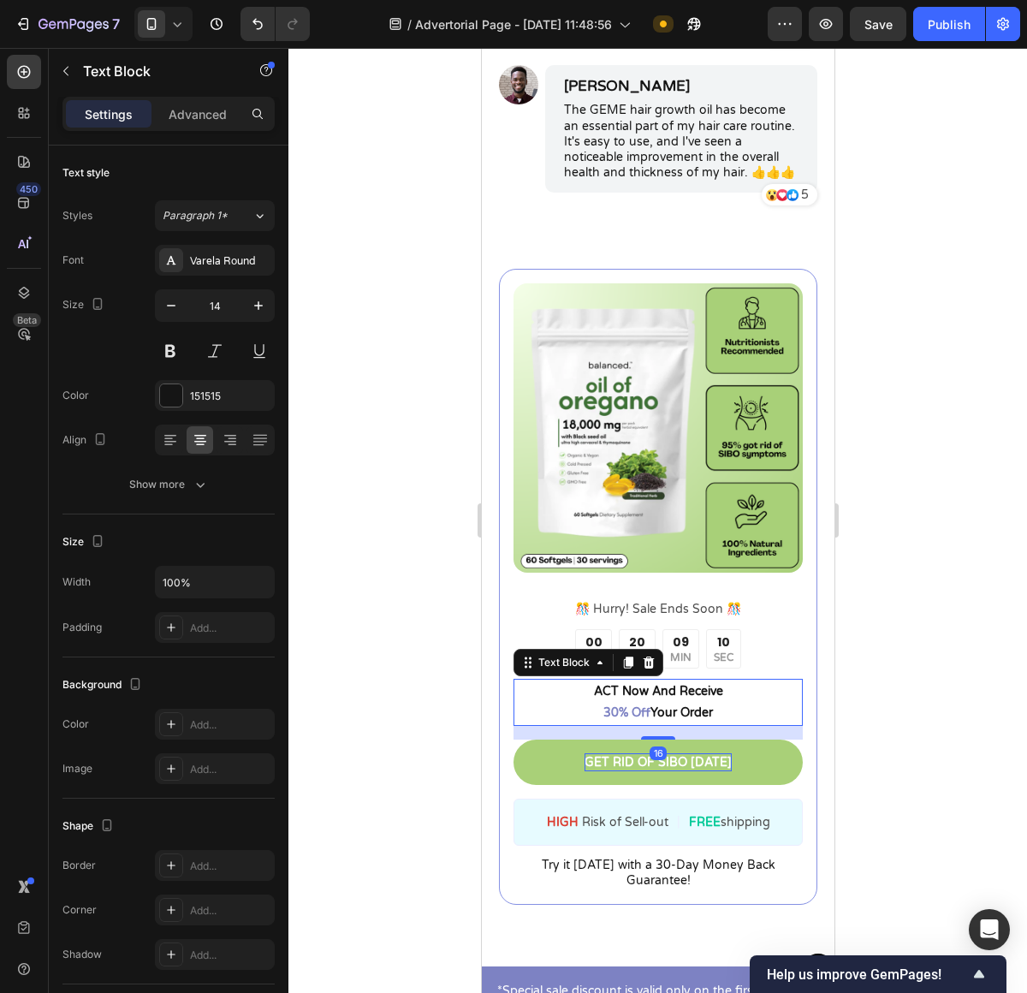
click at [602, 720] on span "30% Off" at bounding box center [625, 712] width 47 height 15
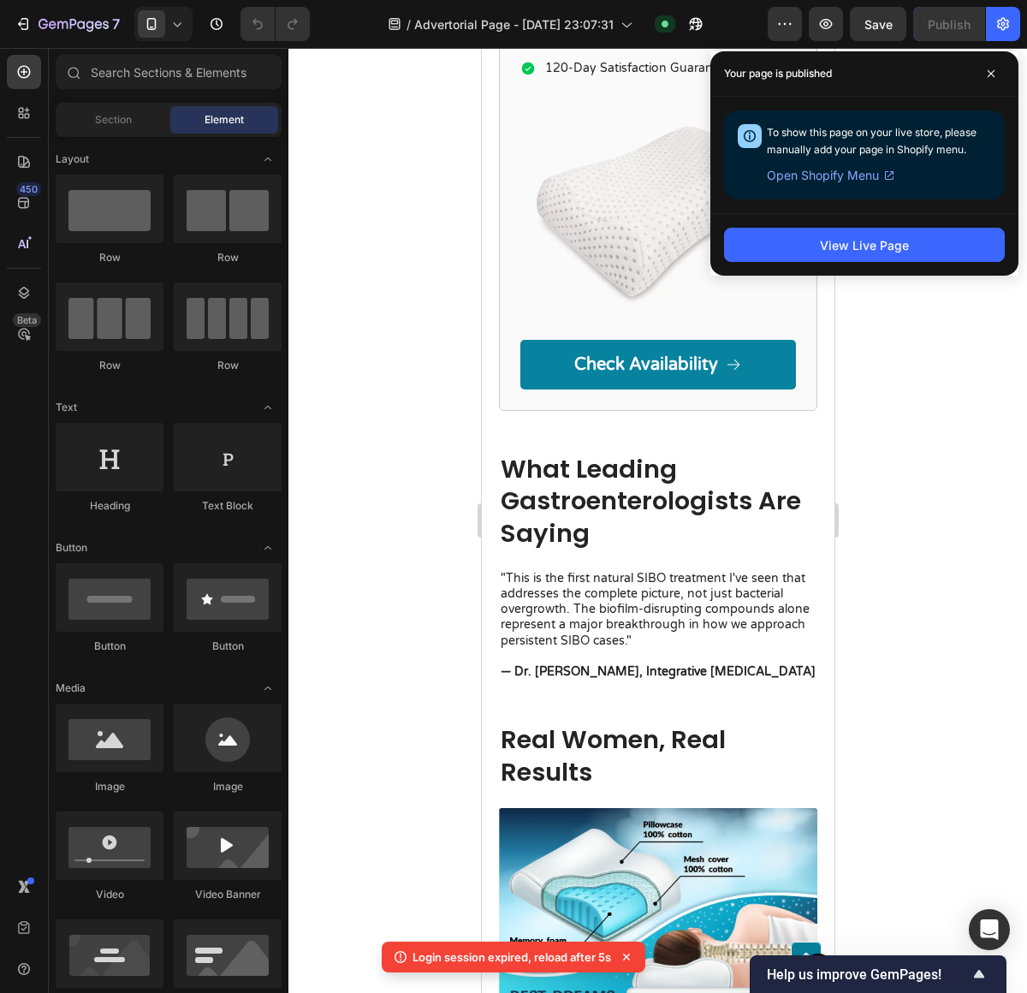
click at [893, 504] on div at bounding box center [657, 520] width 739 height 945
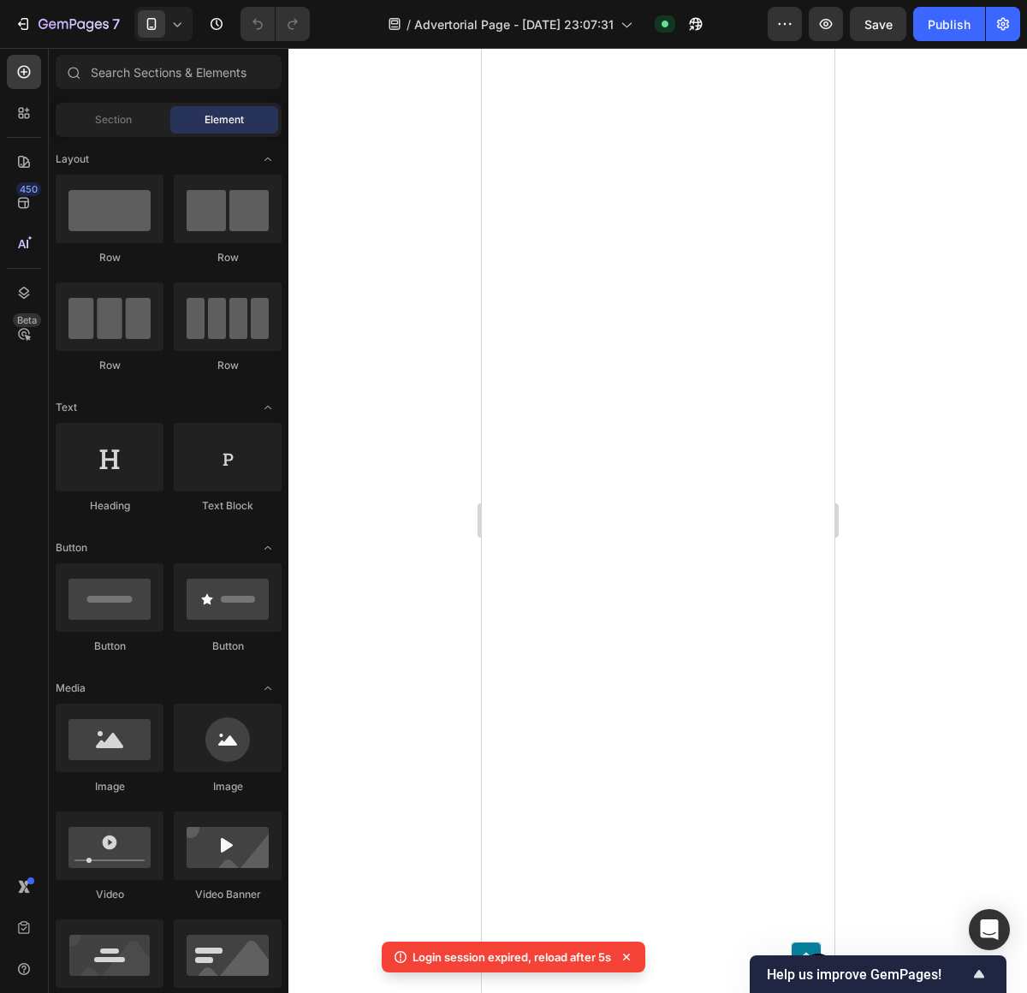
scroll to position [5162, 0]
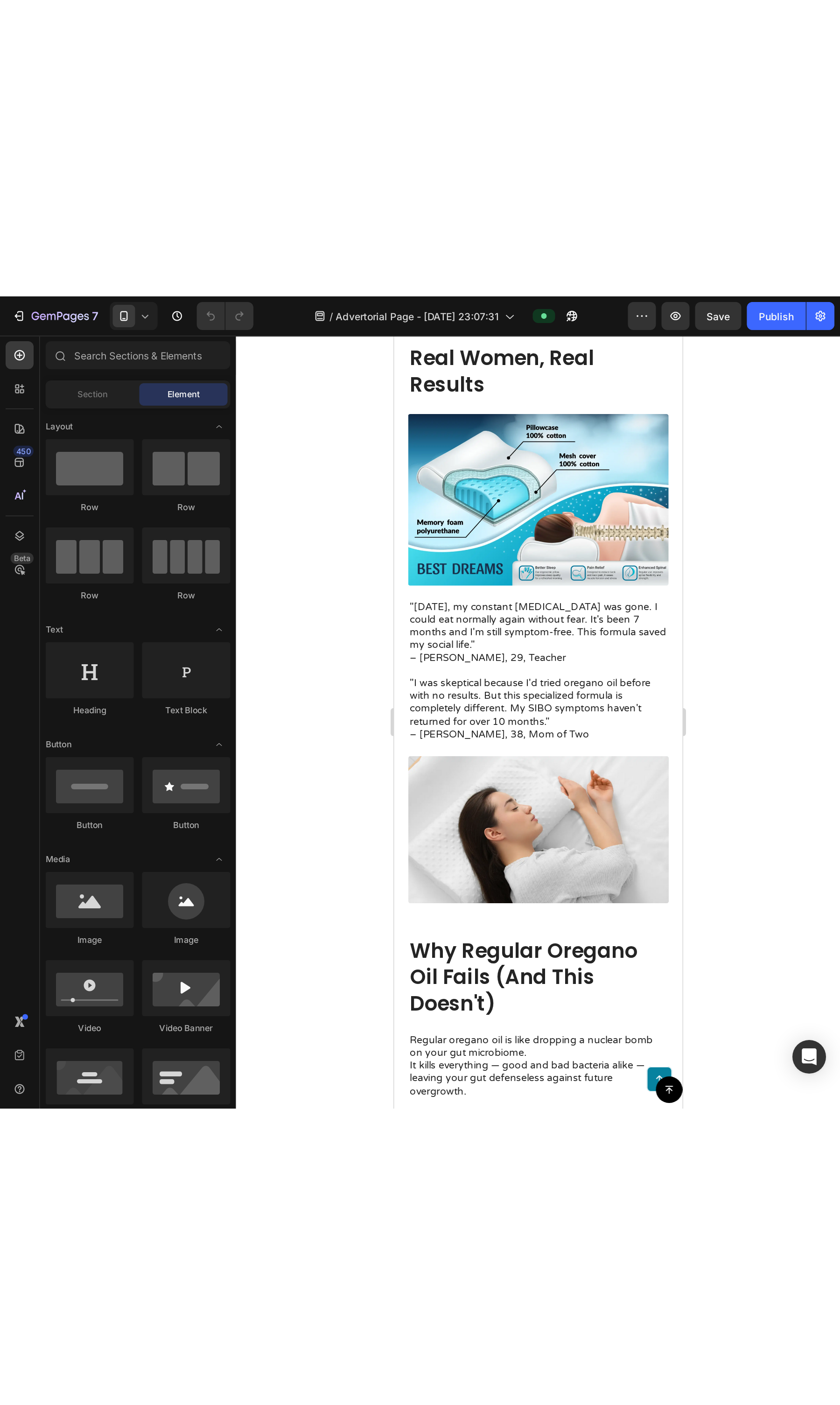
scroll to position [1824, 0]
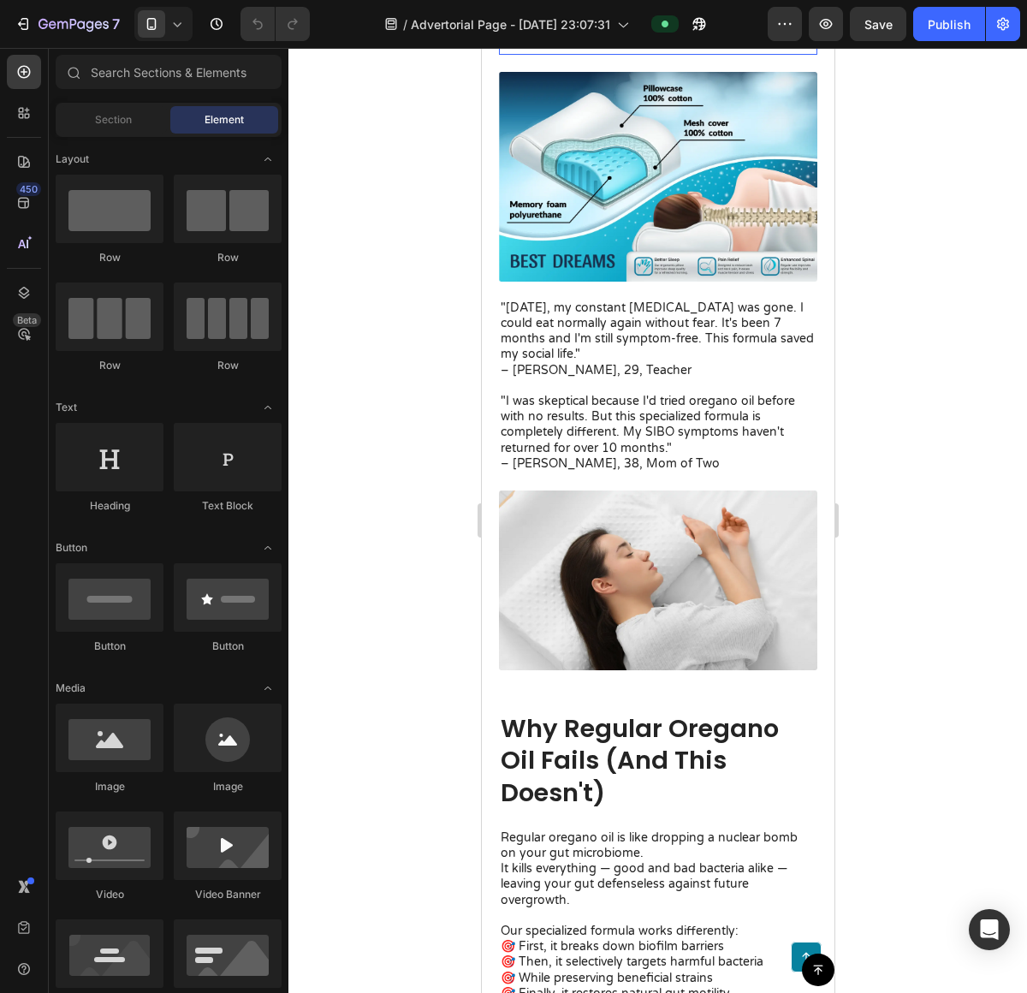
click at [627, 54] on h2 "Real Women, Real Results" at bounding box center [657, 20] width 318 height 68
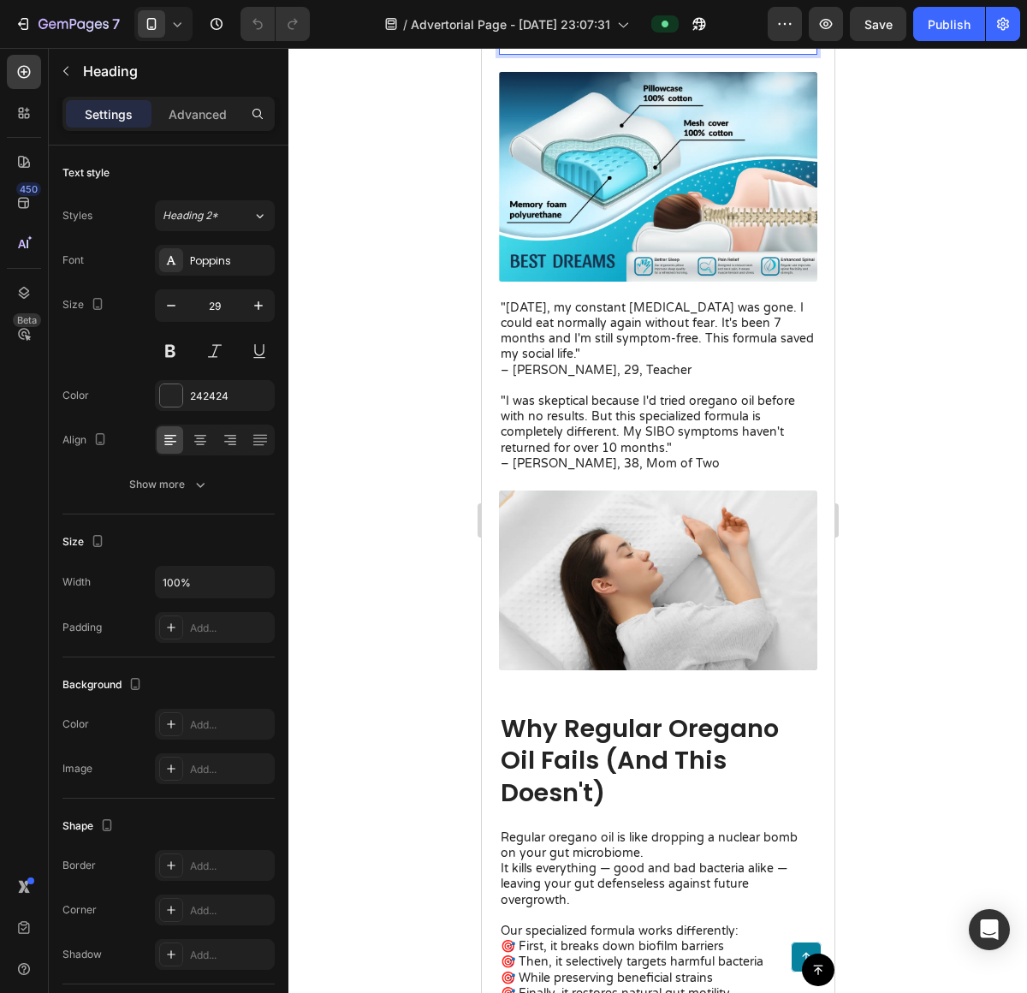
click at [627, 54] on h2 "Real Women, Real Results" at bounding box center [657, 20] width 318 height 68
click at [627, 52] on p "Real Women, Real Results" at bounding box center [657, 20] width 315 height 64
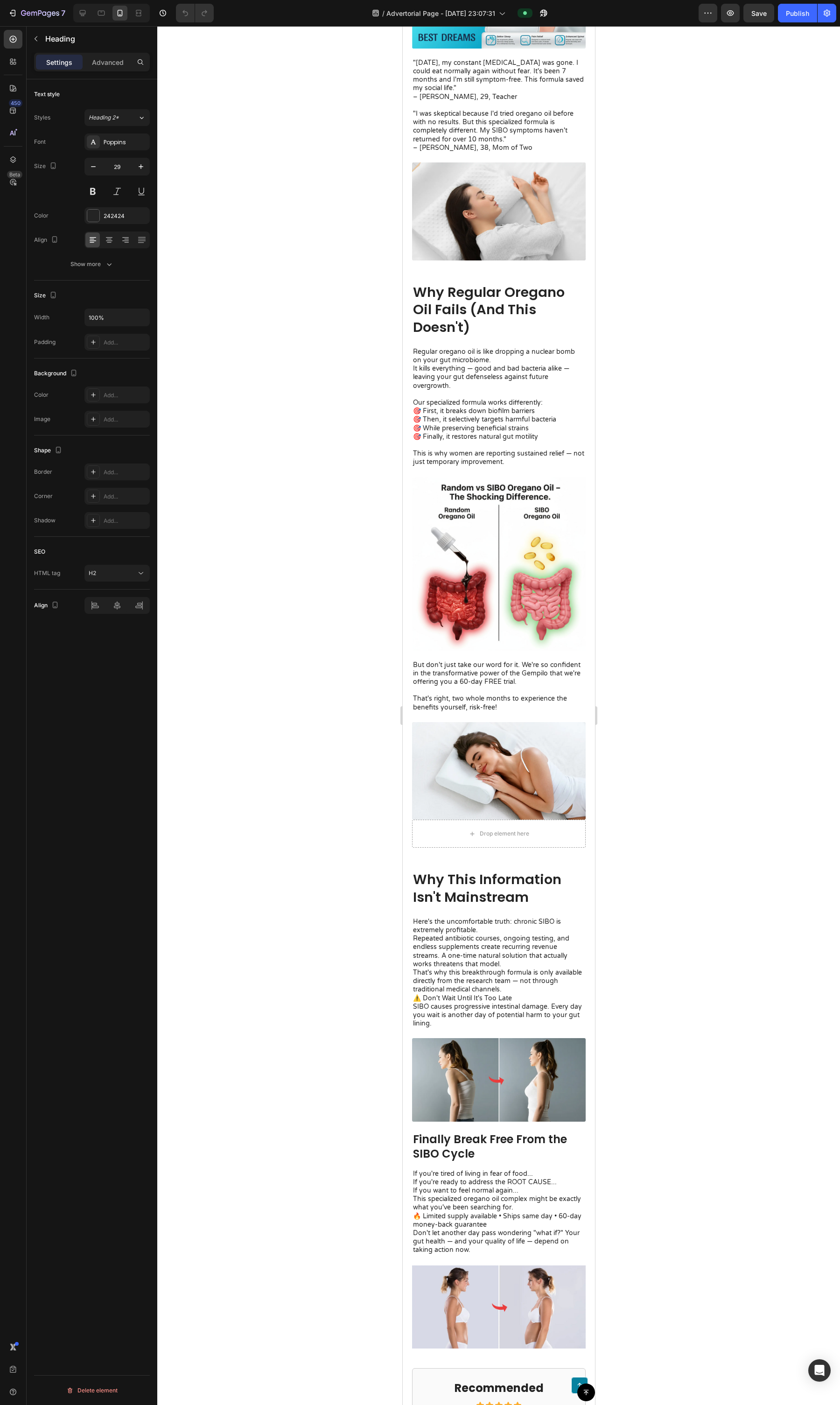
scroll to position [1880, 0]
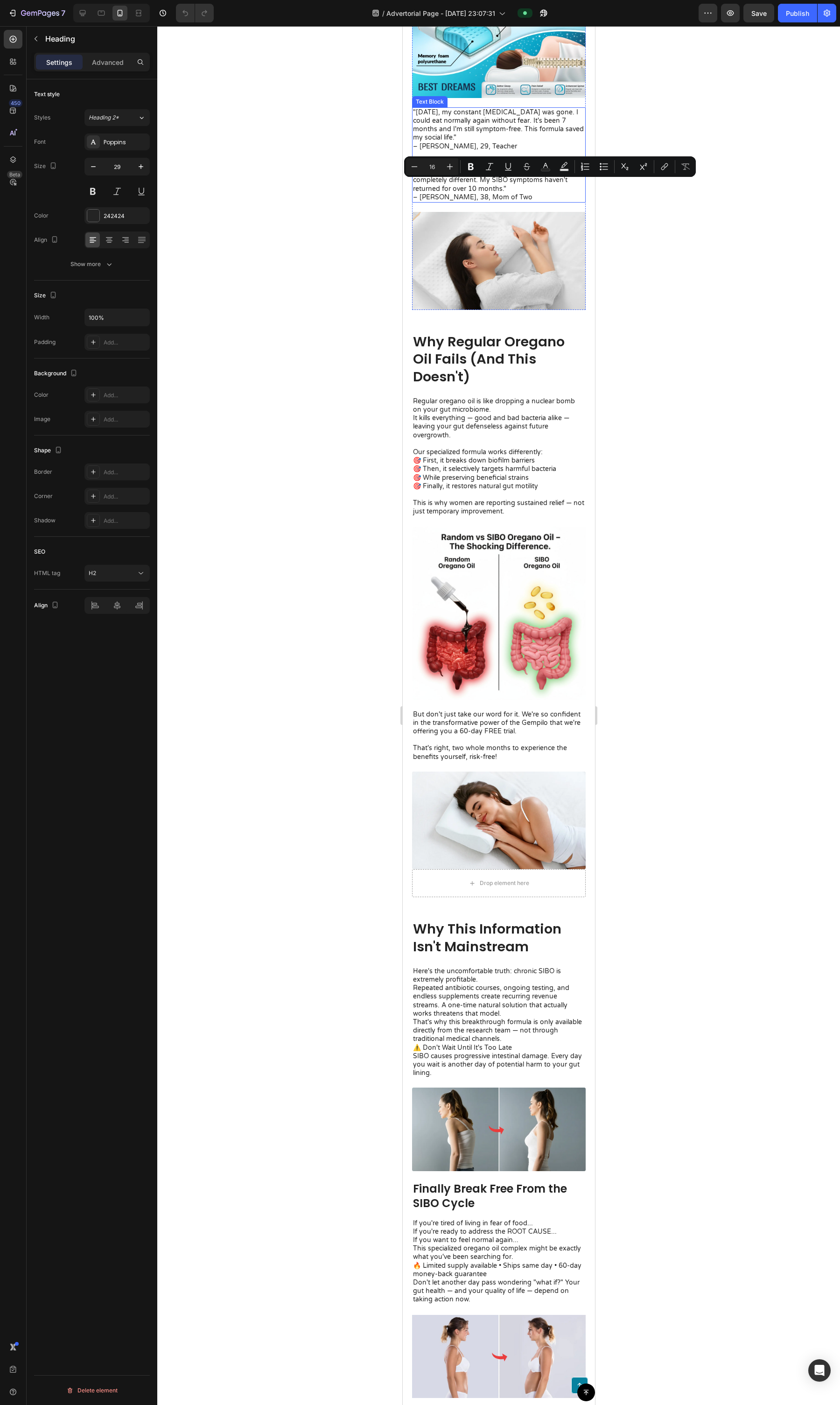
click at [486, 159] on p ""[DATE], my constant [MEDICAL_DATA] was gone. I could eat normally again withou…" at bounding box center [499, 134] width 172 height 51
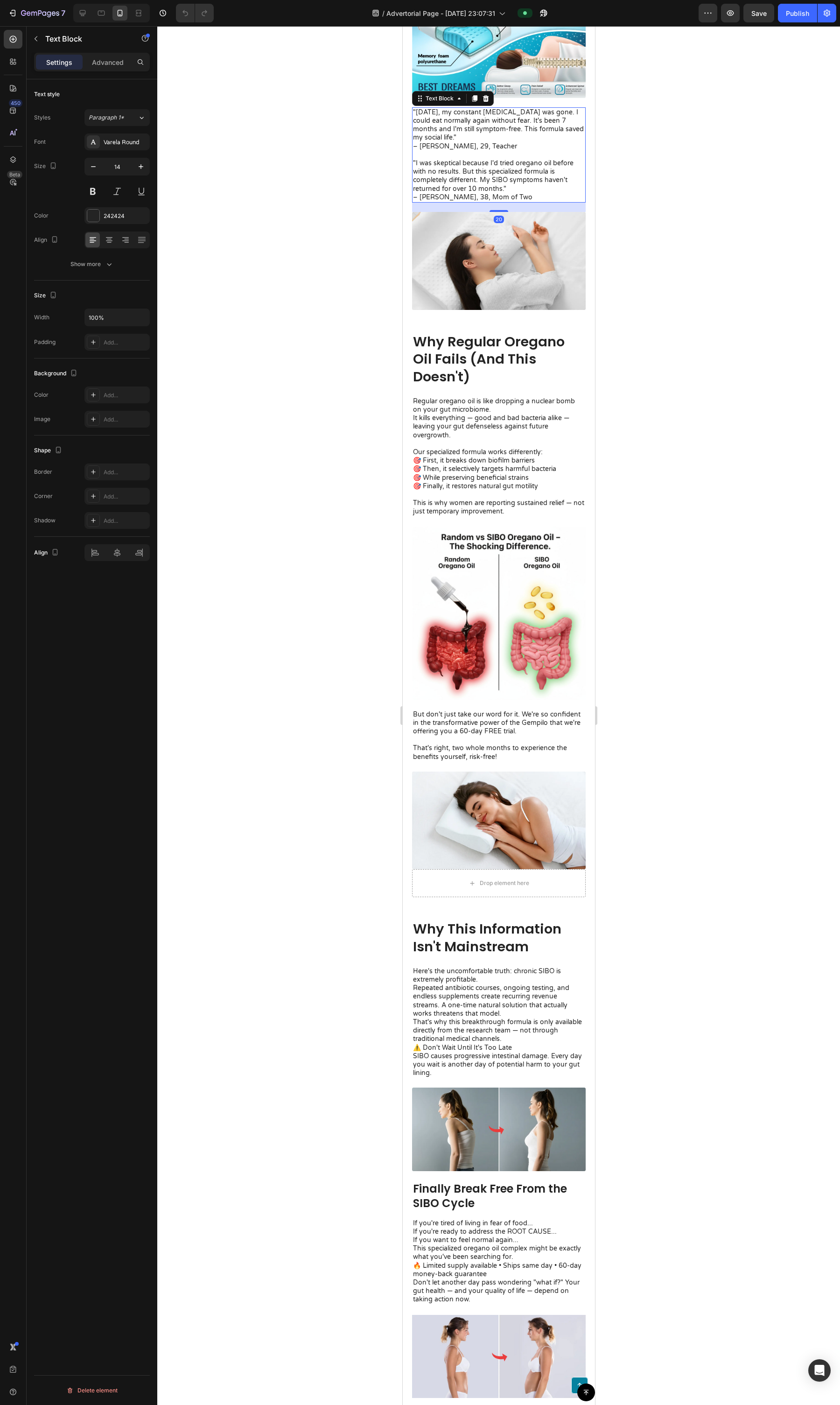
click at [507, 202] on p ""I was skeptical because I'd tried oregano oil before with no results. But this…" at bounding box center [499, 181] width 172 height 43
click at [508, 202] on p ""I was skeptical because I'd tried oregano oil before with no results. But this…" at bounding box center [499, 181] width 172 height 43
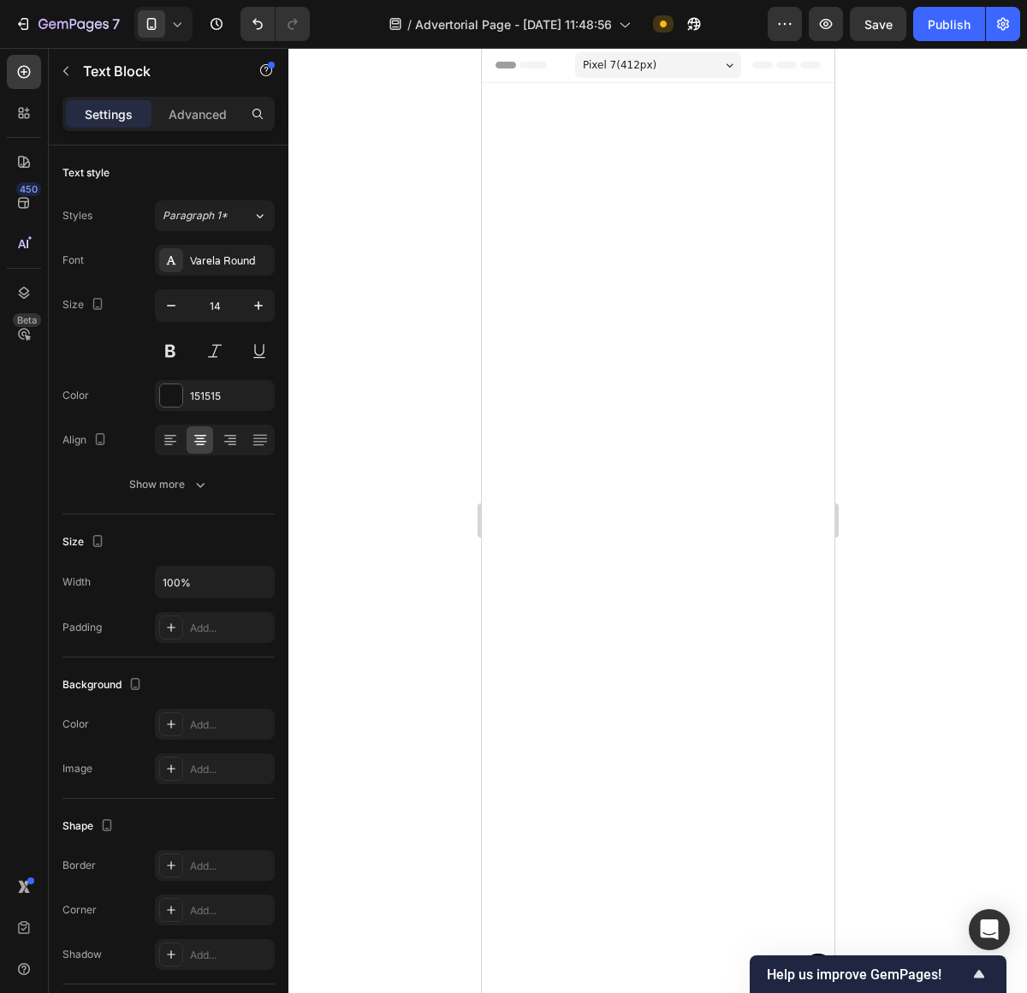
scroll to position [8538, 0]
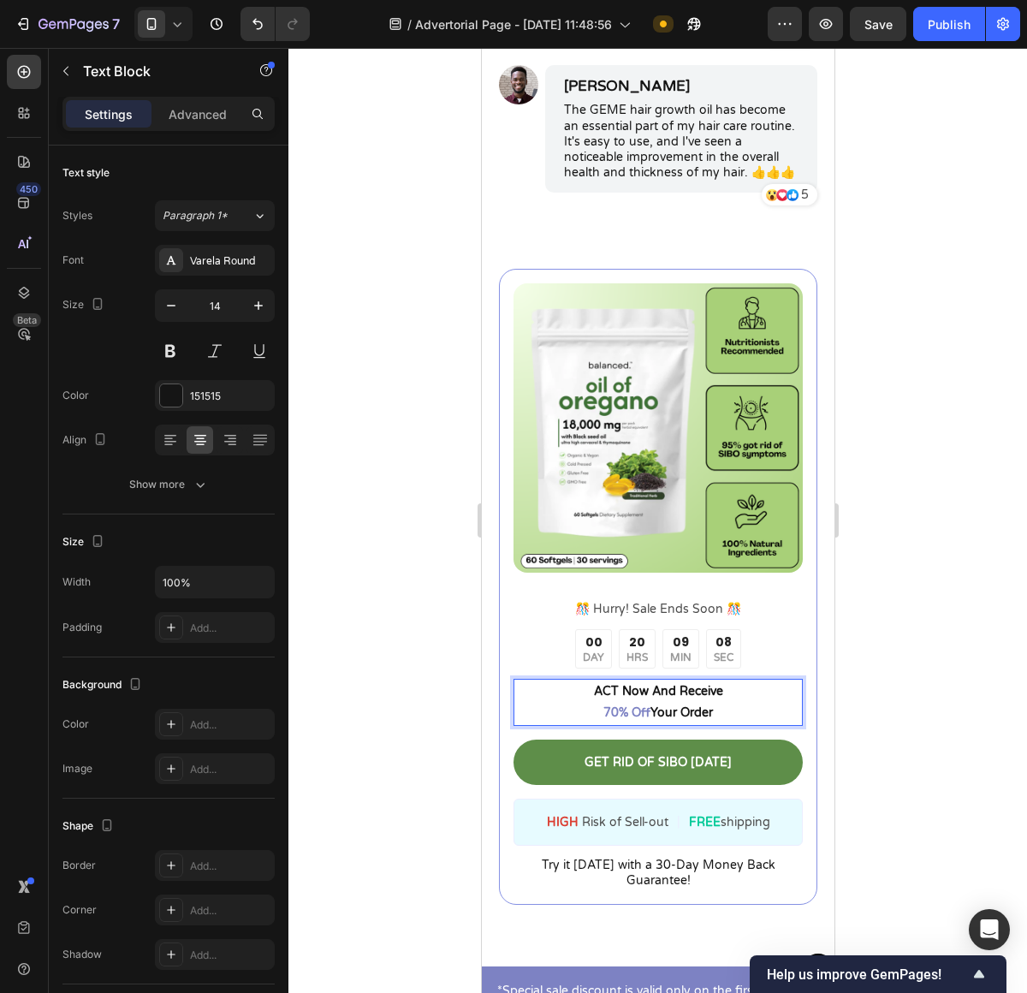
drag, startPoint x: 615, startPoint y: 720, endPoint x: 626, endPoint y: 725, distance: 12.3
click at [615, 720] on span "70% Off" at bounding box center [625, 712] width 47 height 15
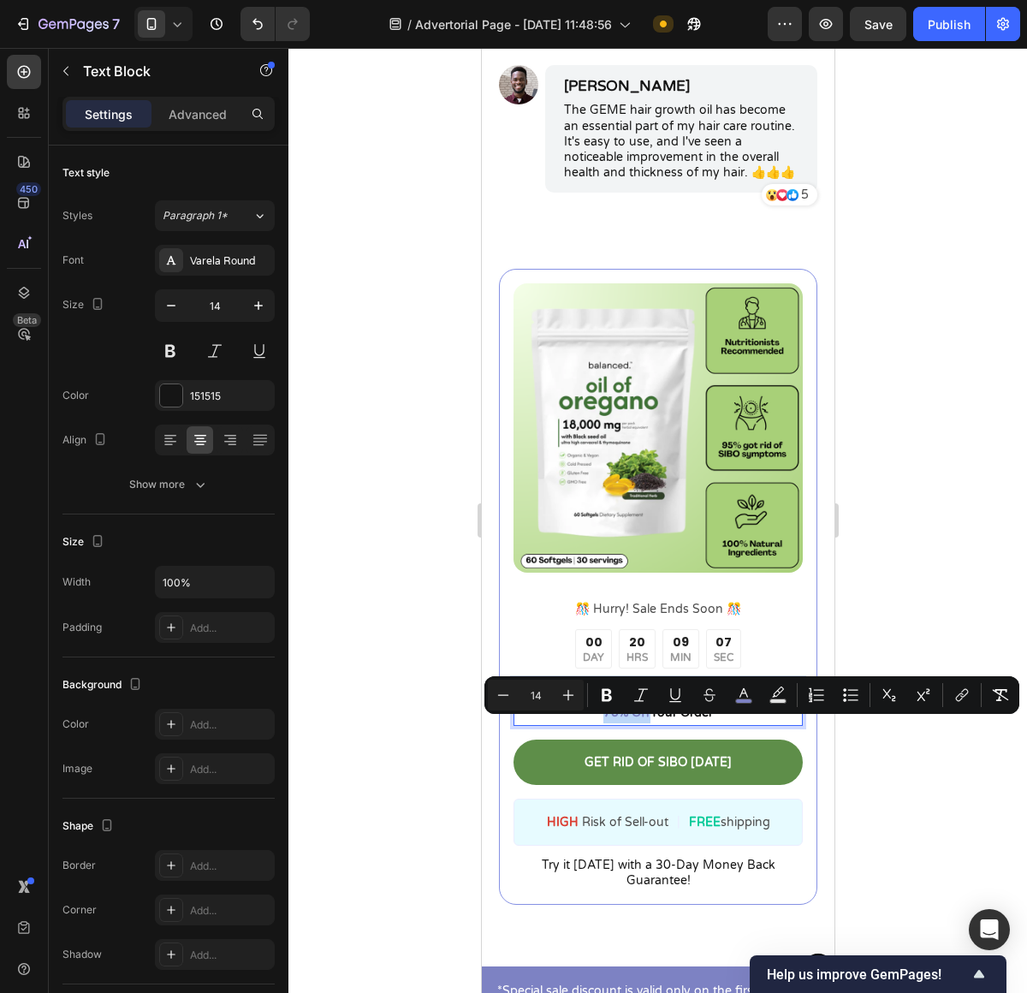
drag, startPoint x: 641, startPoint y: 733, endPoint x: 597, endPoint y: 727, distance: 44.9
click at [597, 723] on p "ACT Now And Receive 70% Off Your Order" at bounding box center [657, 701] width 286 height 43
click at [747, 700] on rect "Editor contextual toolbar" at bounding box center [744, 701] width 16 height 4
type input "7D82C3"
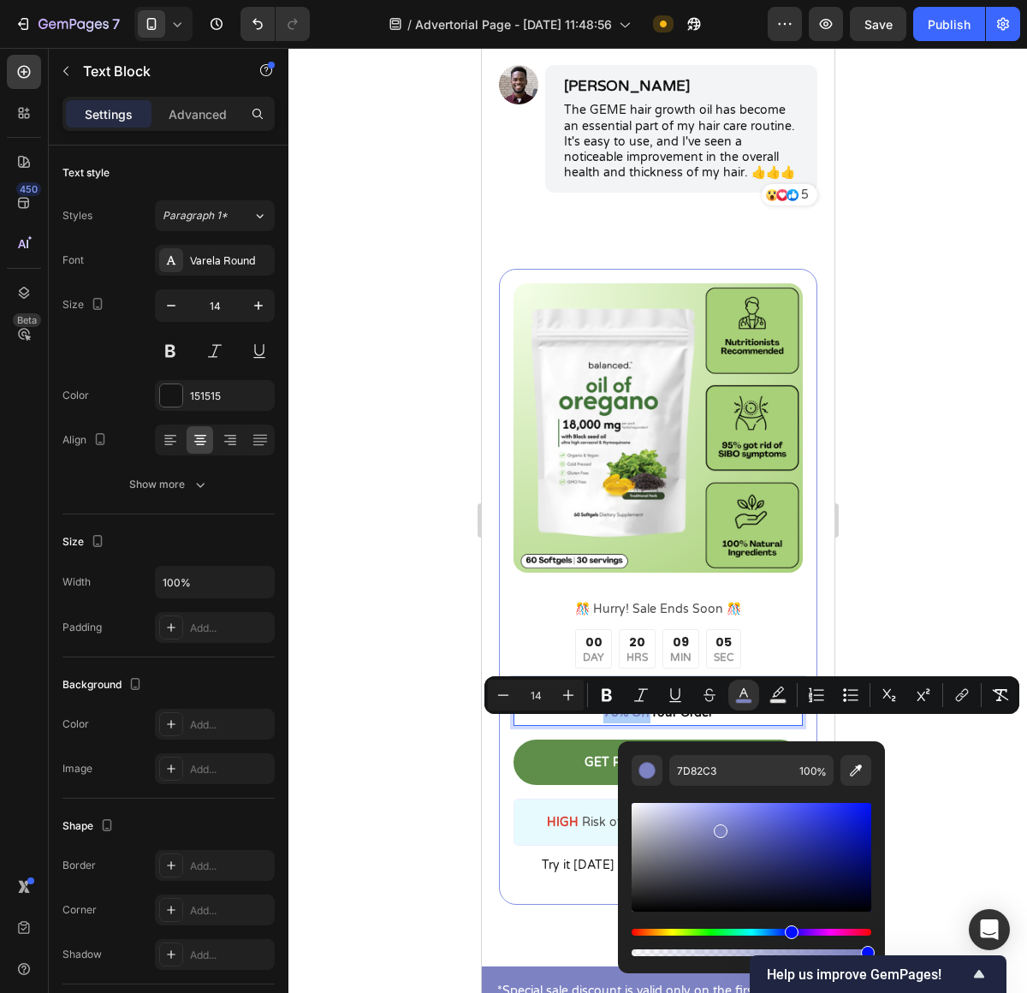
click at [715, 935] on div "Hue" at bounding box center [752, 932] width 240 height 7
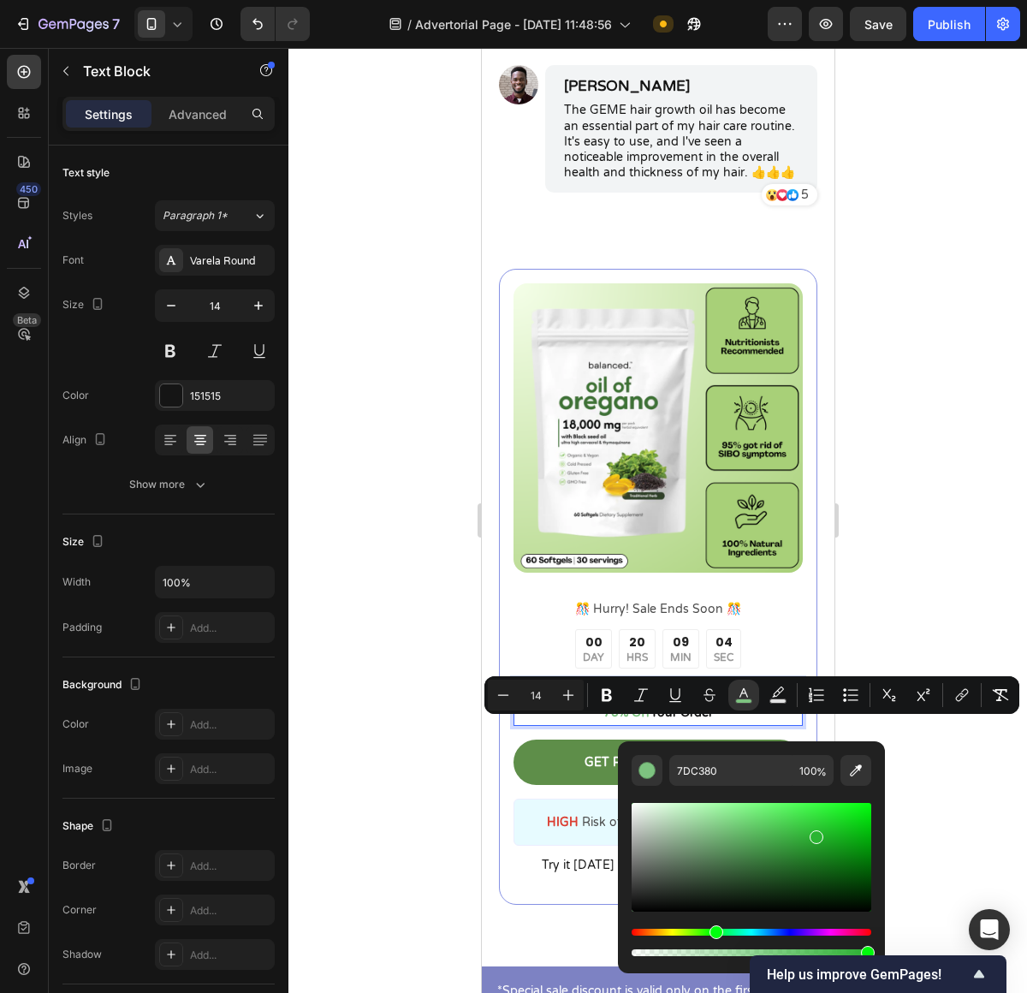
drag, startPoint x: 778, startPoint y: 853, endPoint x: 817, endPoint y: 834, distance: 44.0
click at [816, 834] on div "Editor contextual toolbar" at bounding box center [752, 857] width 240 height 109
type input "29B530"
click at [1006, 777] on div at bounding box center [657, 520] width 739 height 945
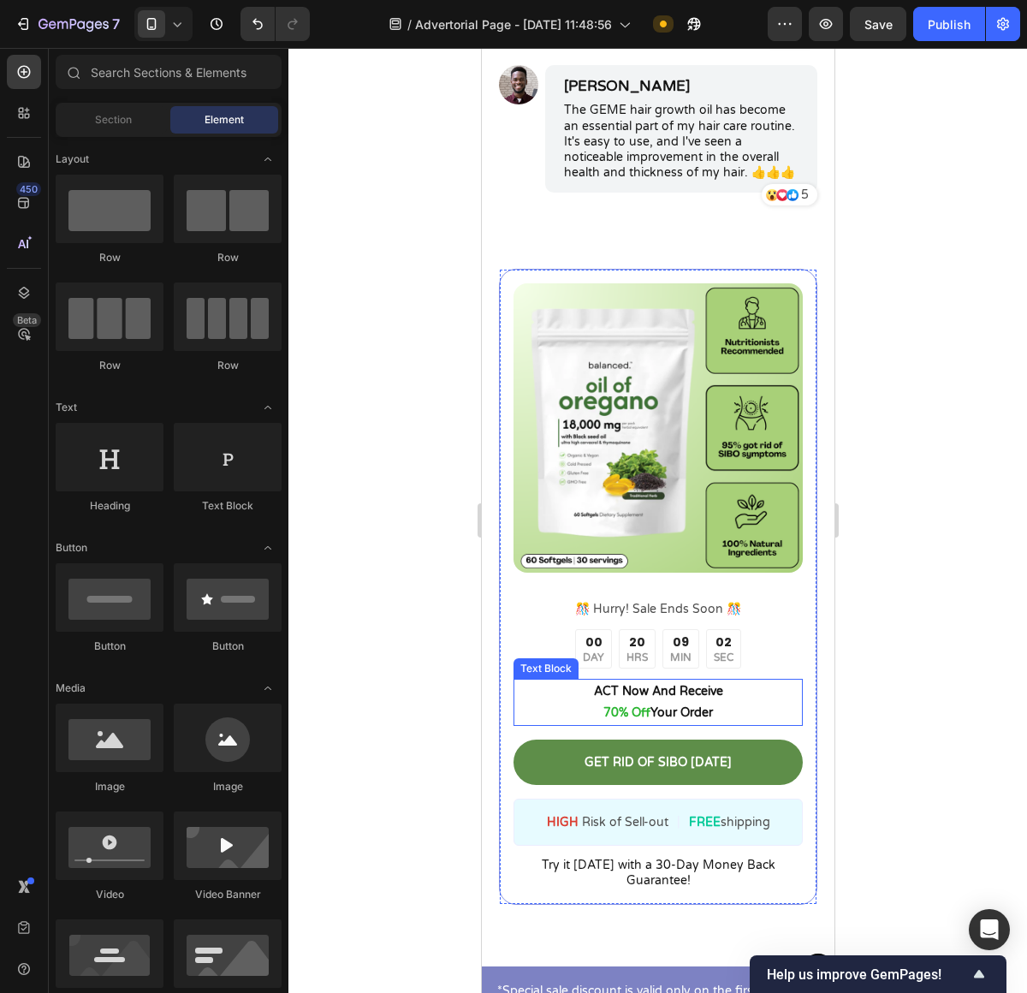
click at [611, 703] on p "ACT Now And Receive 70% Off Your Order" at bounding box center [657, 701] width 286 height 43
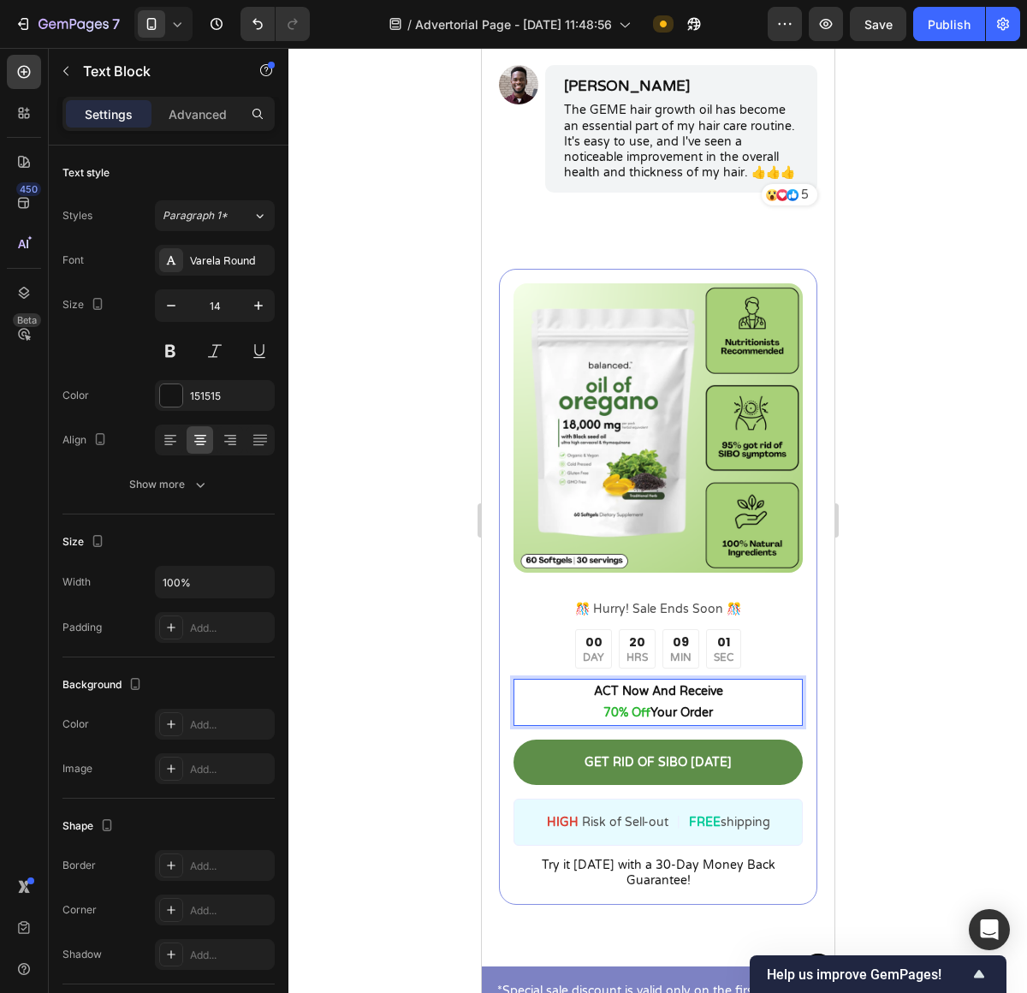
click at [607, 705] on p "ACT Now And Receive 70% Off Your Order" at bounding box center [657, 701] width 286 height 43
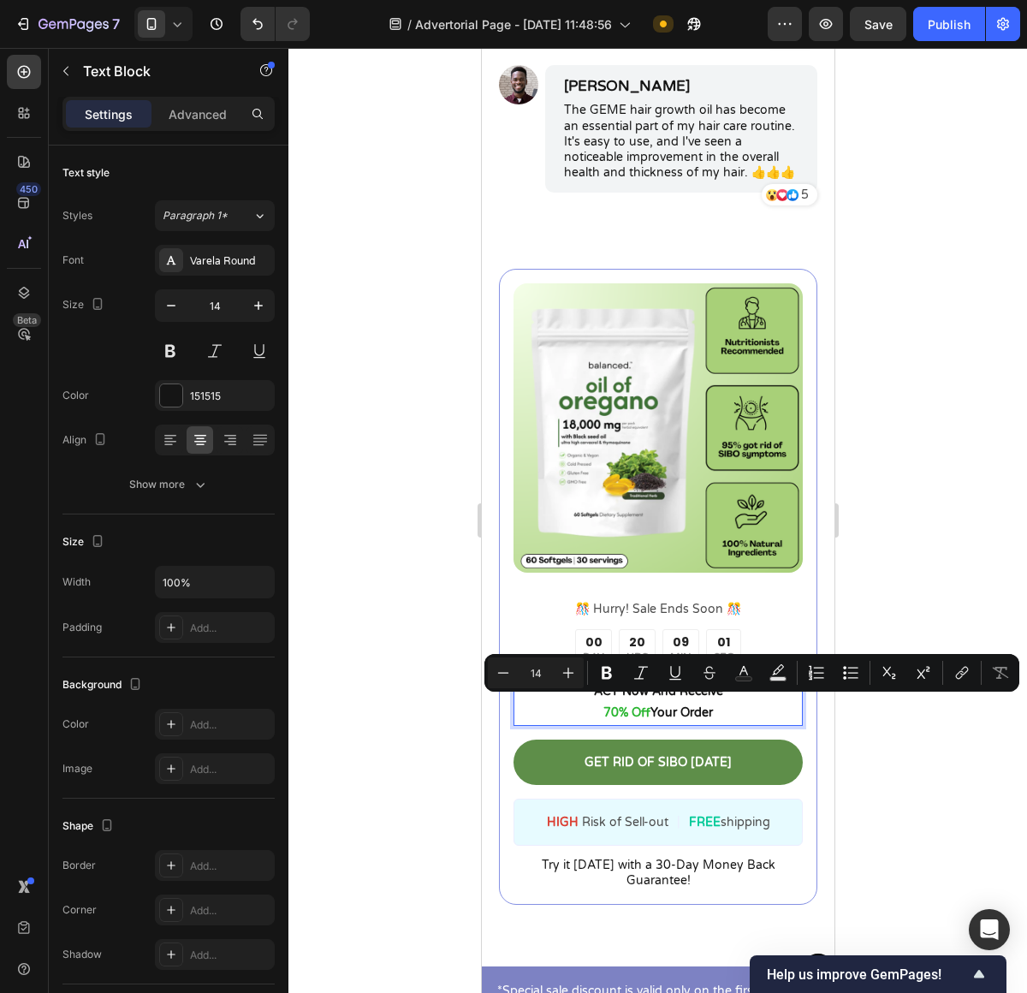
click at [622, 706] on p "ACT Now And Receive 70% Off Your Order" at bounding box center [657, 701] width 286 height 43
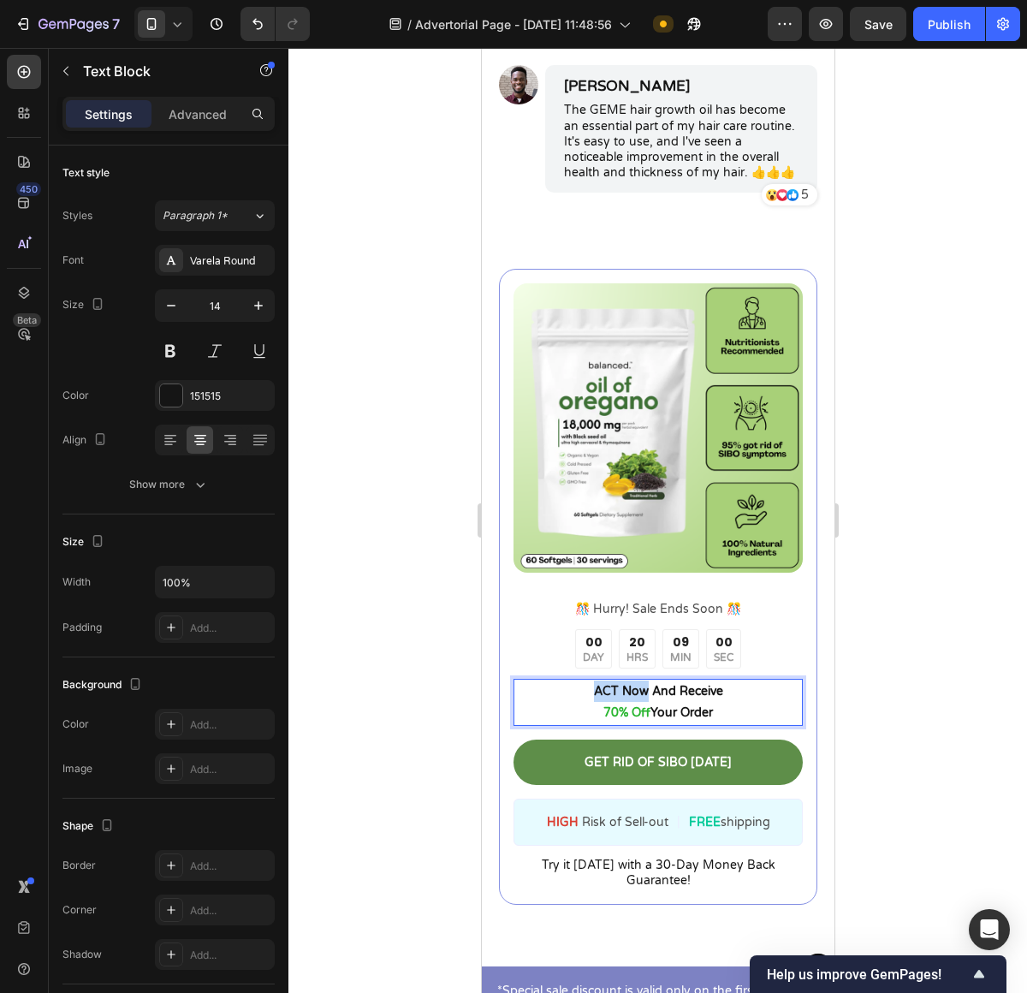
drag, startPoint x: 636, startPoint y: 708, endPoint x: 584, endPoint y: 712, distance: 52.4
click at [580, 713] on p "ACT Now And Receive 70% Off Your Order" at bounding box center [657, 701] width 286 height 43
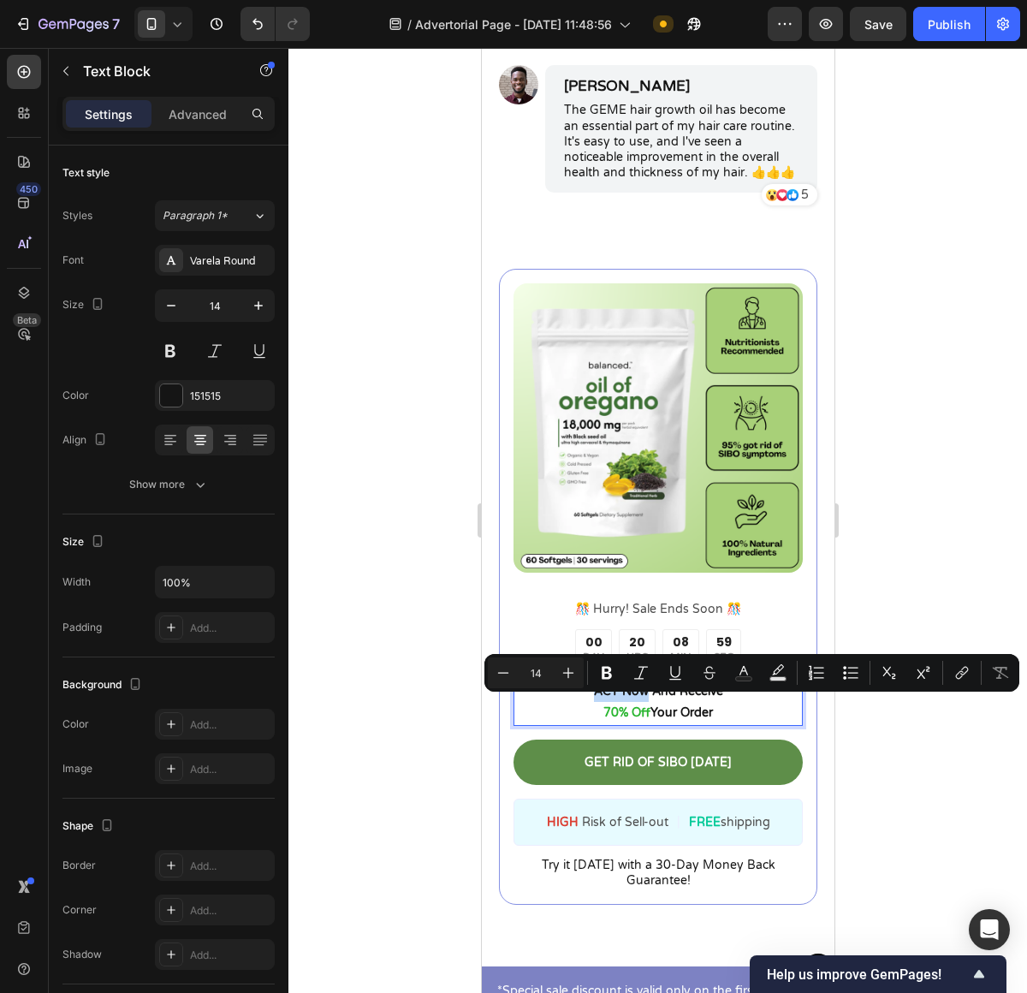
click at [584, 712] on p "ACT Now And Receive 70% Off Your Order" at bounding box center [657, 701] width 286 height 43
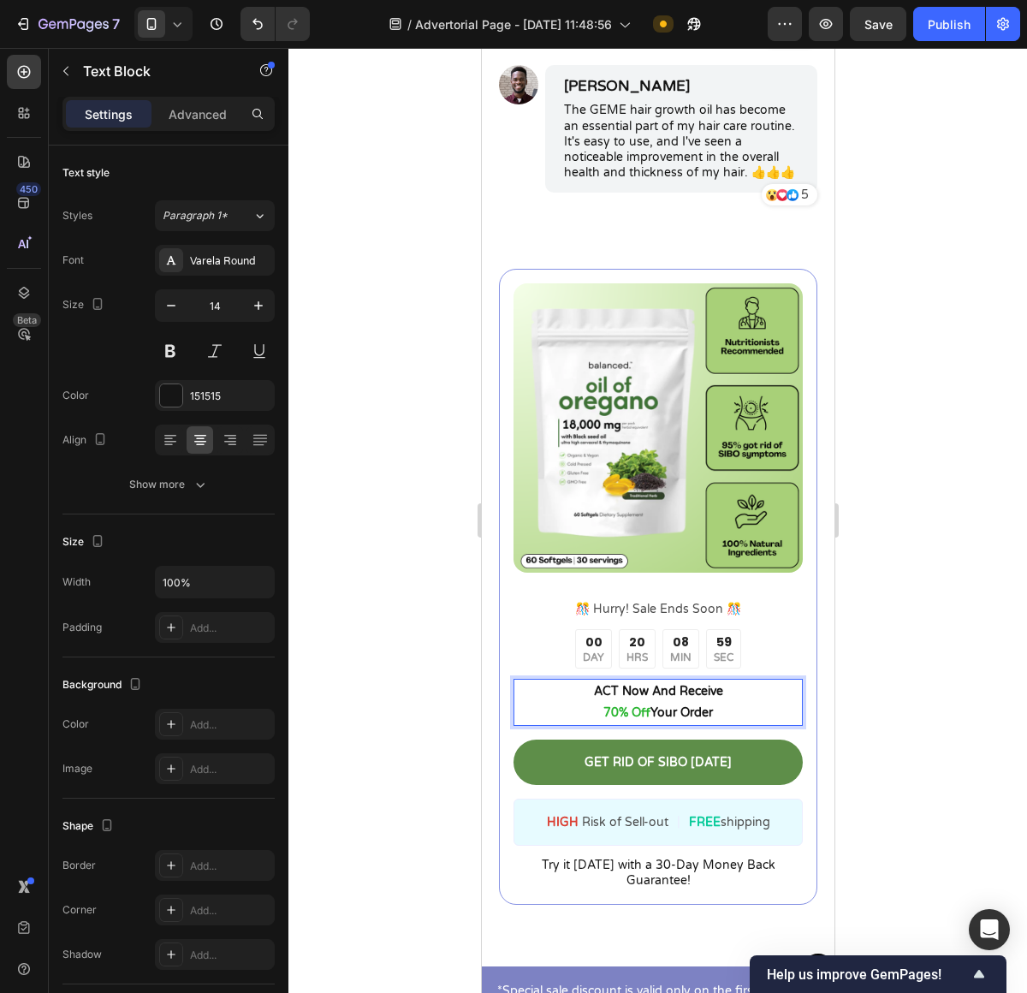
click at [589, 710] on p "ACT Now And Receive 70% Off Your Order" at bounding box center [657, 701] width 286 height 43
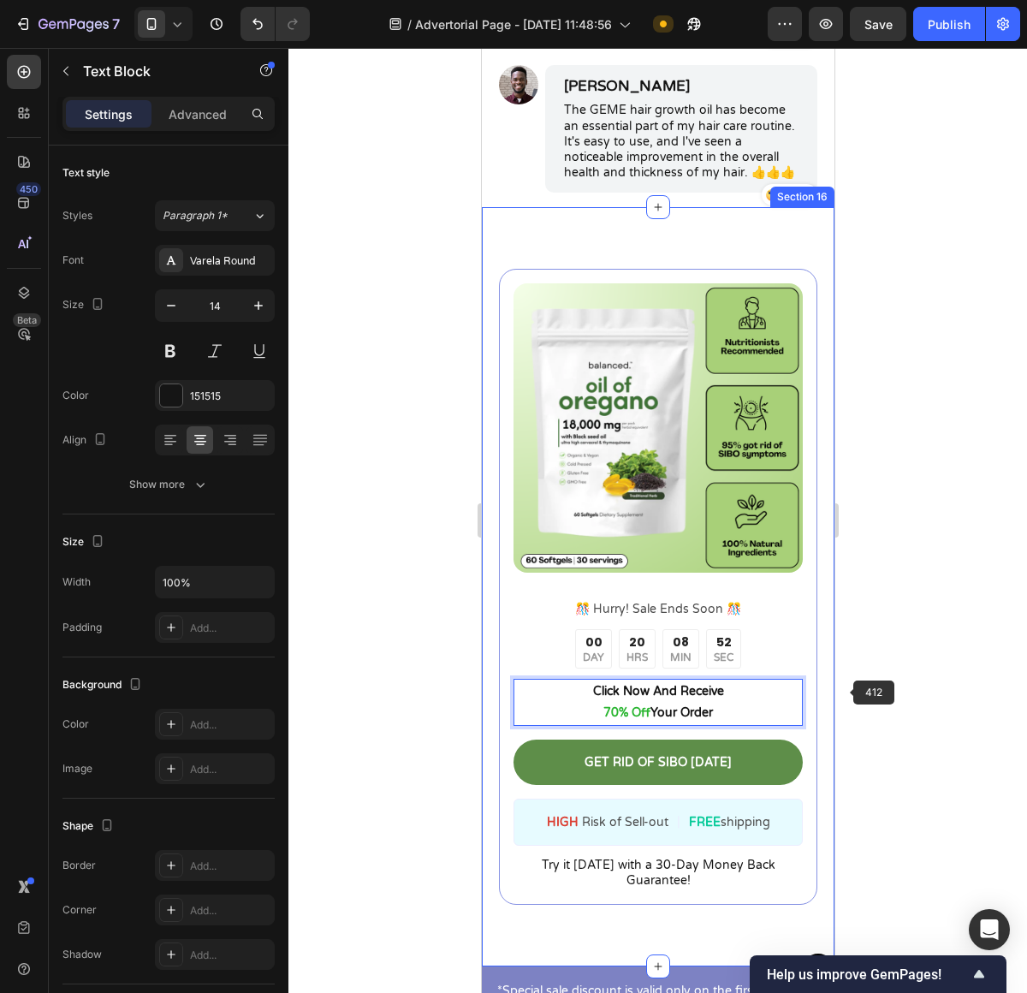
click at [883, 686] on div at bounding box center [657, 520] width 739 height 945
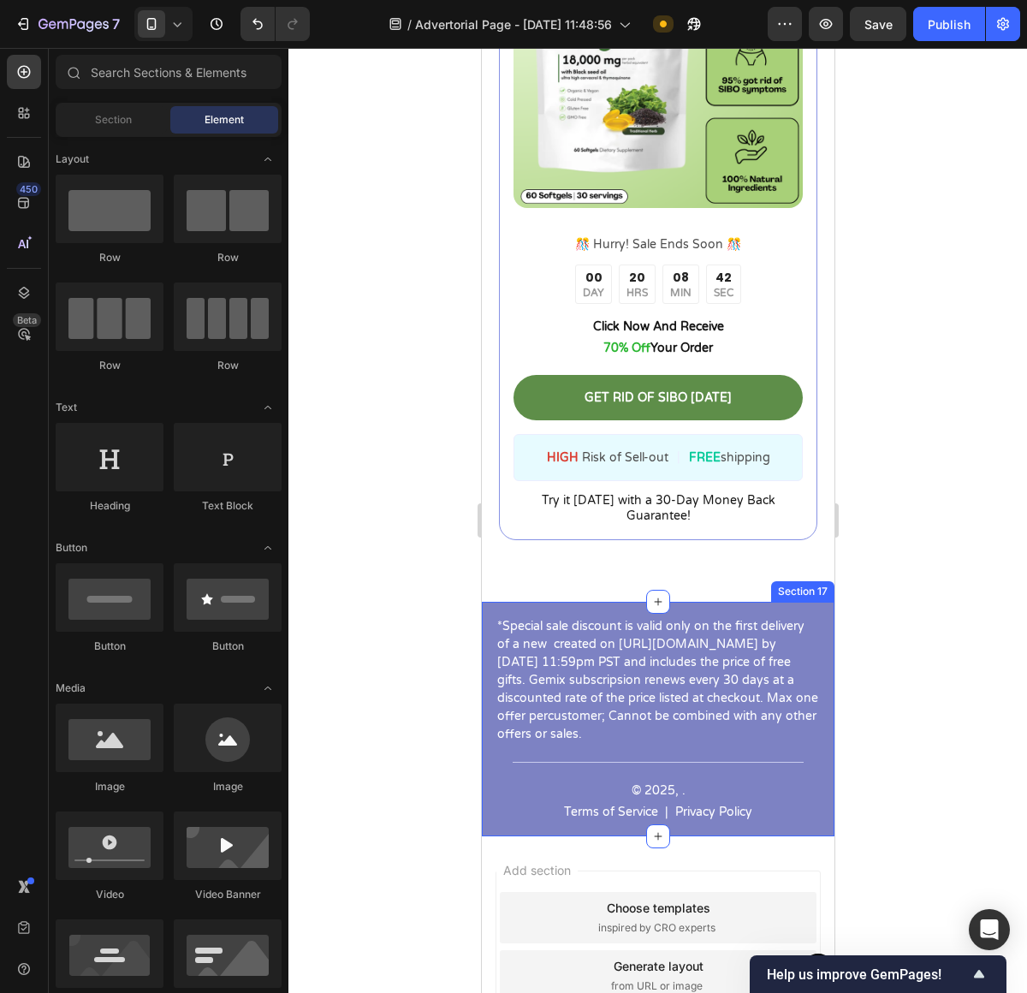
scroll to position [9084, 0]
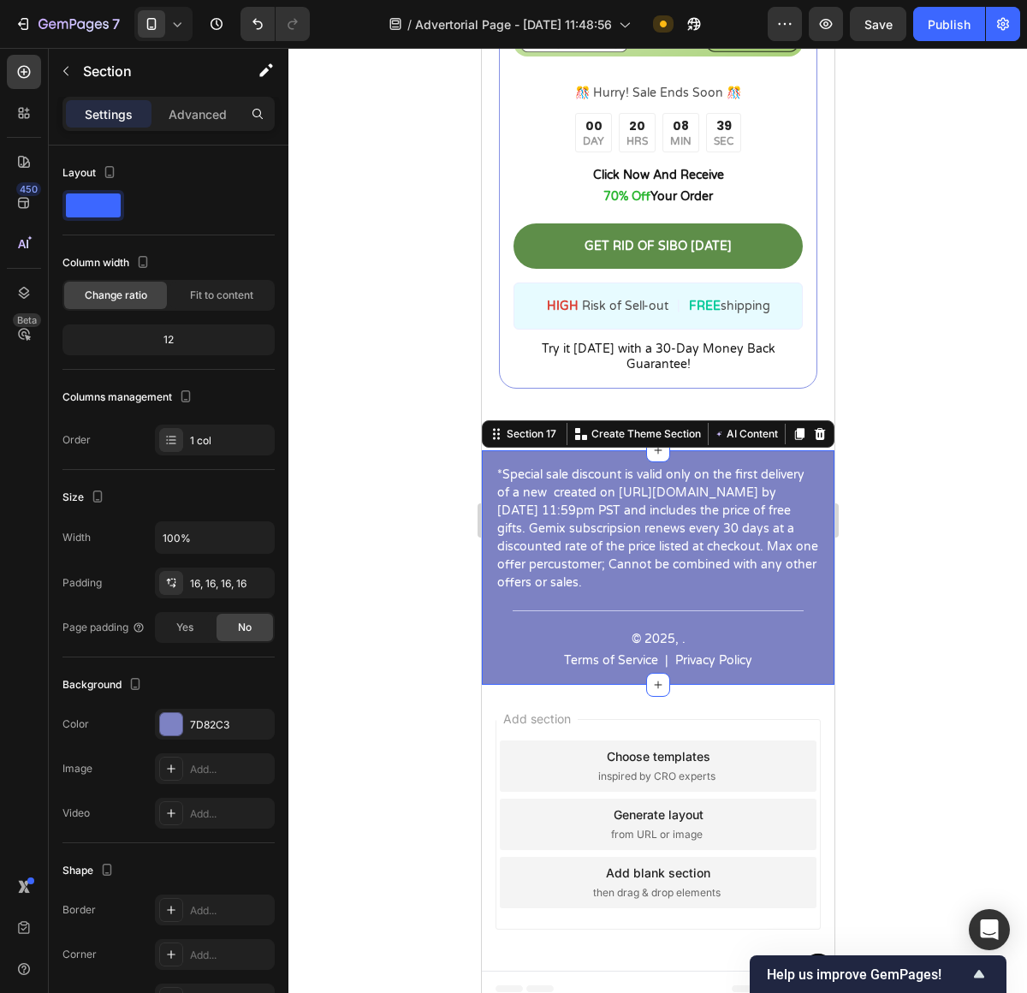
click at [808, 620] on div "*Special sale discount is valid only on the first delivery of a new created on …" at bounding box center [657, 567] width 353 height 234
click at [186, 725] on div "7D82C3" at bounding box center [215, 724] width 120 height 31
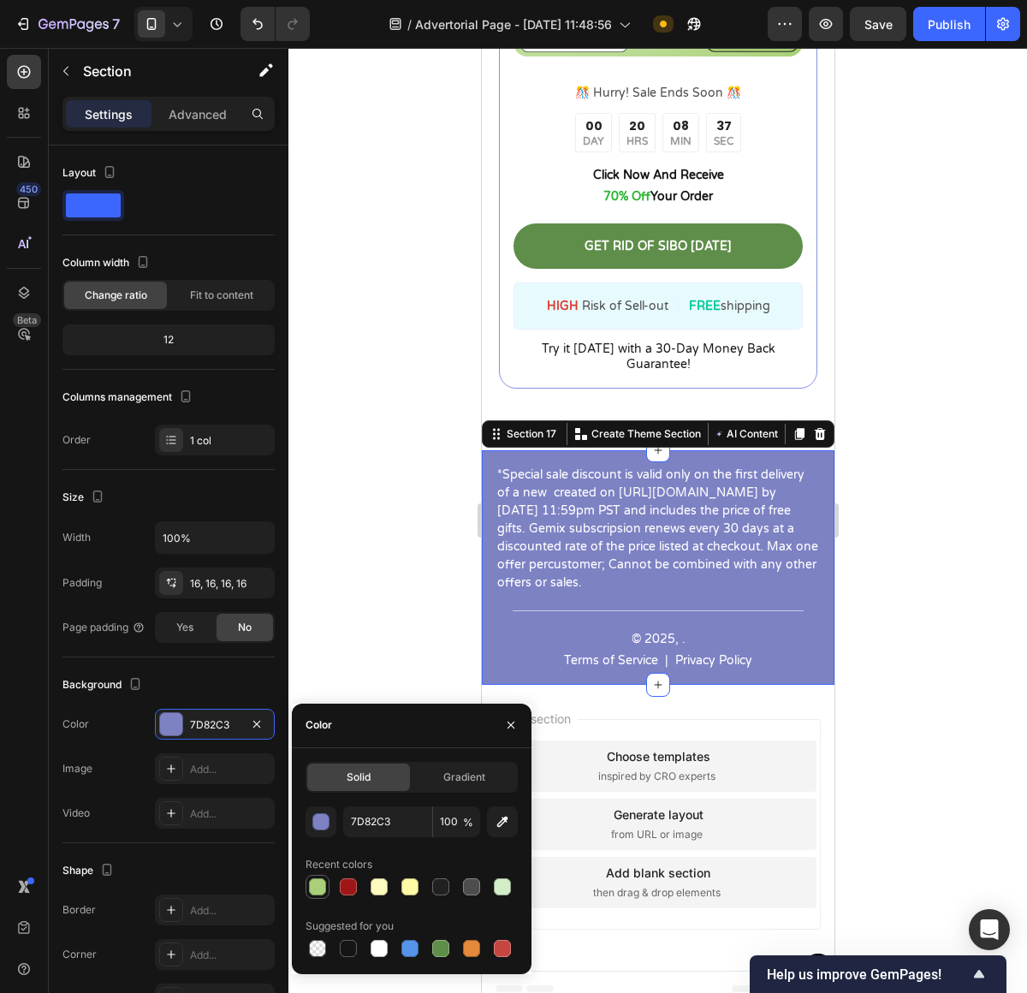
click at [322, 885] on div at bounding box center [317, 886] width 17 height 17
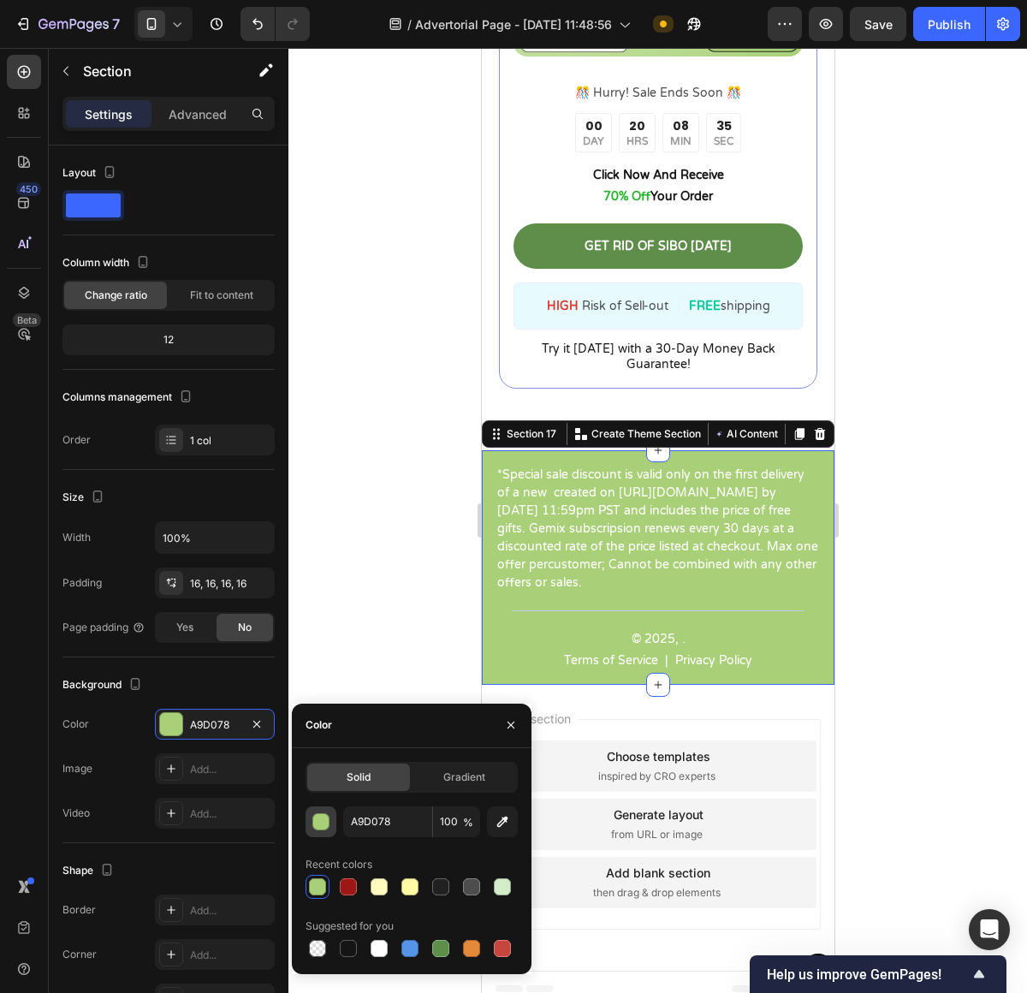
click at [335, 825] on button "button" at bounding box center [321, 821] width 31 height 31
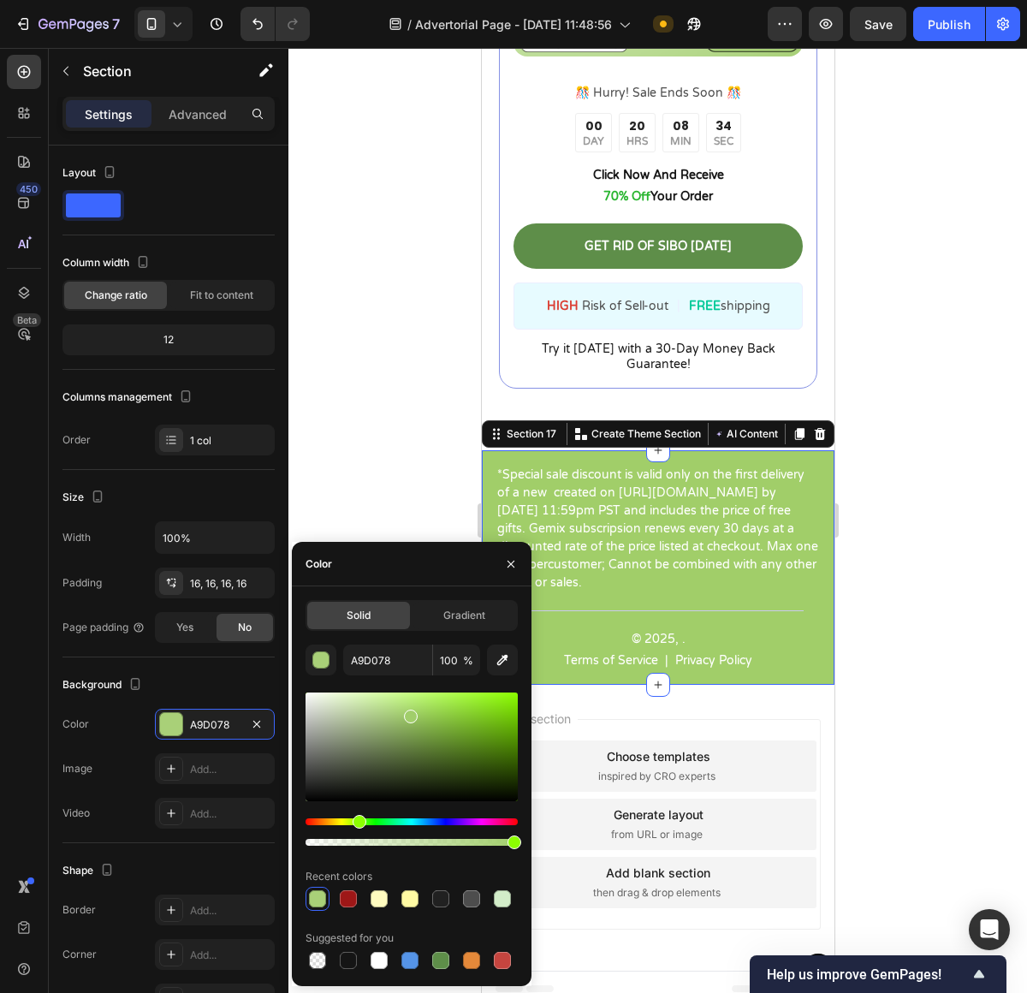
click at [413, 713] on div at bounding box center [412, 746] width 212 height 109
type input "A0CE67"
click at [949, 502] on div at bounding box center [657, 520] width 739 height 945
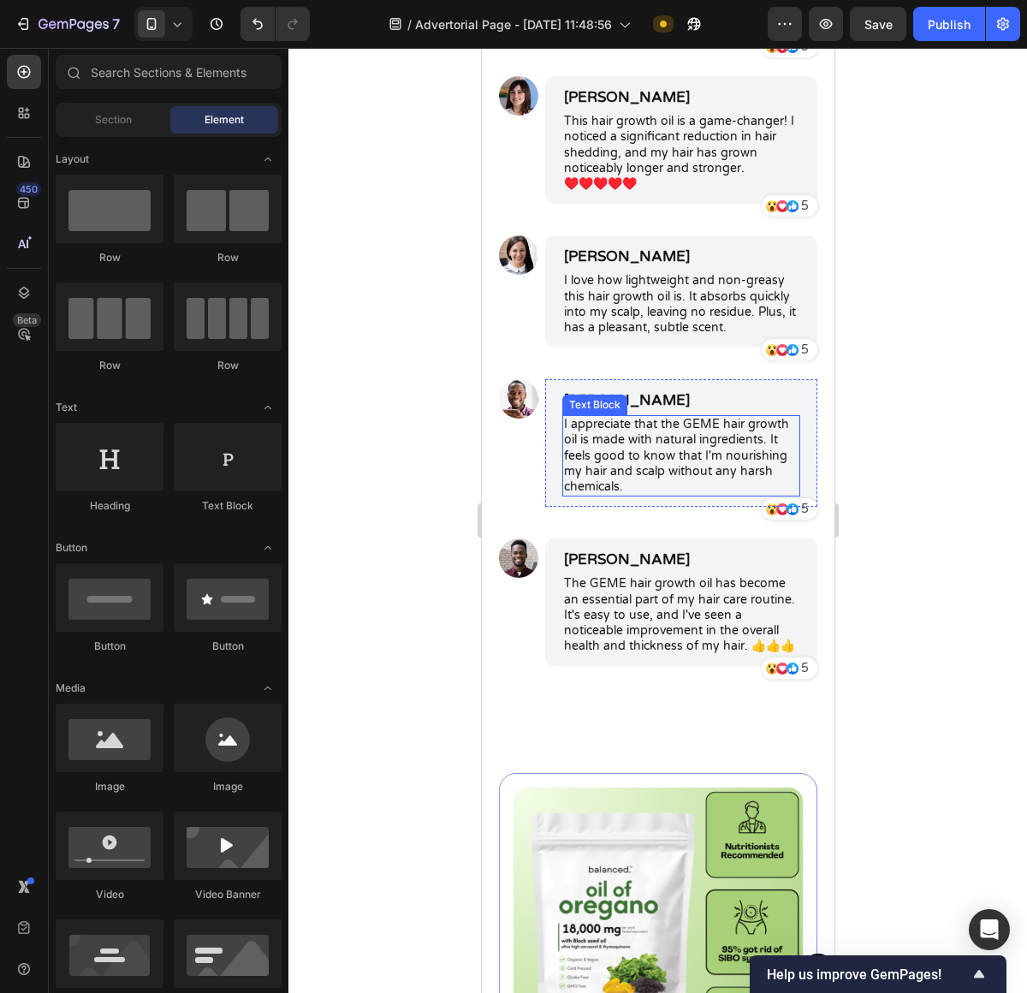
scroll to position [7535, 0]
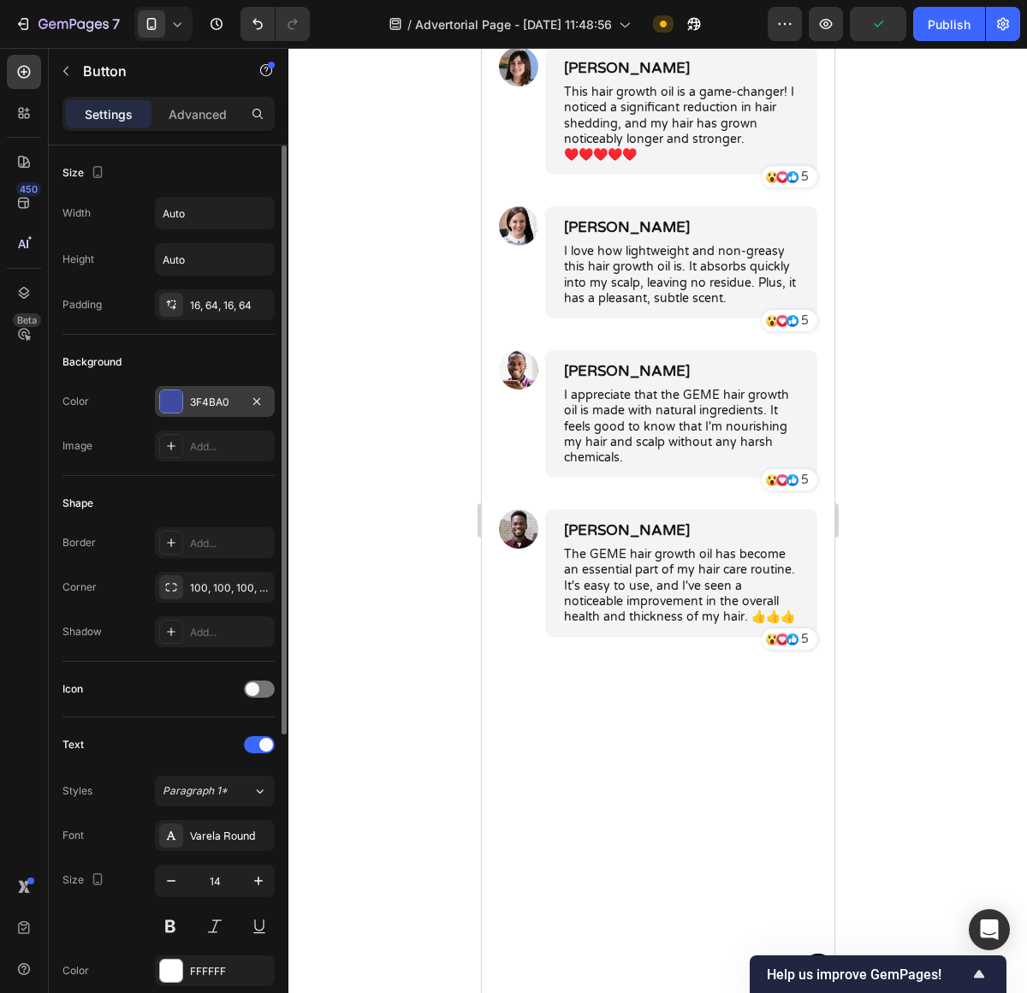
click at [174, 407] on div at bounding box center [171, 401] width 22 height 22
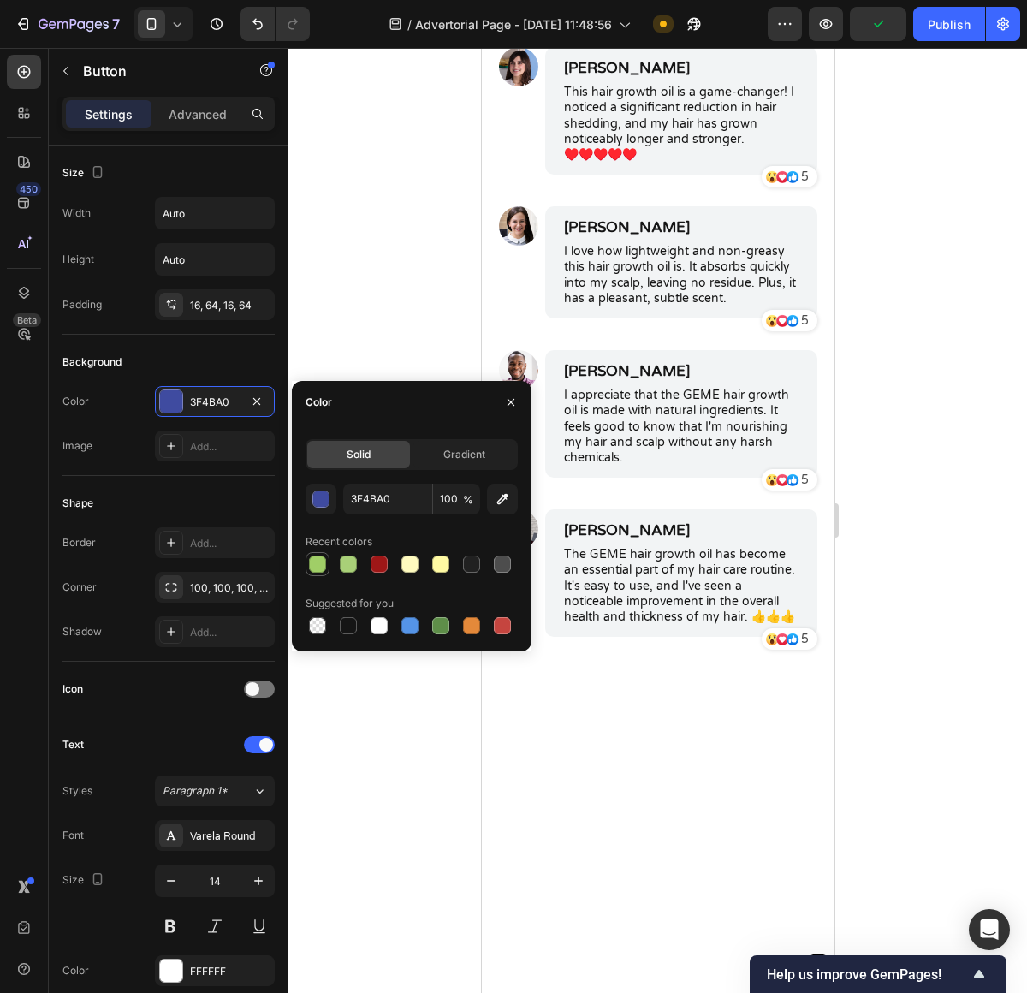
click at [320, 560] on div at bounding box center [317, 563] width 17 height 17
click at [336, 561] on div at bounding box center [348, 564] width 24 height 24
click at [347, 567] on div at bounding box center [348, 563] width 17 height 17
click at [325, 566] on div at bounding box center [317, 563] width 17 height 17
click at [352, 566] on div at bounding box center [348, 563] width 17 height 17
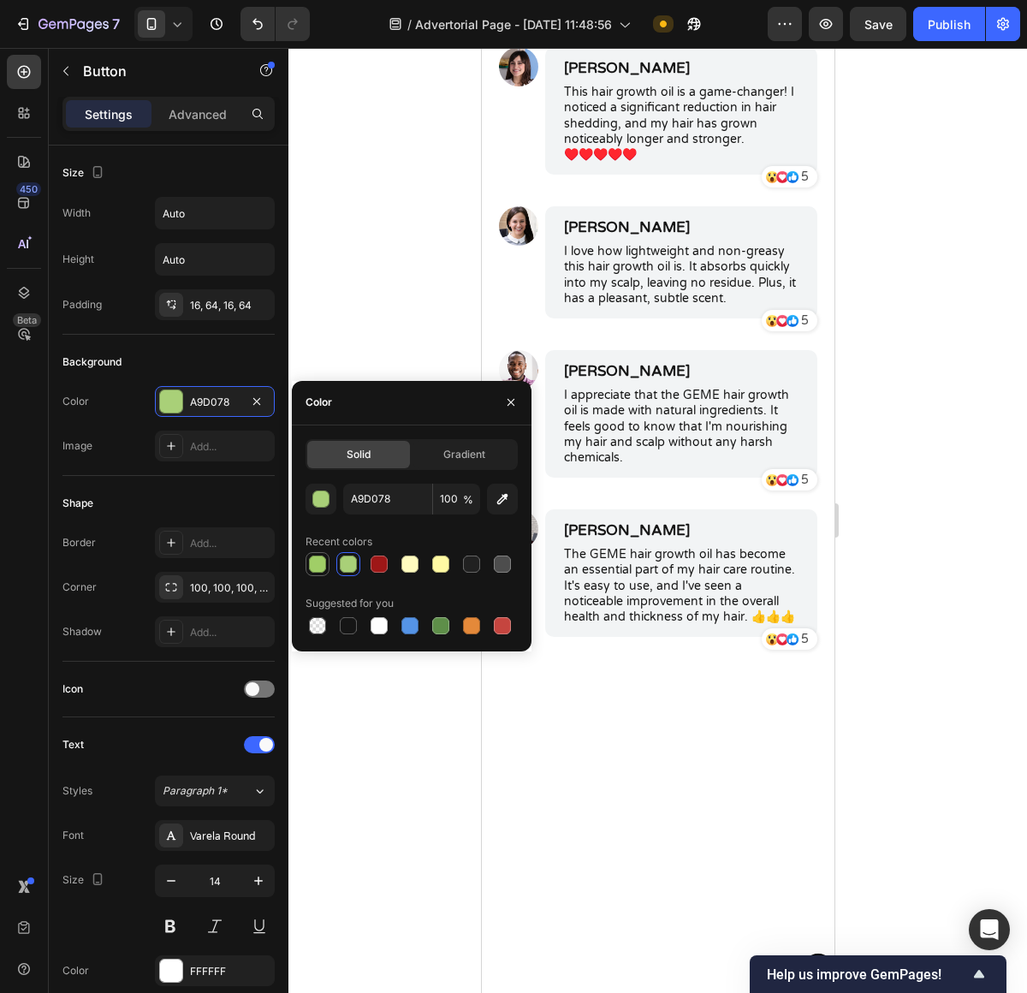
click at [323, 567] on div at bounding box center [317, 563] width 17 height 17
click at [447, 626] on div at bounding box center [440, 625] width 17 height 17
type input "5E8E49"
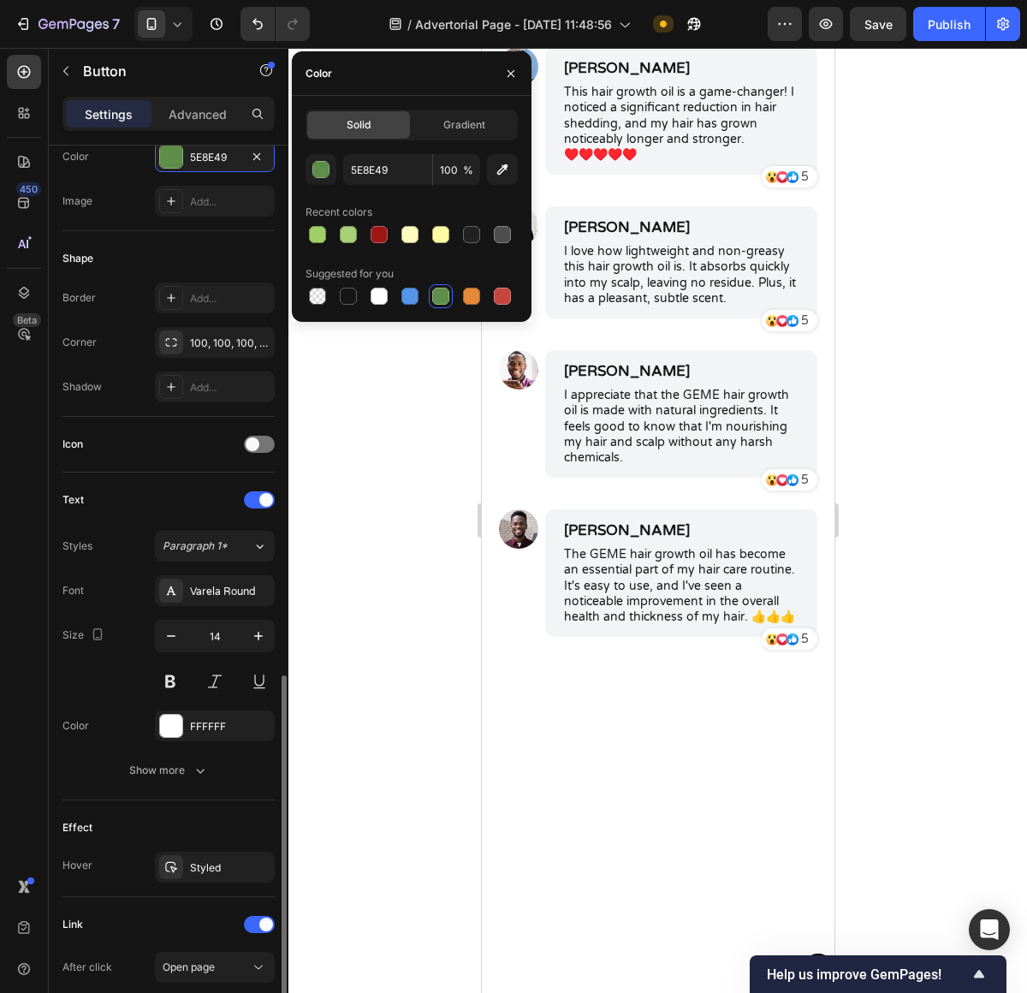
scroll to position [467, 0]
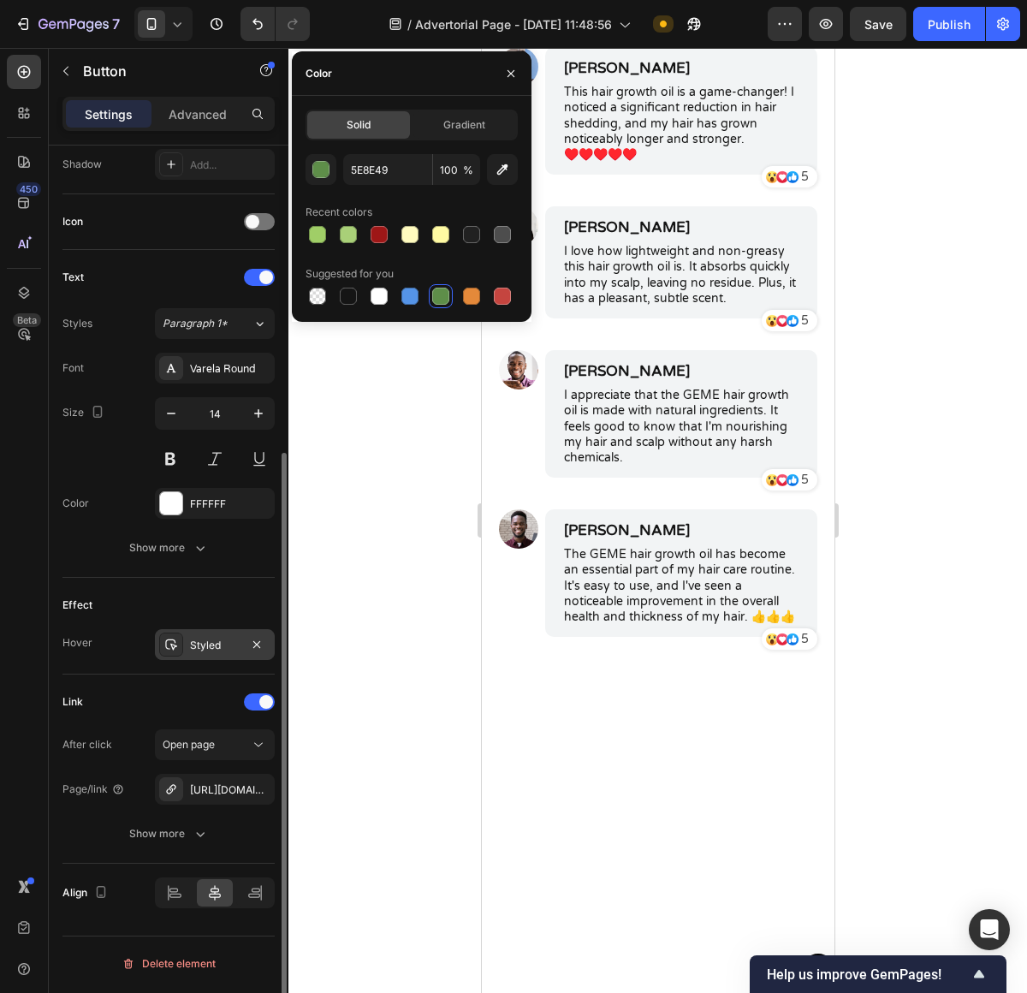
click at [186, 633] on div "Styled" at bounding box center [215, 644] width 120 height 31
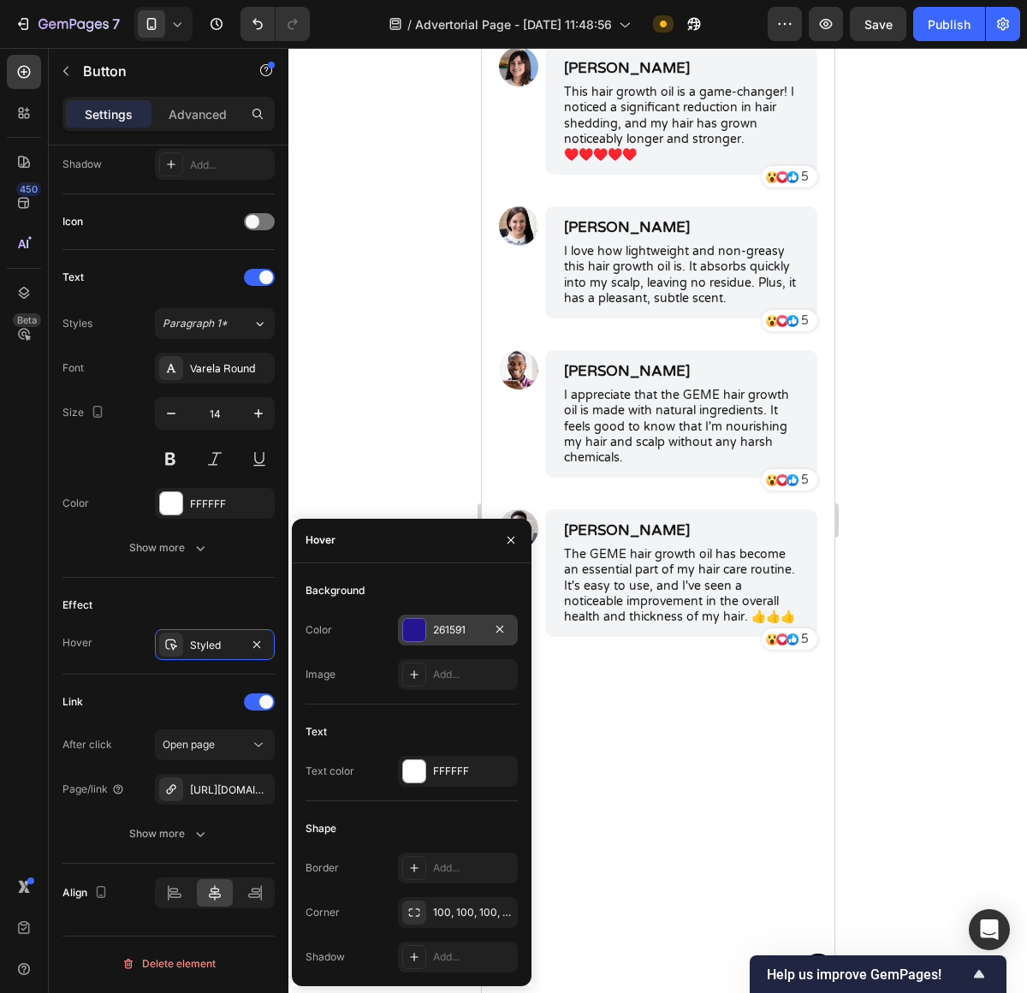
click at [417, 625] on div at bounding box center [414, 630] width 22 height 22
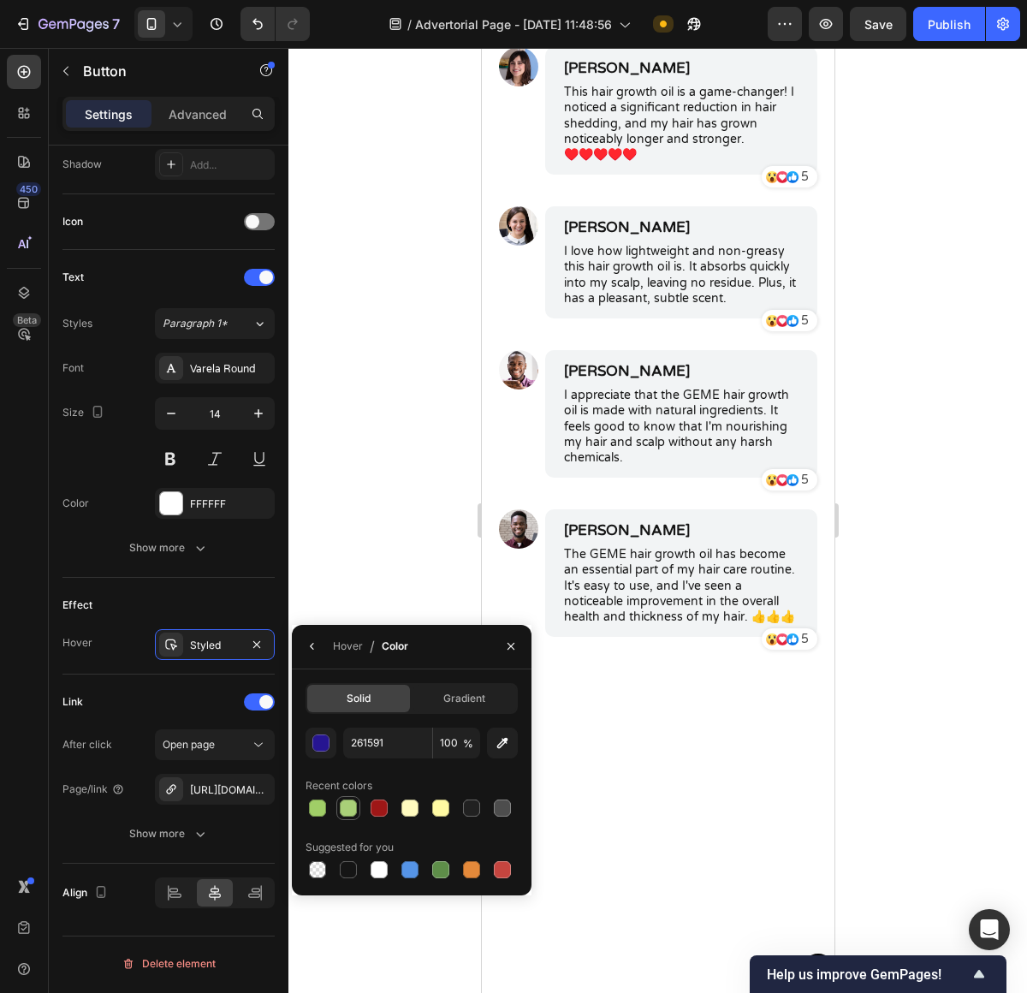
click at [350, 807] on div at bounding box center [348, 807] width 17 height 17
type input "A9D078"
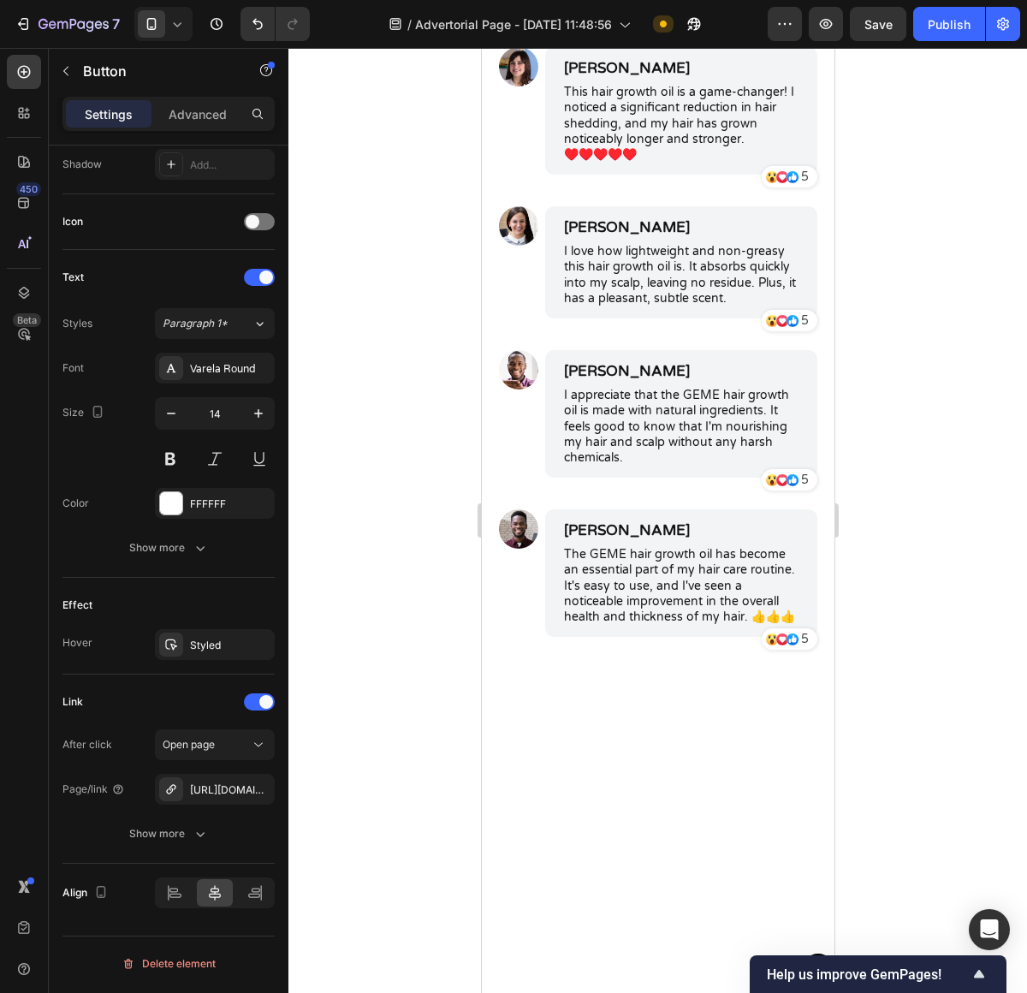
click at [953, 422] on div at bounding box center [657, 520] width 739 height 945
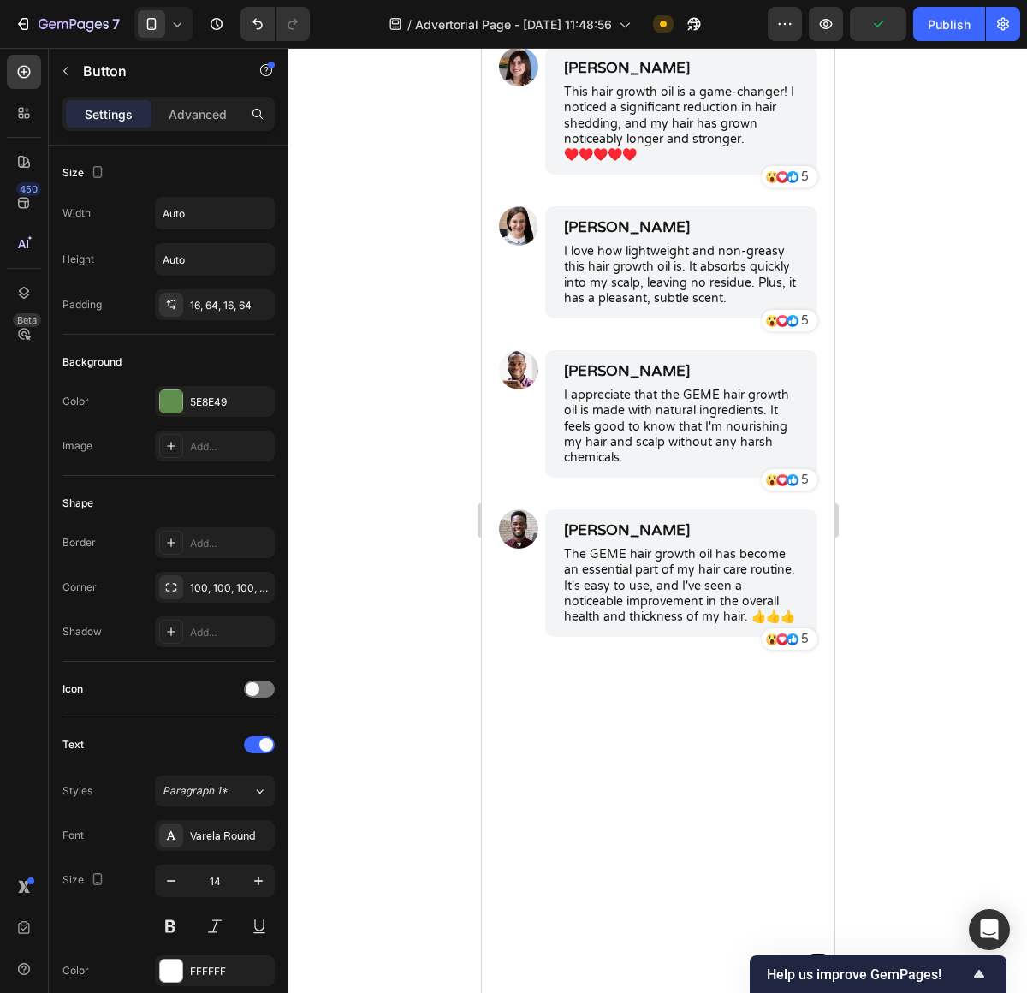
click at [964, 392] on div at bounding box center [657, 520] width 739 height 945
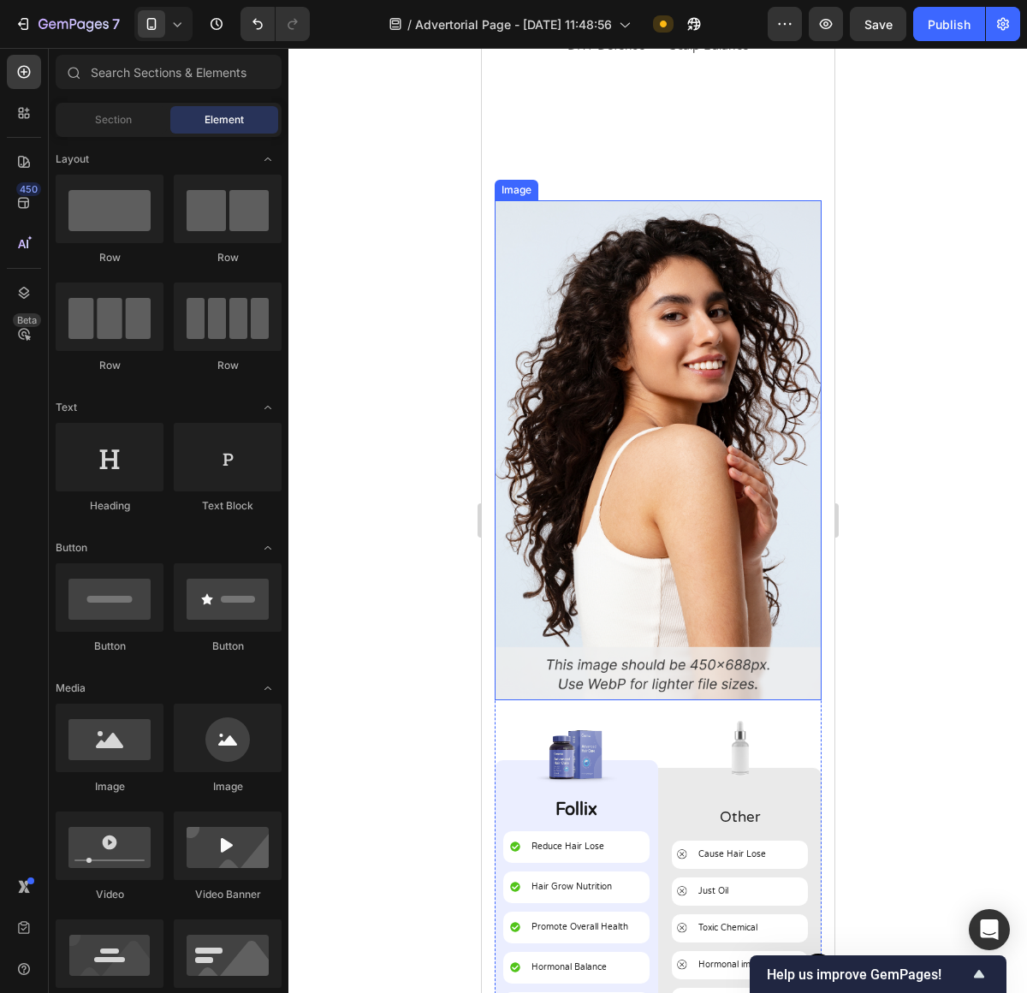
scroll to position [6597, 0]
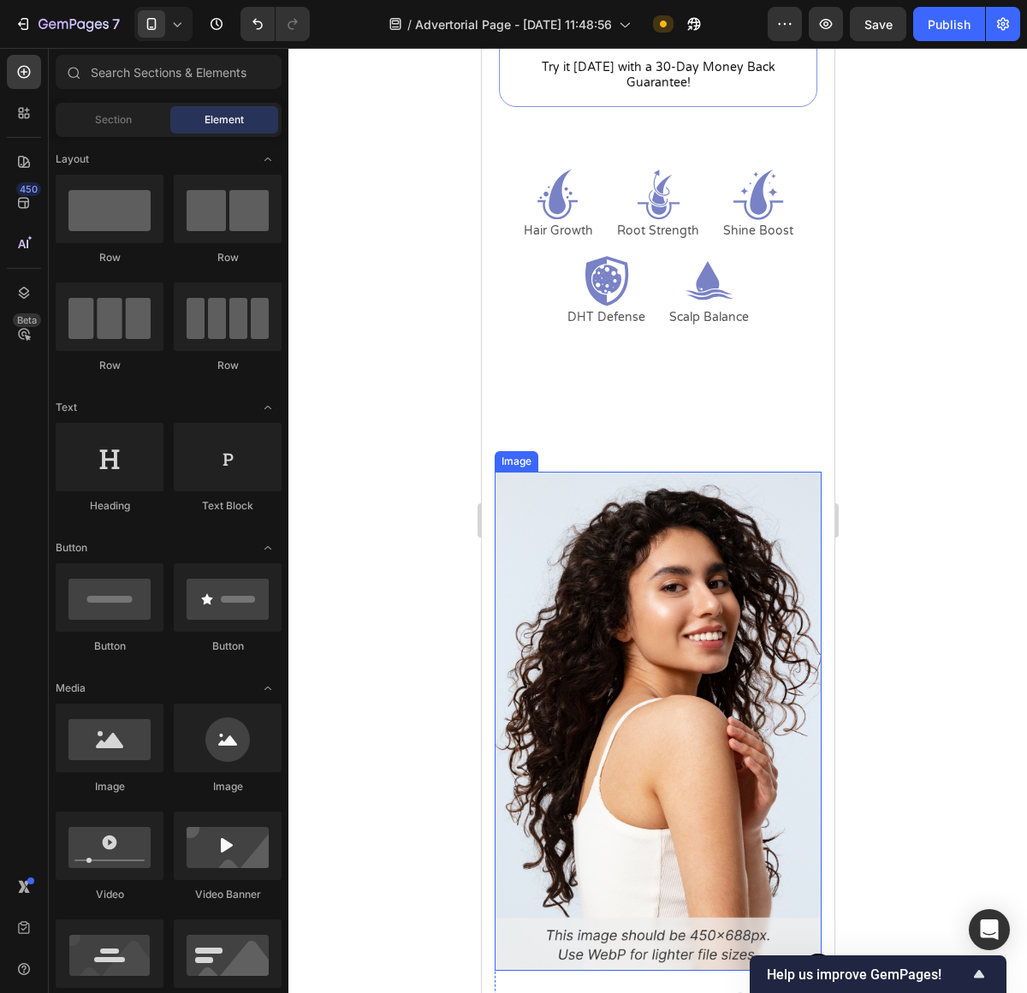
click at [632, 576] on img at bounding box center [657, 722] width 327 height 500
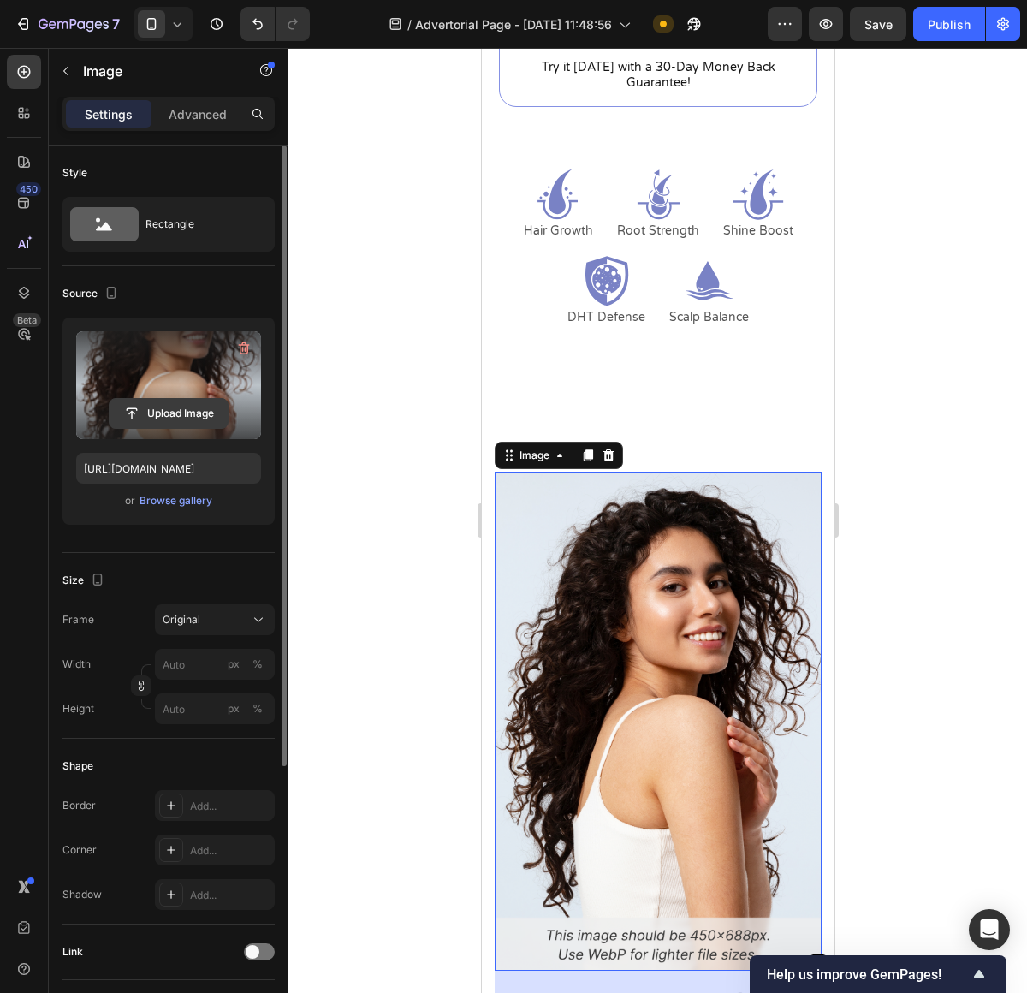
click at [168, 414] on input "file" at bounding box center [169, 413] width 118 height 29
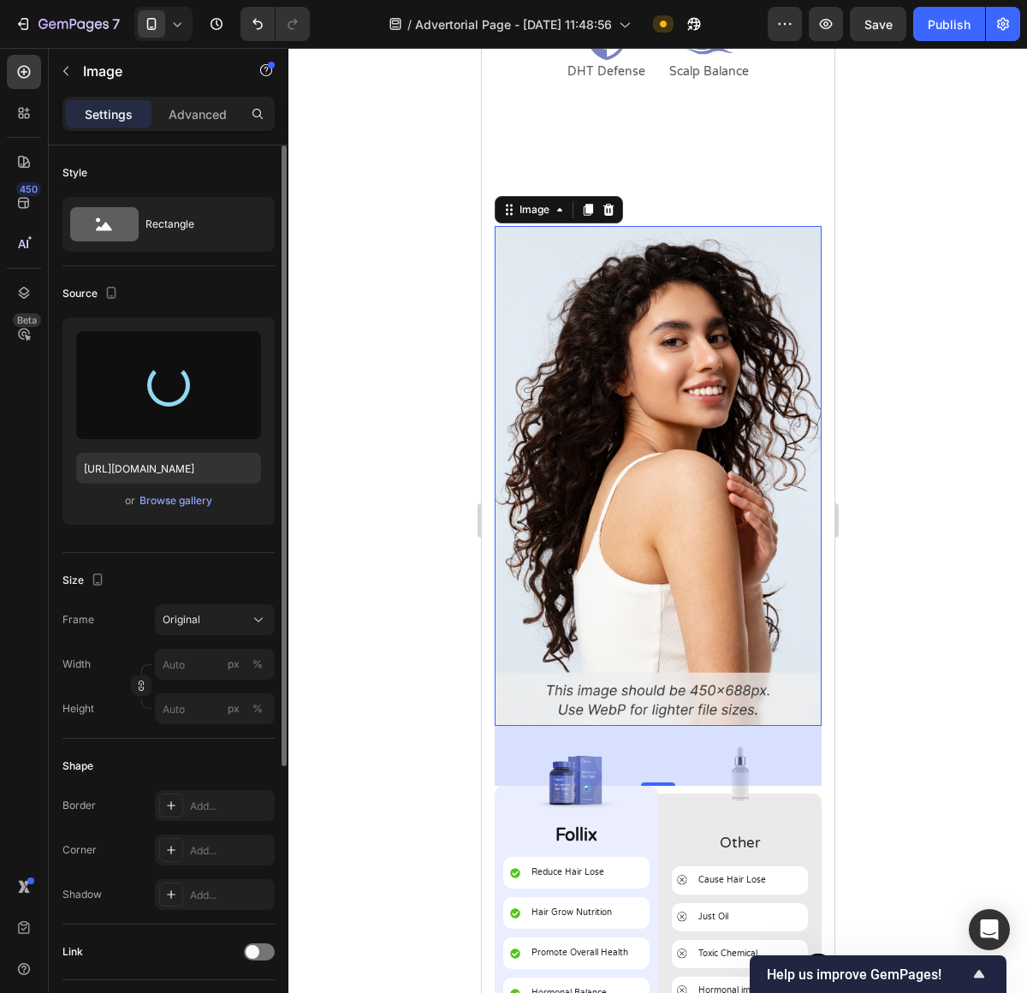
scroll to position [6835, 0]
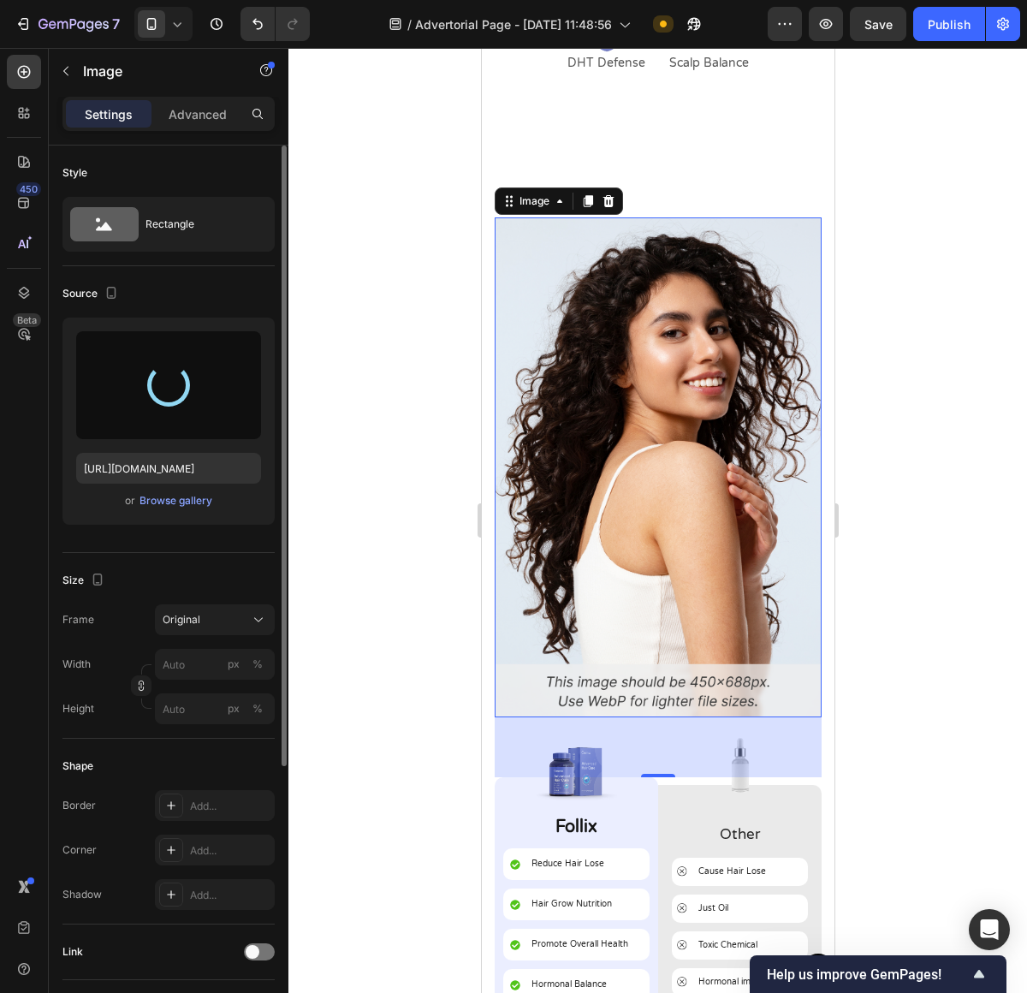
type input "https://cdn.shopify.com/s/files/1/0673/4944/6882/files/gempages_484072994692399…"
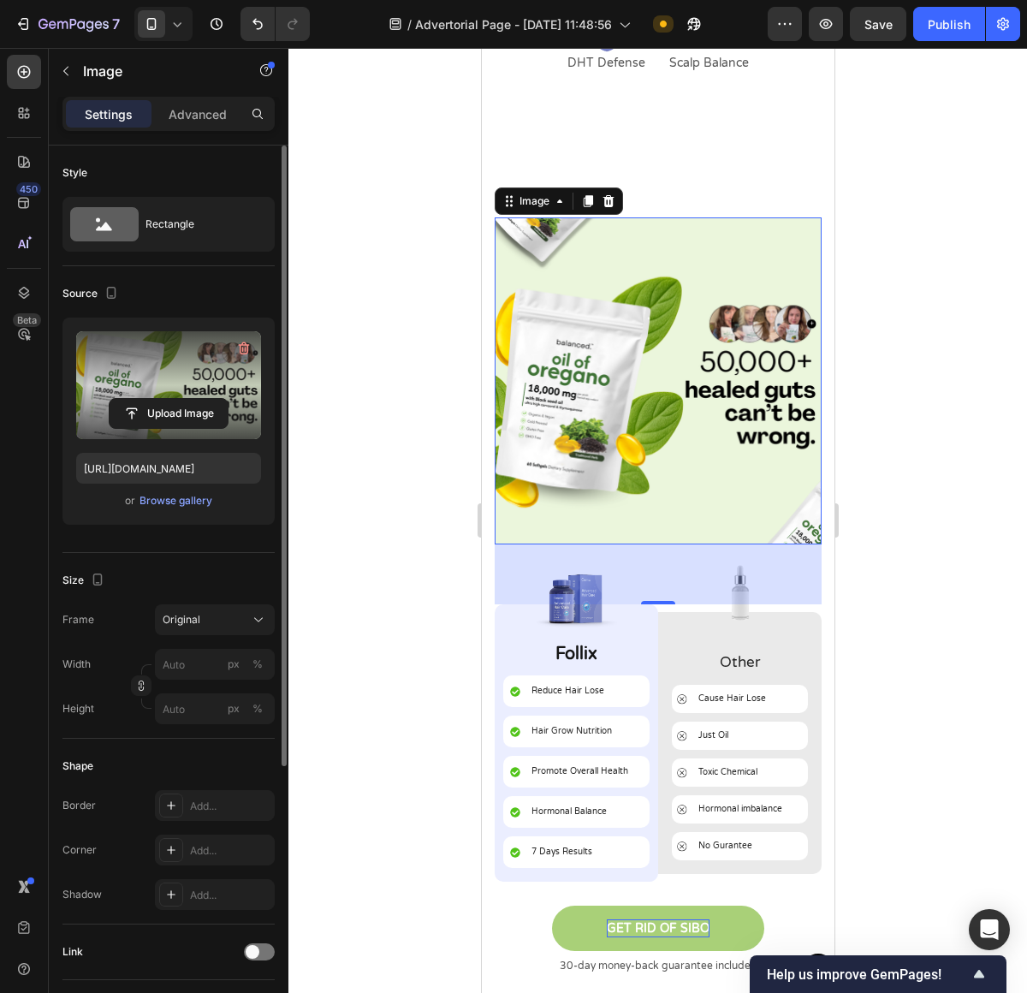
click at [945, 474] on div at bounding box center [657, 520] width 739 height 945
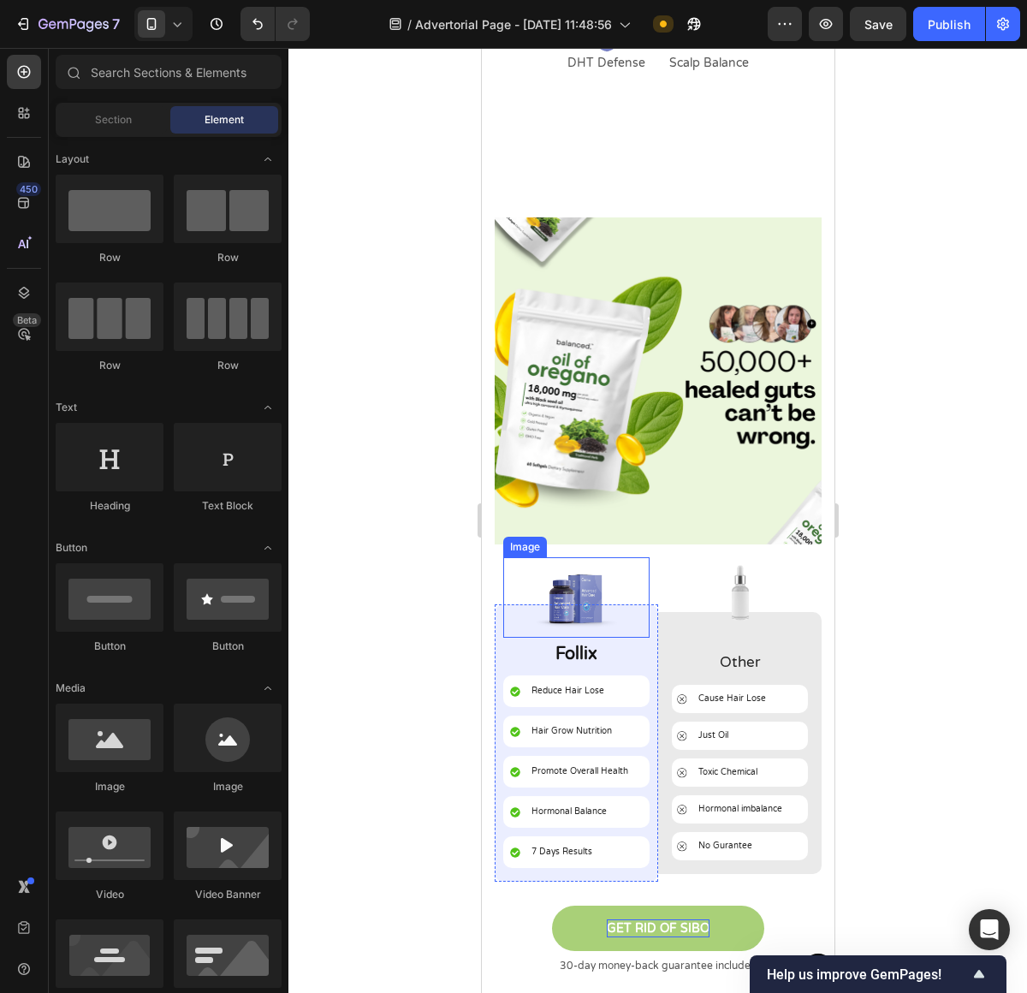
click at [565, 591] on img at bounding box center [576, 597] width 80 height 80
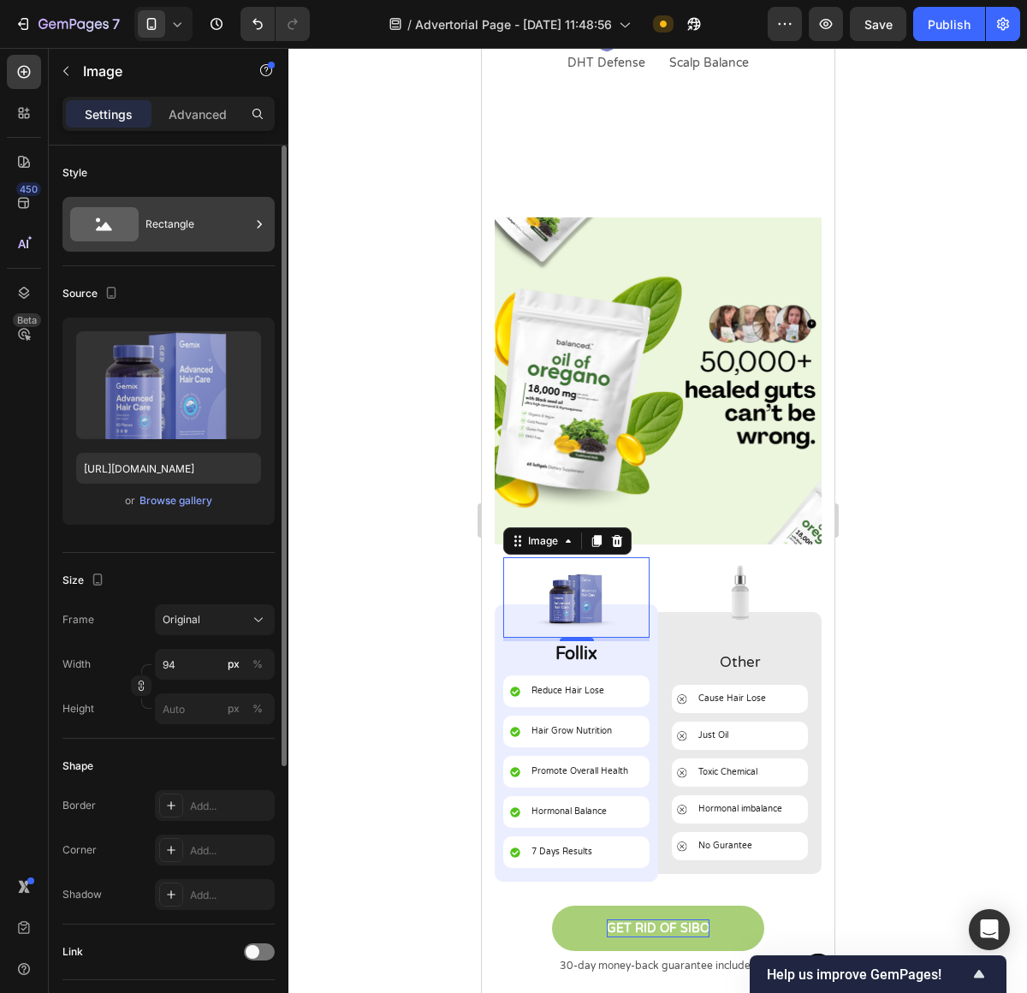
click at [169, 235] on div "Rectangle" at bounding box center [197, 224] width 104 height 39
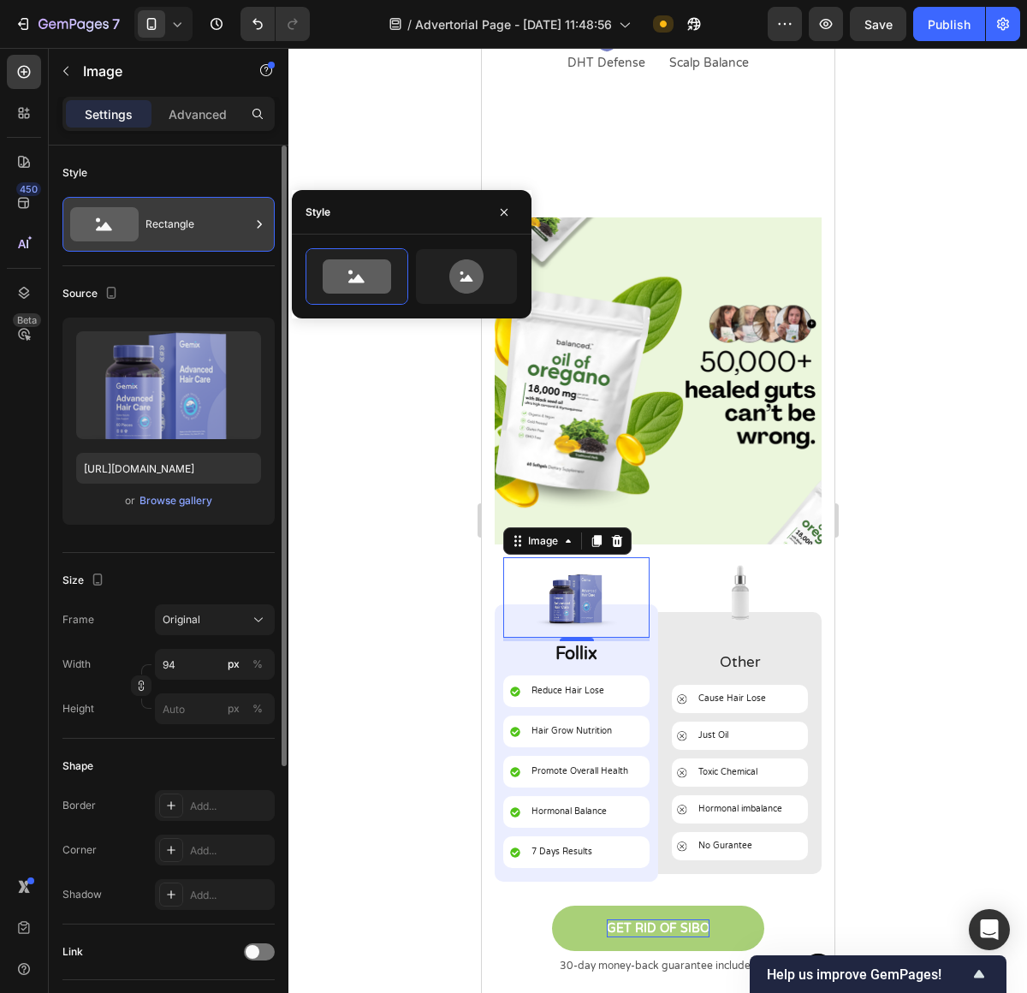
click at [169, 235] on div "Rectangle" at bounding box center [197, 224] width 104 height 39
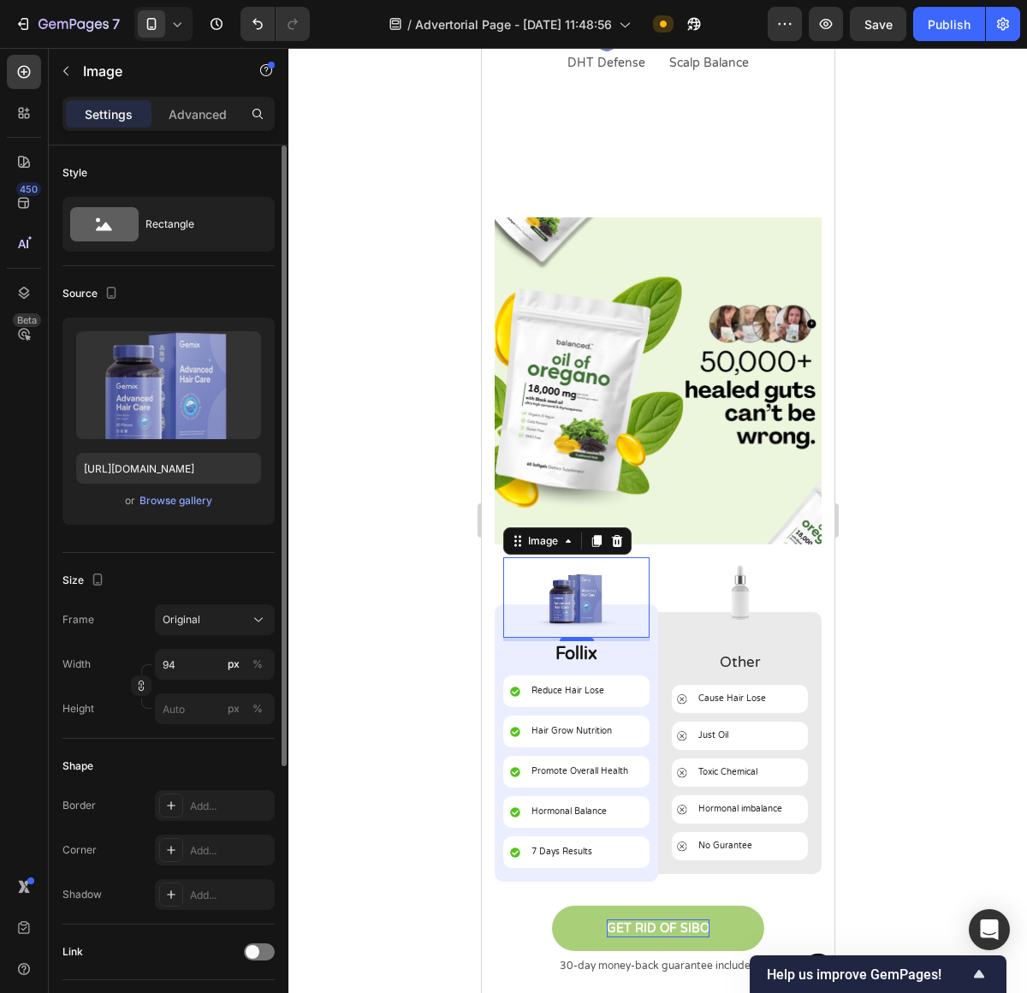
scroll to position [398, 0]
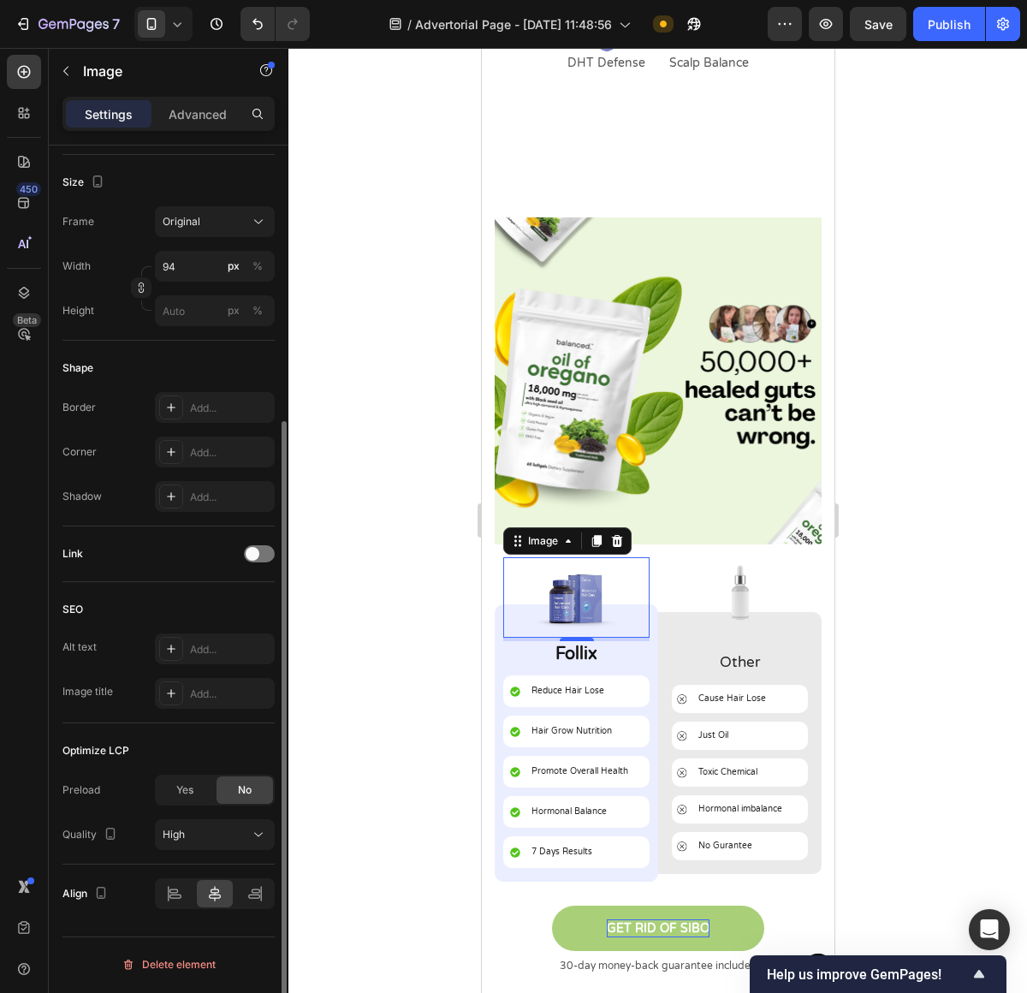
click at [585, 579] on img at bounding box center [576, 597] width 80 height 80
click at [579, 576] on img at bounding box center [576, 597] width 80 height 80
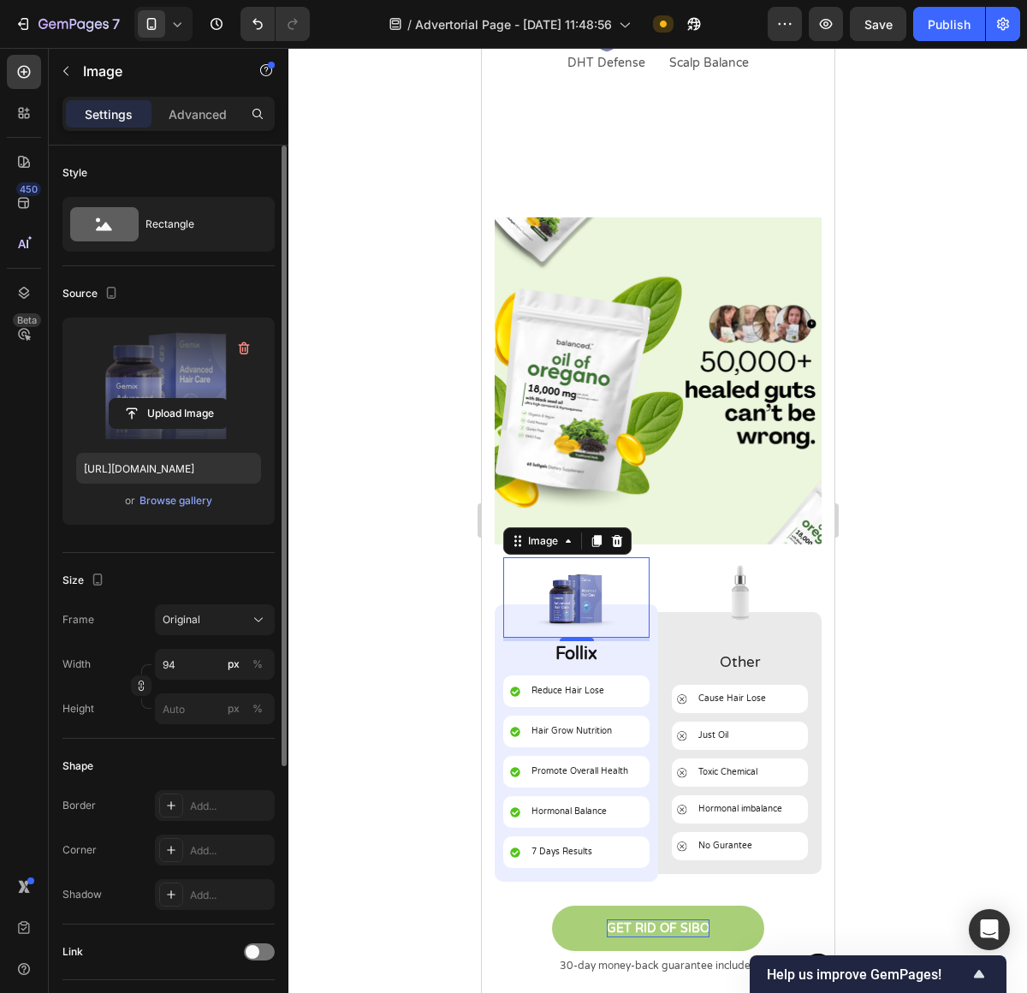
click at [161, 384] on label at bounding box center [168, 385] width 185 height 108
click at [161, 399] on input "file" at bounding box center [169, 413] width 118 height 29
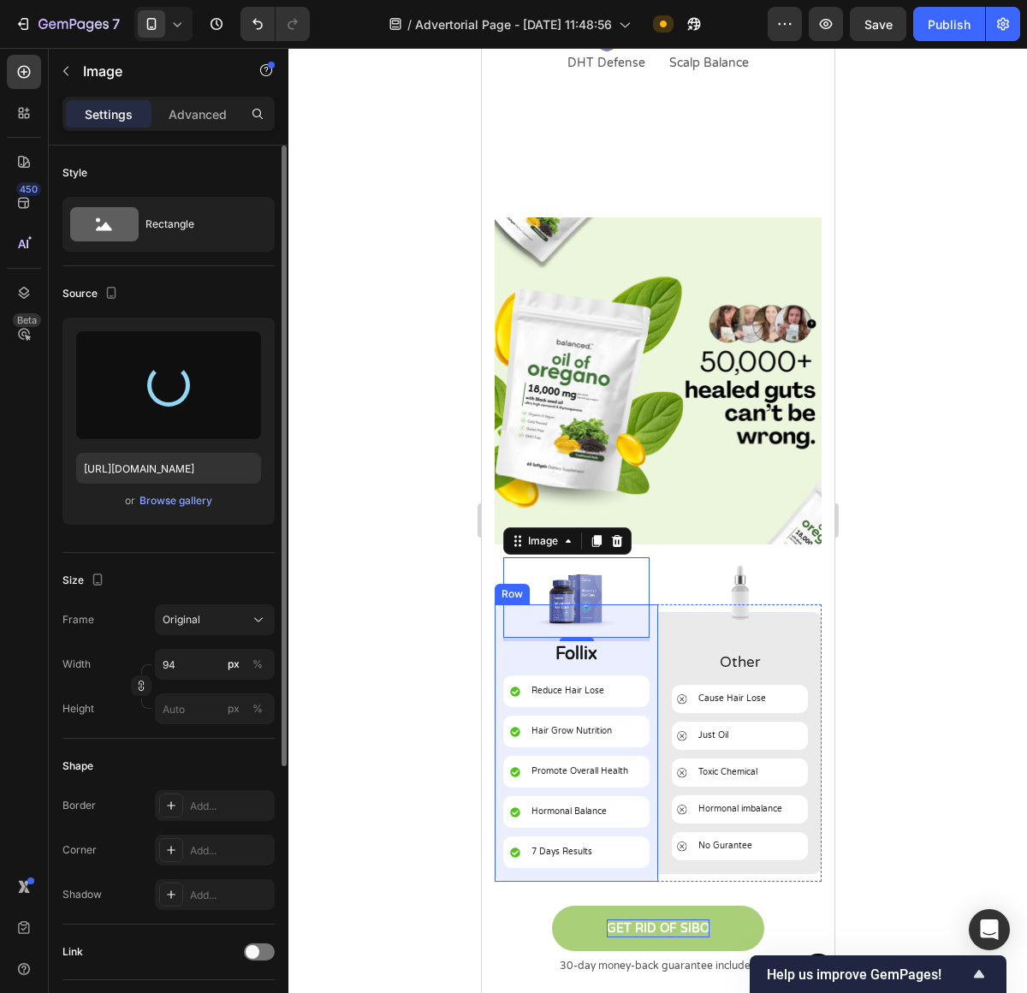
click at [499, 627] on div "Image 4 Follix Text Block Reduce Hair Lose Item List Hair Grow Nutrition Item L…" at bounding box center [575, 742] width 163 height 277
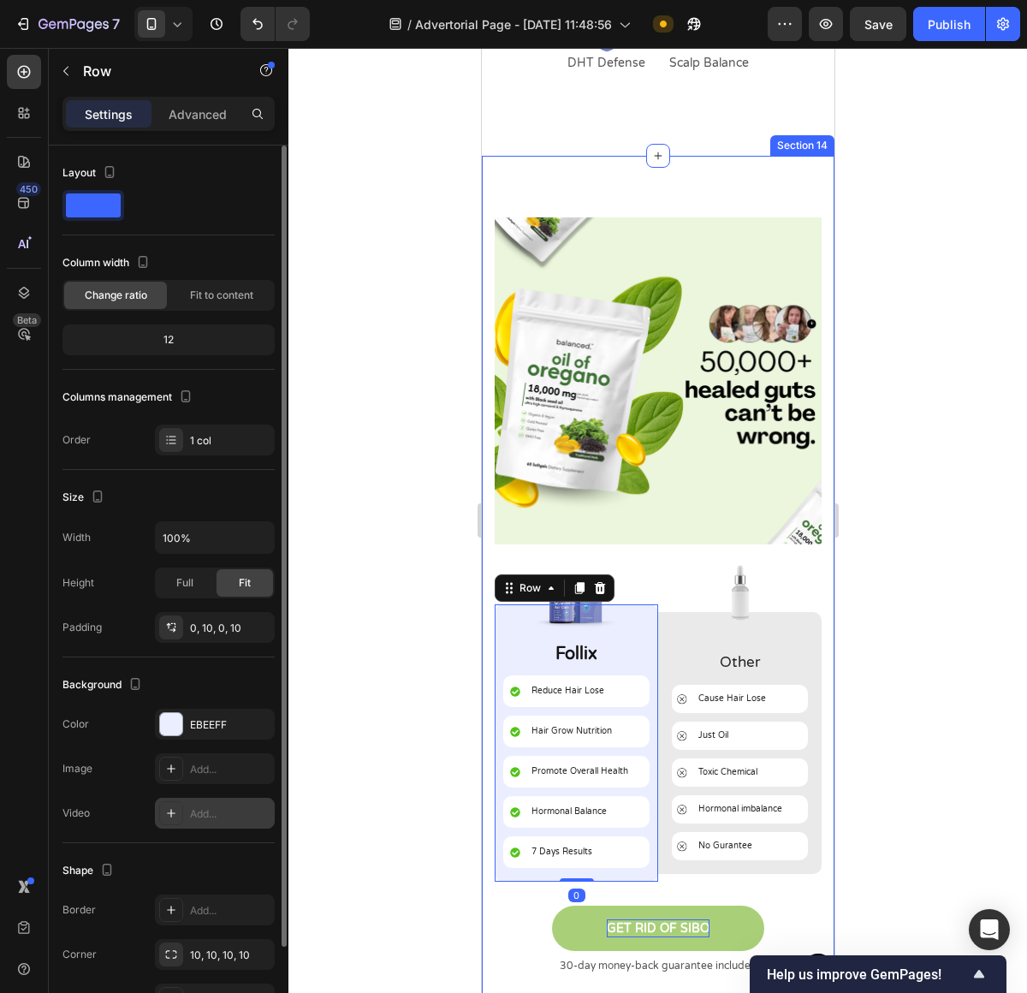
scroll to position [49, 0]
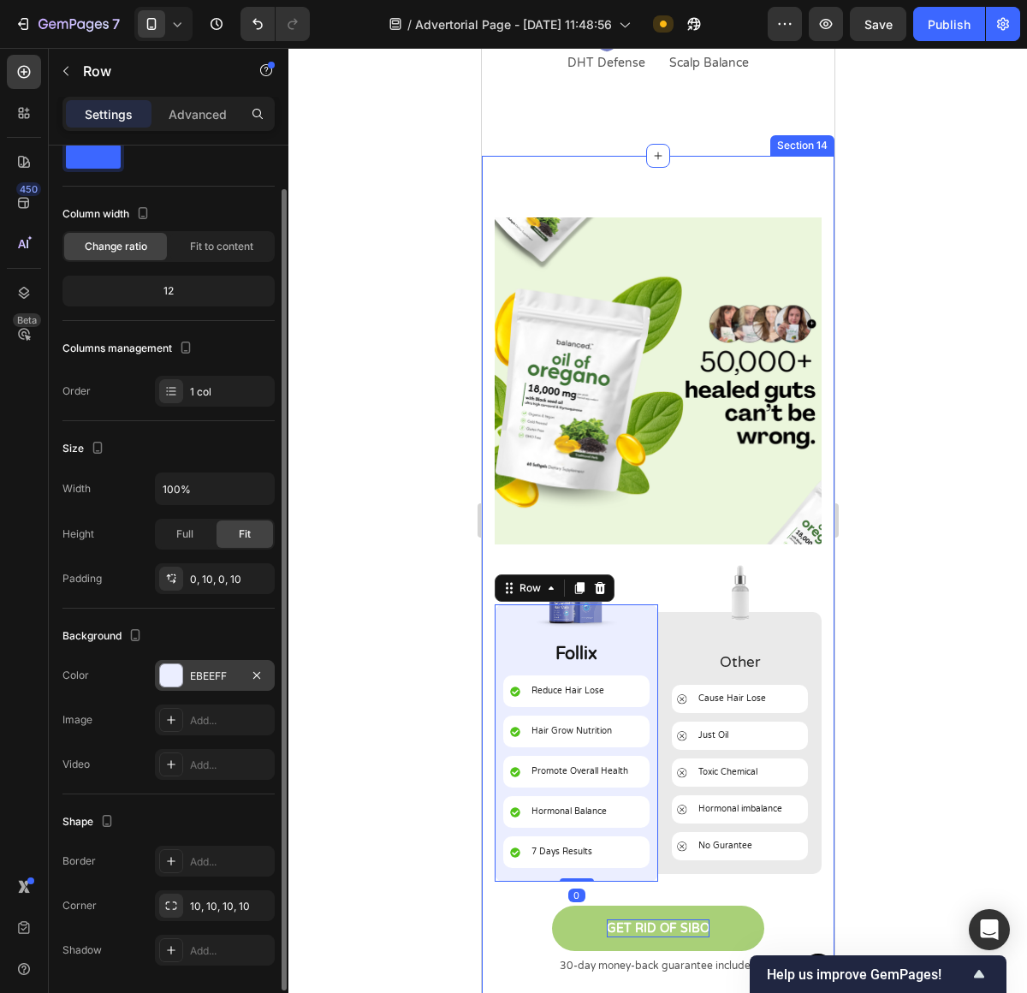
drag, startPoint x: 173, startPoint y: 647, endPoint x: 178, endPoint y: 681, distance: 34.6
click at [174, 647] on div "Background" at bounding box center [168, 635] width 212 height 27
click at [178, 681] on div at bounding box center [171, 675] width 22 height 22
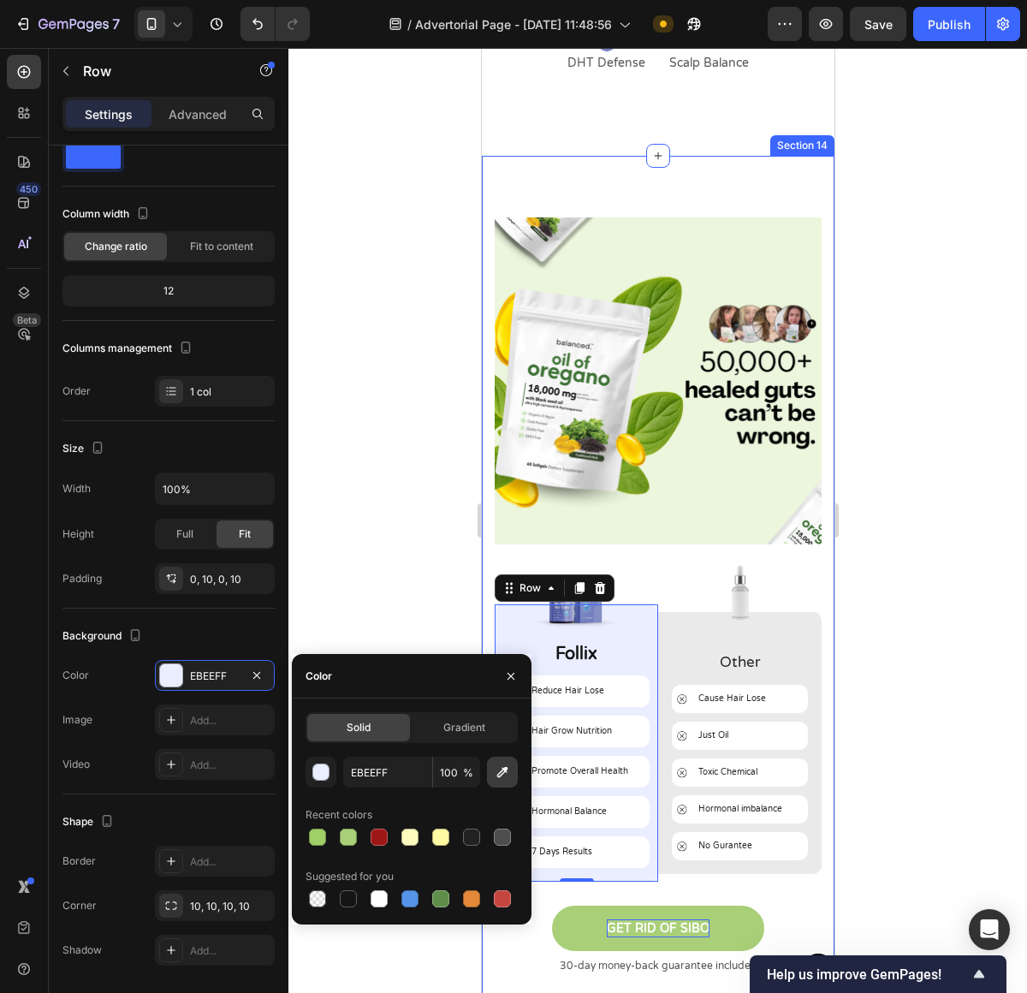
click at [496, 783] on button "button" at bounding box center [502, 772] width 31 height 31
type input "EBF6DC"
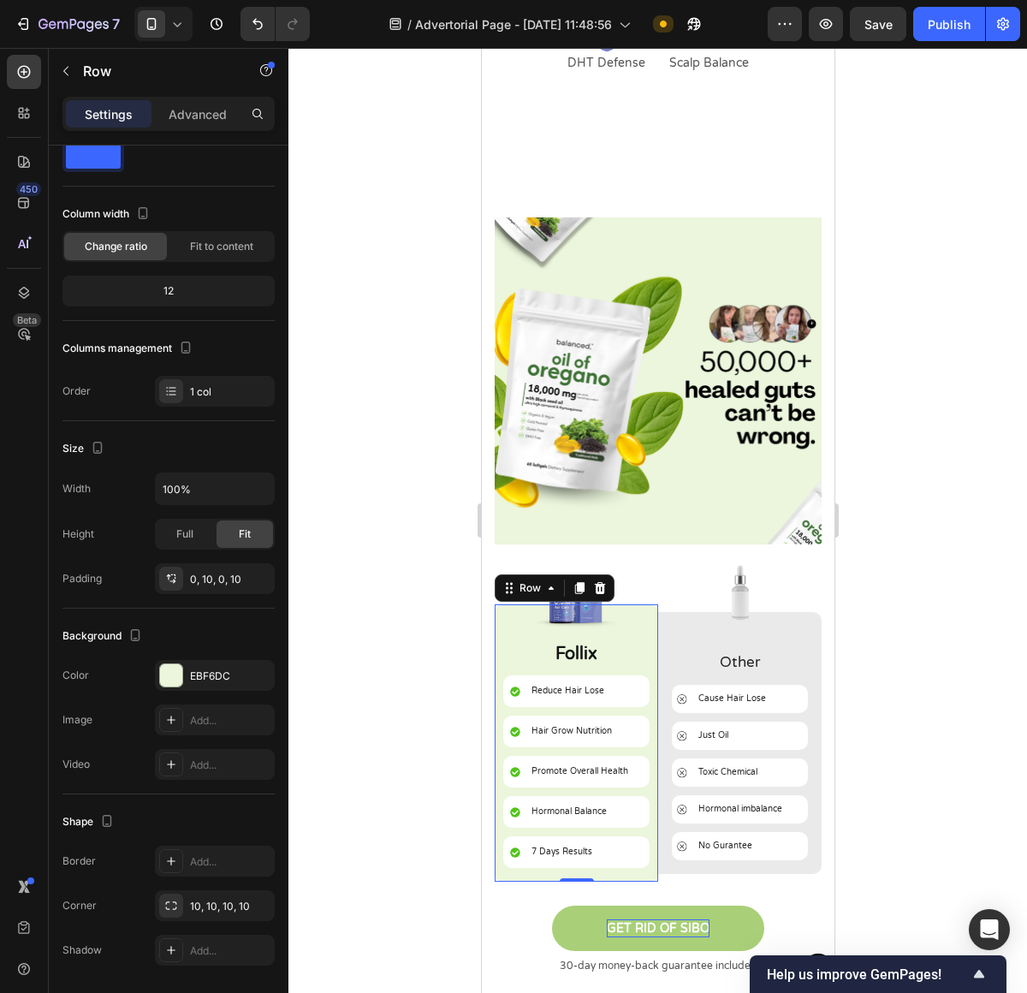
click at [893, 620] on div at bounding box center [657, 520] width 739 height 945
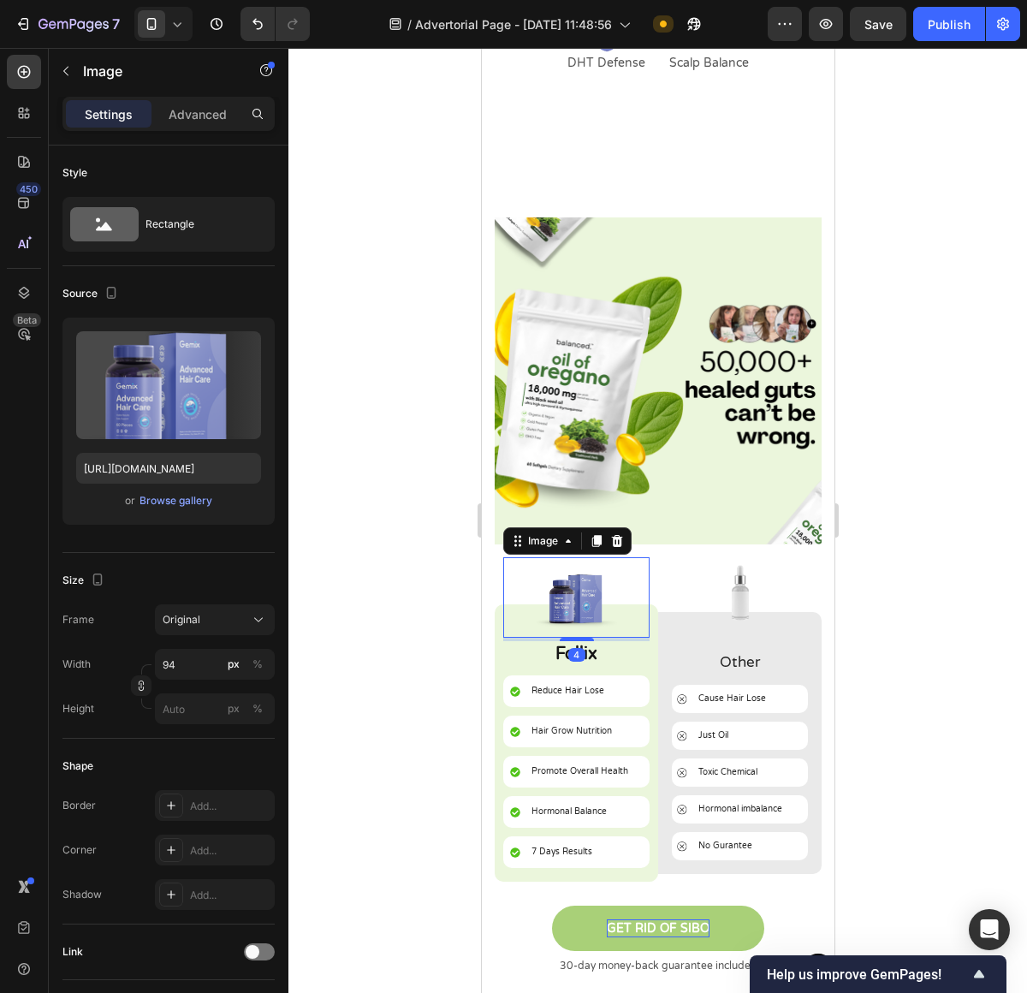
click at [553, 592] on img at bounding box center [576, 597] width 80 height 80
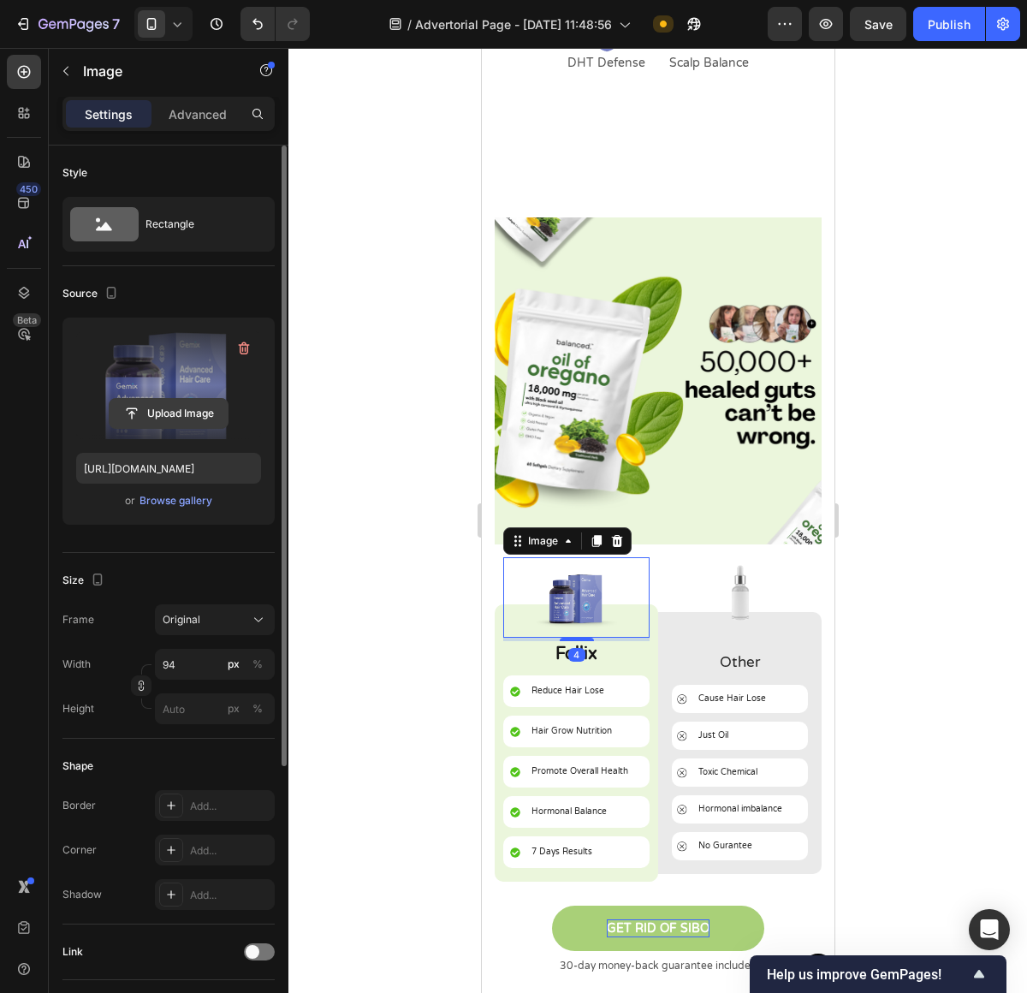
click at [193, 419] on input "file" at bounding box center [169, 413] width 118 height 29
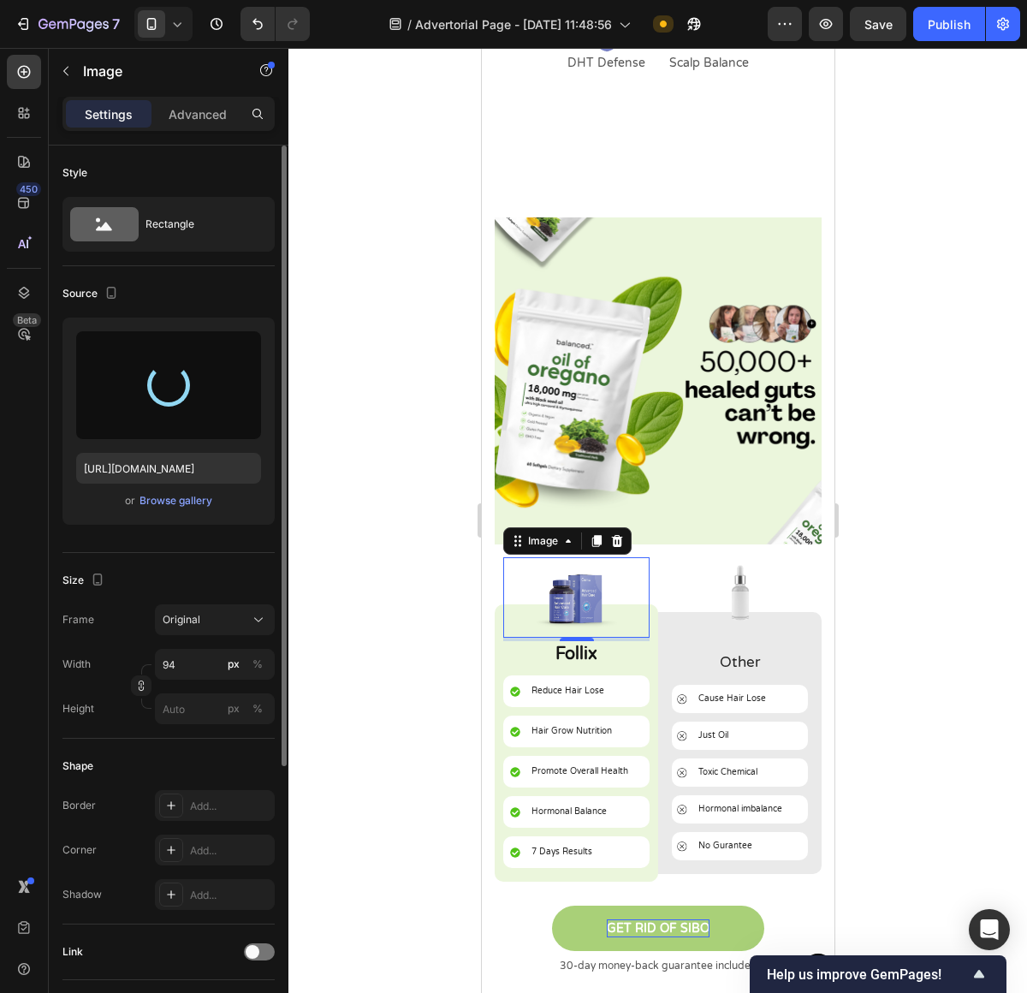
type input "https://cdn.shopify.com/s/files/1/0673/4944/6882/files/gempages_484072994692399…"
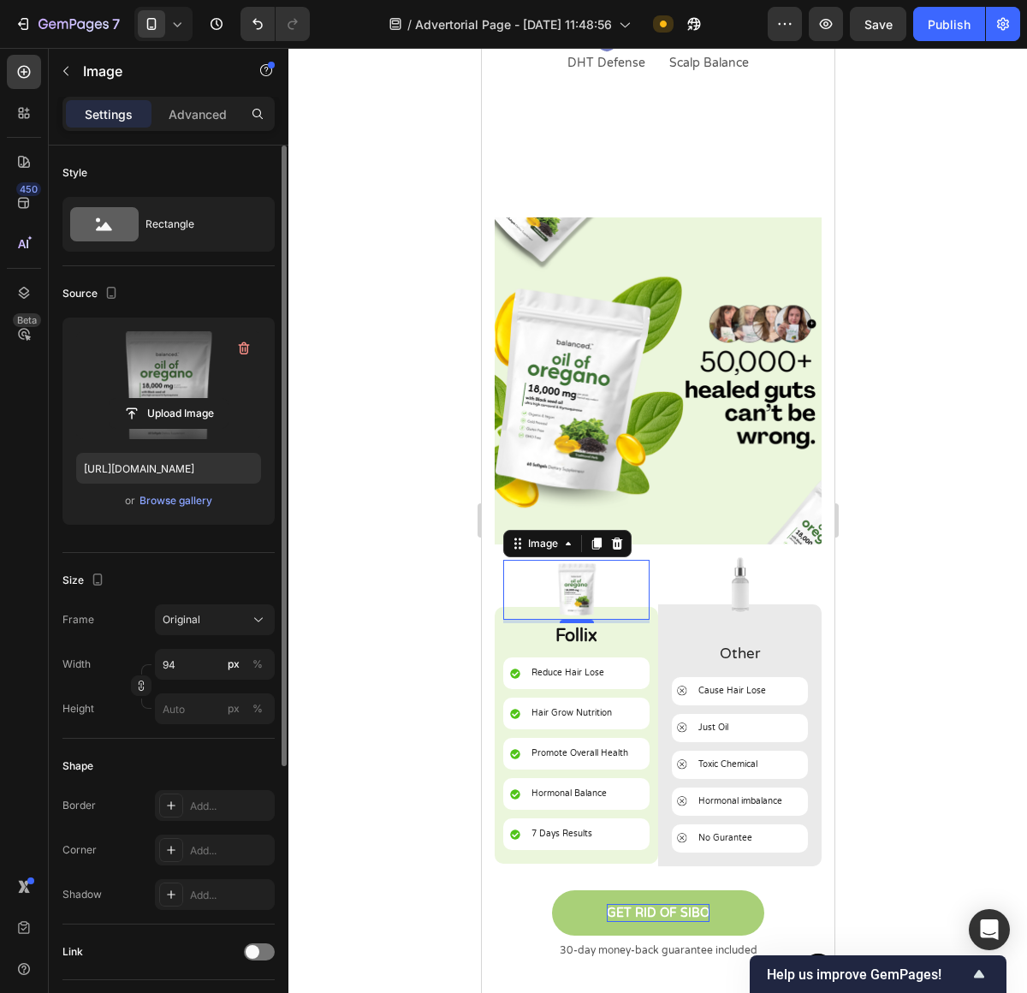
click at [944, 642] on div at bounding box center [657, 520] width 739 height 945
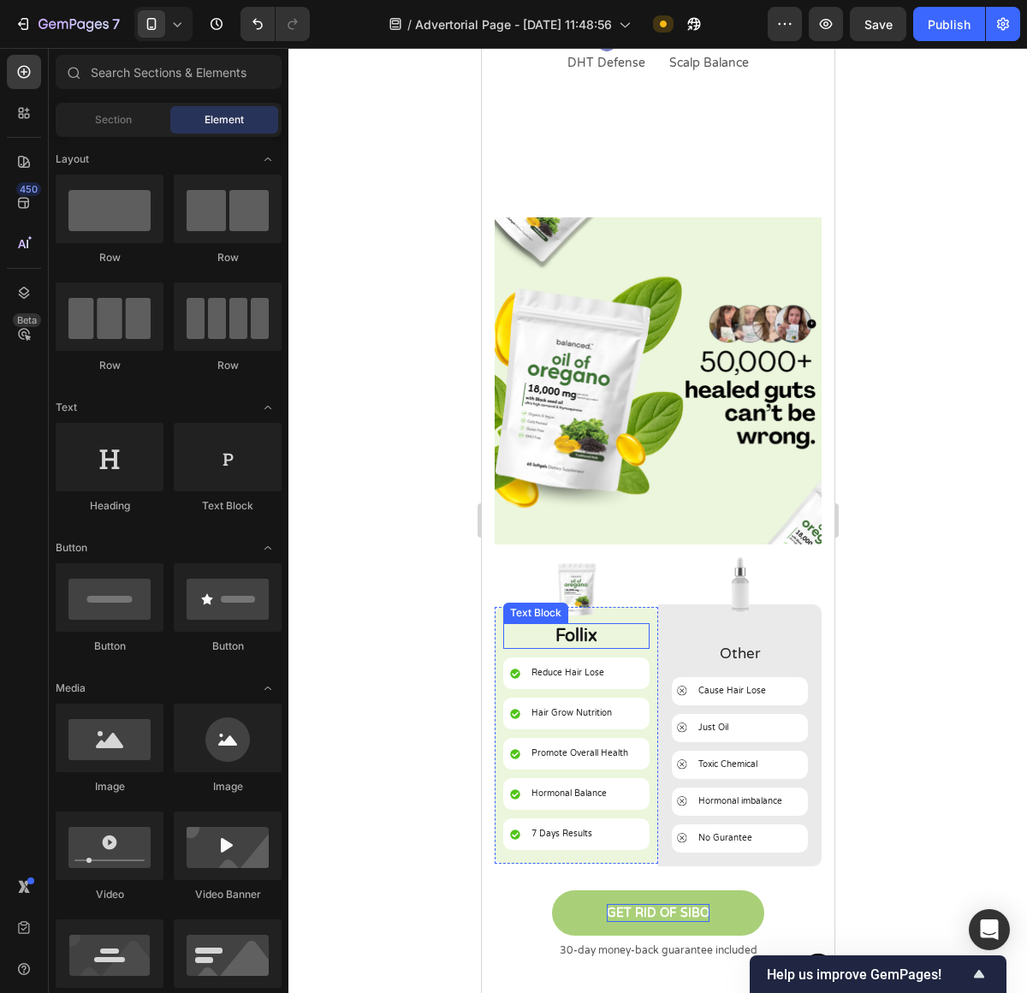
click at [599, 625] on p "Follix" at bounding box center [575, 636] width 143 height 22
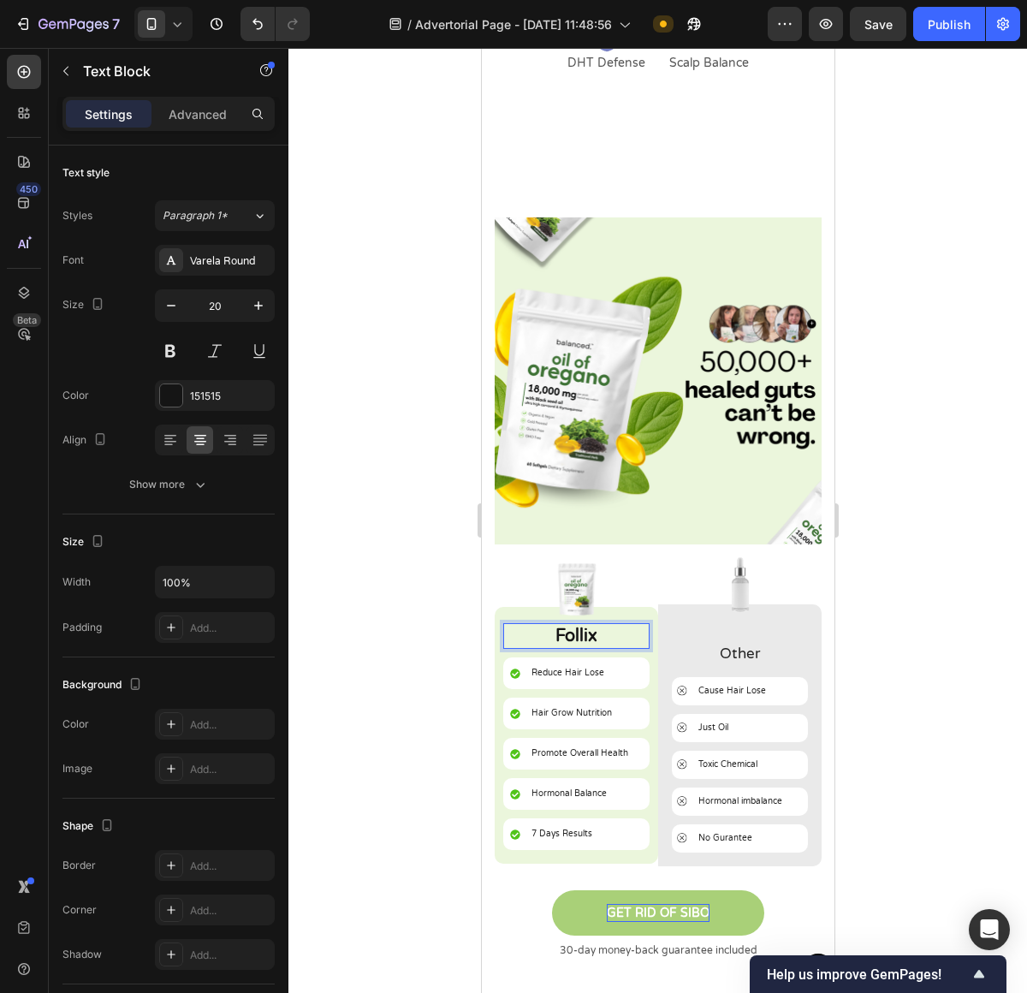
click at [599, 625] on p "Follix" at bounding box center [575, 636] width 143 height 22
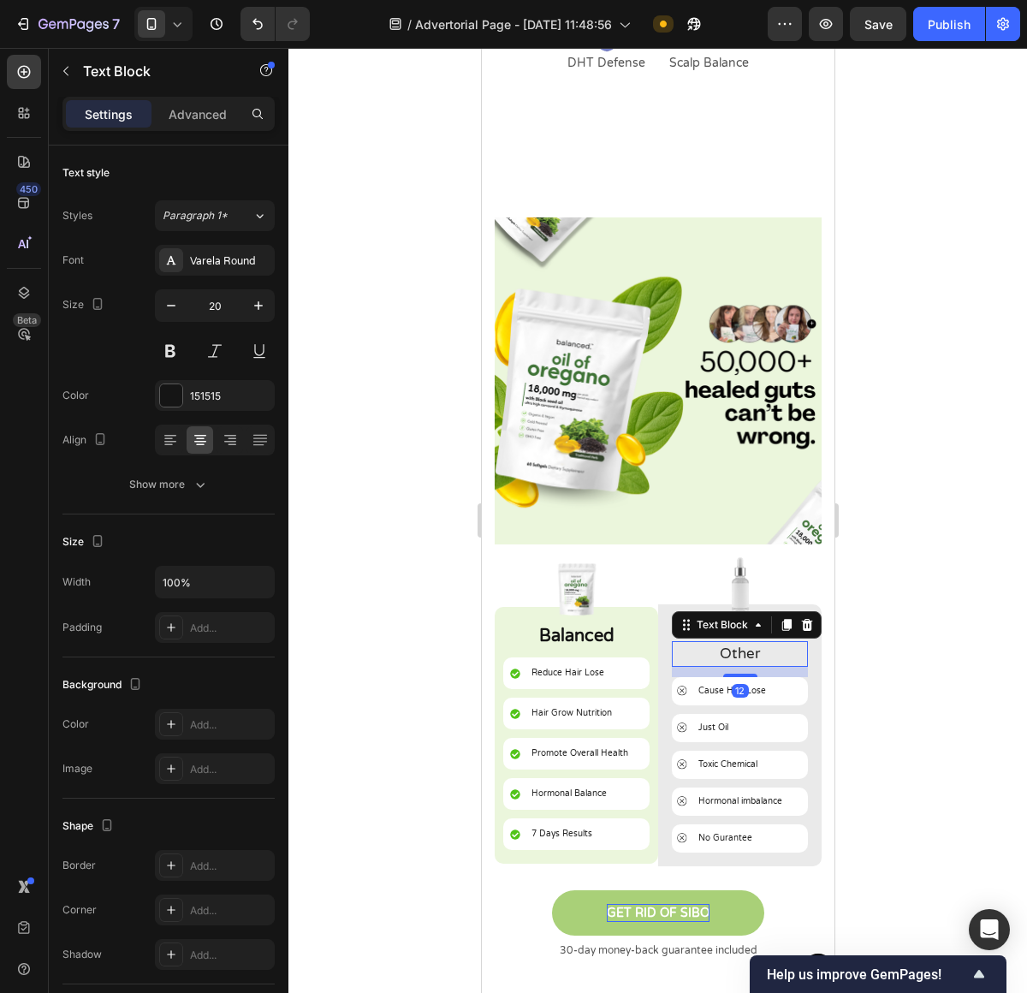
click at [726, 643] on p "Other" at bounding box center [739, 654] width 133 height 22
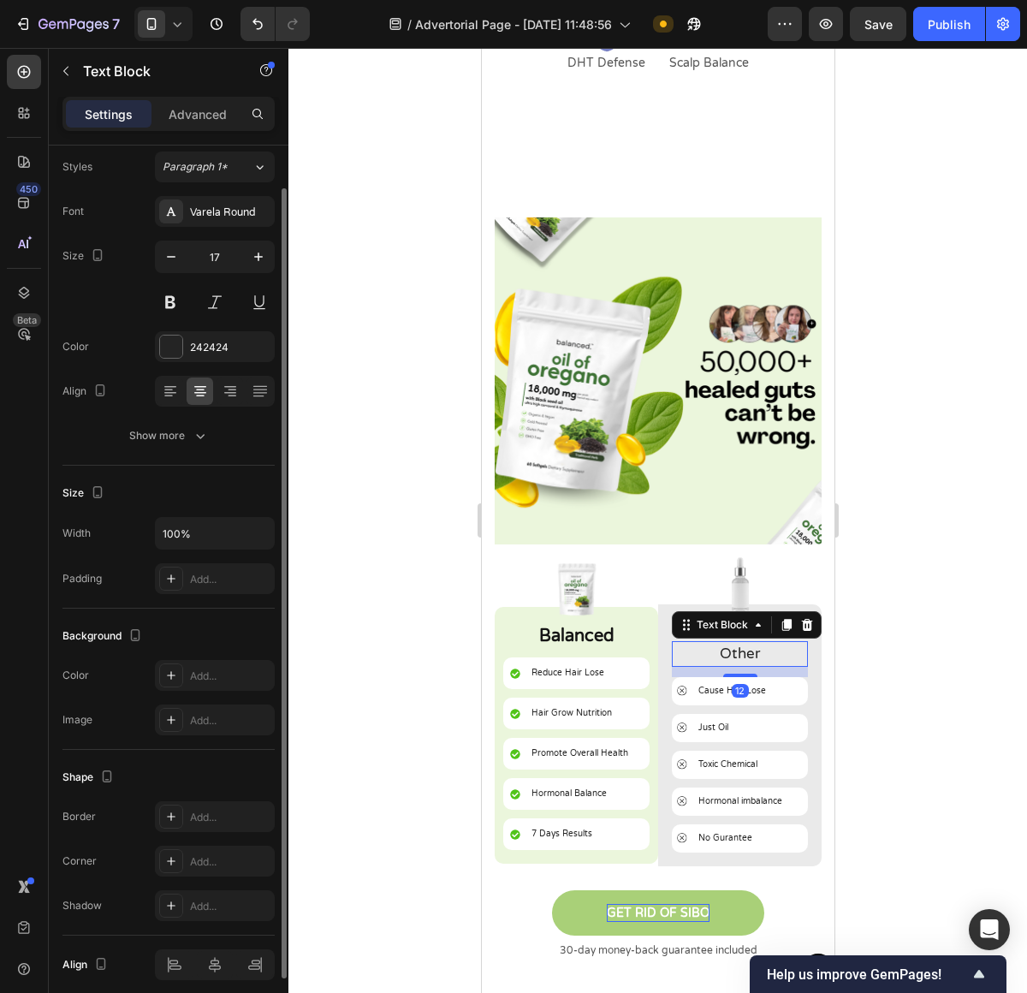
click at [726, 643] on p "Other" at bounding box center [739, 654] width 133 height 22
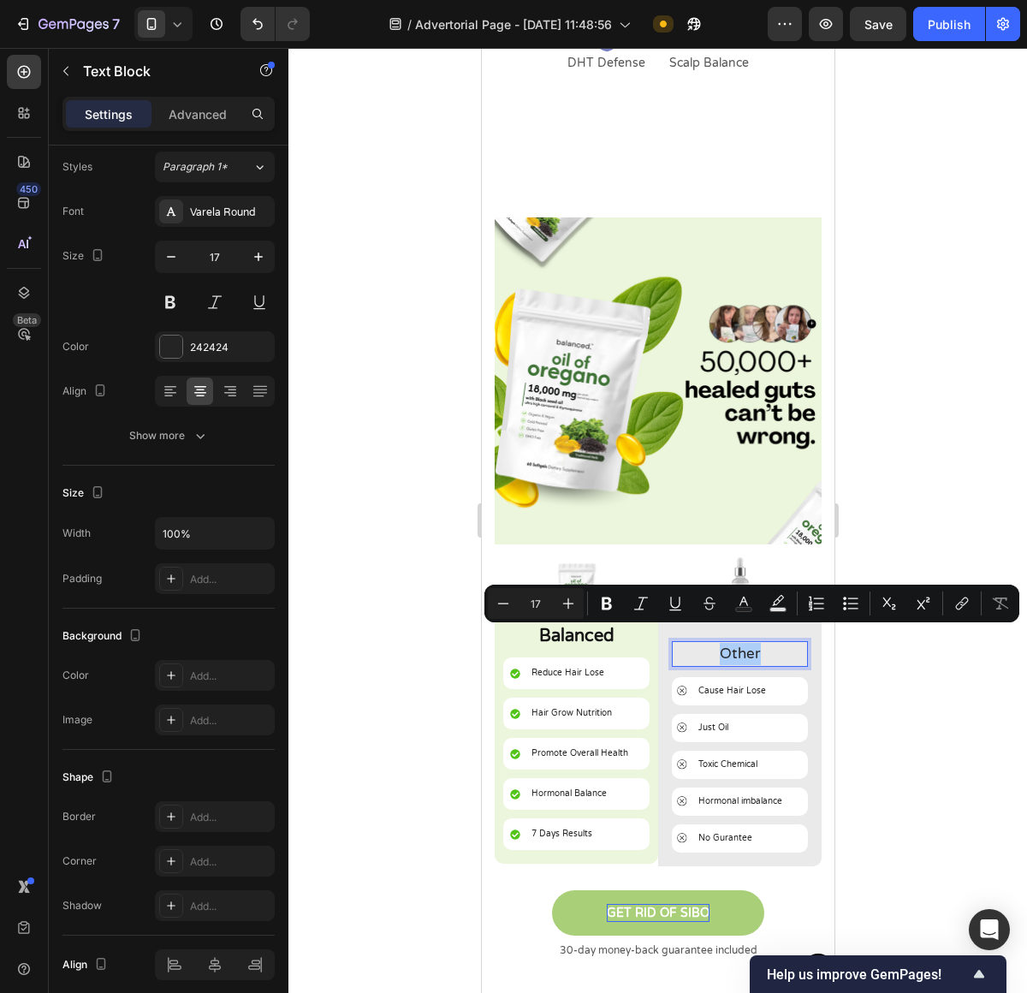
click at [852, 674] on div at bounding box center [657, 520] width 739 height 945
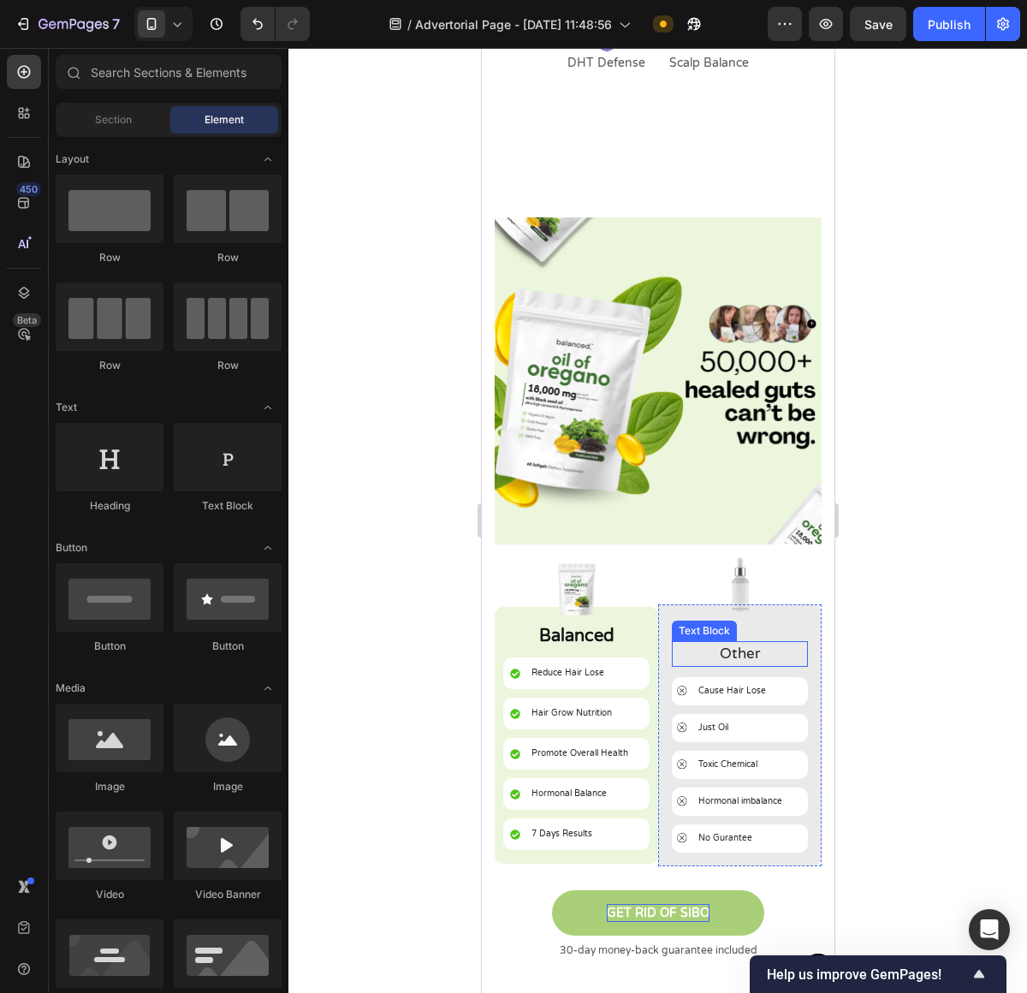
click at [745, 643] on p "Other" at bounding box center [739, 654] width 133 height 22
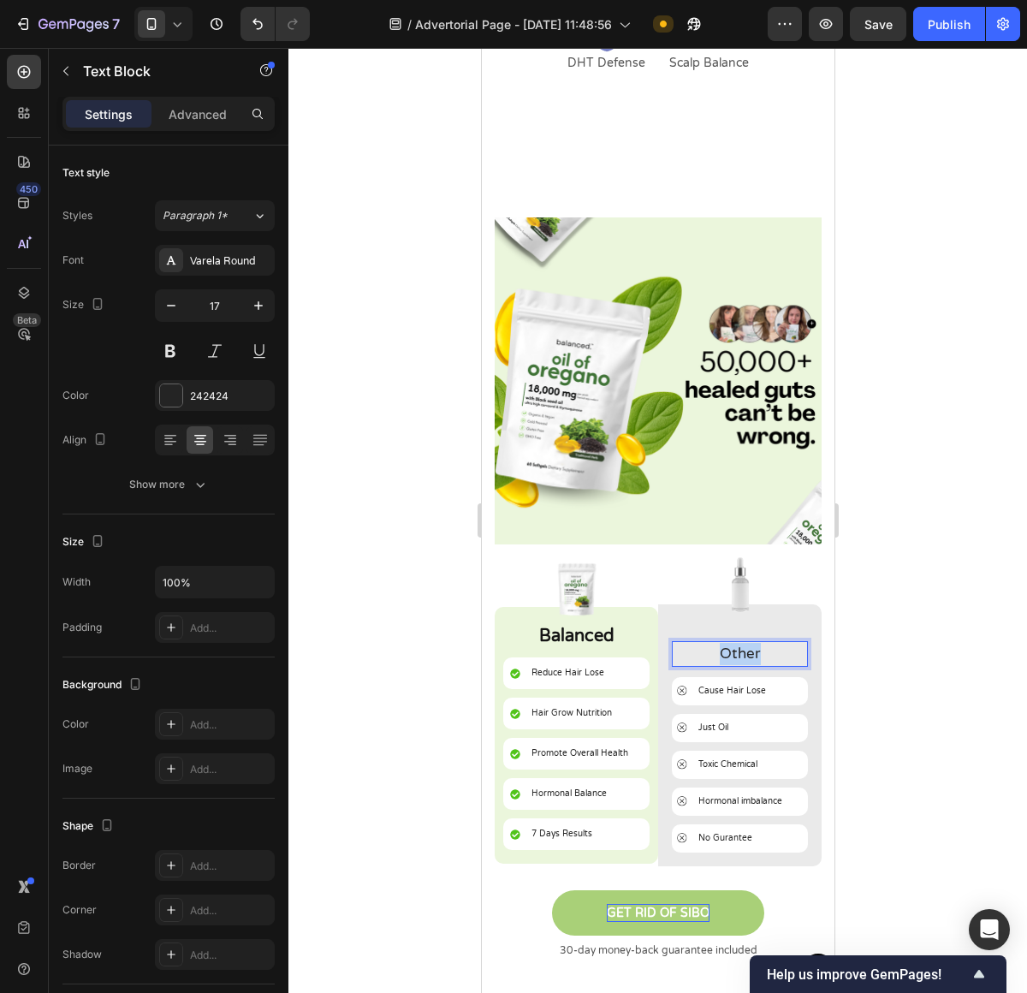
click at [745, 643] on p "Other" at bounding box center [739, 654] width 133 height 22
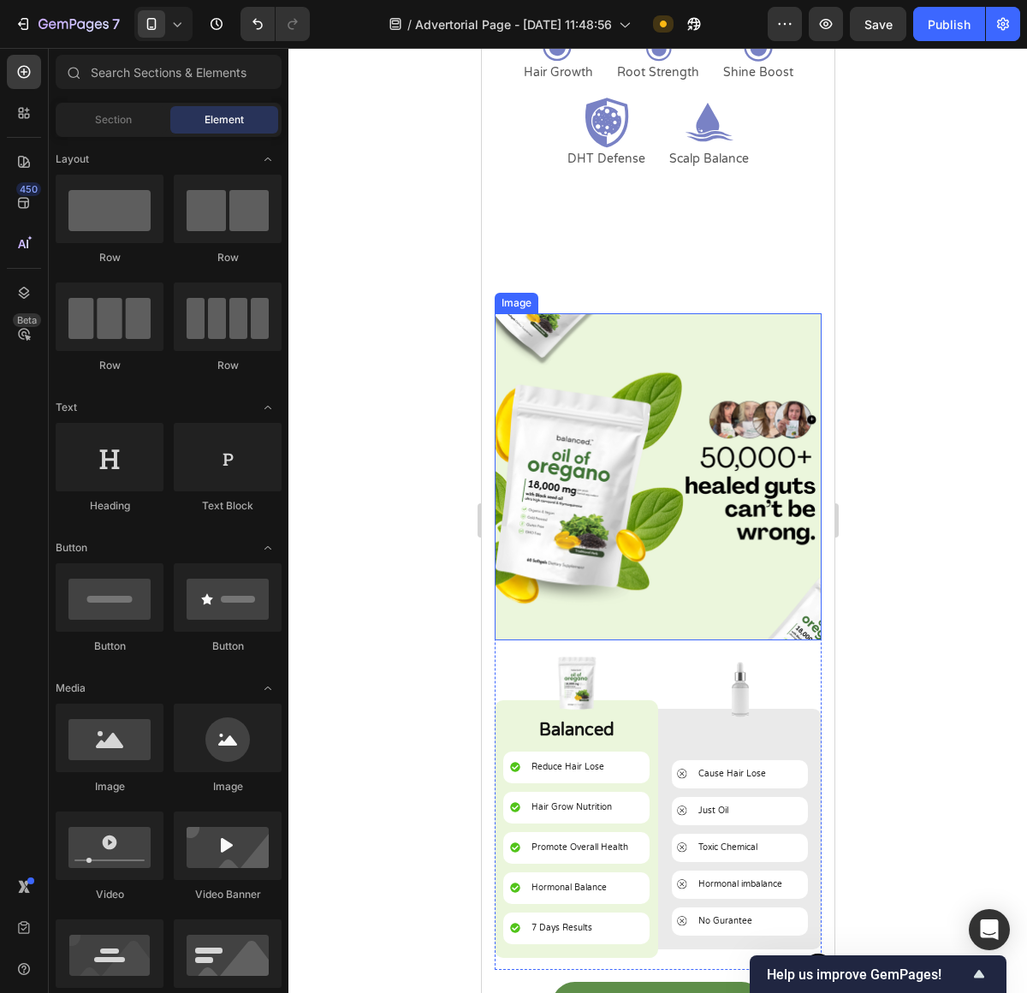
scroll to position [6895, 0]
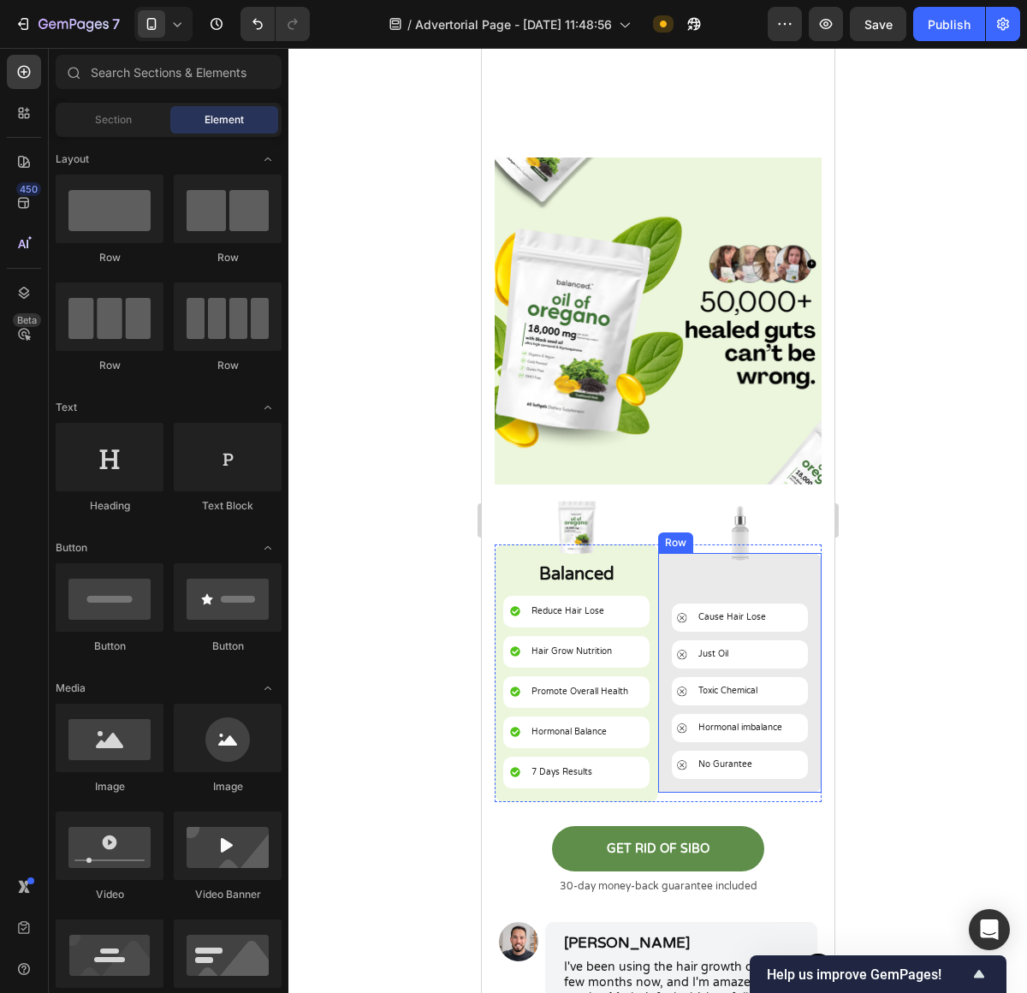
click at [743, 570] on div "Image Text Block Cause Hair Lose Item List Just Oil Item List Toxic Chemical It…" at bounding box center [739, 673] width 136 height 240
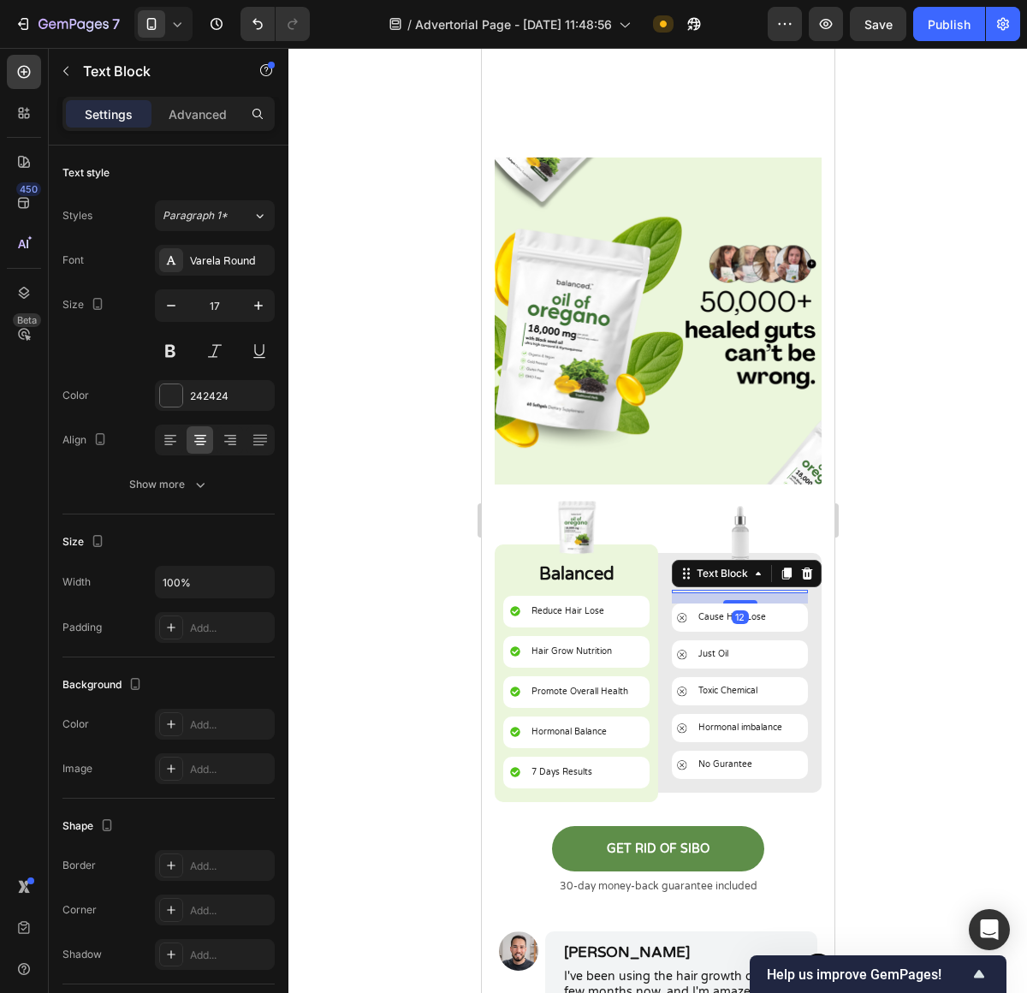
click at [739, 590] on div at bounding box center [739, 591] width 136 height 3
click at [738, 590] on div at bounding box center [739, 591] width 136 height 3
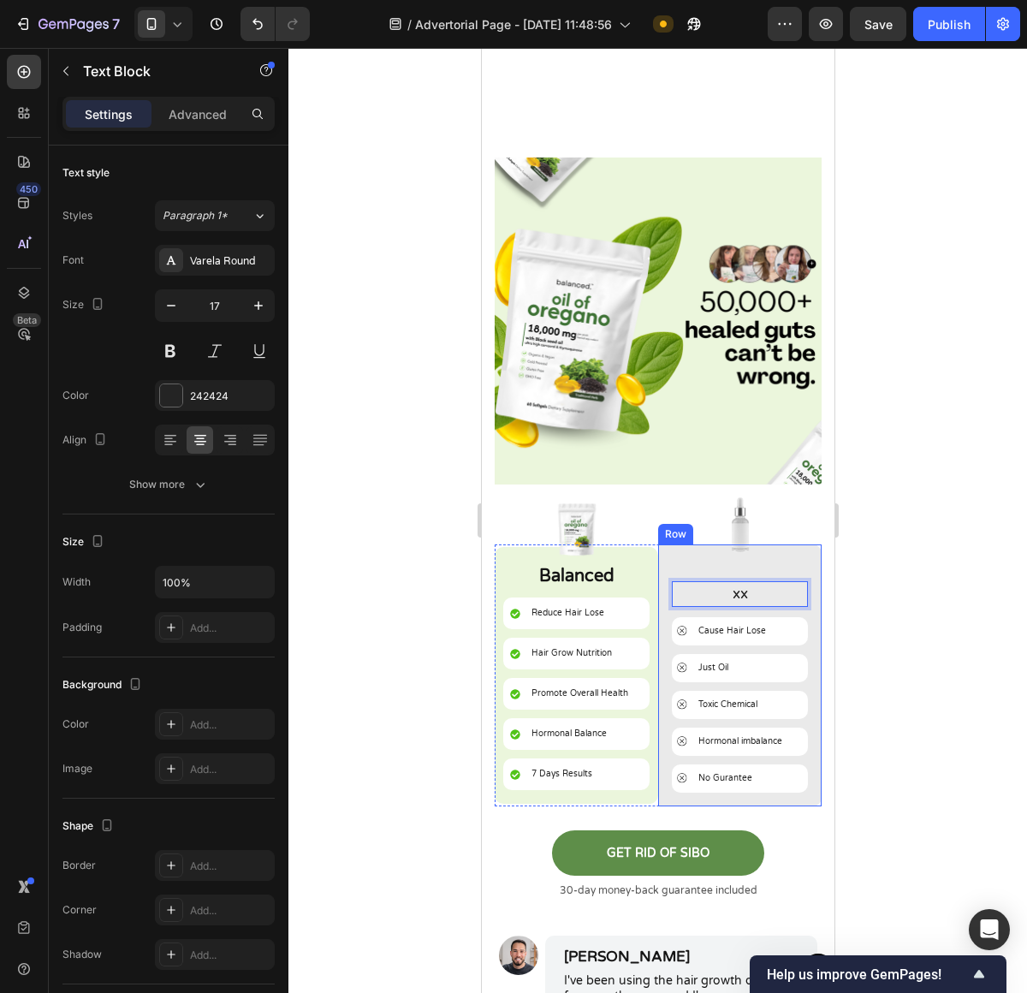
click at [885, 585] on div at bounding box center [657, 520] width 739 height 945
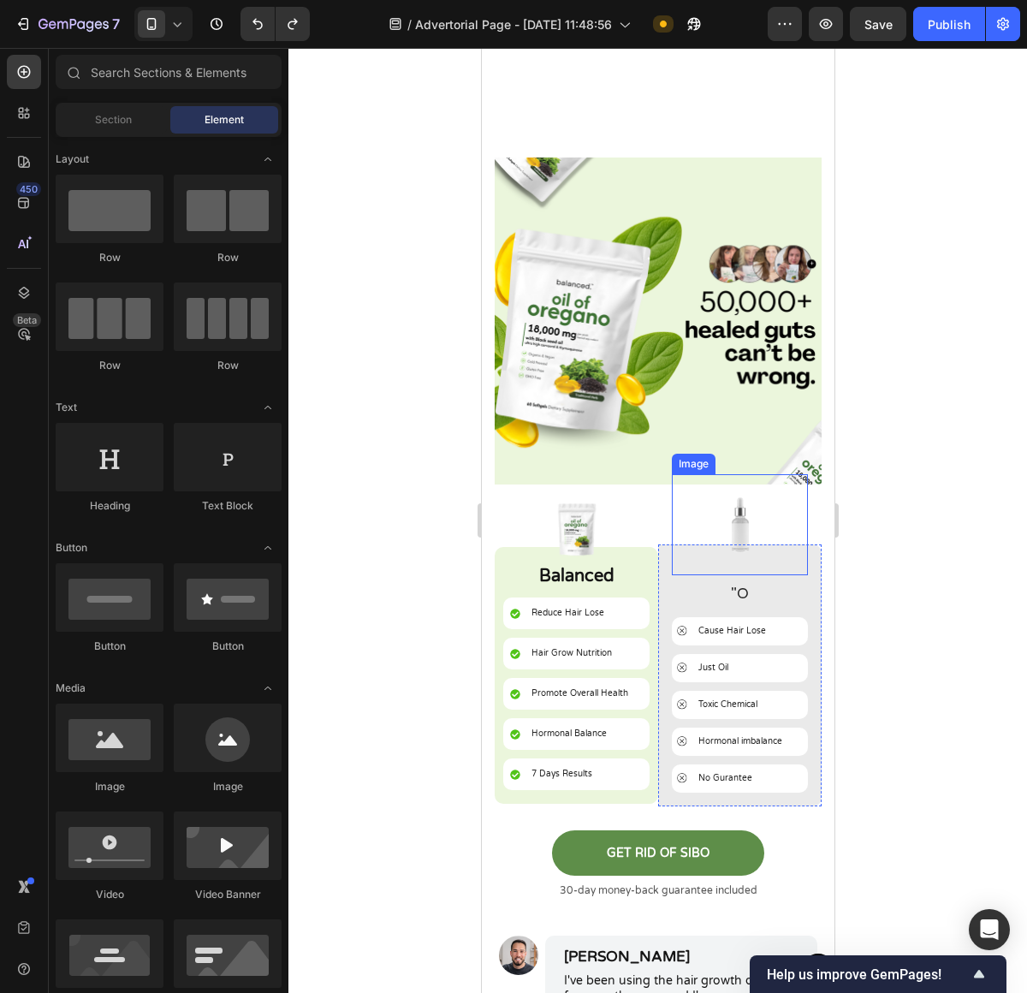
click at [734, 555] on img at bounding box center [739, 524] width 70 height 101
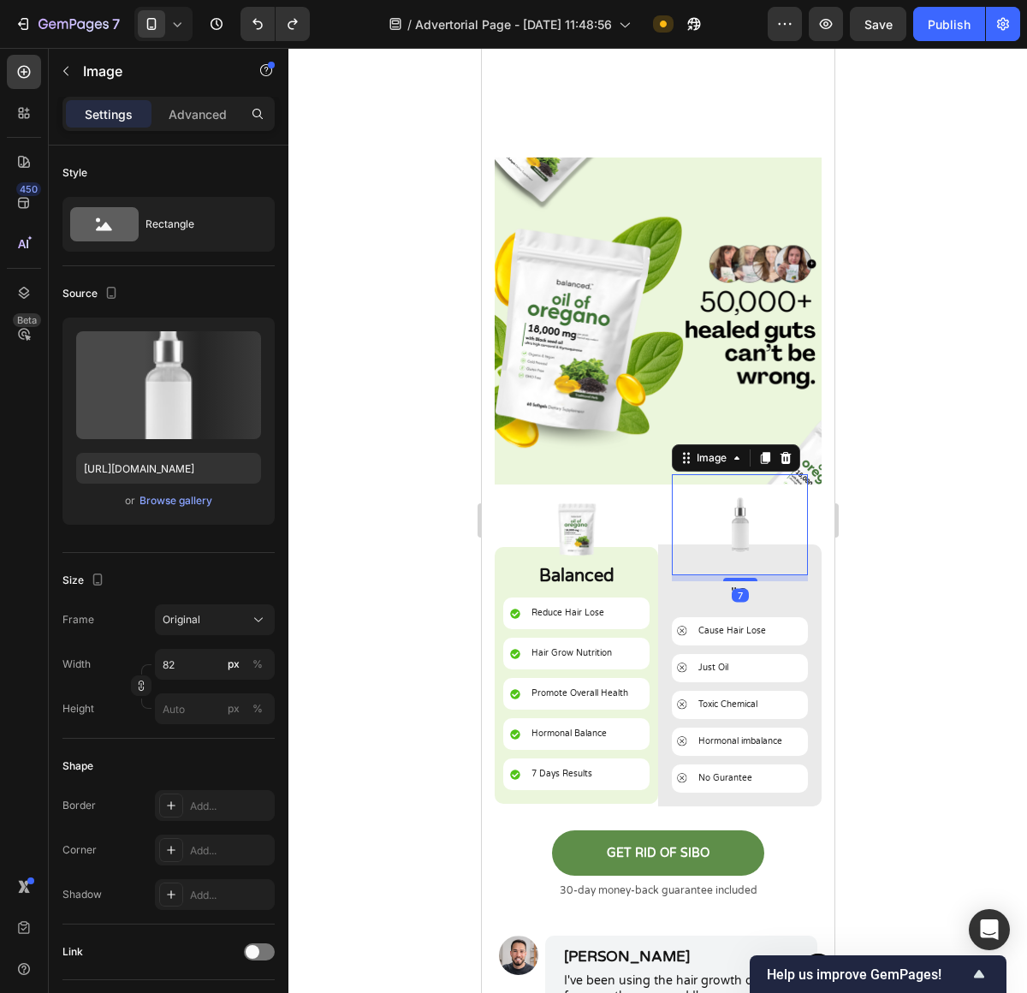
click at [971, 555] on div at bounding box center [657, 520] width 739 height 945
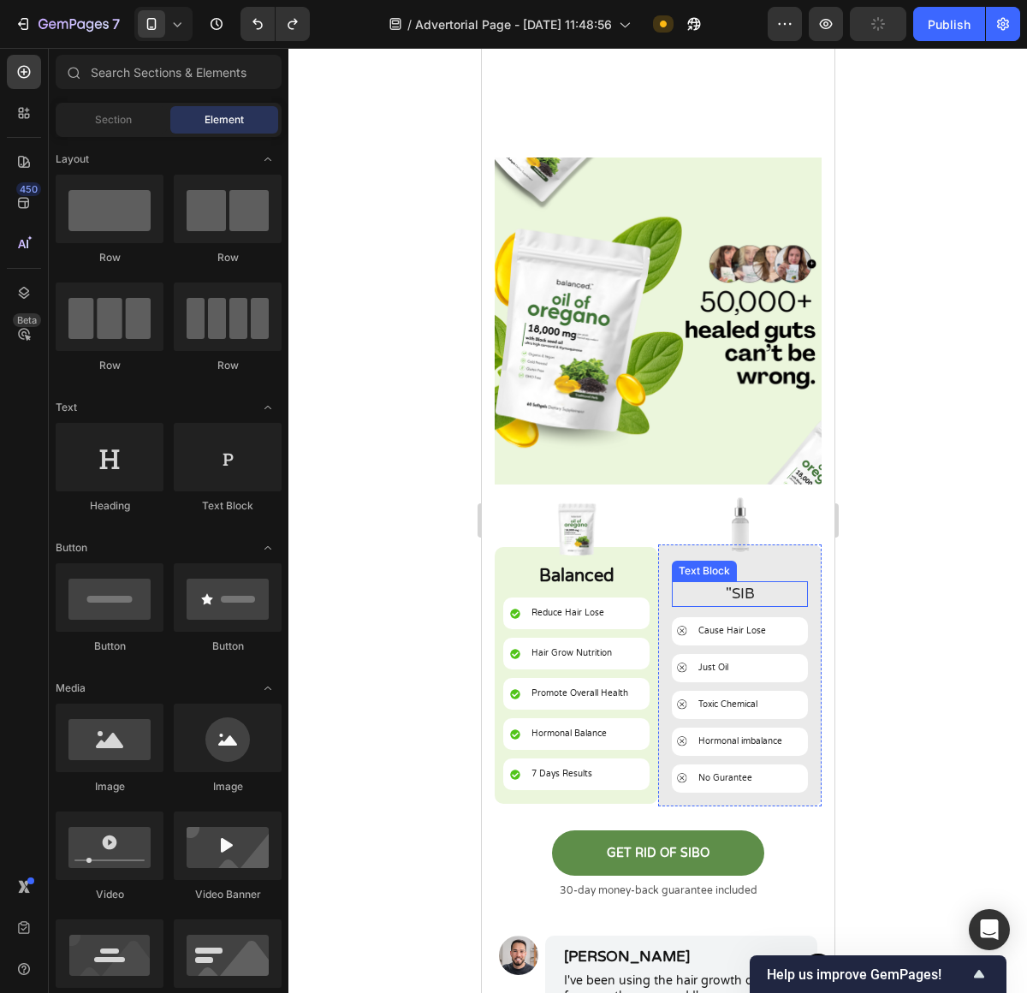
click at [757, 591] on div ""SIB Text Block" at bounding box center [739, 594] width 136 height 26
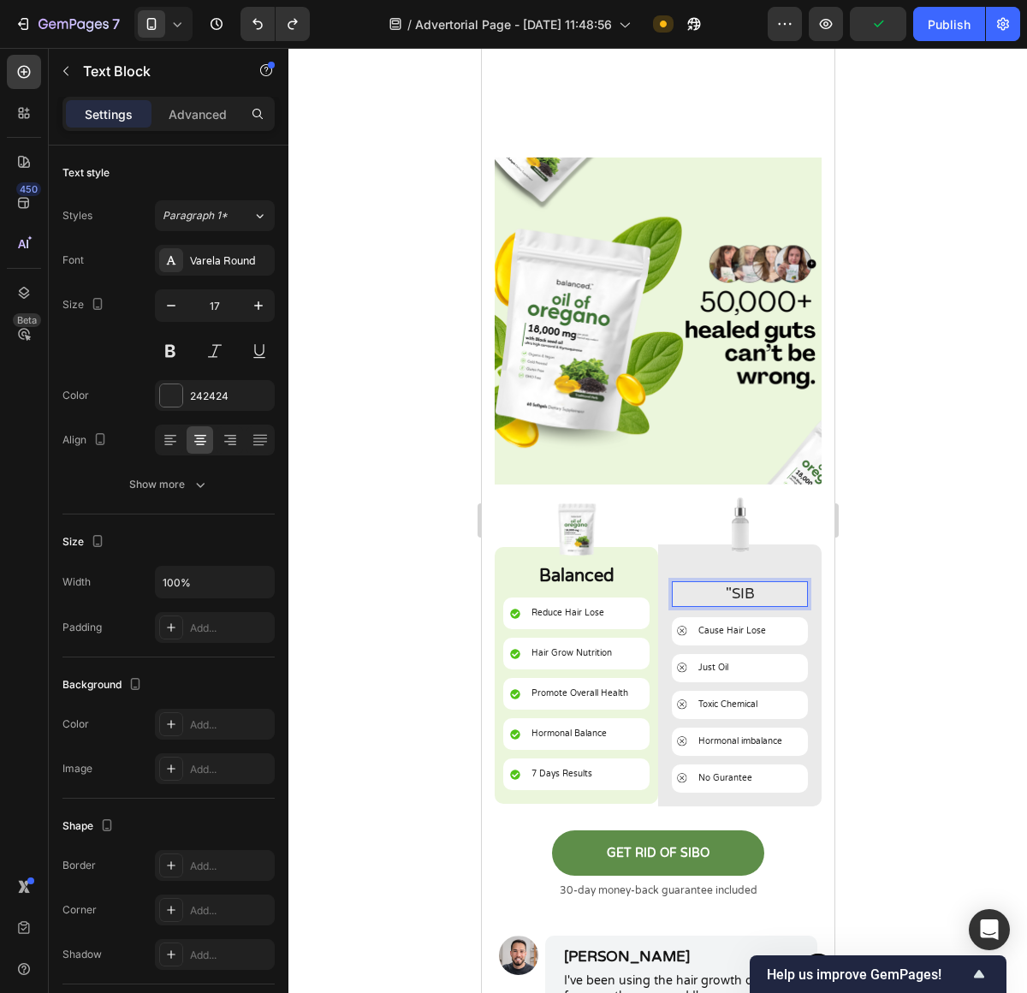
click at [740, 583] on p ""SIB" at bounding box center [739, 594] width 133 height 22
click at [861, 579] on div at bounding box center [657, 520] width 739 height 945
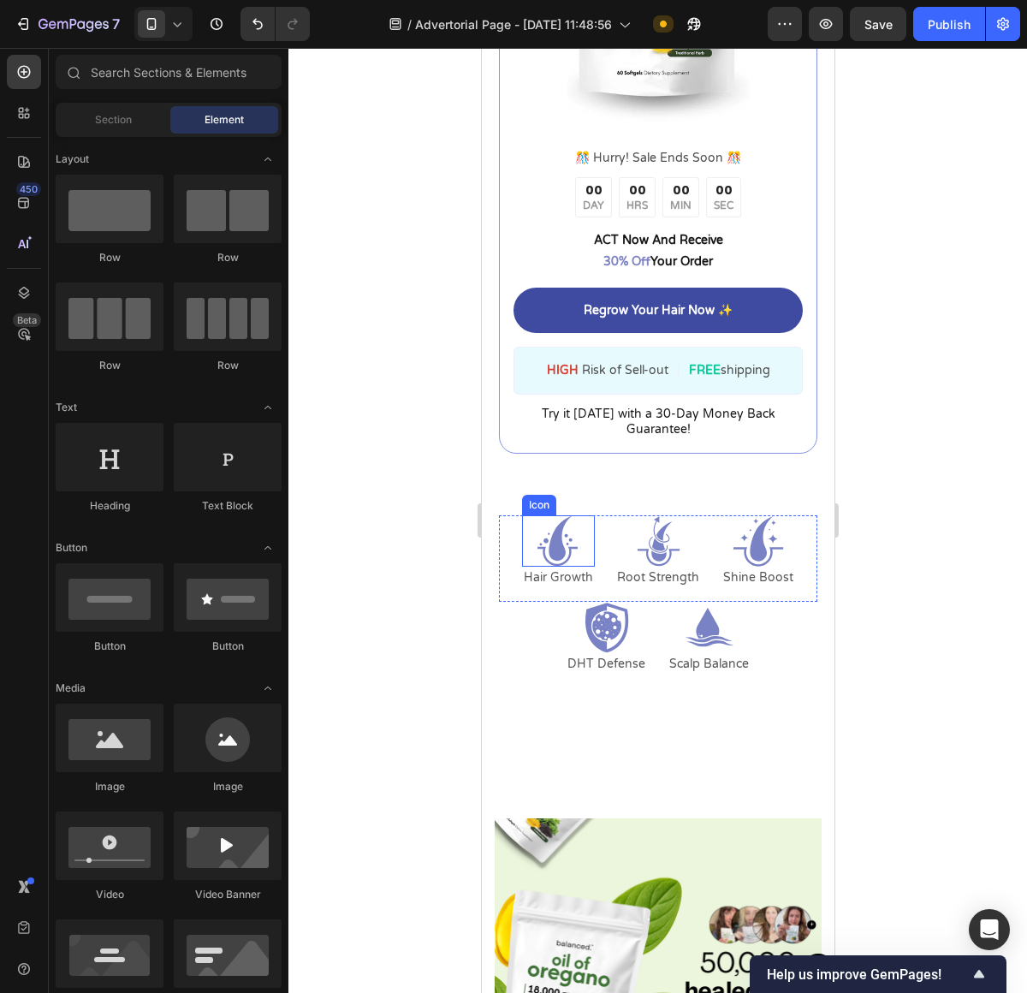
scroll to position [6416, 0]
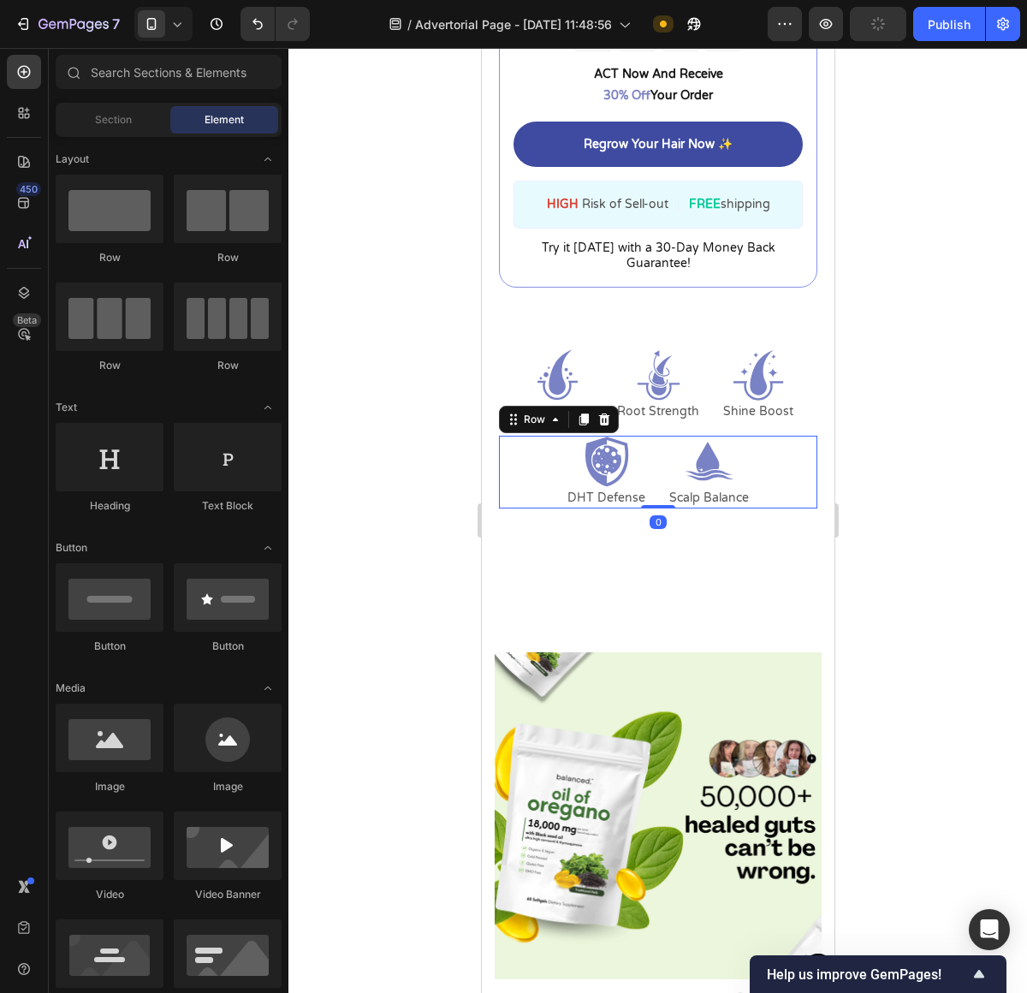
click at [511, 490] on div "Icon DHT Defense Text Block Icon Scalp Balance Text Block Row 0" at bounding box center [657, 472] width 318 height 73
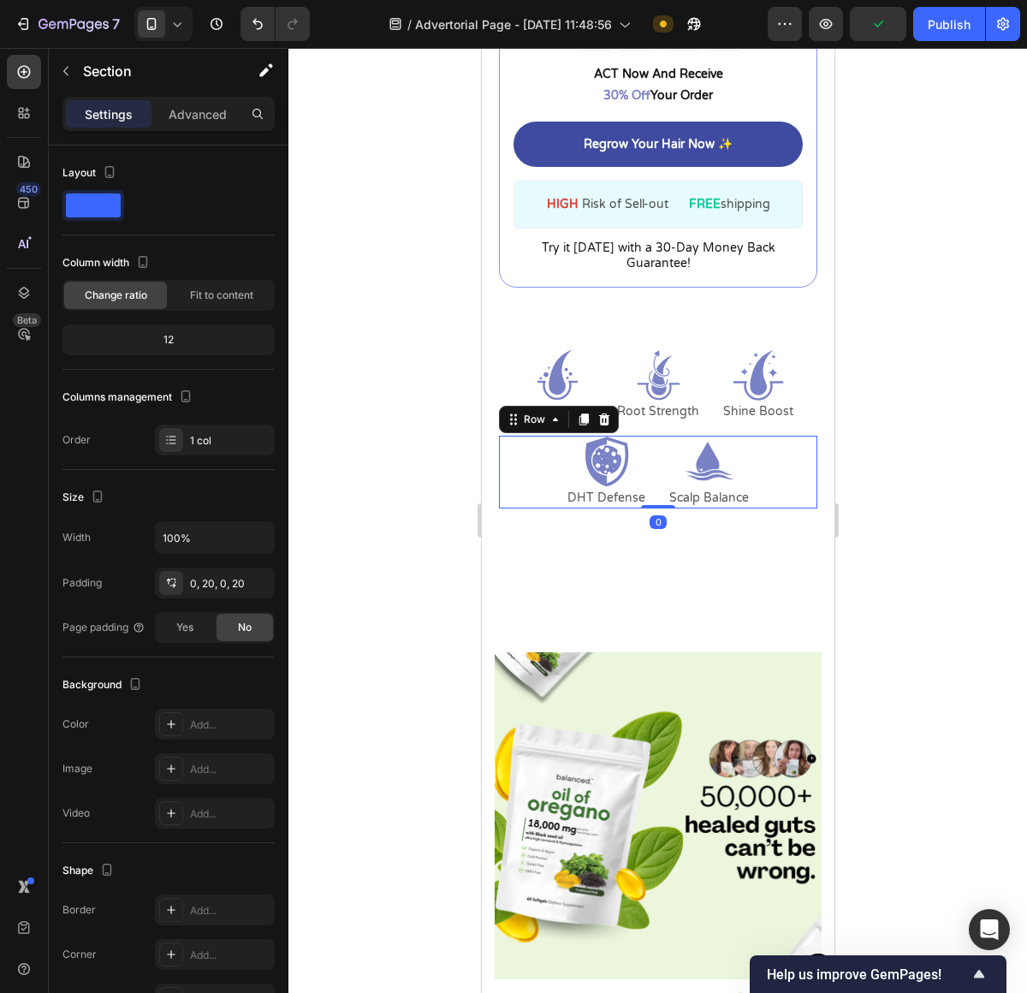
click at [485, 457] on div "Icon Hair Growth Text Block Icon Root Strength Text Block Icon Shine Boost Text…" at bounding box center [657, 435] width 353 height 173
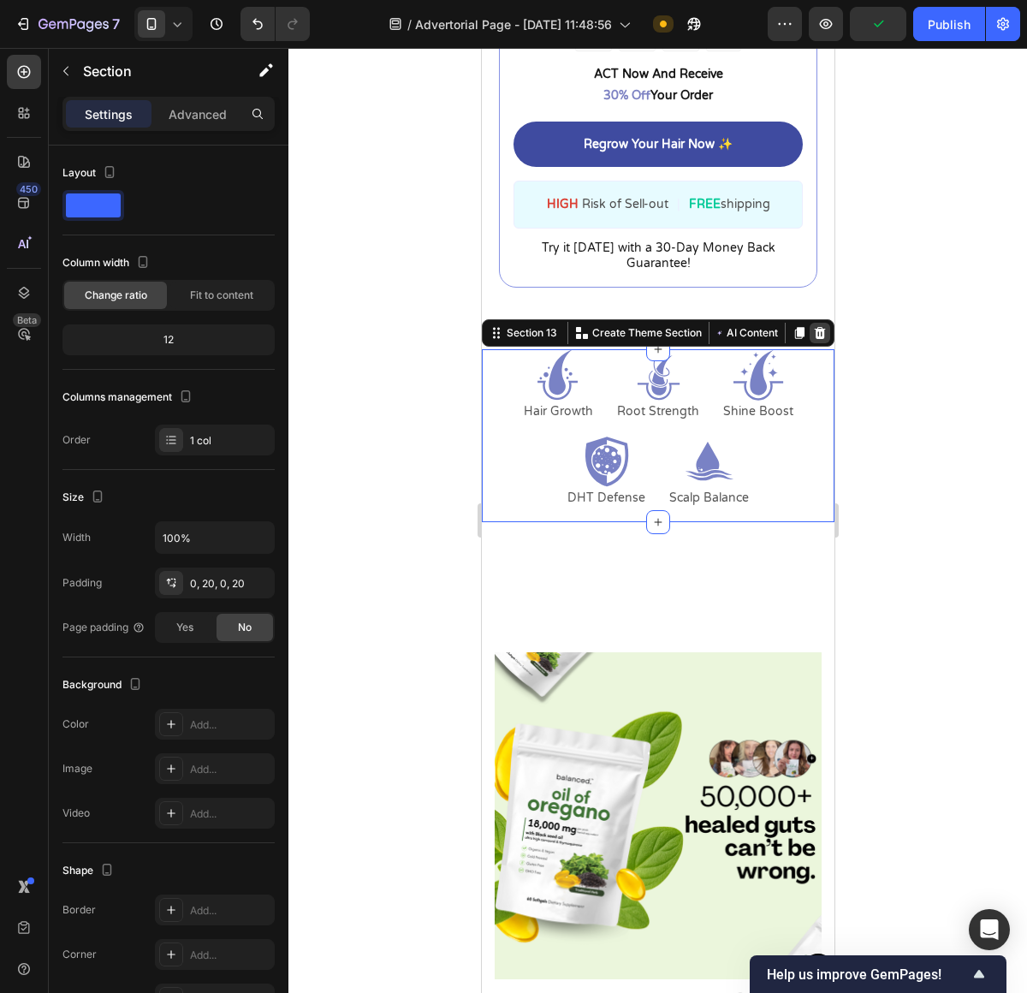
click at [814, 327] on icon at bounding box center [819, 333] width 11 height 12
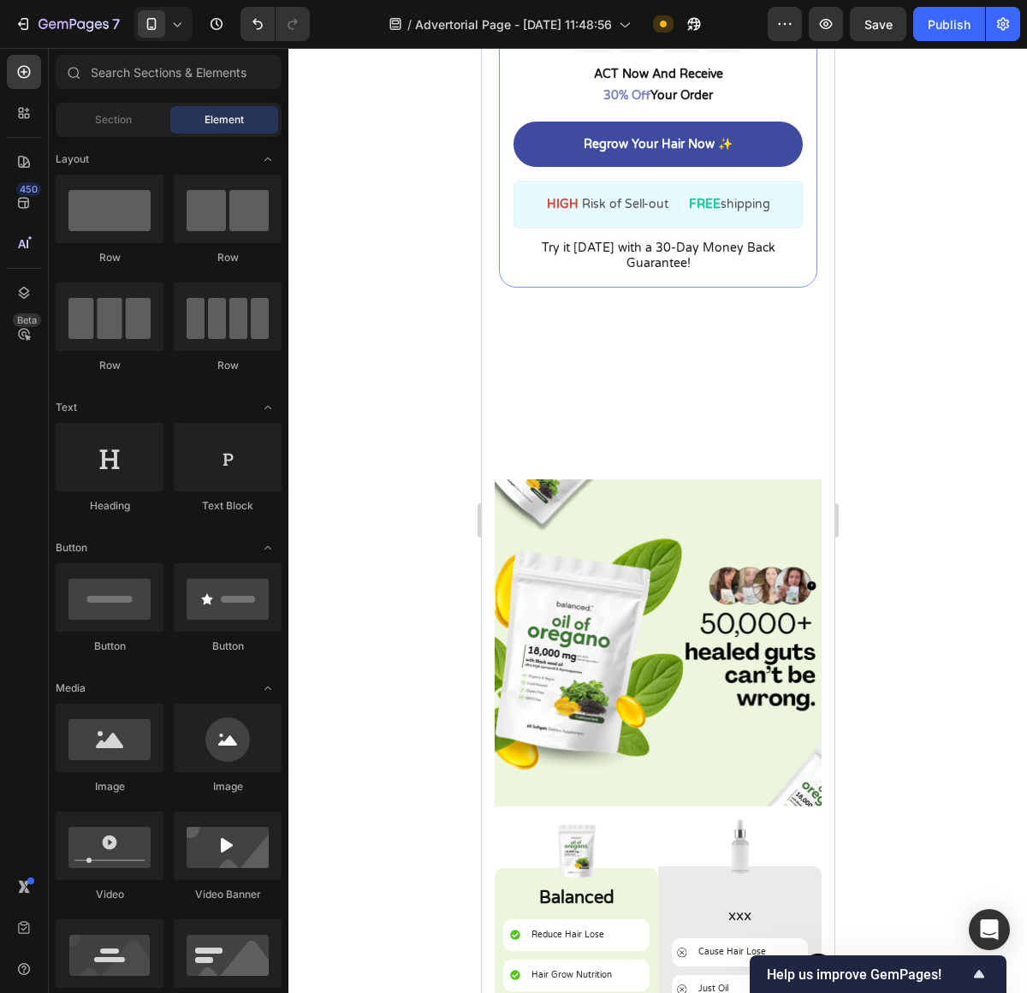
click at [597, 421] on div "Image Image Balanced Text Block Reduce Hair Lose Item List Hair Grow Nutrition …" at bounding box center [657, 838] width 353 height 840
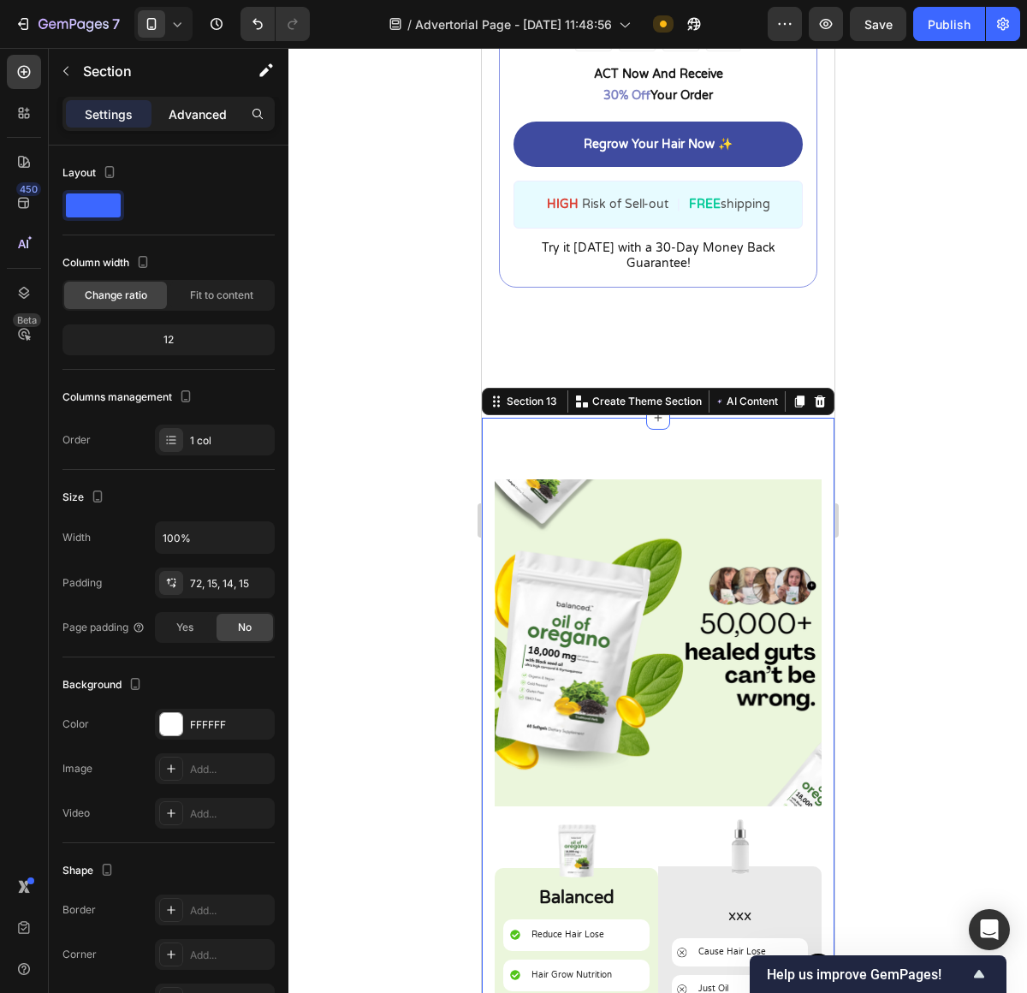
click at [211, 123] on div "Advanced" at bounding box center [198, 113] width 86 height 27
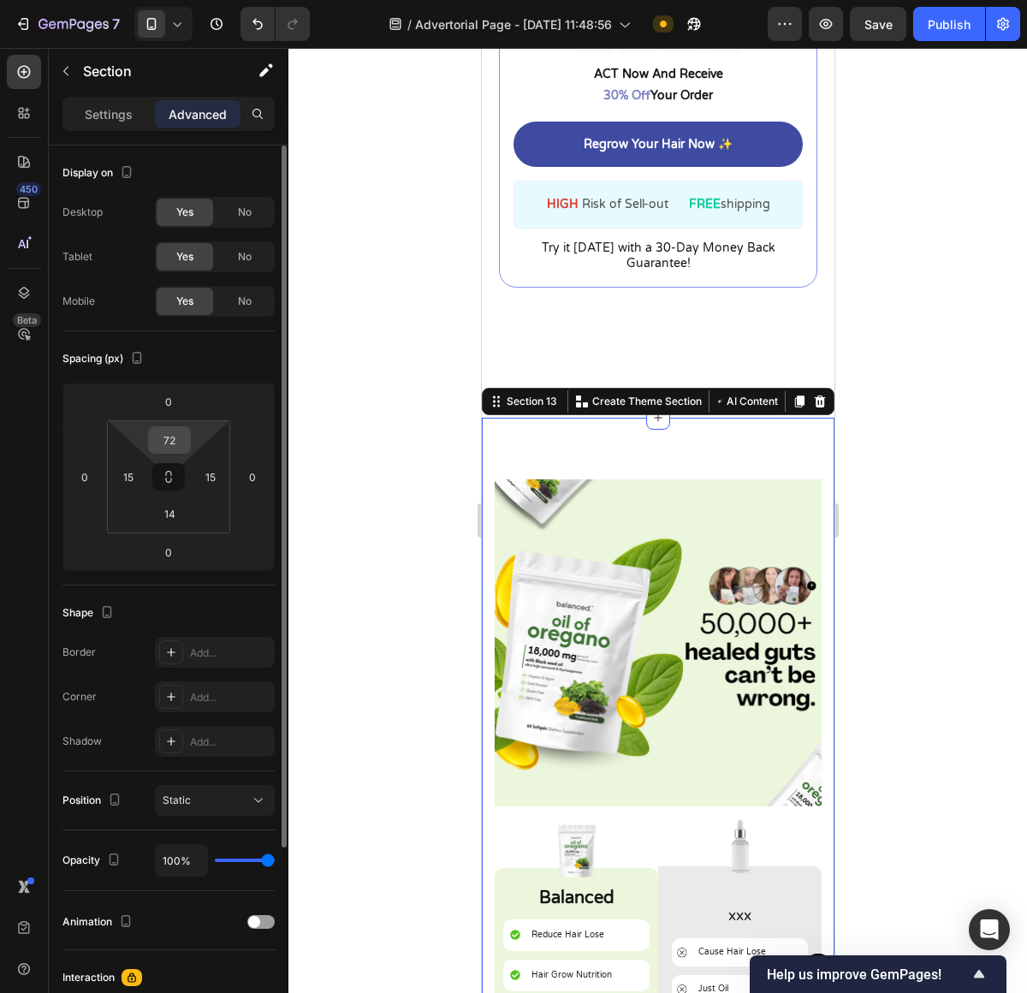
click at [182, 438] on input "72" at bounding box center [169, 440] width 34 height 26
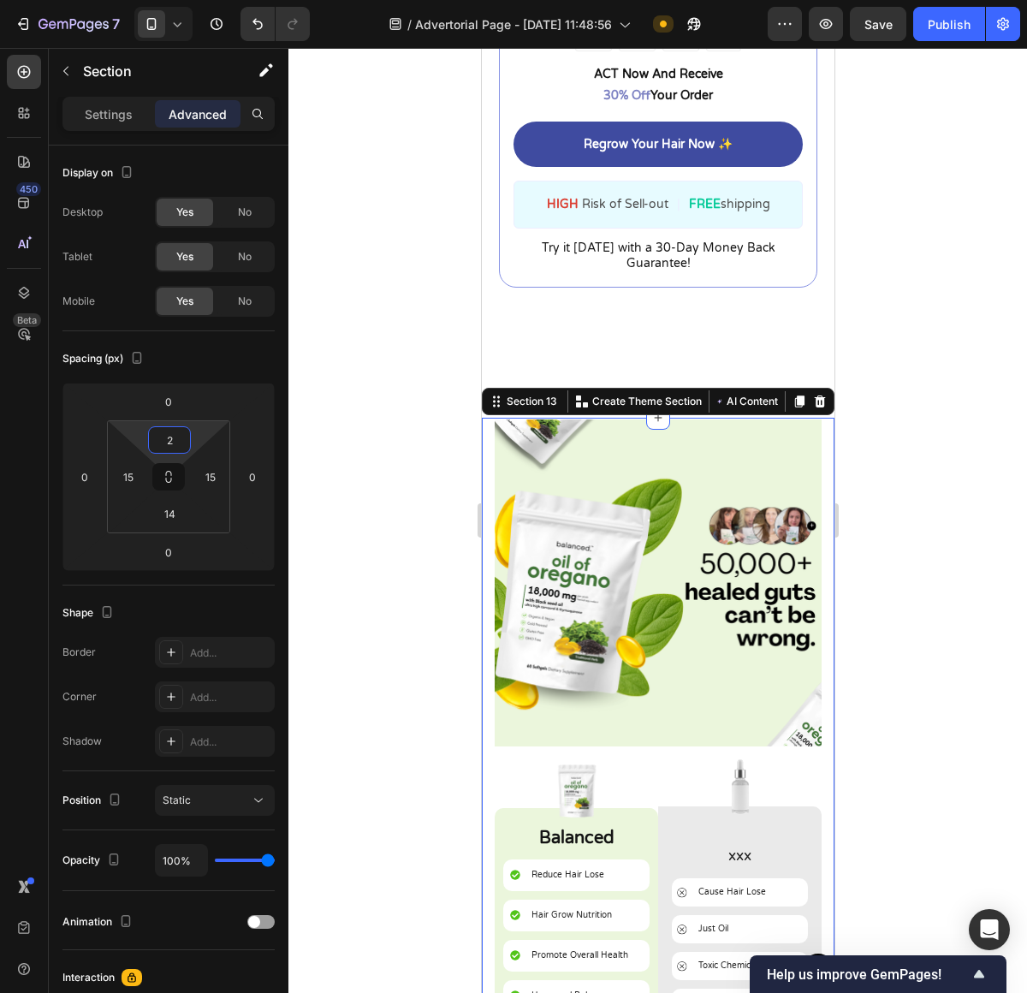
type input "2"
click at [989, 303] on div at bounding box center [657, 520] width 739 height 945
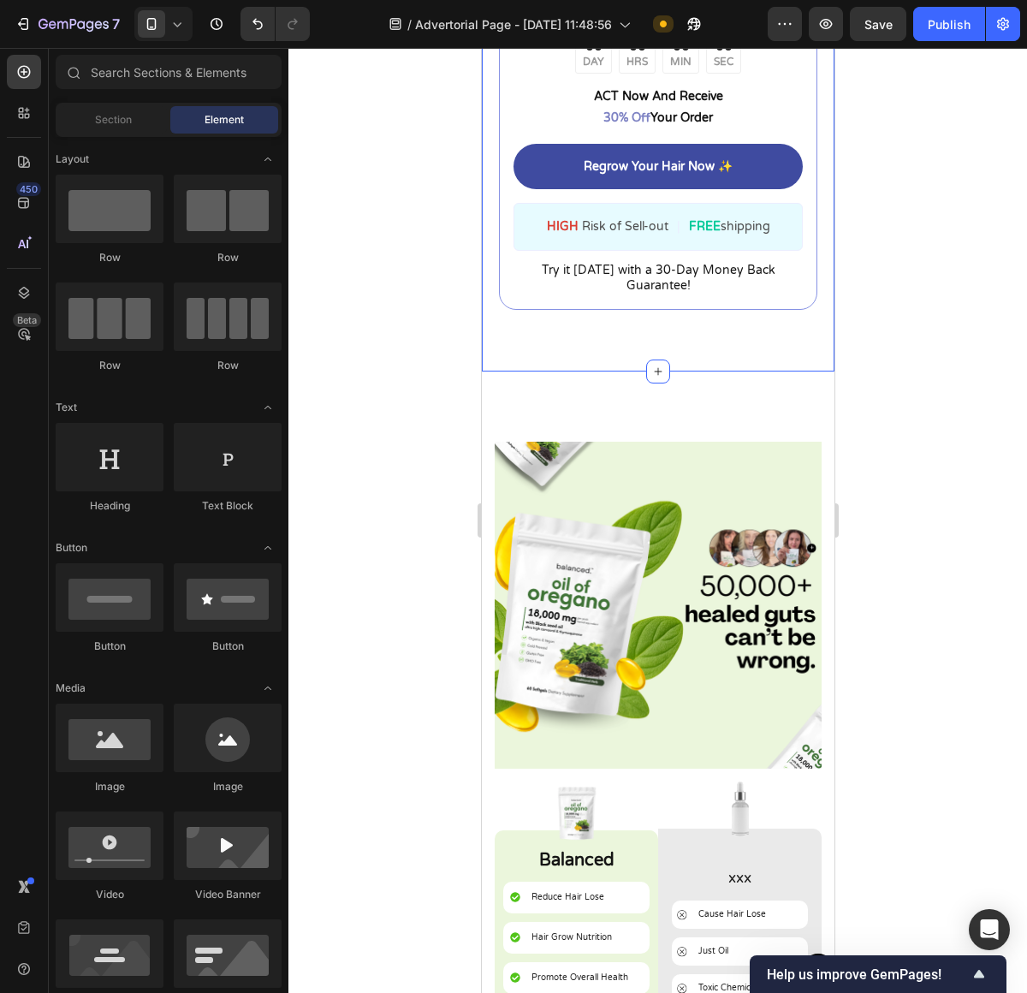
scroll to position [6366, 0]
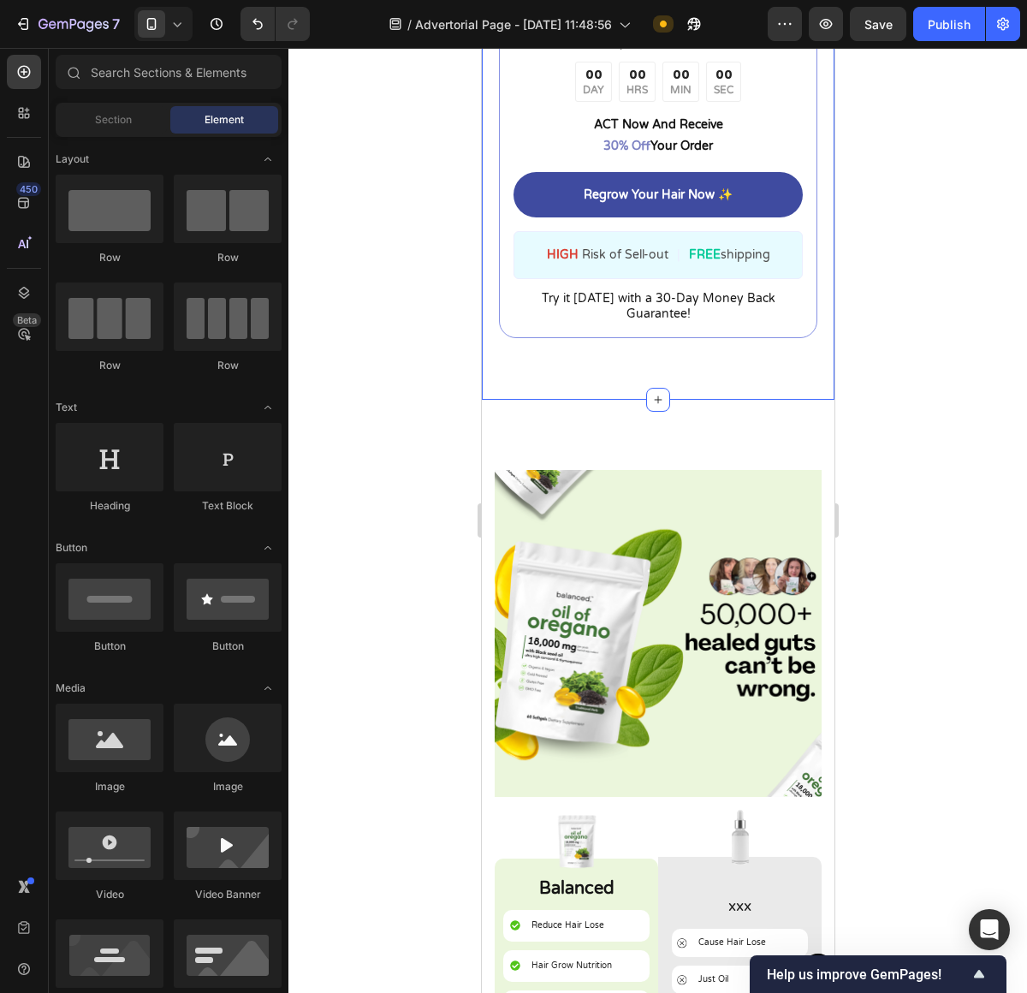
click at [519, 357] on div "Image ️🎊 Hurry! Sale Ends Soon ️🎊 Text Block 00 DAY 00 HRS 00 MIN 00 SEC Countd…" at bounding box center [657, 20] width 353 height 758
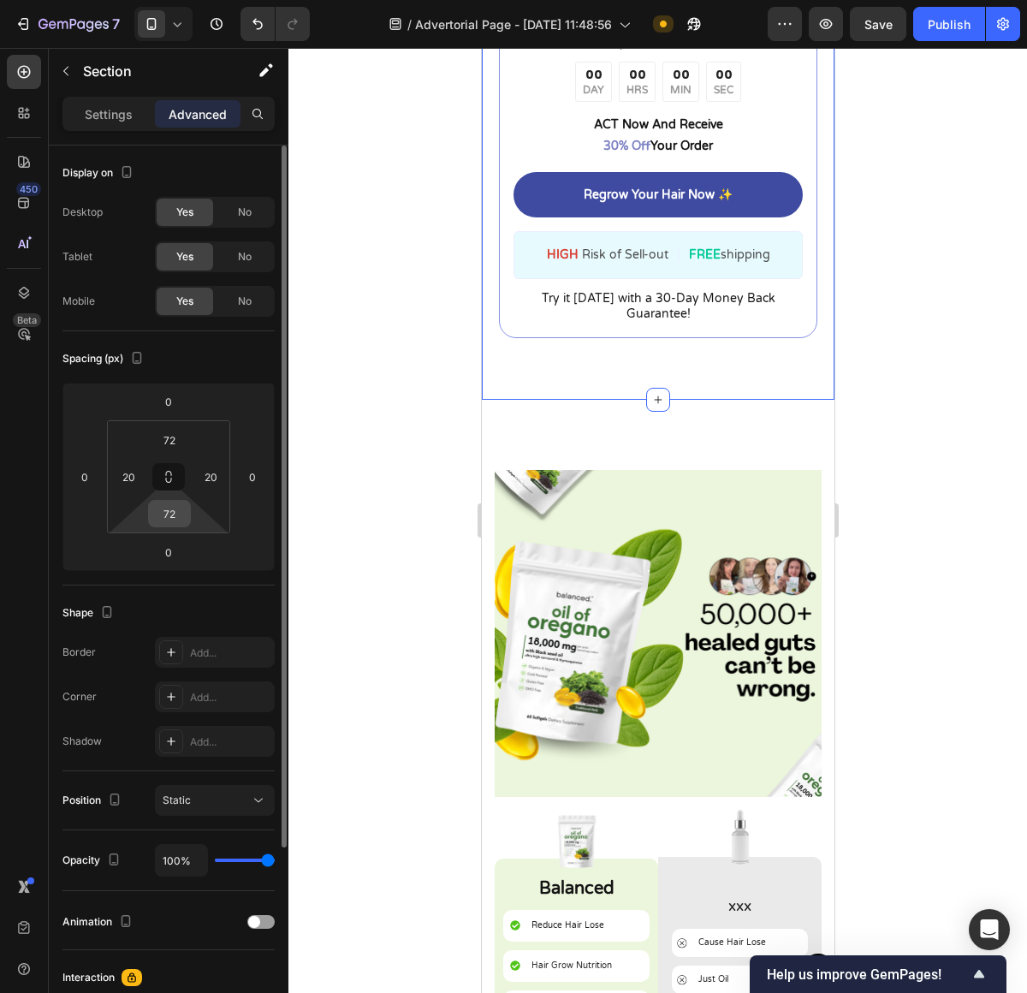
click at [175, 517] on input "72" at bounding box center [169, 514] width 34 height 26
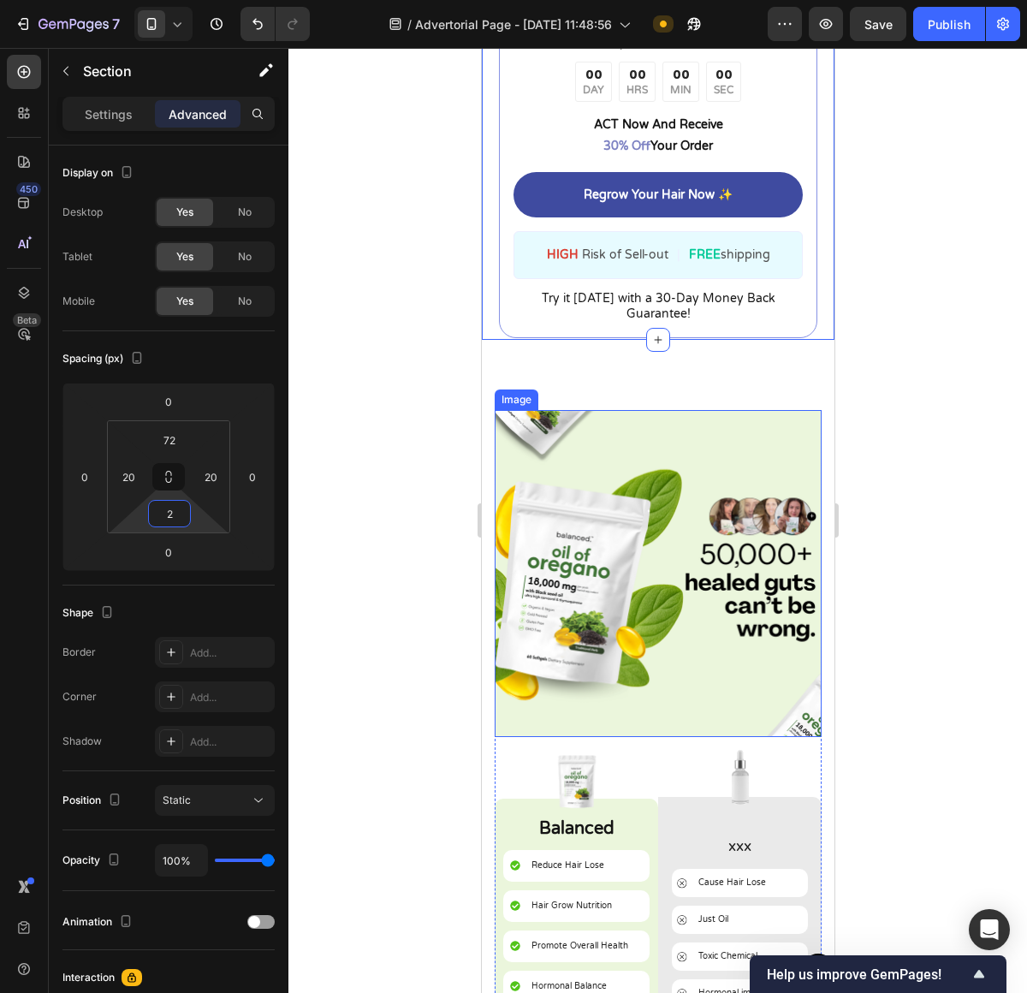
type input "2"
click at [991, 395] on div at bounding box center [657, 520] width 739 height 945
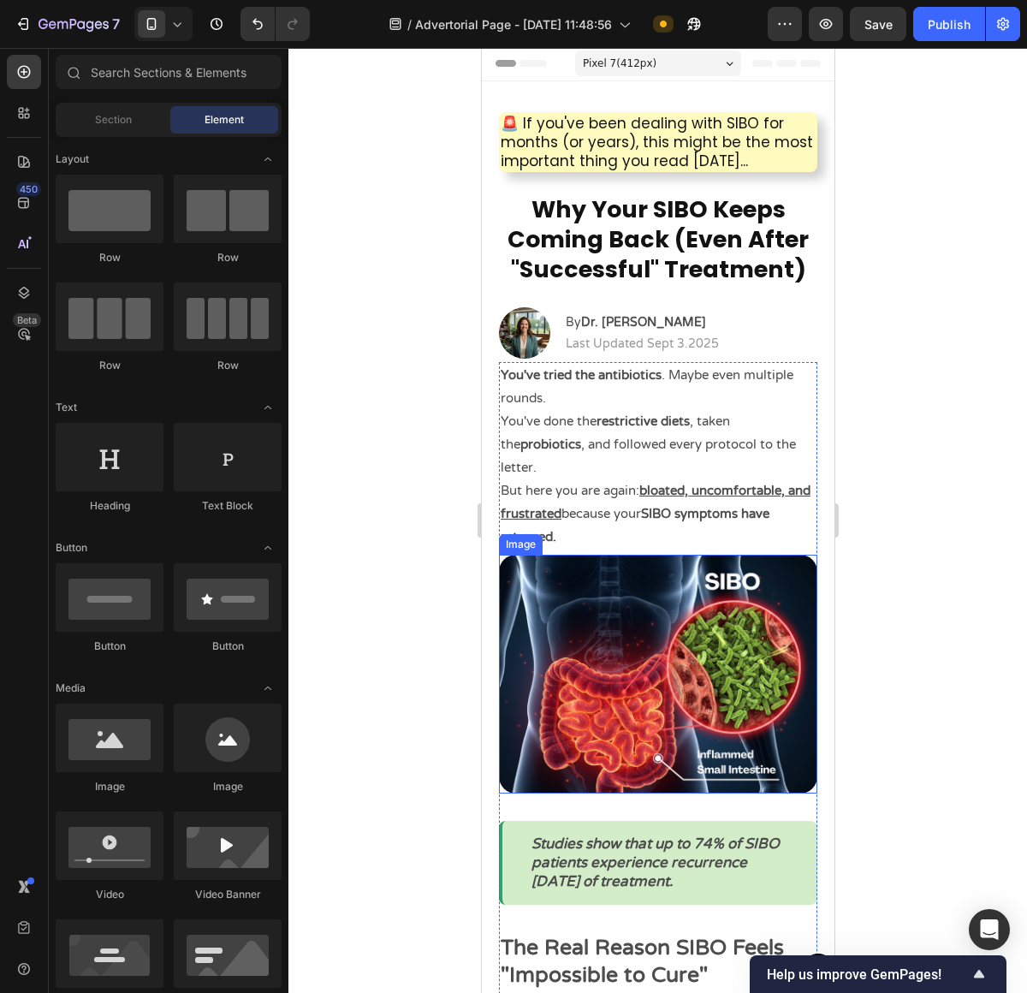
scroll to position [0, 0]
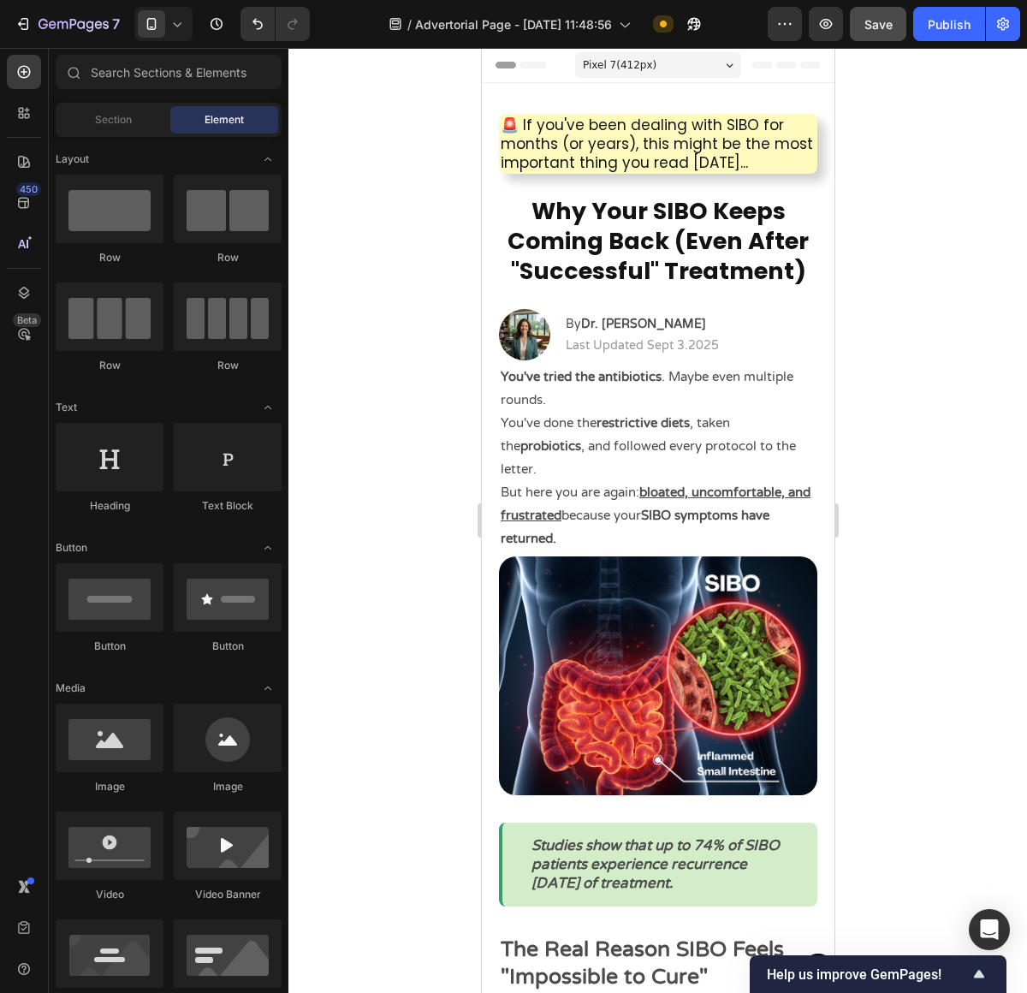
click at [898, 36] on button "Save" at bounding box center [878, 24] width 56 height 34
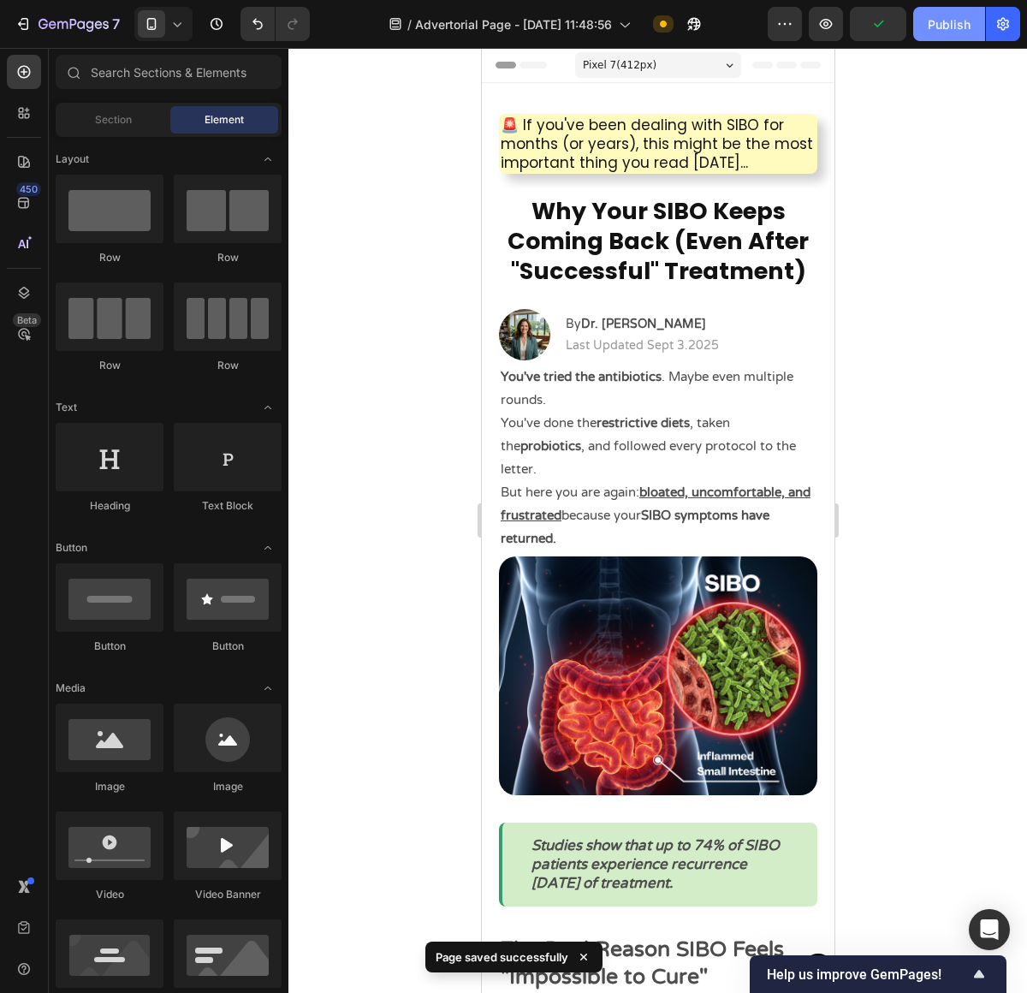
click at [968, 34] on button "Publish" at bounding box center [949, 24] width 72 height 34
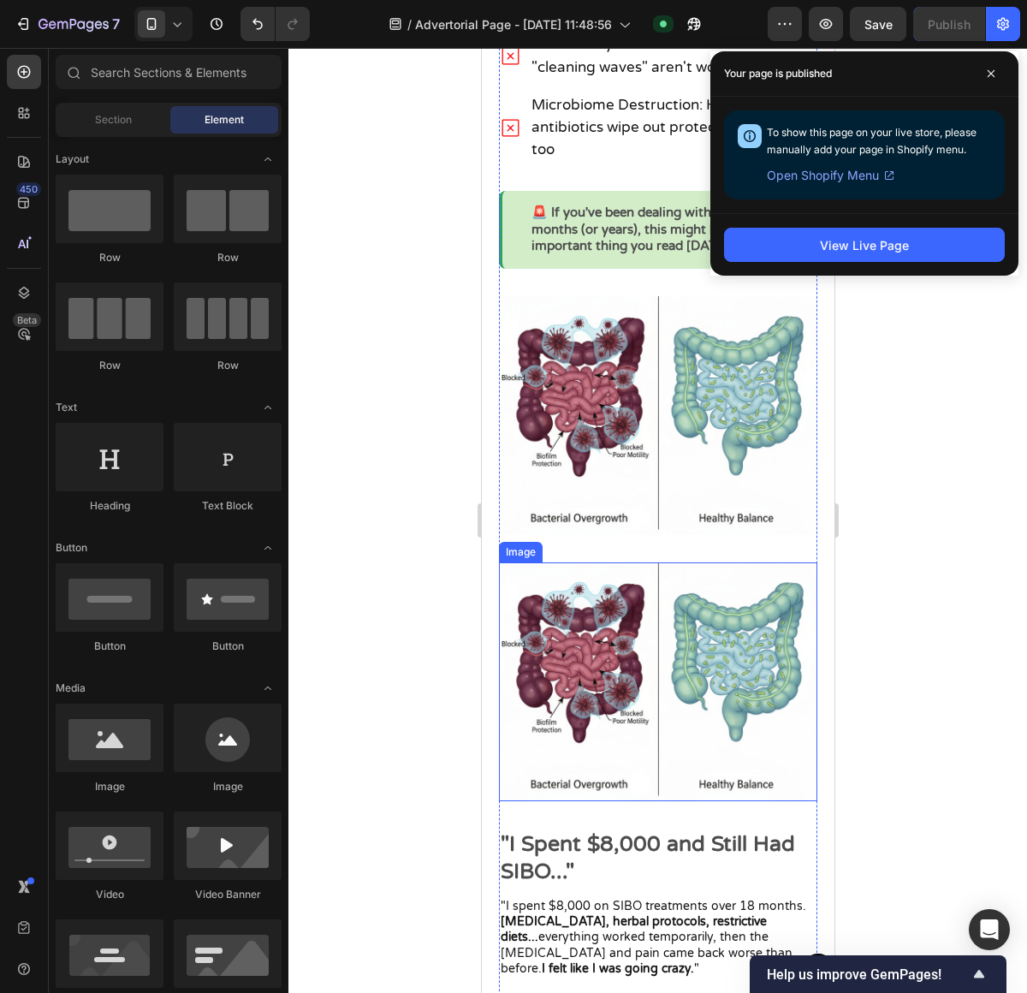
scroll to position [1357, 0]
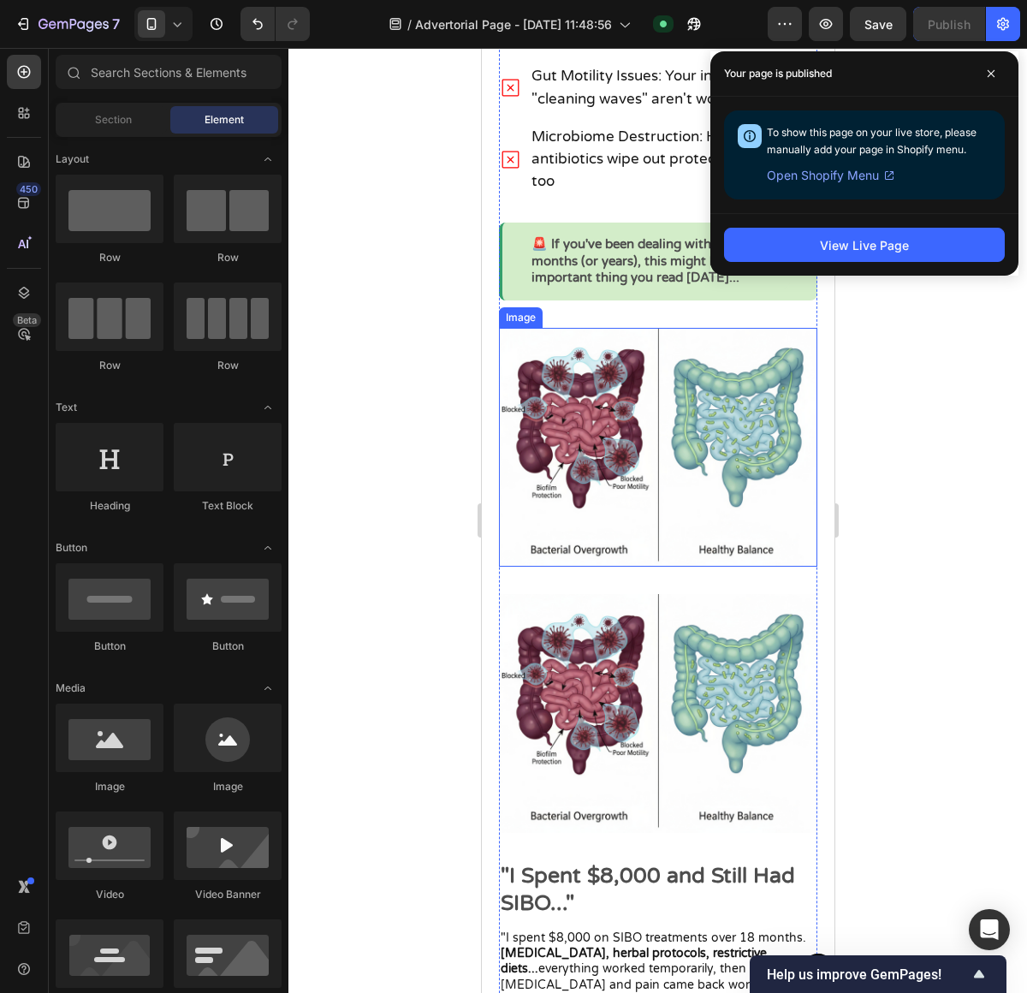
click at [704, 451] on img at bounding box center [657, 447] width 318 height 239
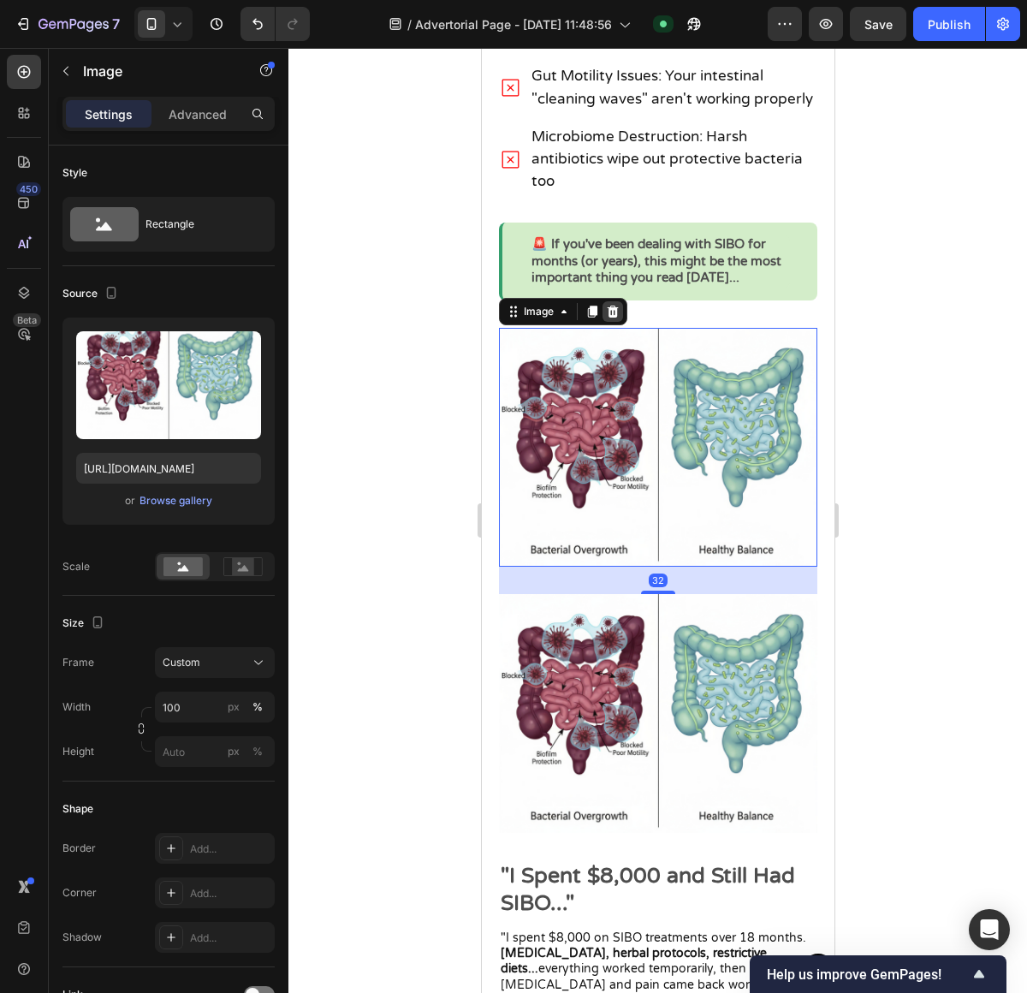
click at [621, 322] on div at bounding box center [612, 311] width 21 height 21
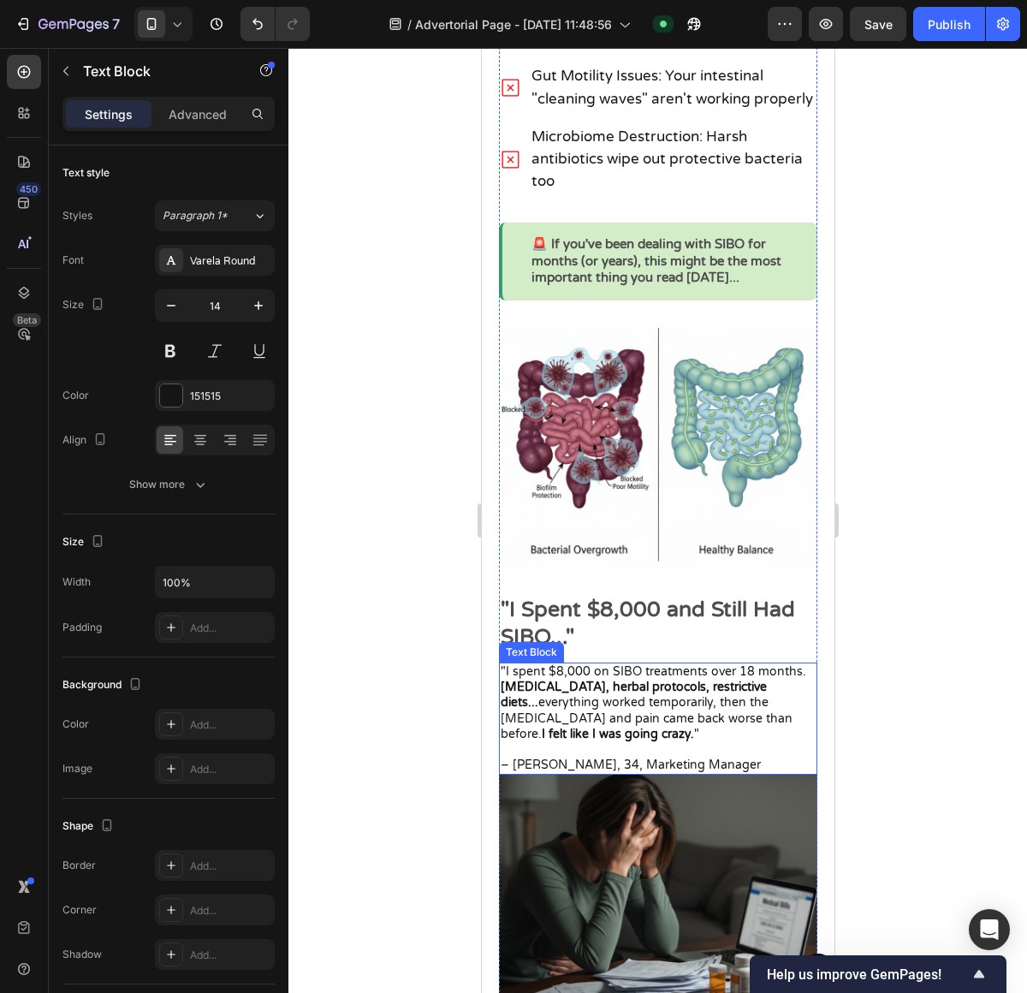
click at [604, 693] on p ""I spent $8,000 on SIBO treatments over 18 months. Rifaximin, herbal protocols,…" at bounding box center [657, 703] width 315 height 78
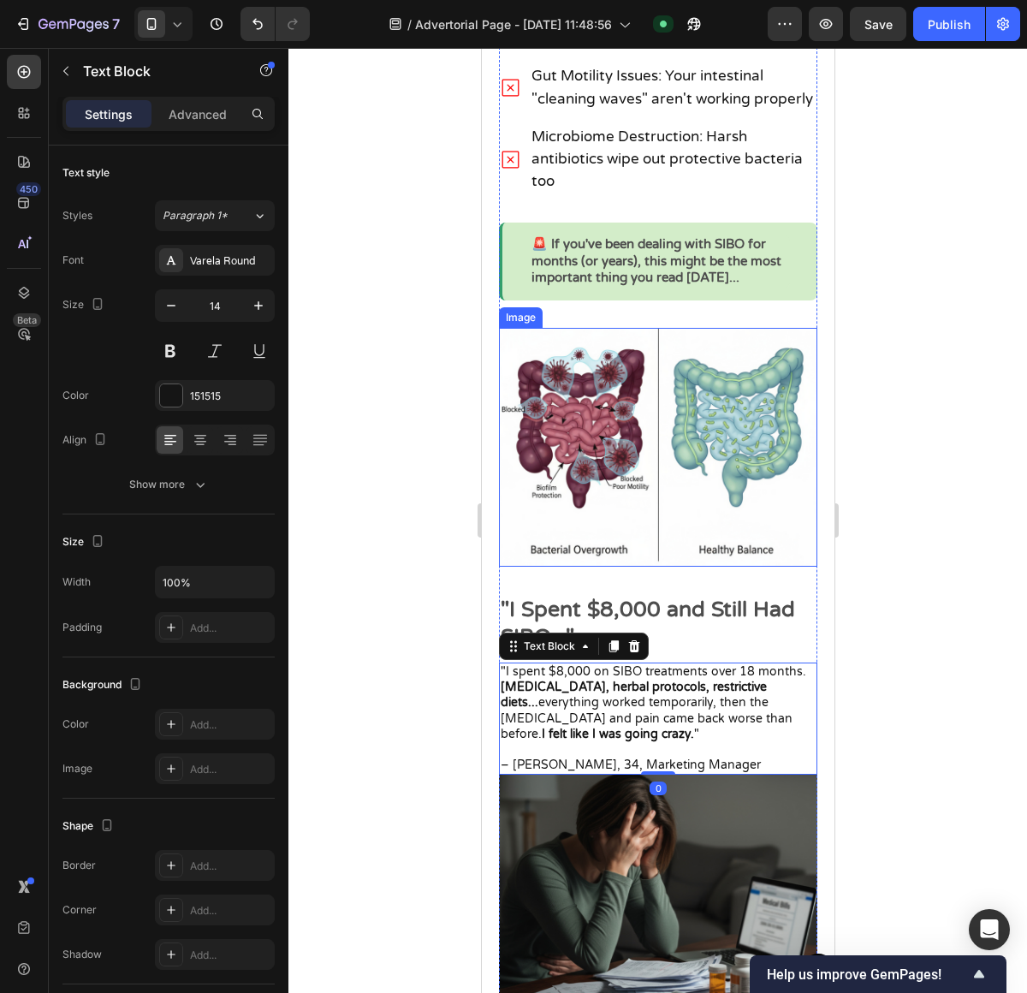
scroll to position [847, 0]
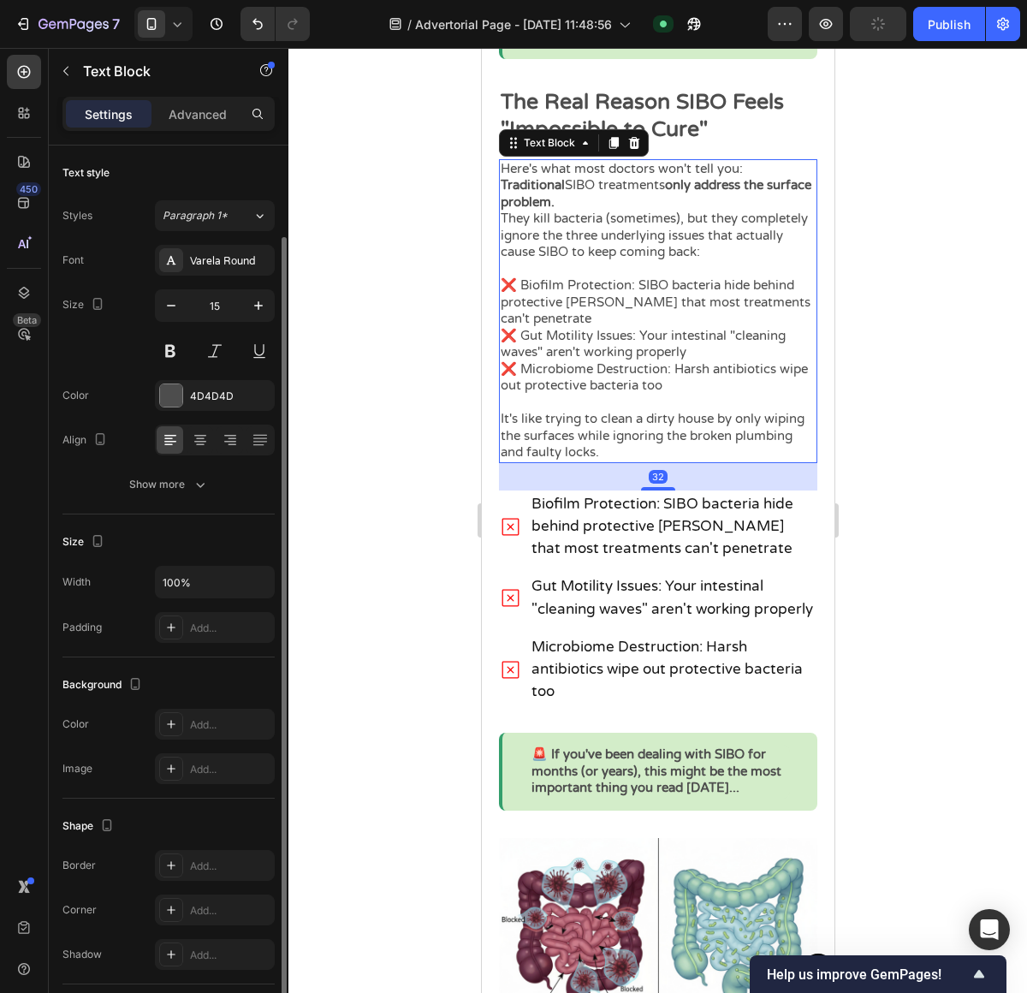
click at [590, 228] on p "They kill bacteria (sometimes), but they completely ignore the three underlying…" at bounding box center [657, 244] width 315 height 67
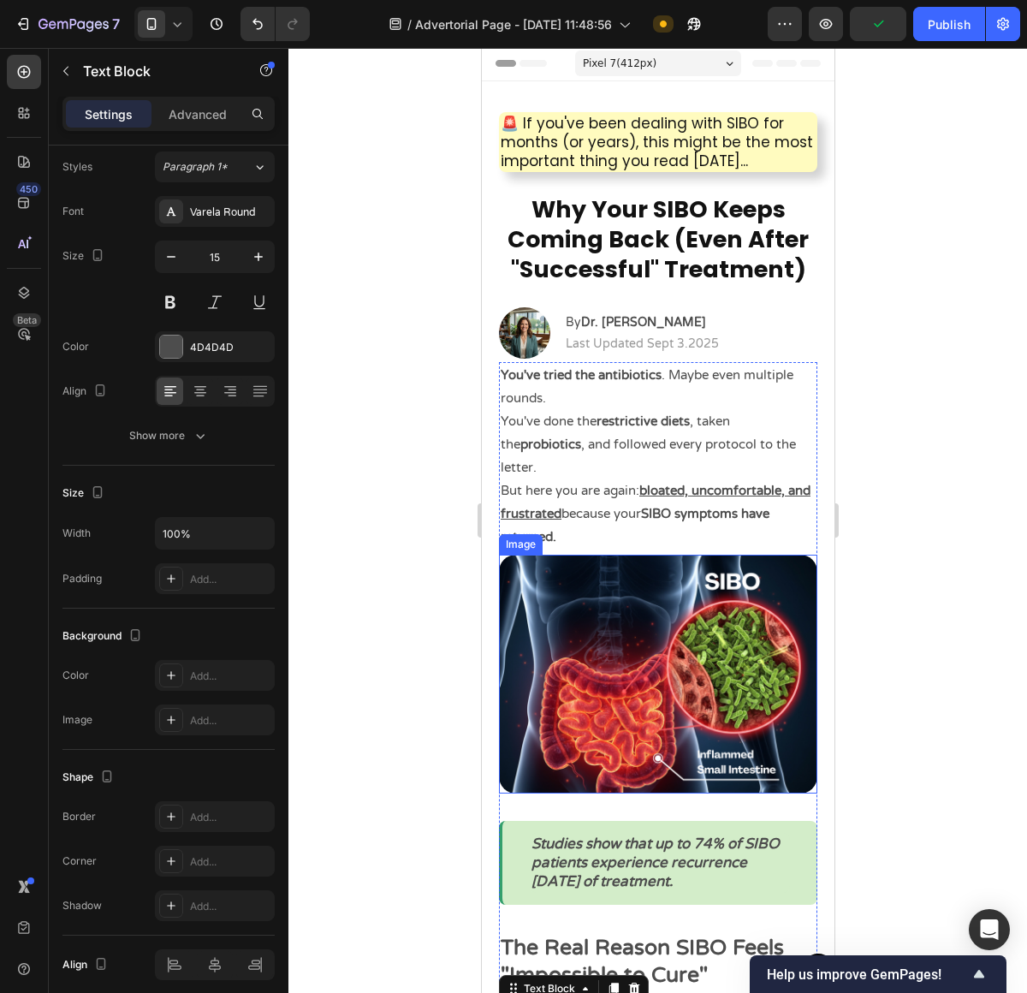
scroll to position [0, 0]
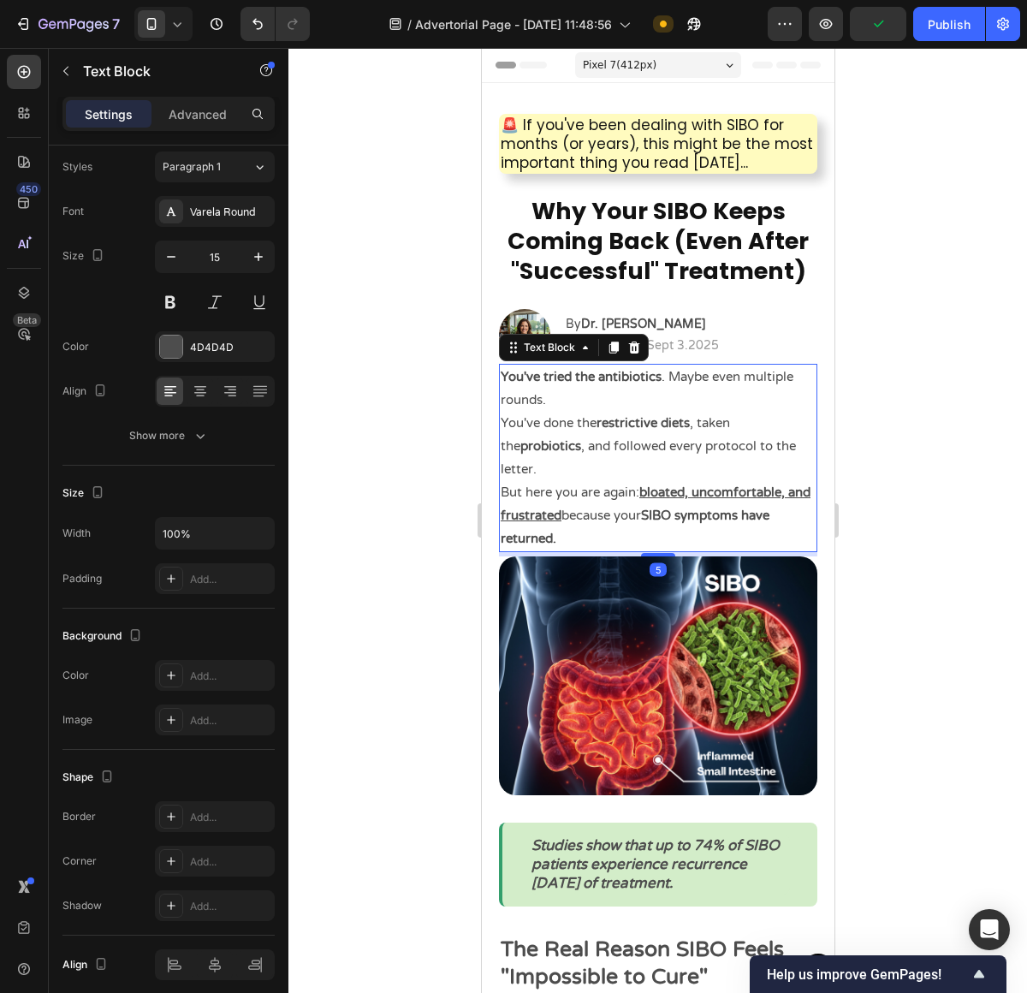
click at [673, 450] on p "You've done the restrictive diets , taken the probiotics , and followed every p…" at bounding box center [657, 446] width 315 height 69
click at [191, 205] on div "Varela Round" at bounding box center [230, 212] width 80 height 15
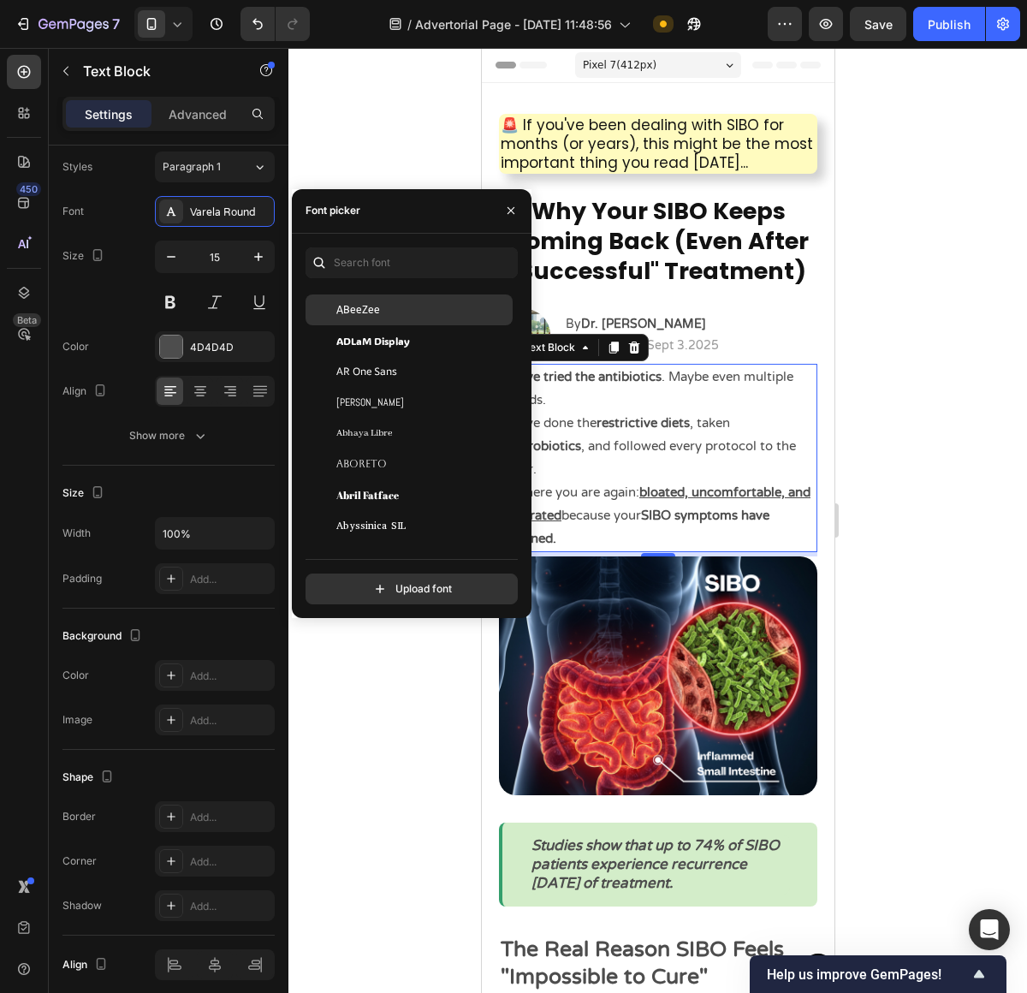
scroll to position [87, 0]
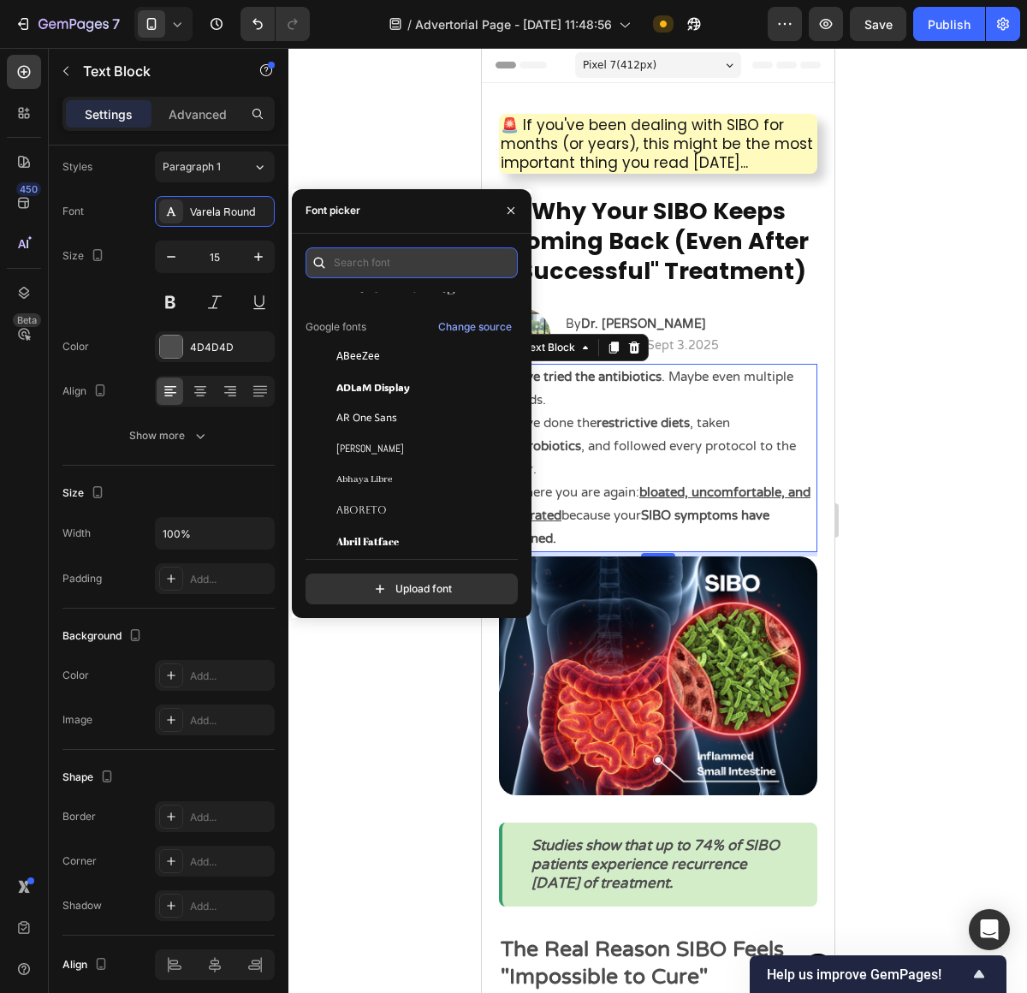
click at [379, 276] on input "text" at bounding box center [412, 262] width 212 height 31
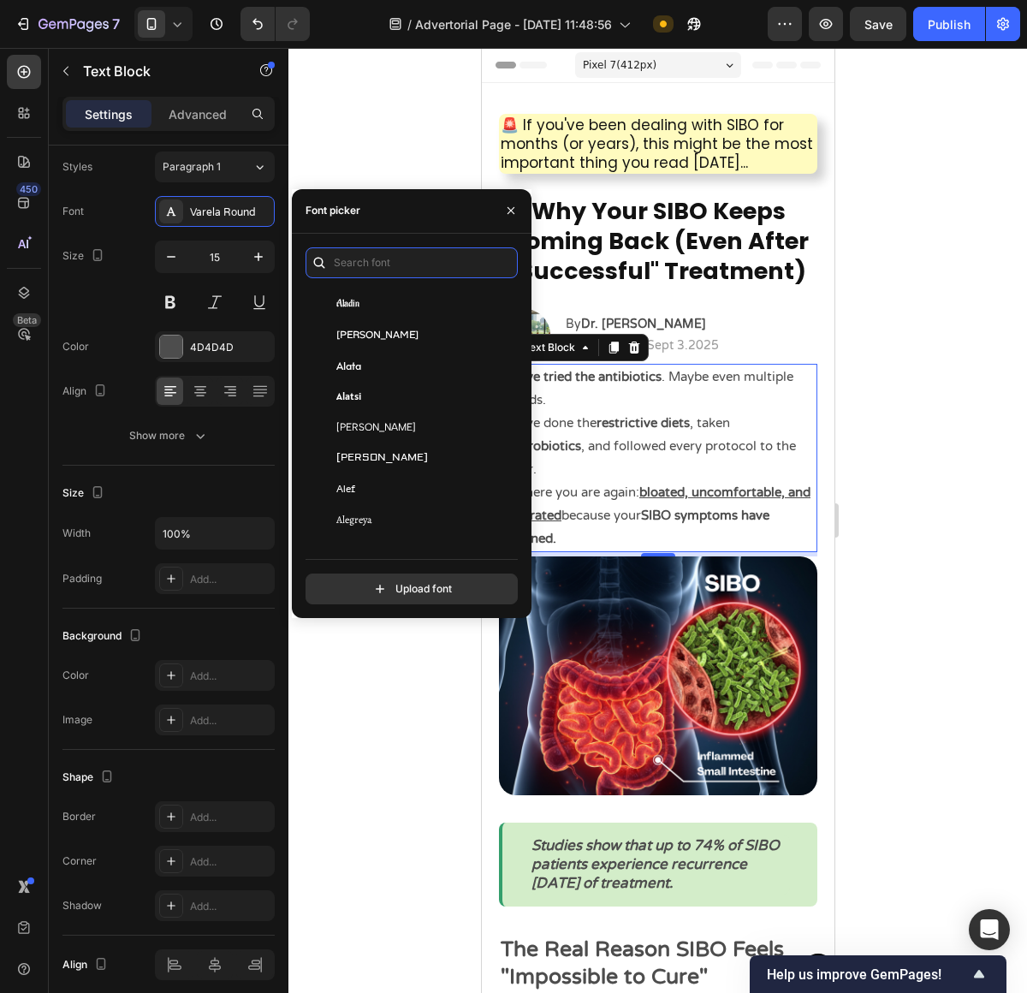
scroll to position [917, 0]
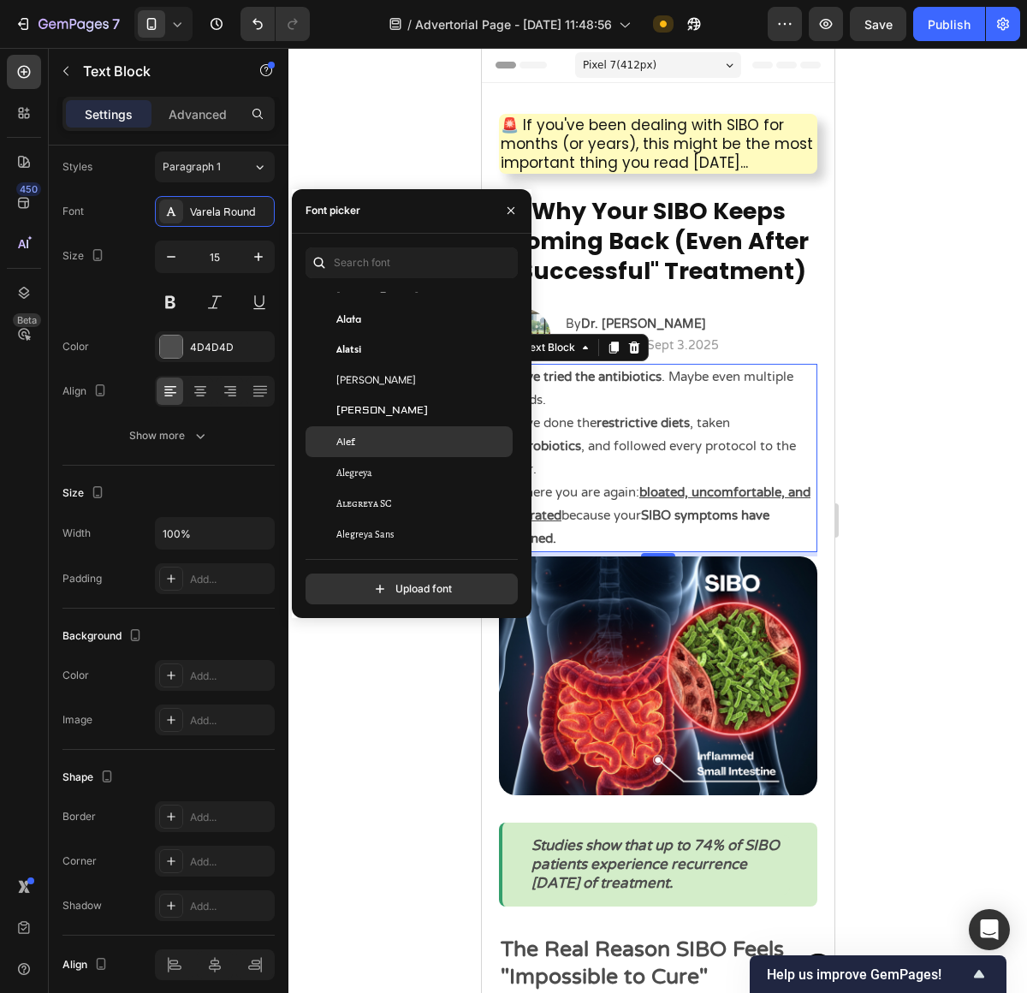
click at [407, 439] on div "Alef" at bounding box center [422, 441] width 173 height 15
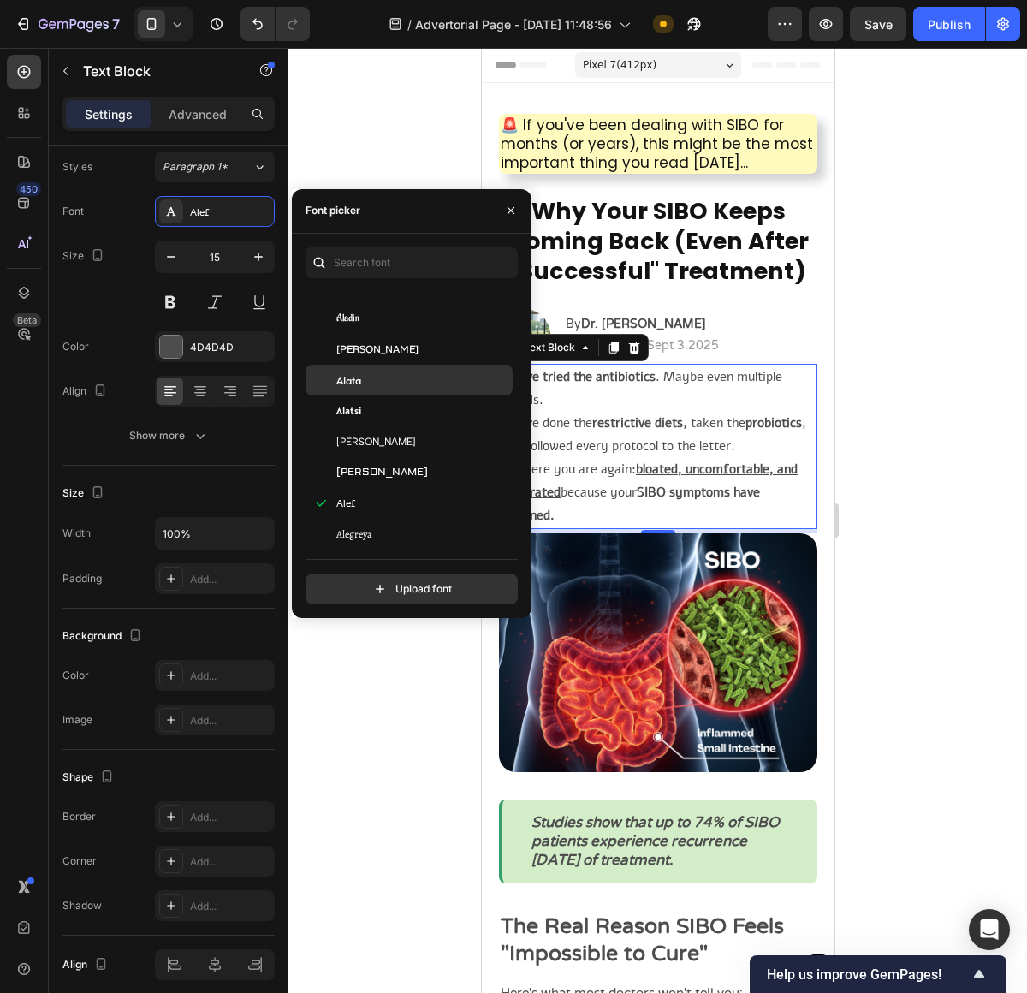
click at [405, 384] on div "Alata" at bounding box center [422, 379] width 173 height 15
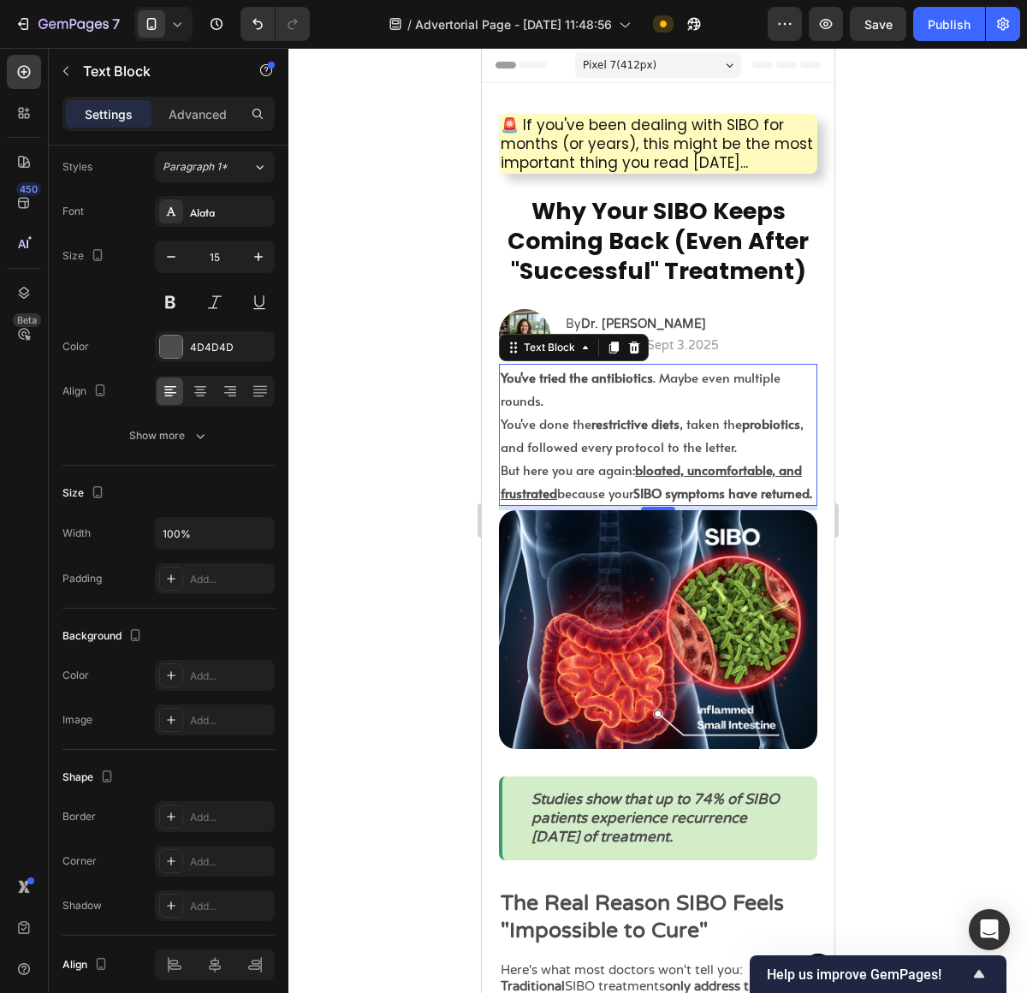
click at [1009, 467] on div at bounding box center [657, 520] width 739 height 945
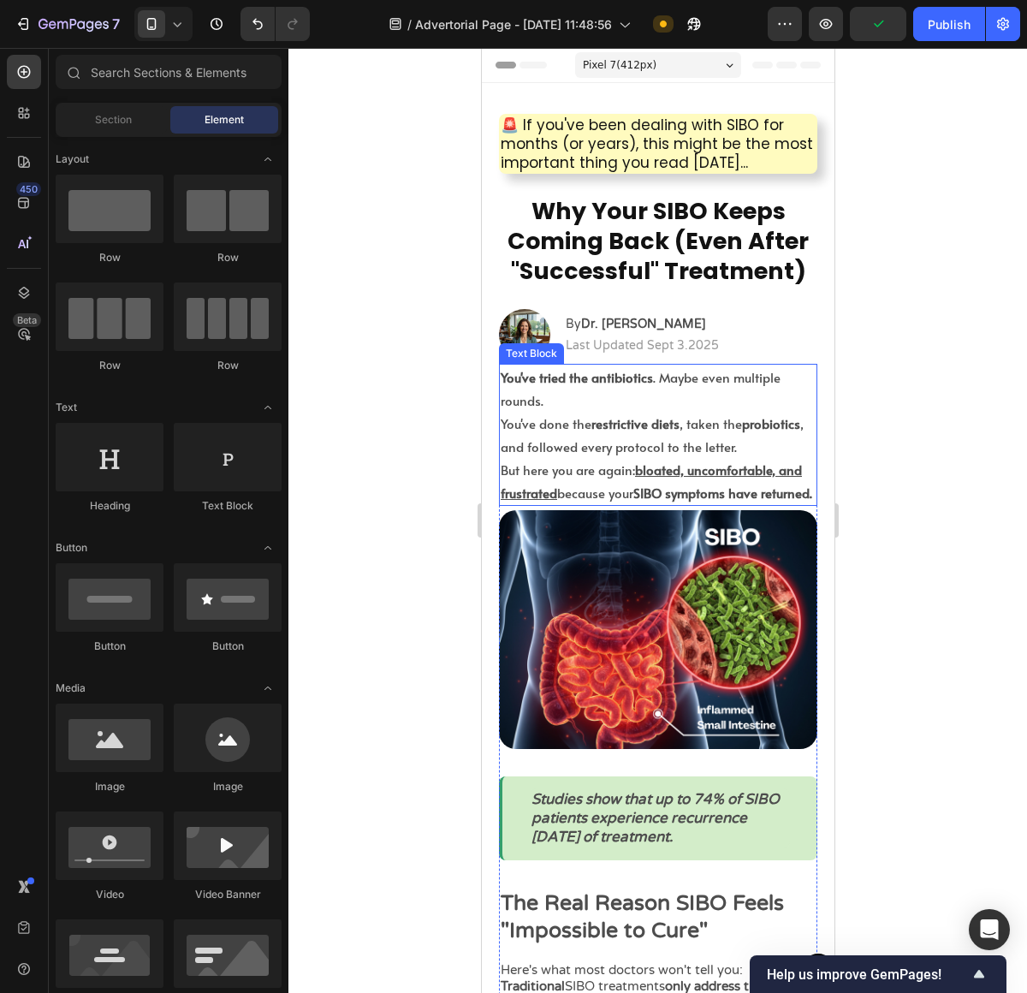
click at [636, 432] on p "You've done the restrictive diets , taken the probiotics , and followed every p…" at bounding box center [657, 435] width 315 height 46
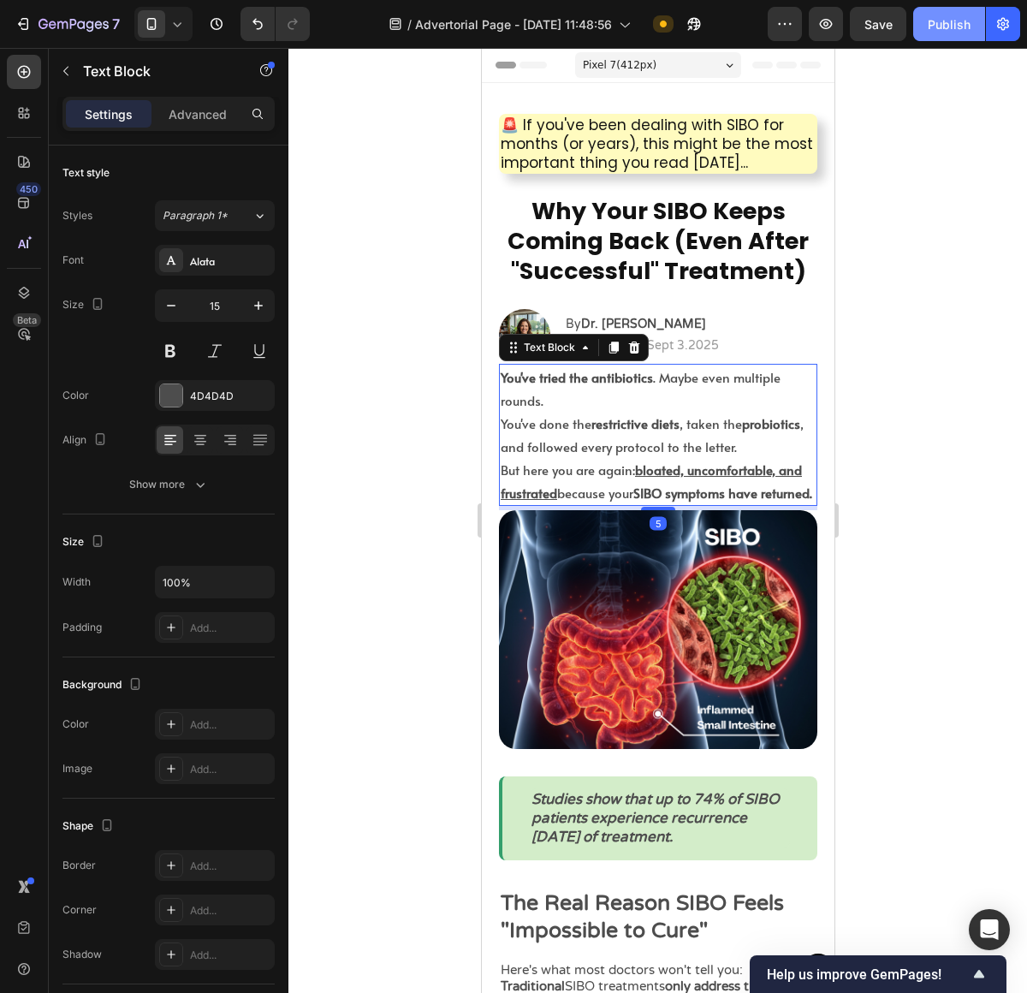
click at [919, 30] on button "Publish" at bounding box center [949, 24] width 72 height 34
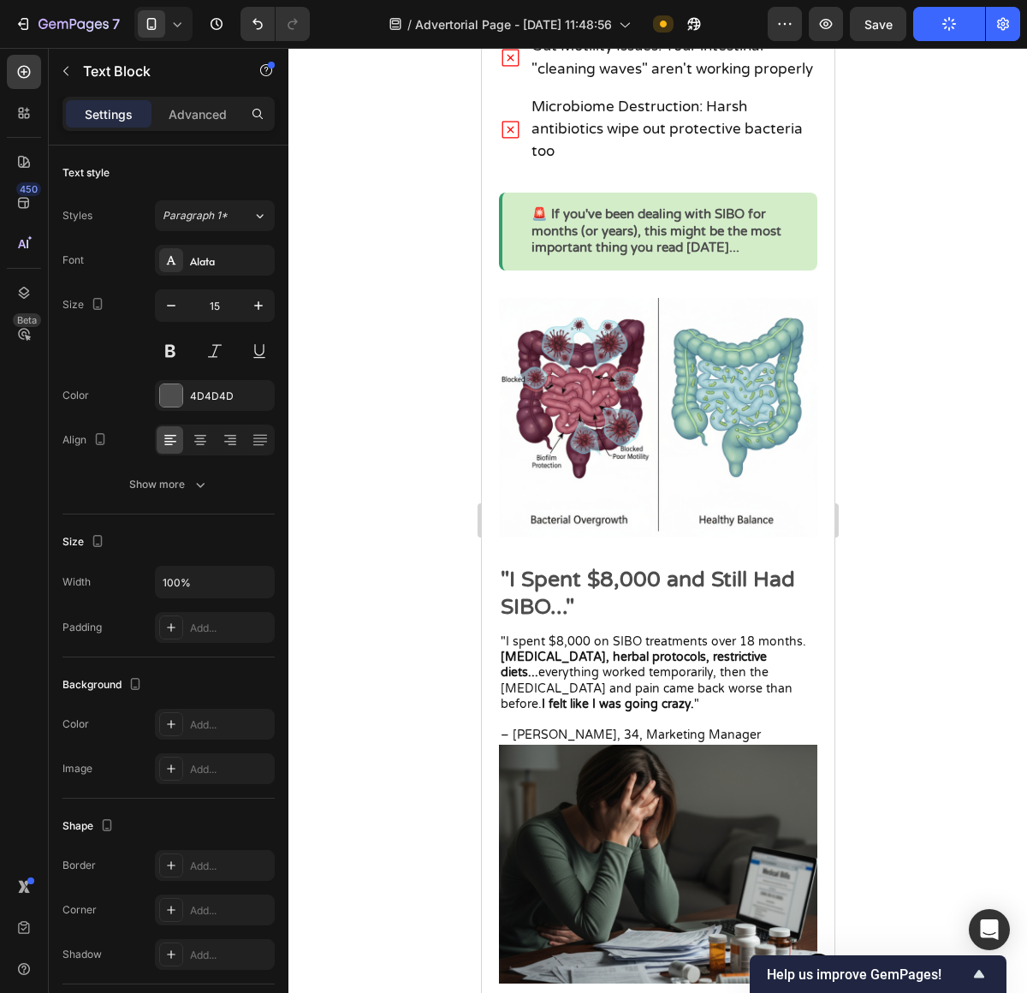
scroll to position [1349, 0]
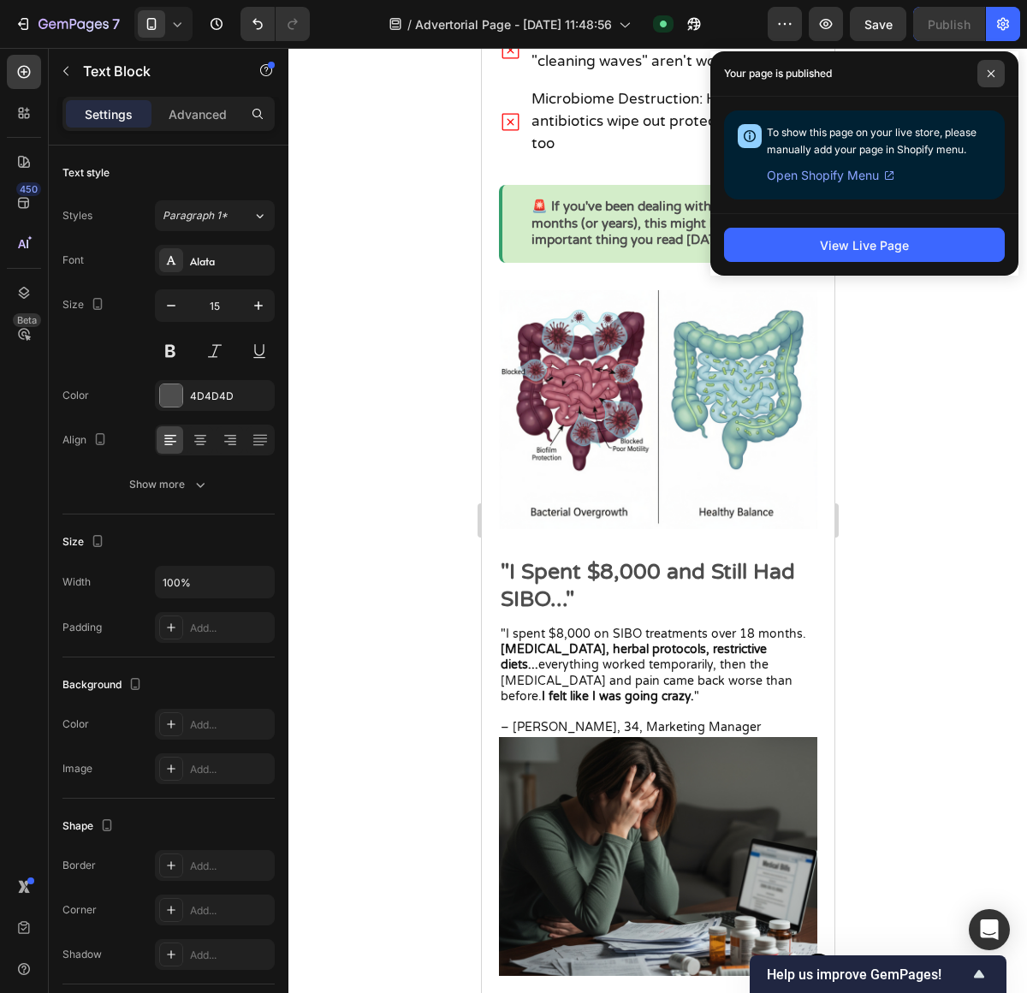
click at [985, 75] on span at bounding box center [990, 73] width 27 height 27
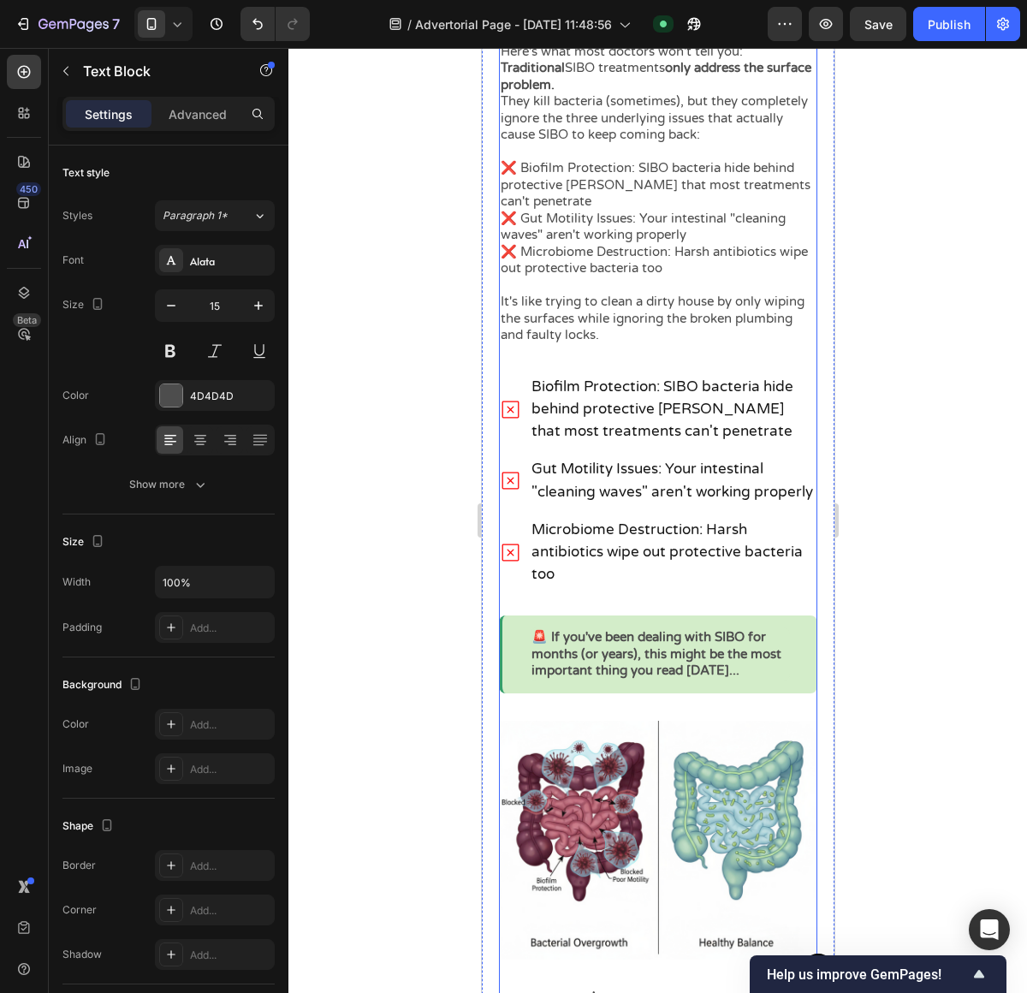
scroll to position [0, 0]
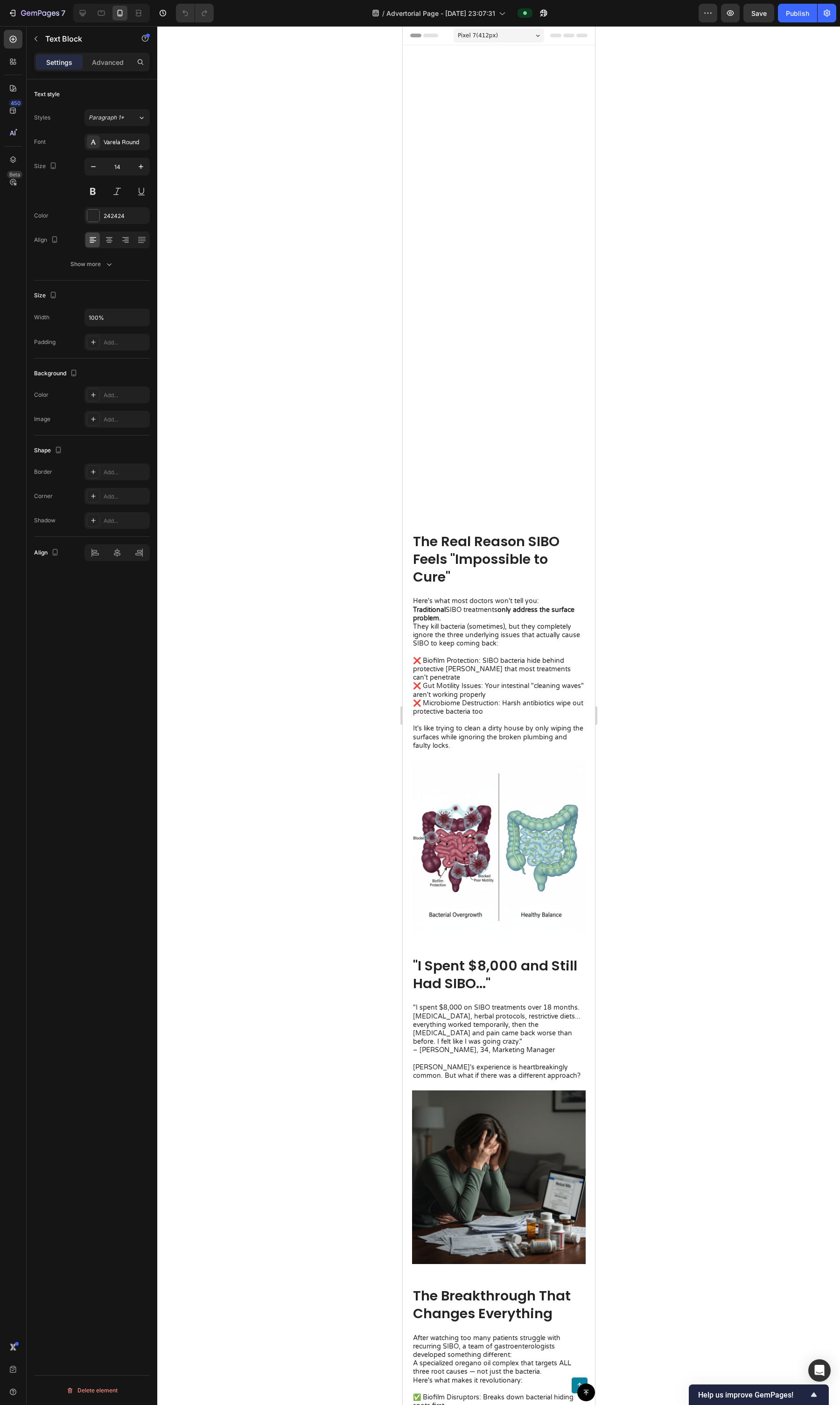
scroll to position [1880, 0]
